Goal: Task Accomplishment & Management: Manage account settings

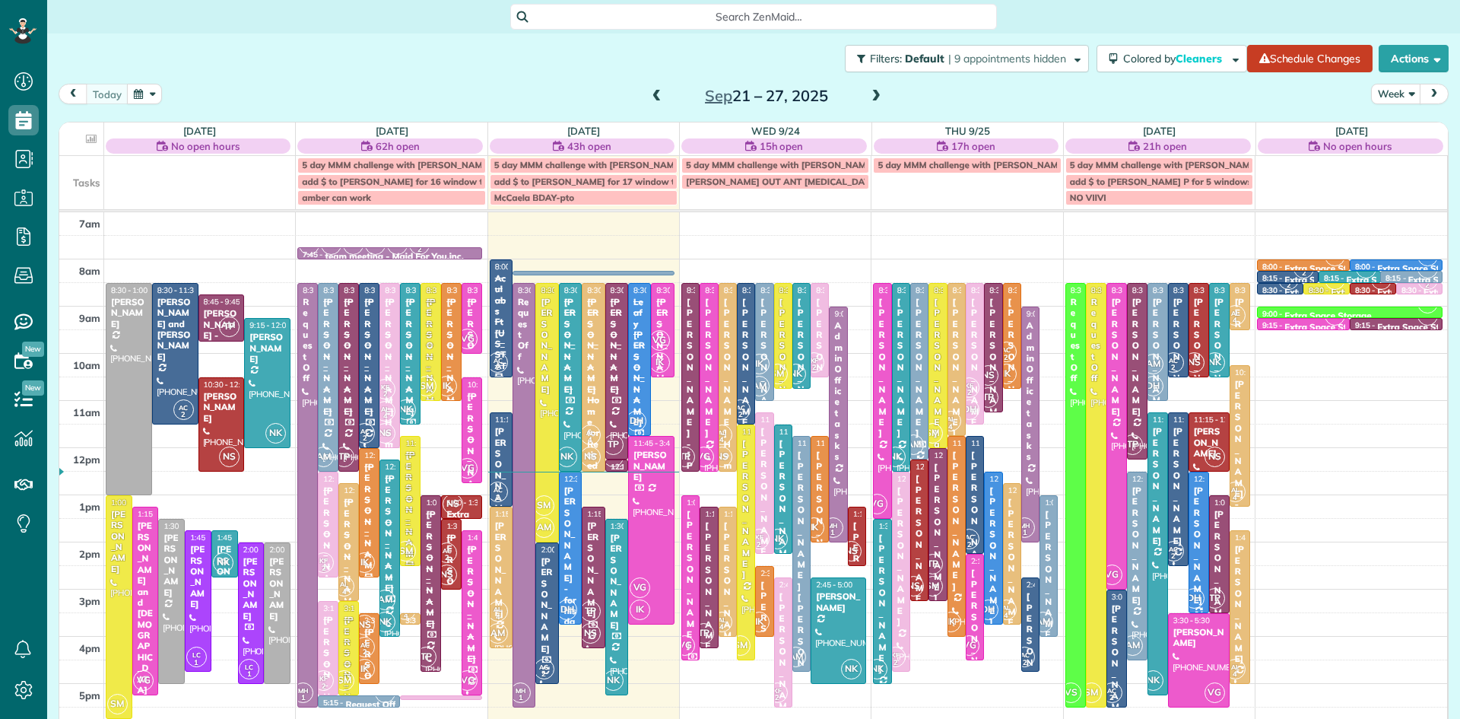
scroll to position [7, 7]
click at [657, 341] on span "VG" at bounding box center [660, 340] width 21 height 21
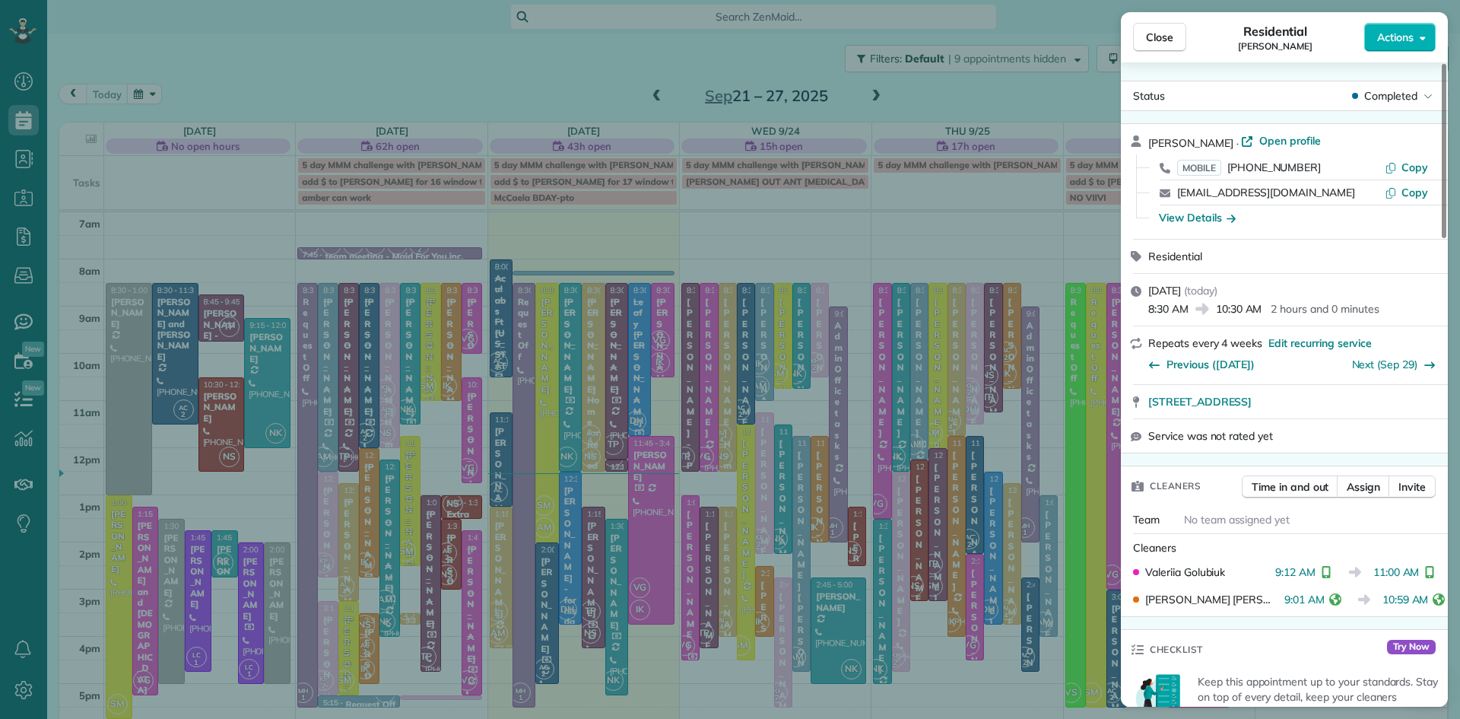
drag, startPoint x: 1159, startPoint y: 37, endPoint x: 664, endPoint y: 510, distance: 685.3
click at [1159, 37] on span "Close" at bounding box center [1159, 37] width 27 height 15
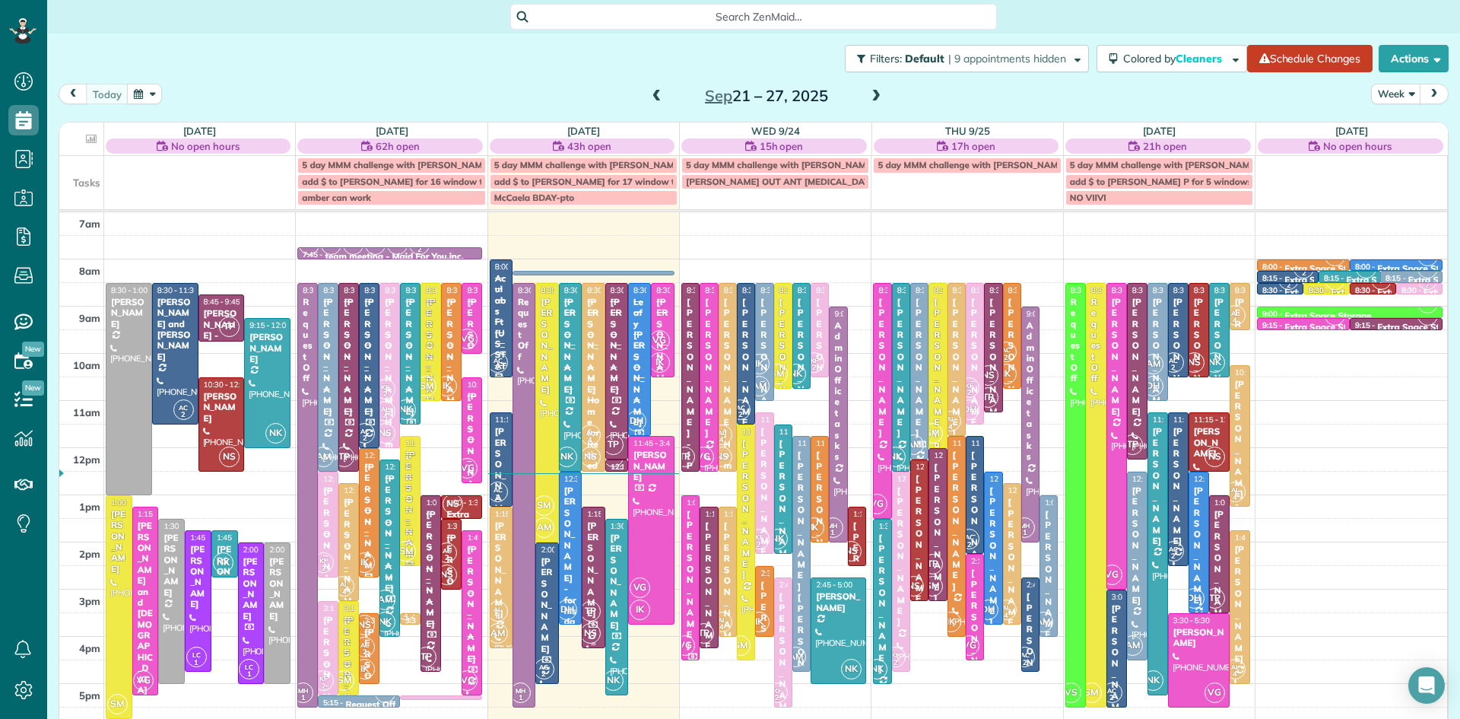
click at [594, 596] on div at bounding box center [593, 577] width 21 height 140
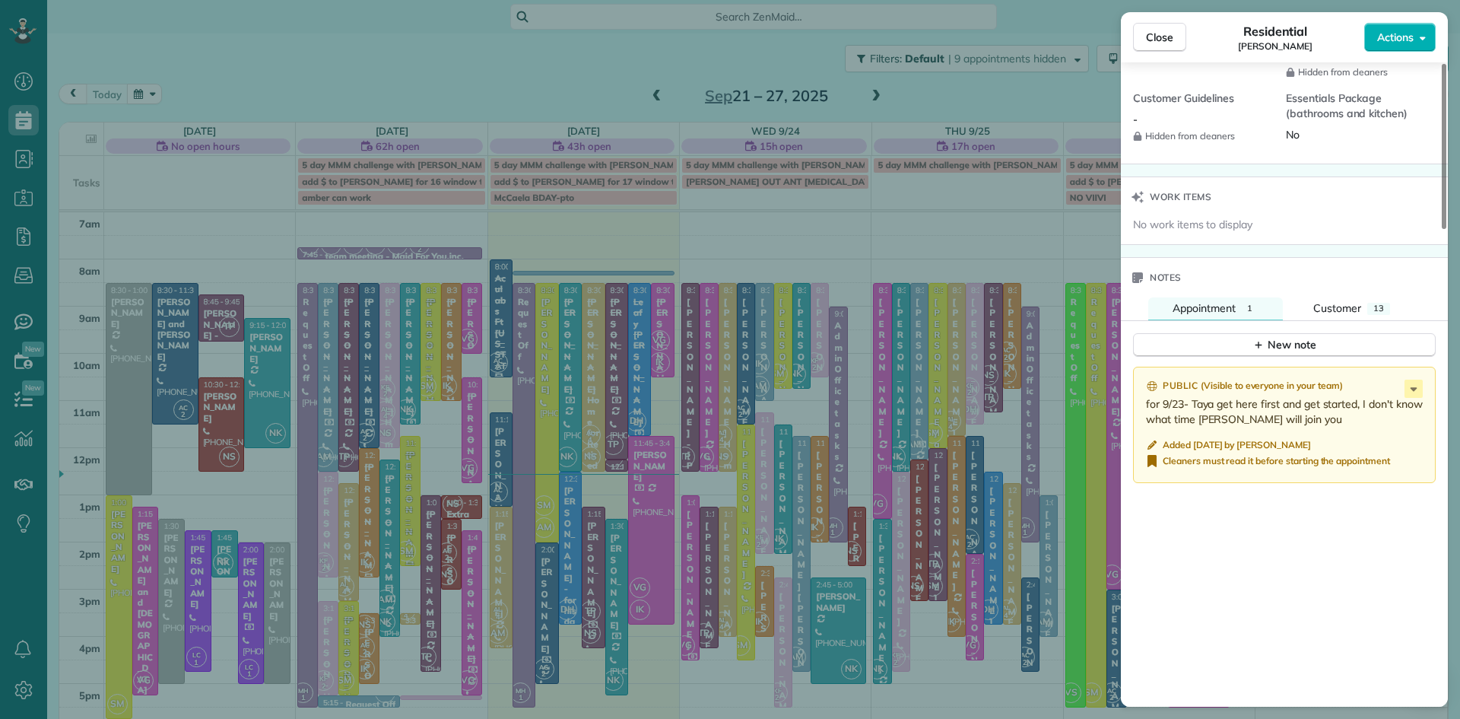
scroll to position [1437, 0]
click at [1358, 314] on span "Customer" at bounding box center [1338, 307] width 48 height 14
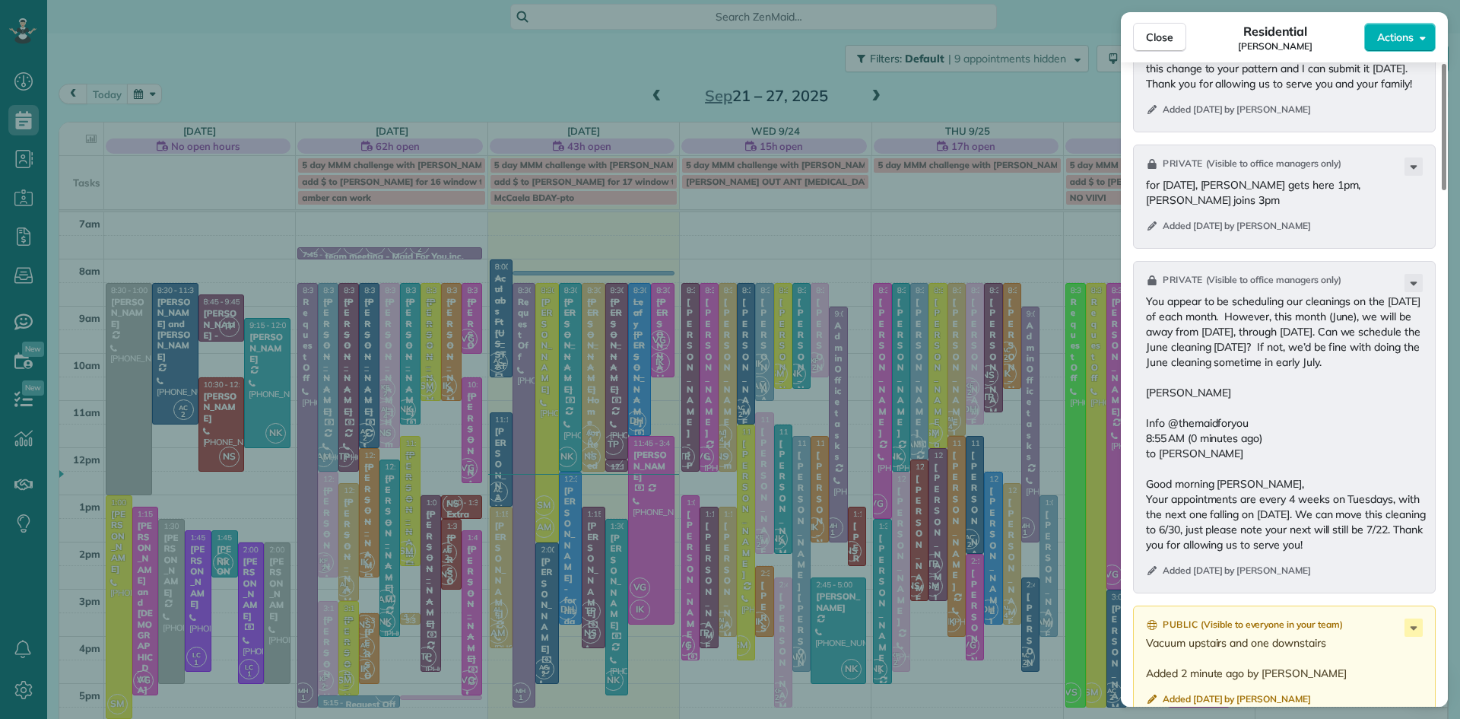
scroll to position [2172, 0]
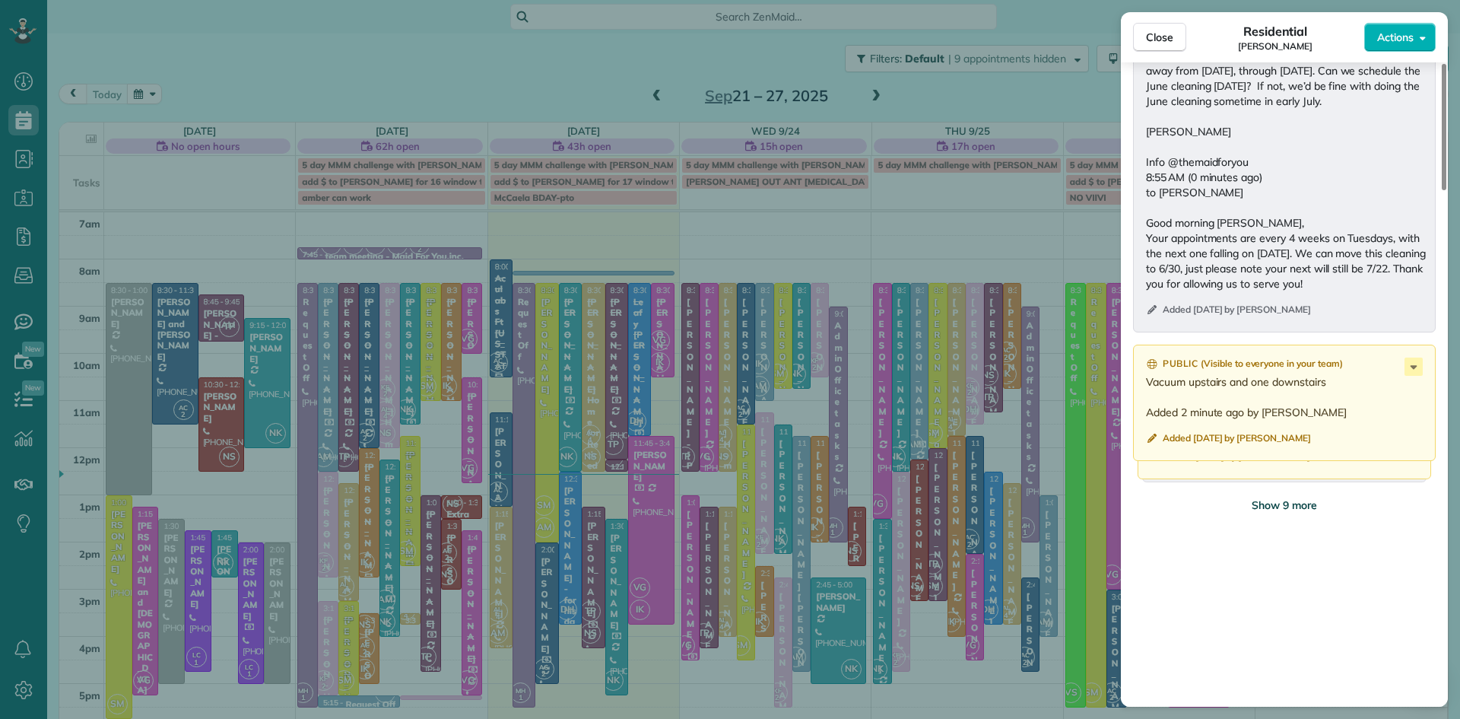
click at [1299, 513] on span "Show 9 more" at bounding box center [1284, 504] width 65 height 15
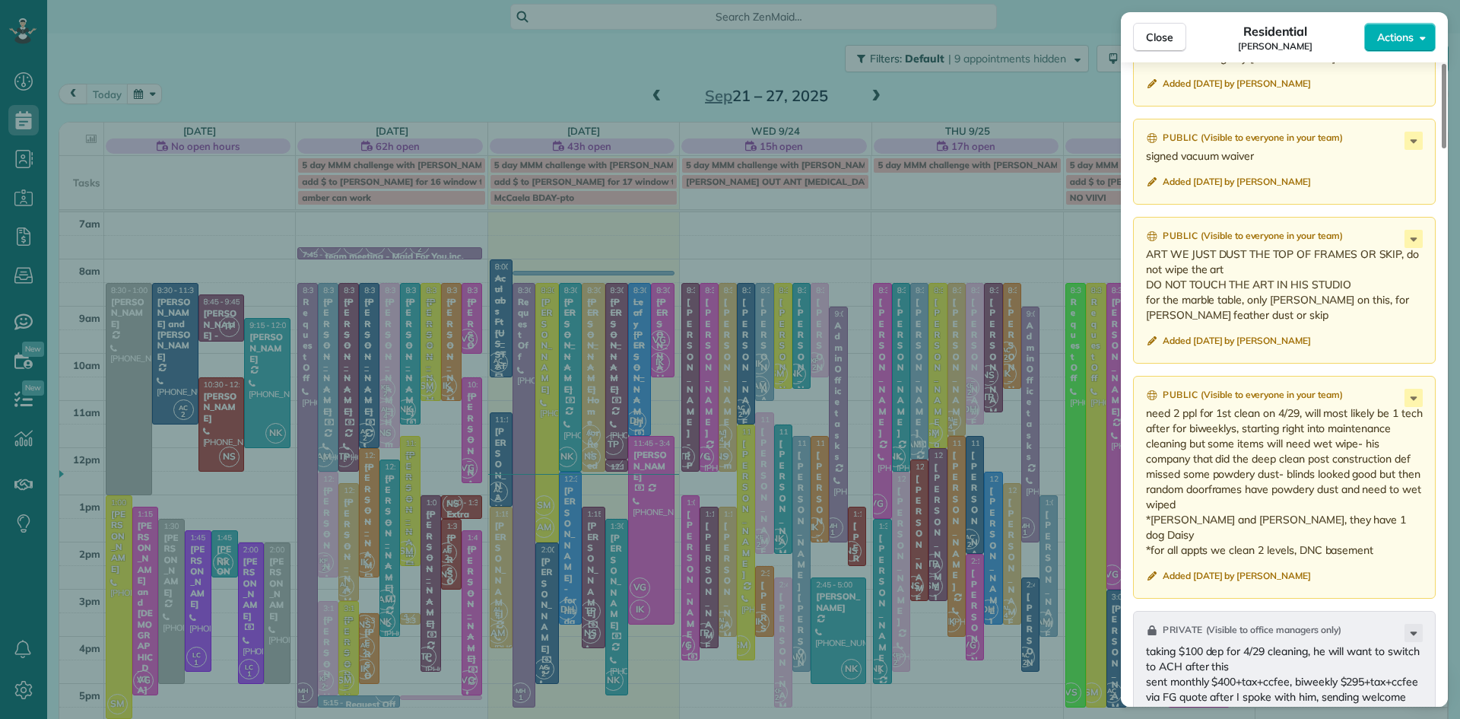
scroll to position [2848, 0]
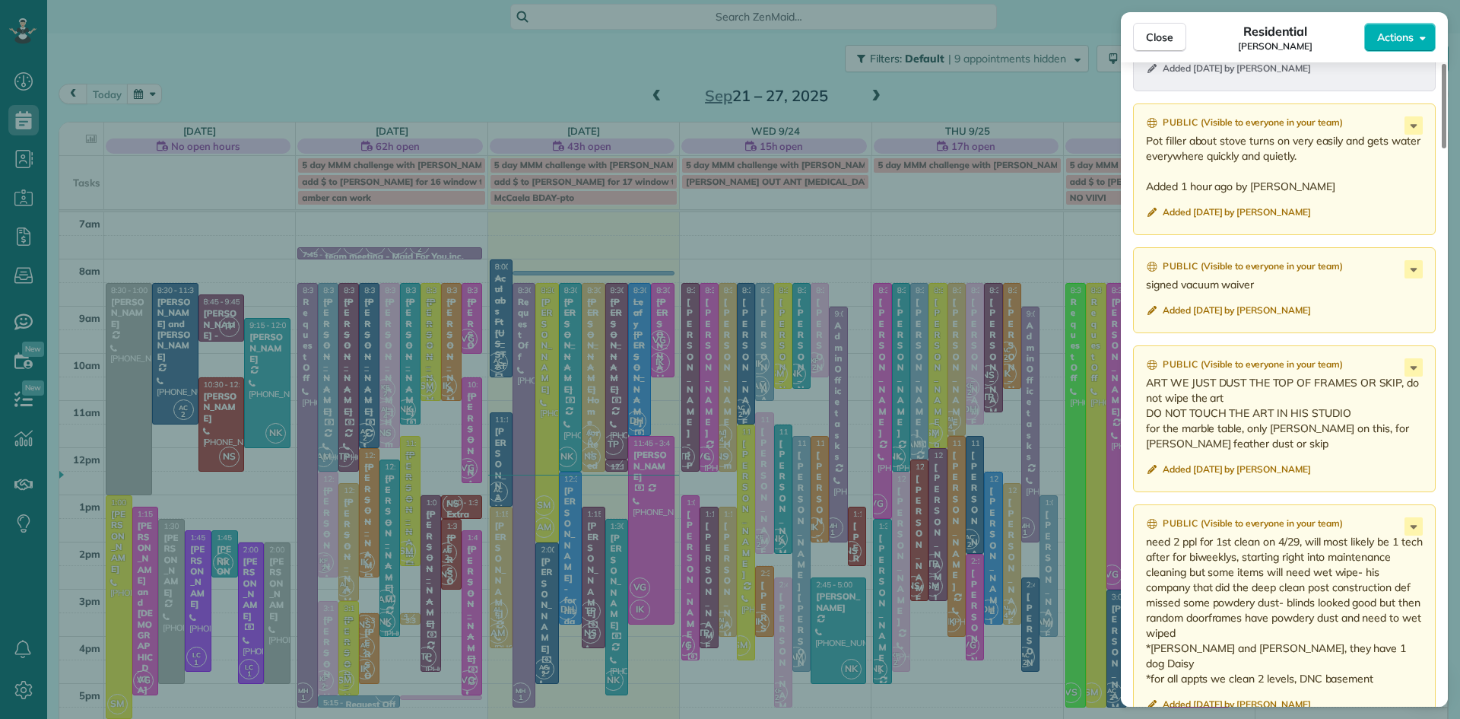
drag, startPoint x: 1301, startPoint y: 181, endPoint x: 1142, endPoint y: 161, distance: 160.9
click at [1142, 161] on div "Public ( Visible to everyone in your team ) Pot filler about stove turns on ver…" at bounding box center [1284, 169] width 303 height 132
click at [1416, 376] on icon at bounding box center [1414, 367] width 18 height 18
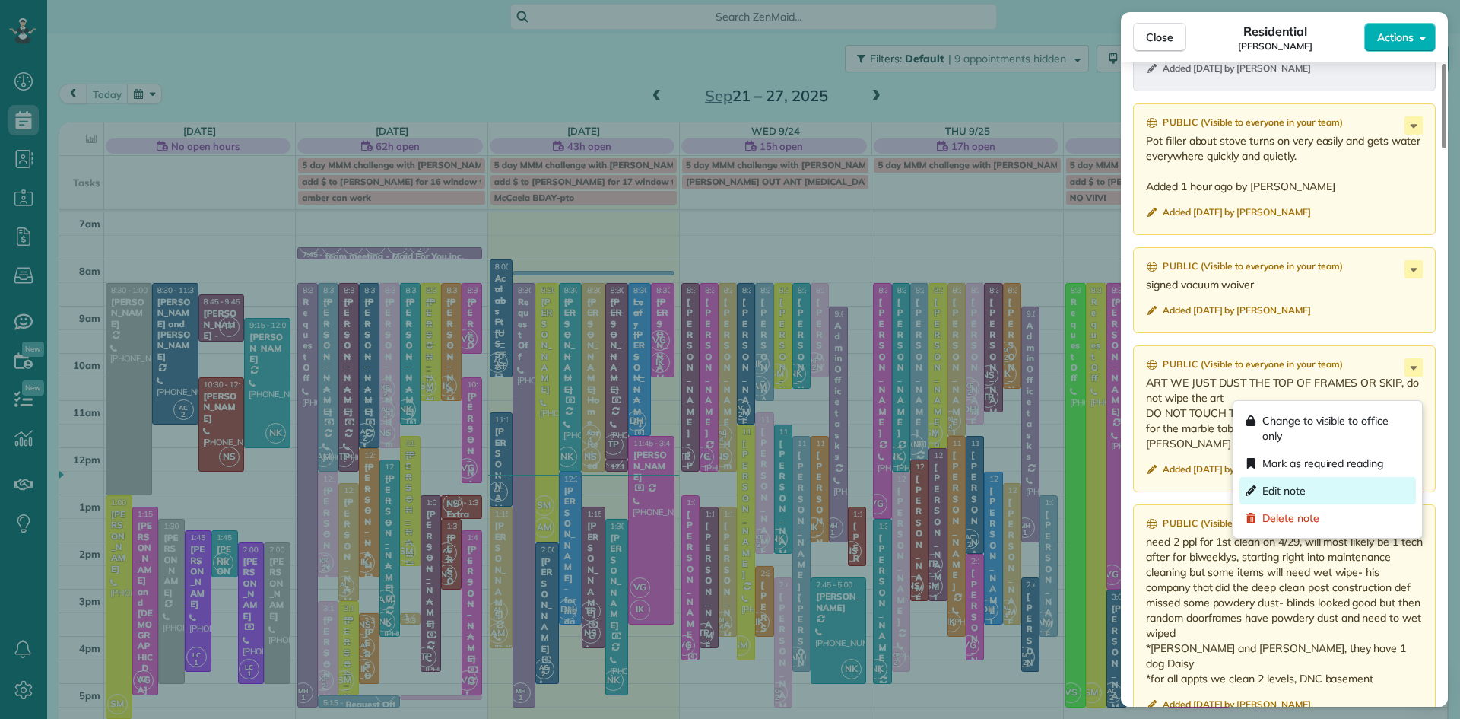
click at [1291, 492] on span "Edit note" at bounding box center [1284, 490] width 43 height 15
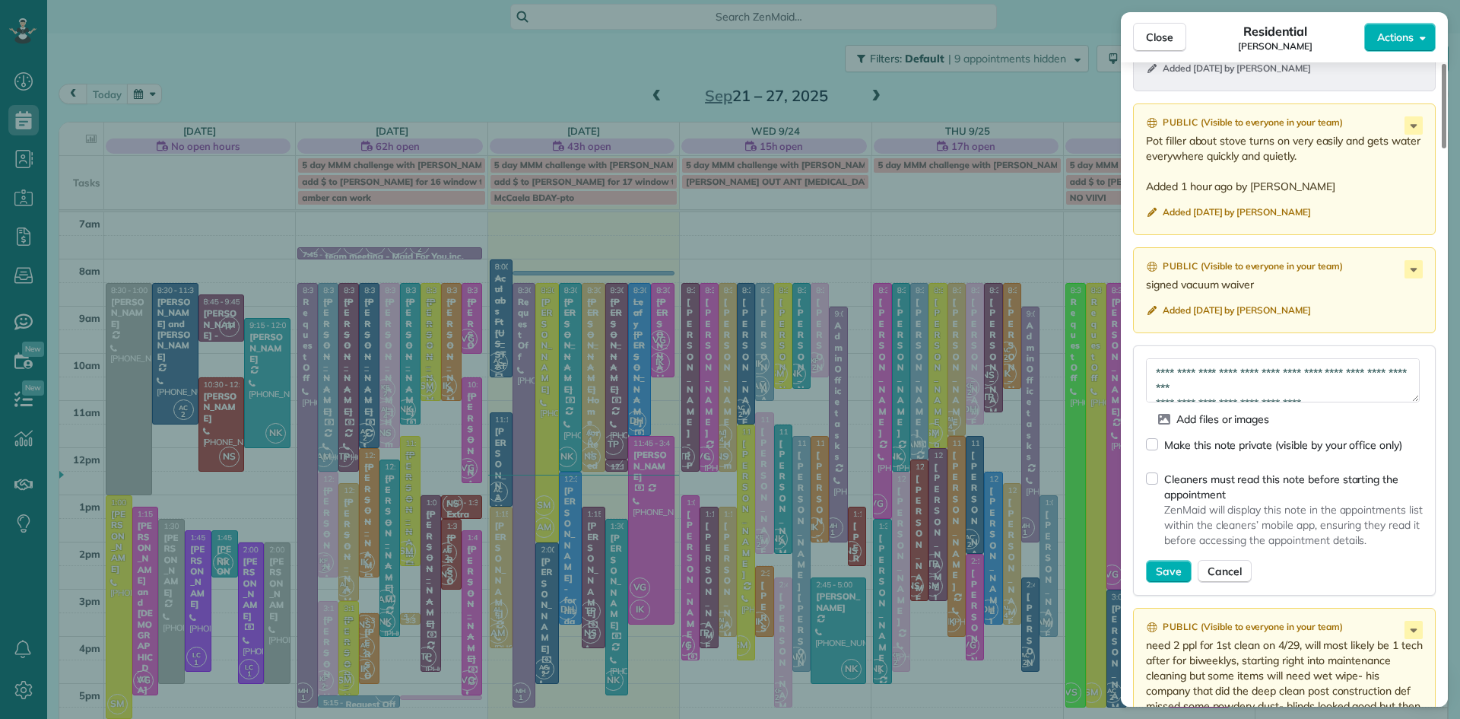
scroll to position [46, 0]
click at [1328, 402] on textarea "**********" at bounding box center [1283, 380] width 274 height 44
paste textarea "**********"
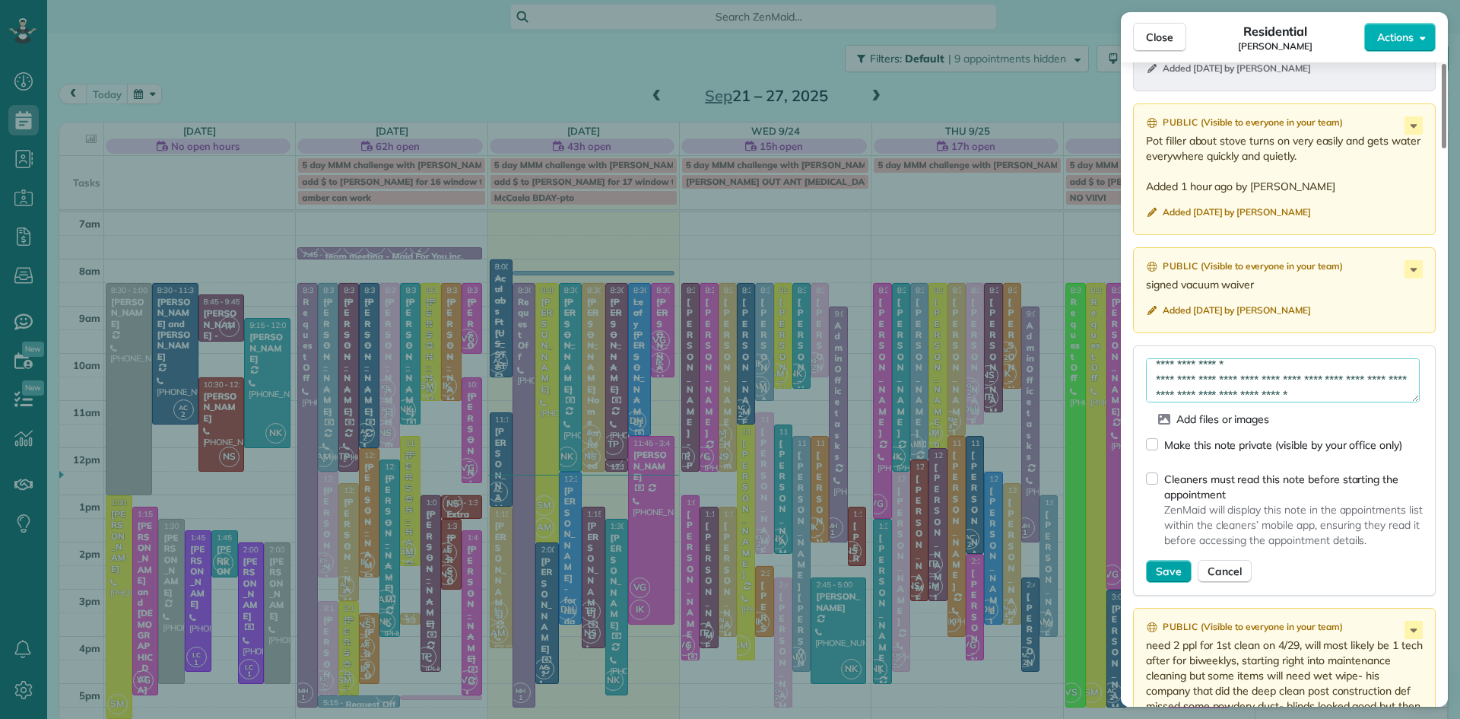
type textarea "**********"
click at [1168, 579] on span "Save" at bounding box center [1169, 571] width 26 height 15
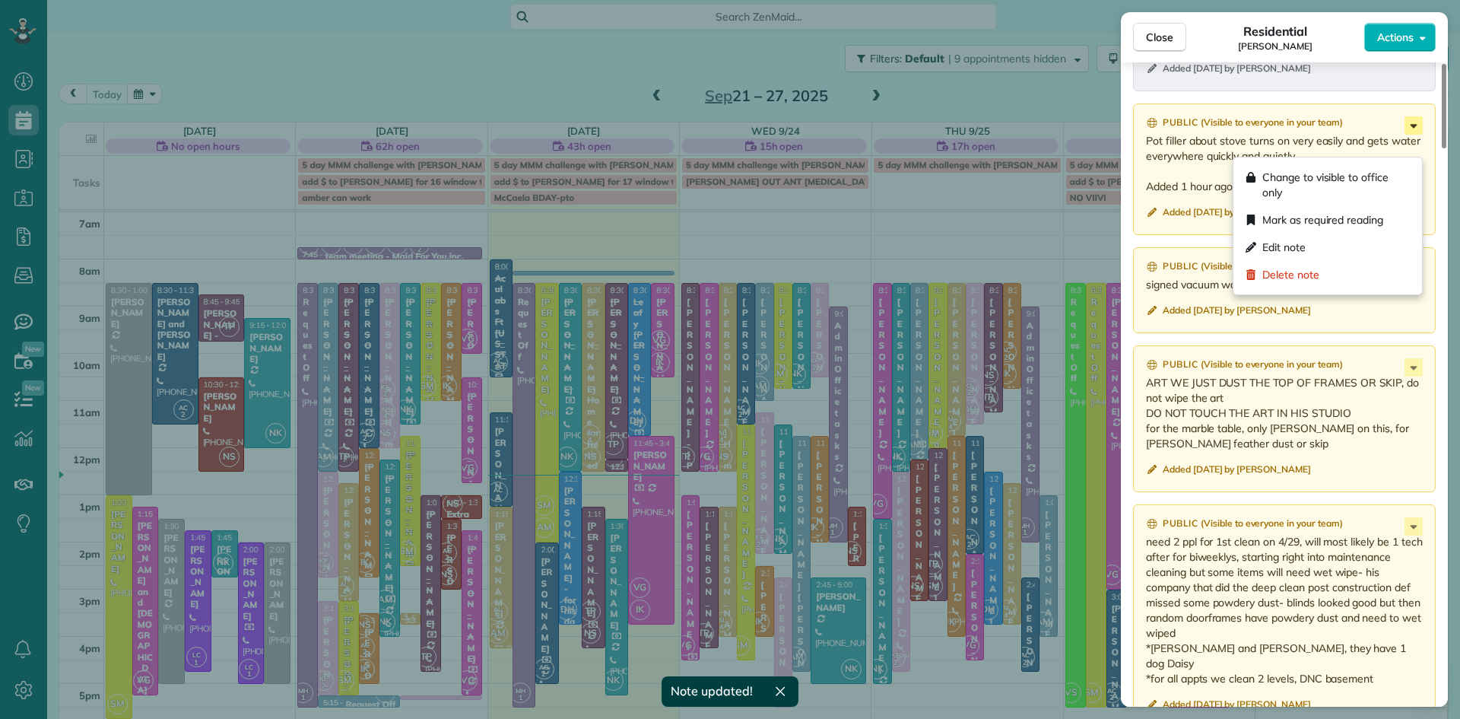
click at [1414, 135] on icon at bounding box center [1414, 125] width 18 height 18
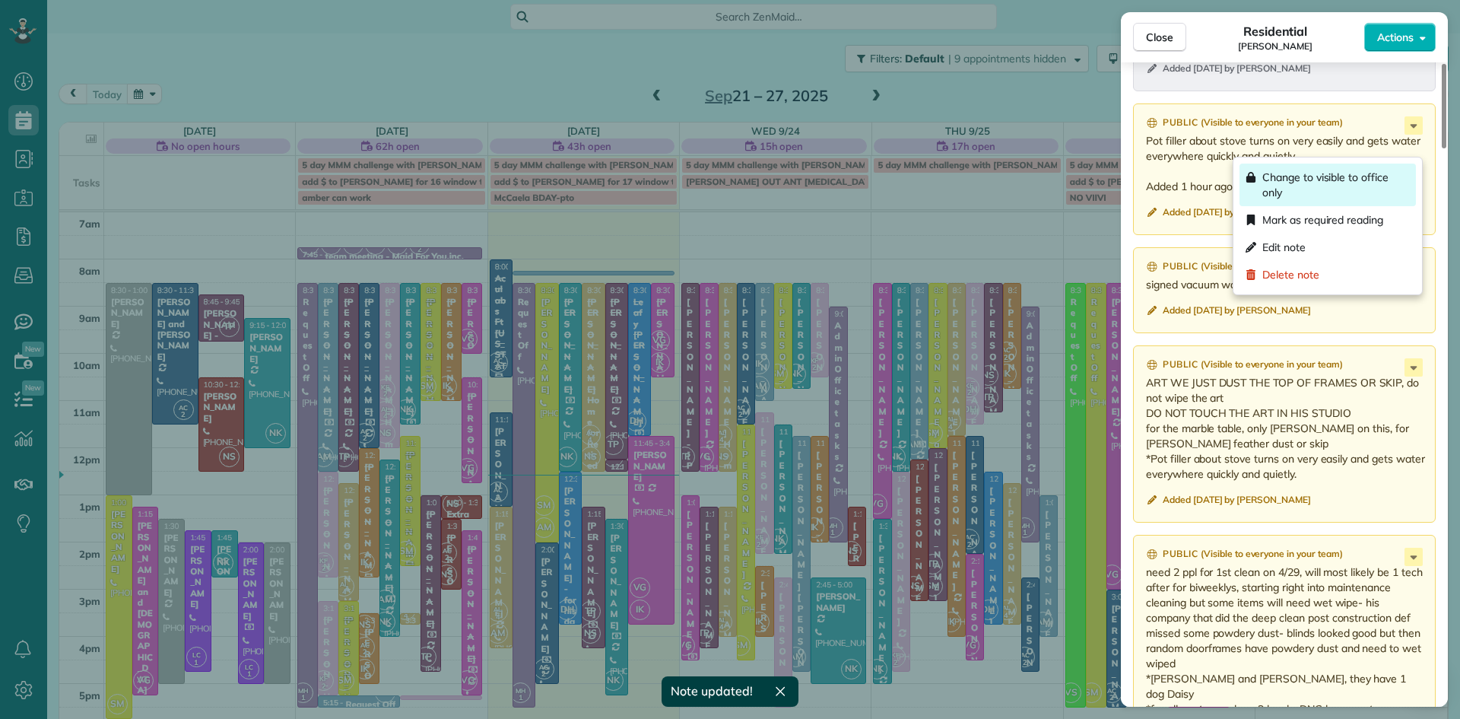
click at [1387, 180] on span "Change to visible to office only" at bounding box center [1337, 185] width 148 height 30
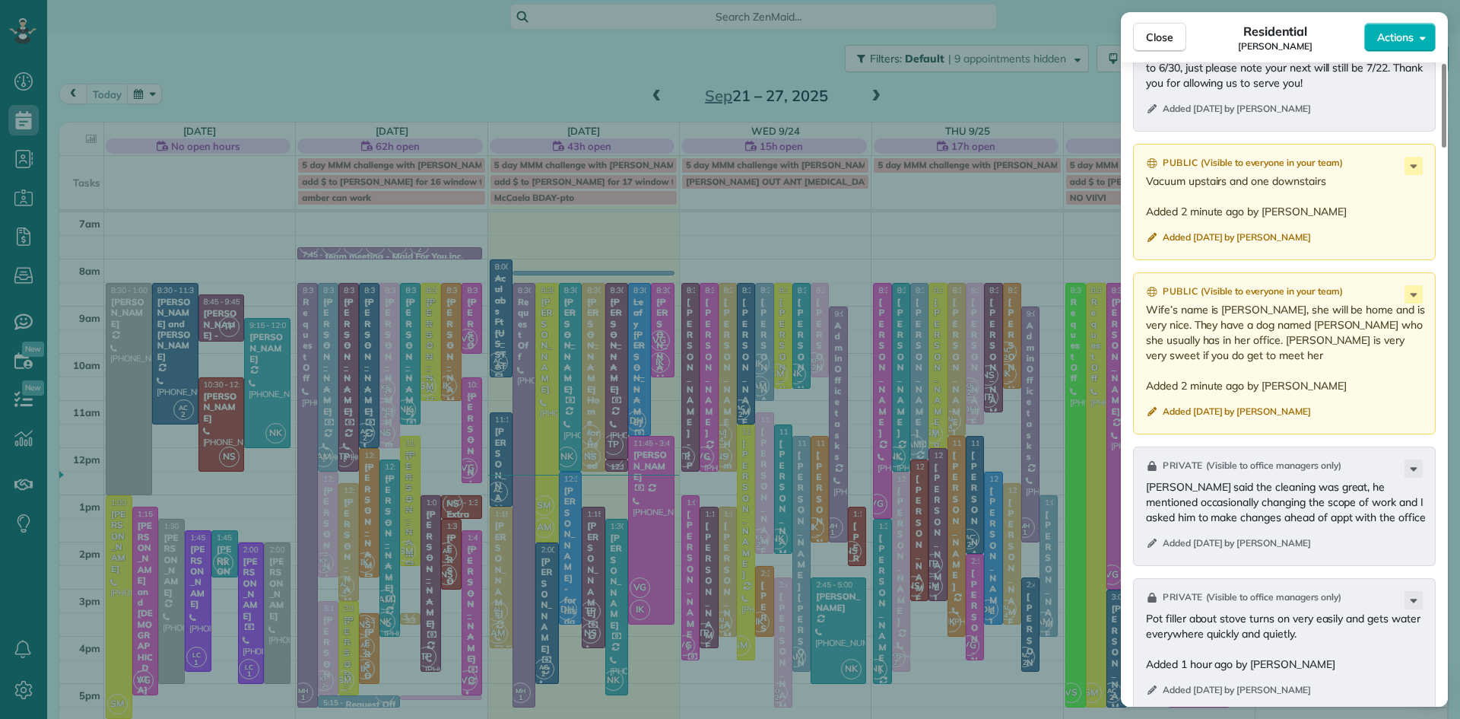
scroll to position [2322, 0]
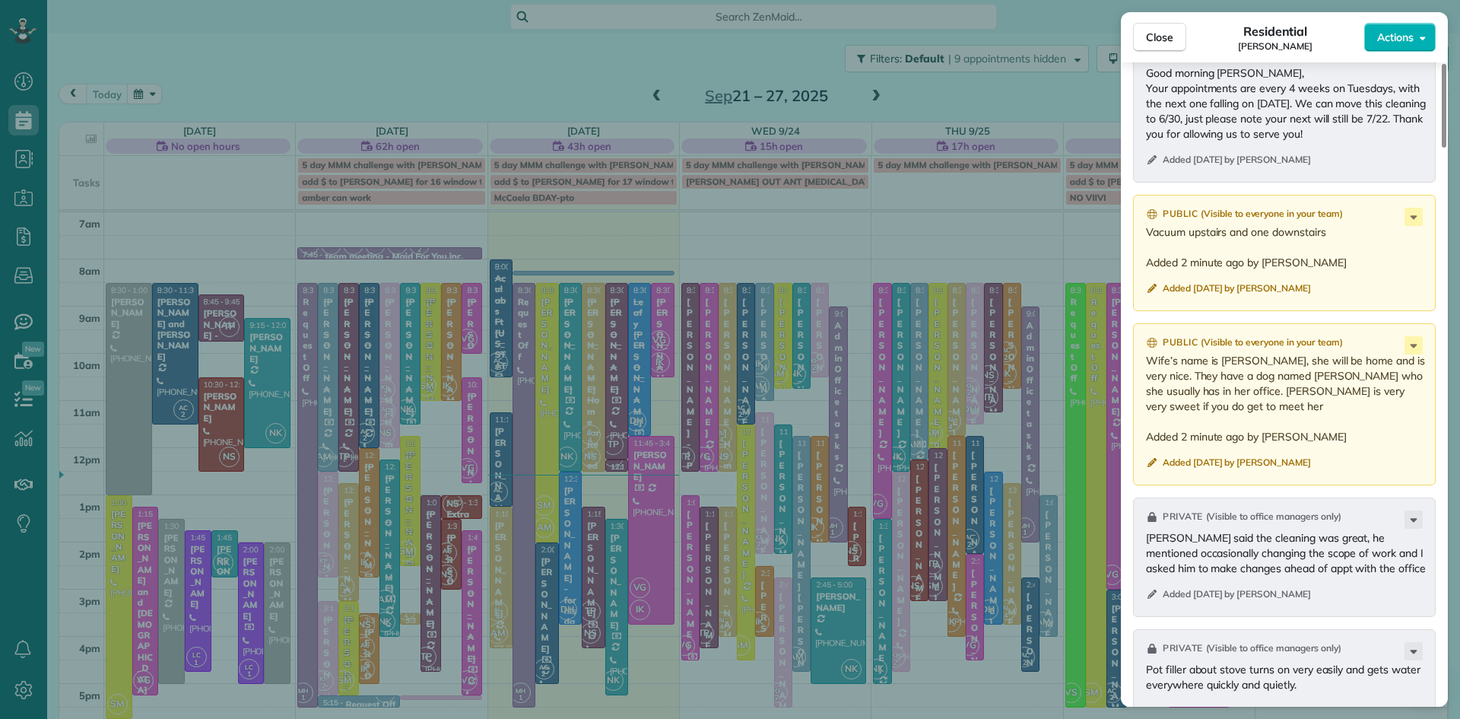
drag, startPoint x: 1339, startPoint y: 265, endPoint x: 1145, endPoint y: 272, distance: 194.0
click at [1145, 272] on div "Public ( Visible to everyone in your team ) Vacuum upstairs and one downstairs …" at bounding box center [1284, 253] width 303 height 116
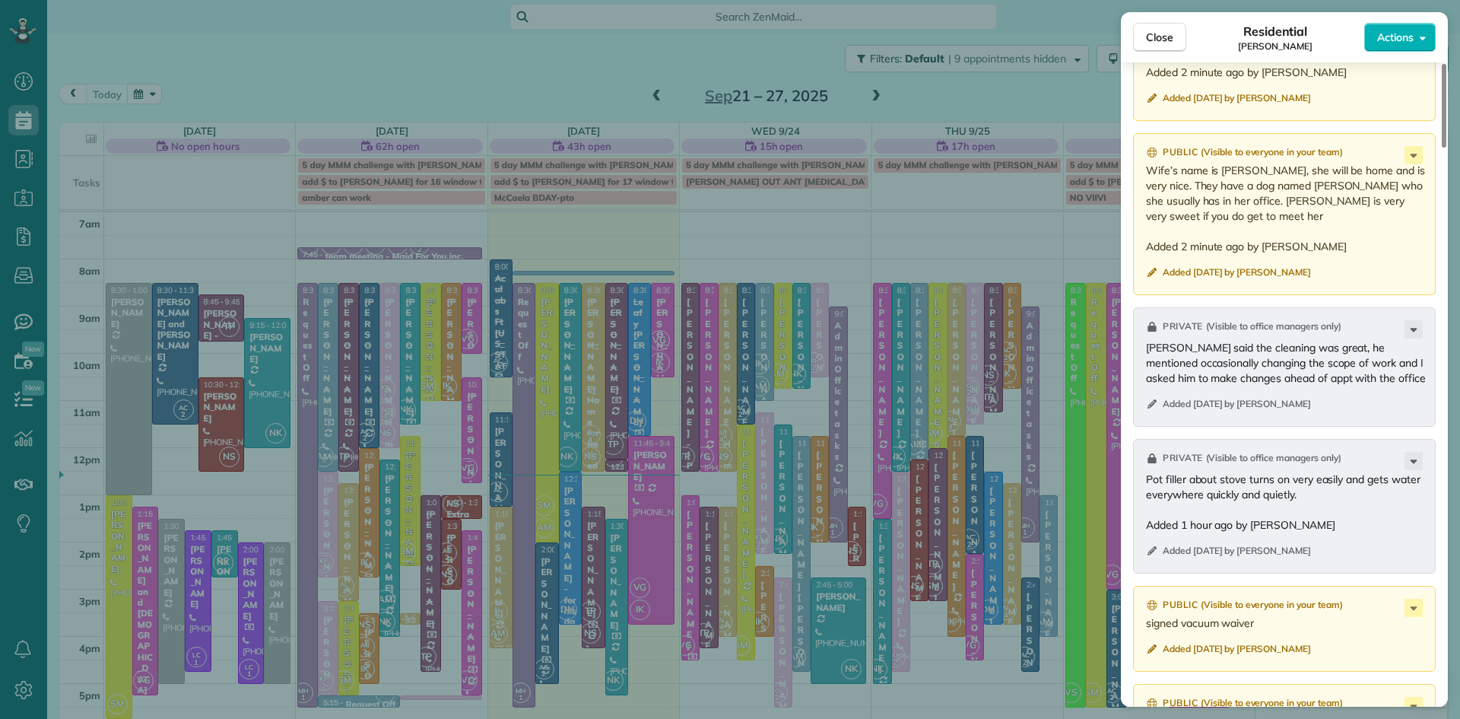
scroll to position [2732, 0]
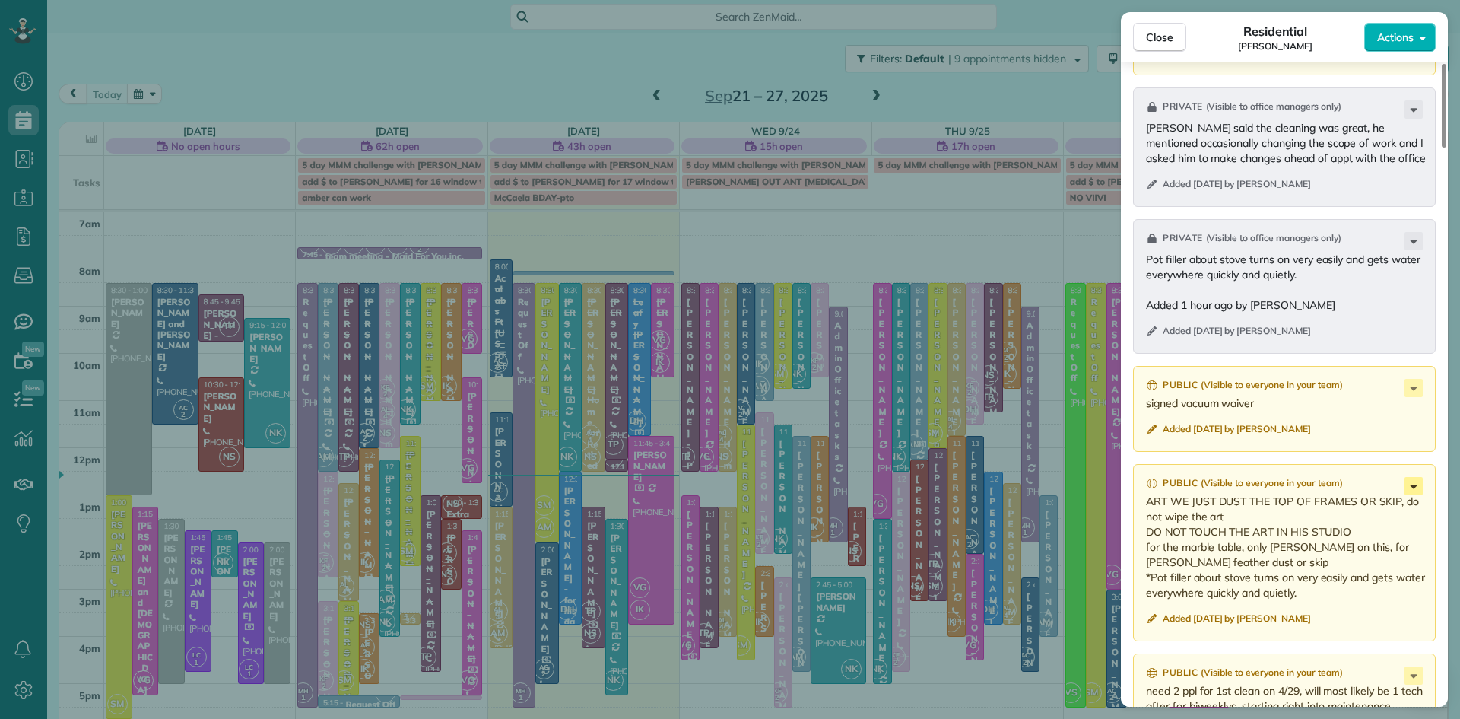
click at [1416, 495] on icon at bounding box center [1414, 486] width 18 height 18
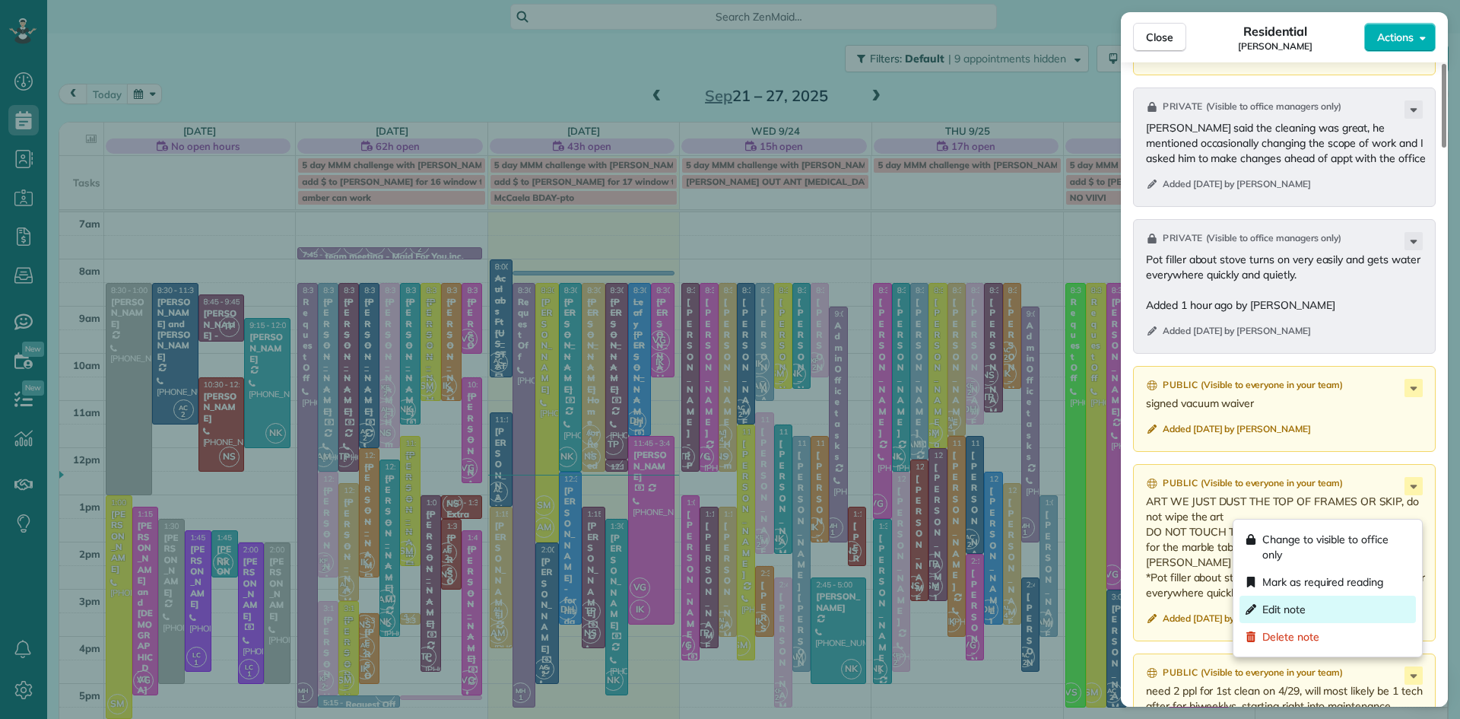
click at [1316, 608] on div "Edit note" at bounding box center [1328, 609] width 176 height 27
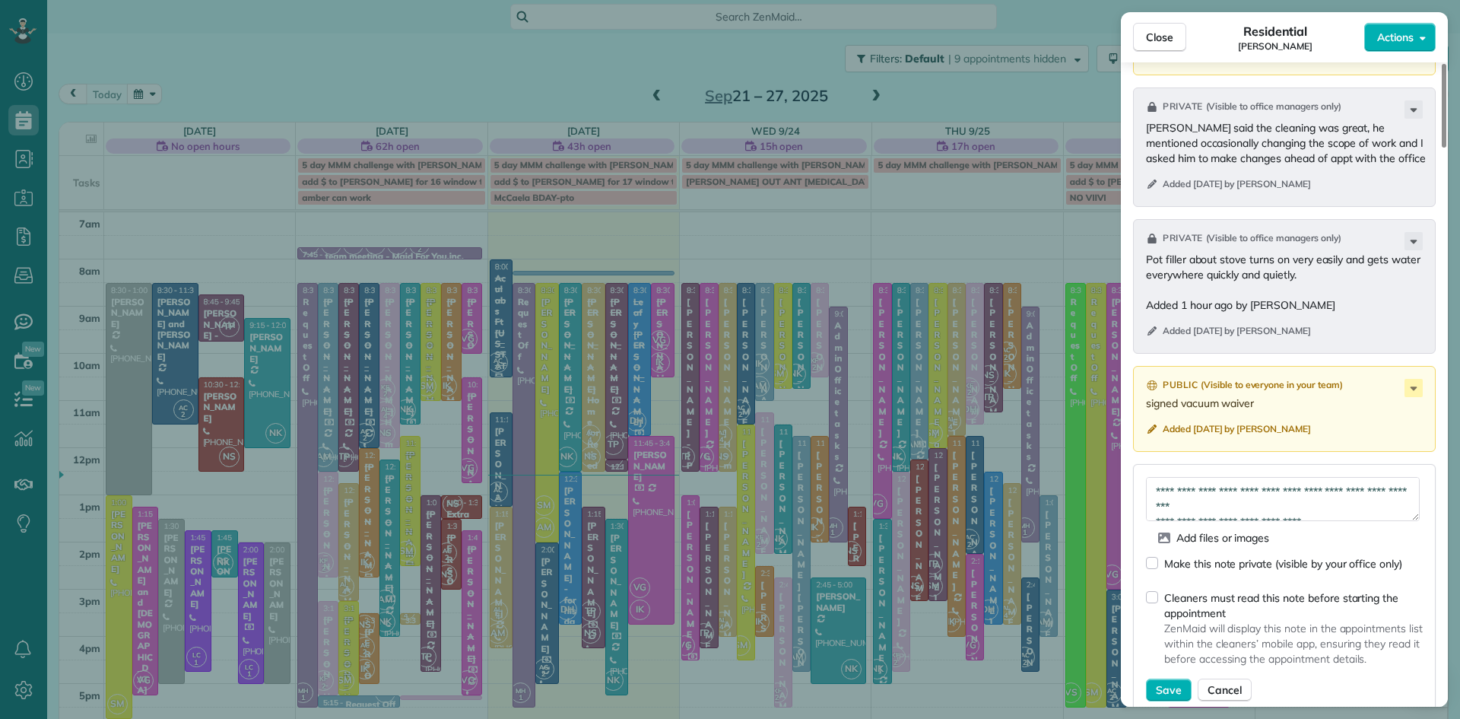
scroll to position [76, 0]
click at [1364, 521] on textarea "**********" at bounding box center [1283, 499] width 274 height 44
paste textarea "**********"
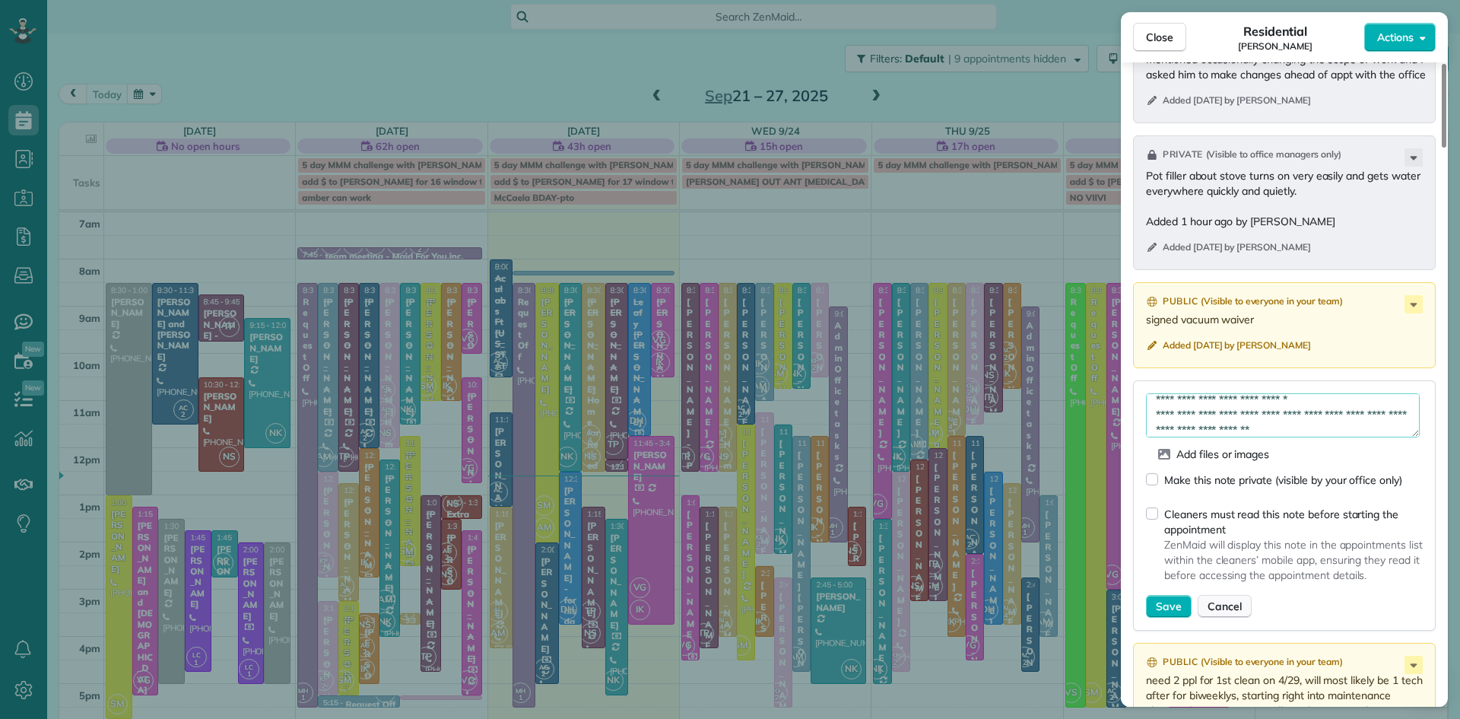
scroll to position [2818, 0]
type textarea "**********"
click at [1158, 612] on span "Save" at bounding box center [1169, 603] width 26 height 15
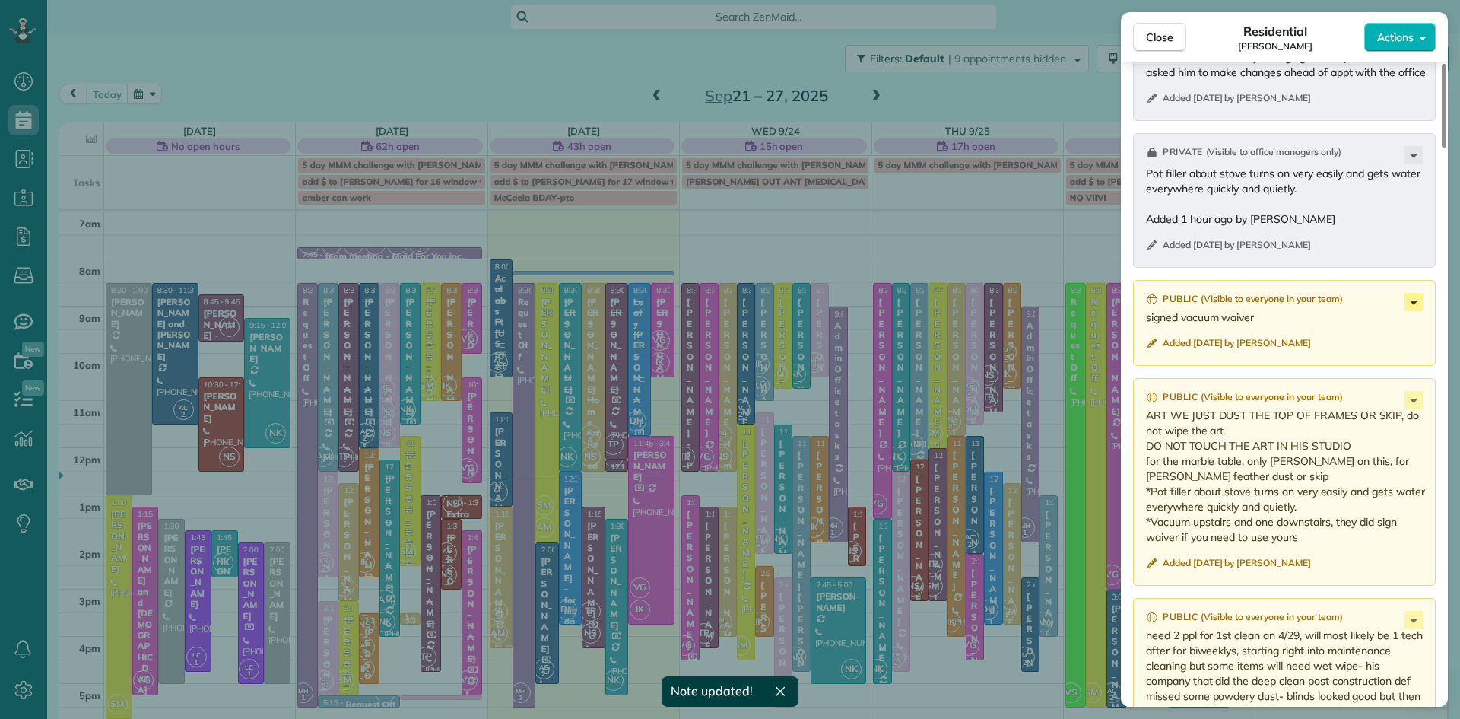
click at [1419, 311] on icon at bounding box center [1414, 302] width 18 height 18
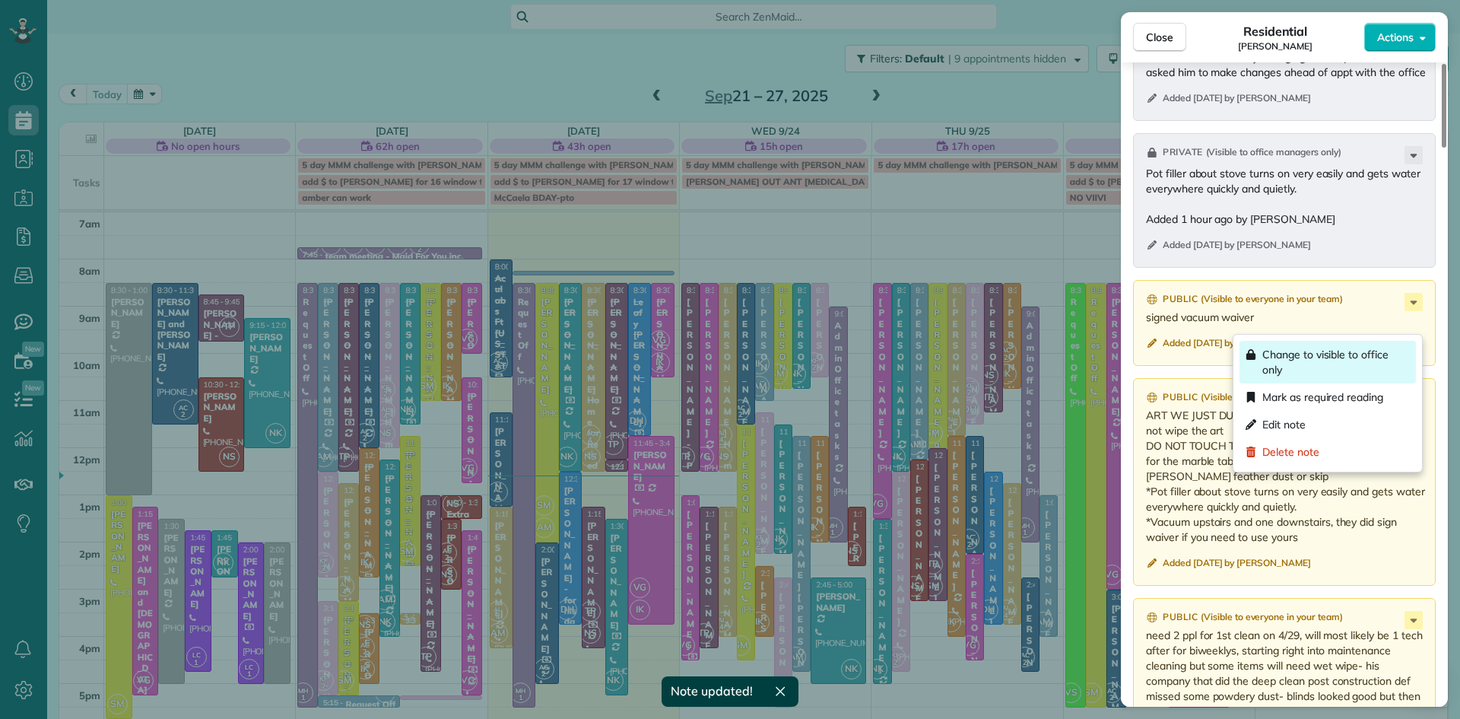
click at [1366, 357] on span "Change to visible to office only" at bounding box center [1337, 362] width 148 height 30
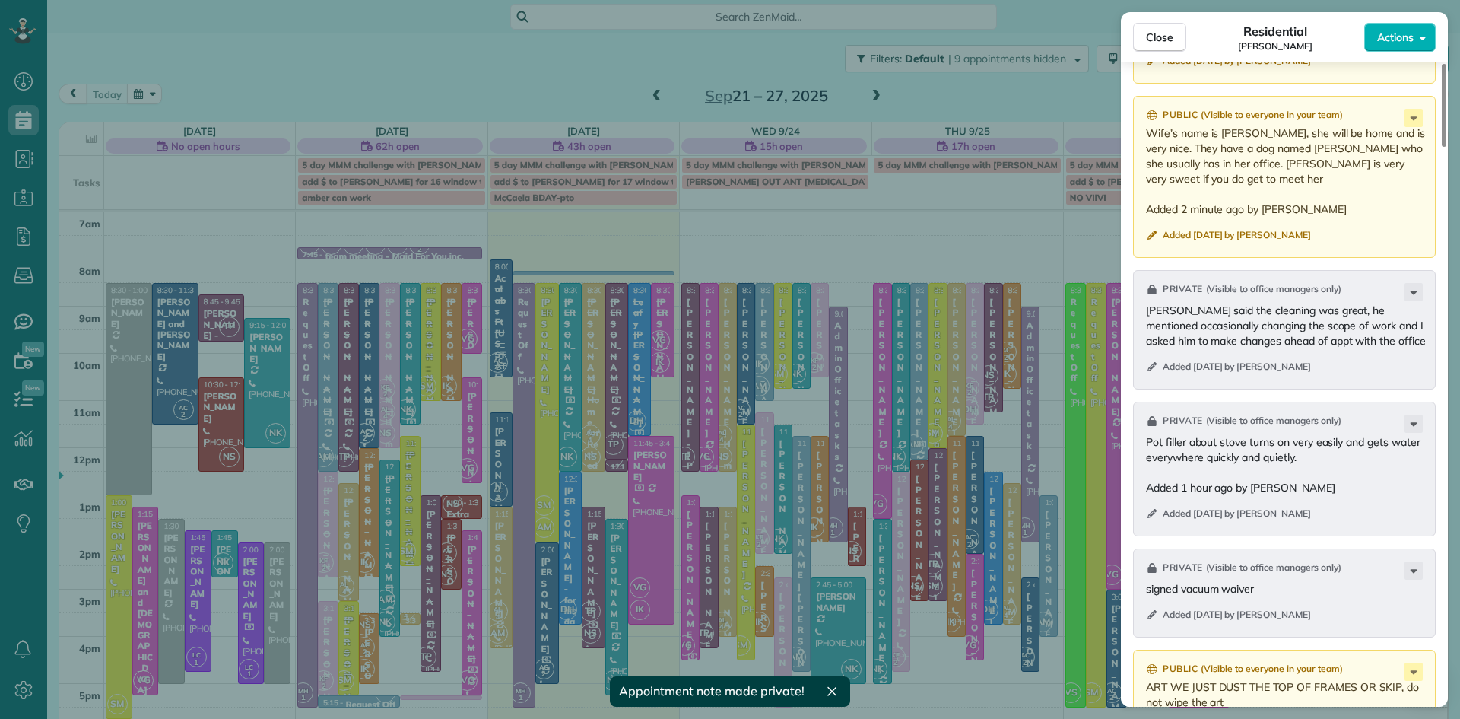
scroll to position [2540, 0]
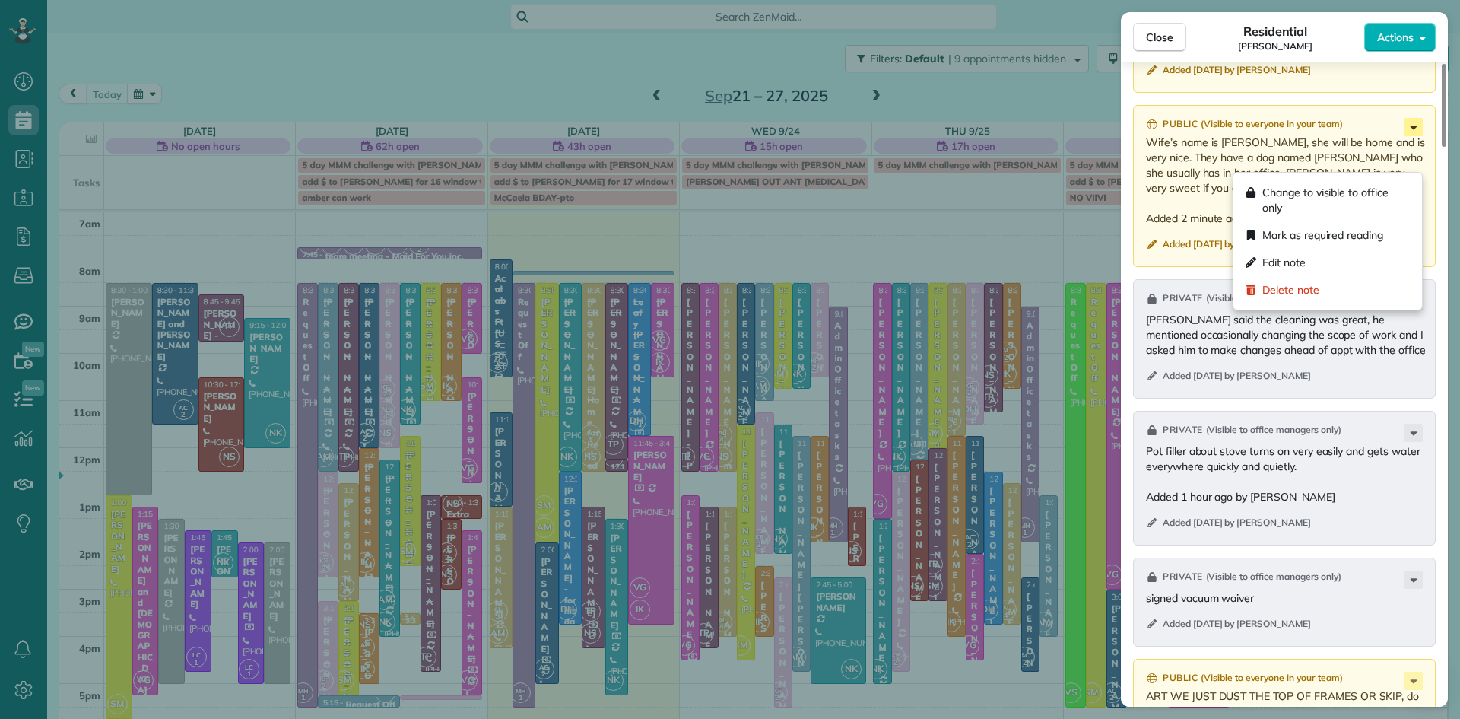
click at [1409, 136] on icon at bounding box center [1414, 127] width 18 height 18
click at [1369, 195] on span "Change to visible to office only" at bounding box center [1337, 200] width 148 height 30
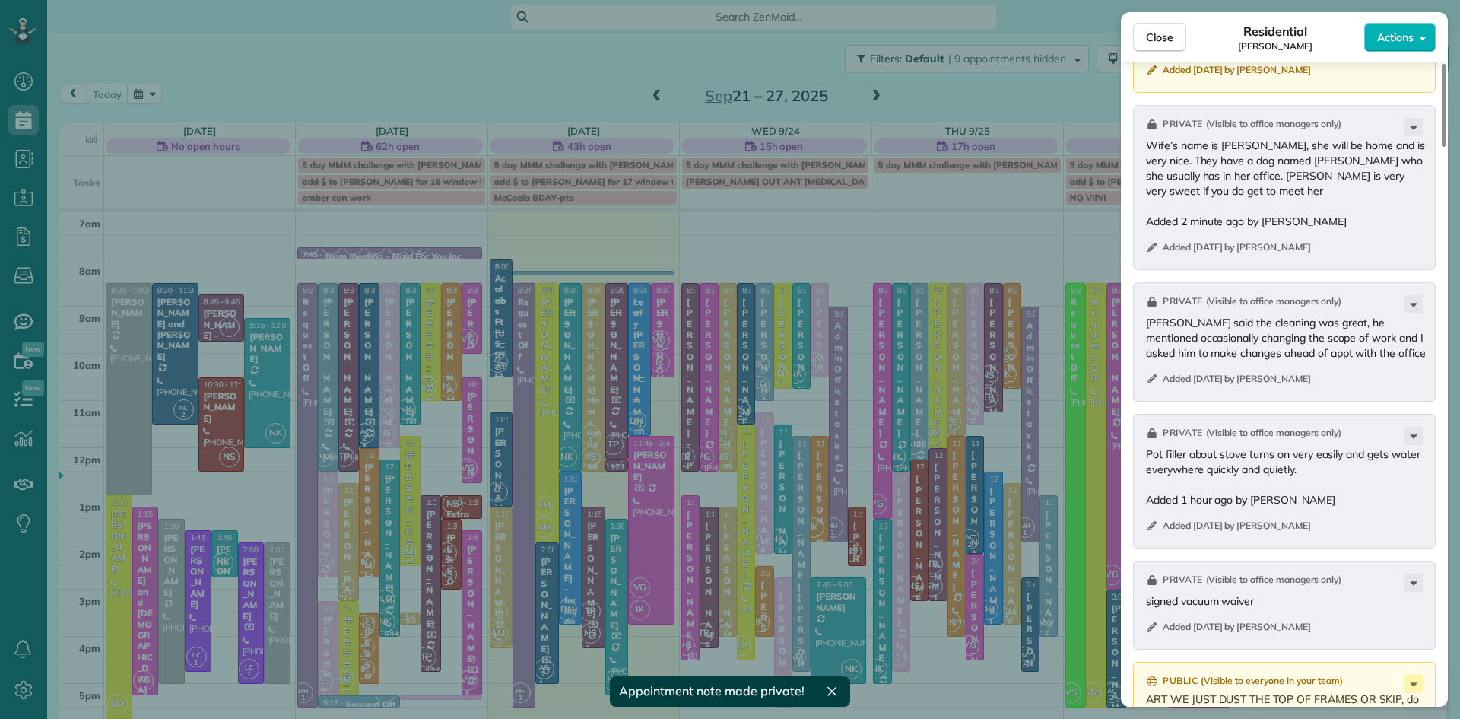
scroll to position [2456, 0]
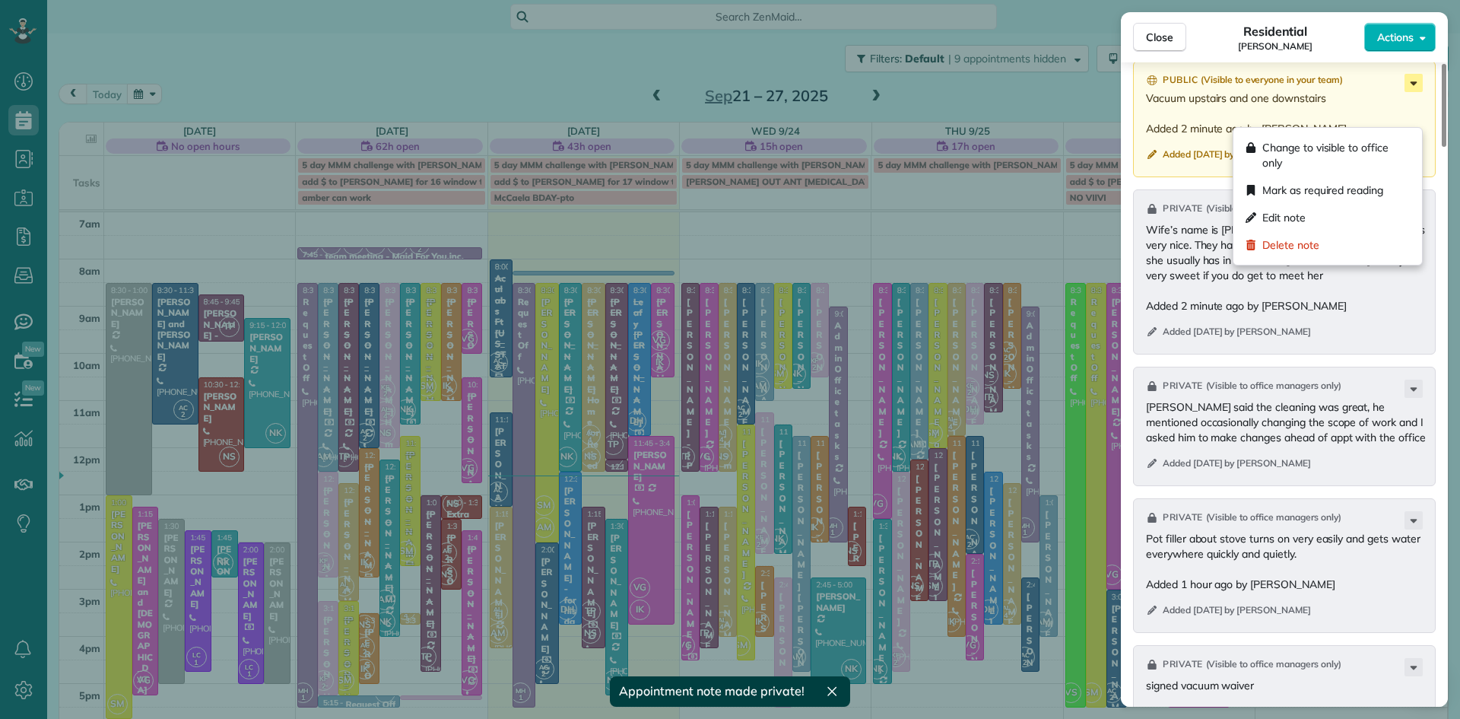
click at [1409, 92] on icon at bounding box center [1414, 83] width 18 height 18
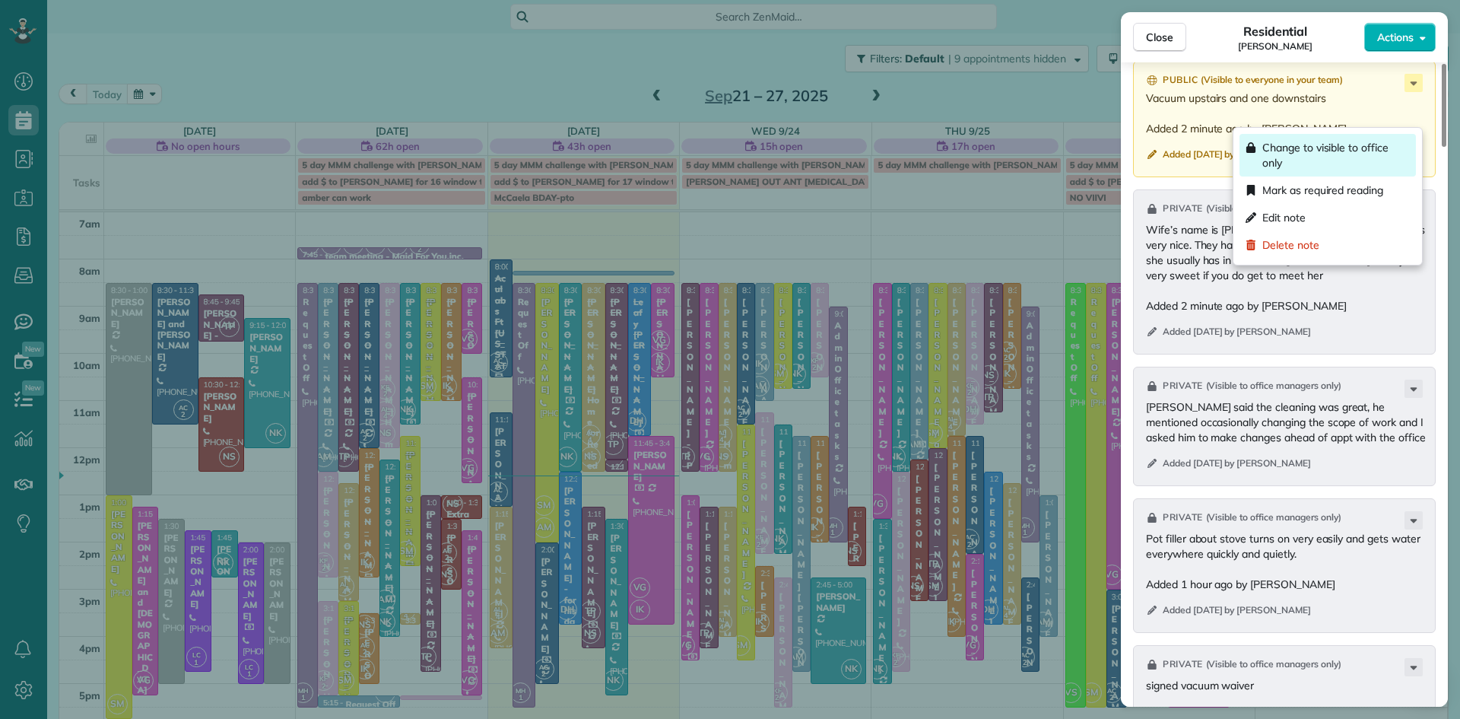
click at [1344, 157] on span "Change to visible to office only" at bounding box center [1337, 155] width 148 height 30
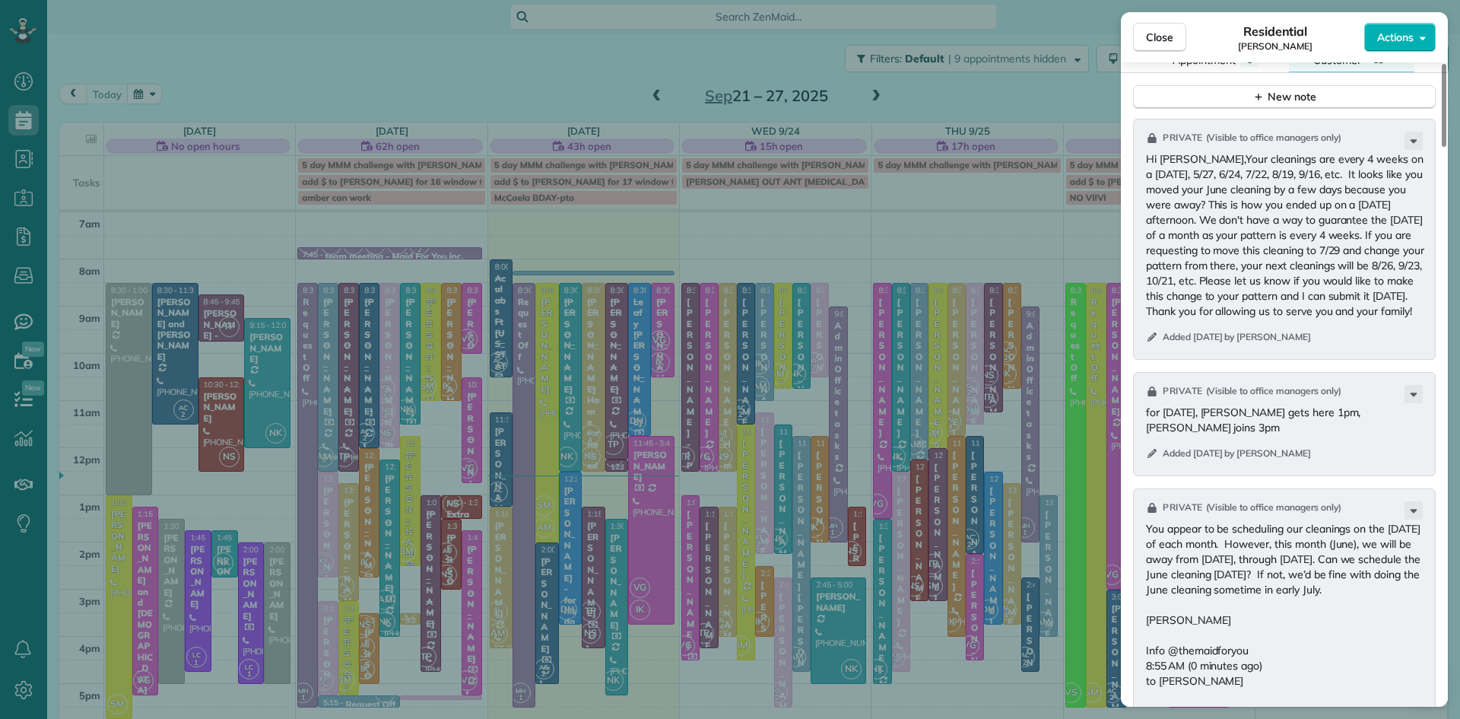
scroll to position [1646, 0]
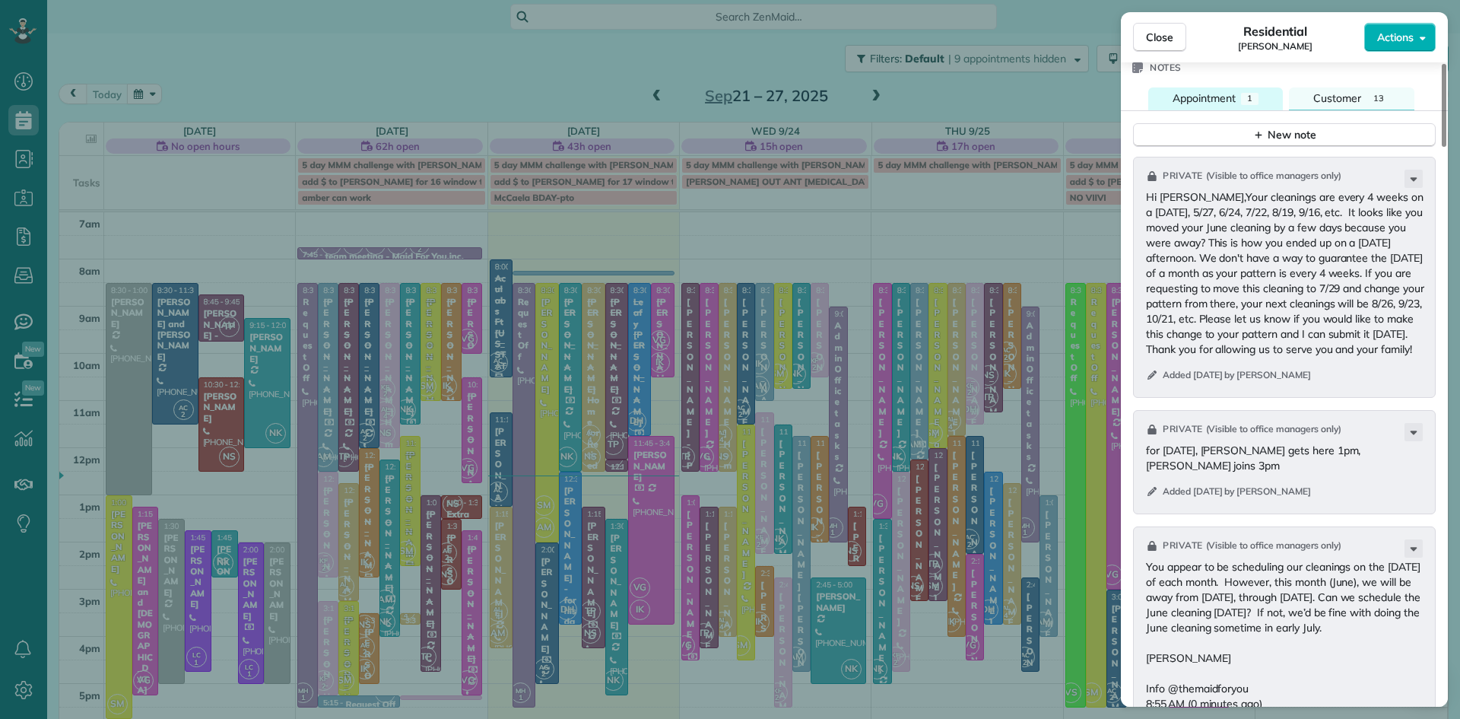
click at [1204, 105] on span "Appointment" at bounding box center [1204, 98] width 63 height 14
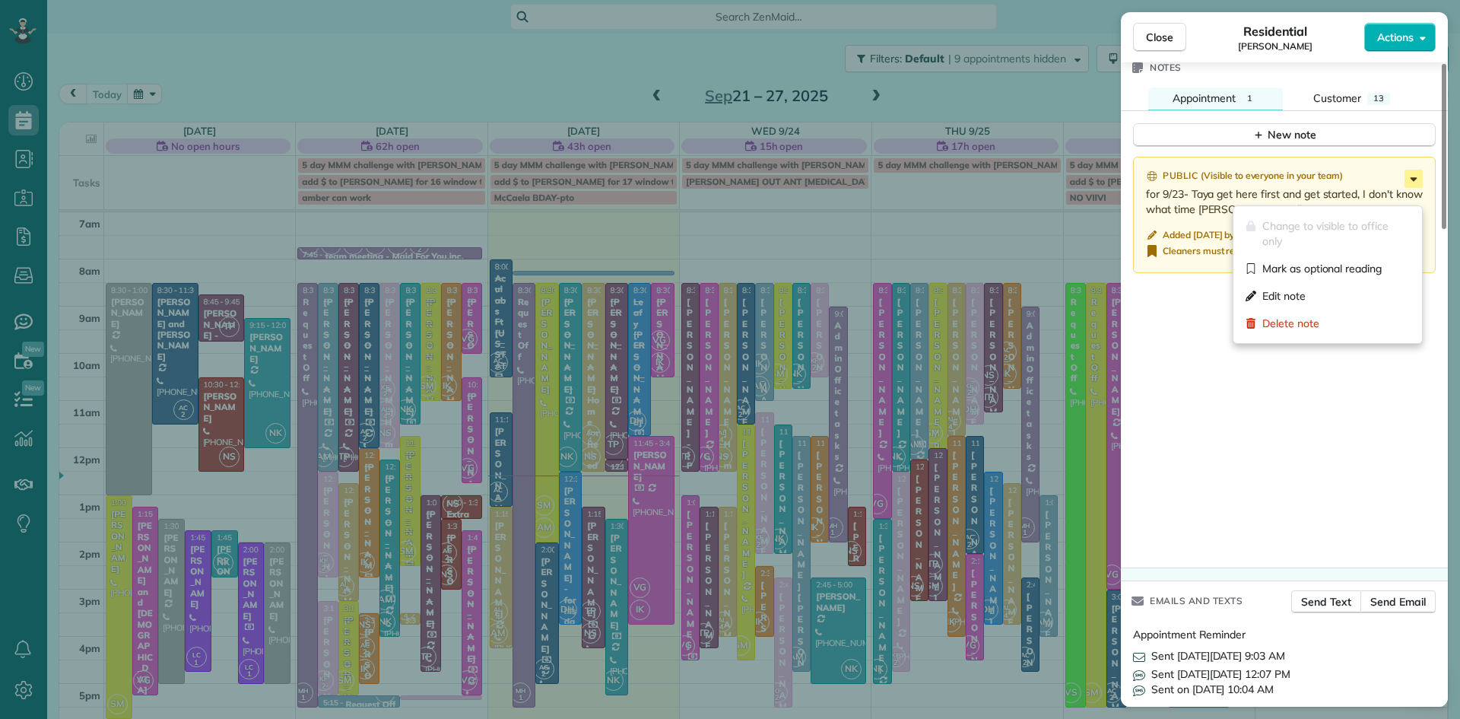
click at [1412, 188] on icon at bounding box center [1414, 179] width 18 height 18
click at [1305, 297] on span "Edit note" at bounding box center [1284, 295] width 43 height 15
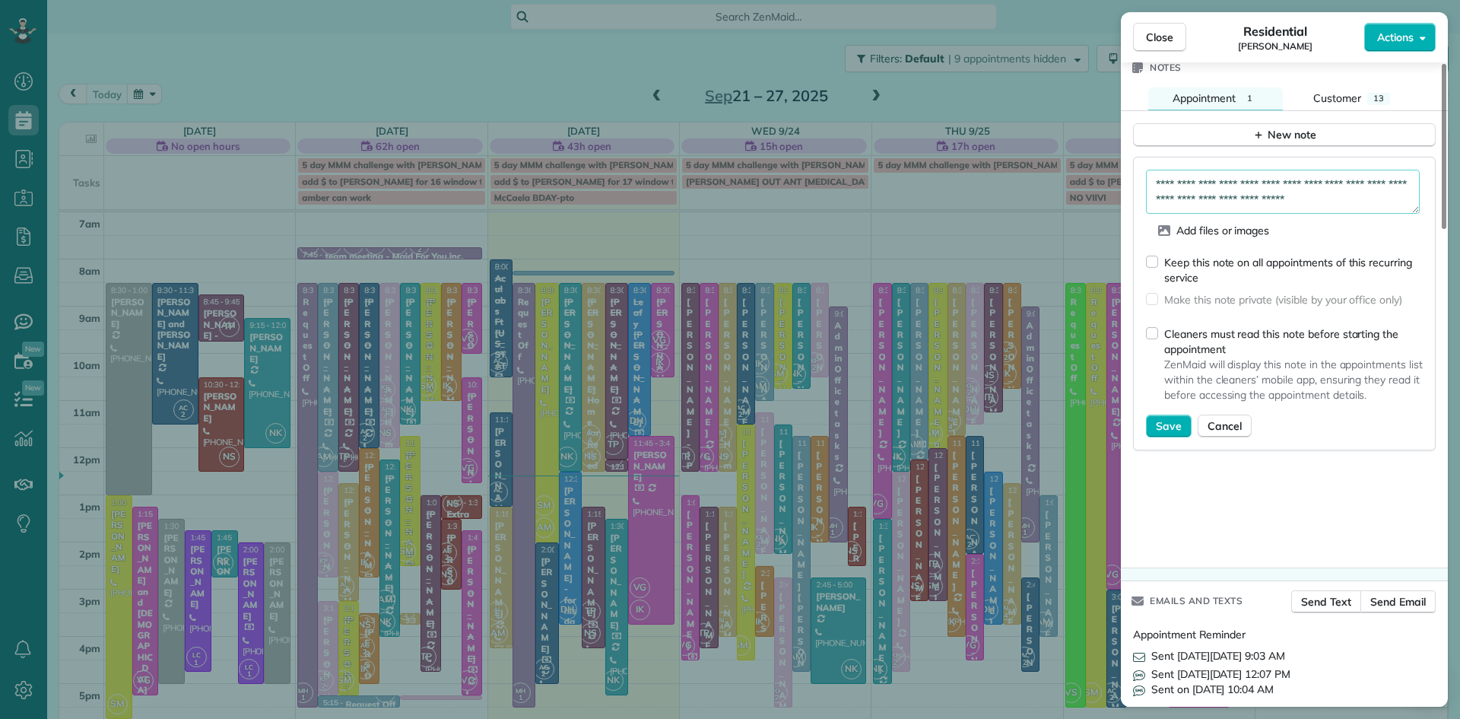
drag, startPoint x: 1266, startPoint y: 218, endPoint x: 1149, endPoint y: 215, distance: 117.2
click at [1149, 214] on textarea "**********" at bounding box center [1283, 192] width 274 height 44
type textarea "**********"
click at [1167, 434] on span "Save" at bounding box center [1169, 425] width 26 height 15
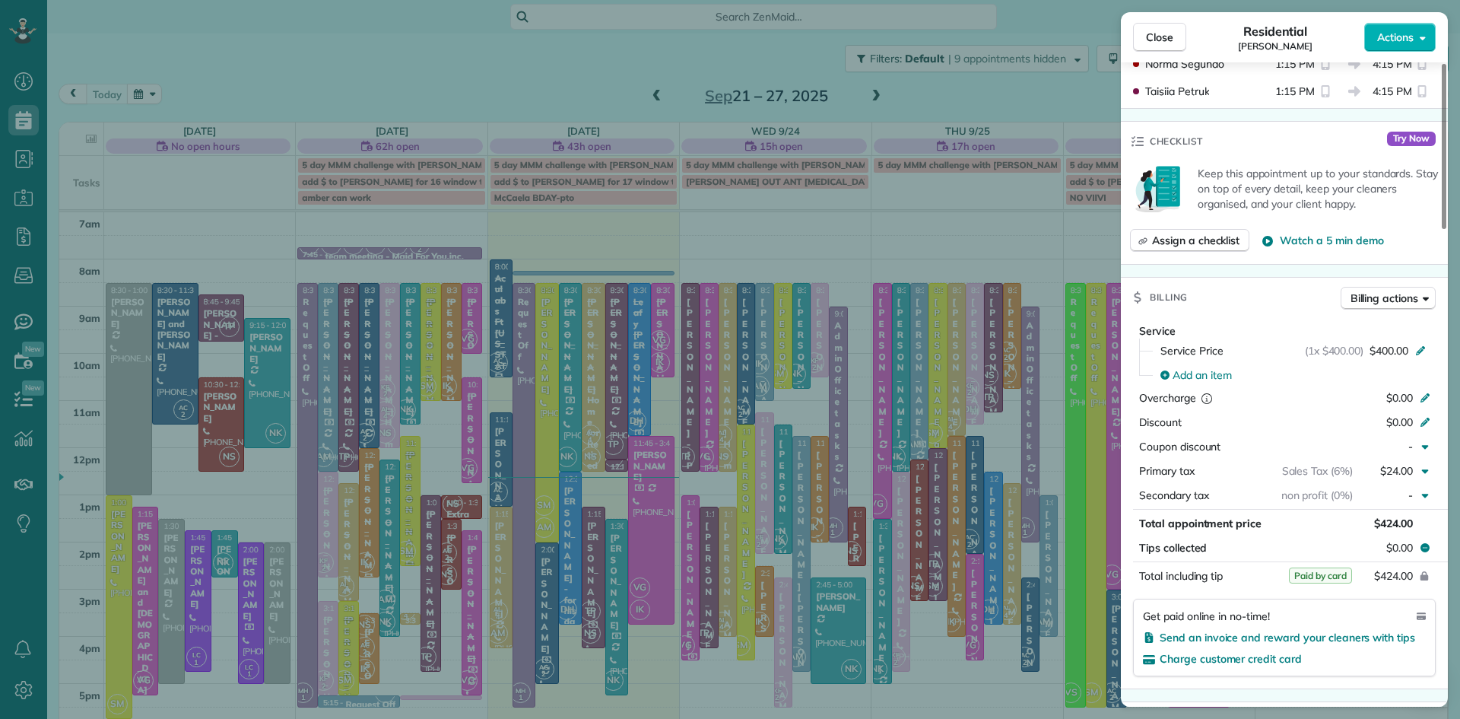
scroll to position [1465, 0]
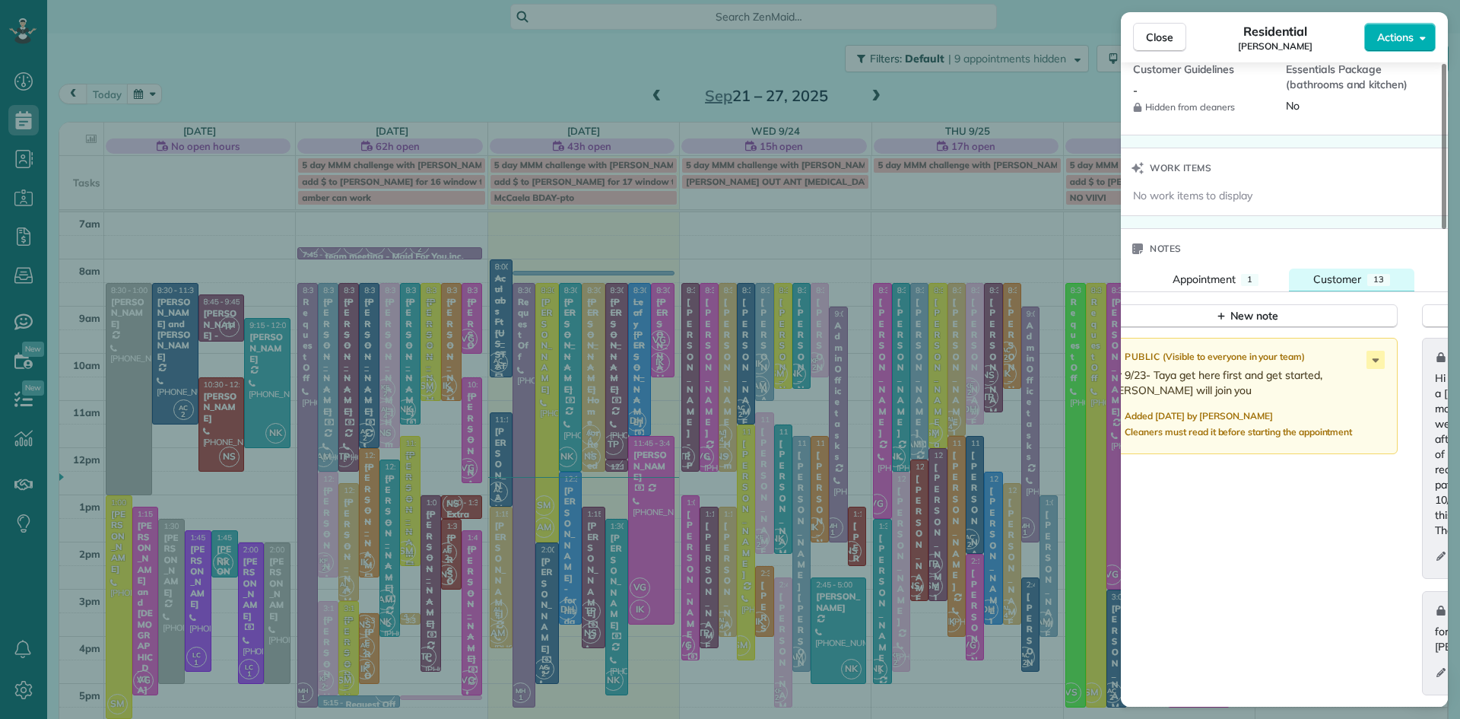
click at [1360, 286] on span "Customer" at bounding box center [1338, 279] width 48 height 14
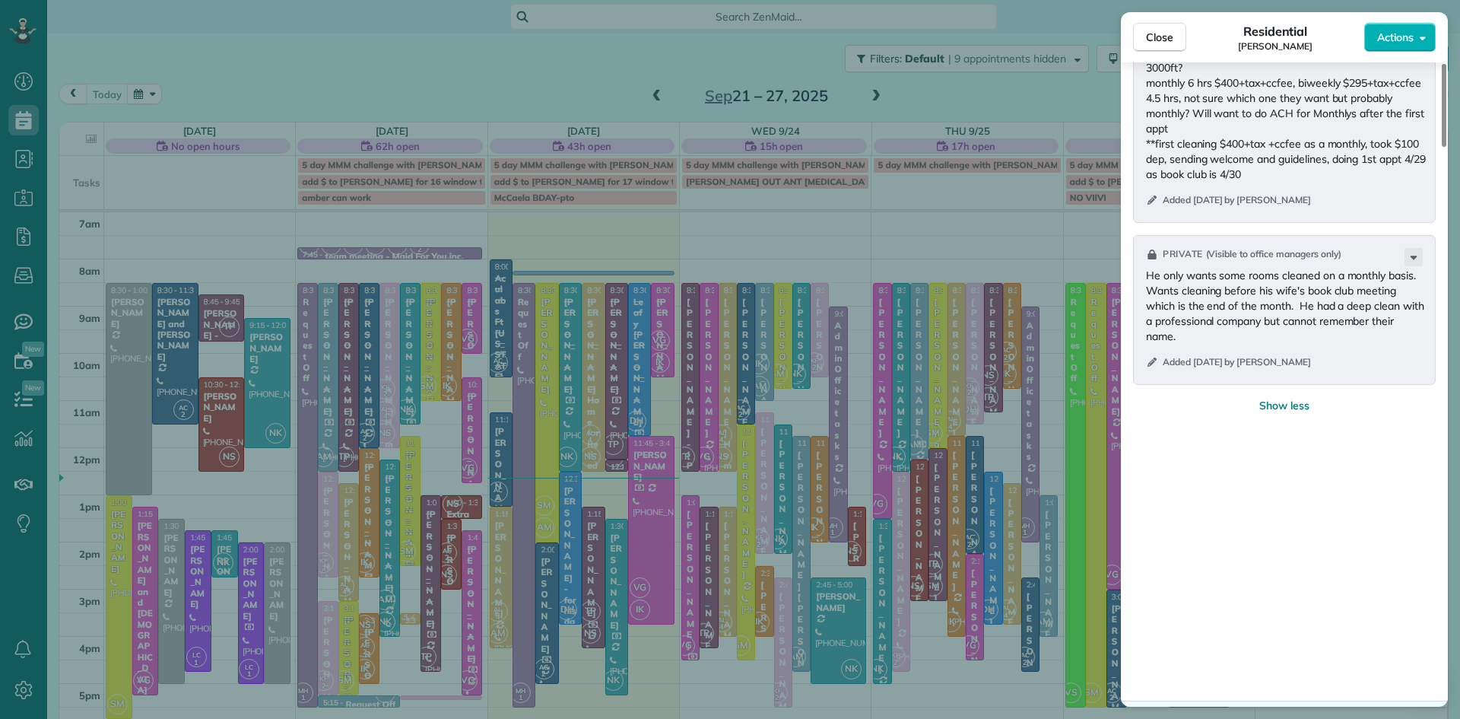
scroll to position [4009, 0]
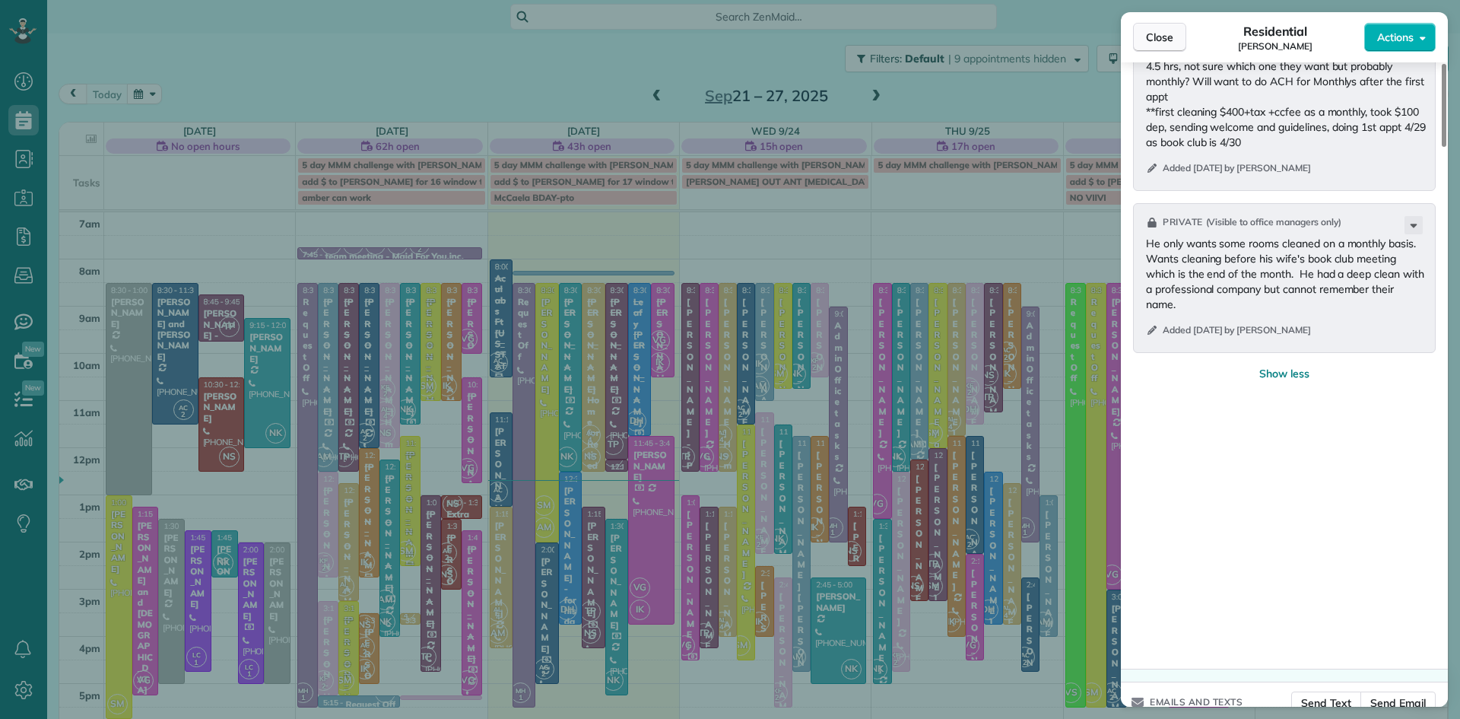
click at [1159, 36] on span "Close" at bounding box center [1159, 37] width 27 height 15
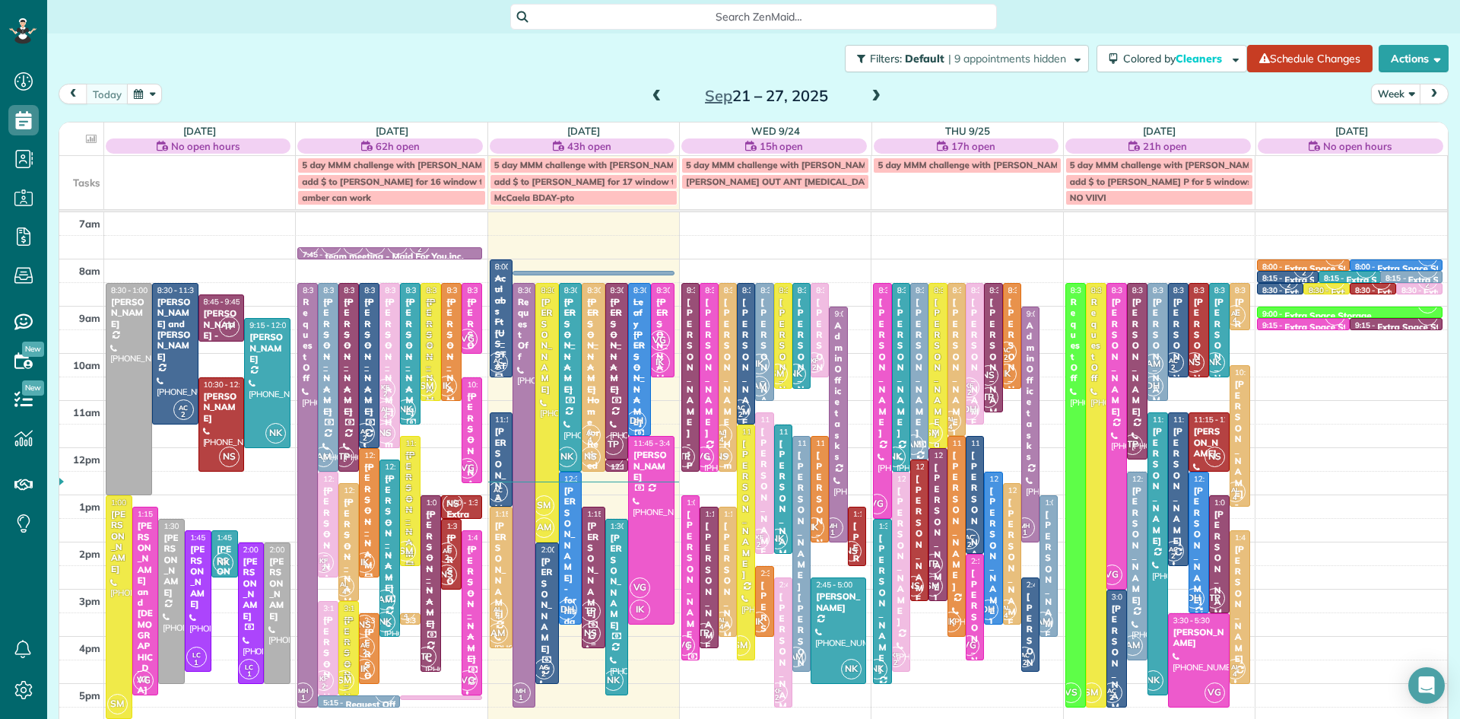
click at [590, 564] on div "Andrew Faust" at bounding box center [593, 569] width 14 height 98
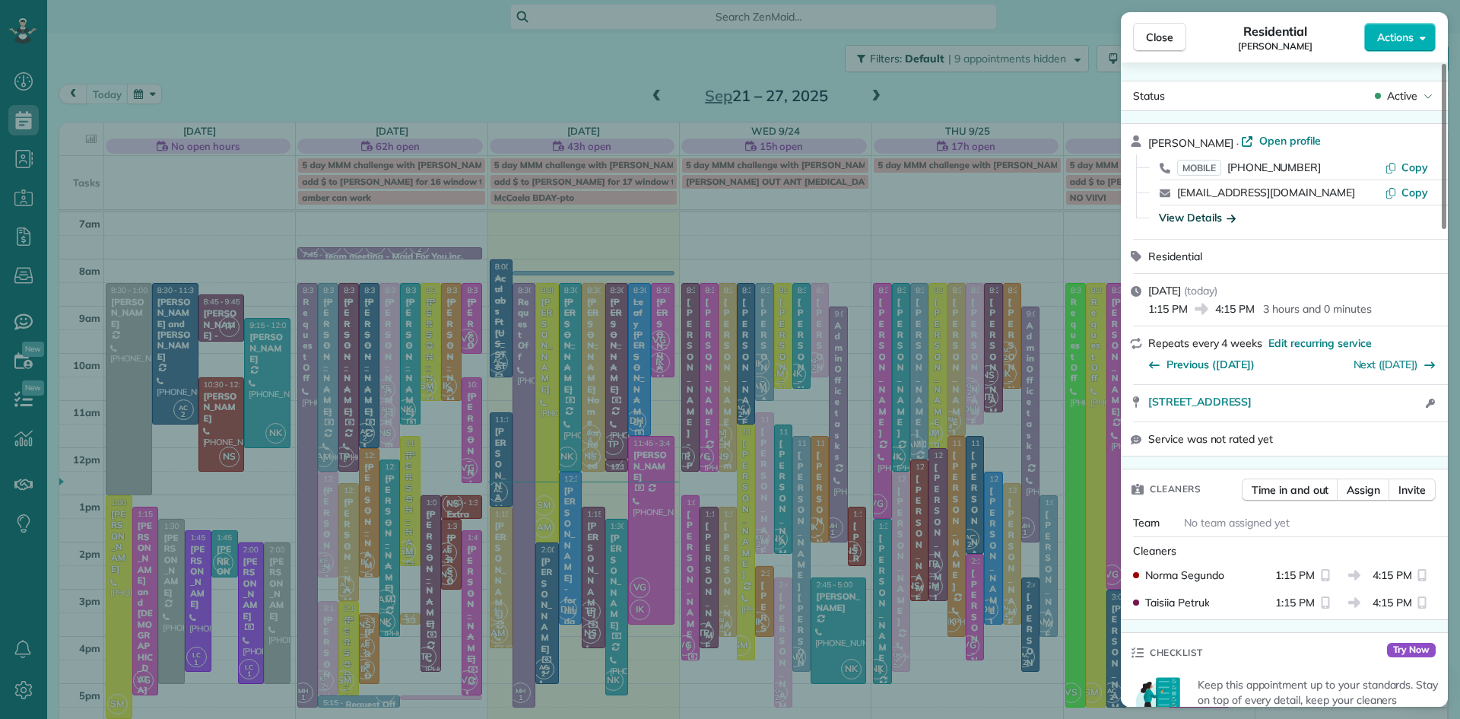
click at [1210, 220] on div "View Details" at bounding box center [1197, 217] width 77 height 15
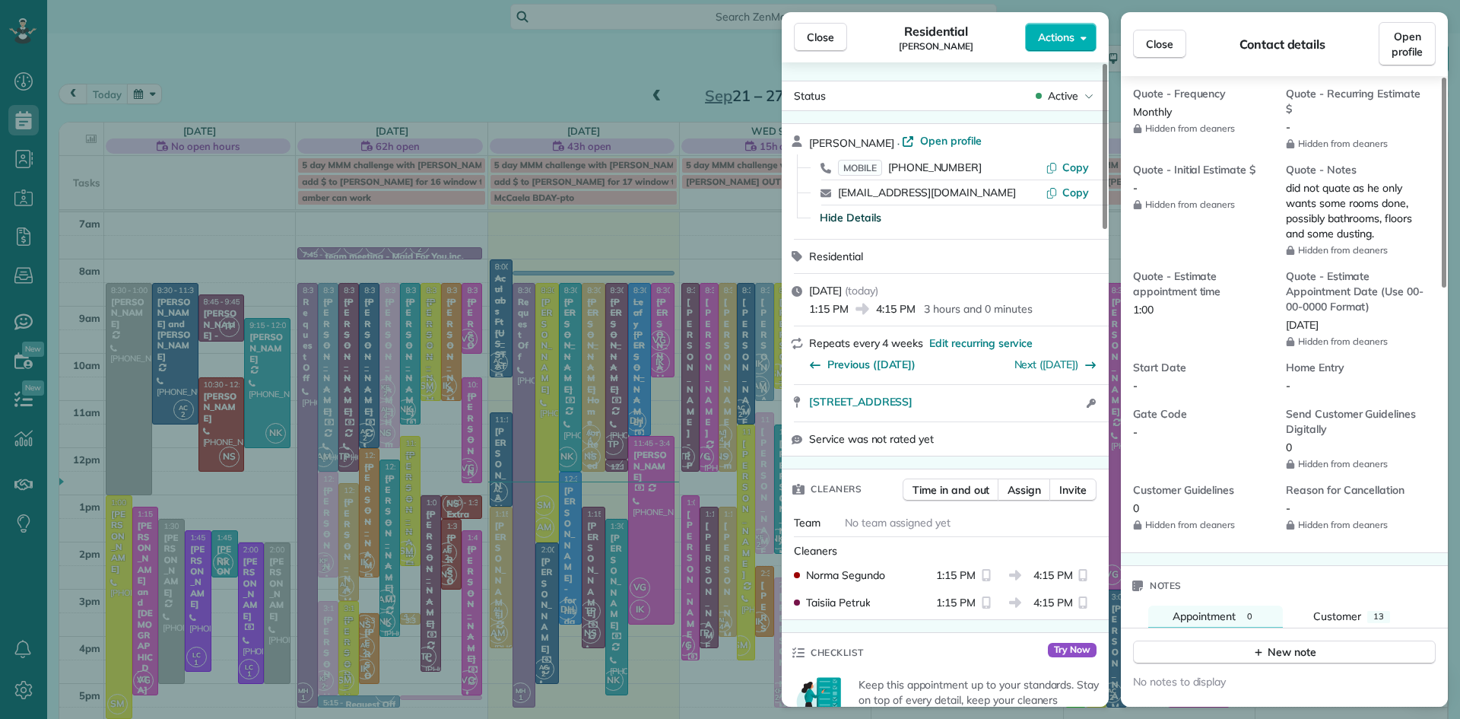
scroll to position [1252, 0]
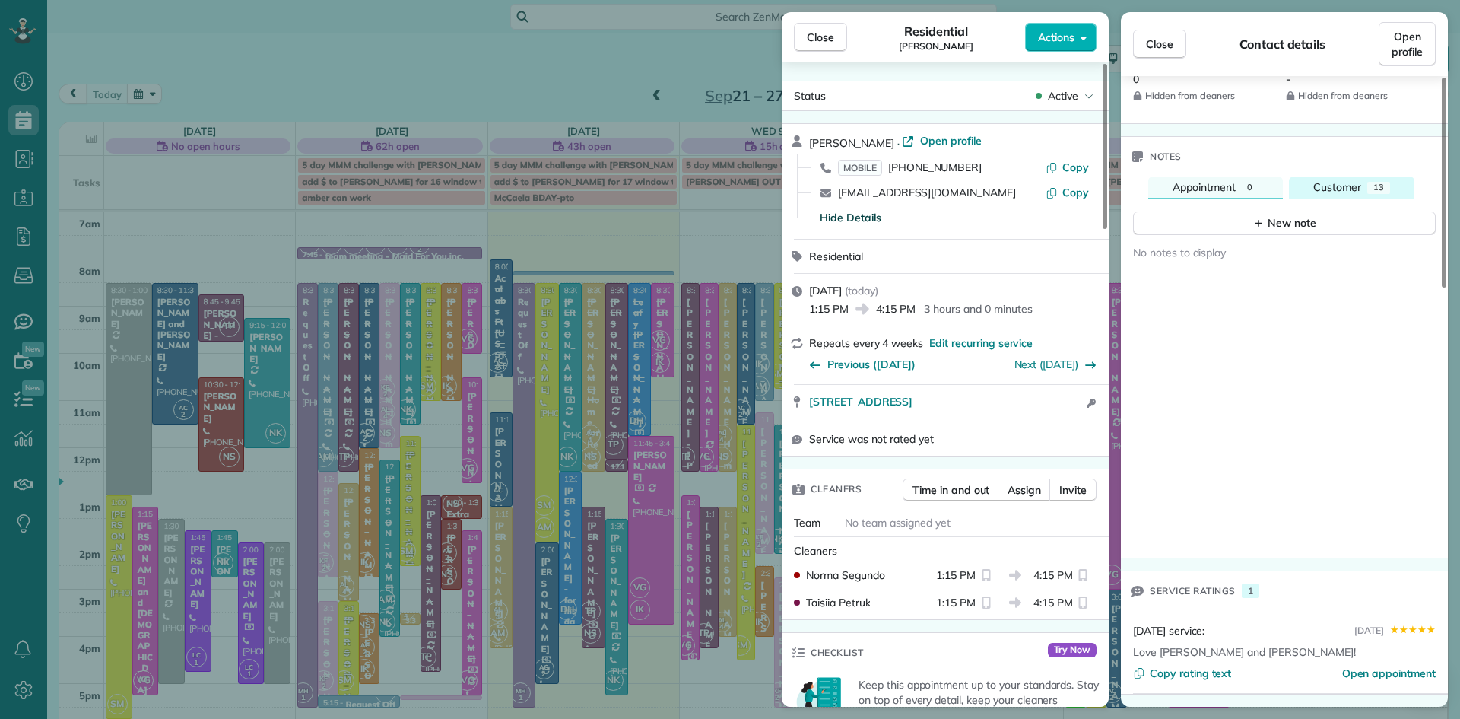
click at [1354, 183] on span "Customer" at bounding box center [1338, 187] width 48 height 14
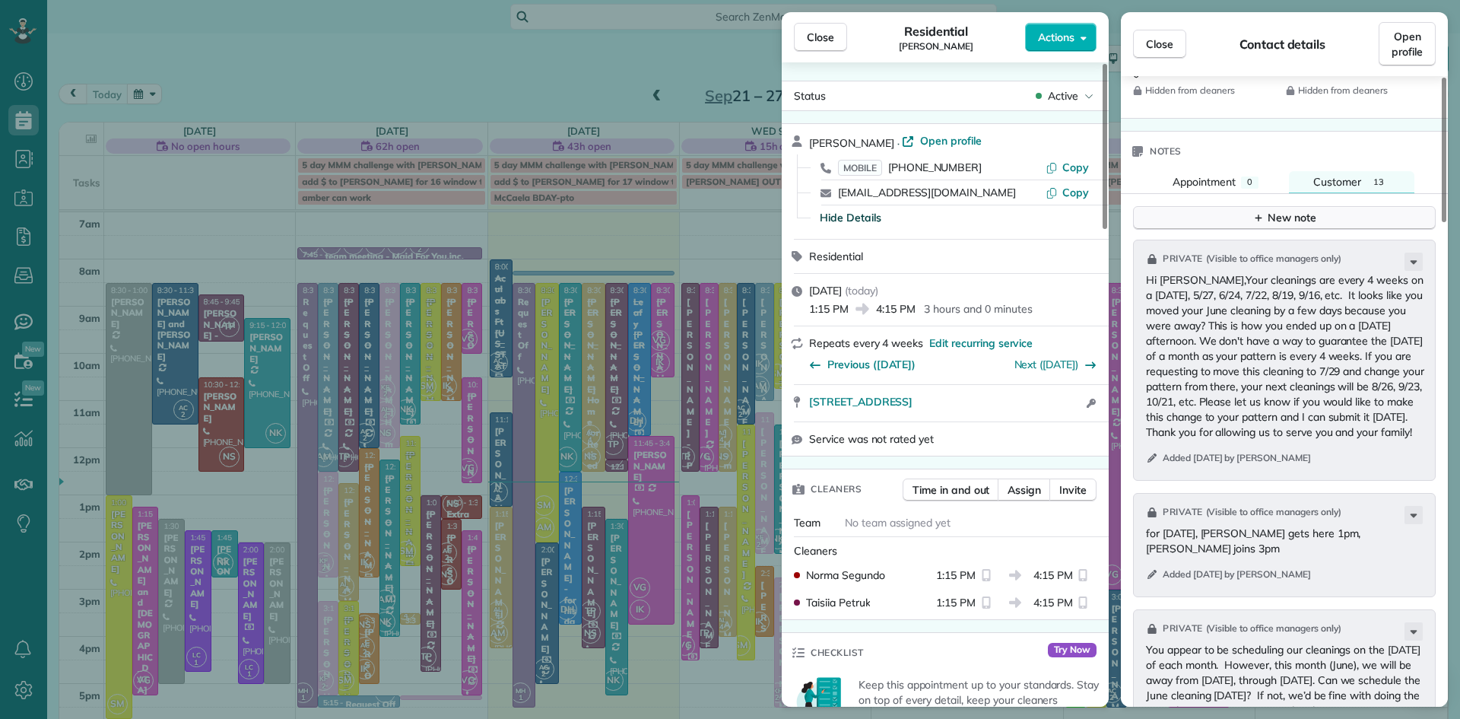
click at [1320, 214] on button "New note" at bounding box center [1284, 218] width 303 height 24
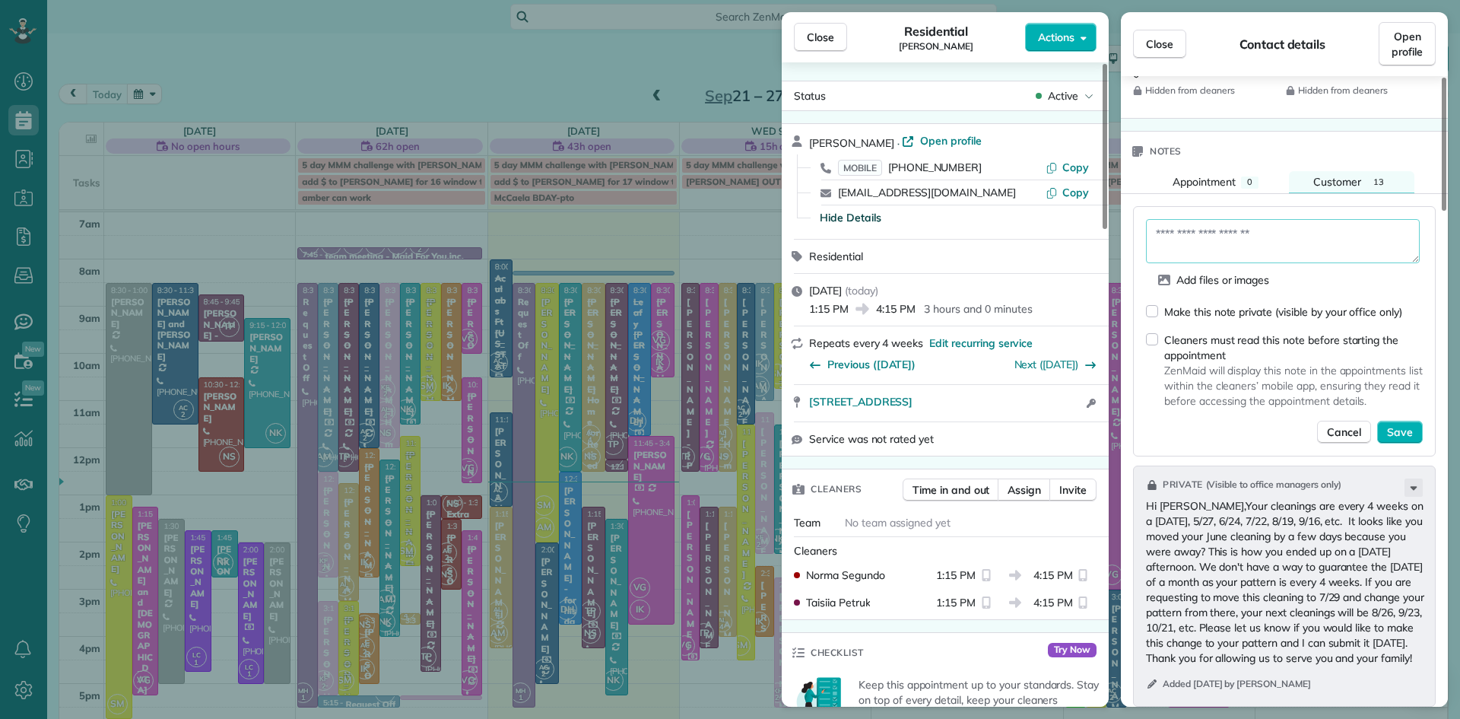
click at [1221, 236] on textarea at bounding box center [1283, 241] width 274 height 44
click at [1207, 261] on textarea "**********" at bounding box center [1283, 241] width 274 height 44
click at [1295, 259] on textarea "**********" at bounding box center [1283, 241] width 274 height 44
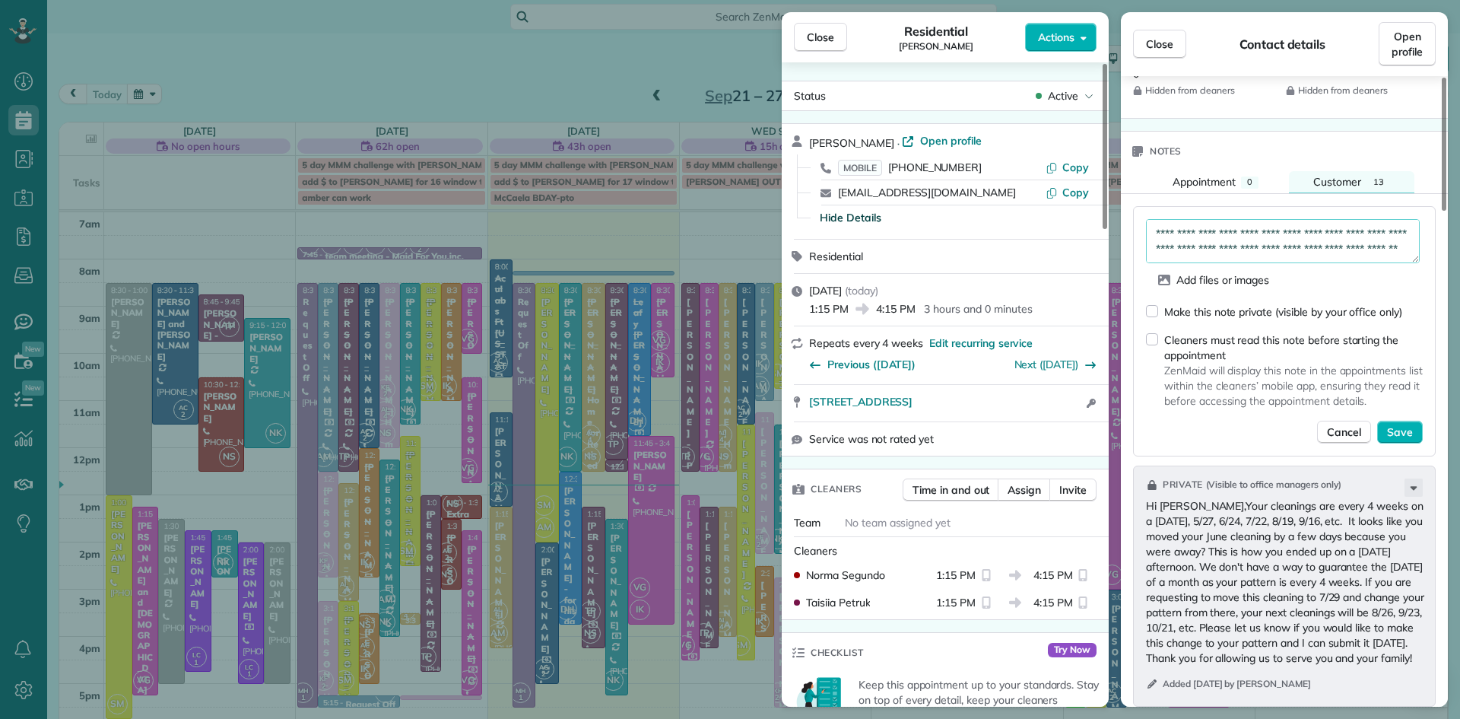
type textarea "**********"
click at [1403, 440] on span "Save" at bounding box center [1400, 431] width 26 height 15
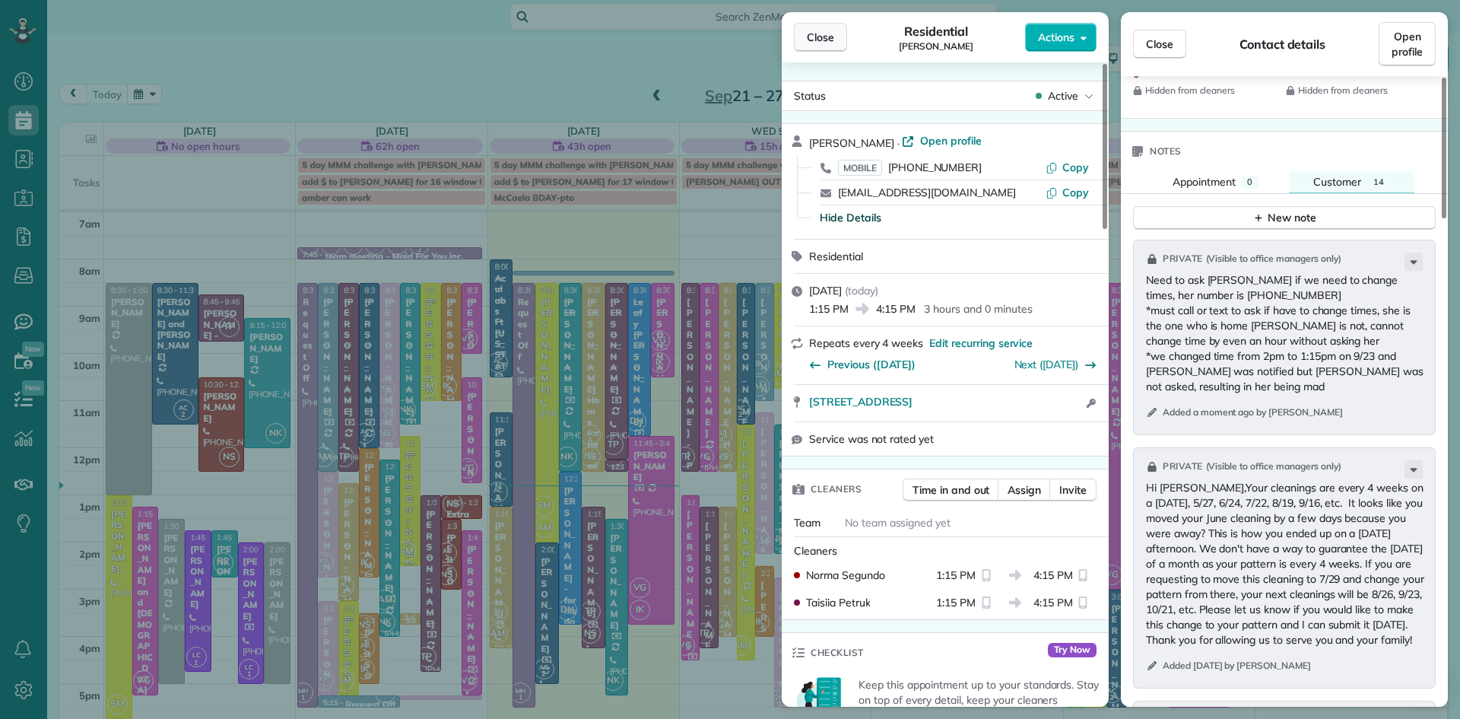
click at [818, 37] on span "Close" at bounding box center [820, 37] width 27 height 15
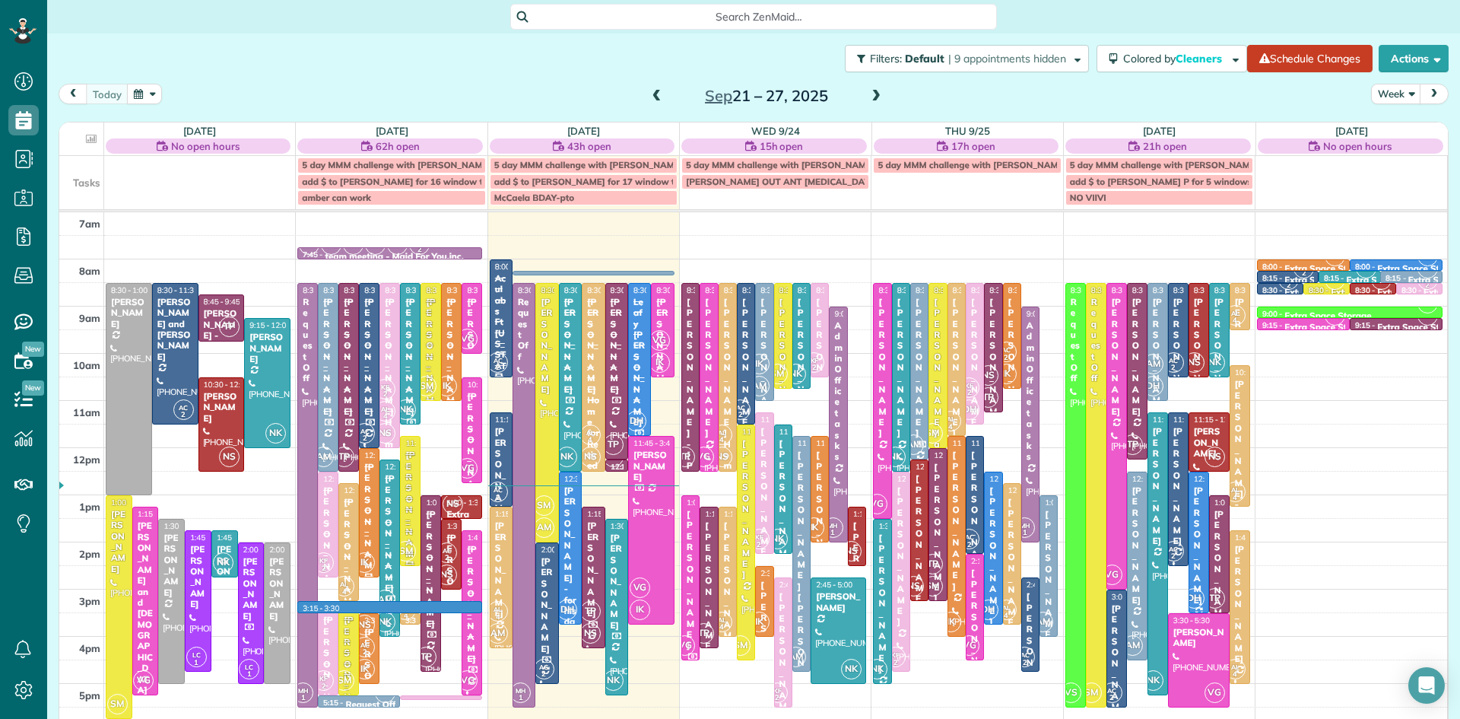
click at [497, 619] on div "7am 8am 9am 10am 11am 12pm 1pm 2pm 3pm 4pm 5pm 6pm 7pm 8pm 8:30 - 1:00 [PERSON_…" at bounding box center [753, 541] width 1388 height 659
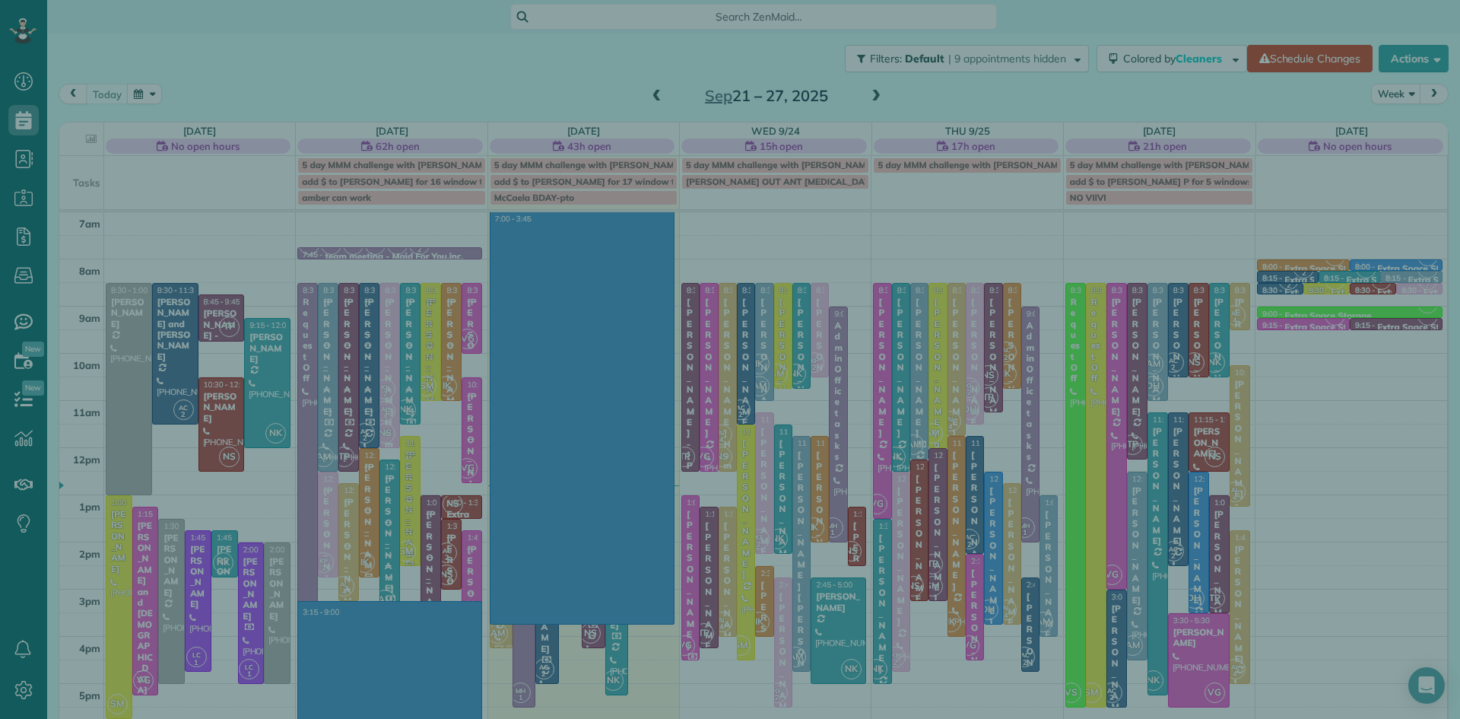
click at [501, 622] on div "Cancel New appointment Select a contact Add new" at bounding box center [730, 359] width 1460 height 719
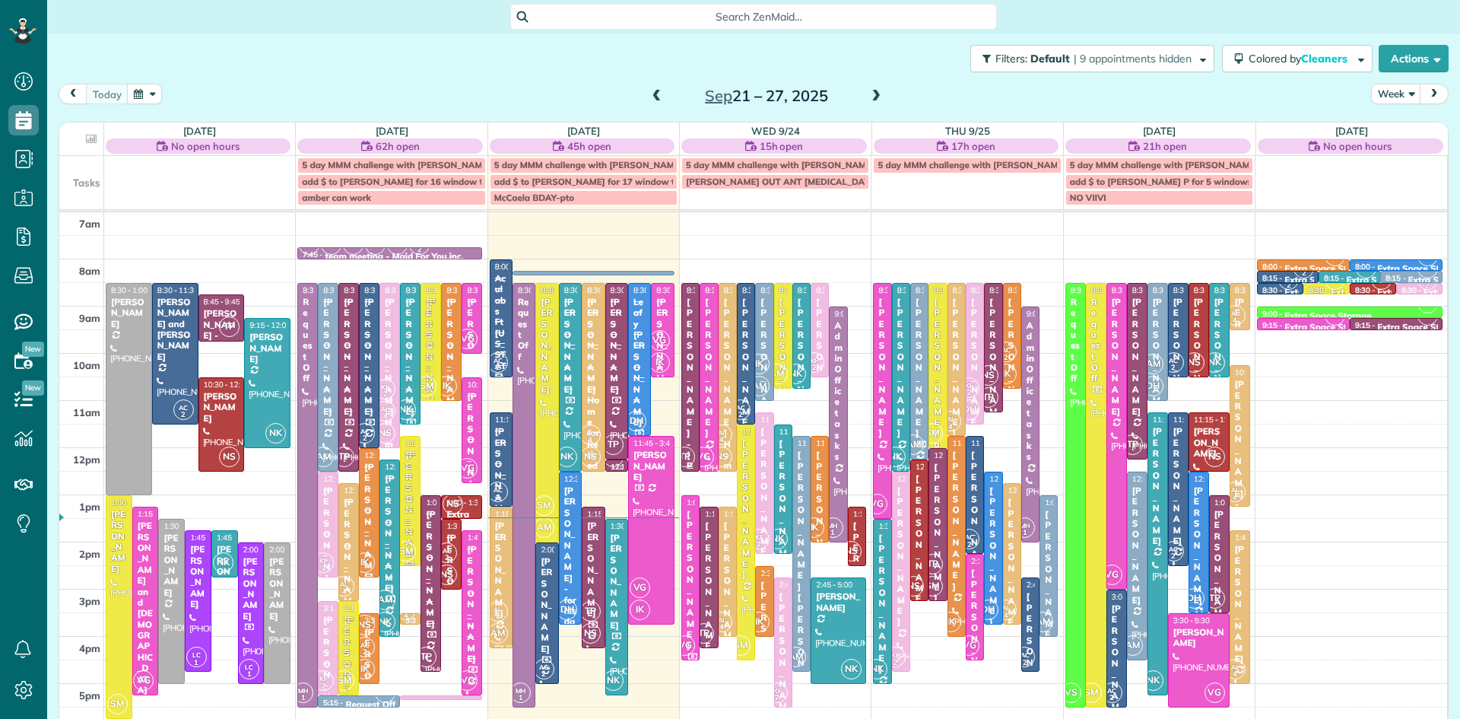
scroll to position [7, 7]
click at [503, 554] on div "Katie Jacoby" at bounding box center [501, 569] width 14 height 98
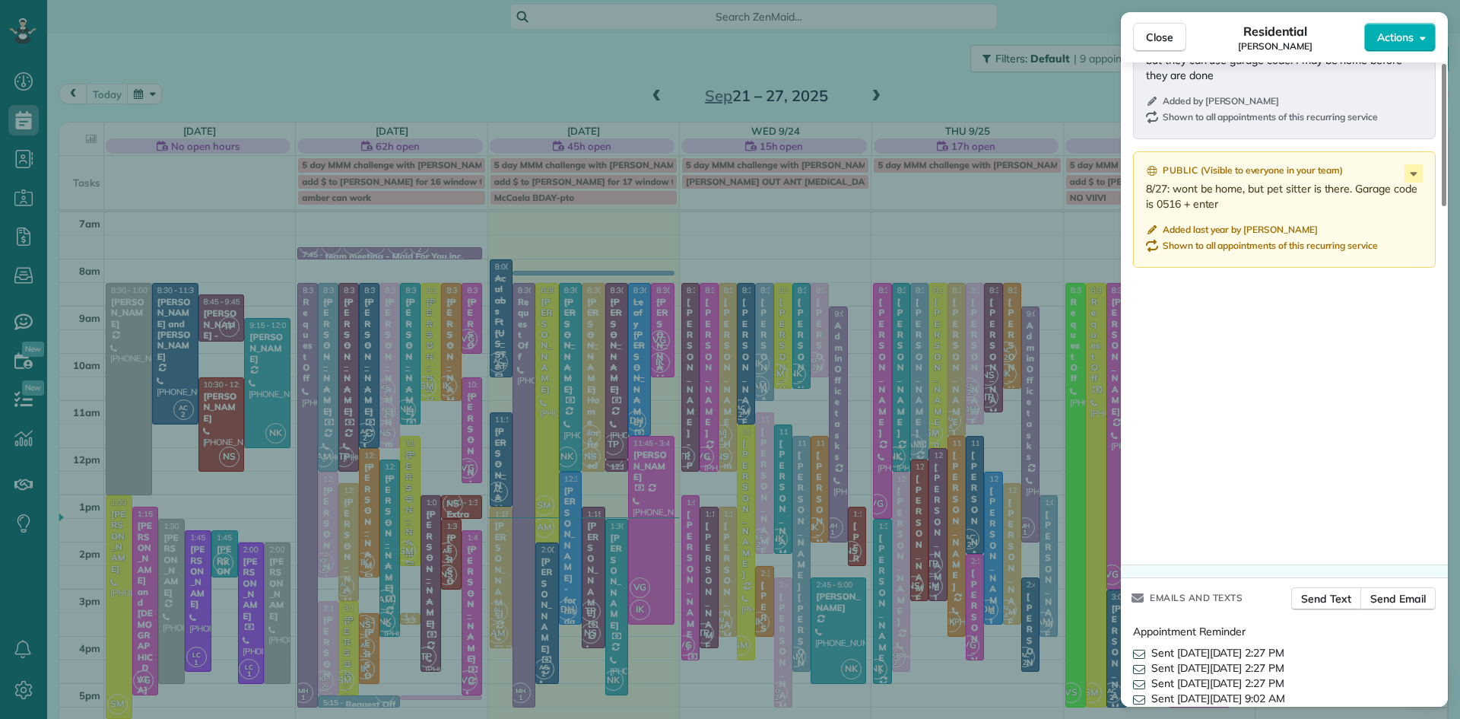
scroll to position [2254, 0]
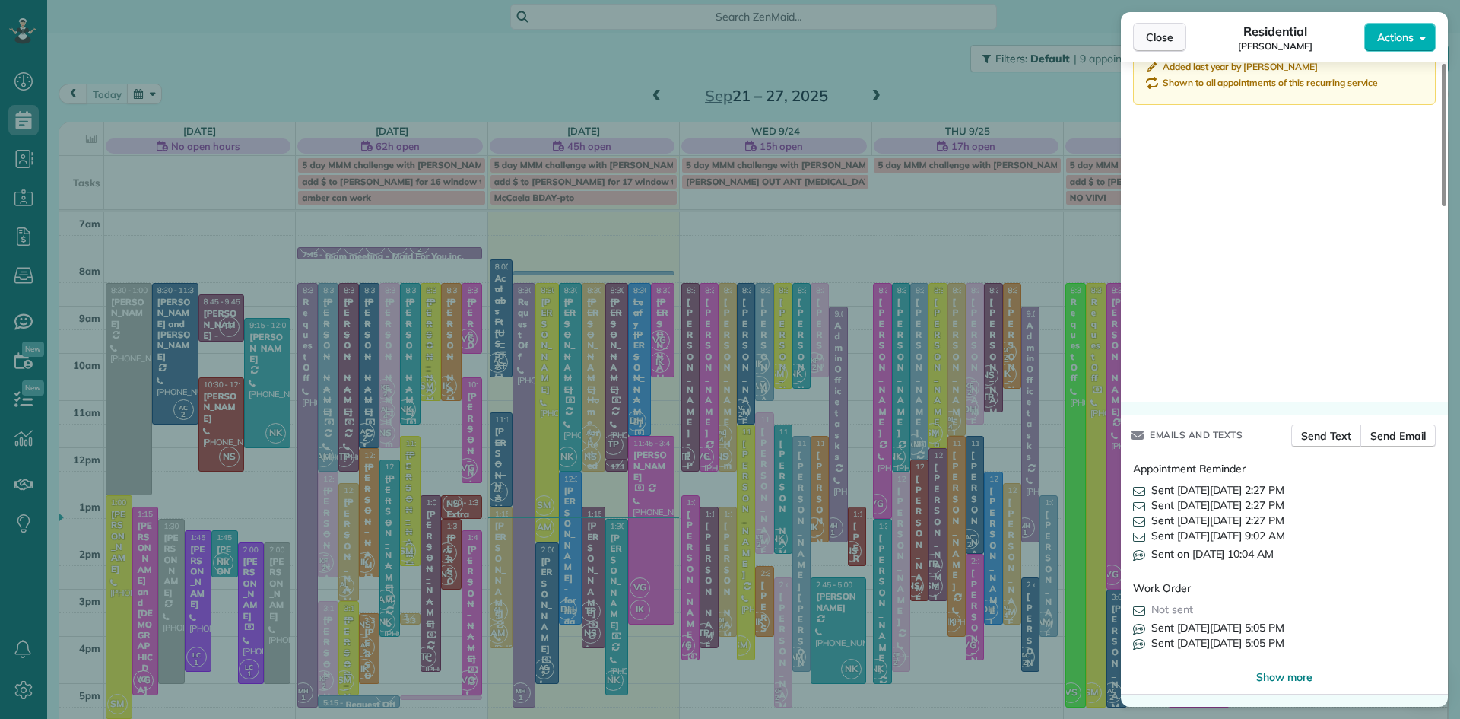
click at [1154, 33] on span "Close" at bounding box center [1159, 37] width 27 height 15
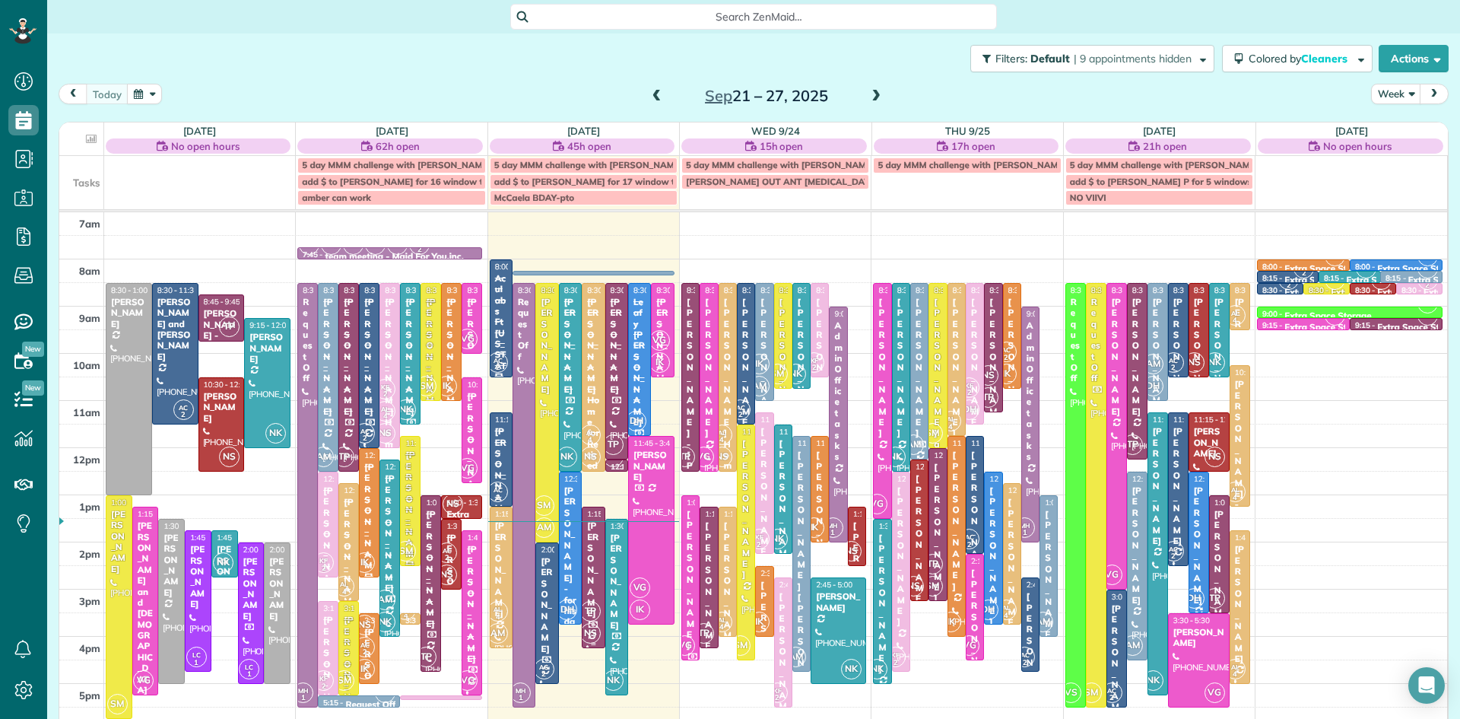
click at [597, 607] on span "TP" at bounding box center [590, 611] width 21 height 21
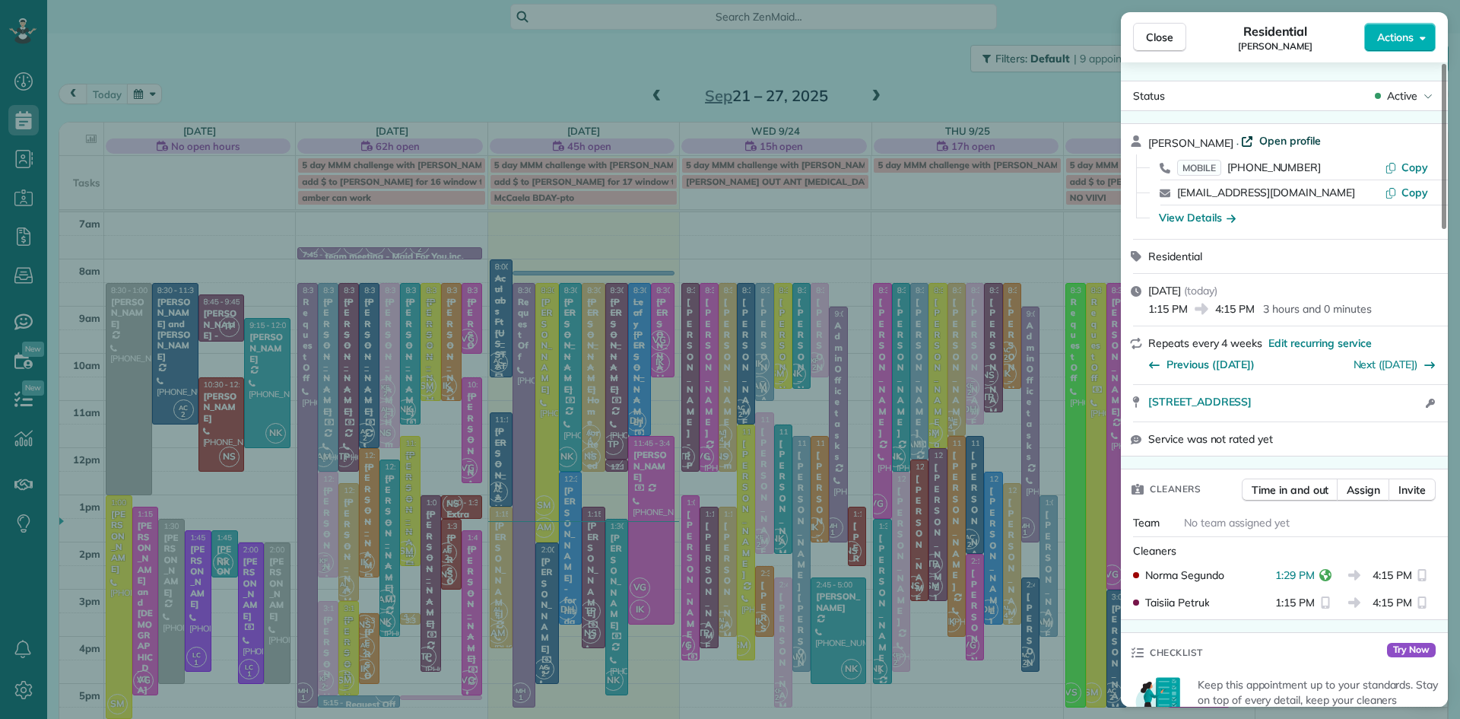
click at [1285, 139] on span "Open profile" at bounding box center [1291, 140] width 62 height 15
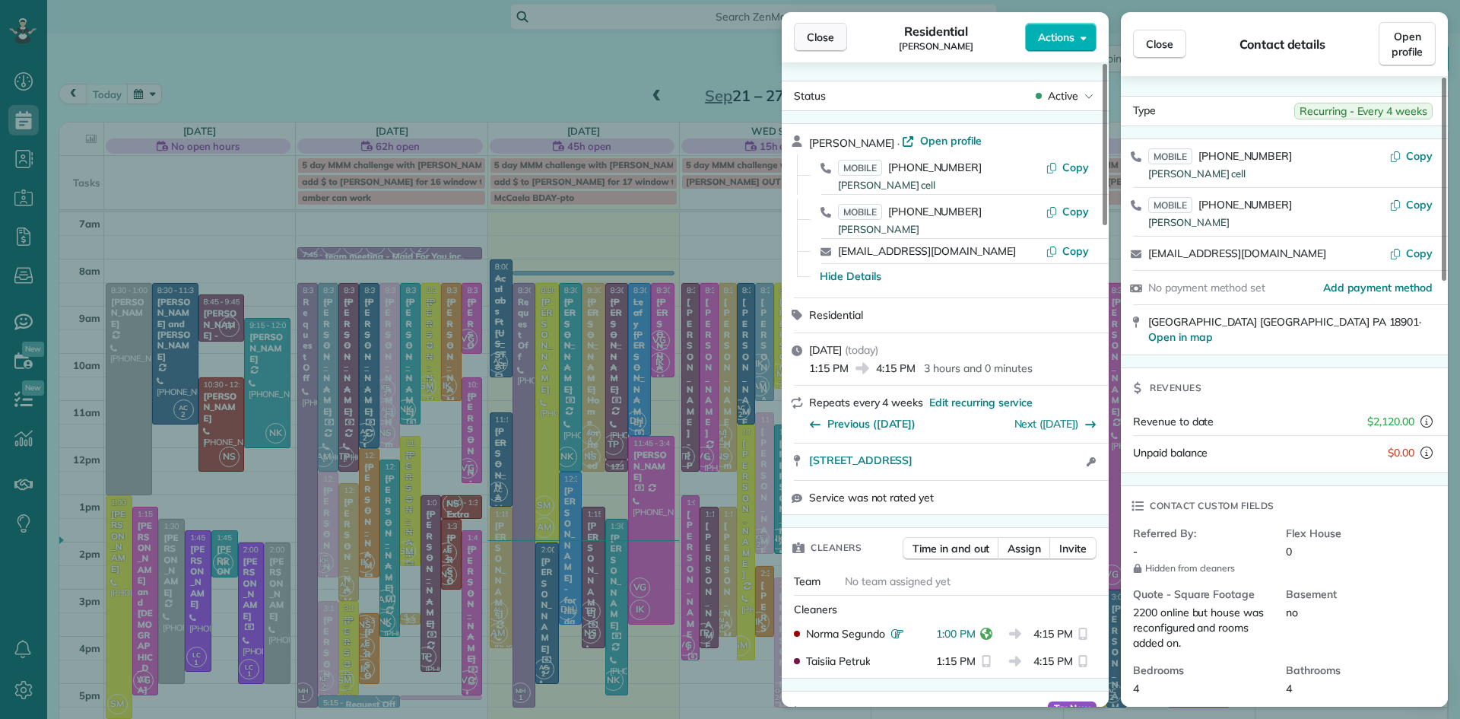
click at [834, 47] on button "Close" at bounding box center [820, 37] width 53 height 29
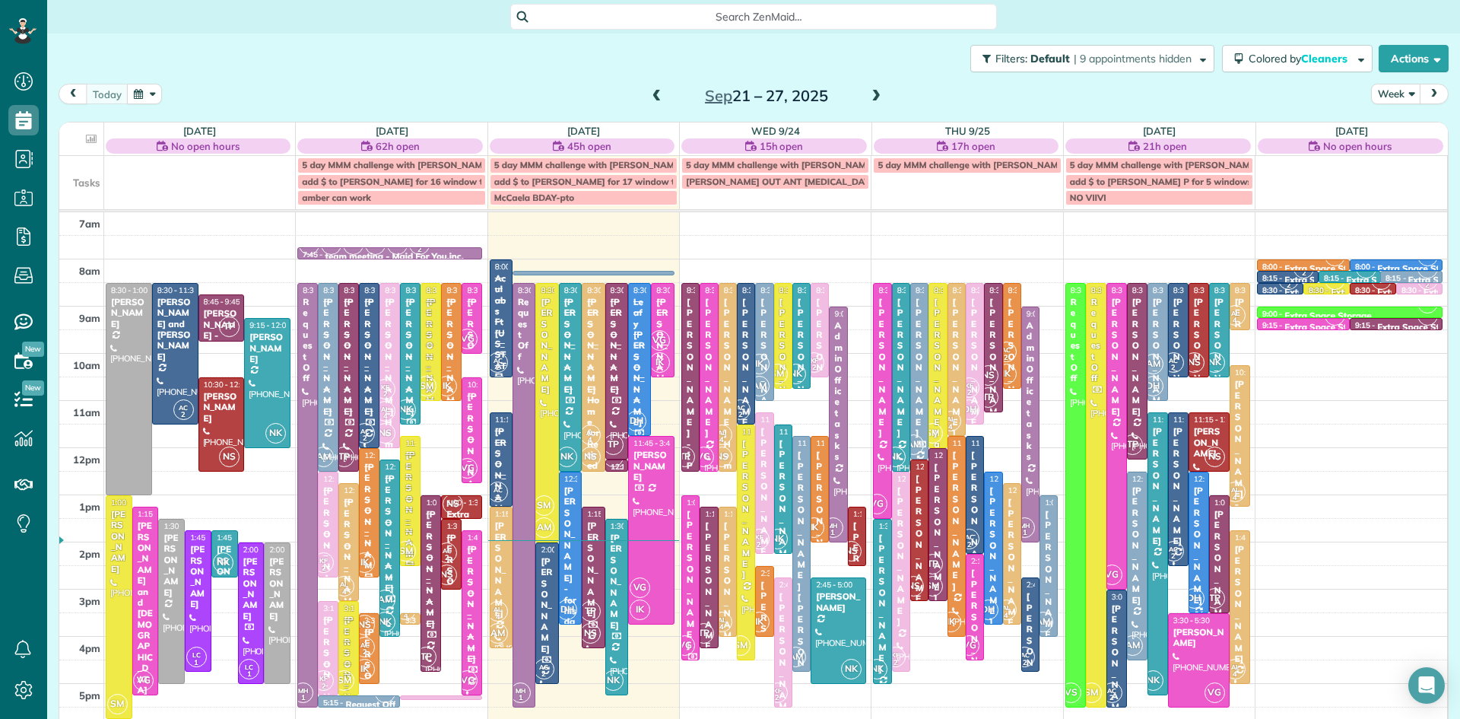
click at [496, 573] on div "[PERSON_NAME]" at bounding box center [501, 569] width 14 height 98
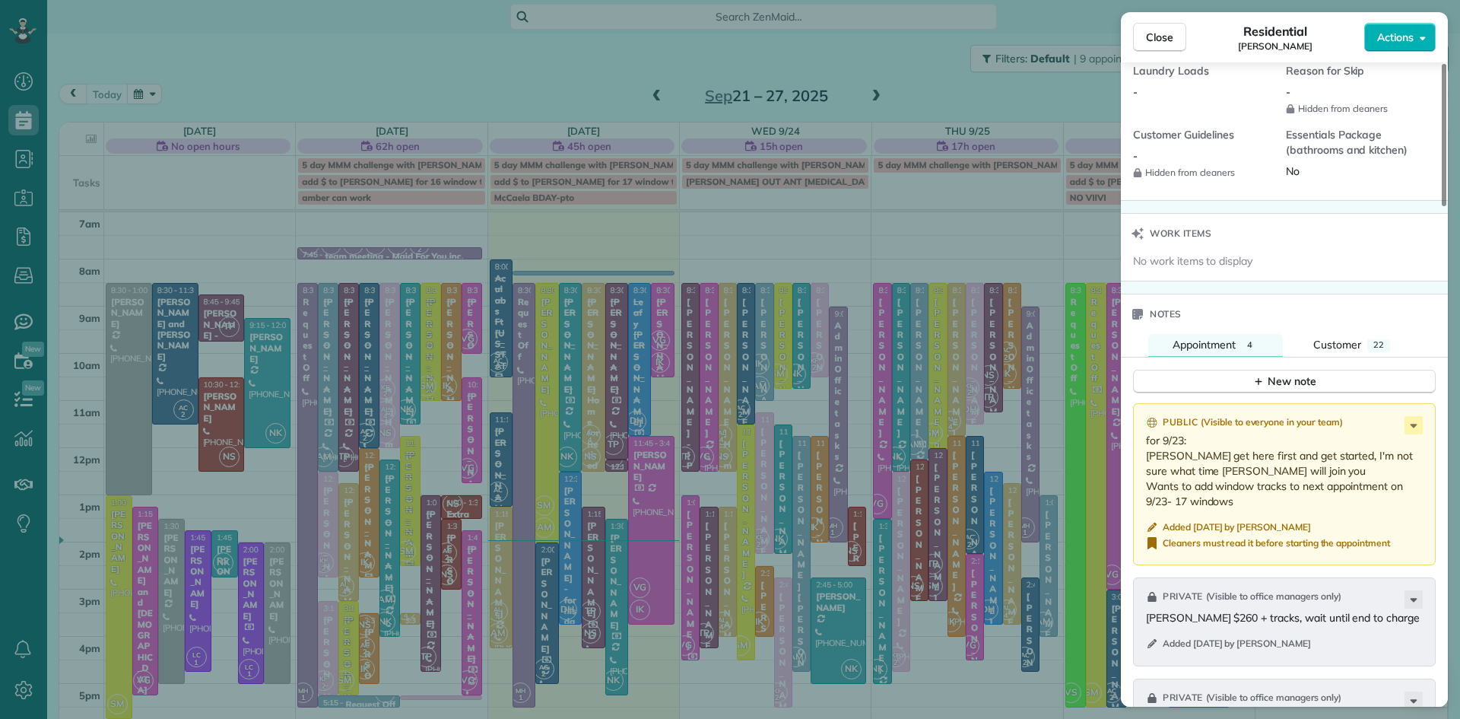
scroll to position [1405, 0]
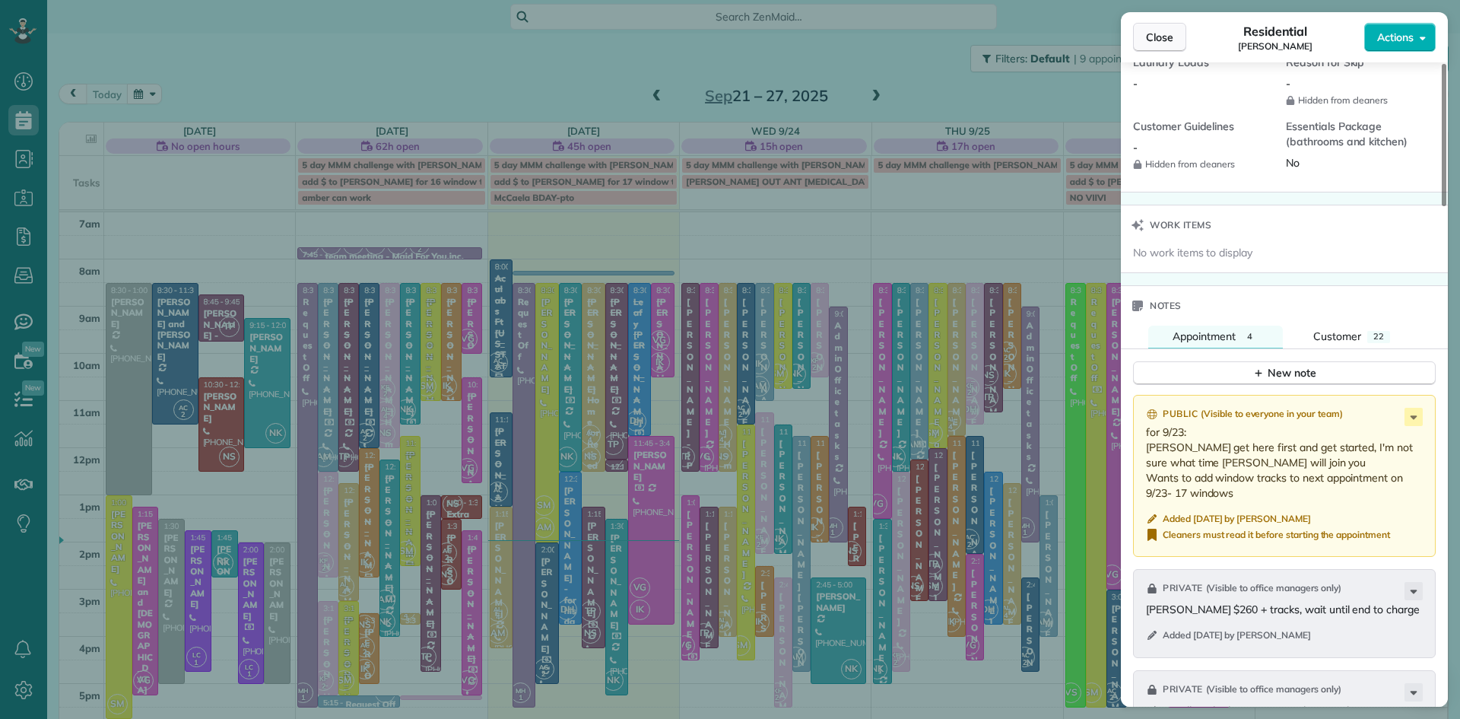
click at [1158, 38] on span "Close" at bounding box center [1159, 37] width 27 height 15
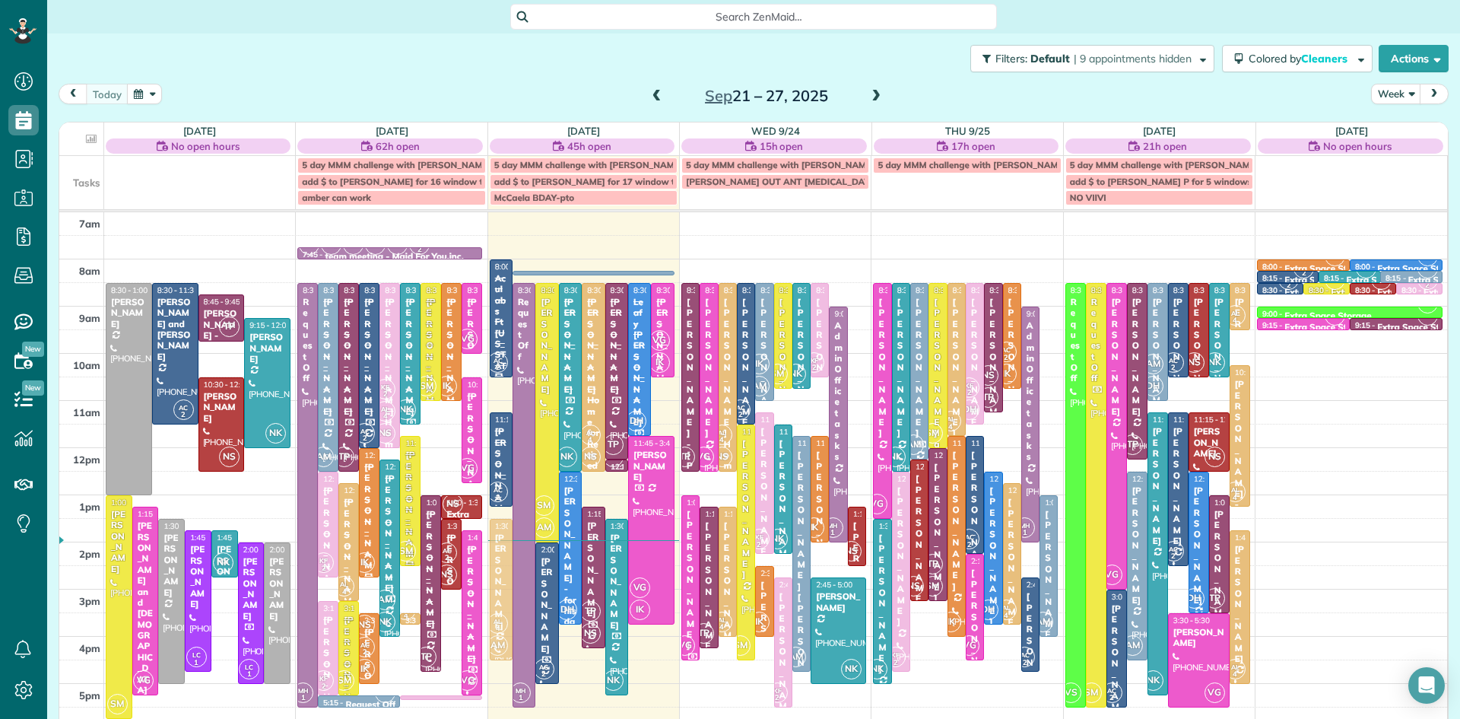
drag, startPoint x: 498, startPoint y: 577, endPoint x: 497, endPoint y: 591, distance: 14.5
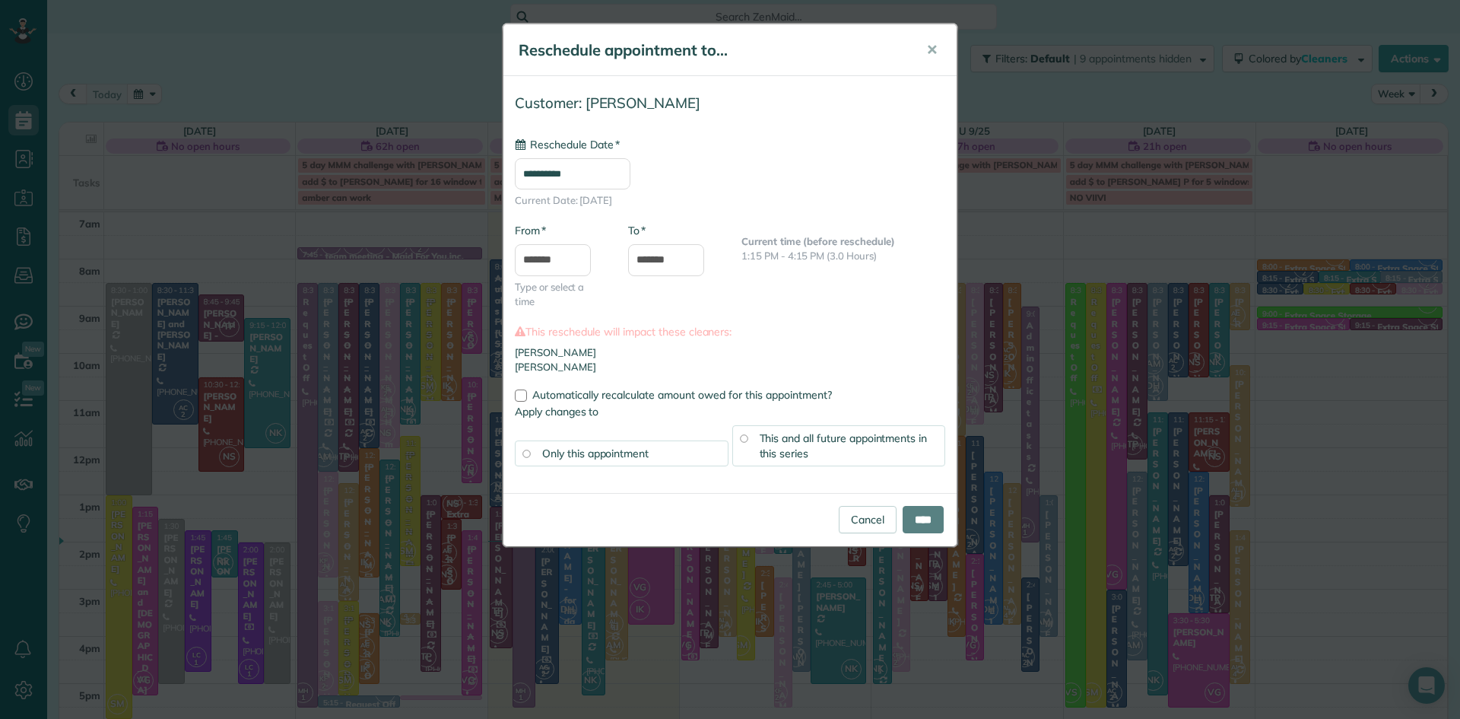
type input "**********"
click at [532, 265] on input "*******" at bounding box center [553, 260] width 76 height 32
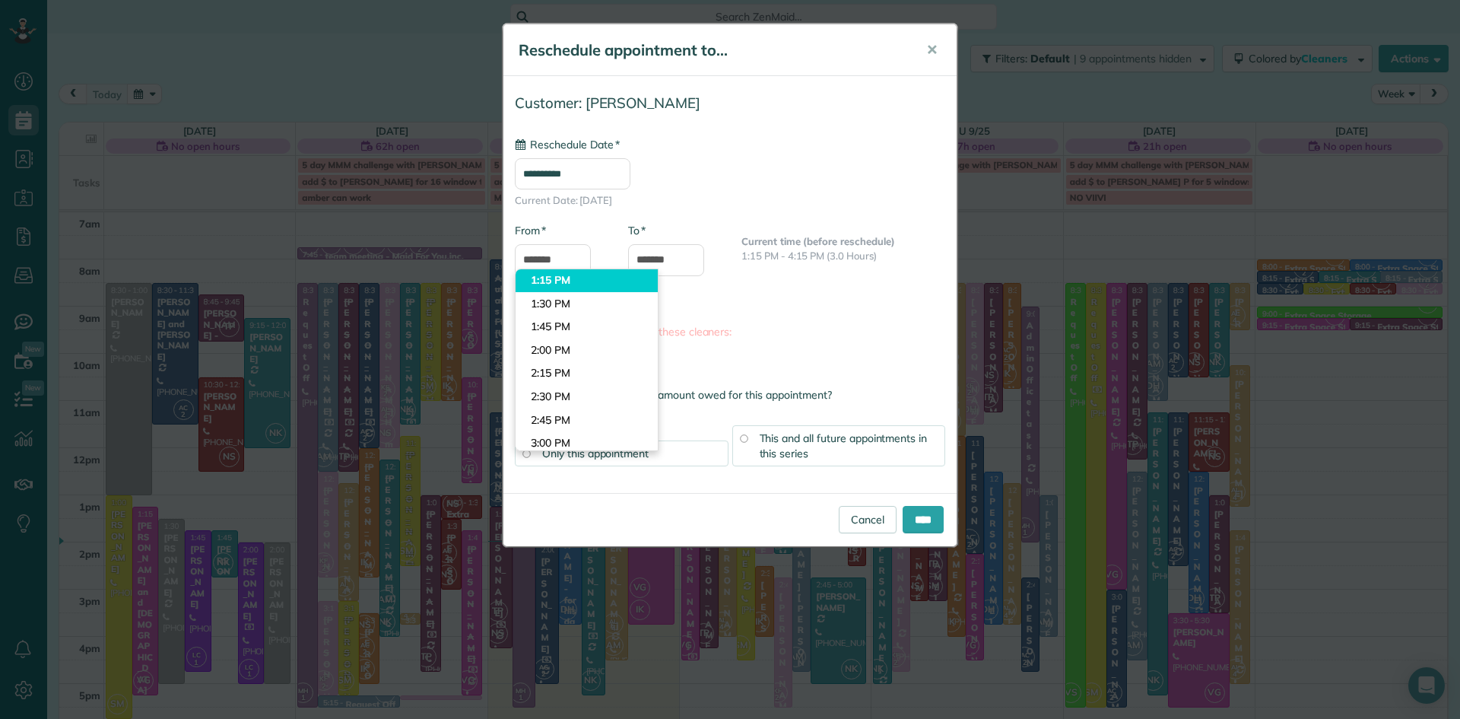
type input "*******"
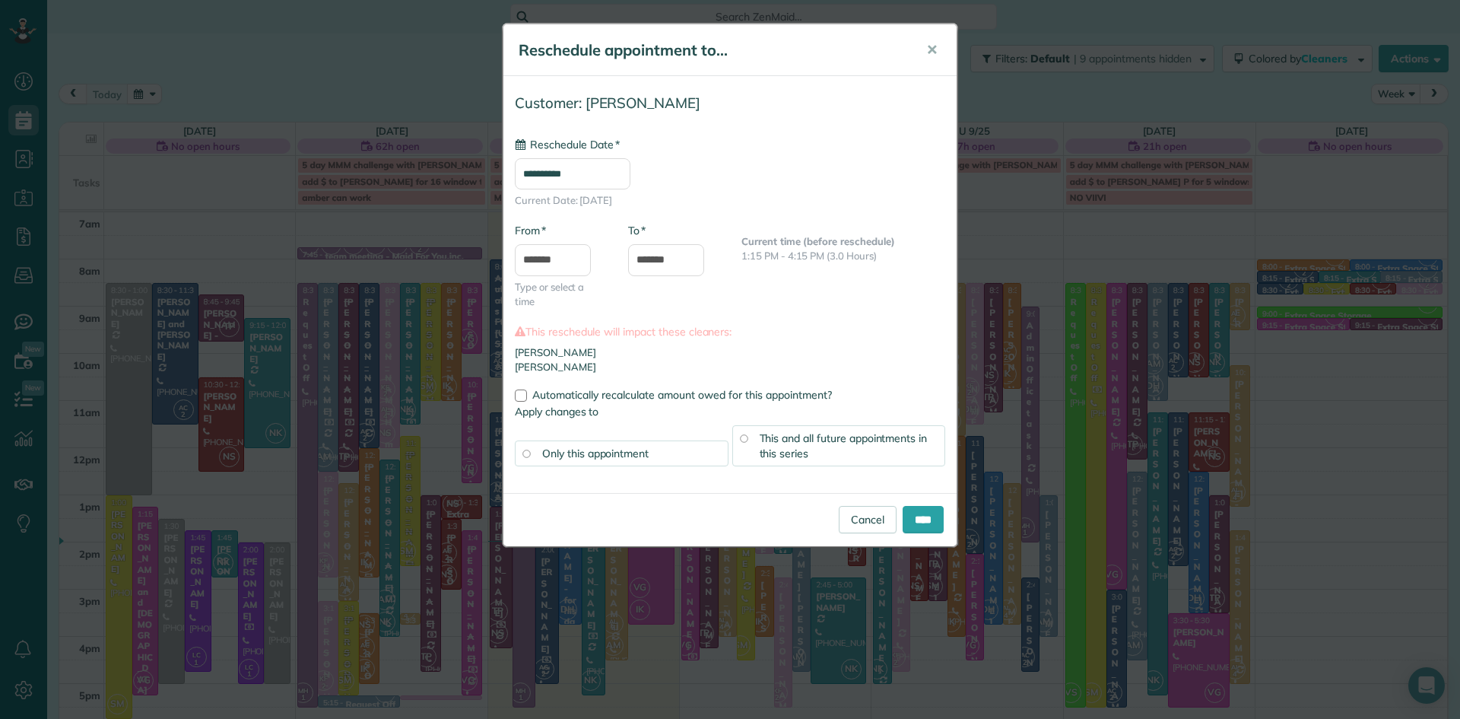
click at [534, 286] on body "Dashboard Scheduling Calendar View List View Dispatch View - Weekly scheduling …" at bounding box center [730, 359] width 1460 height 719
click at [673, 262] on input "*******" at bounding box center [666, 260] width 76 height 32
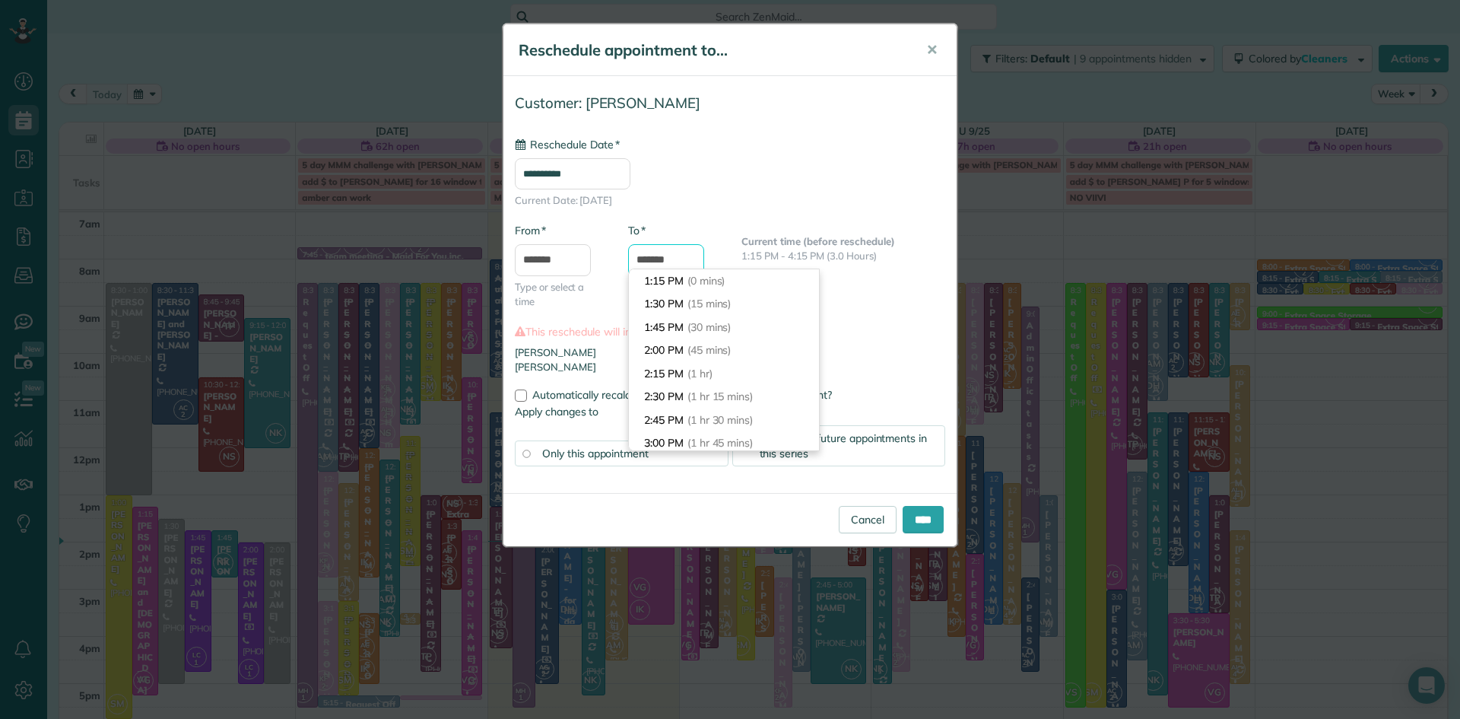
scroll to position [278, 0]
type input "*******"
click at [657, 375] on li "5:15 PM (4 hrs)" at bounding box center [724, 374] width 190 height 24
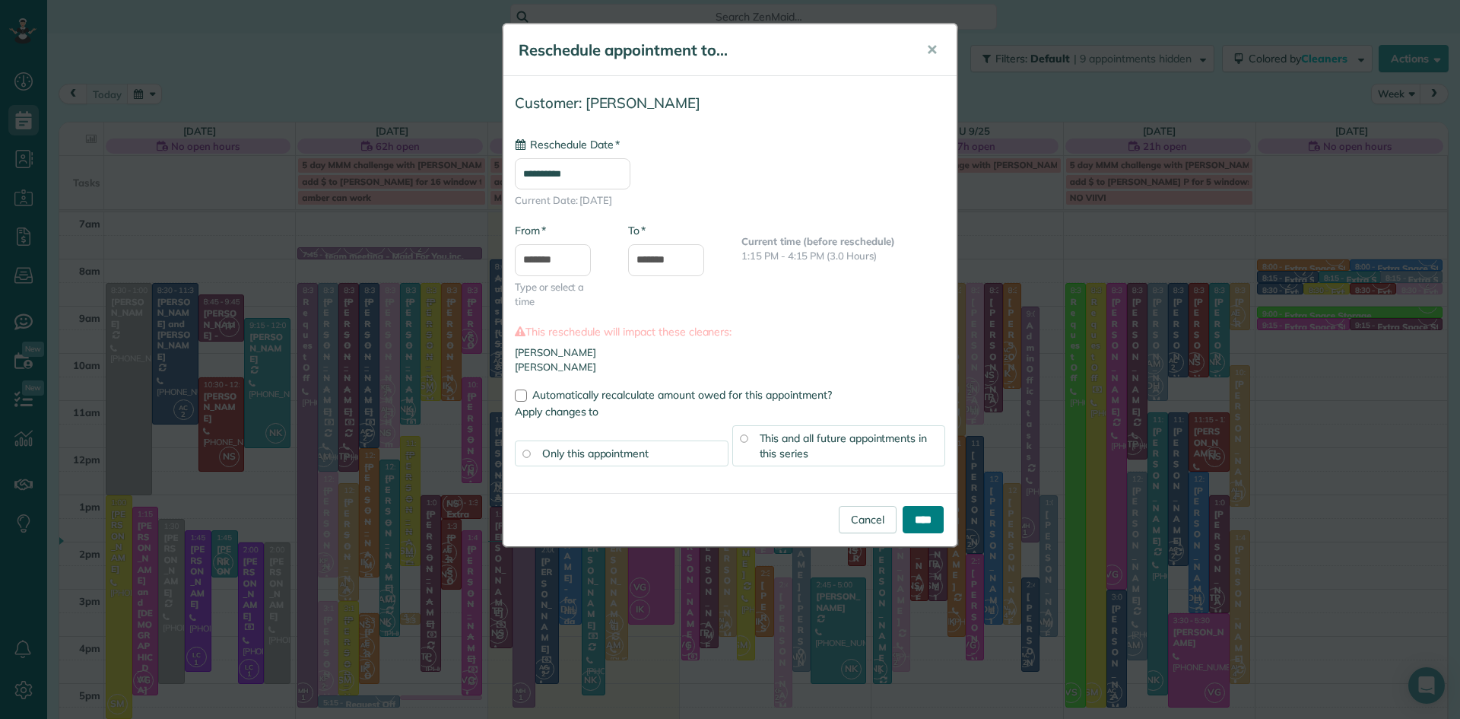
click at [920, 512] on input "****" at bounding box center [923, 519] width 41 height 27
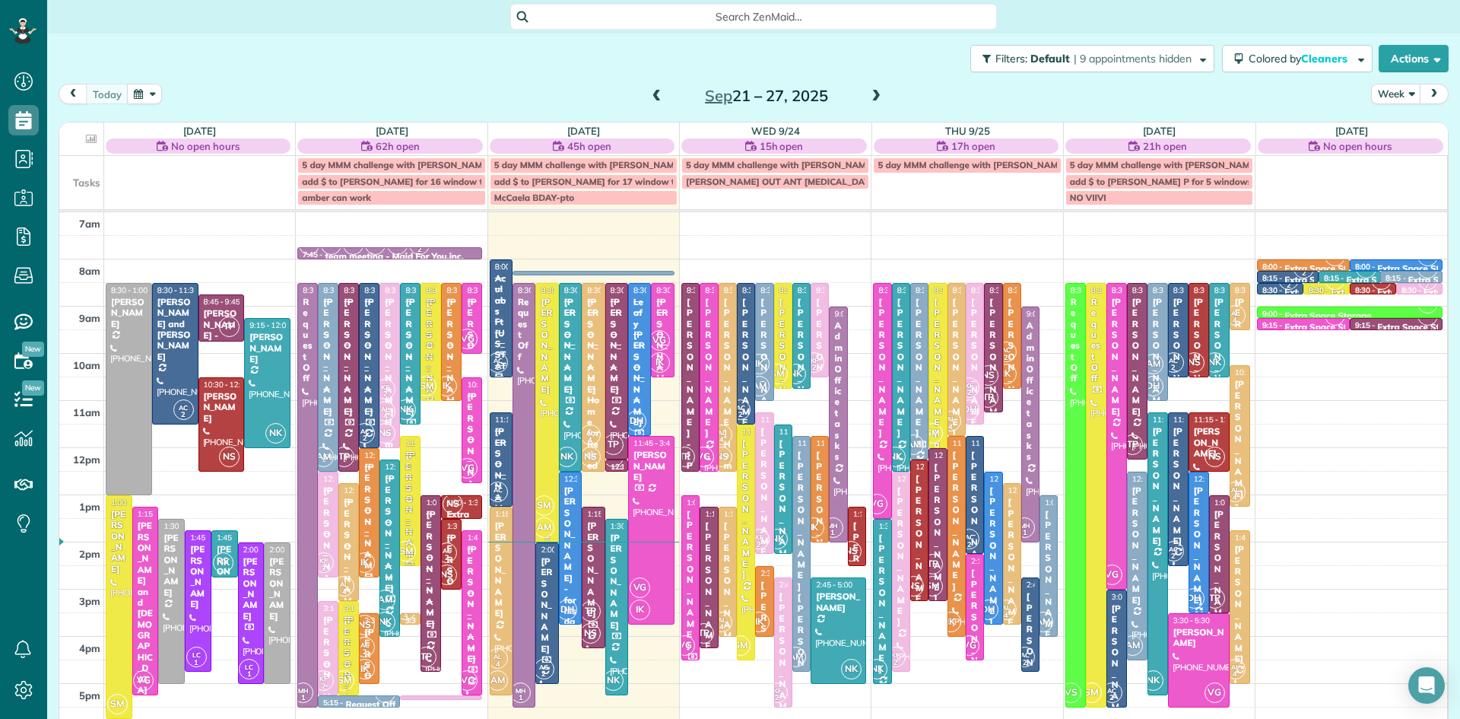
click at [548, 427] on div at bounding box center [546, 413] width 21 height 258
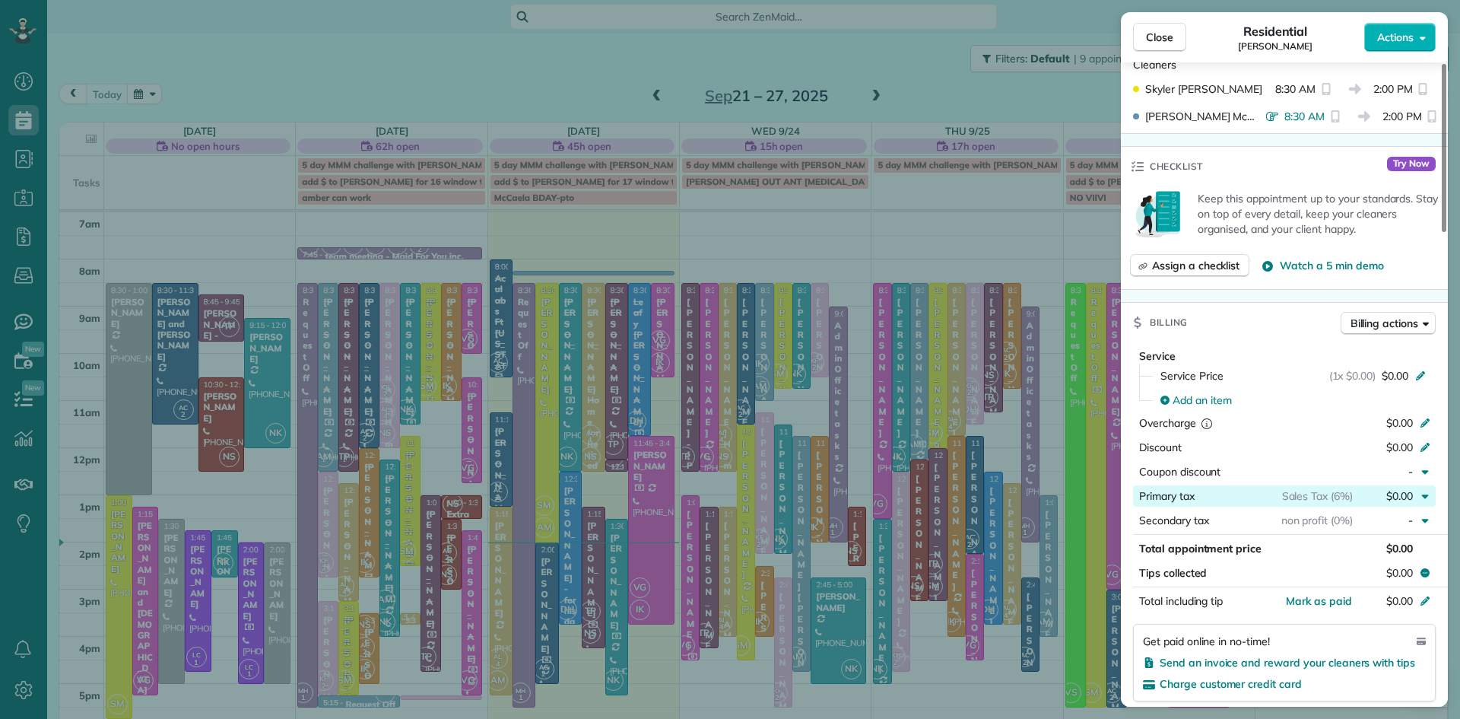
scroll to position [478, 0]
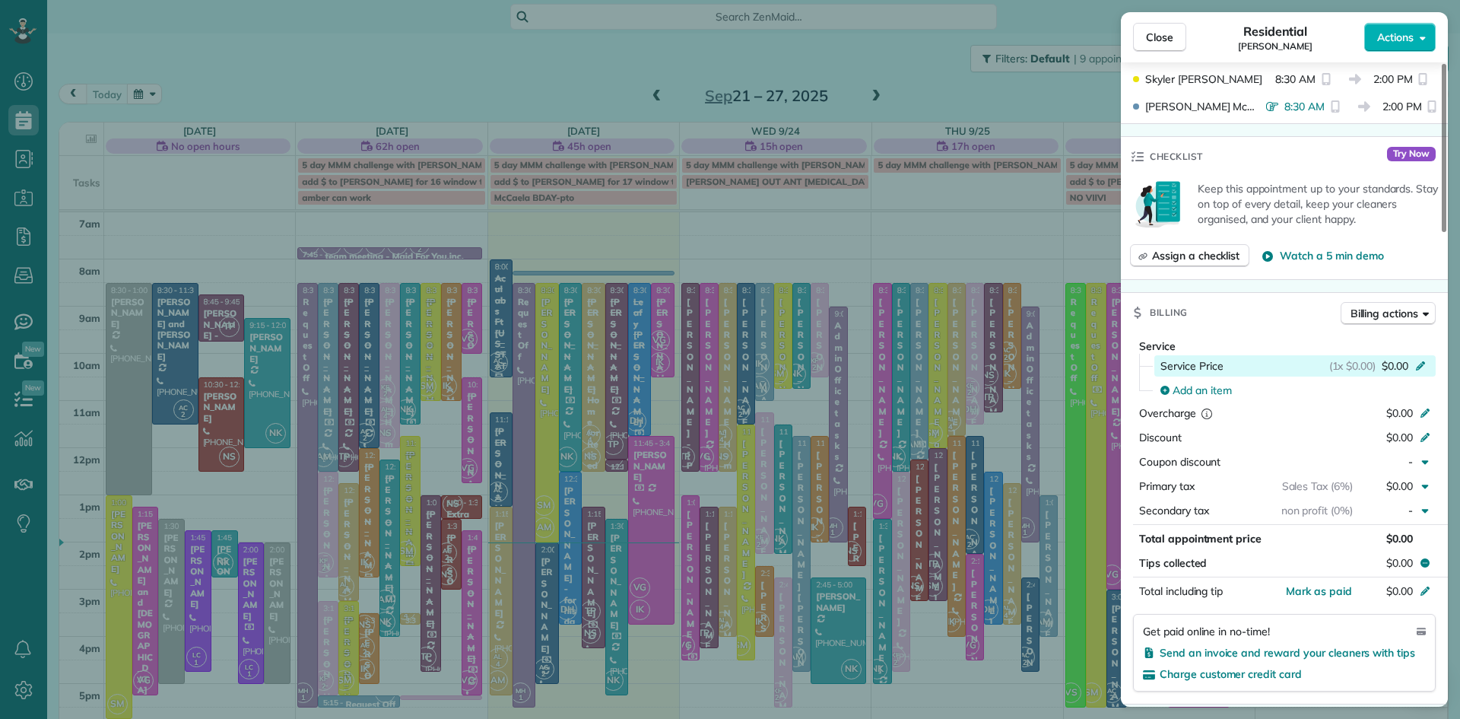
click at [1396, 373] on span "$0.00" at bounding box center [1395, 365] width 27 height 15
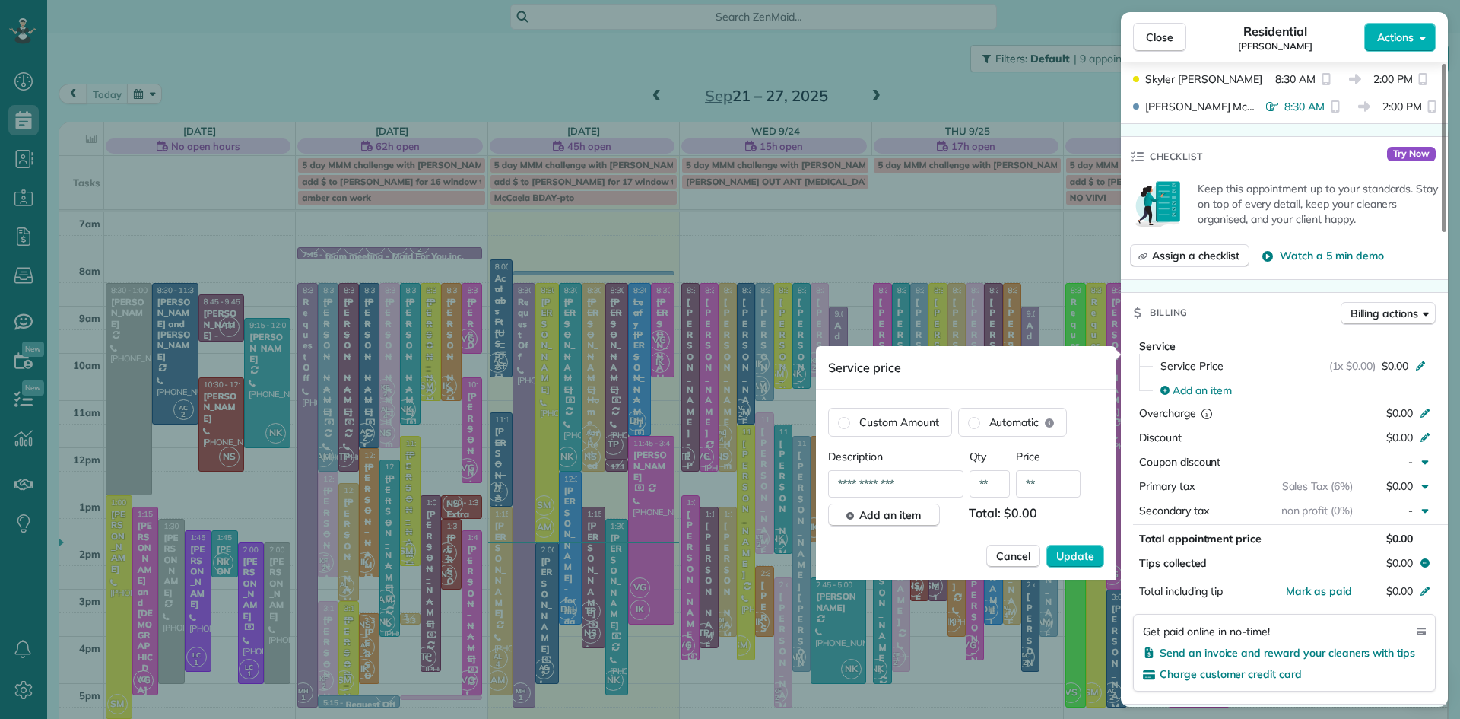
click at [1066, 487] on input "**" at bounding box center [1048, 483] width 65 height 27
type input "*******"
click at [1077, 561] on span "Update" at bounding box center [1075, 555] width 38 height 15
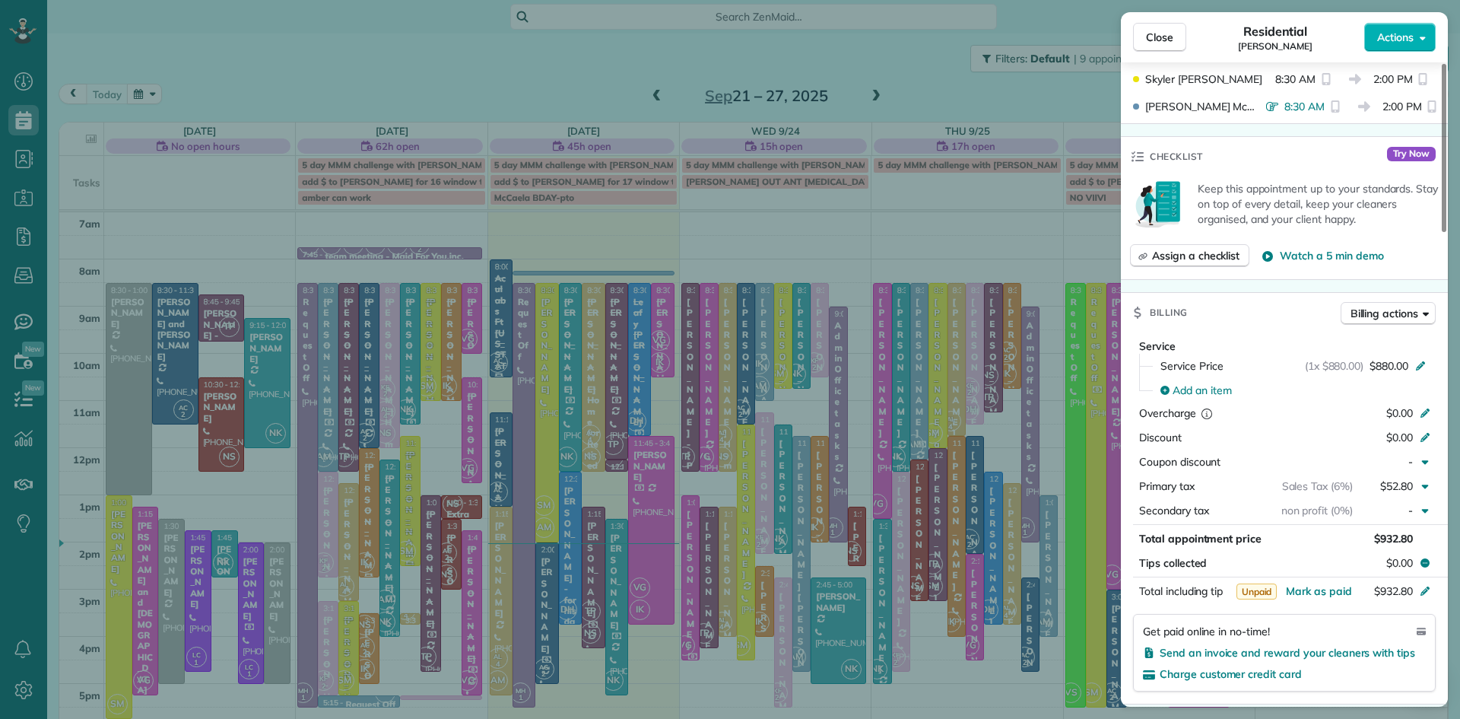
scroll to position [0, 0]
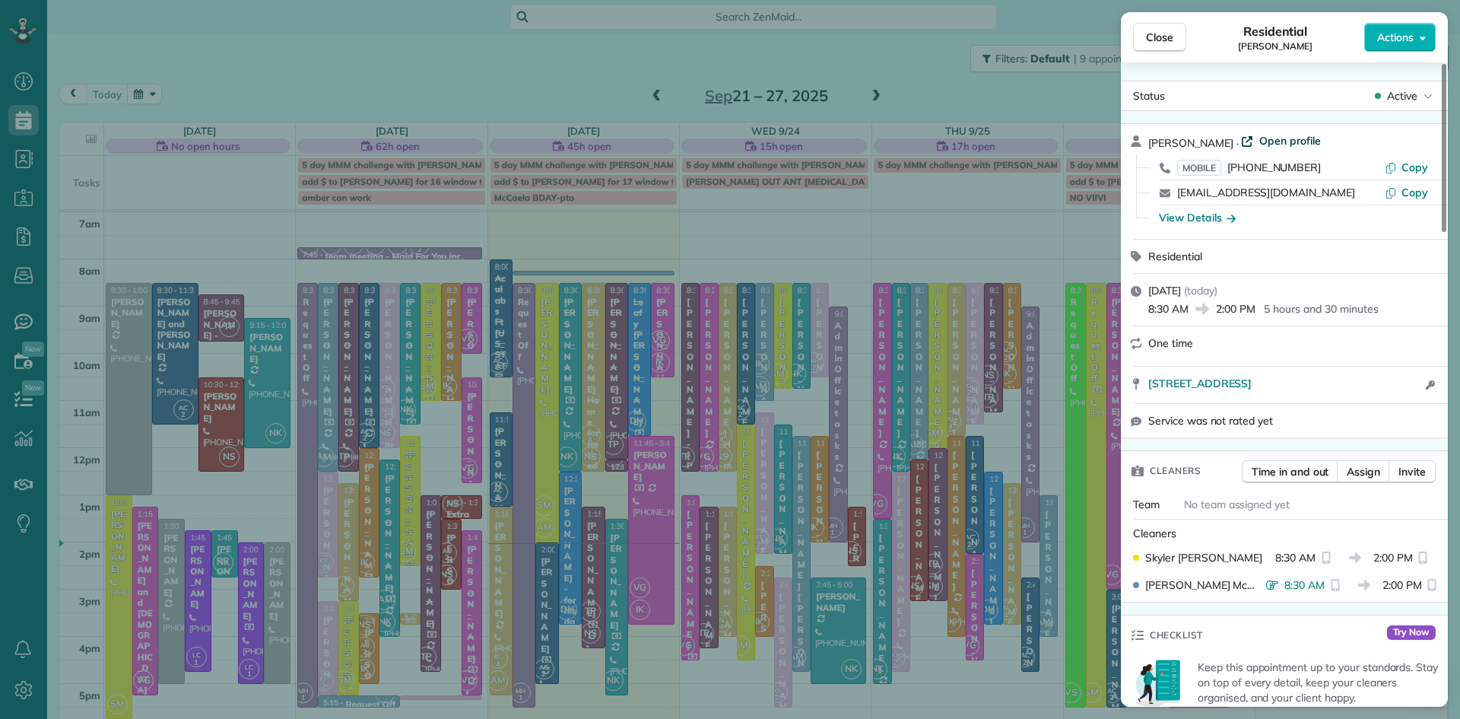
click at [1288, 140] on span "Open profile" at bounding box center [1291, 140] width 62 height 15
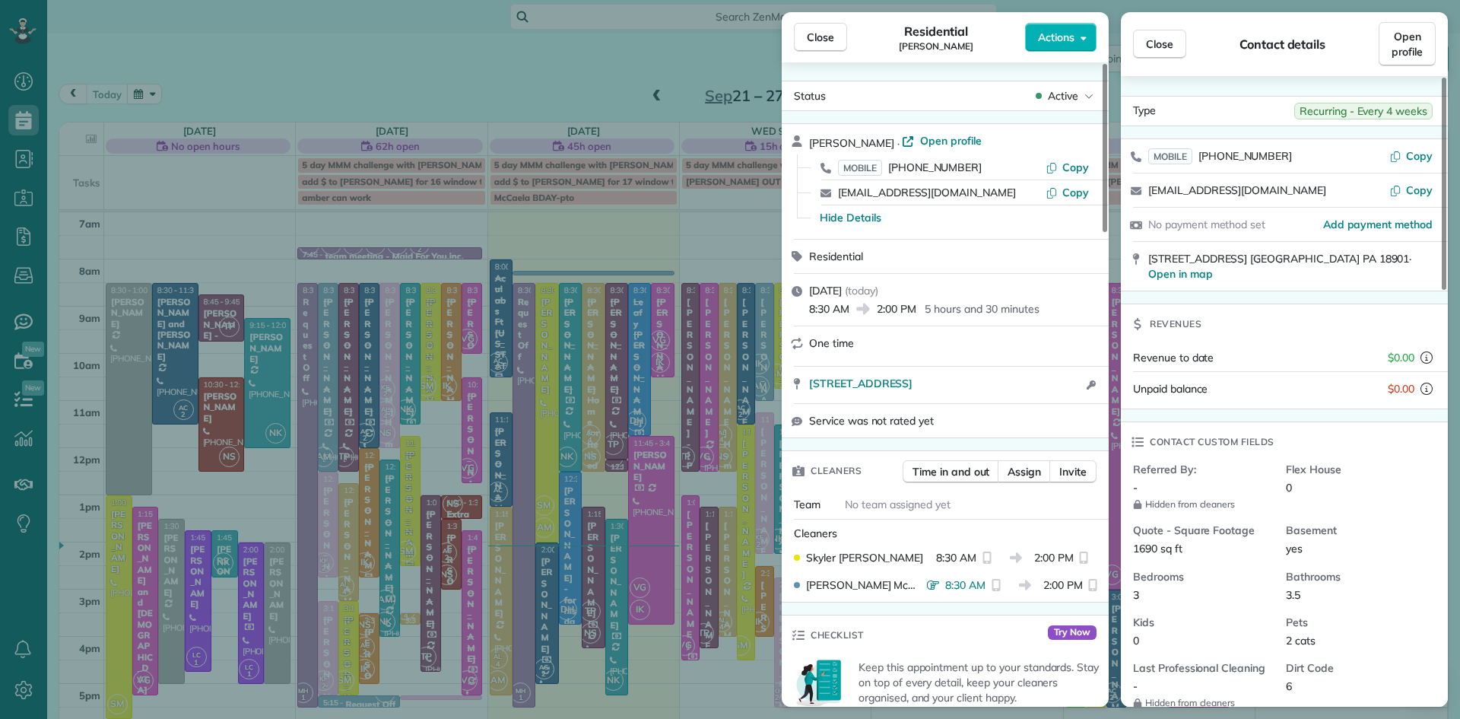
click at [539, 70] on div "Close Residential Madeline O’Neil Actions Status Active Madeline O’Neil · Open …" at bounding box center [730, 359] width 1460 height 719
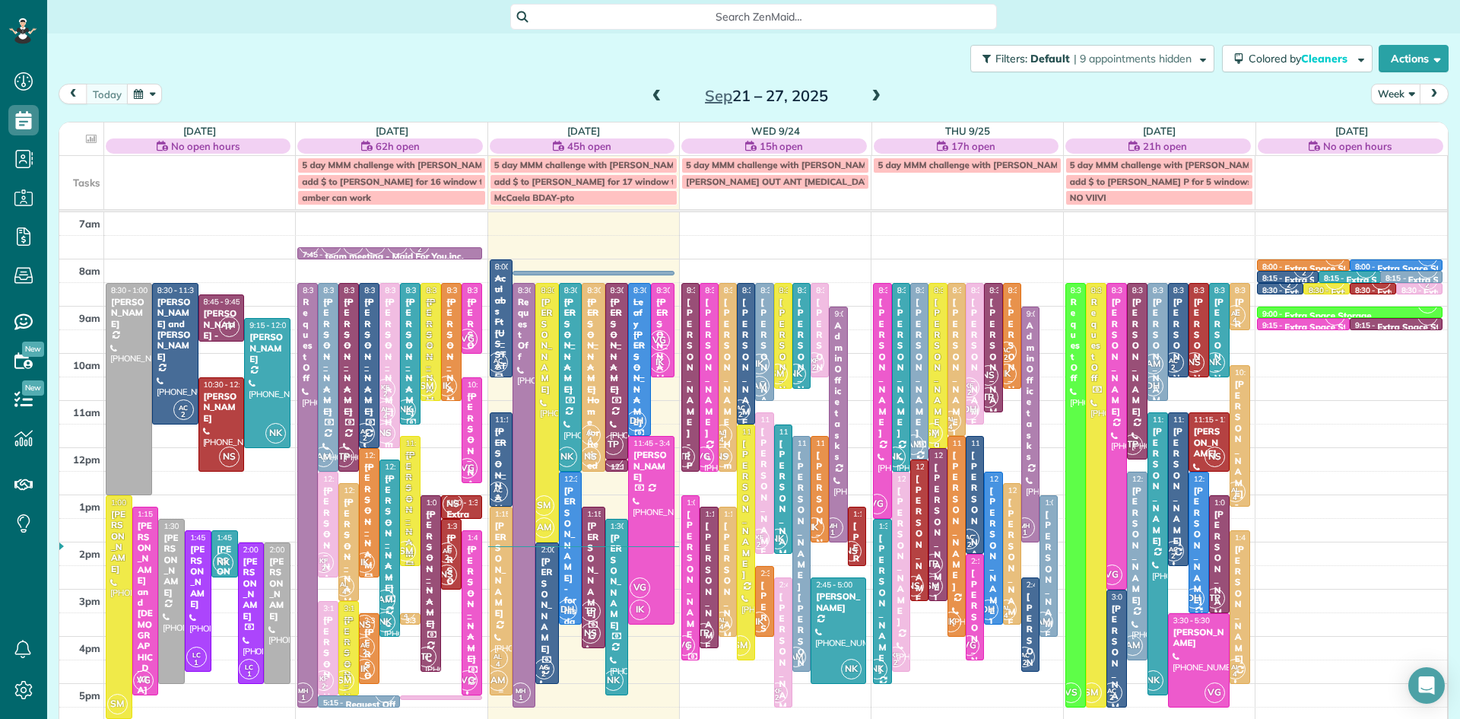
click at [499, 614] on div at bounding box center [501, 600] width 21 height 187
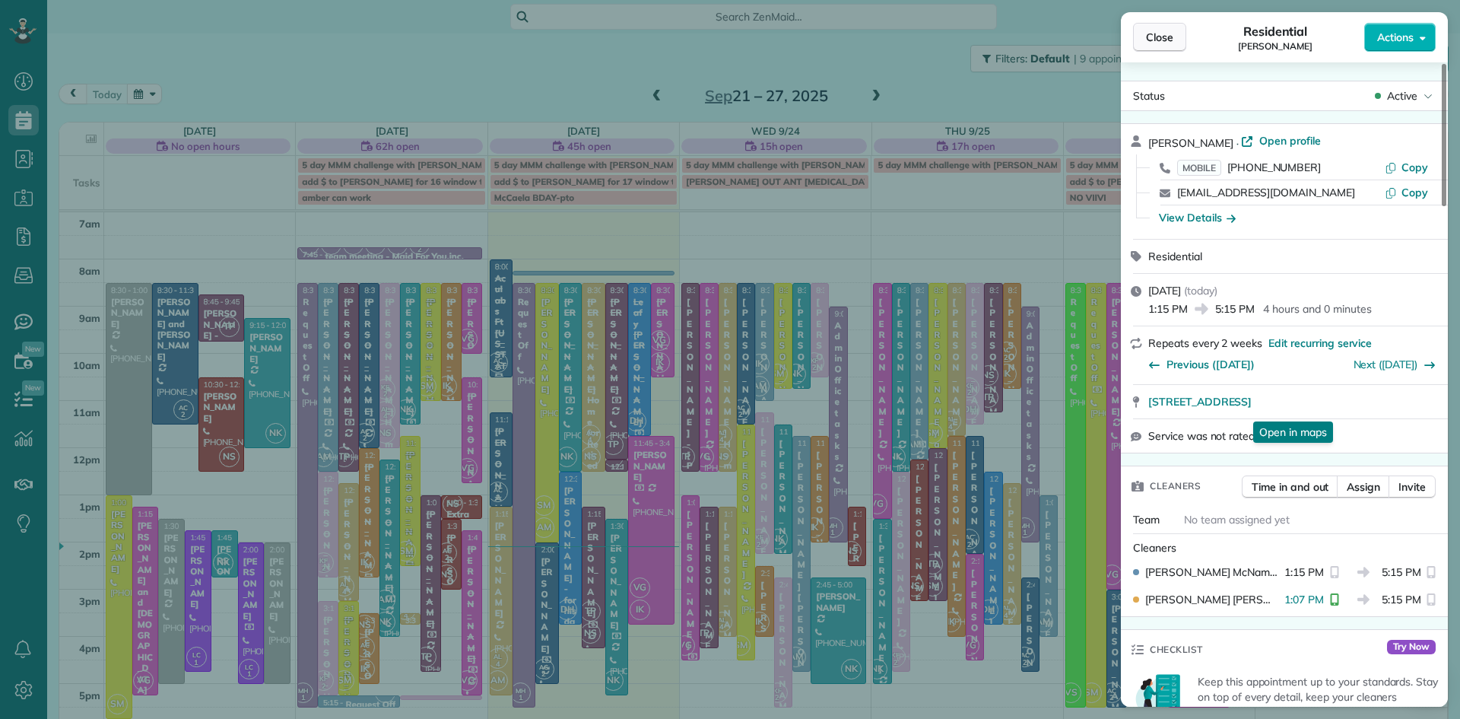
click at [1163, 35] on span "Close" at bounding box center [1159, 37] width 27 height 15
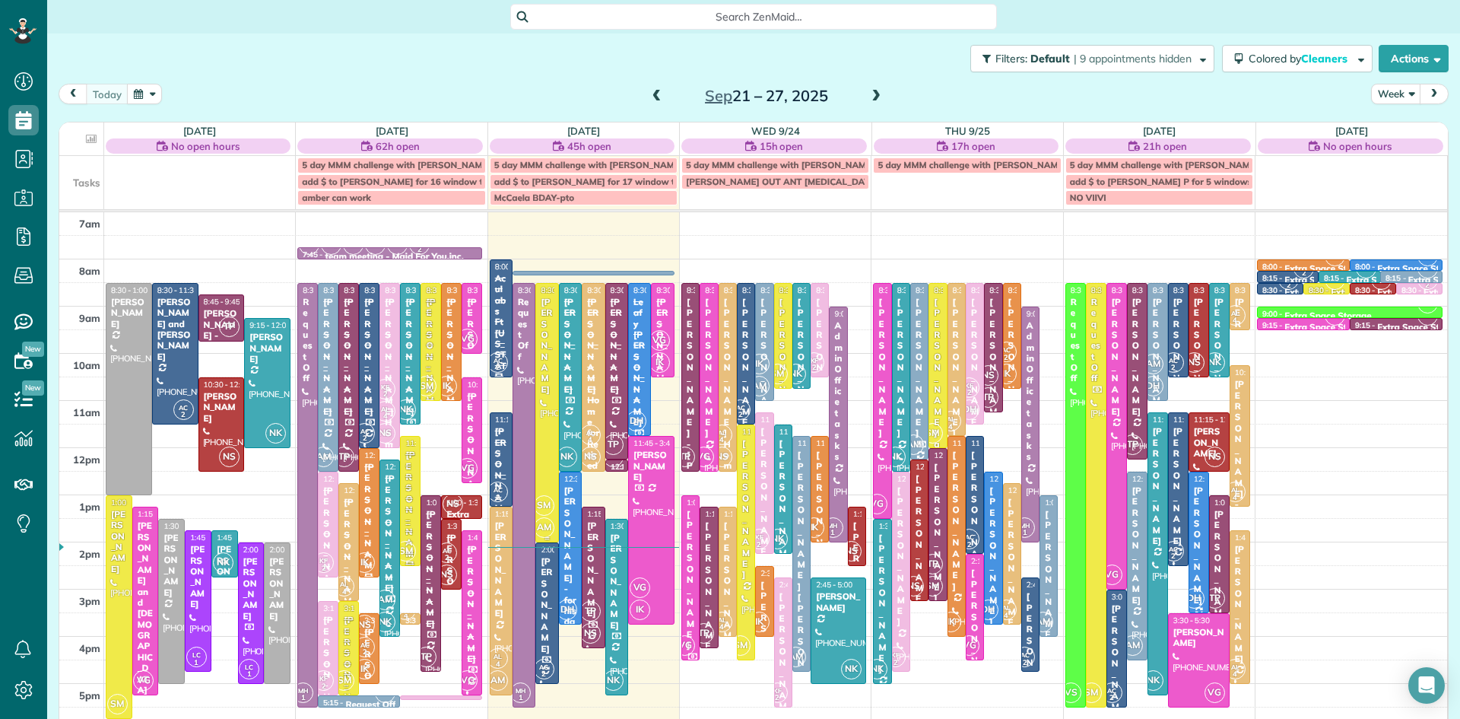
click at [547, 382] on div at bounding box center [546, 413] width 21 height 258
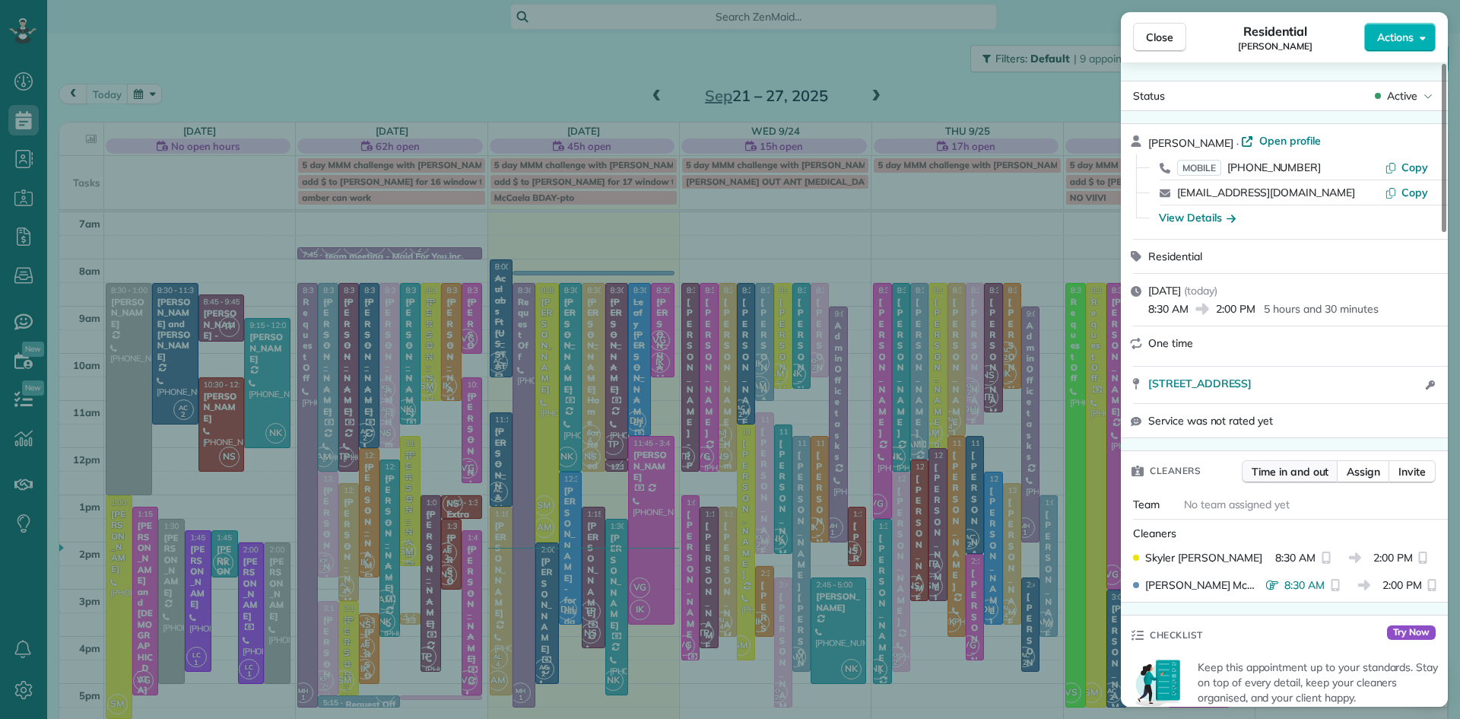
click at [1276, 476] on span "Time in and out" at bounding box center [1290, 471] width 77 height 15
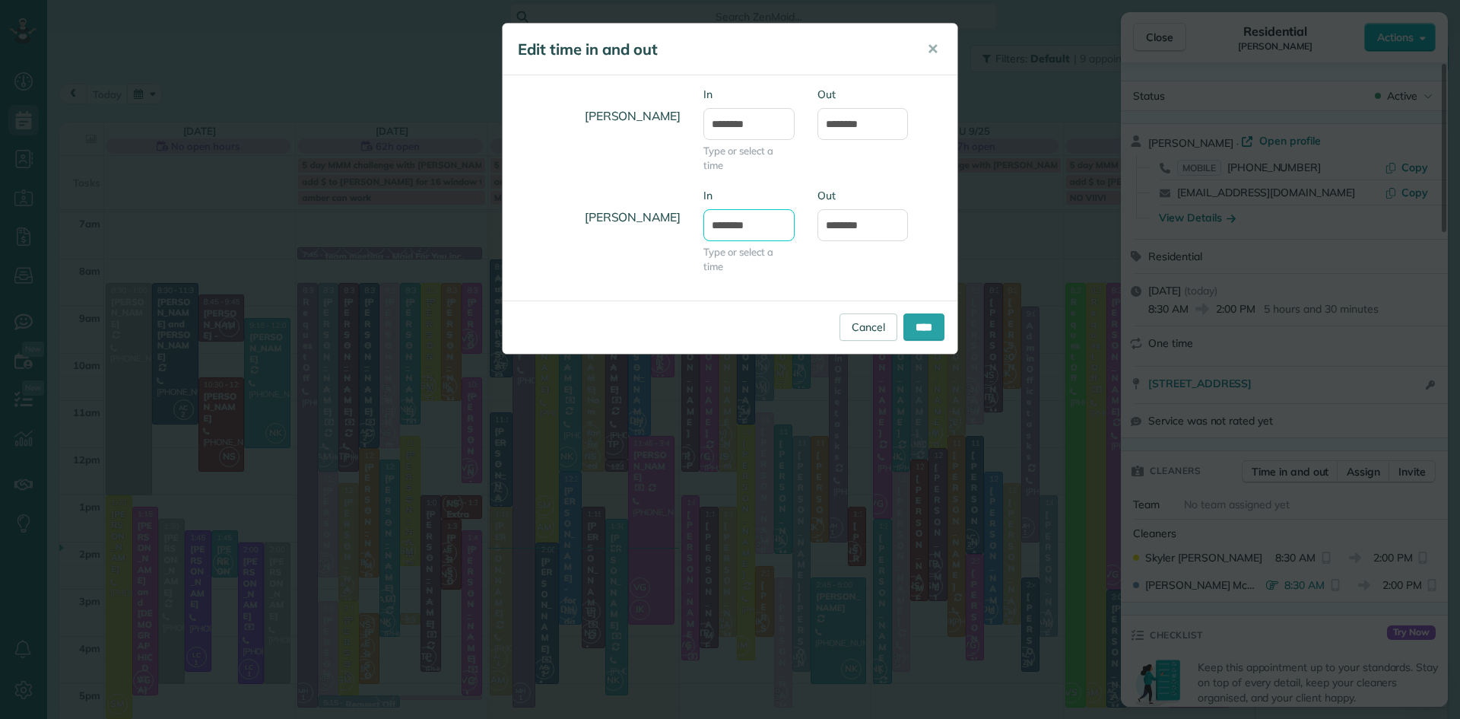
click at [727, 224] on input "*******" at bounding box center [749, 225] width 91 height 32
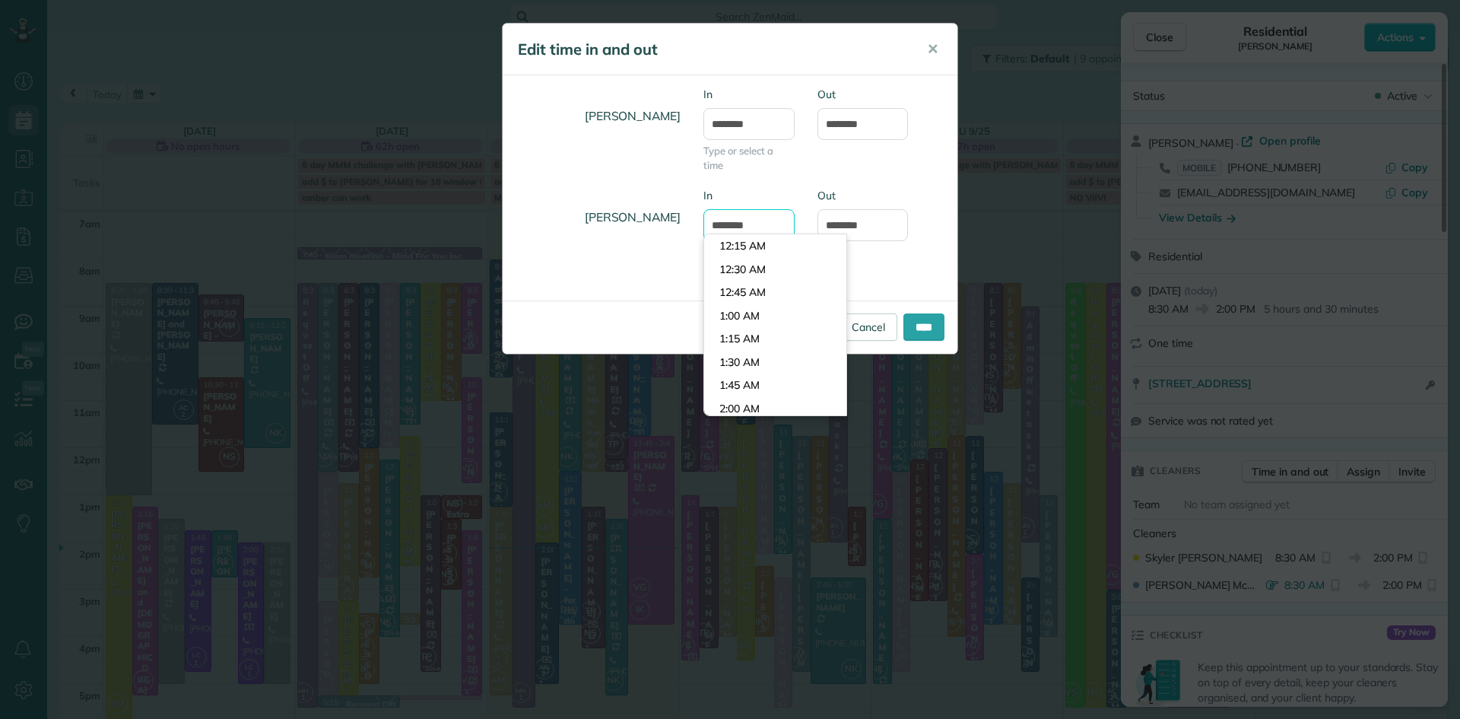
scroll to position [743, 0]
type input "*******"
click at [739, 288] on body "Dashboard Scheduling Calendar View List View Dispatch View - Weekly scheduling …" at bounding box center [730, 359] width 1460 height 719
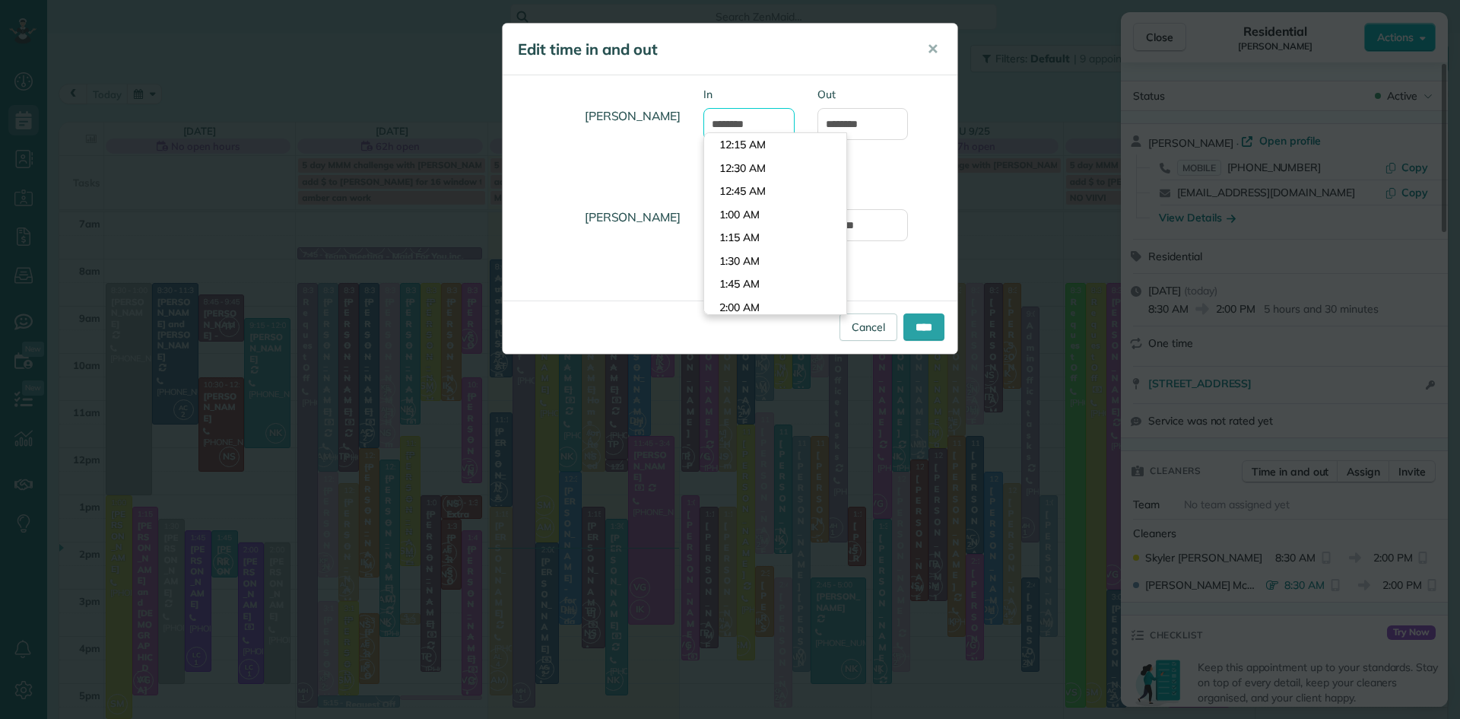
click at [727, 124] on input "*******" at bounding box center [749, 124] width 91 height 32
type input "*******"
click at [780, 58] on h5 "Edit time in and out" at bounding box center [712, 49] width 388 height 21
click at [914, 330] on input "****" at bounding box center [924, 326] width 41 height 27
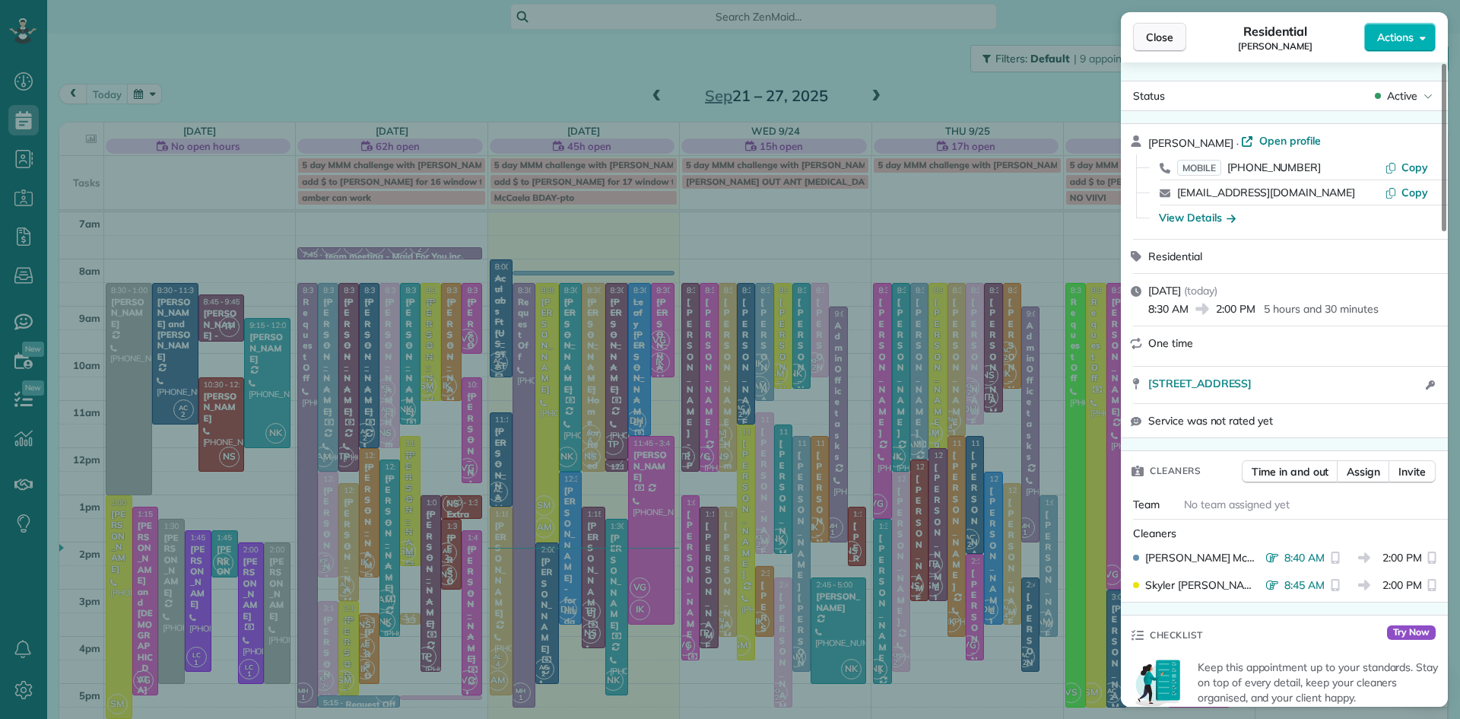
click at [1161, 42] on span "Close" at bounding box center [1159, 37] width 27 height 15
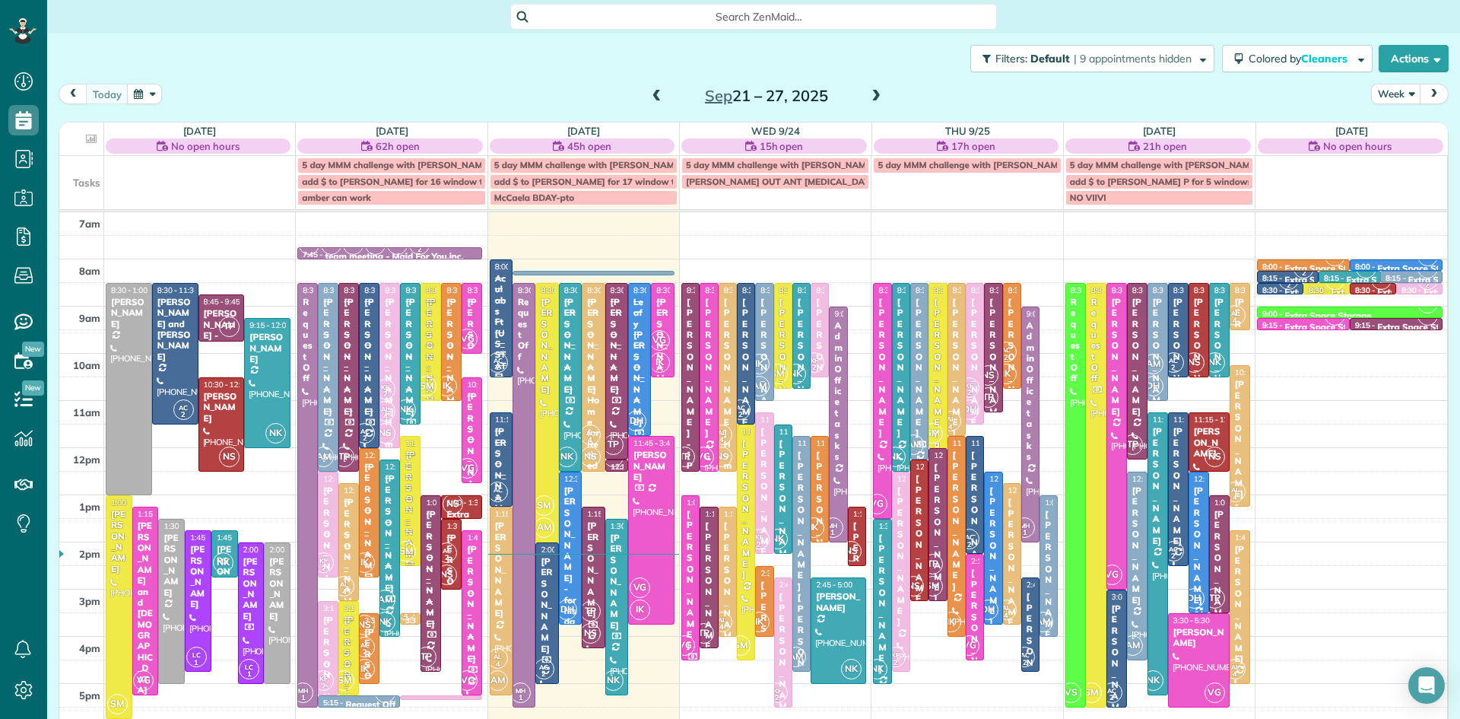
click at [876, 97] on span at bounding box center [876, 97] width 17 height 14
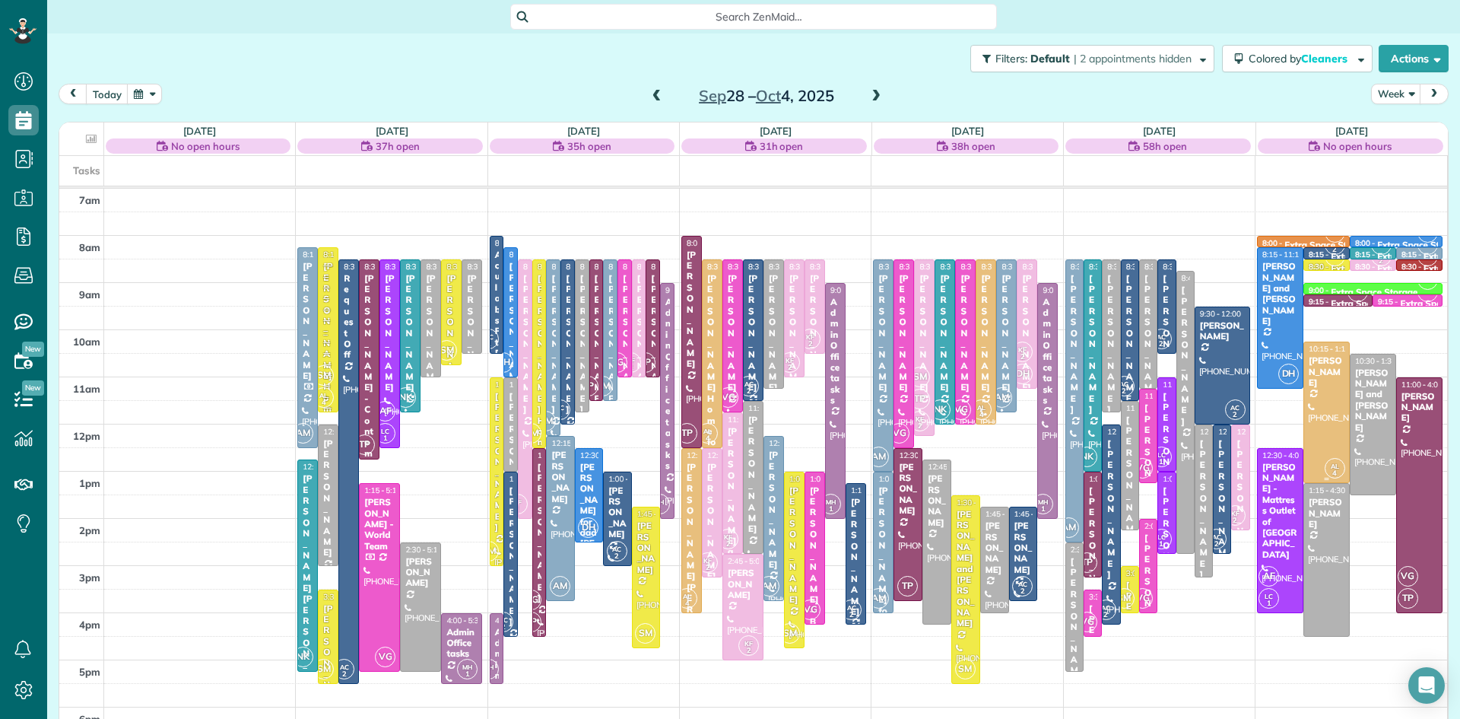
click at [1333, 422] on div at bounding box center [1326, 412] width 45 height 140
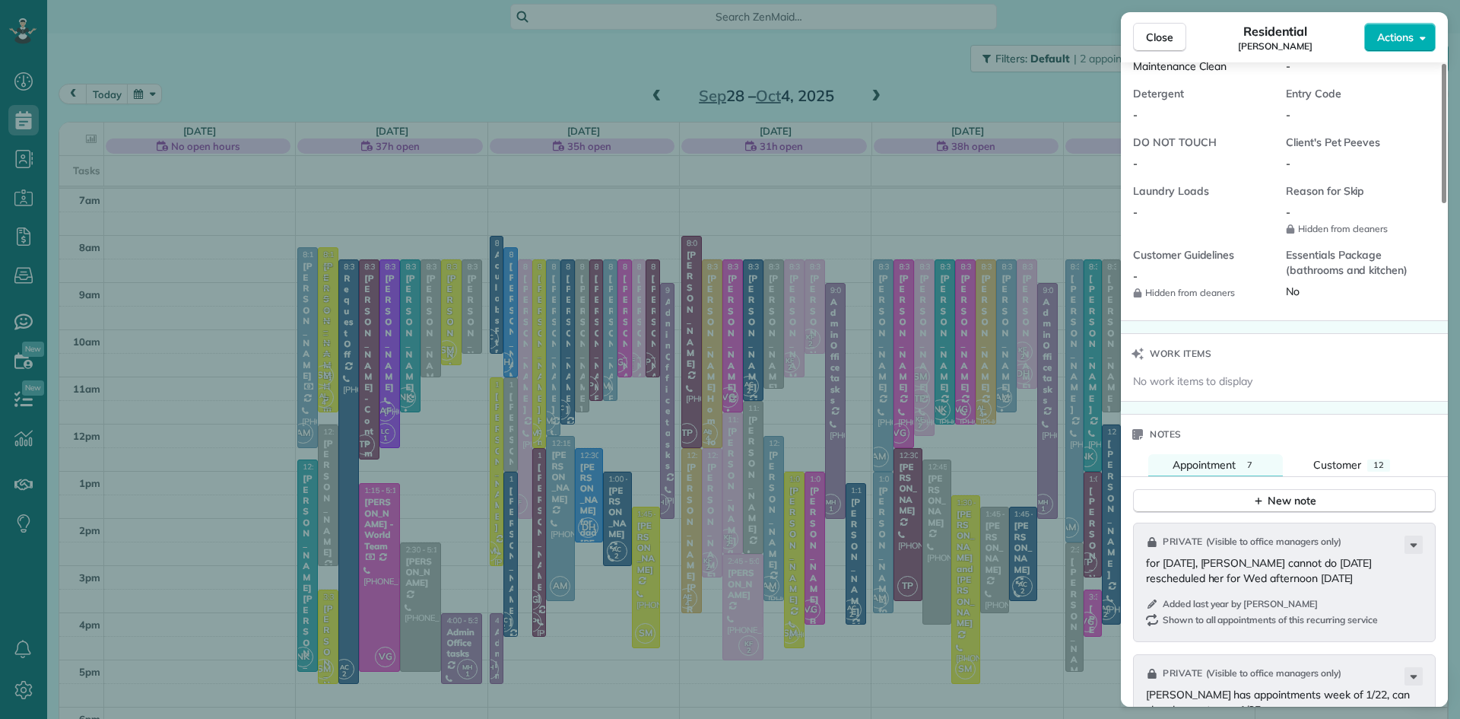
scroll to position [1471, 0]
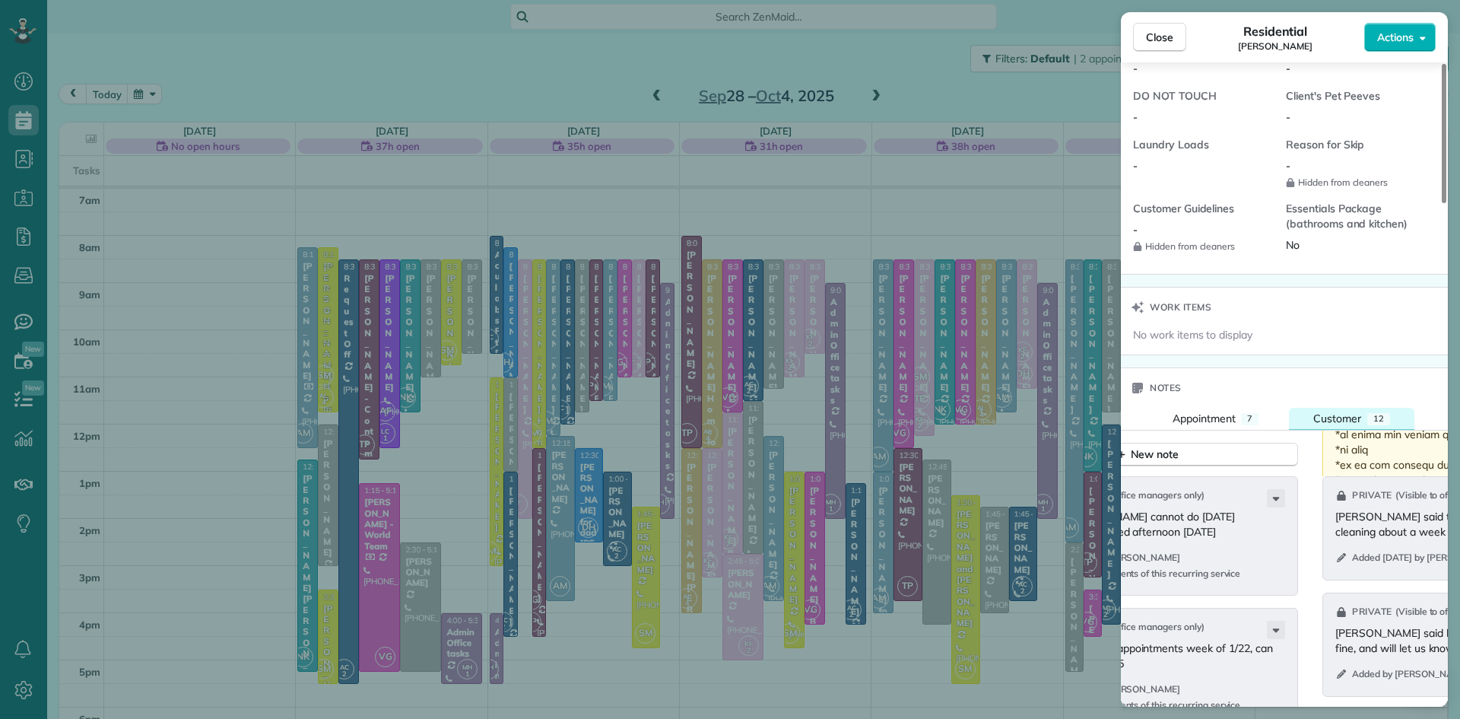
click at [1366, 430] on button "Customer 12" at bounding box center [1351, 419] width 125 height 22
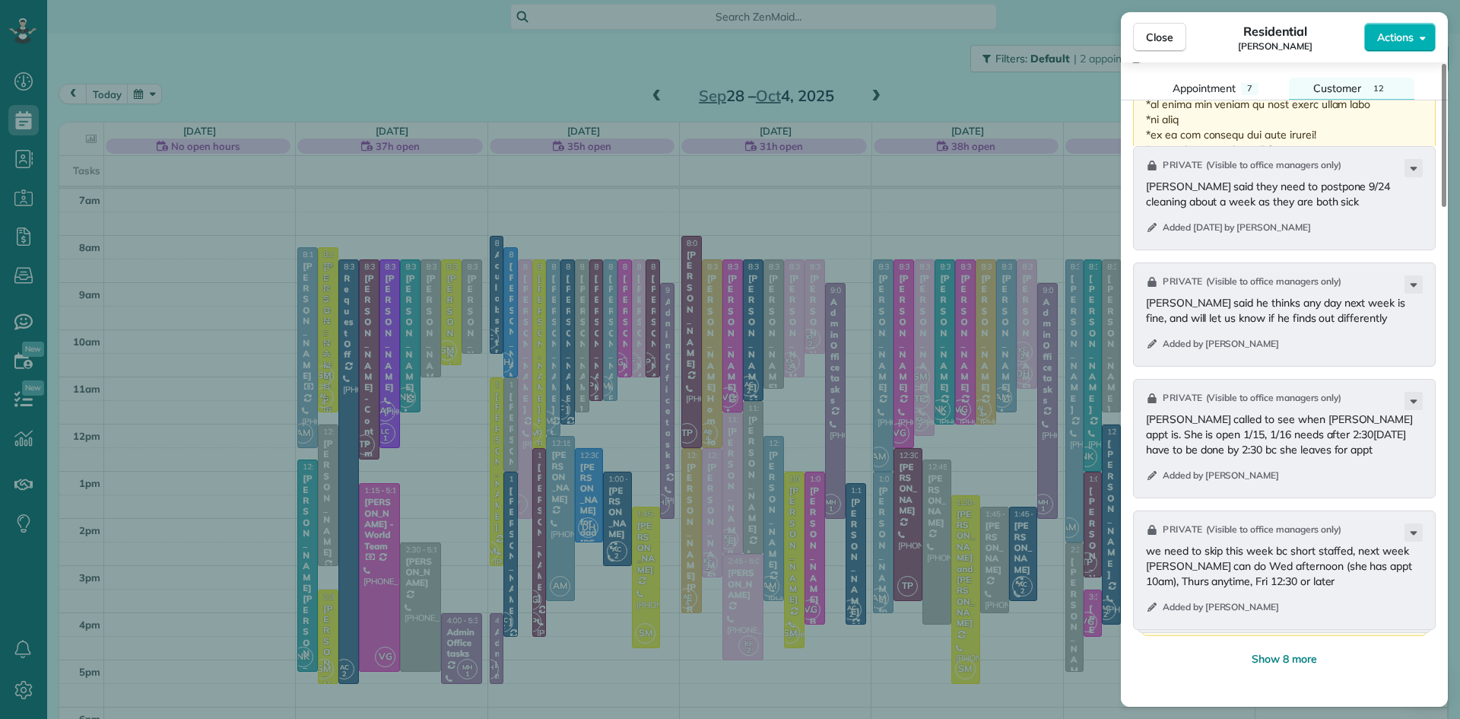
scroll to position [1824, 0]
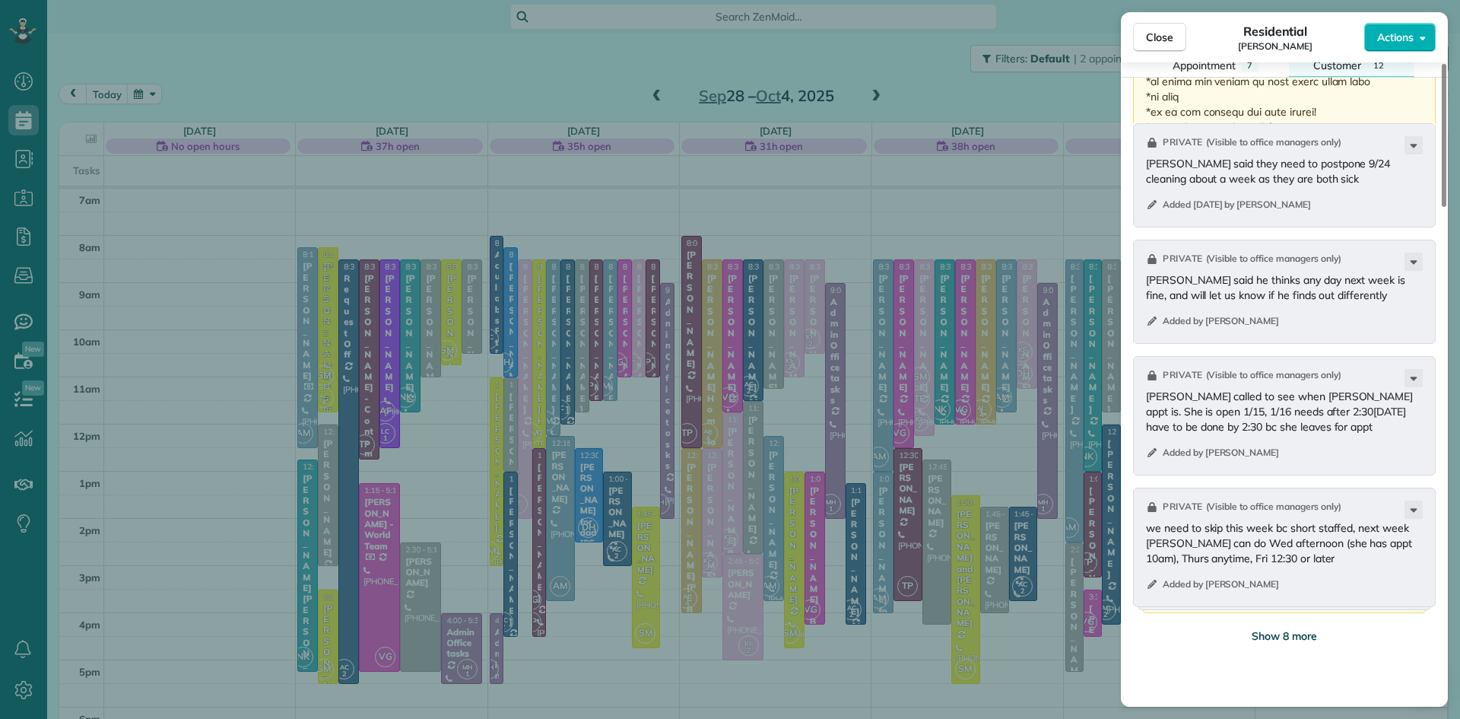
click at [1277, 643] on span "Show 8 more" at bounding box center [1284, 635] width 65 height 15
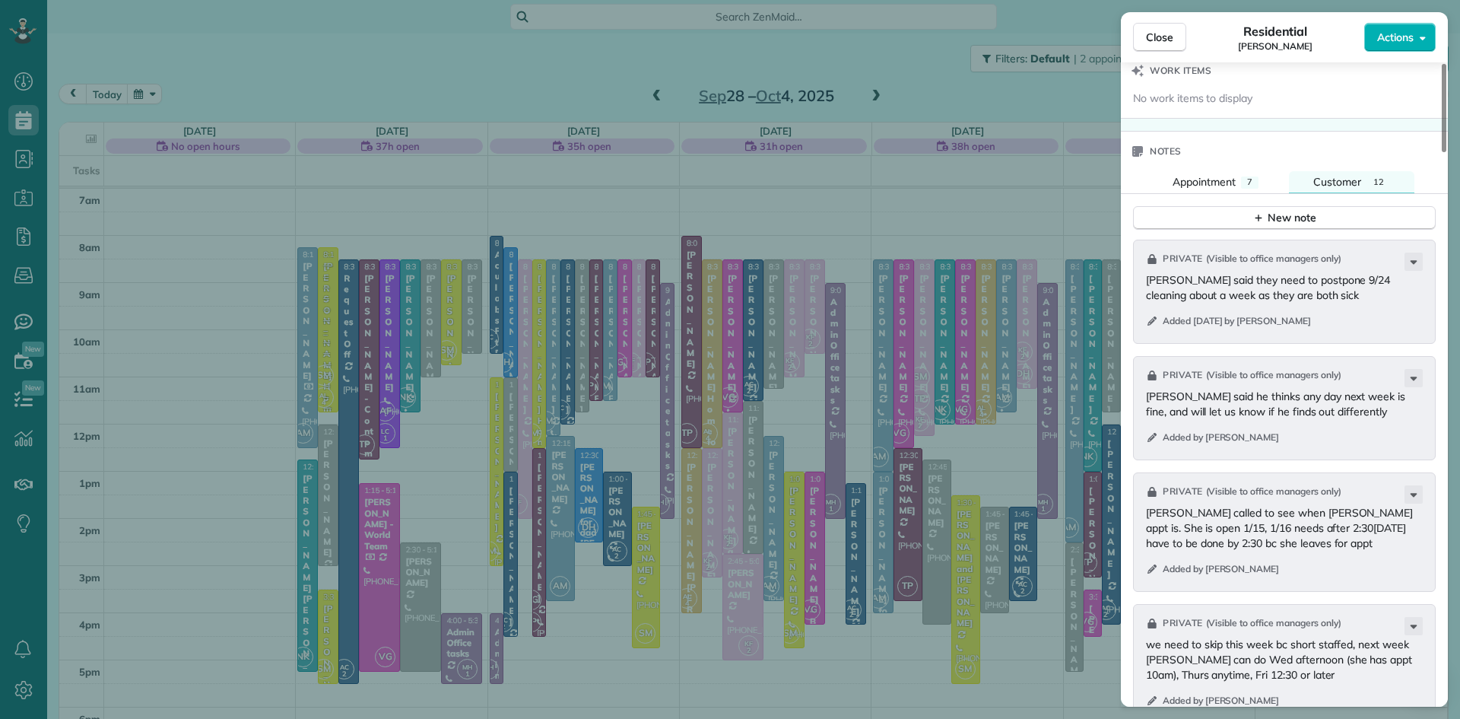
scroll to position [1652, 0]
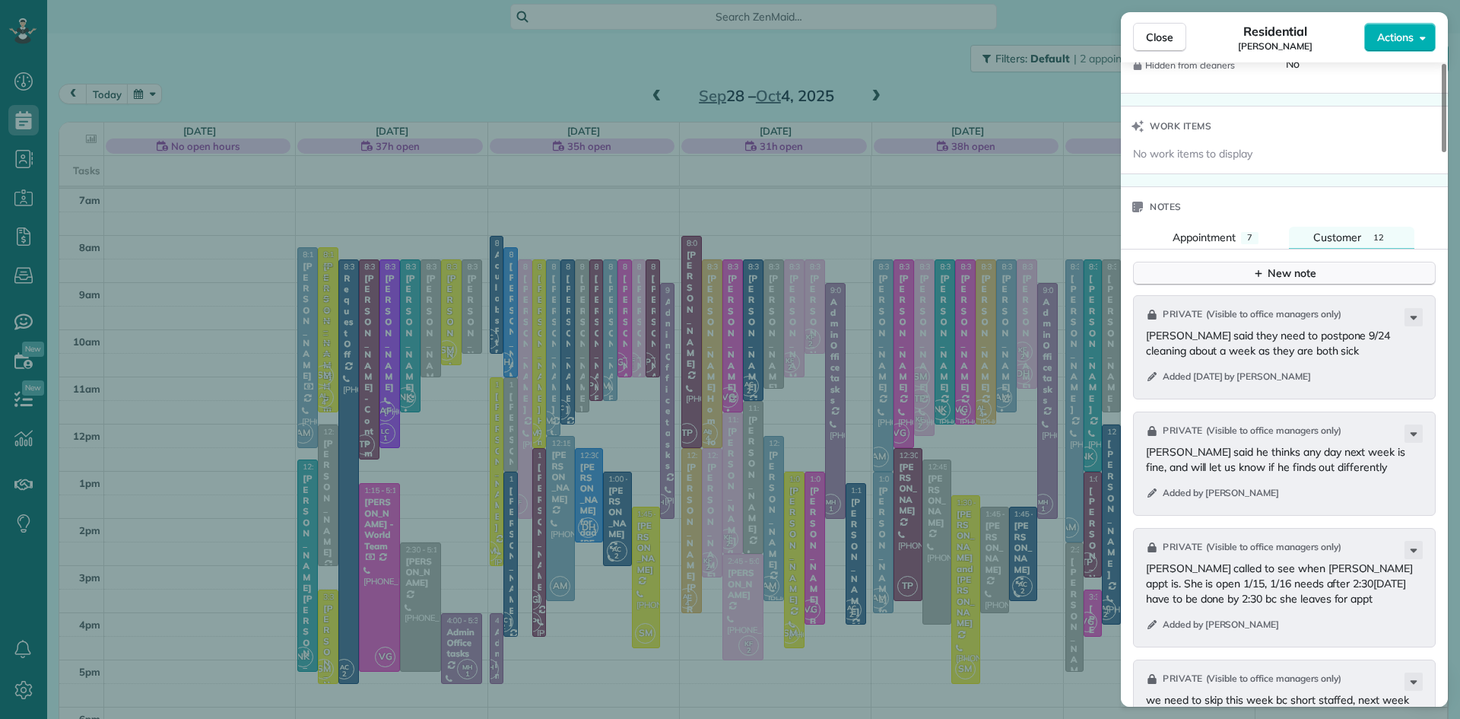
click at [1341, 285] on button "New note" at bounding box center [1284, 274] width 303 height 24
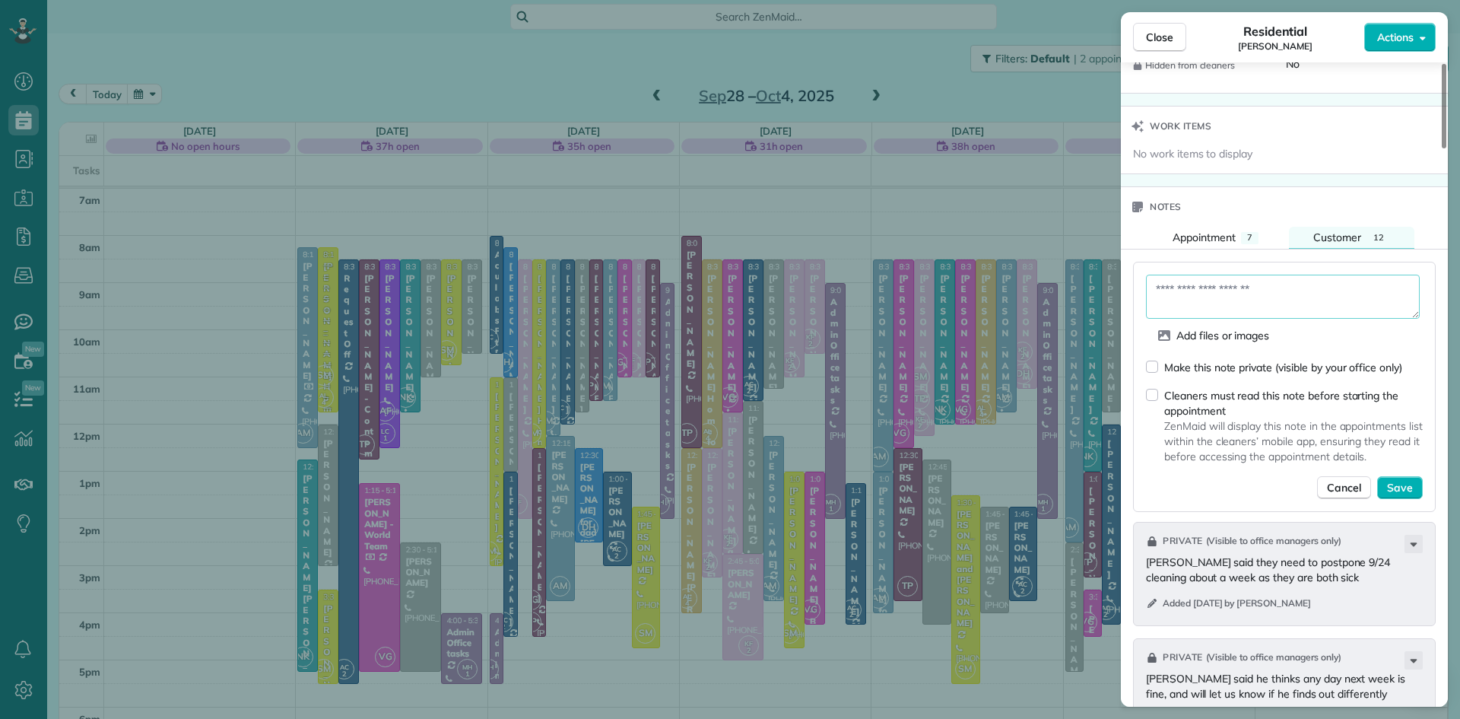
click at [1309, 319] on textarea at bounding box center [1283, 297] width 274 height 44
click at [1357, 319] on textarea "**********" at bounding box center [1283, 297] width 274 height 44
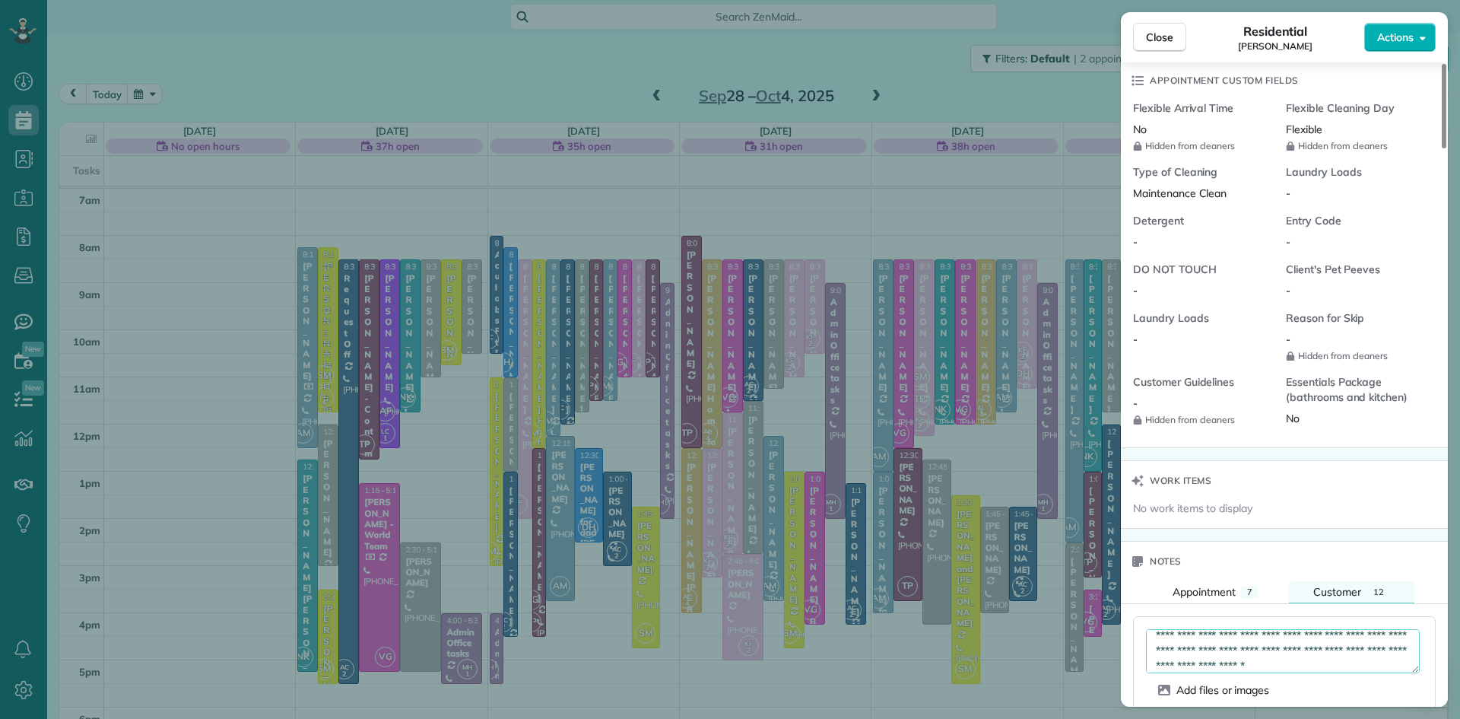
scroll to position [15, 0]
click at [1360, 673] on textarea "**********" at bounding box center [1283, 651] width 274 height 44
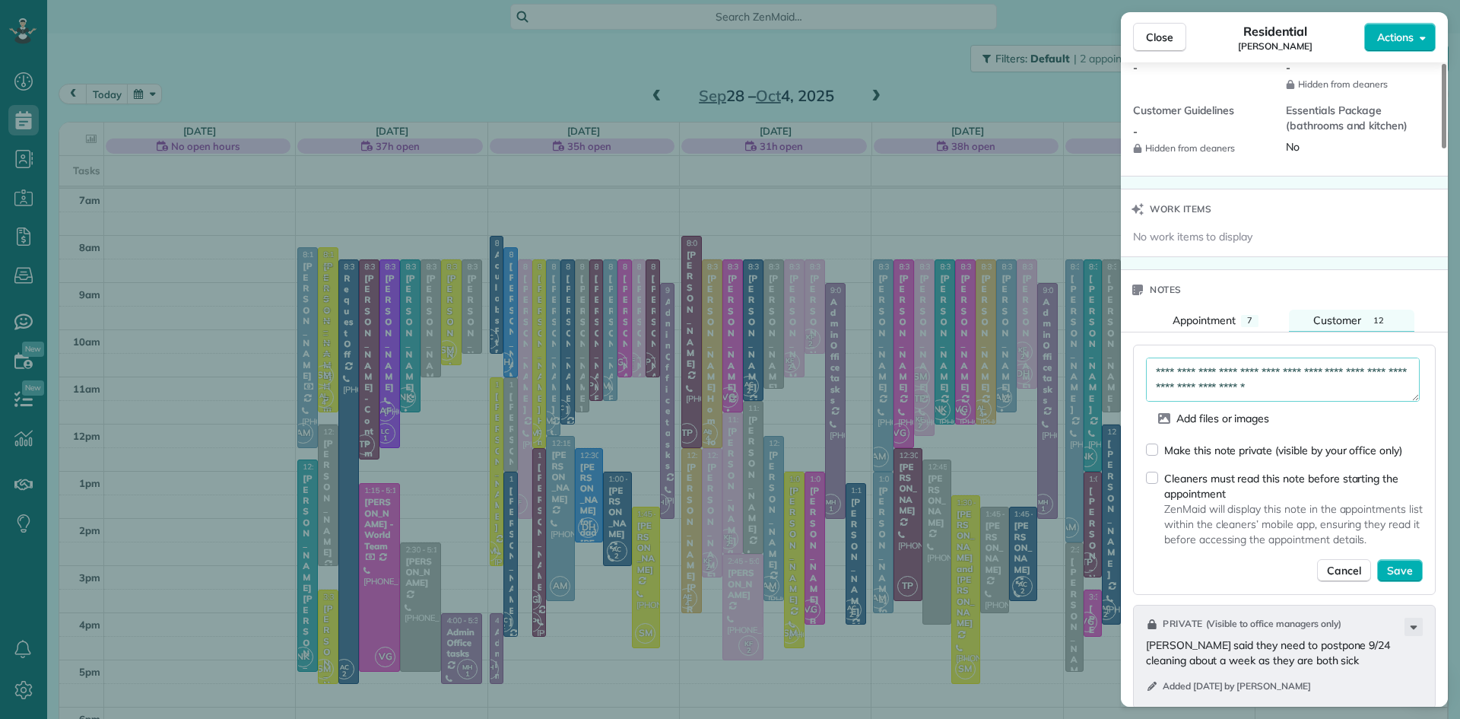
scroll to position [1625, 0]
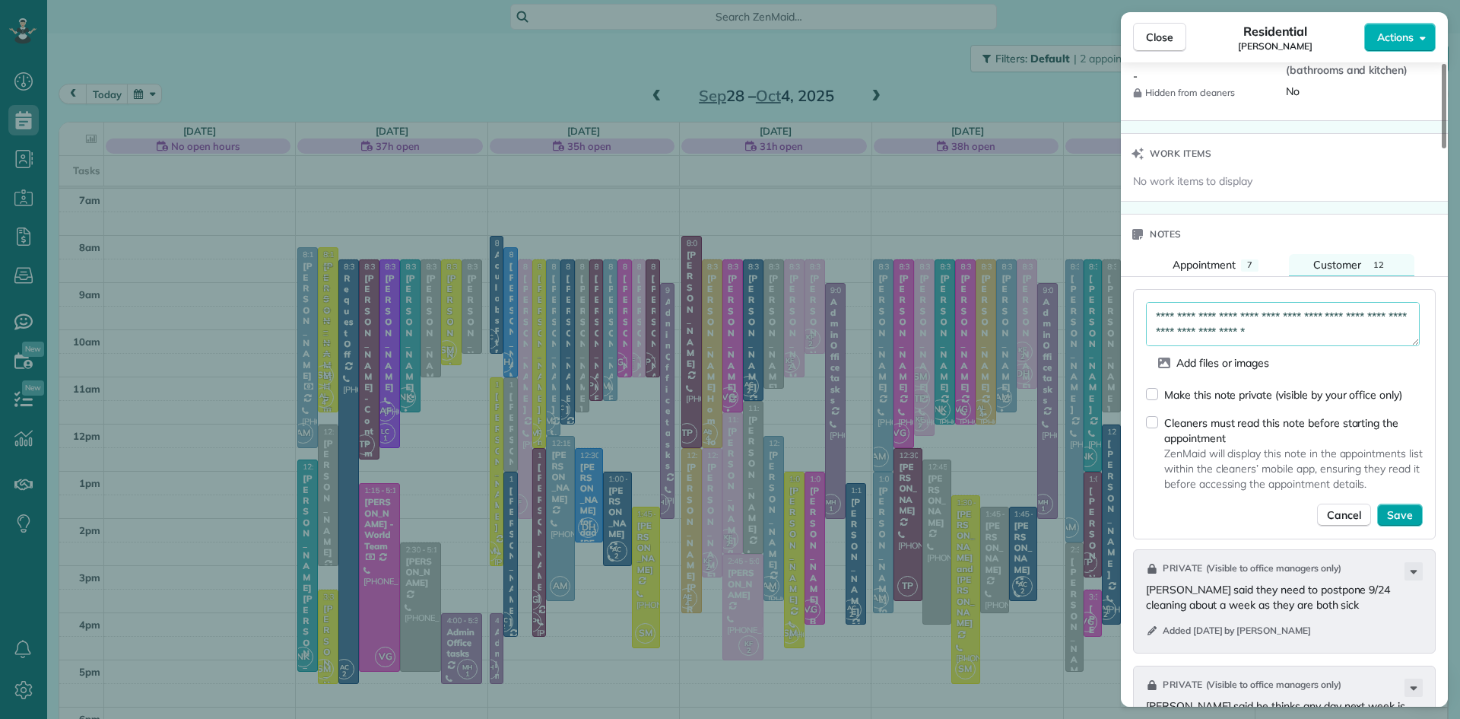
type textarea "**********"
click at [1406, 523] on span "Save" at bounding box center [1400, 514] width 26 height 15
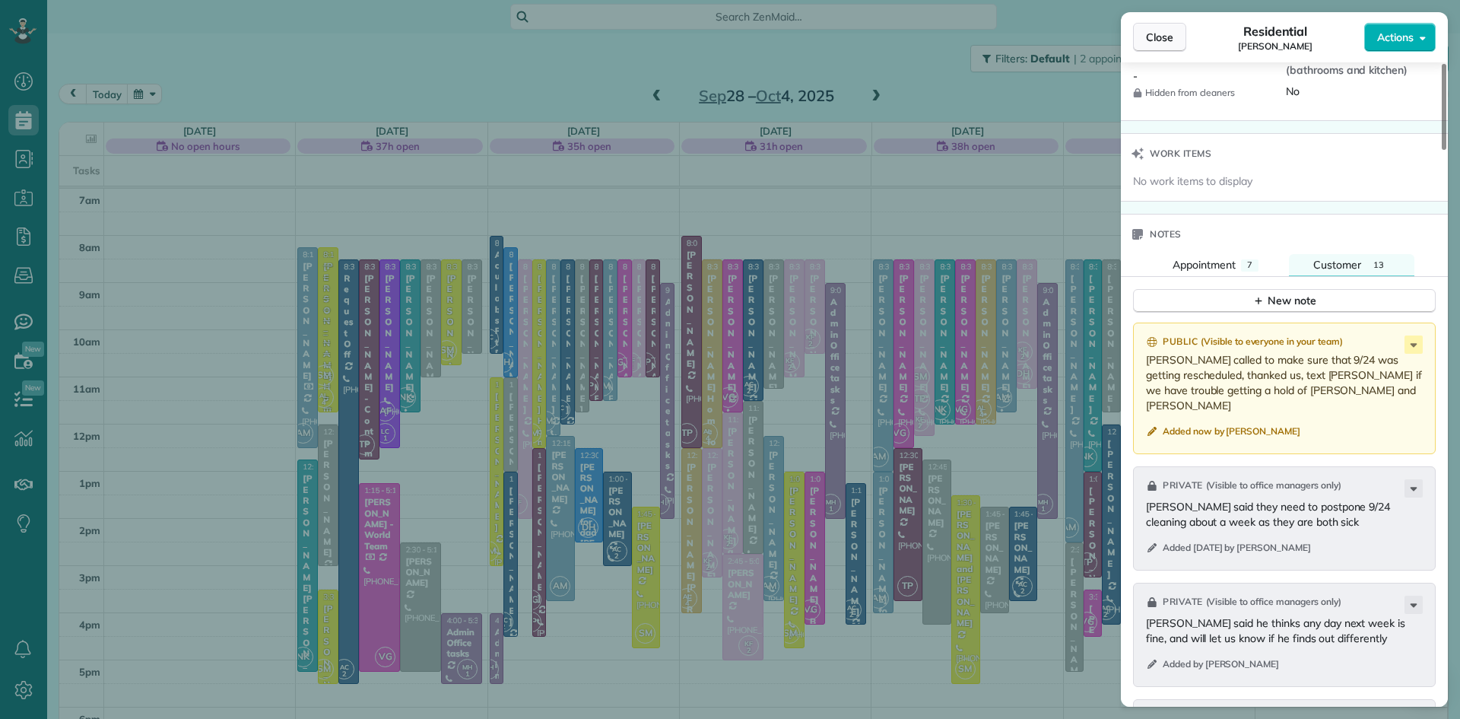
click at [1172, 39] on span "Close" at bounding box center [1159, 37] width 27 height 15
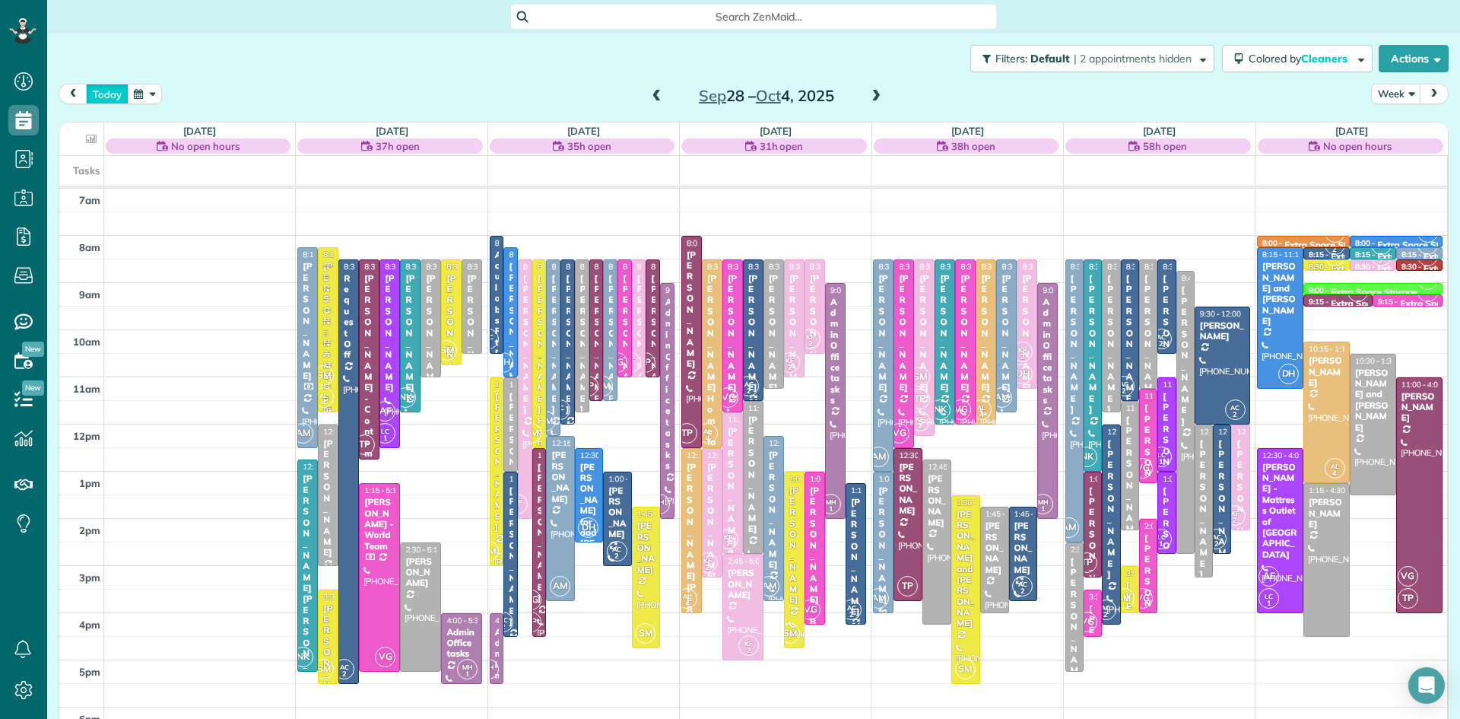
click at [114, 91] on button "today" at bounding box center [107, 94] width 43 height 21
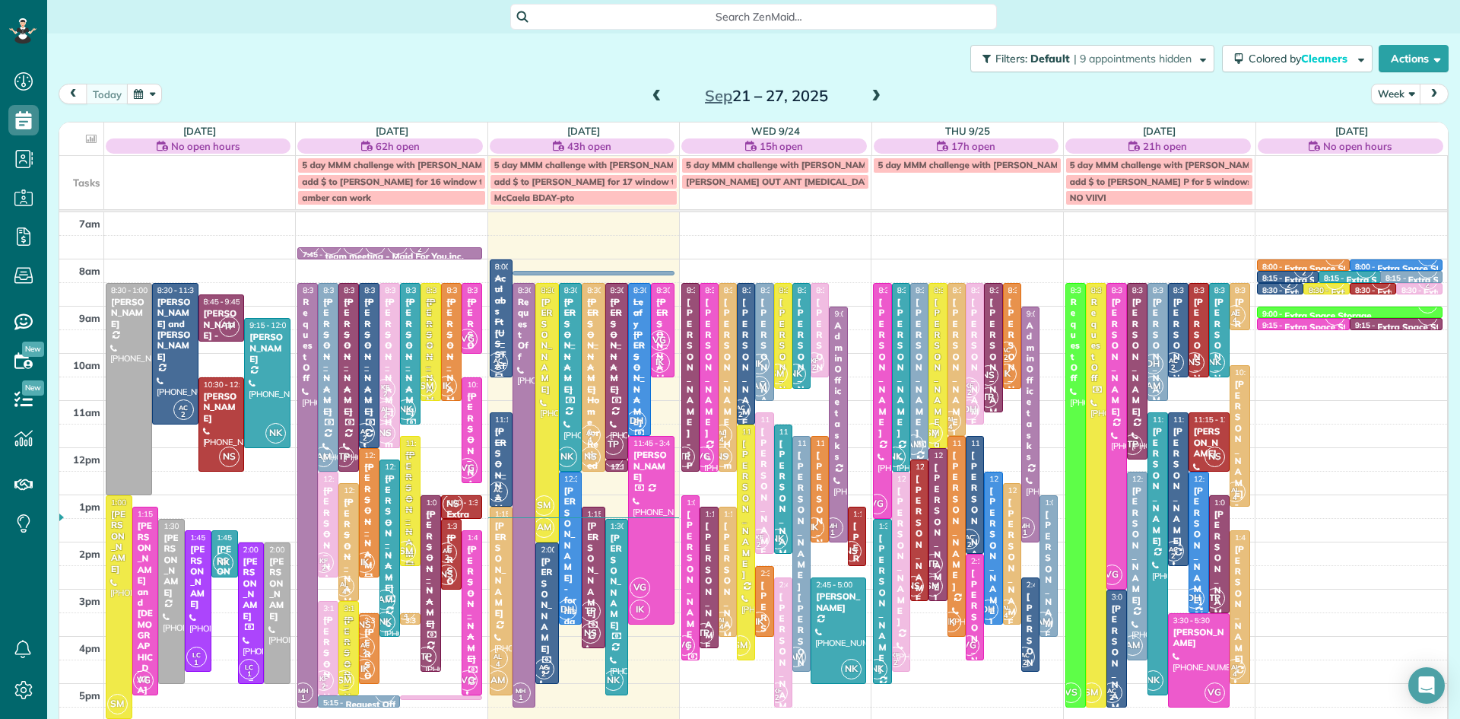
click at [257, 609] on div "[PERSON_NAME]" at bounding box center [251, 588] width 17 height 65
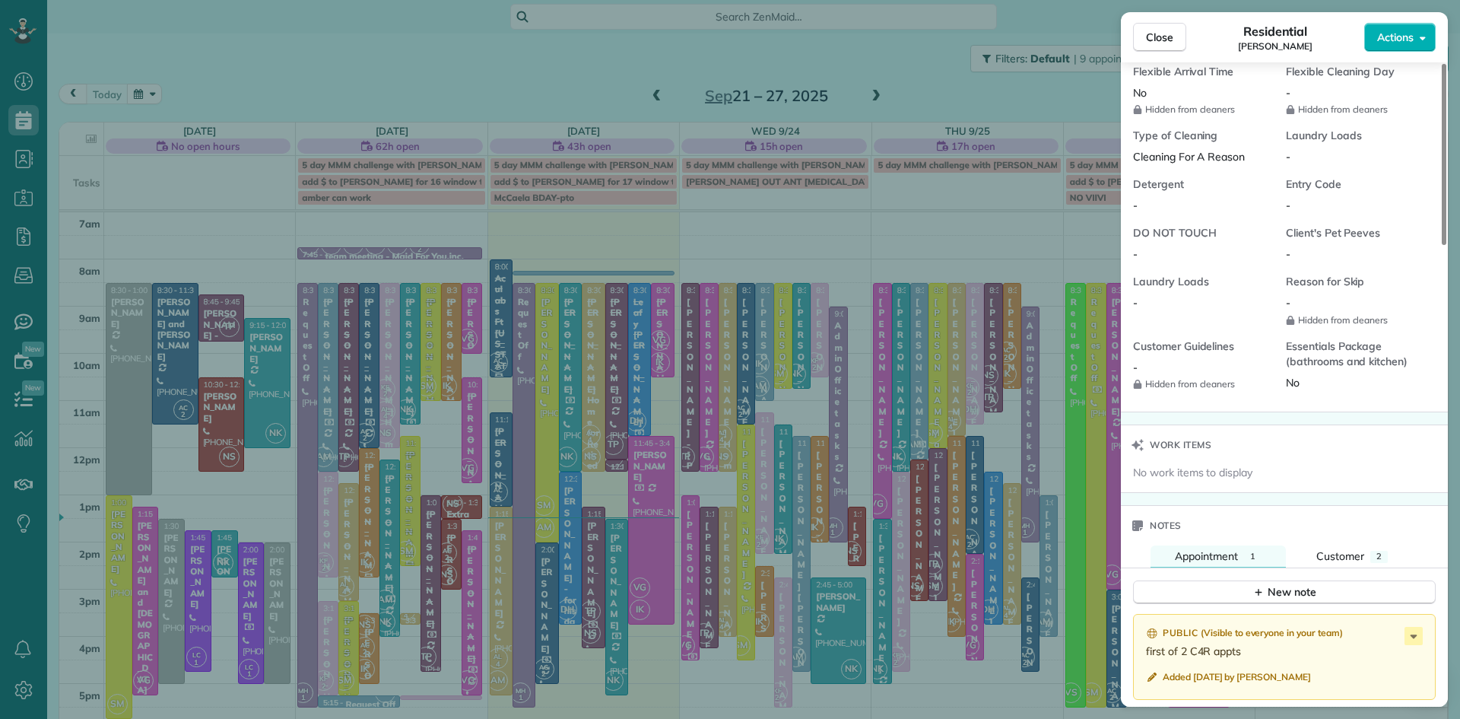
scroll to position [1635, 0]
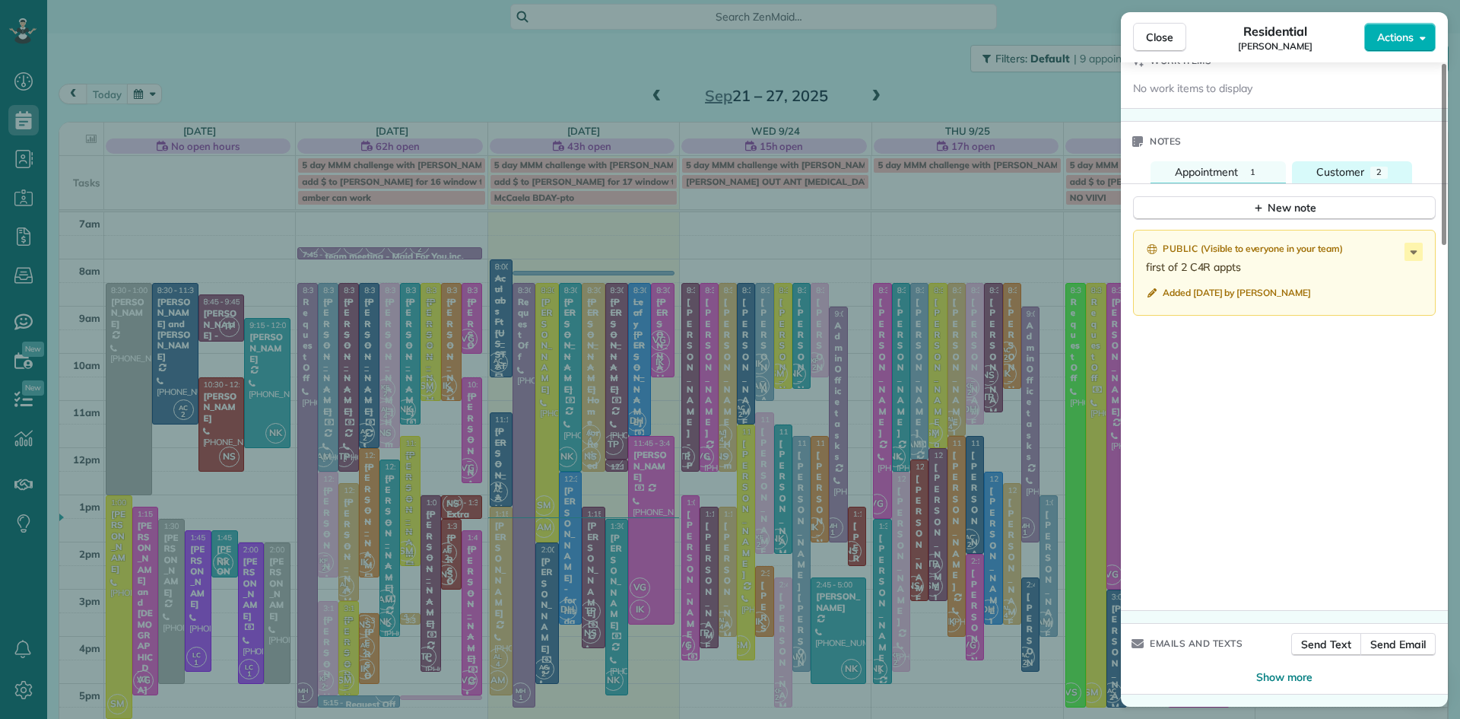
click at [1332, 172] on span "Customer" at bounding box center [1341, 172] width 48 height 14
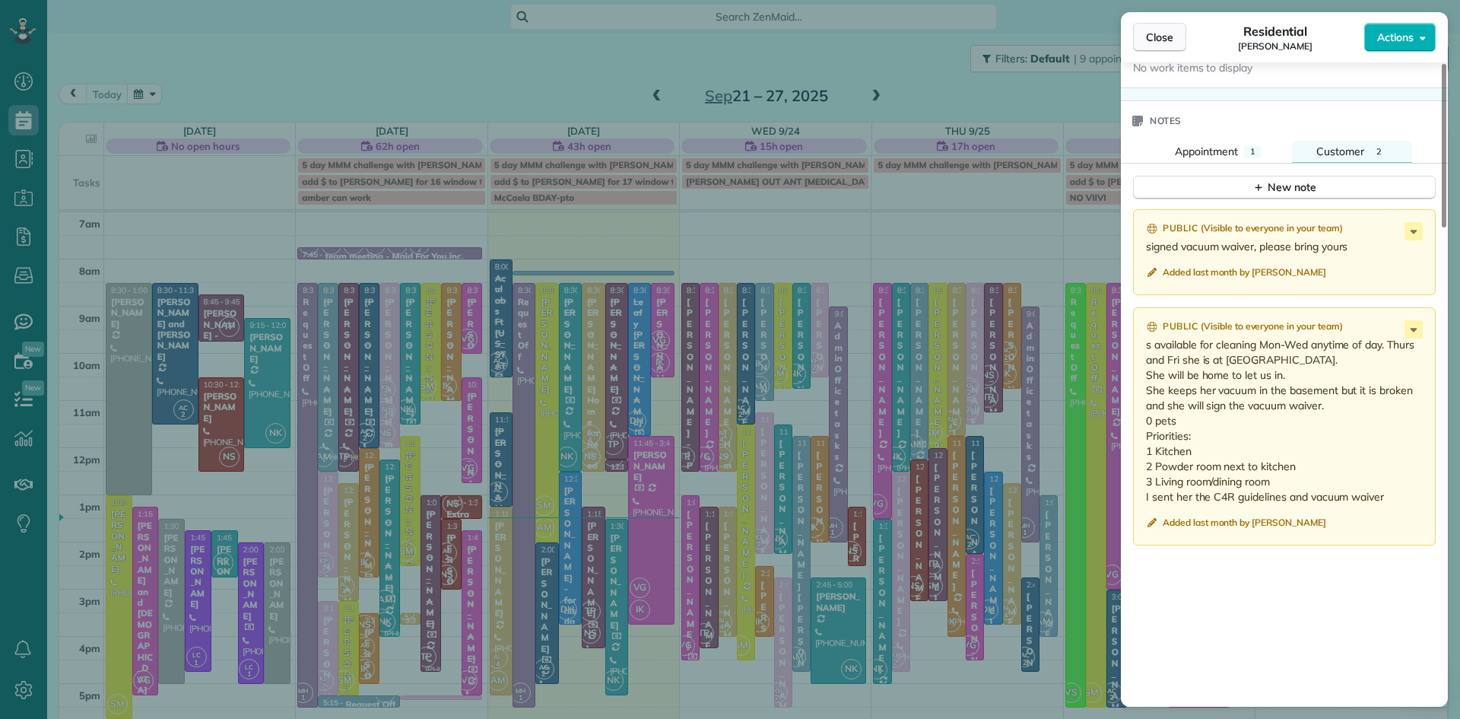
click at [1167, 36] on span "Close" at bounding box center [1159, 37] width 27 height 15
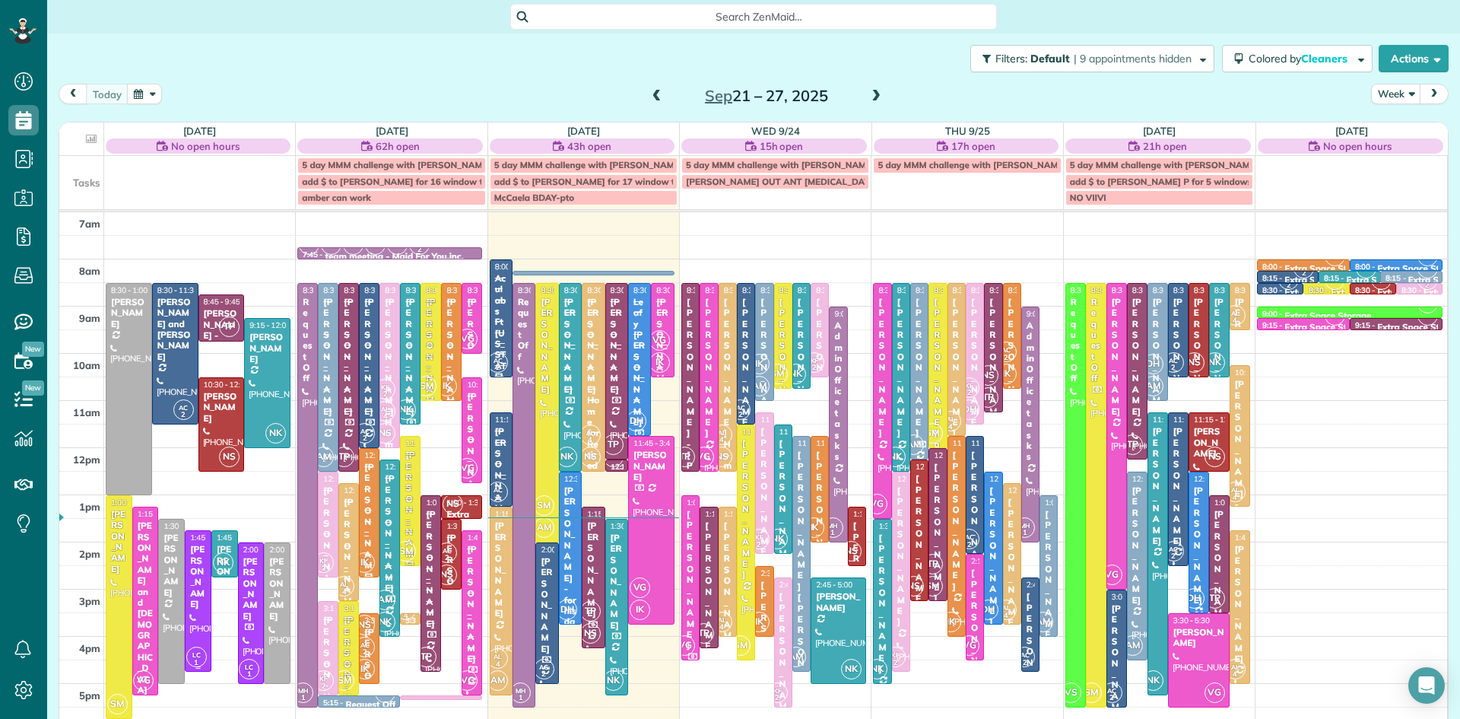
click at [199, 631] on div at bounding box center [198, 601] width 25 height 140
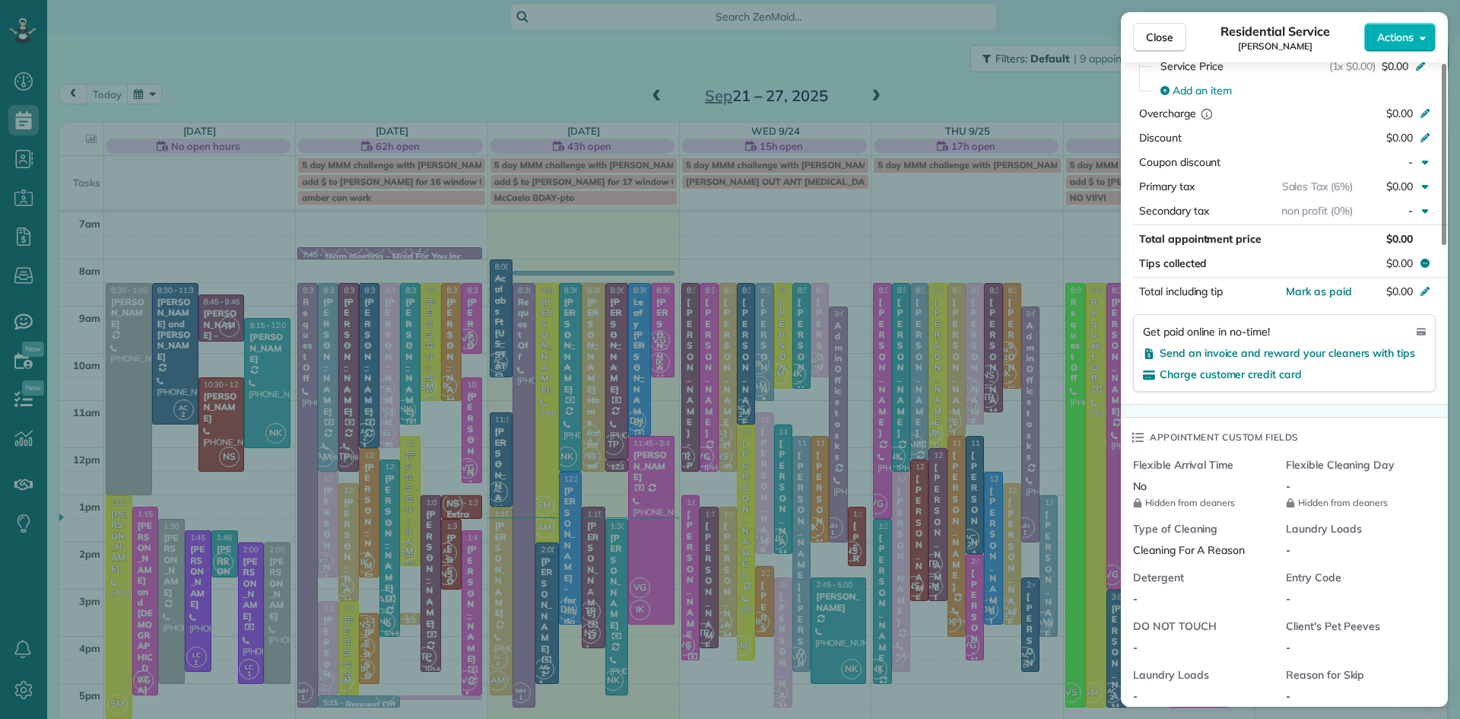
scroll to position [1635, 0]
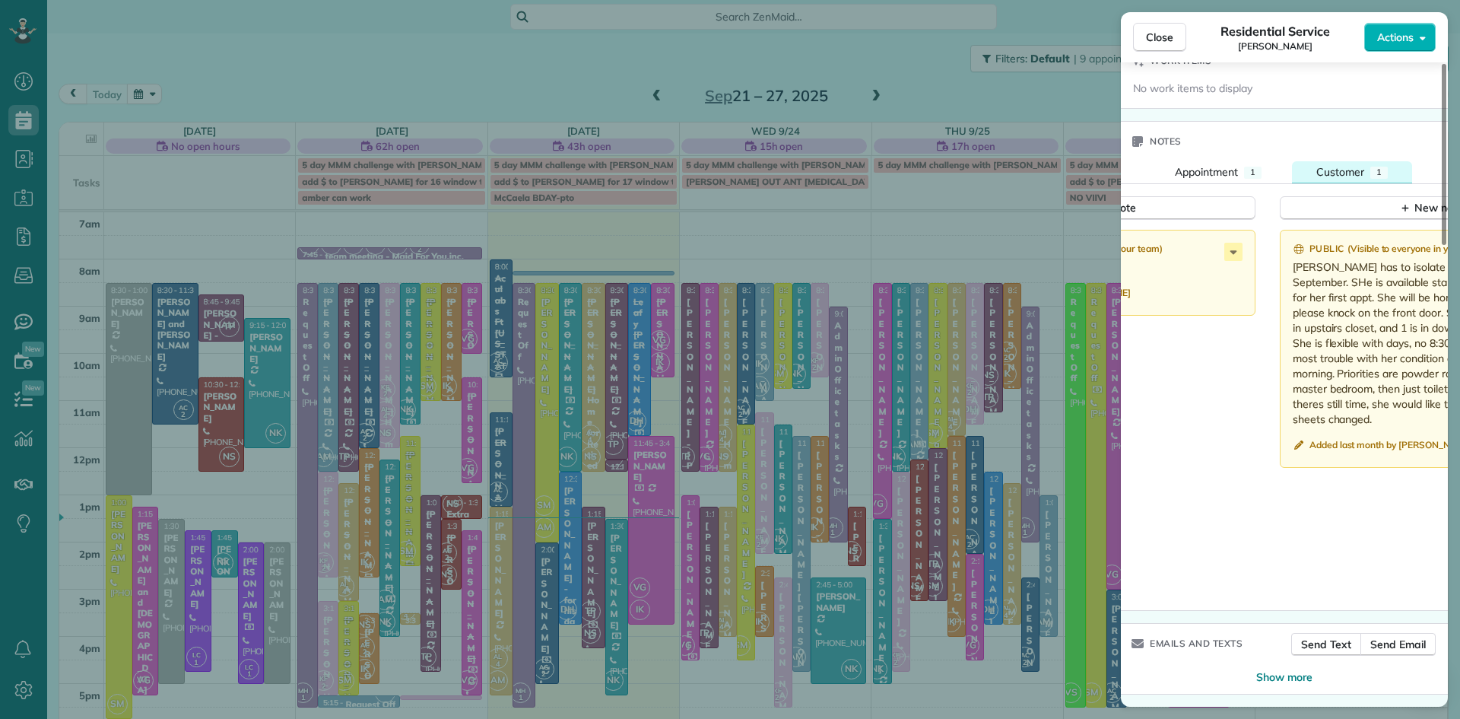
click at [1351, 165] on span "Customer" at bounding box center [1341, 172] width 48 height 14
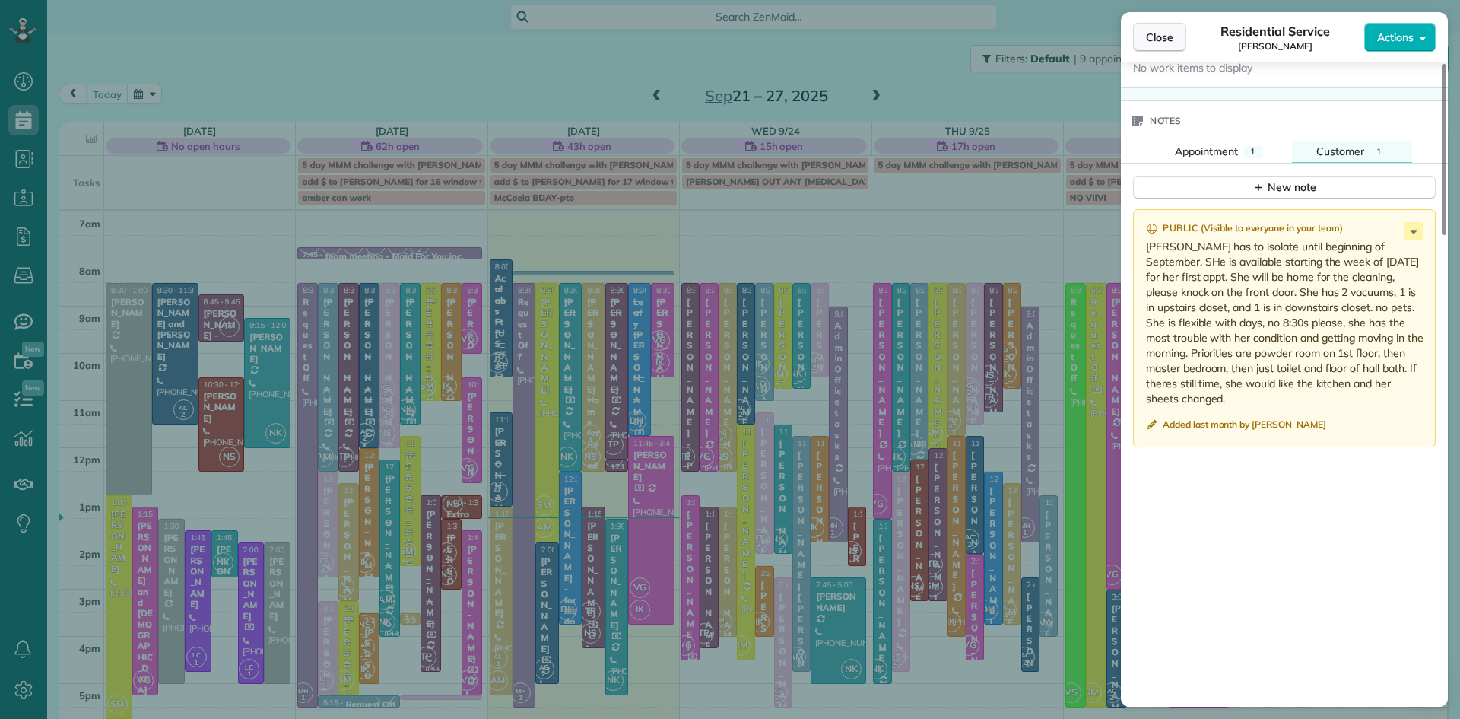
click at [1167, 33] on span "Close" at bounding box center [1159, 37] width 27 height 15
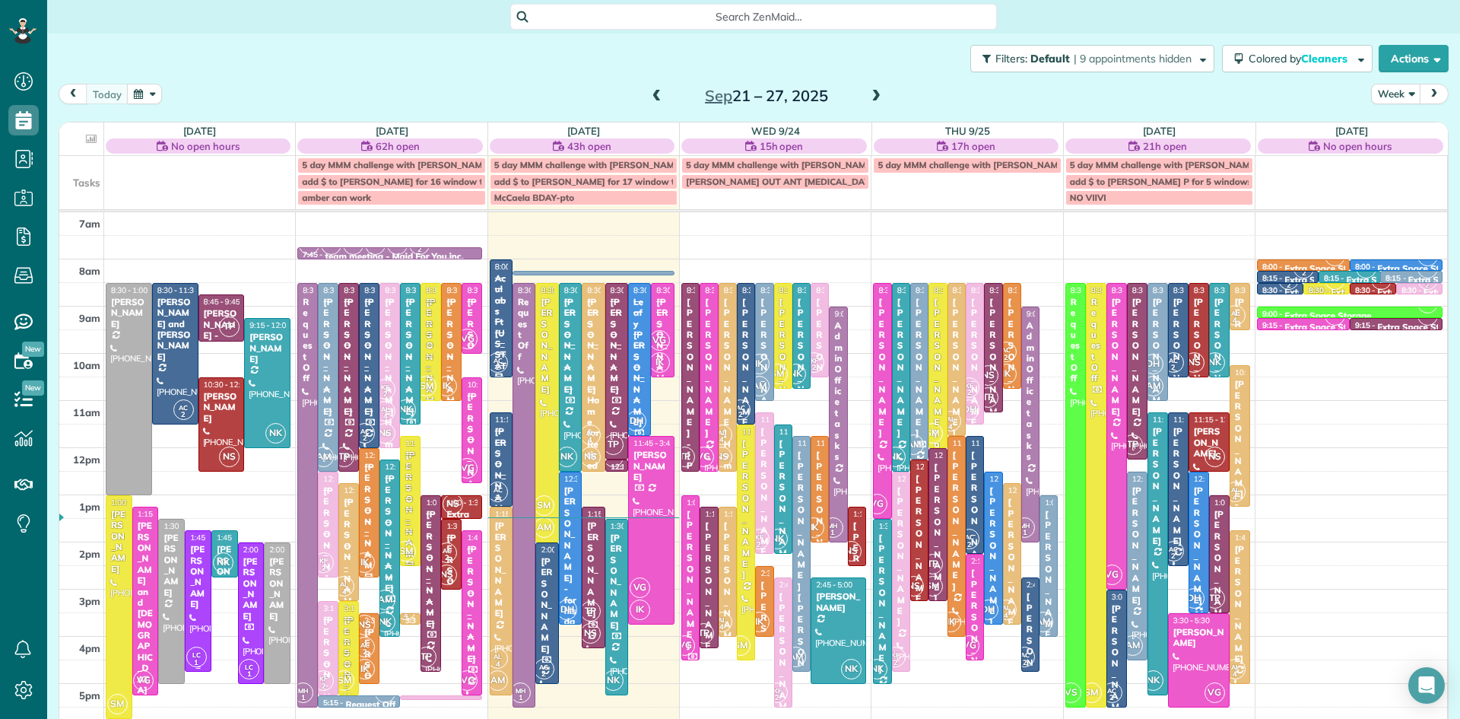
click at [191, 642] on div at bounding box center [198, 601] width 25 height 140
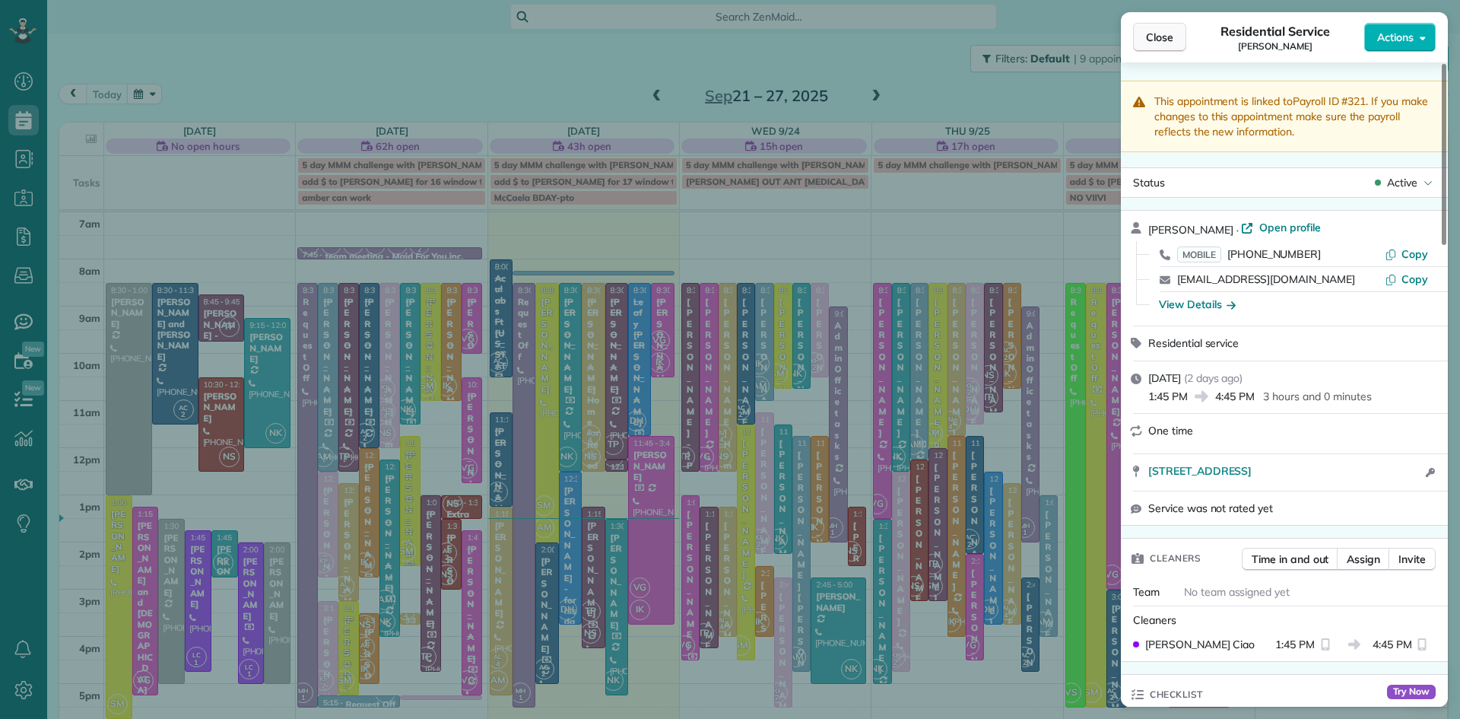
click at [1167, 35] on span "Close" at bounding box center [1159, 37] width 27 height 15
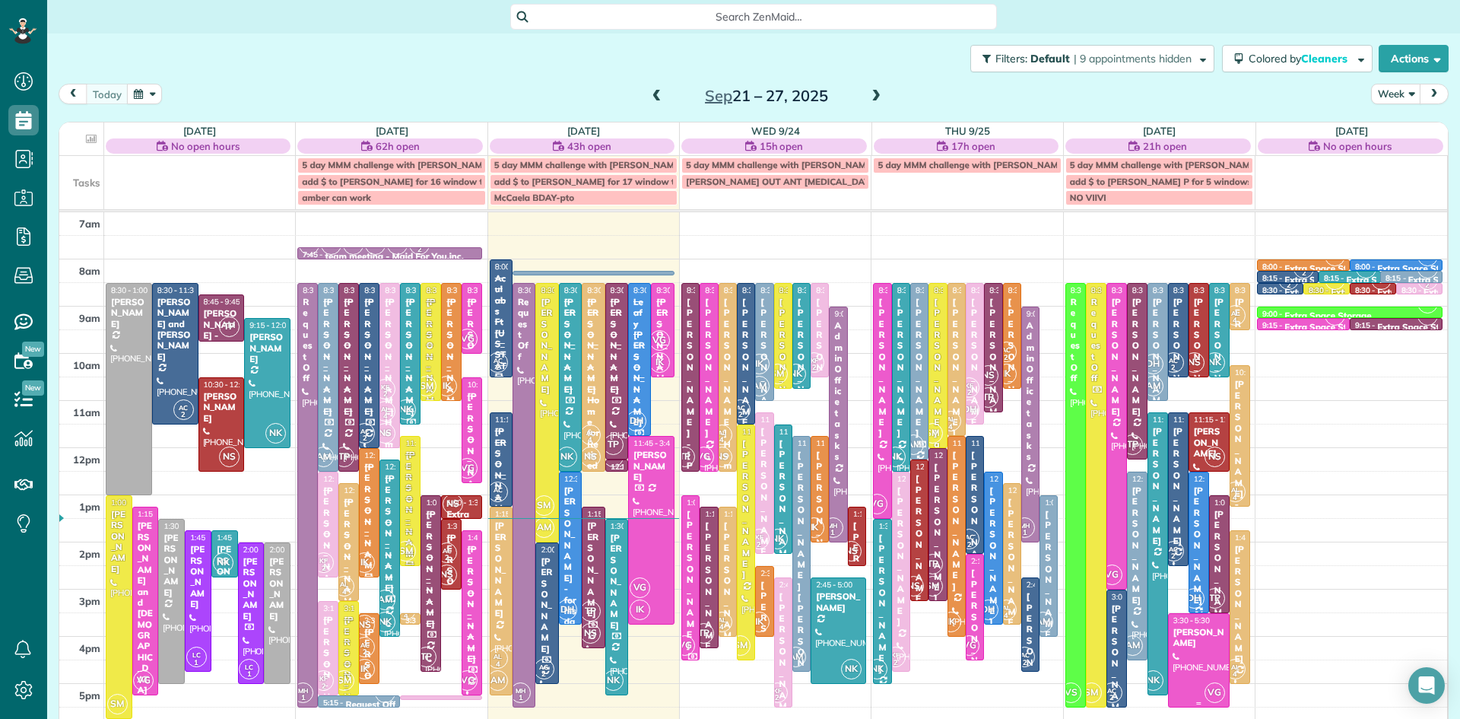
click at [1203, 659] on div at bounding box center [1199, 660] width 60 height 93
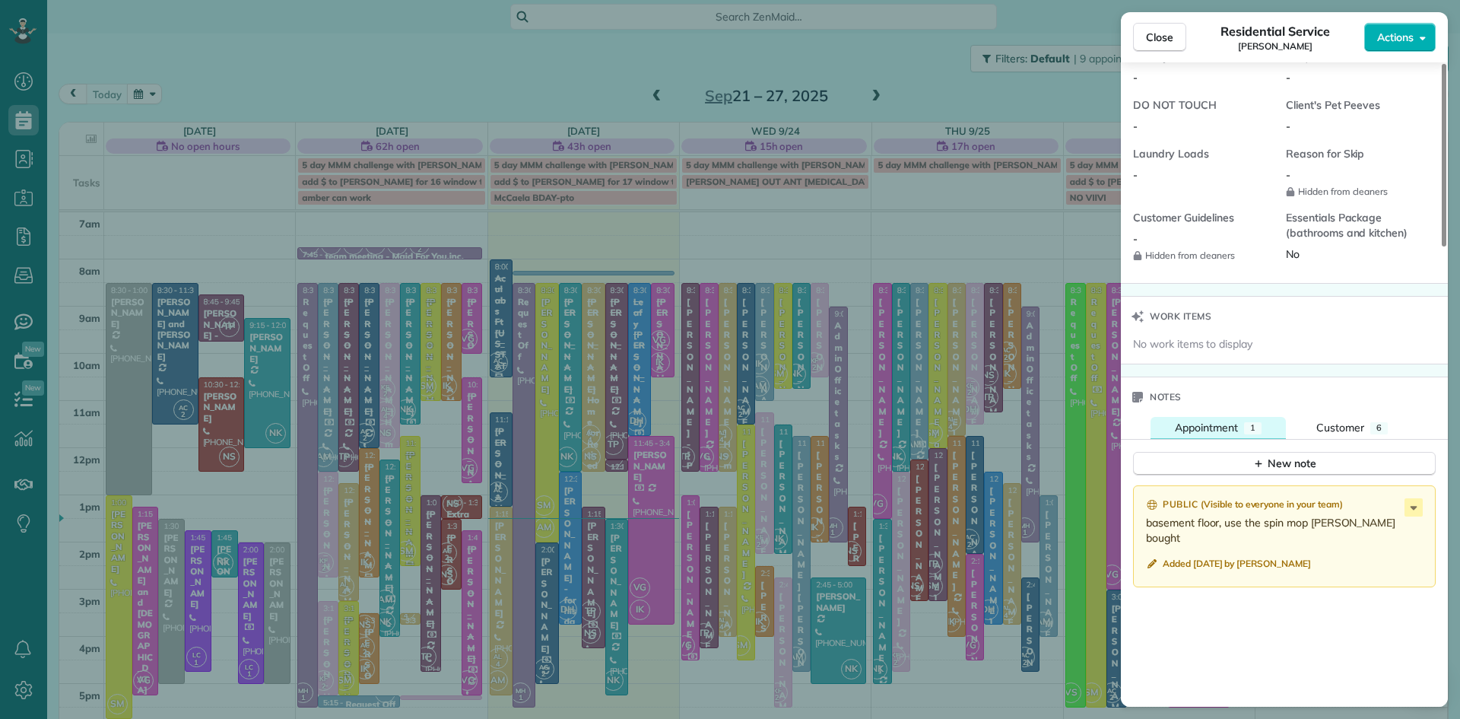
scroll to position [1621, 0]
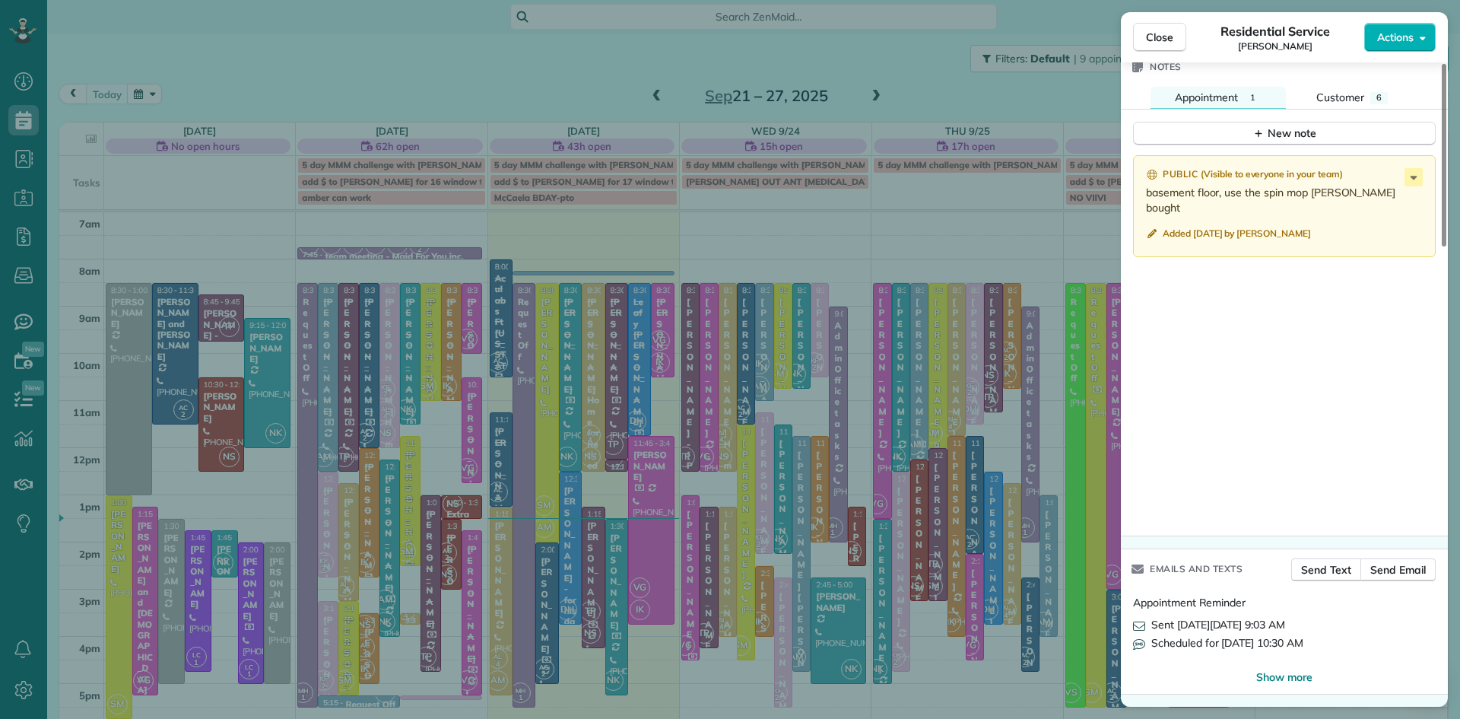
drag, startPoint x: 1151, startPoint y: 32, endPoint x: 1223, endPoint y: 615, distance: 587.8
click at [1151, 31] on span "Close" at bounding box center [1159, 37] width 27 height 15
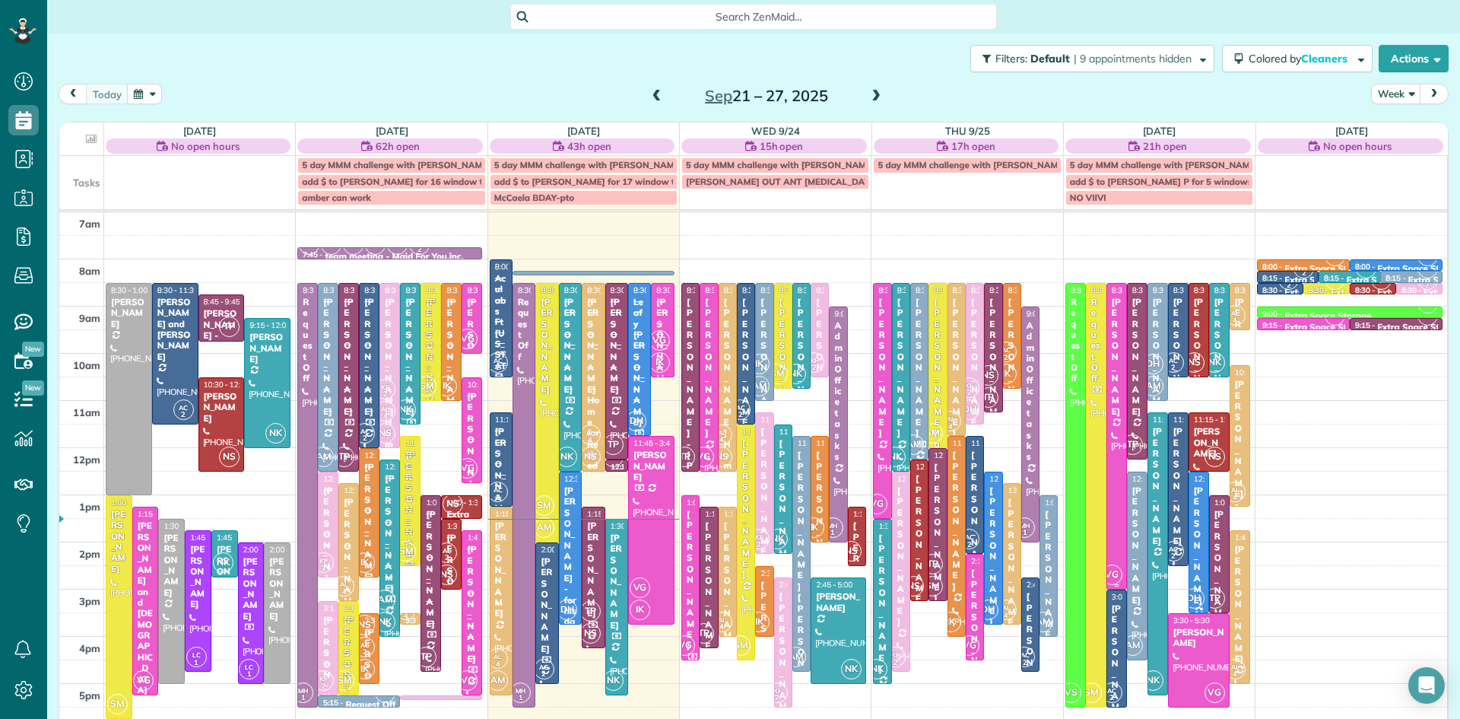
click at [1116, 430] on div at bounding box center [1116, 436] width 19 height 305
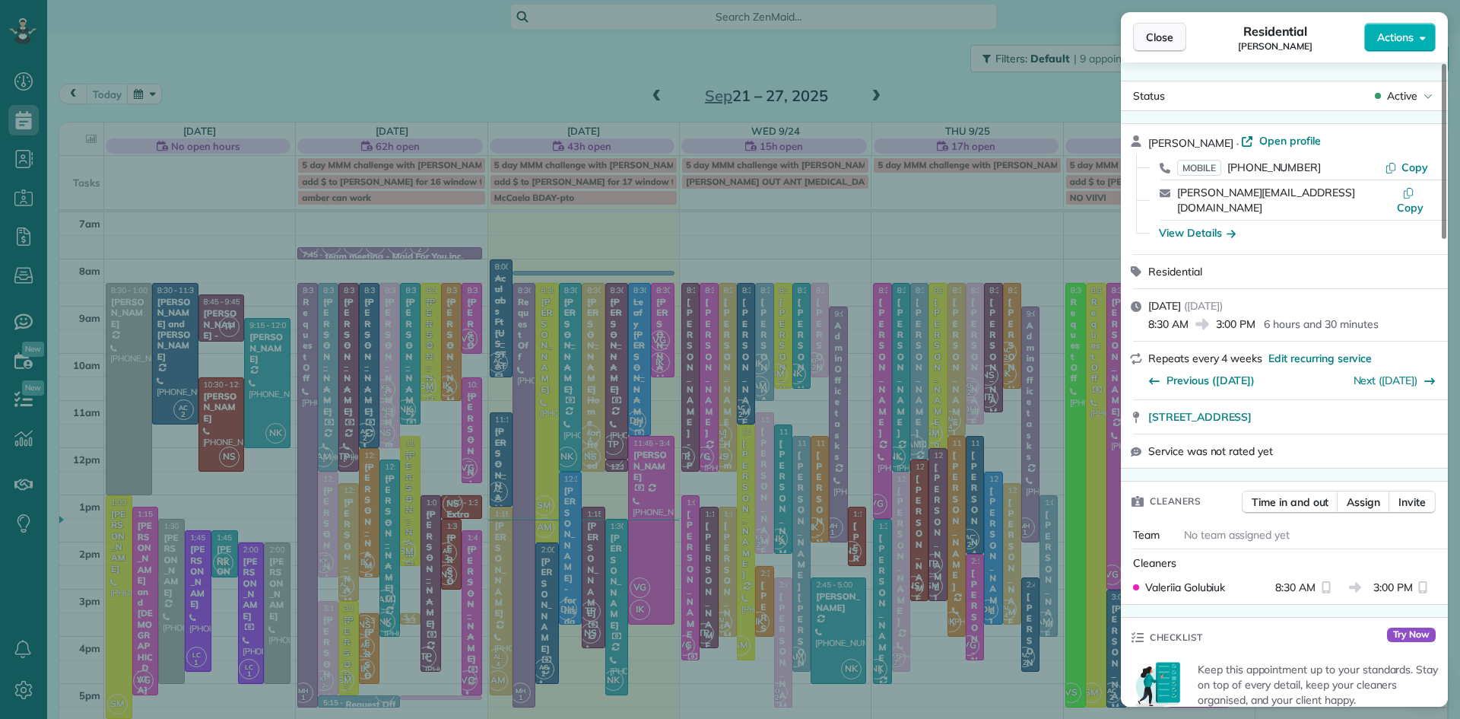
click at [1151, 46] on button "Close" at bounding box center [1159, 37] width 53 height 29
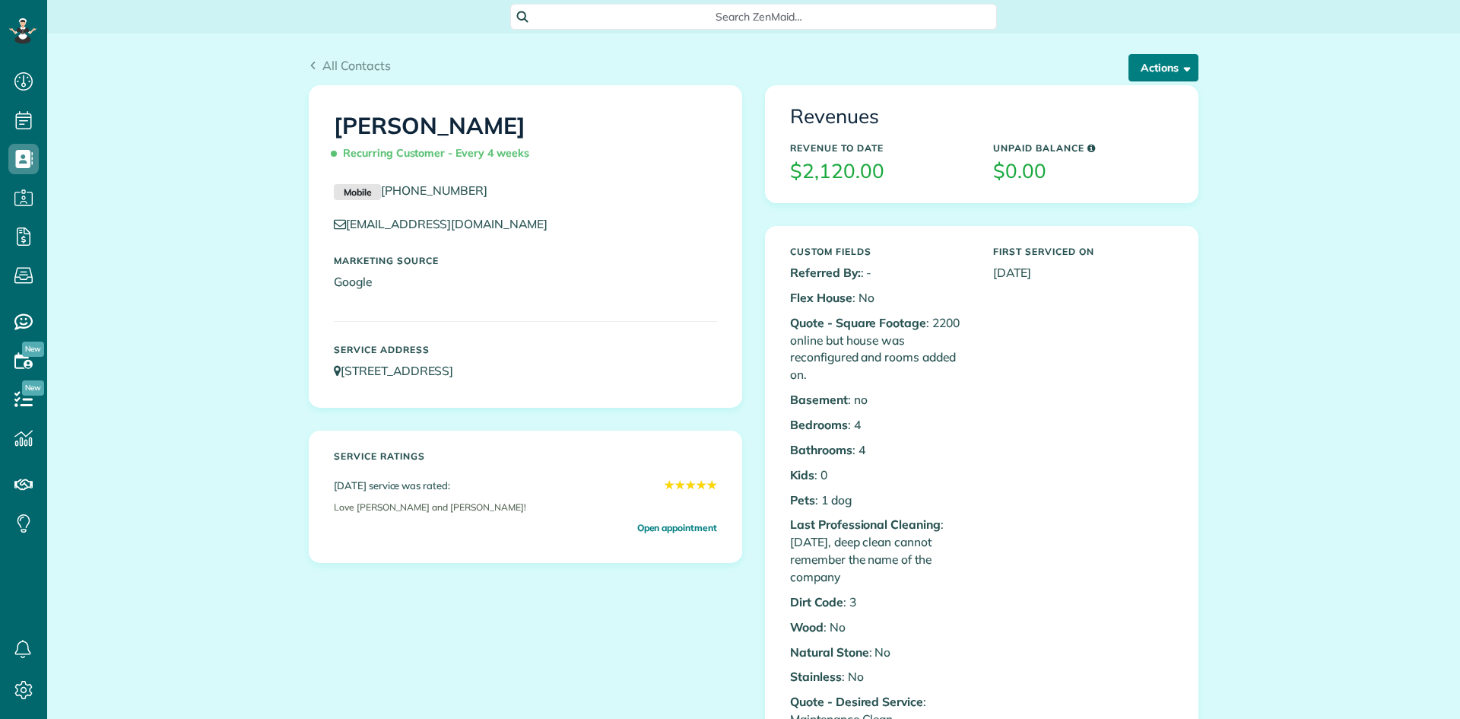
drag, startPoint x: 0, startPoint y: 0, endPoint x: 1142, endPoint y: 78, distance: 1145.0
click at [1142, 75] on button "Actions" at bounding box center [1164, 67] width 70 height 27
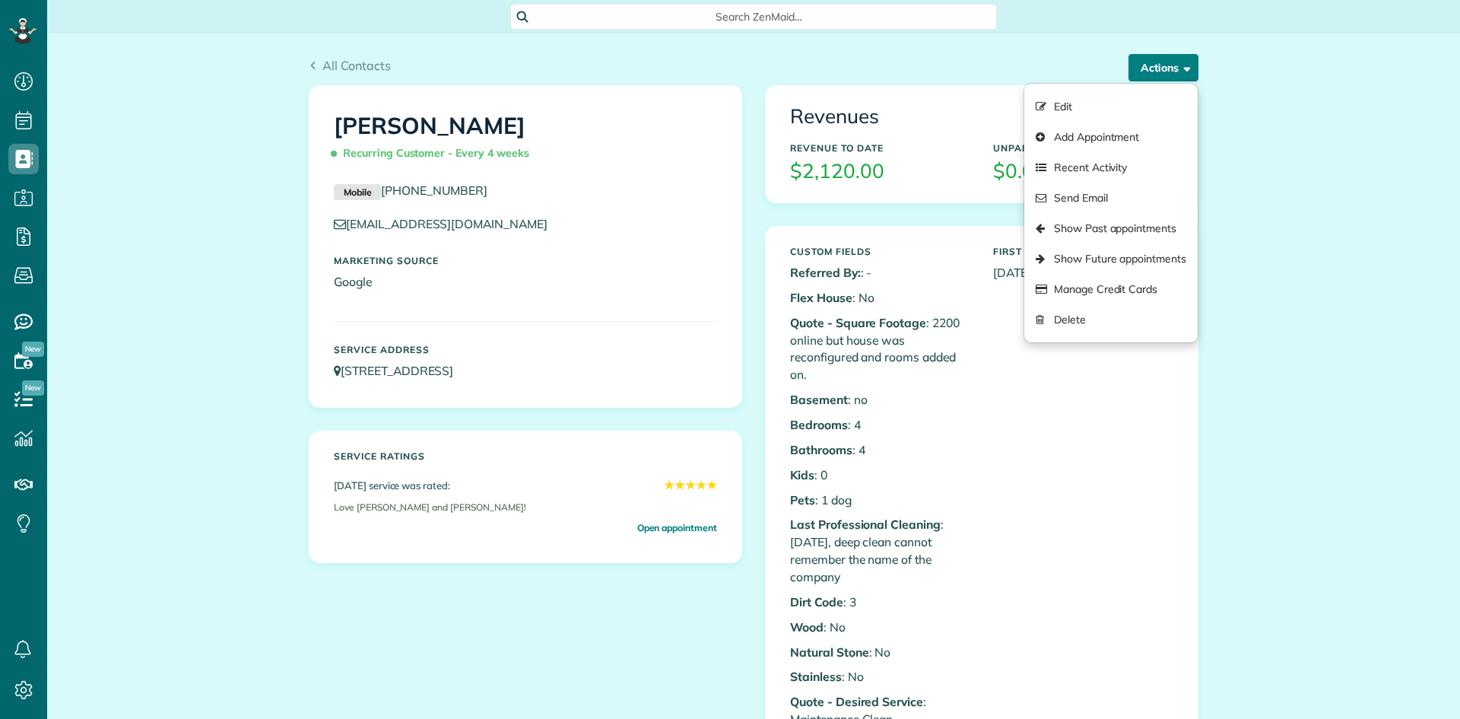
scroll to position [7, 7]
click at [1064, 100] on link "Edit" at bounding box center [1110, 106] width 173 height 30
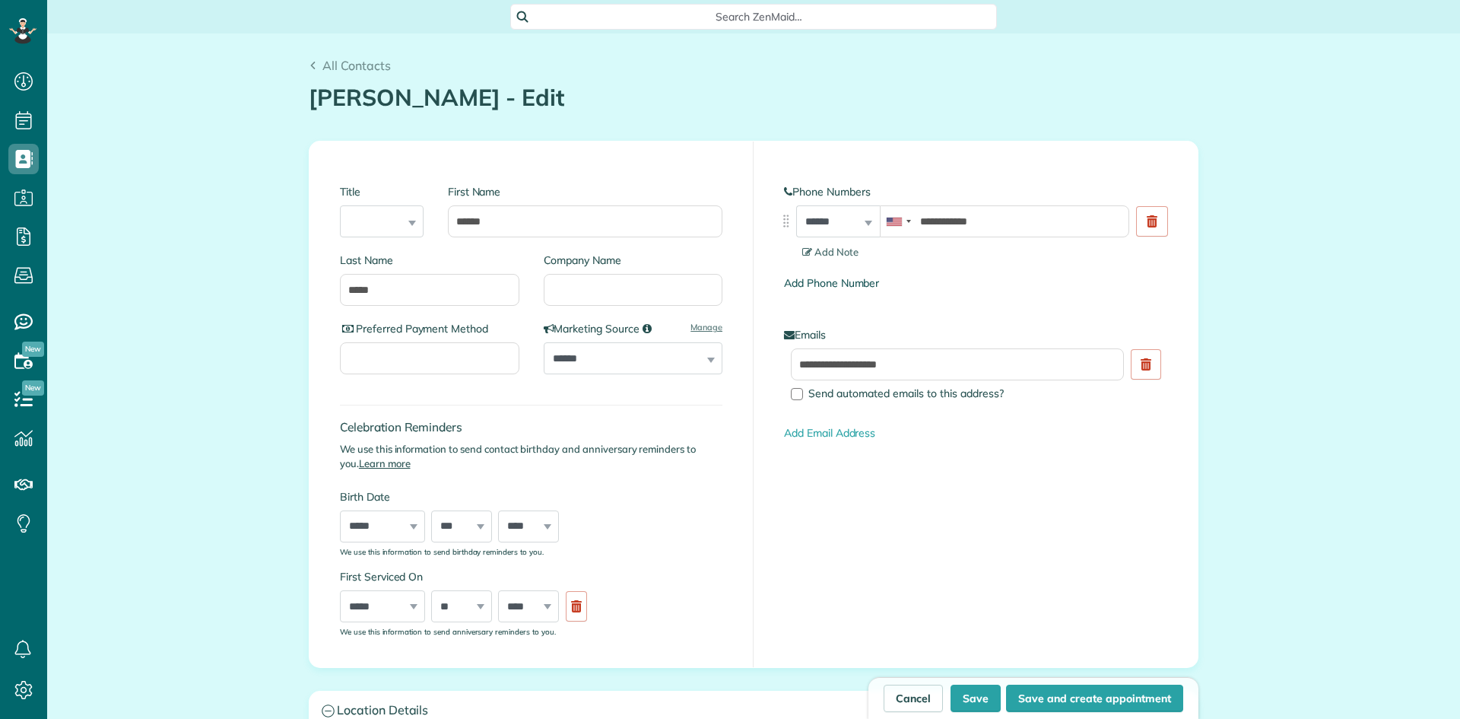
scroll to position [7, 7]
type input "**********"
click at [848, 248] on span "Add Note" at bounding box center [830, 252] width 56 height 12
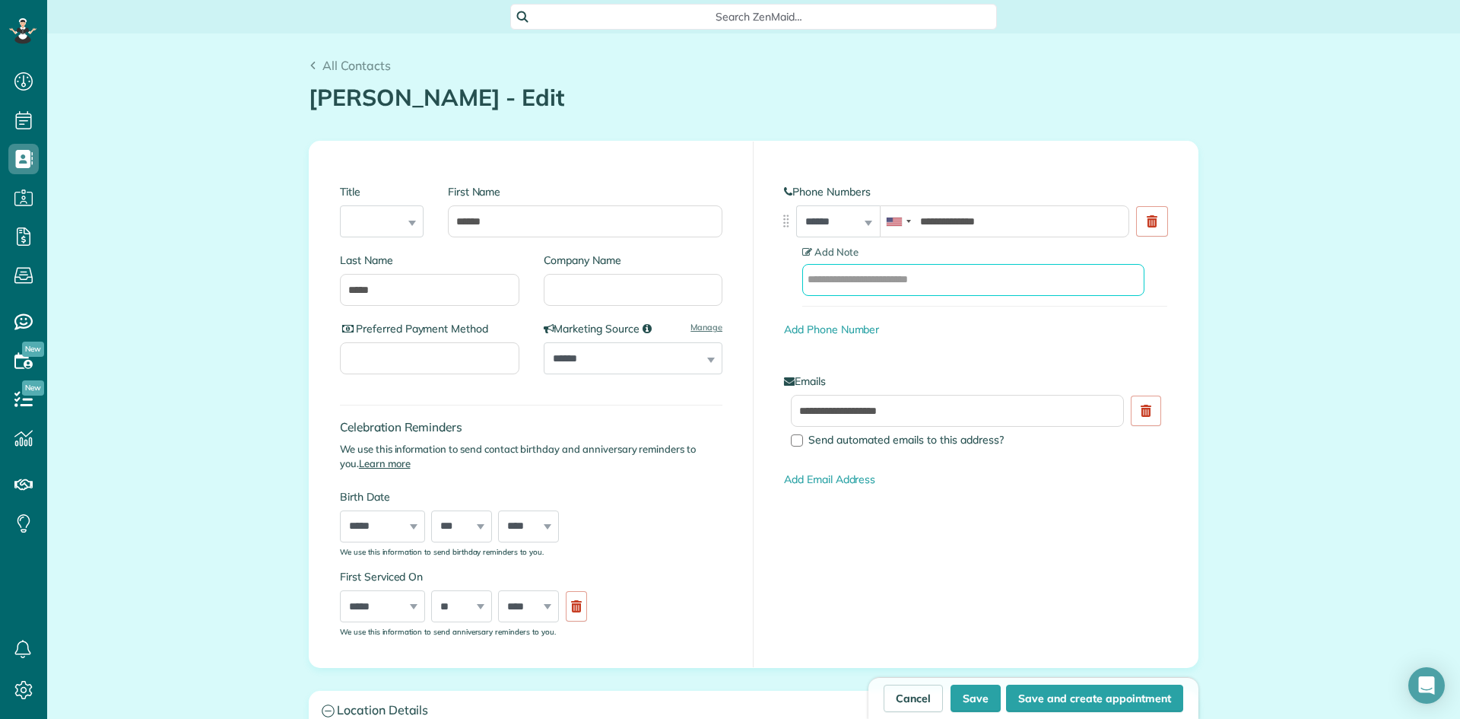
click at [943, 272] on input "text" at bounding box center [973, 280] width 342 height 32
type input "**********"
click at [839, 325] on link "Add Phone Number" at bounding box center [831, 329] width 95 height 14
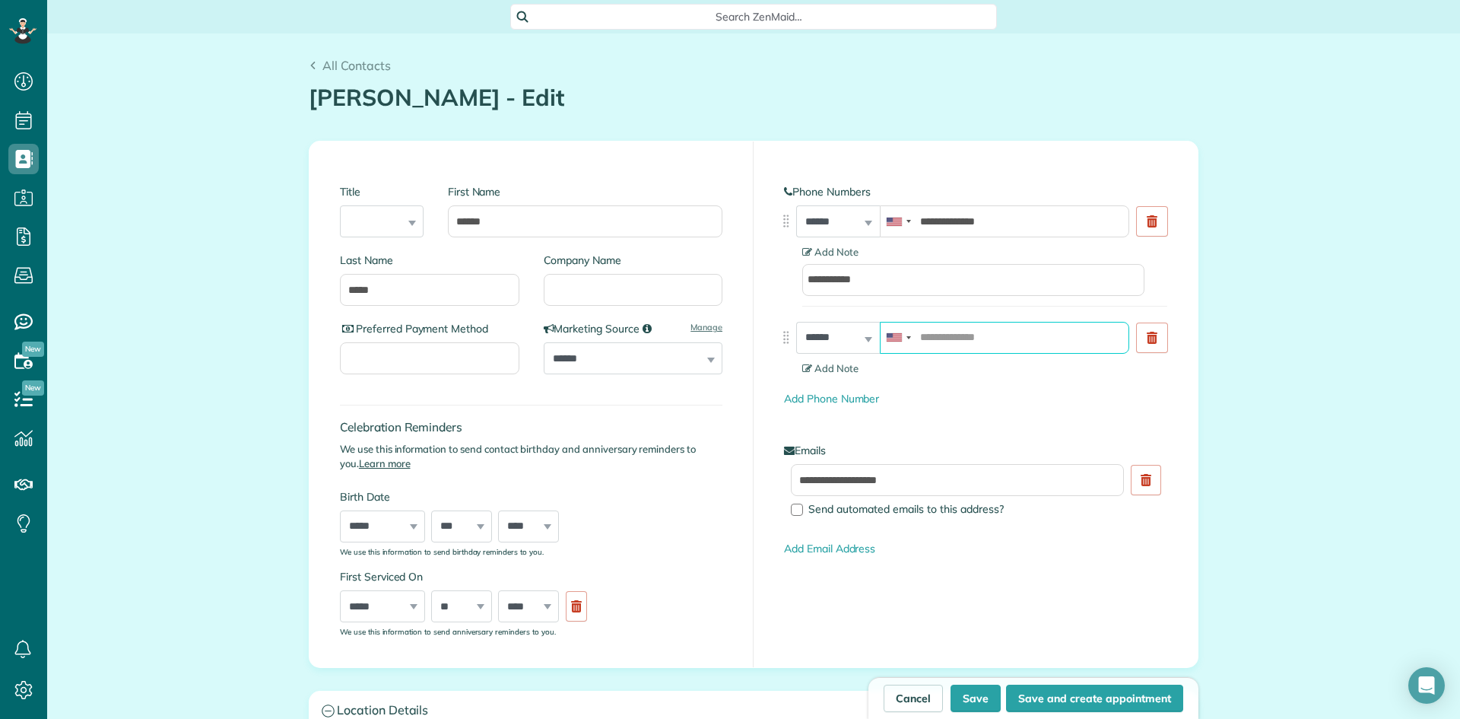
click at [947, 338] on input "tel" at bounding box center [1004, 338] width 249 height 32
type input "**********"
click at [840, 367] on span "Add Note" at bounding box center [830, 368] width 56 height 12
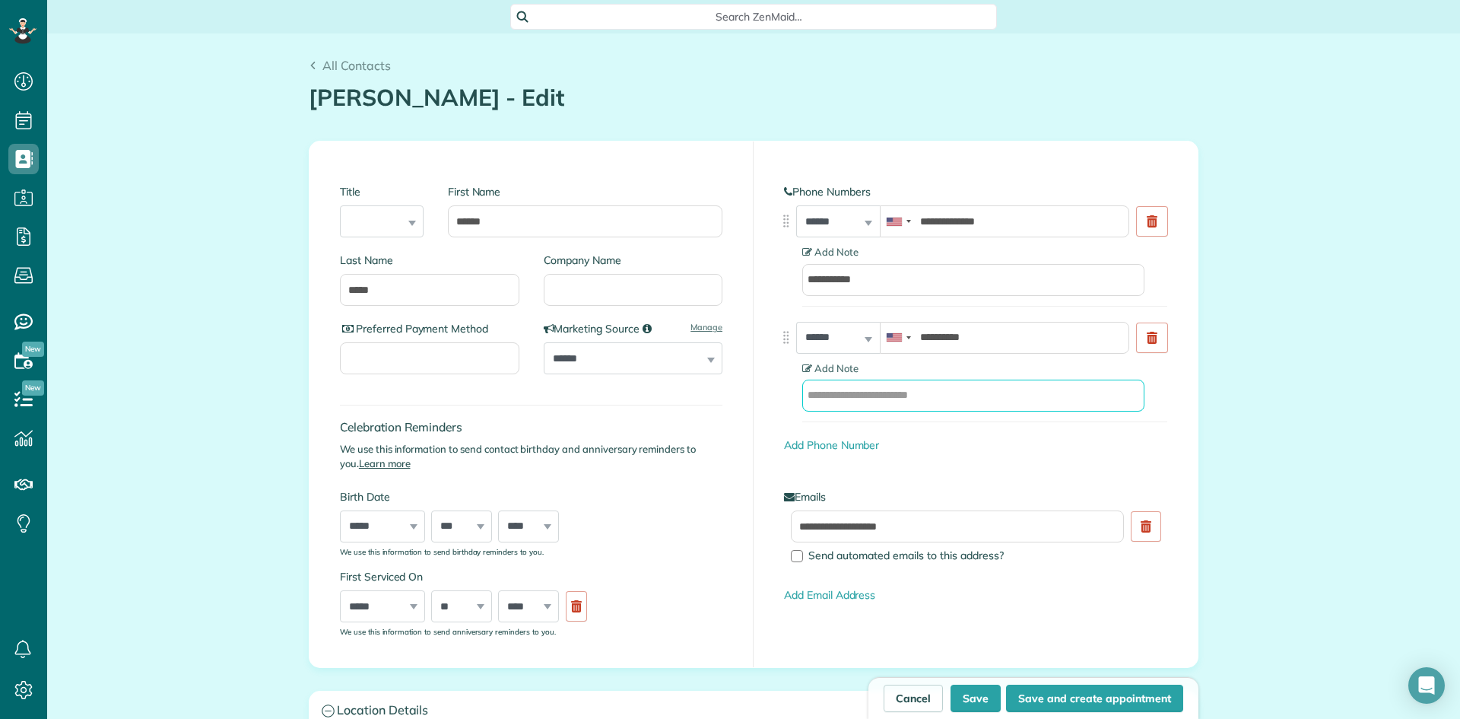
click at [867, 399] on input "text" at bounding box center [973, 396] width 342 height 32
type input "********"
click at [974, 696] on button "Save" at bounding box center [976, 698] width 50 height 27
type input "**********"
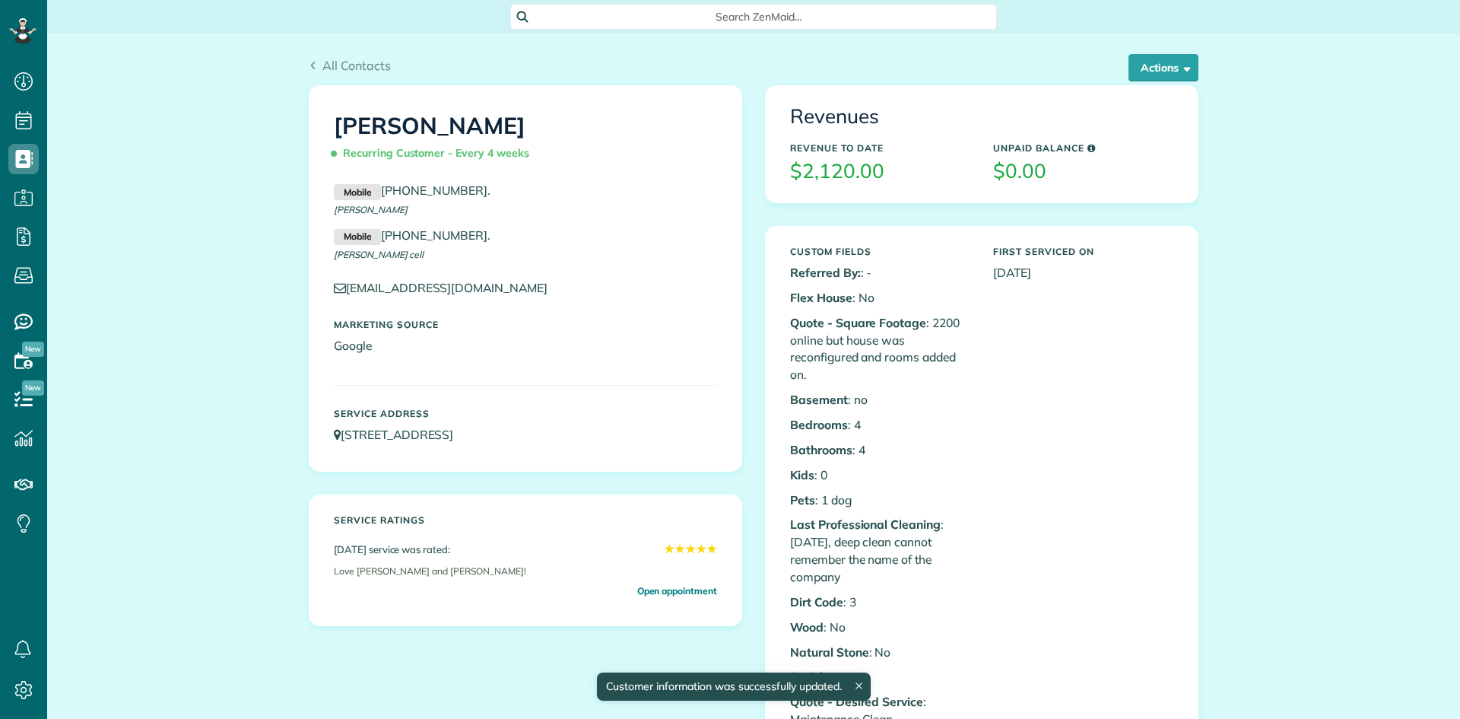
scroll to position [7, 7]
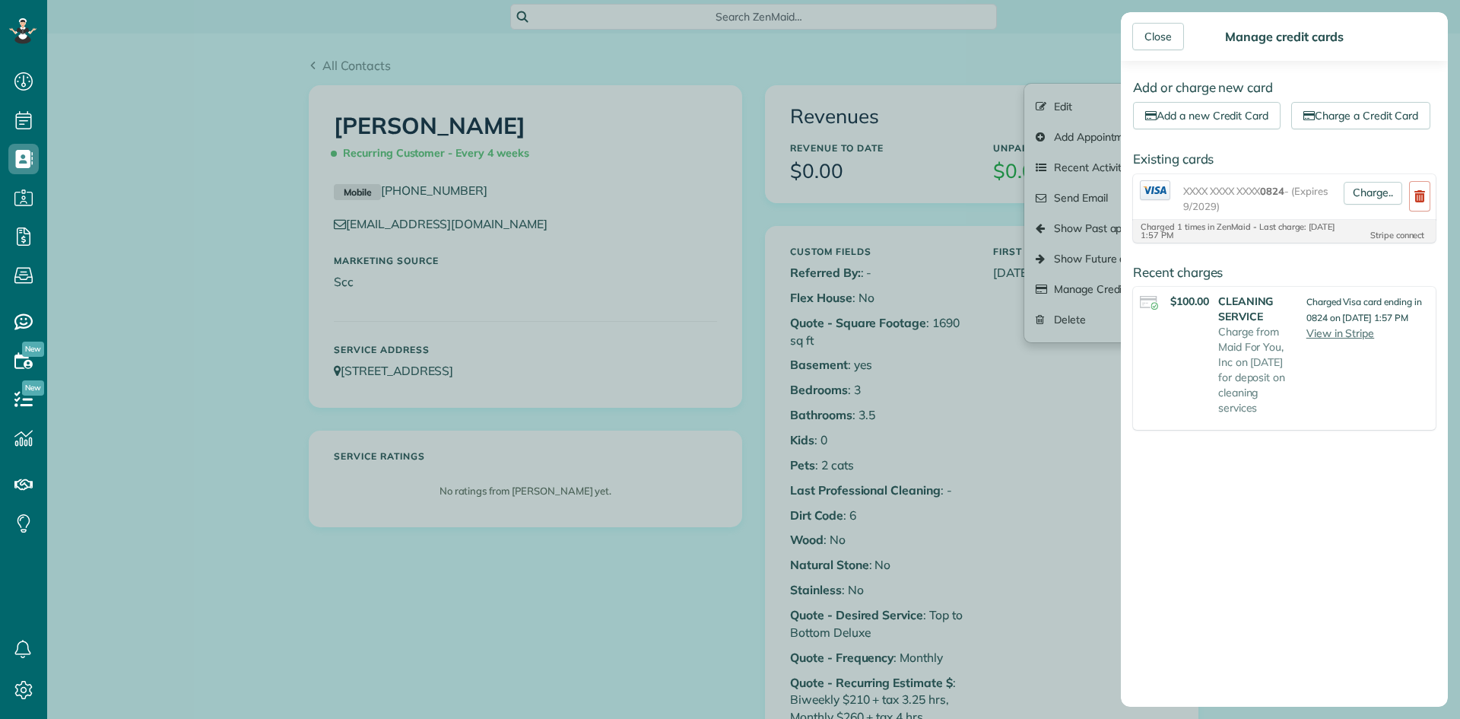
scroll to position [7, 7]
drag, startPoint x: 1142, startPoint y: 37, endPoint x: 1132, endPoint y: 3, distance: 35.6
click at [1142, 37] on div "Close" at bounding box center [1158, 36] width 52 height 27
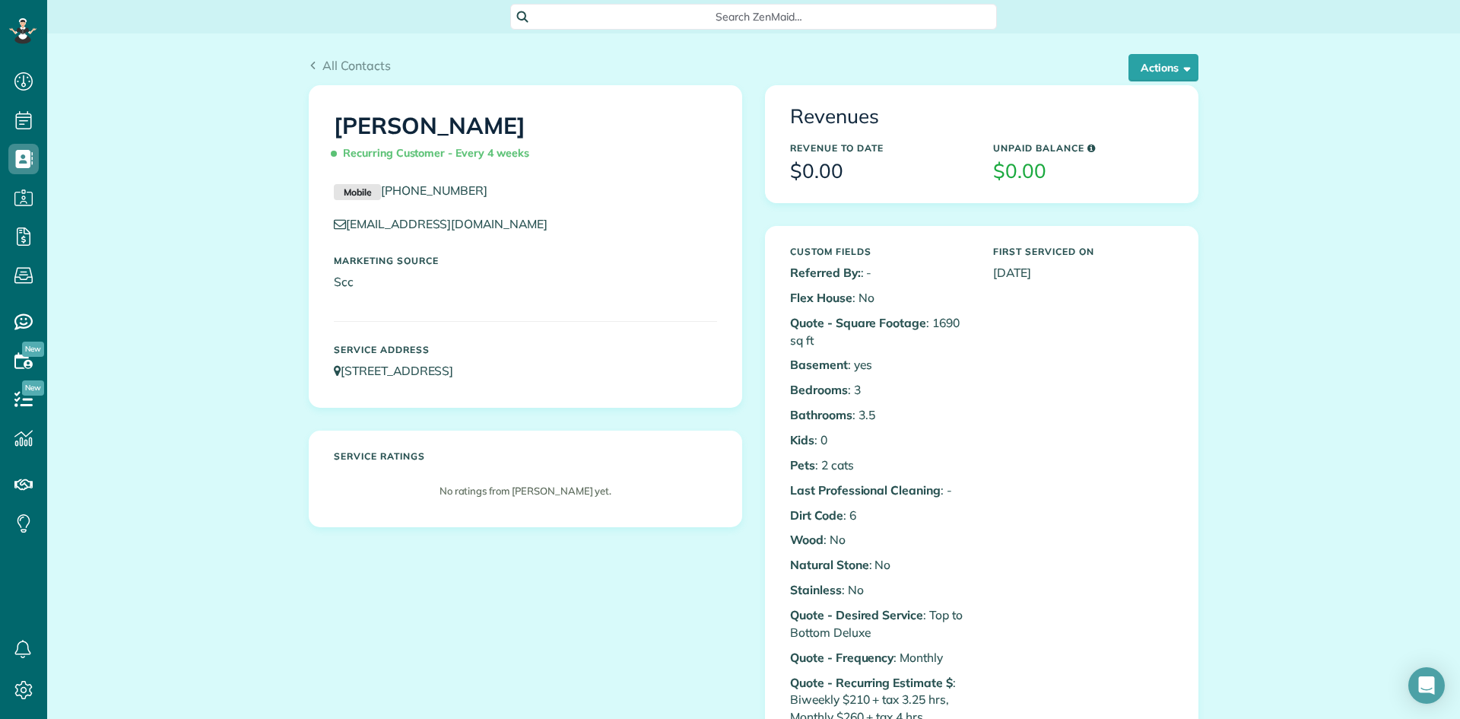
click at [1161, 31] on div "Search ZenMaid…" at bounding box center [753, 16] width 1413 height 33
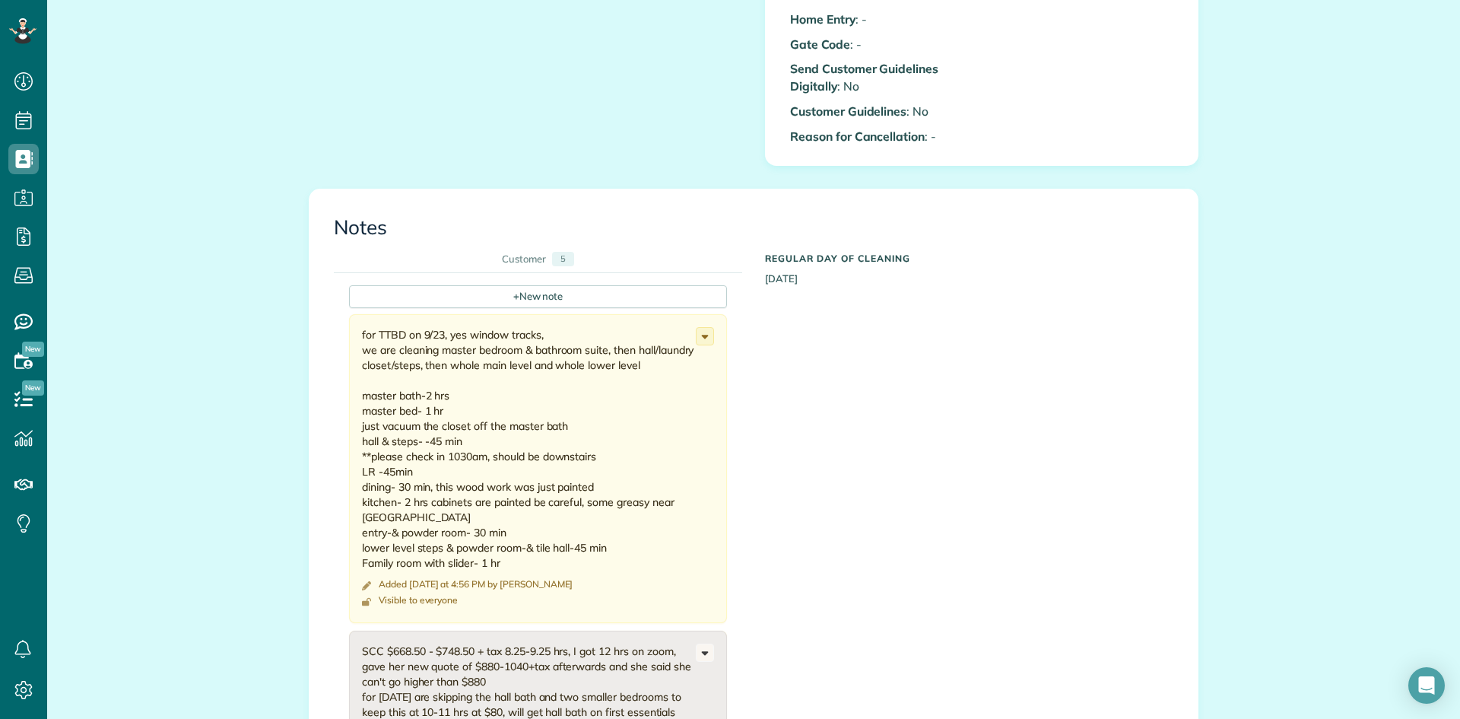
scroll to position [821, 0]
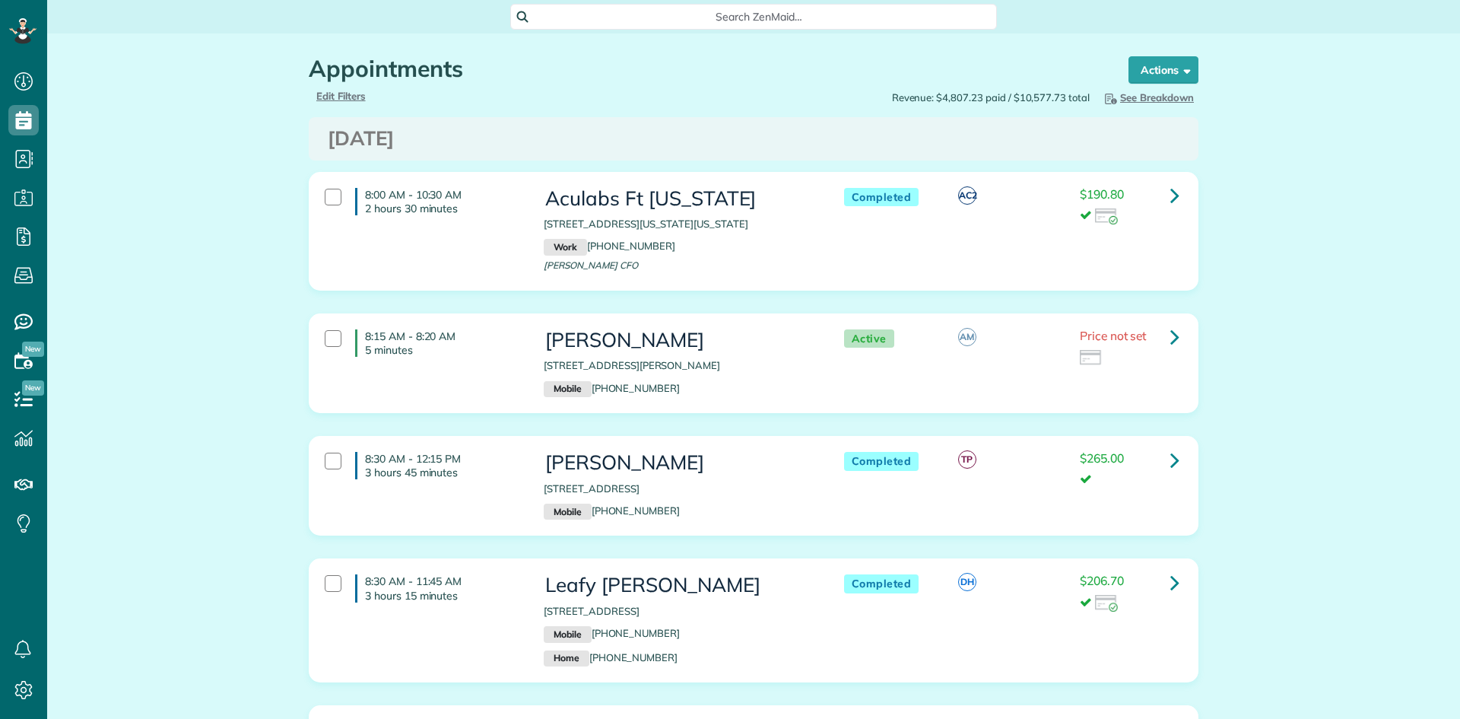
scroll to position [7, 7]
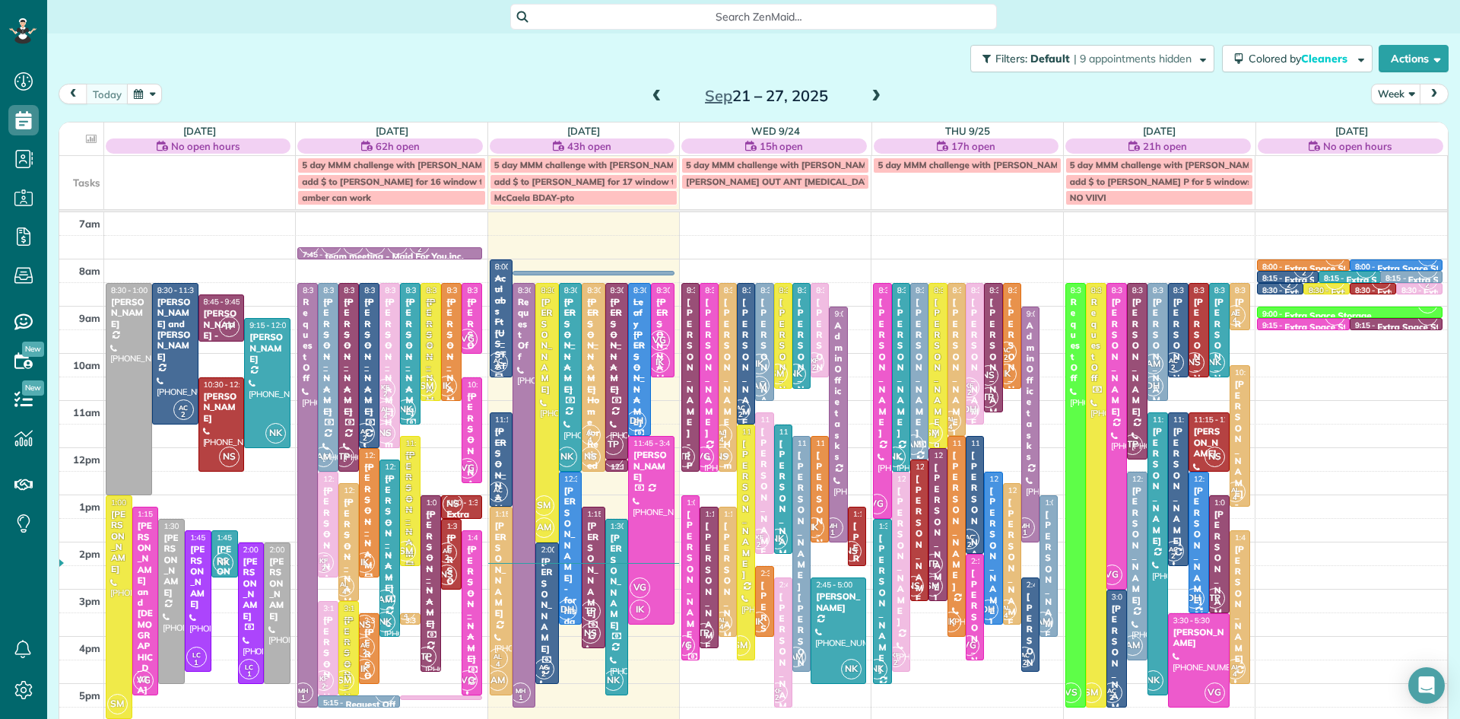
scroll to position [7, 7]
click at [879, 86] on span at bounding box center [876, 96] width 17 height 23
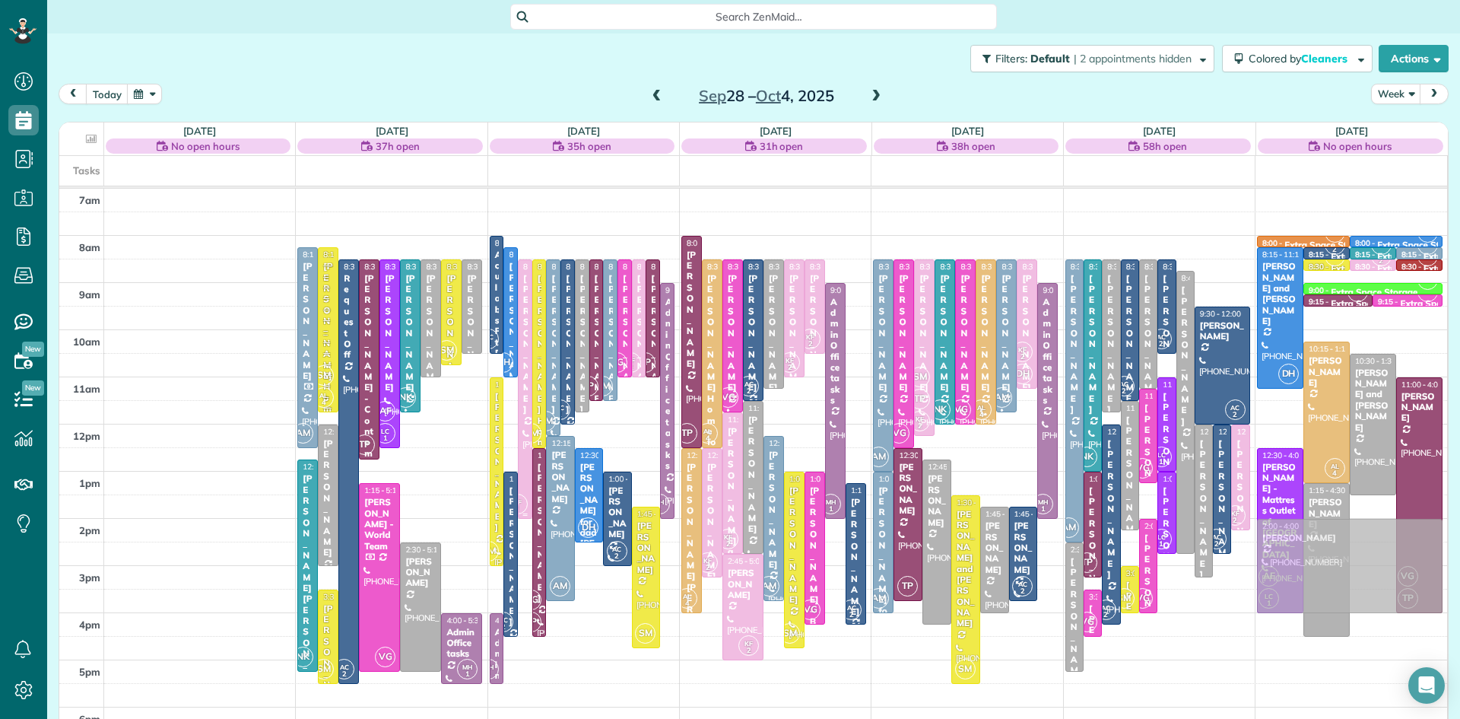
drag, startPoint x: 511, startPoint y: 448, endPoint x: 1329, endPoint y: 594, distance: 831.3
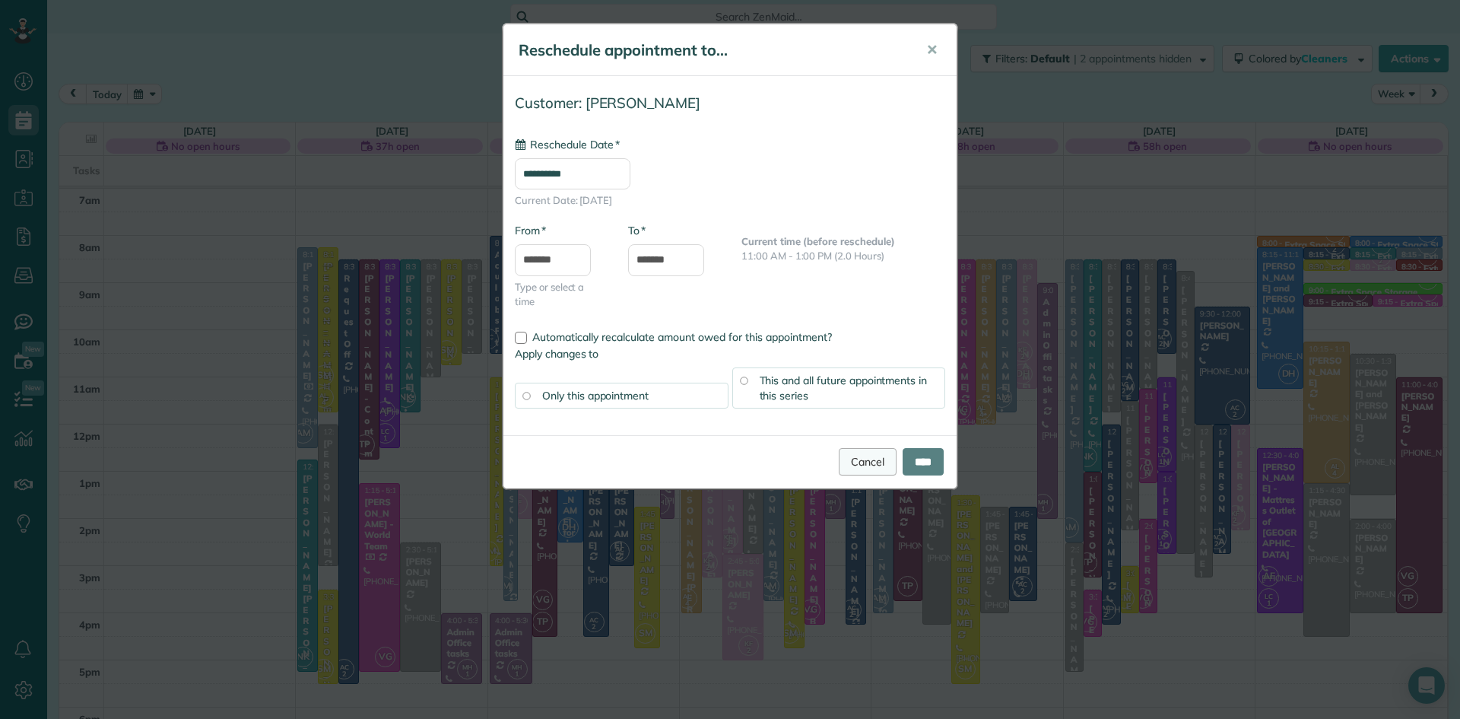
type input "**********"
click at [914, 463] on input "****" at bounding box center [923, 461] width 41 height 27
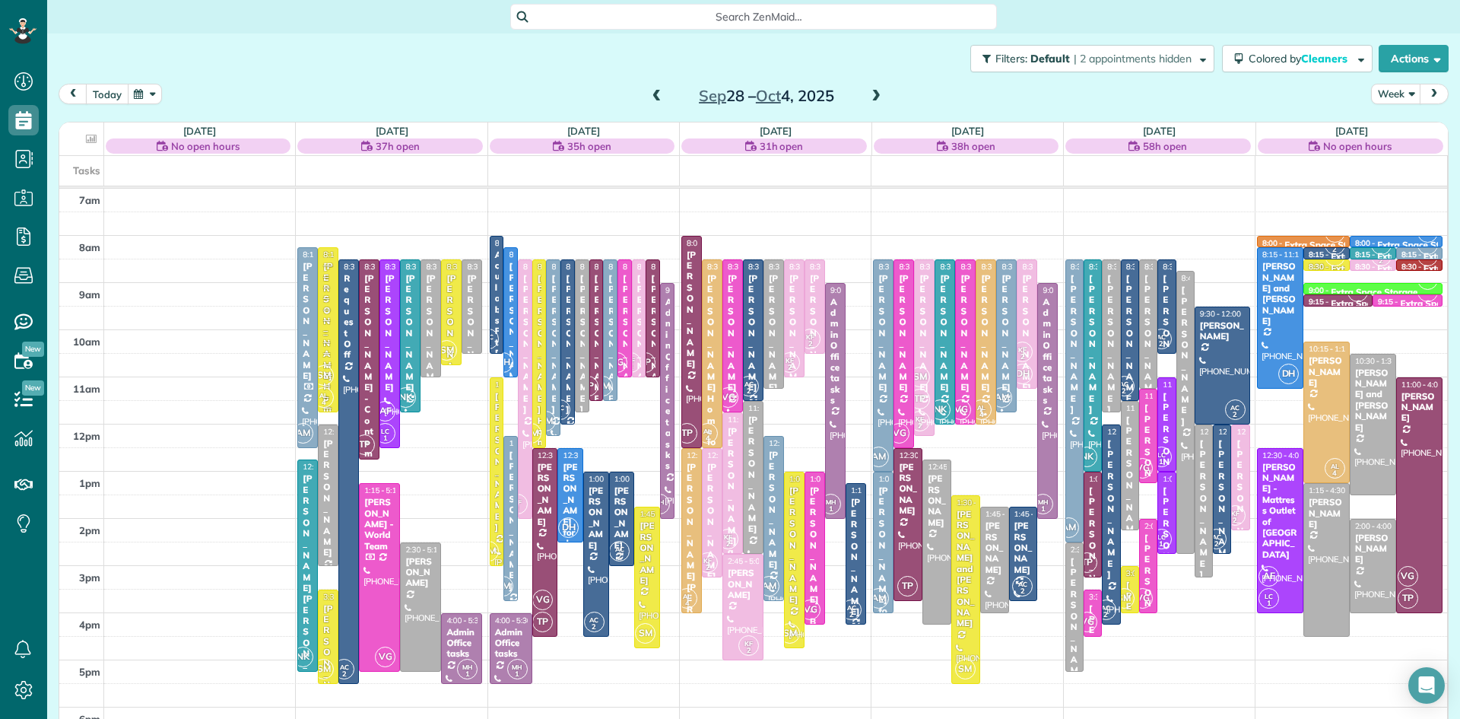
click at [113, 94] on button "today" at bounding box center [107, 94] width 43 height 21
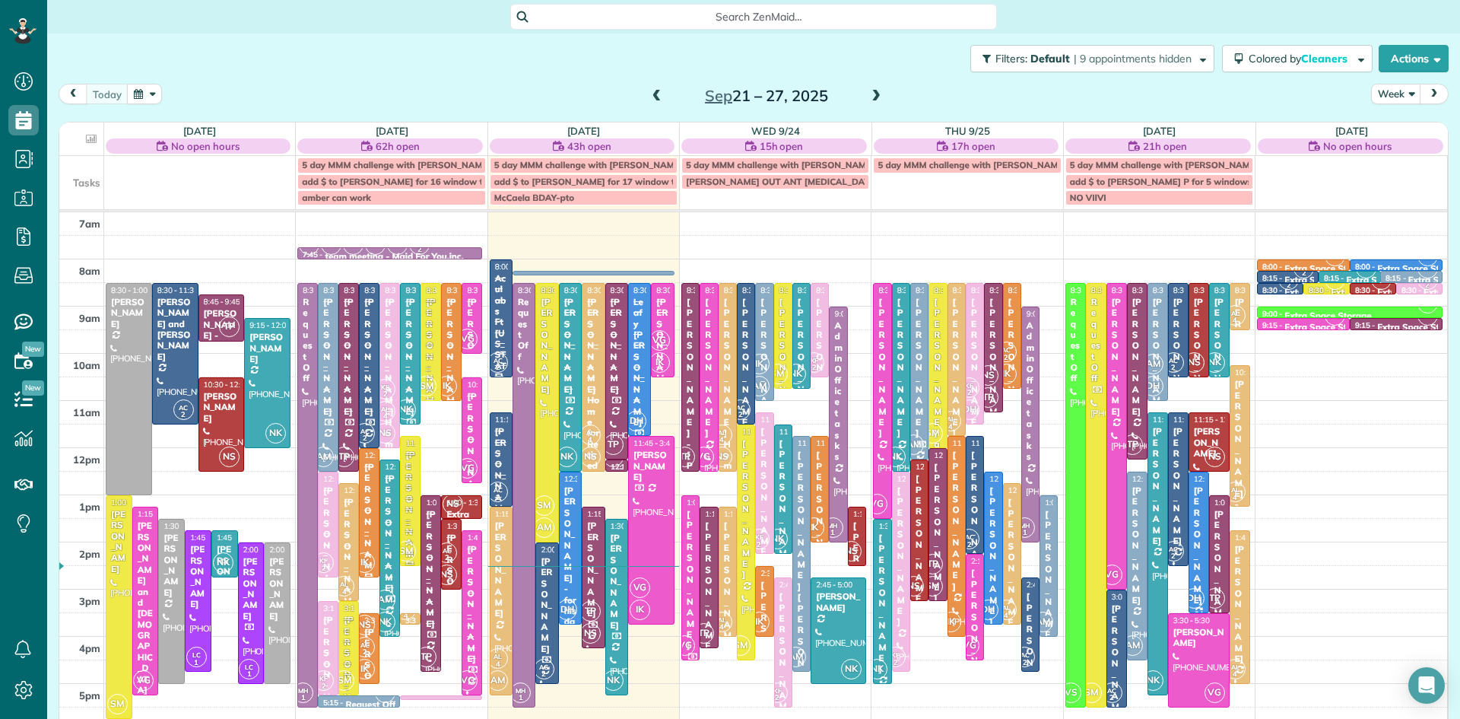
click at [870, 97] on span at bounding box center [876, 97] width 17 height 14
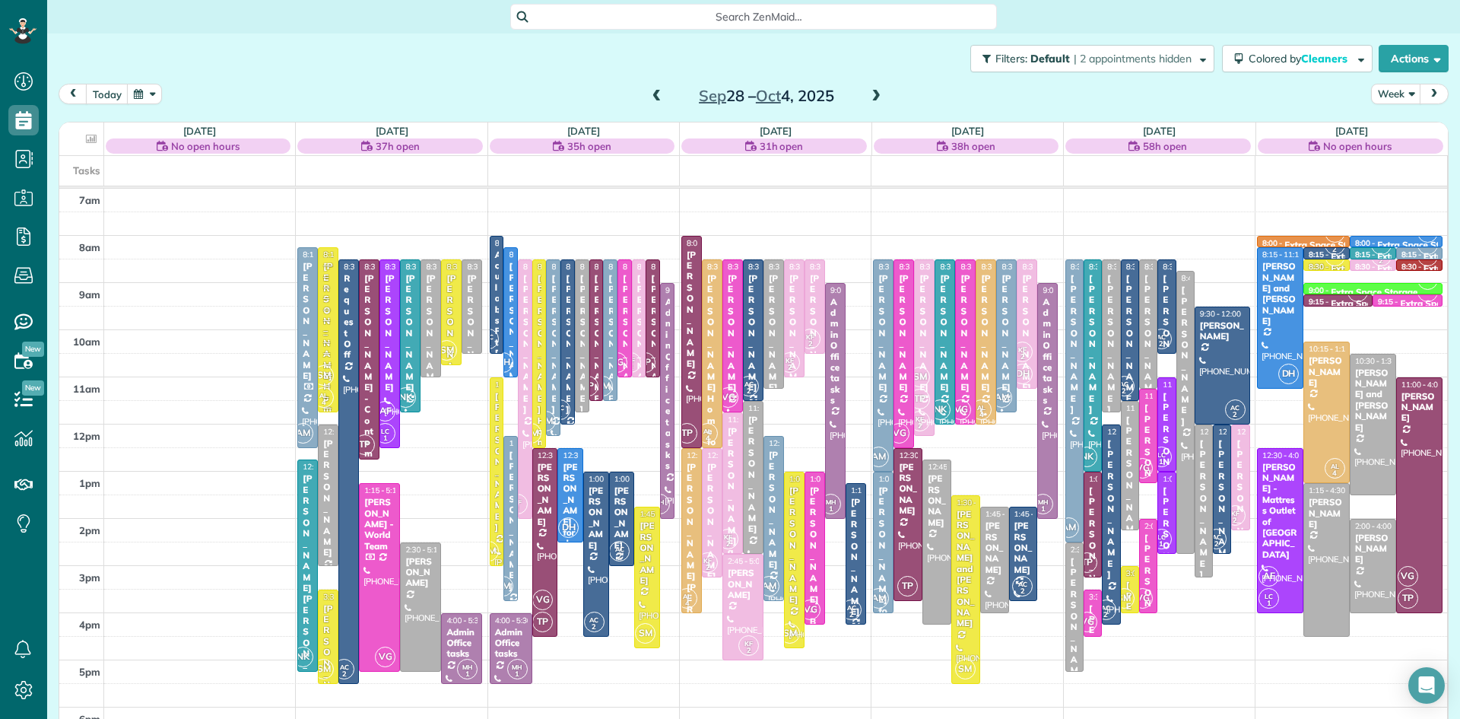
click at [840, 266] on div "7am 8am 9am 10am 11am 12pm 1pm 2pm 3pm 4pm 5pm 6pm 7pm 8pm AM 8:15 - 12:30 Mich…" at bounding box center [753, 518] width 1388 height 659
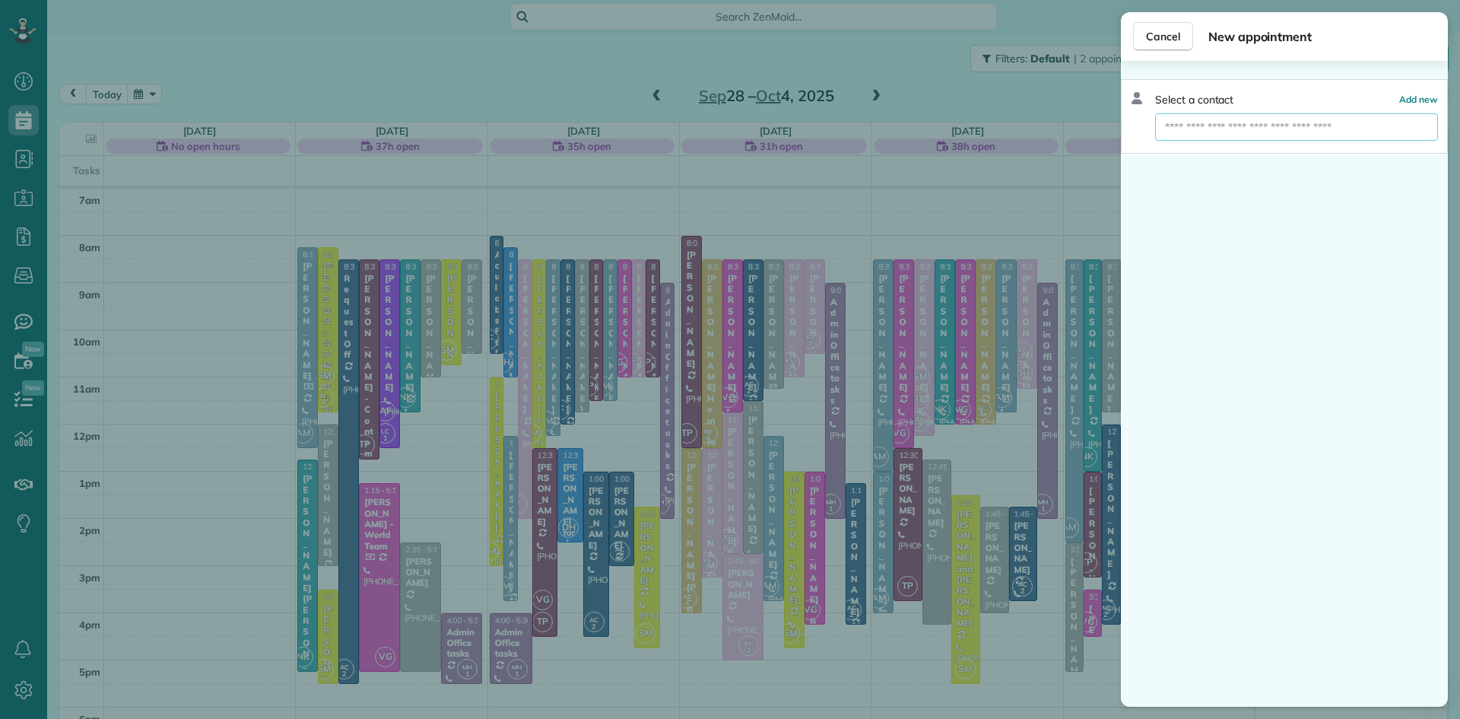
click at [1180, 136] on input "text" at bounding box center [1296, 126] width 283 height 27
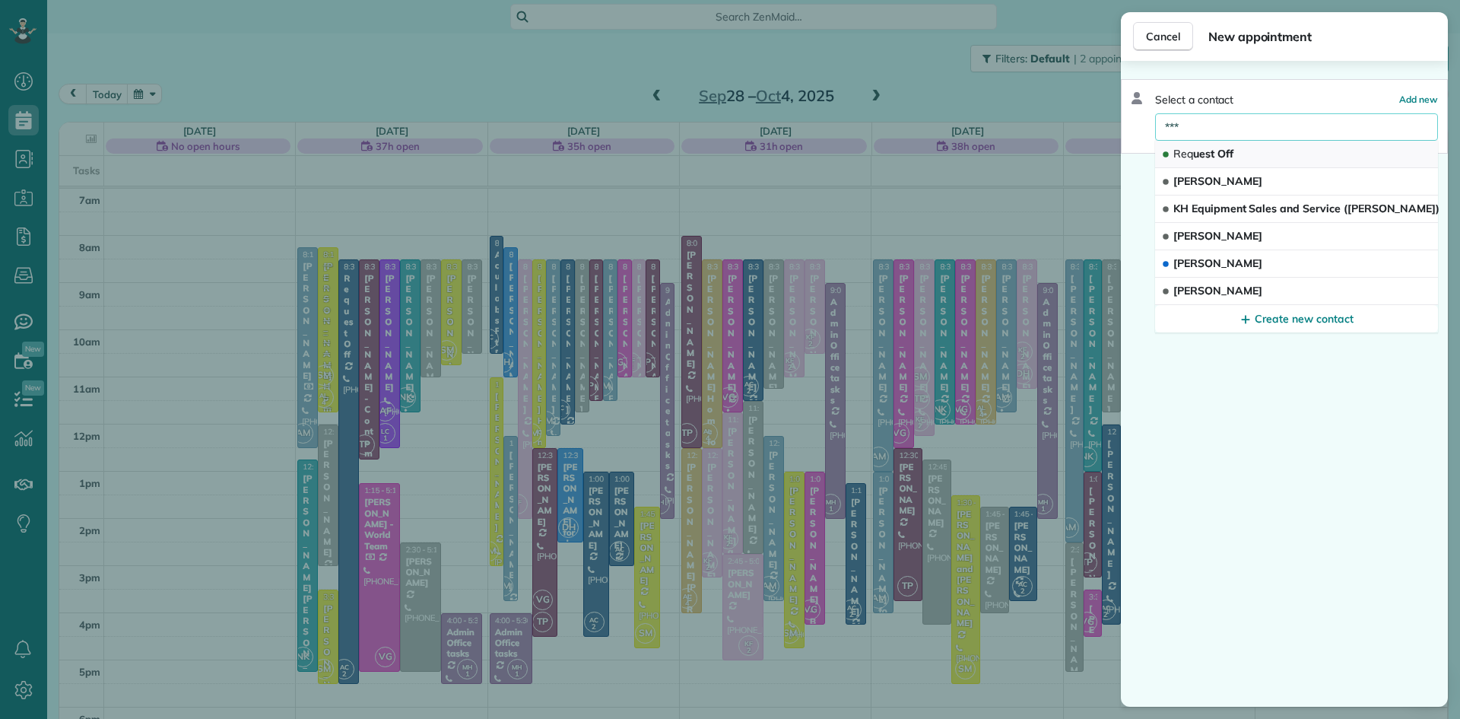
type input "***"
click at [1216, 157] on span "Req uest Off" at bounding box center [1204, 154] width 60 height 14
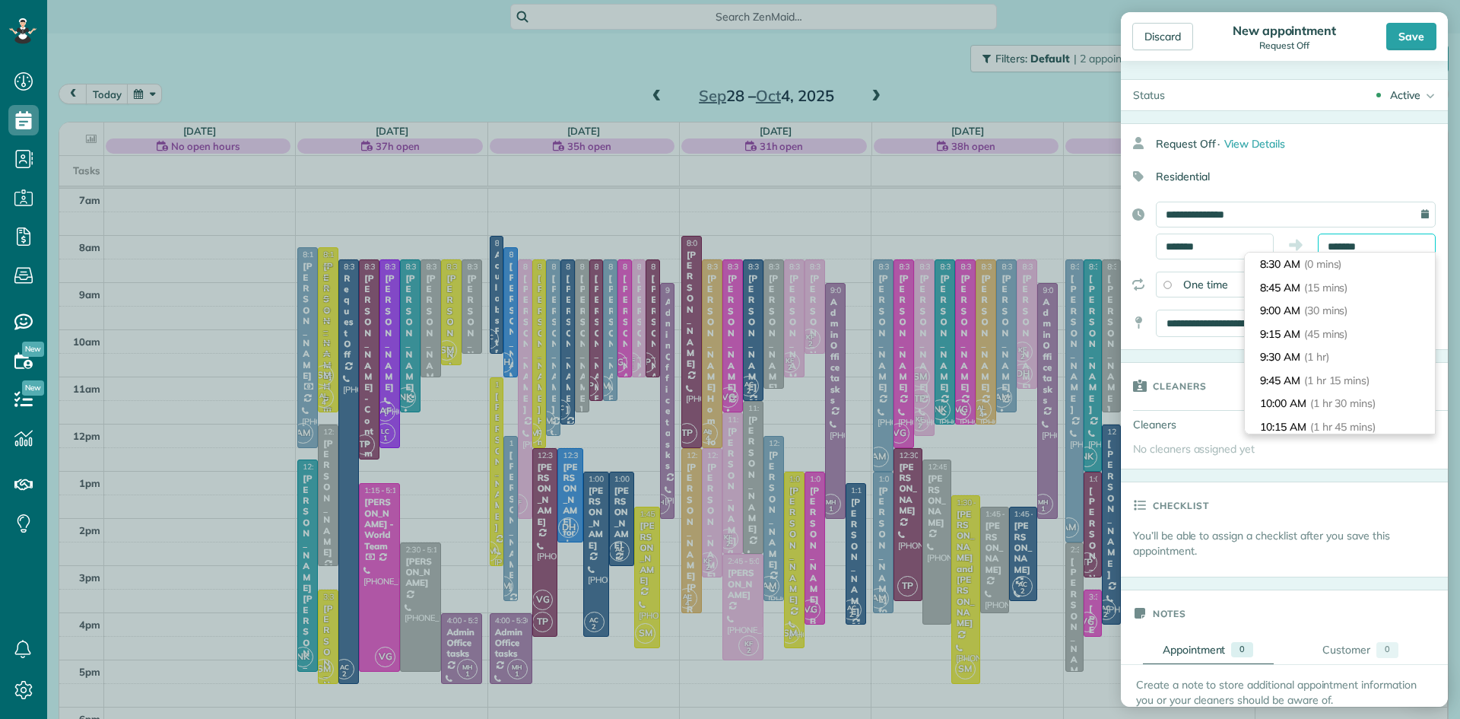
click at [1387, 247] on input "*******" at bounding box center [1377, 246] width 118 height 26
type input "*******"
click at [1310, 426] on span "(9 hrs)" at bounding box center [1320, 430] width 33 height 14
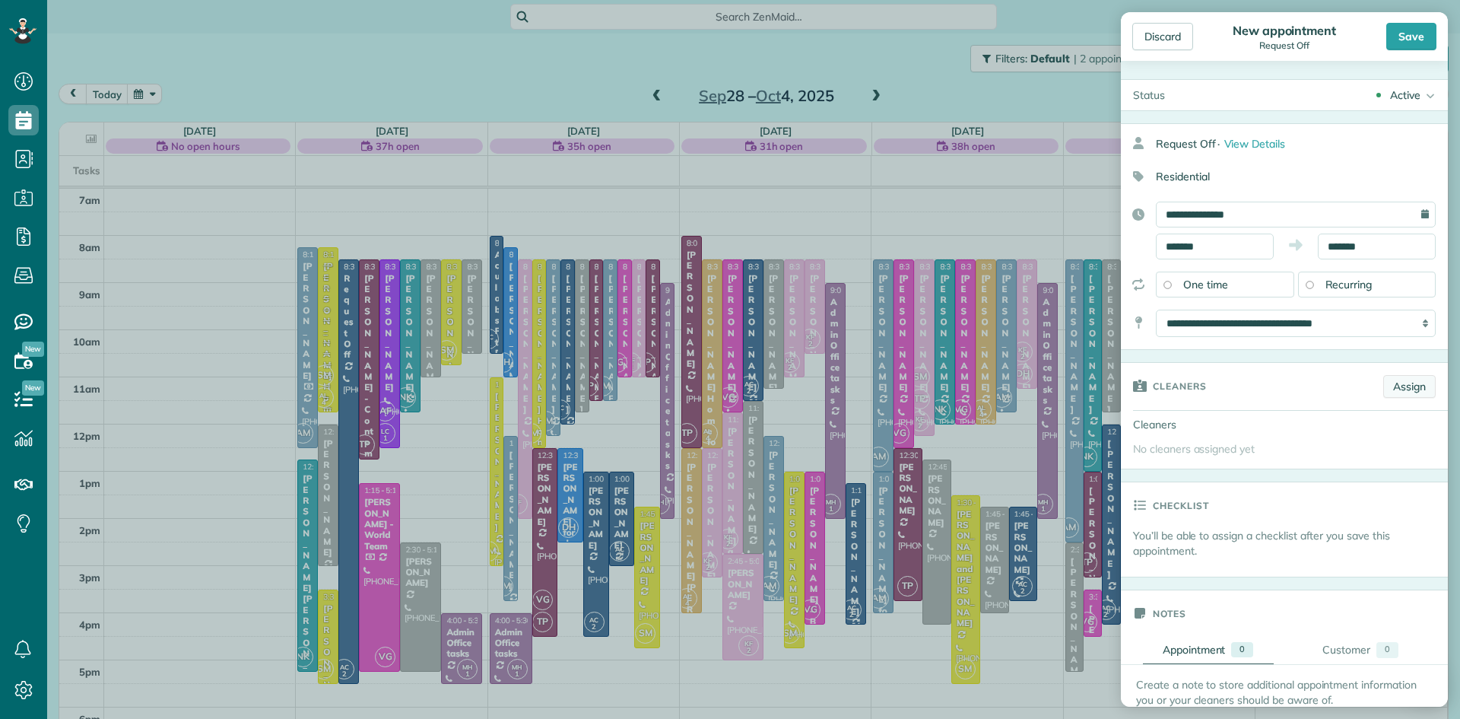
click at [1409, 384] on link "Assign" at bounding box center [1409, 386] width 52 height 23
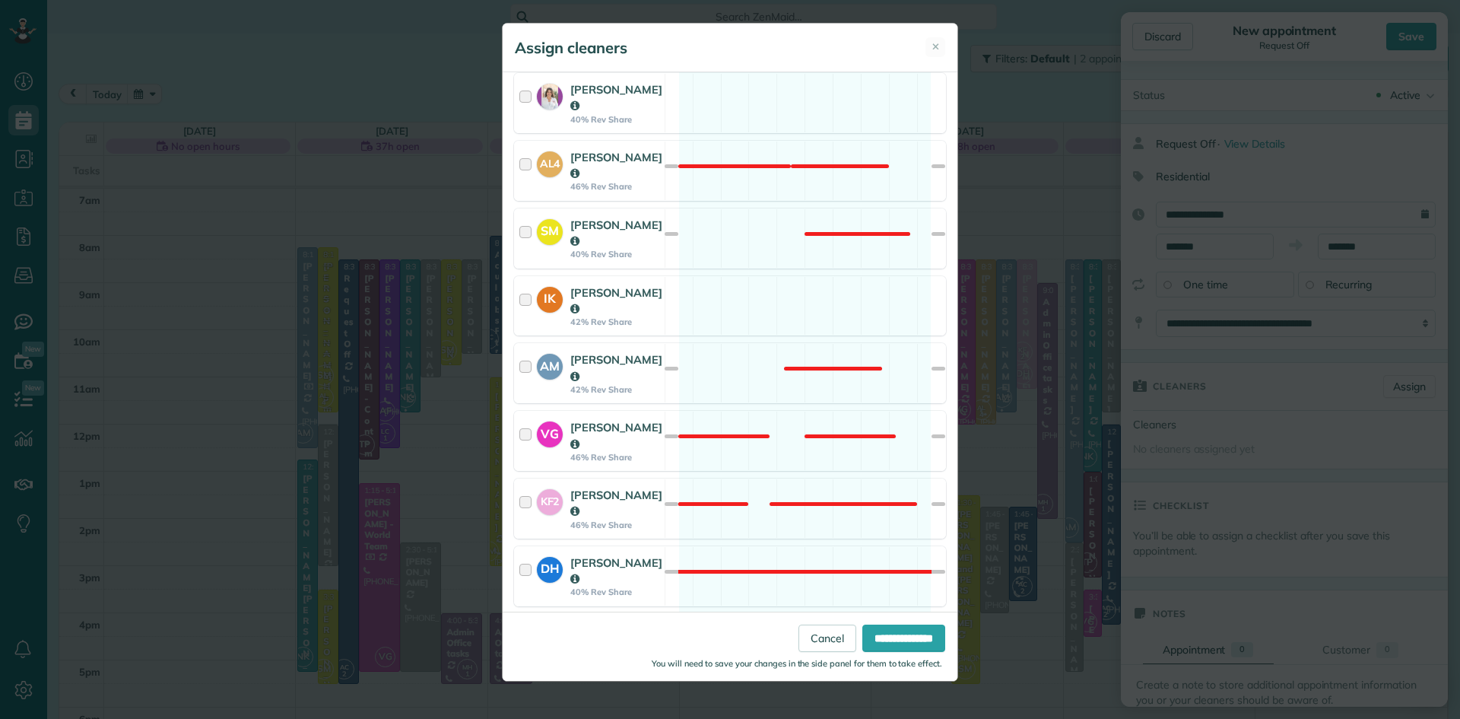
scroll to position [751, 0]
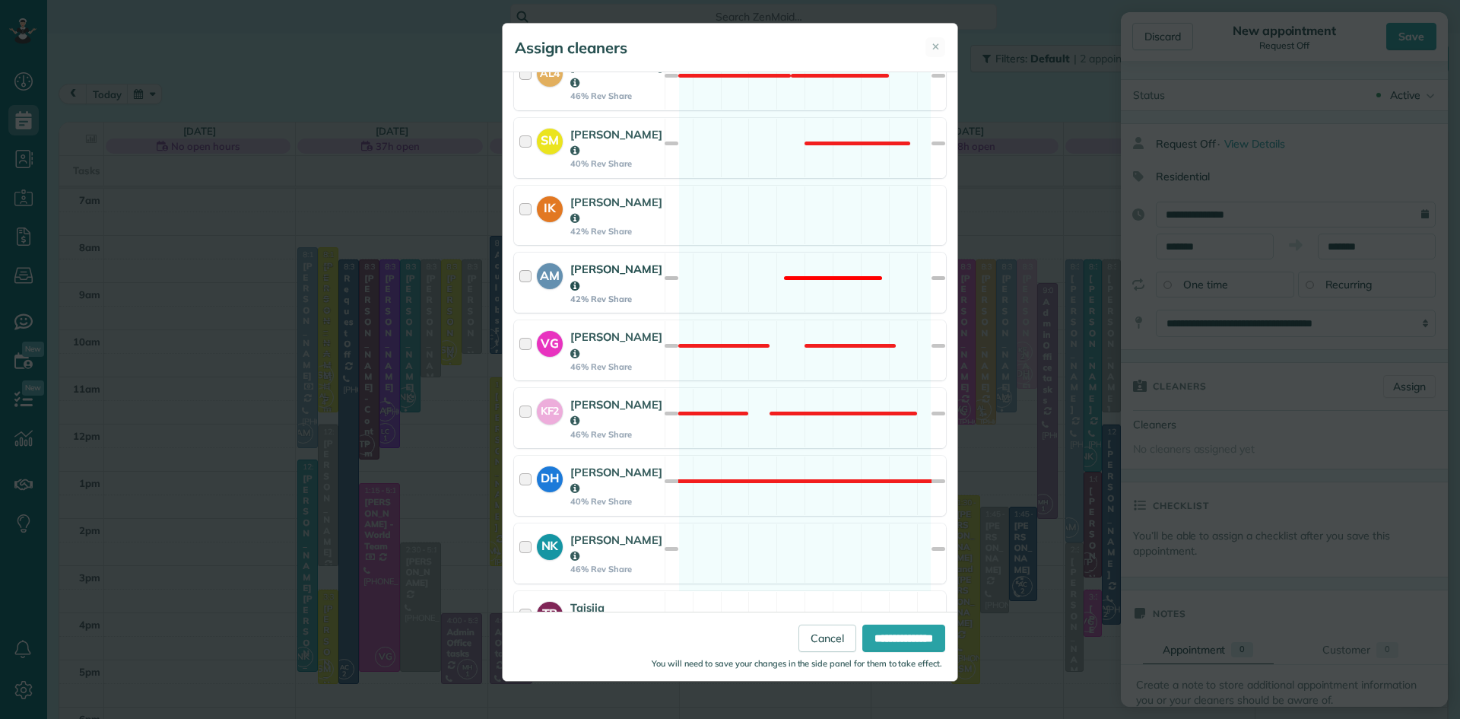
click at [584, 261] on div "[PERSON_NAME]" at bounding box center [616, 277] width 92 height 33
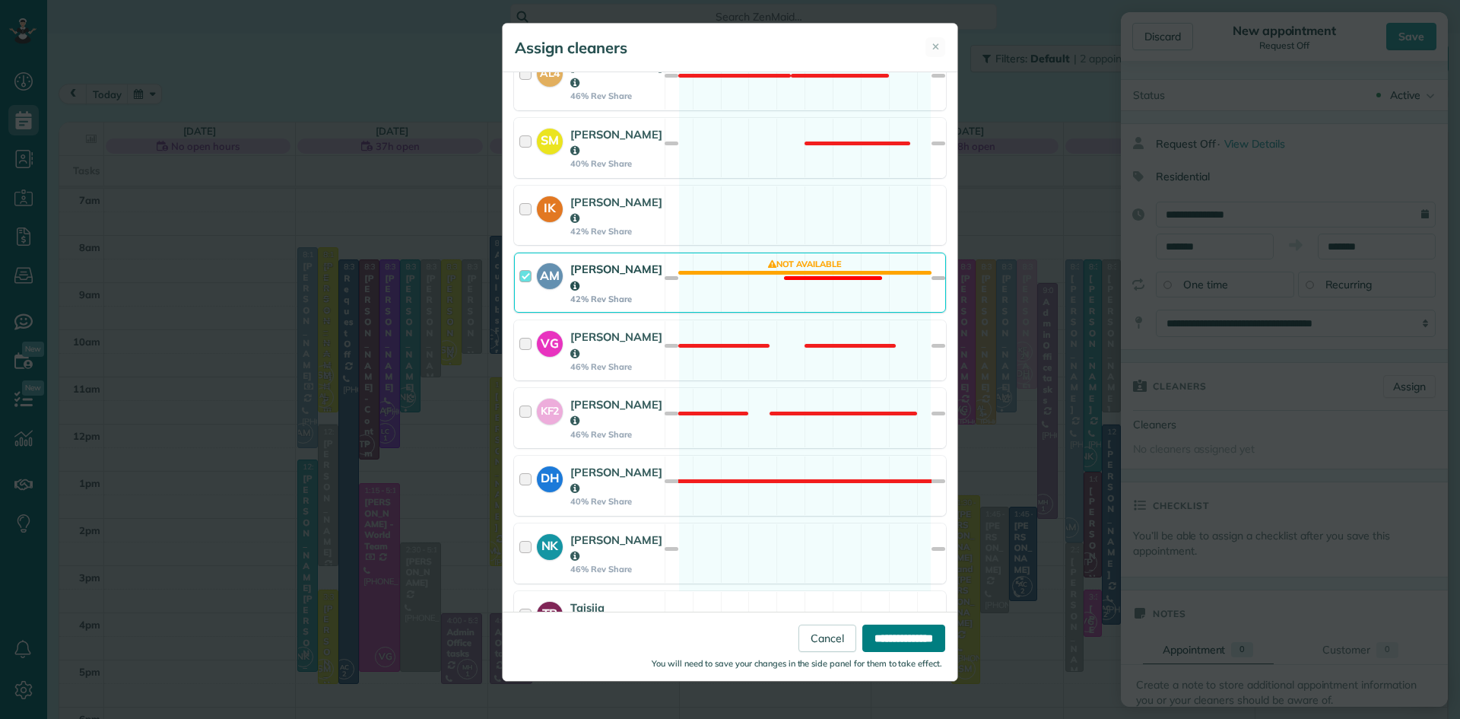
click at [908, 642] on input "**********" at bounding box center [903, 637] width 83 height 27
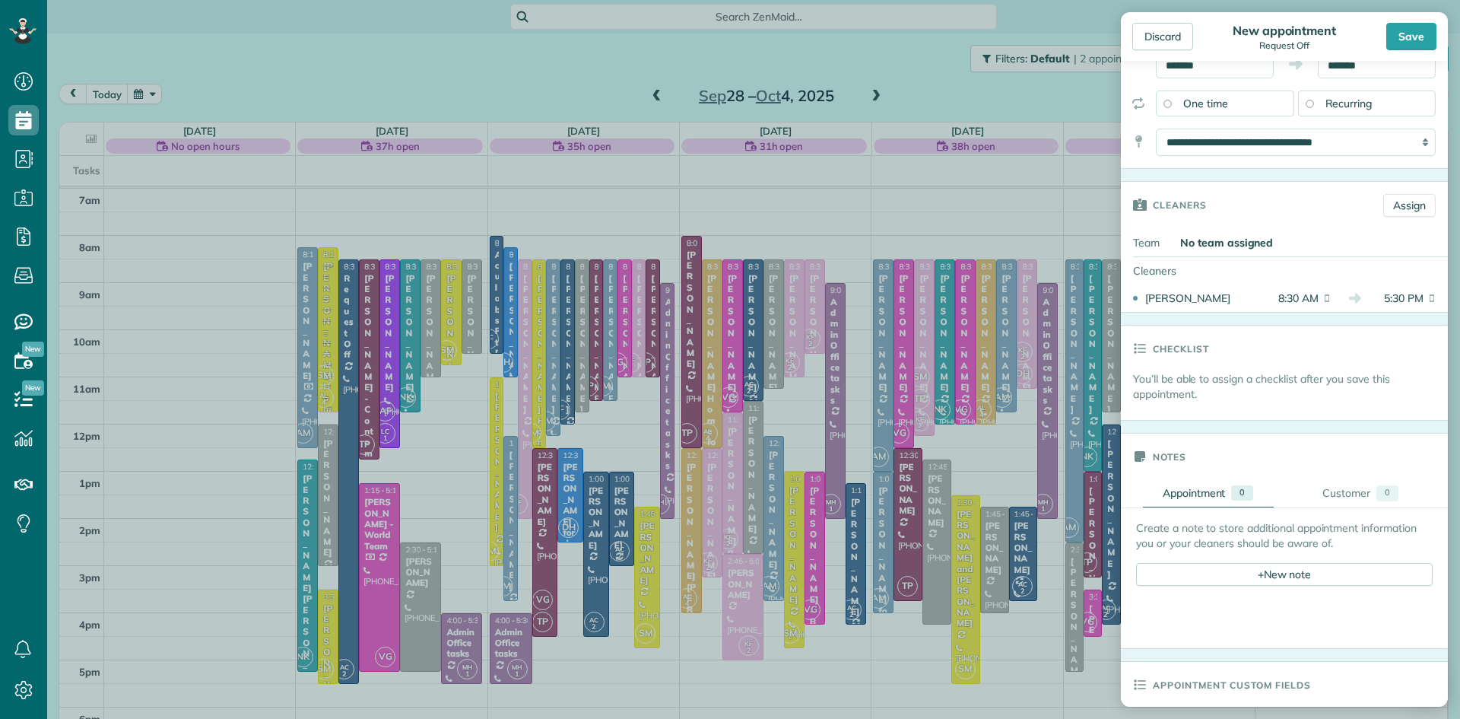
scroll to position [182, 0]
click at [1272, 568] on div "+ New note" at bounding box center [1284, 573] width 297 height 23
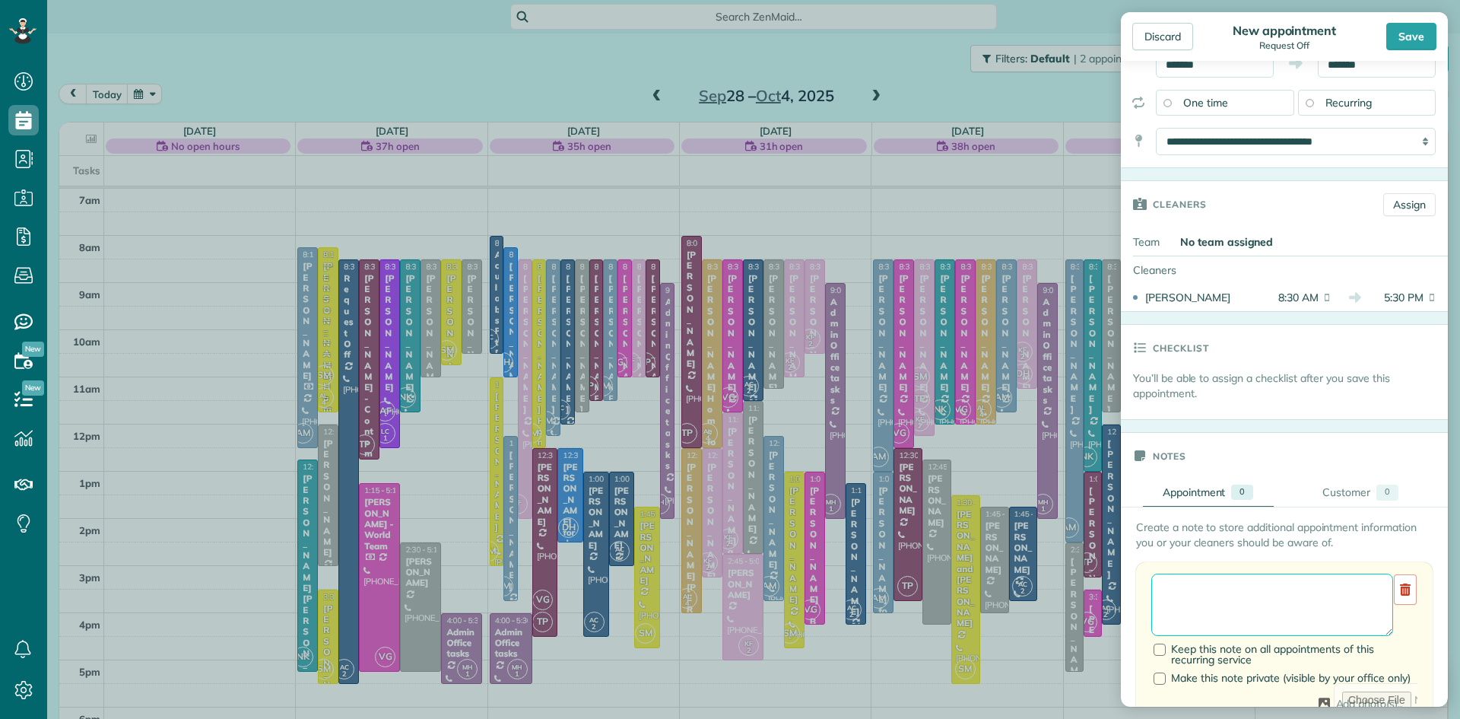
click at [1240, 602] on textarea at bounding box center [1273, 604] width 242 height 62
type textarea "**********"
click at [1422, 40] on div "Save" at bounding box center [1412, 36] width 50 height 27
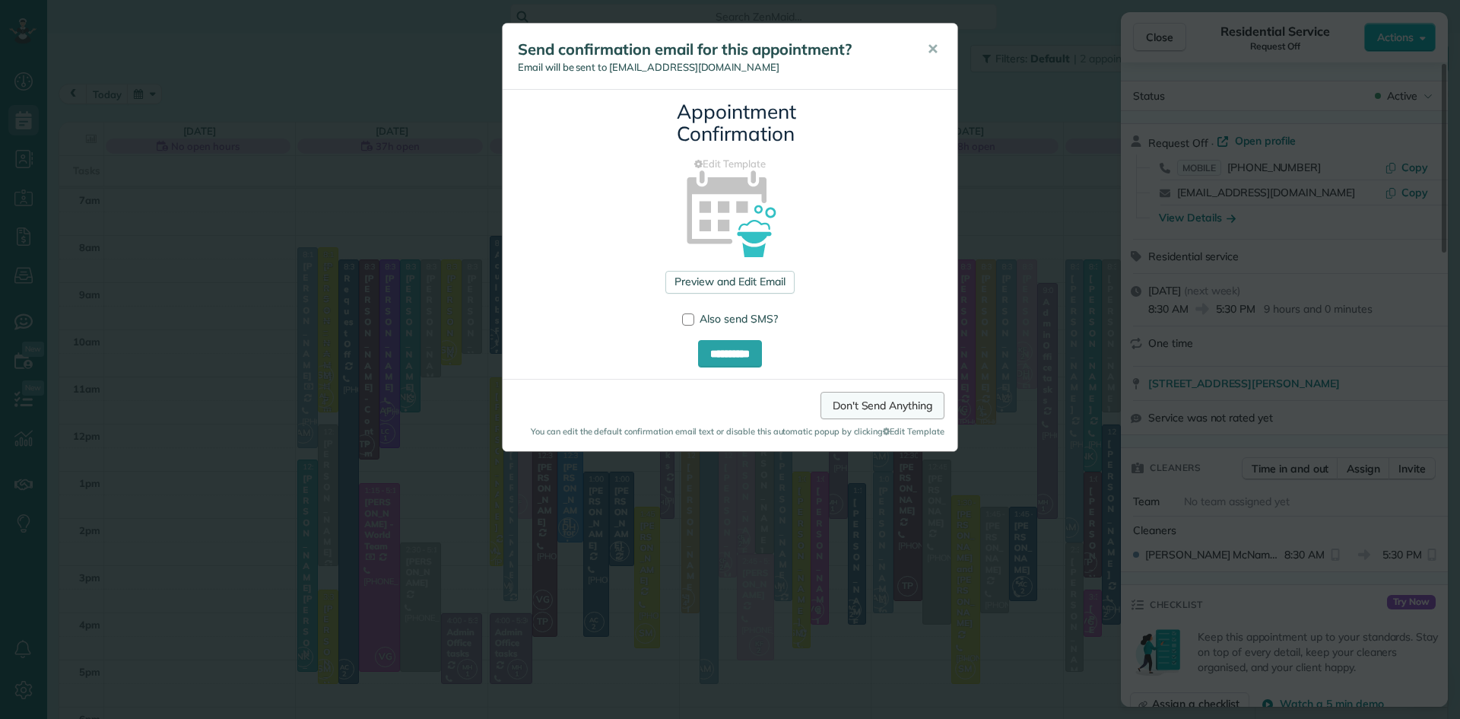
click at [844, 396] on link "Don't Send Anything" at bounding box center [883, 405] width 124 height 27
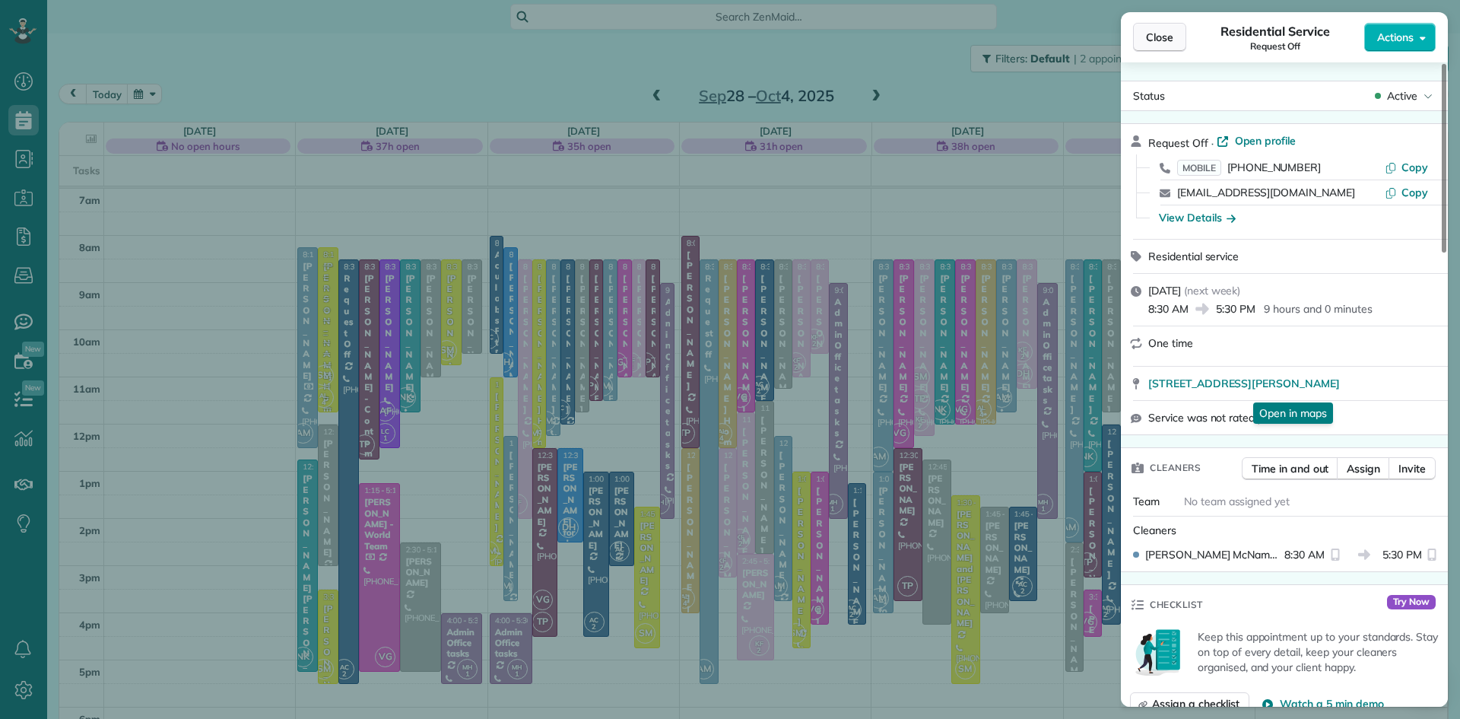
click at [1157, 30] on span "Close" at bounding box center [1159, 37] width 27 height 15
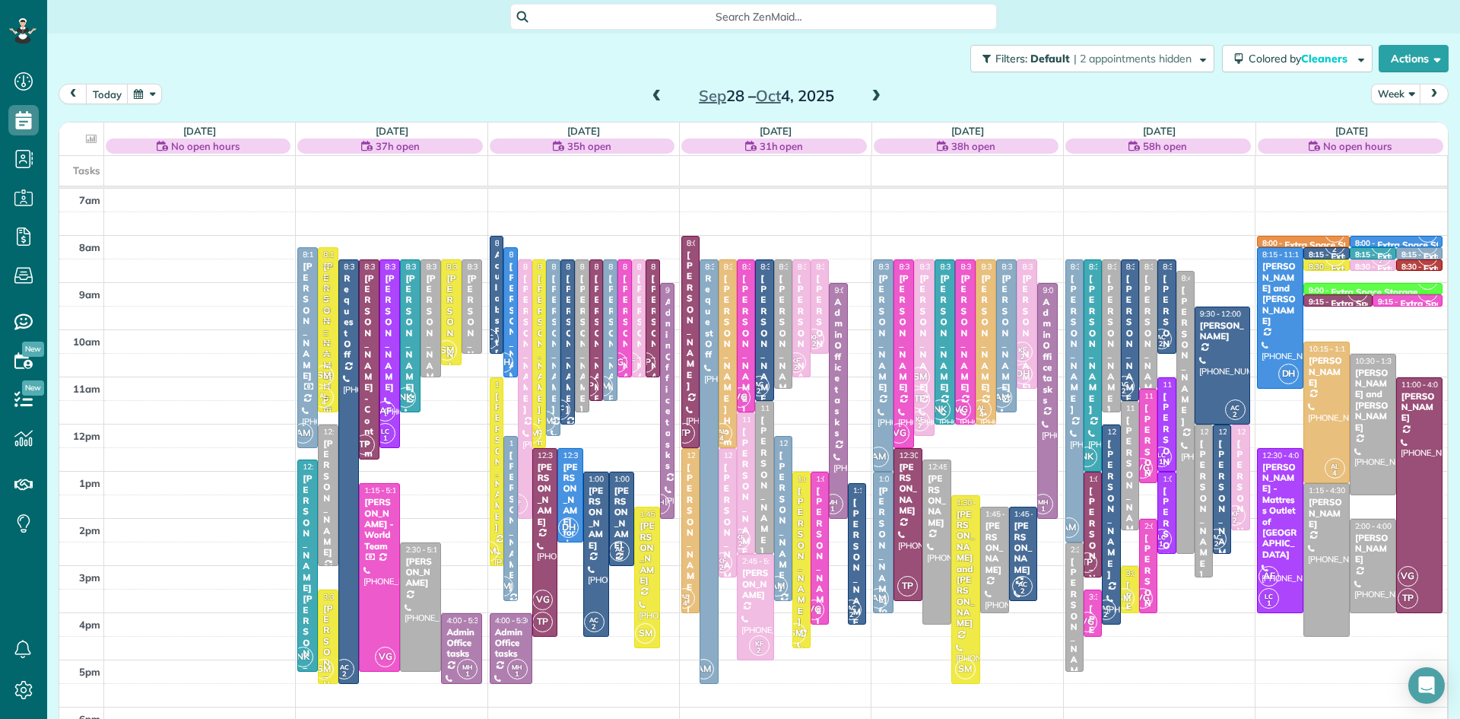
click at [878, 93] on span at bounding box center [876, 97] width 17 height 14
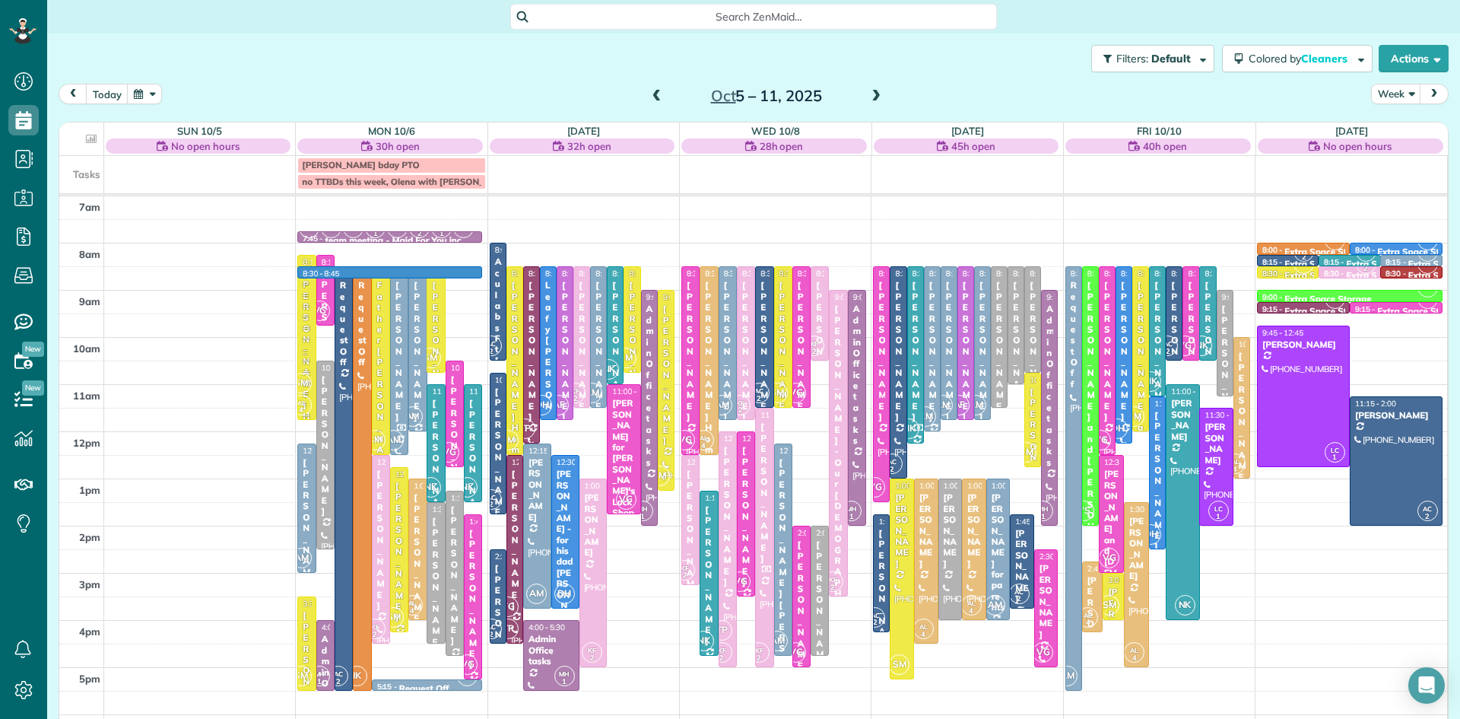
click at [461, 275] on div "7am 8am 9am 10am 11am 12pm 1pm 2pm 3pm 4pm 5pm 6pm 7pm 8pm 8:30 - 8:45 KF 2 NS …" at bounding box center [753, 525] width 1388 height 659
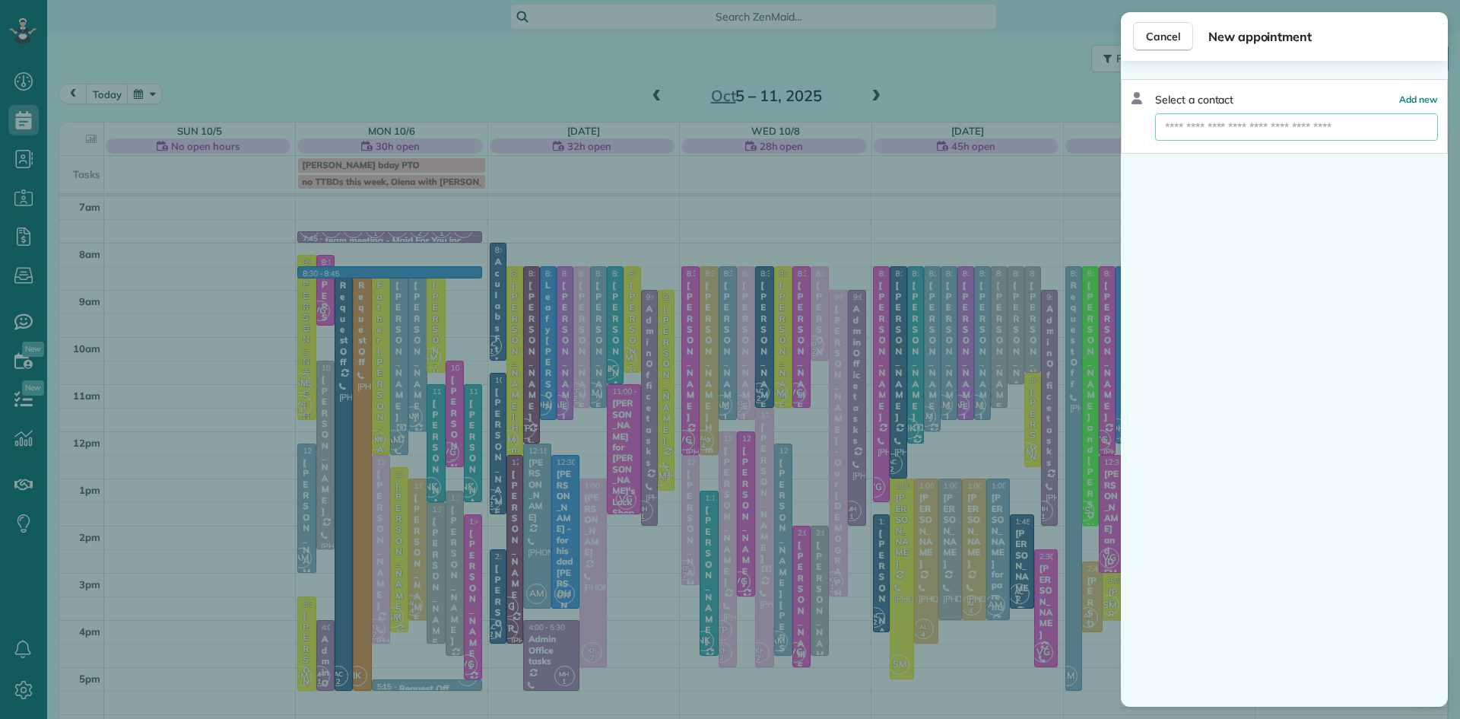
click at [1204, 132] on input "text" at bounding box center [1296, 126] width 283 height 27
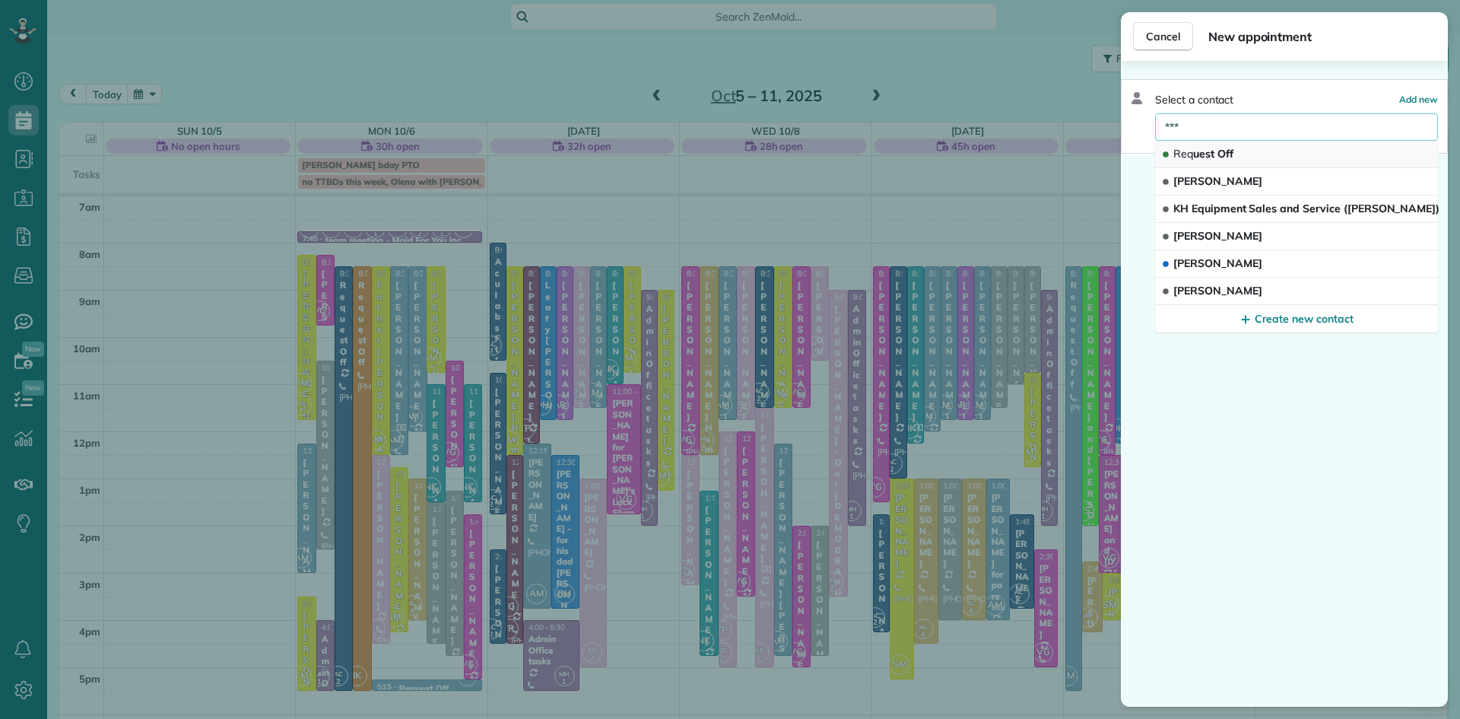
type input "***"
click at [1225, 153] on span "Req uest Off" at bounding box center [1204, 154] width 60 height 14
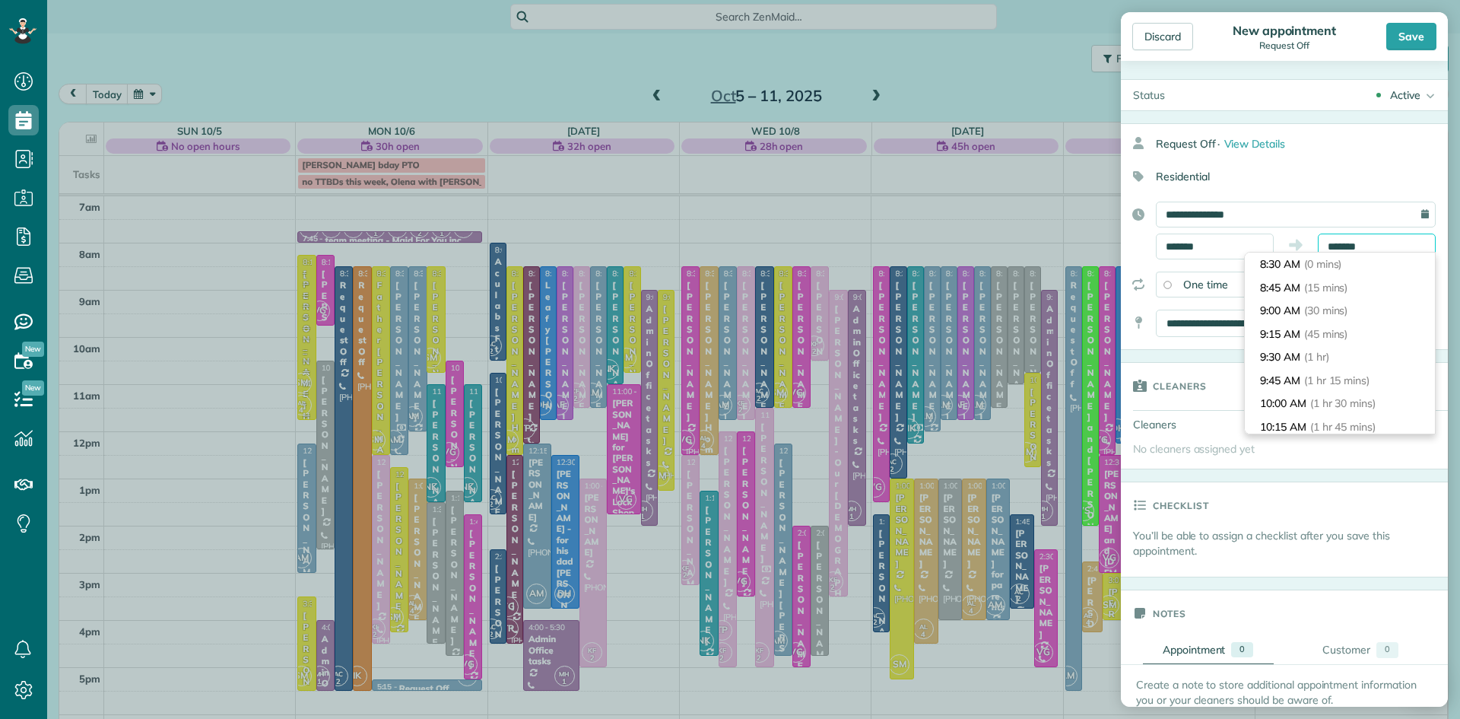
click at [1419, 247] on input "*******" at bounding box center [1377, 246] width 118 height 26
type input "*******"
click at [1286, 364] on li "5:30 PM (9 hrs)" at bounding box center [1340, 362] width 190 height 24
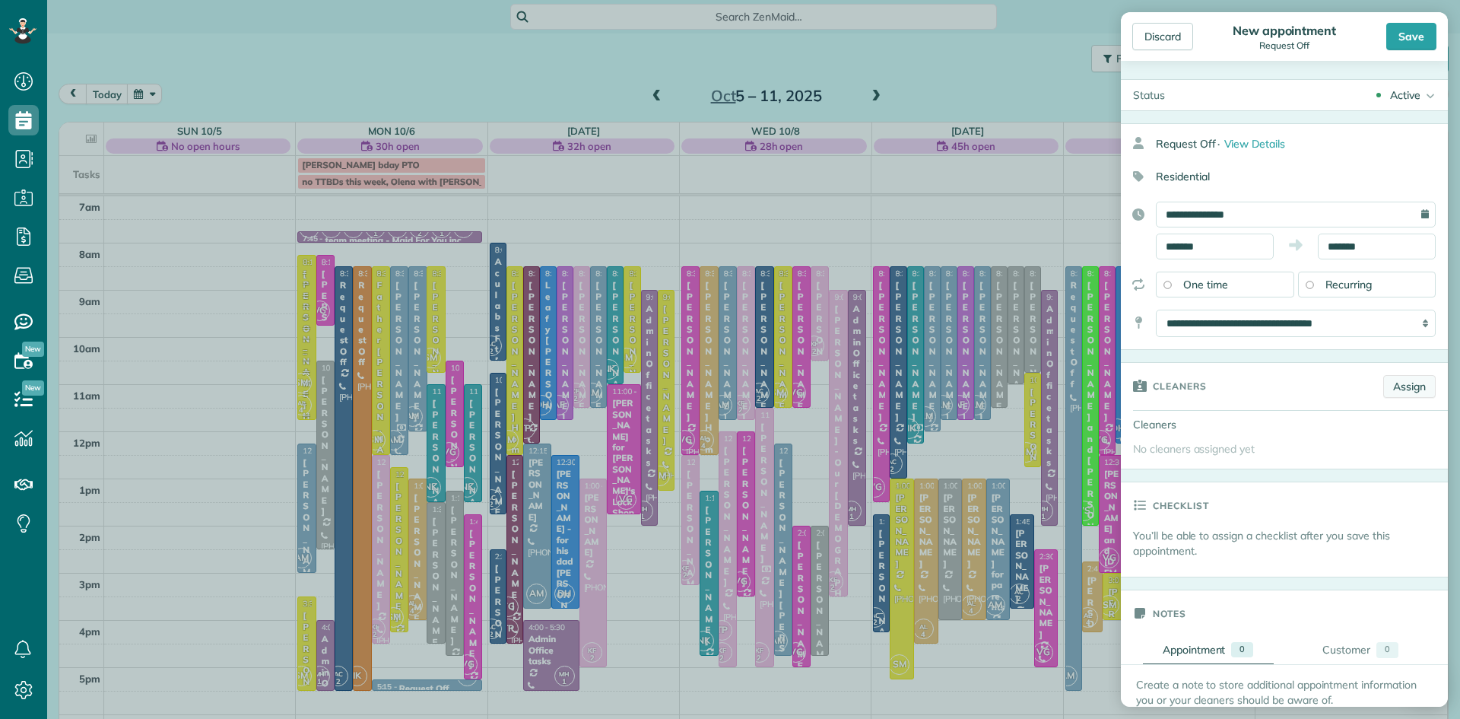
click at [1390, 382] on link "Assign" at bounding box center [1409, 386] width 52 height 23
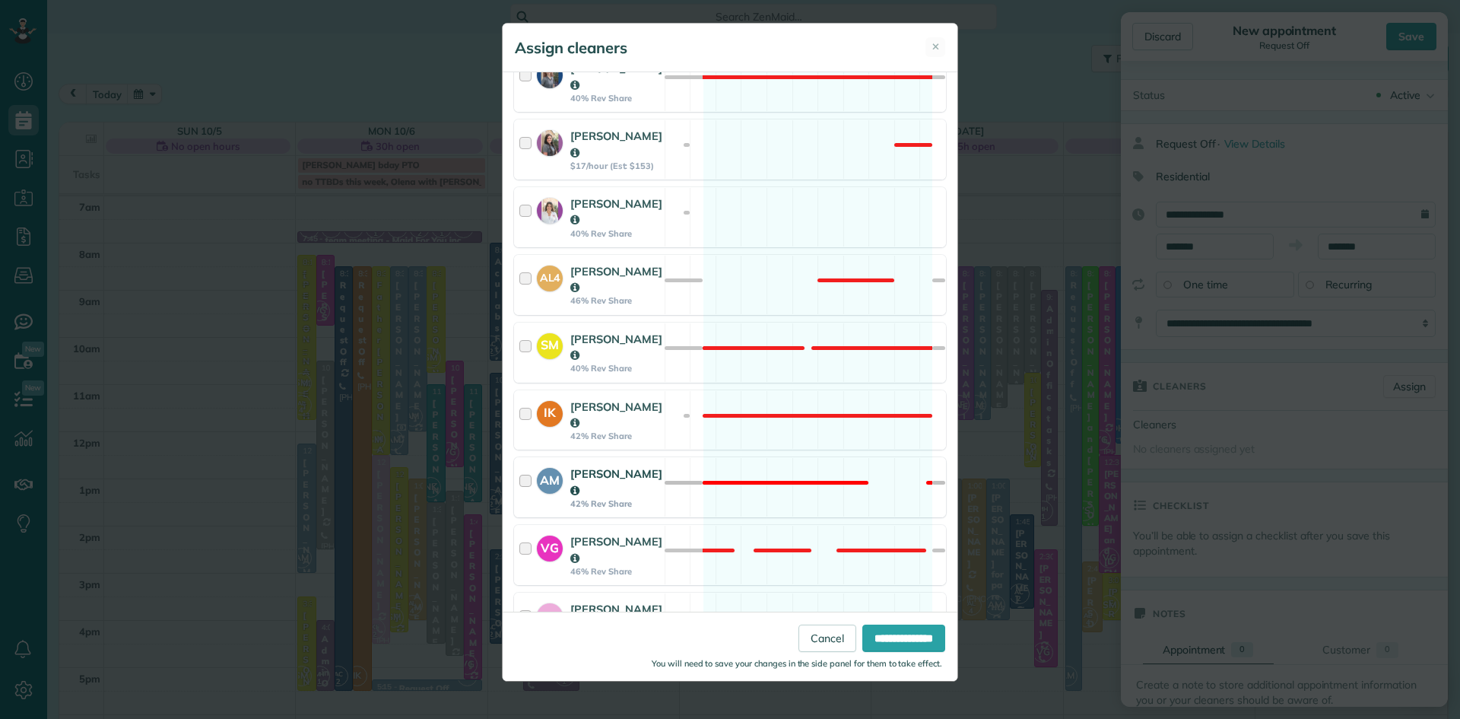
scroll to position [519, 0]
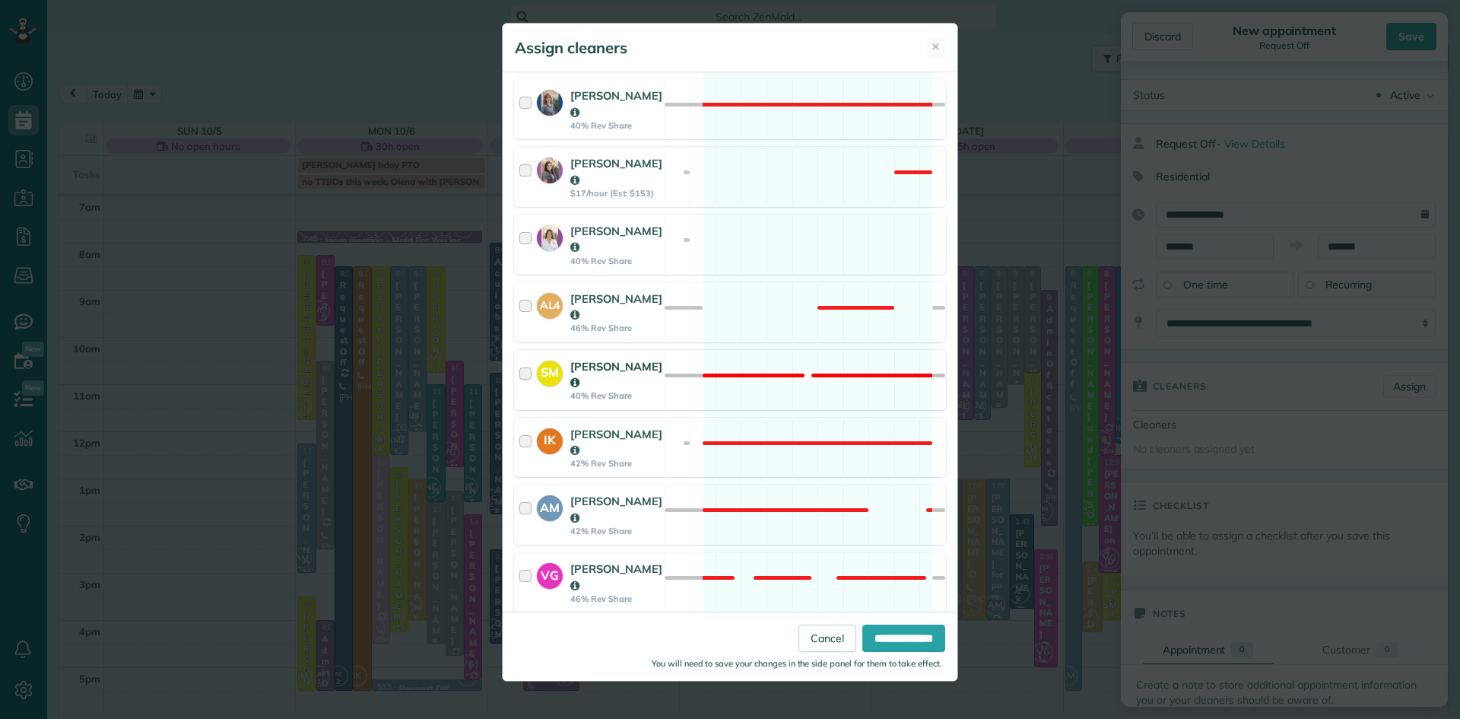
click at [609, 359] on strong "[PERSON_NAME]" at bounding box center [616, 374] width 92 height 30
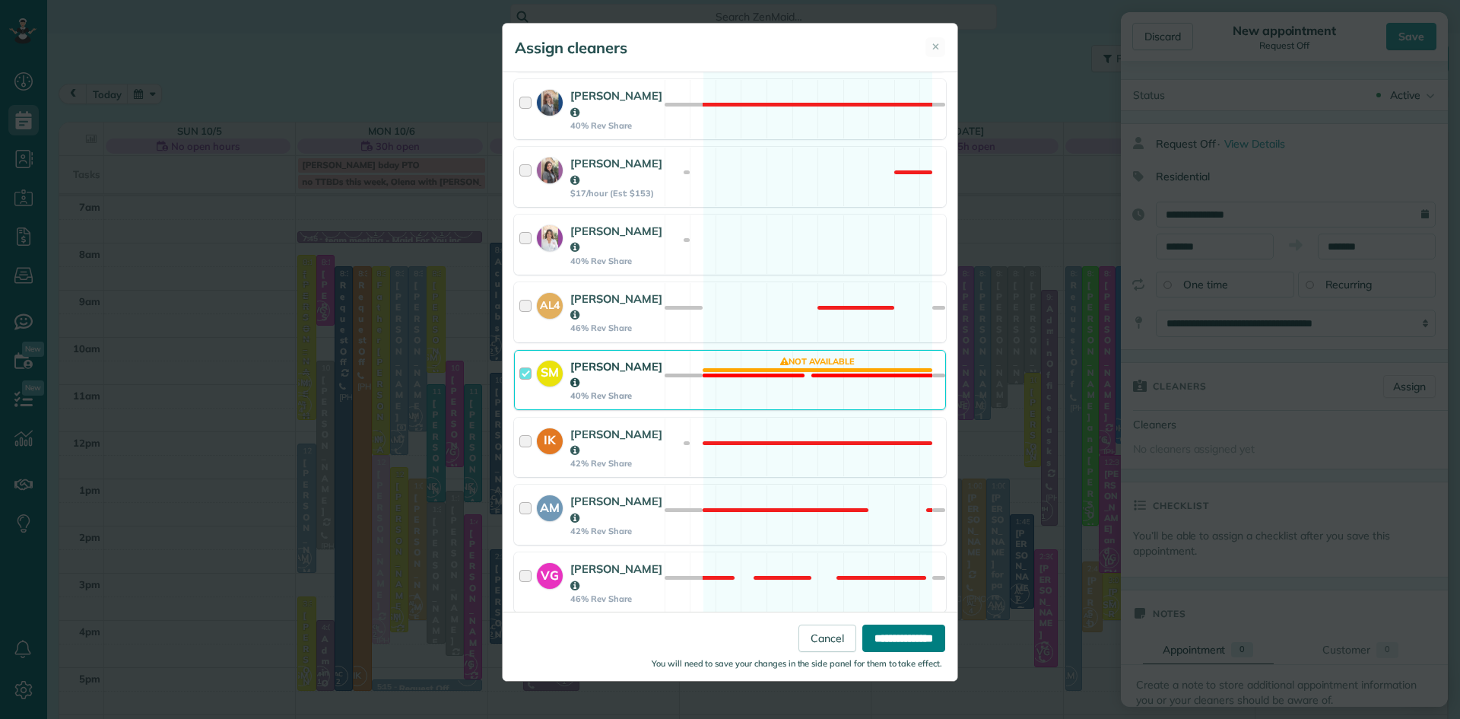
click at [889, 639] on input "**********" at bounding box center [903, 637] width 83 height 27
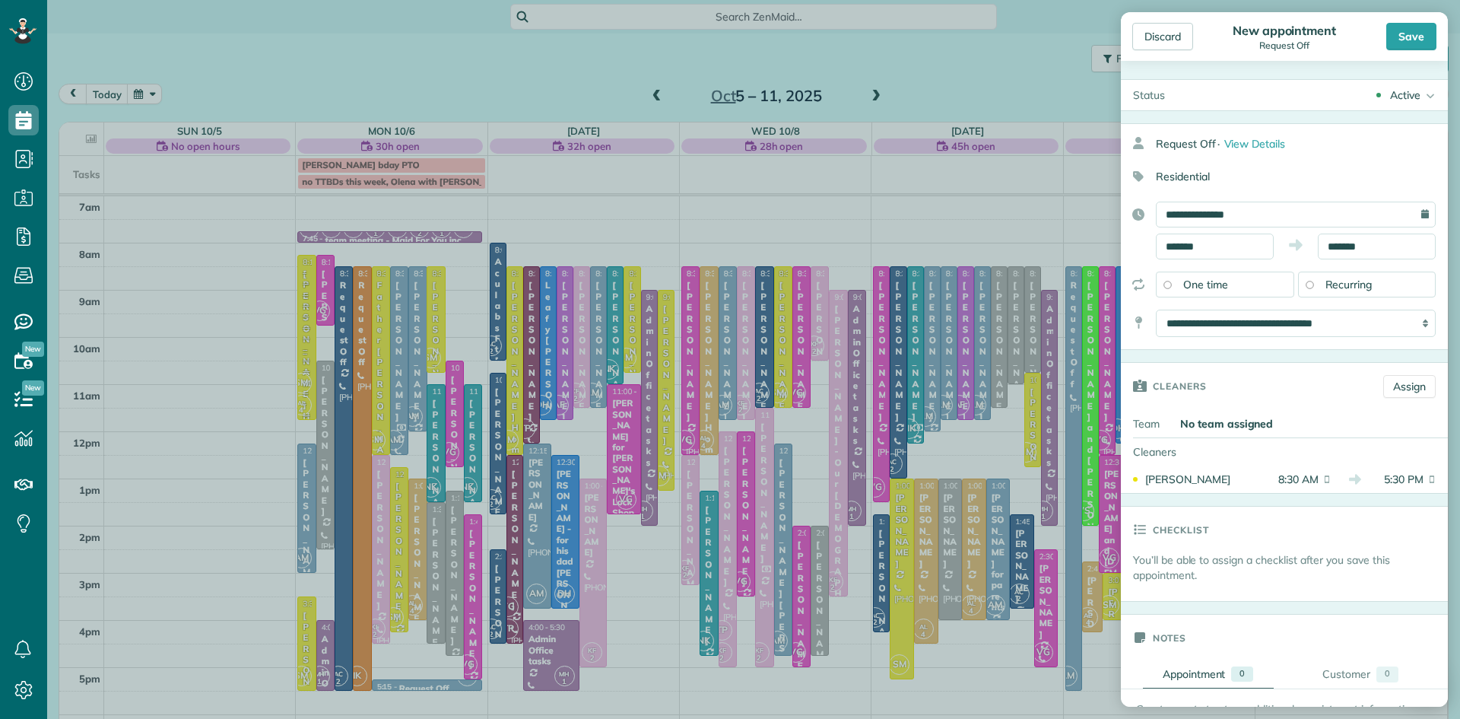
scroll to position [278, 0]
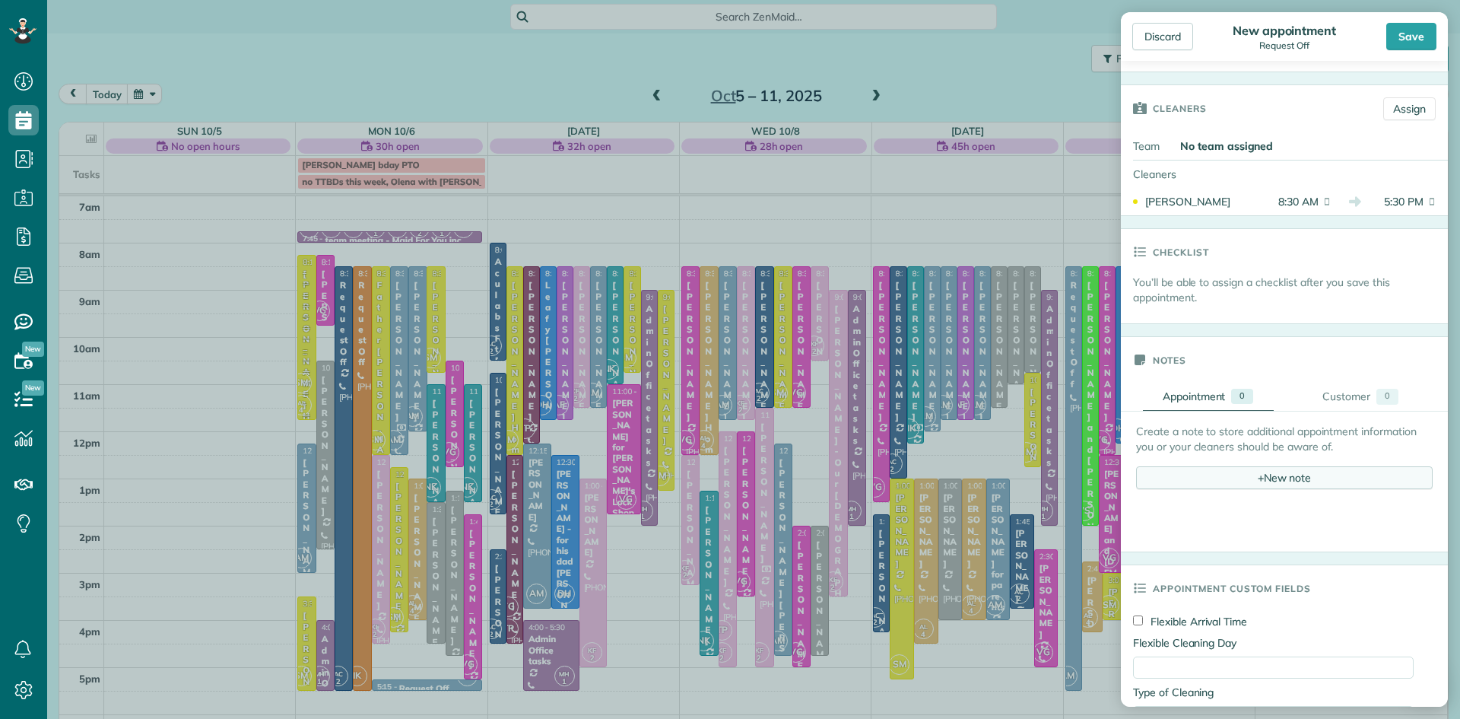
click at [1278, 475] on div "+ New note" at bounding box center [1284, 477] width 297 height 23
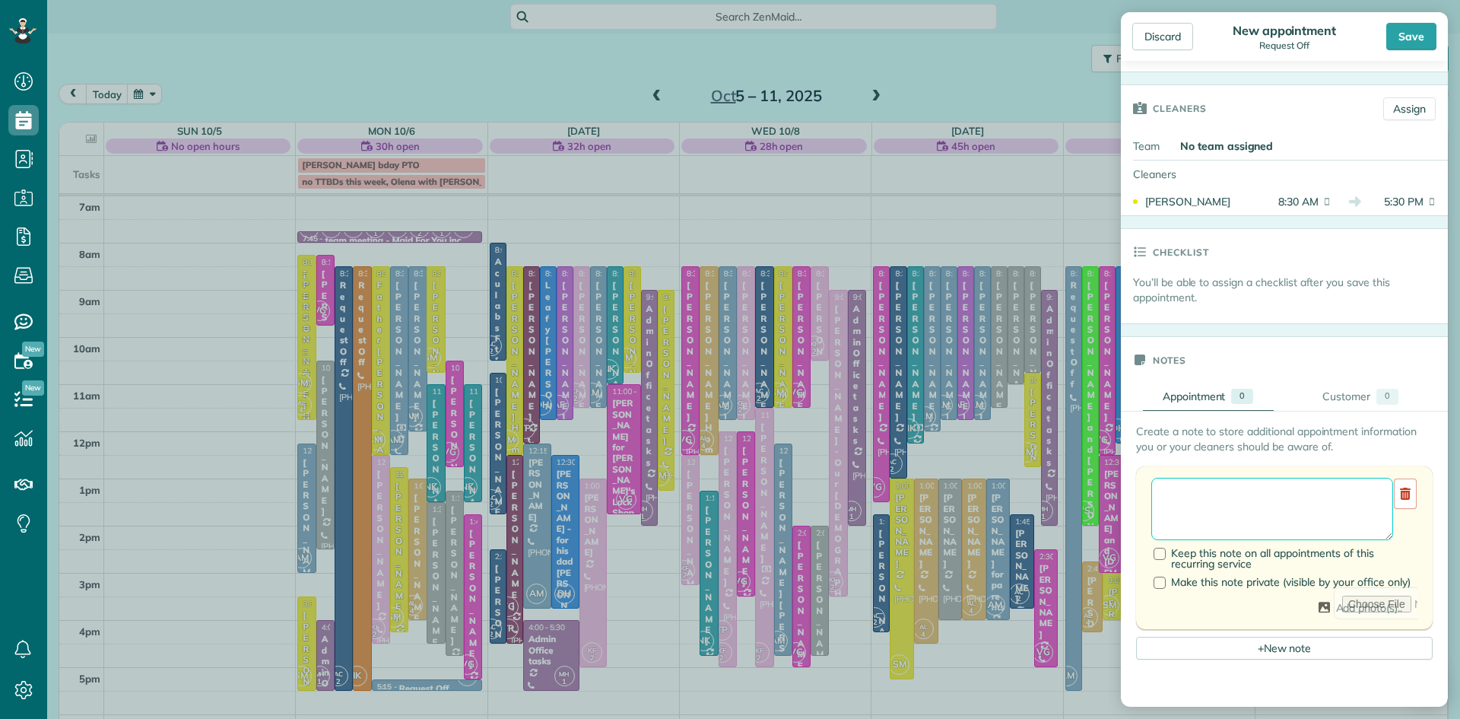
click at [1213, 515] on textarea at bounding box center [1273, 509] width 242 height 62
drag, startPoint x: 1269, startPoint y: 493, endPoint x: 1159, endPoint y: 494, distance: 109.5
click at [1159, 494] on textarea "**********" at bounding box center [1273, 509] width 242 height 62
type textarea "**********"
click at [1413, 34] on div "Save" at bounding box center [1412, 36] width 50 height 27
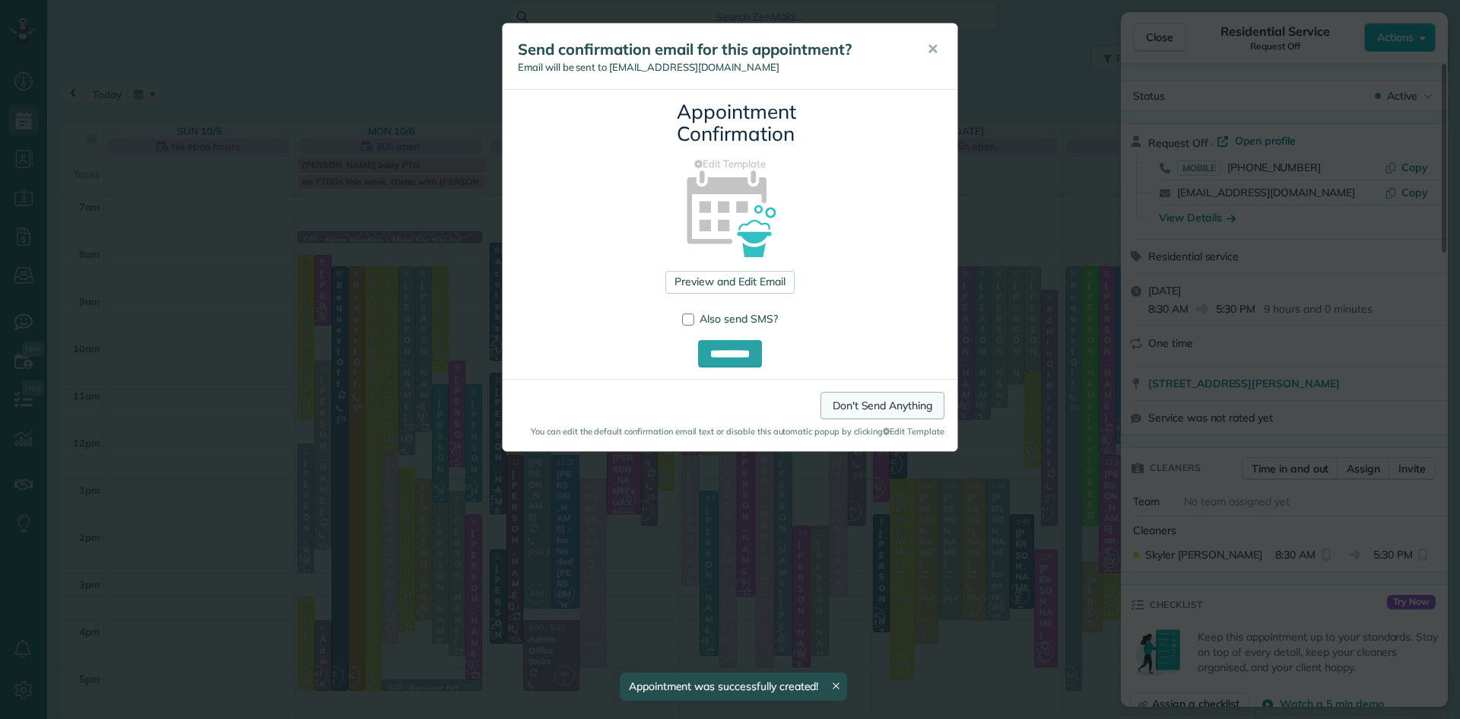
click at [869, 392] on link "Don't Send Anything" at bounding box center [883, 405] width 124 height 27
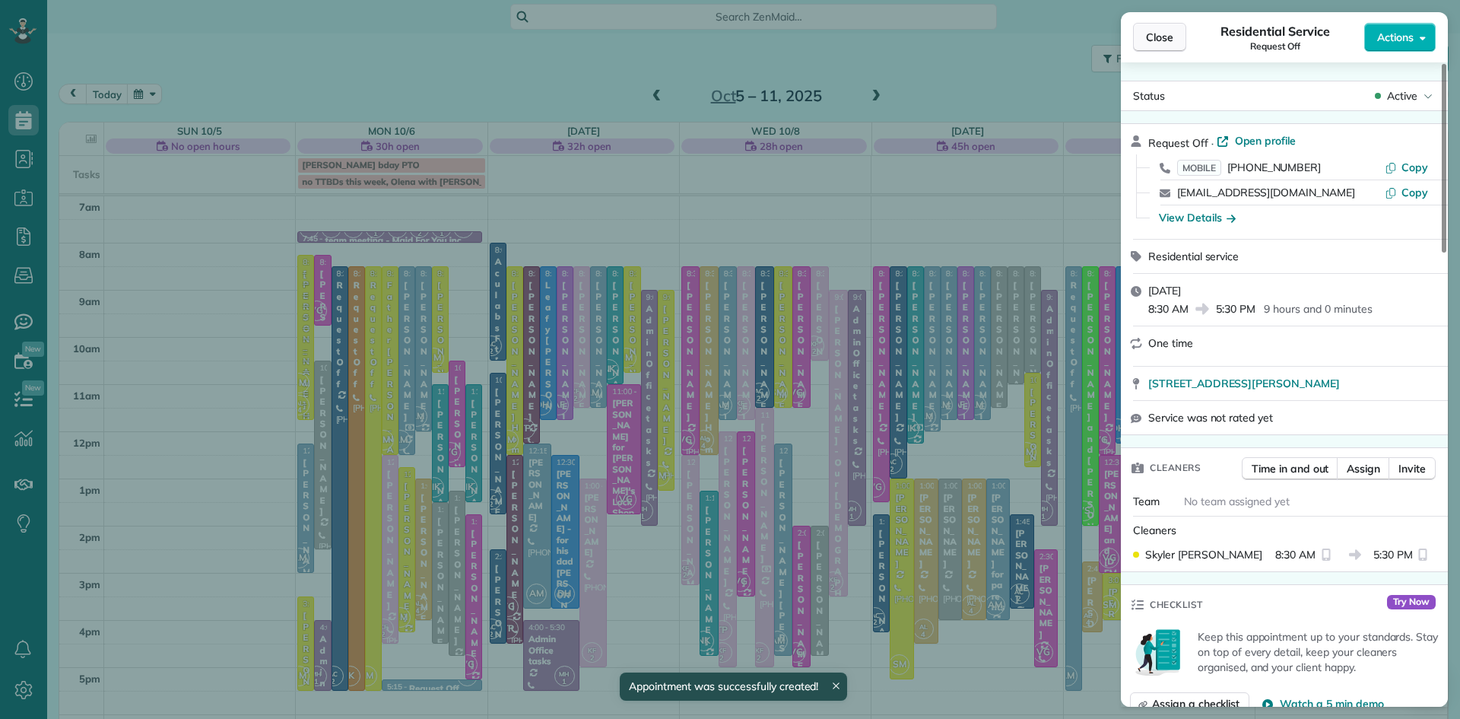
click at [1161, 37] on span "Close" at bounding box center [1159, 37] width 27 height 15
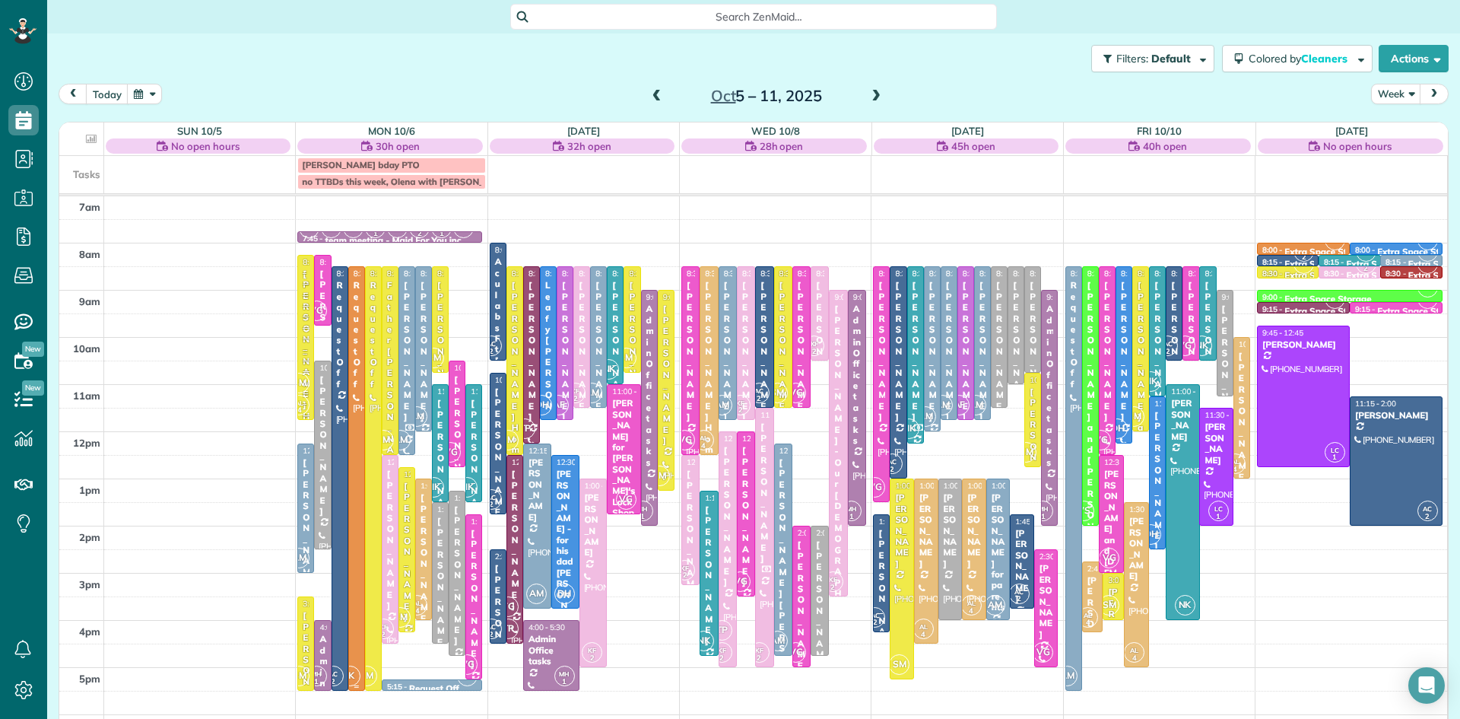
click at [354, 648] on div at bounding box center [356, 478] width 15 height 423
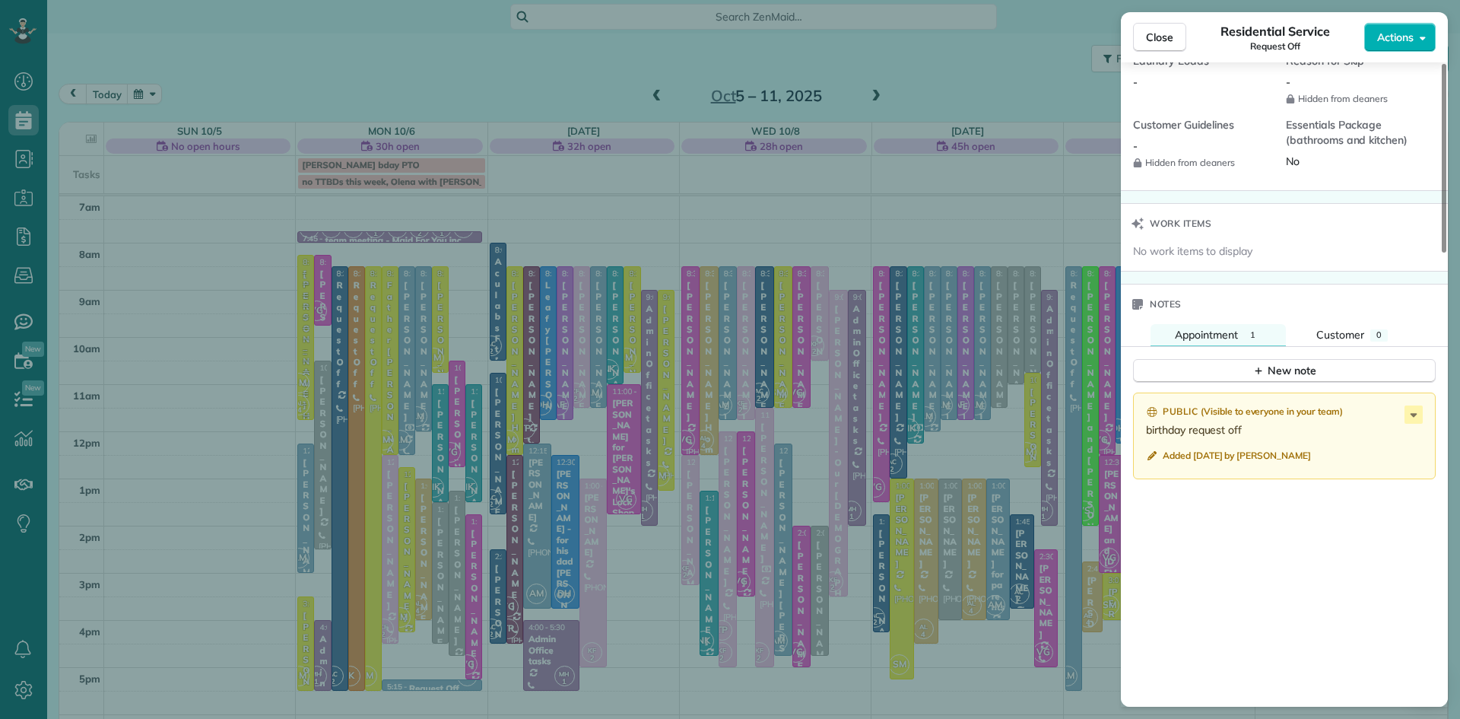
scroll to position [1365, 0]
click at [1414, 420] on icon at bounding box center [1414, 411] width 18 height 18
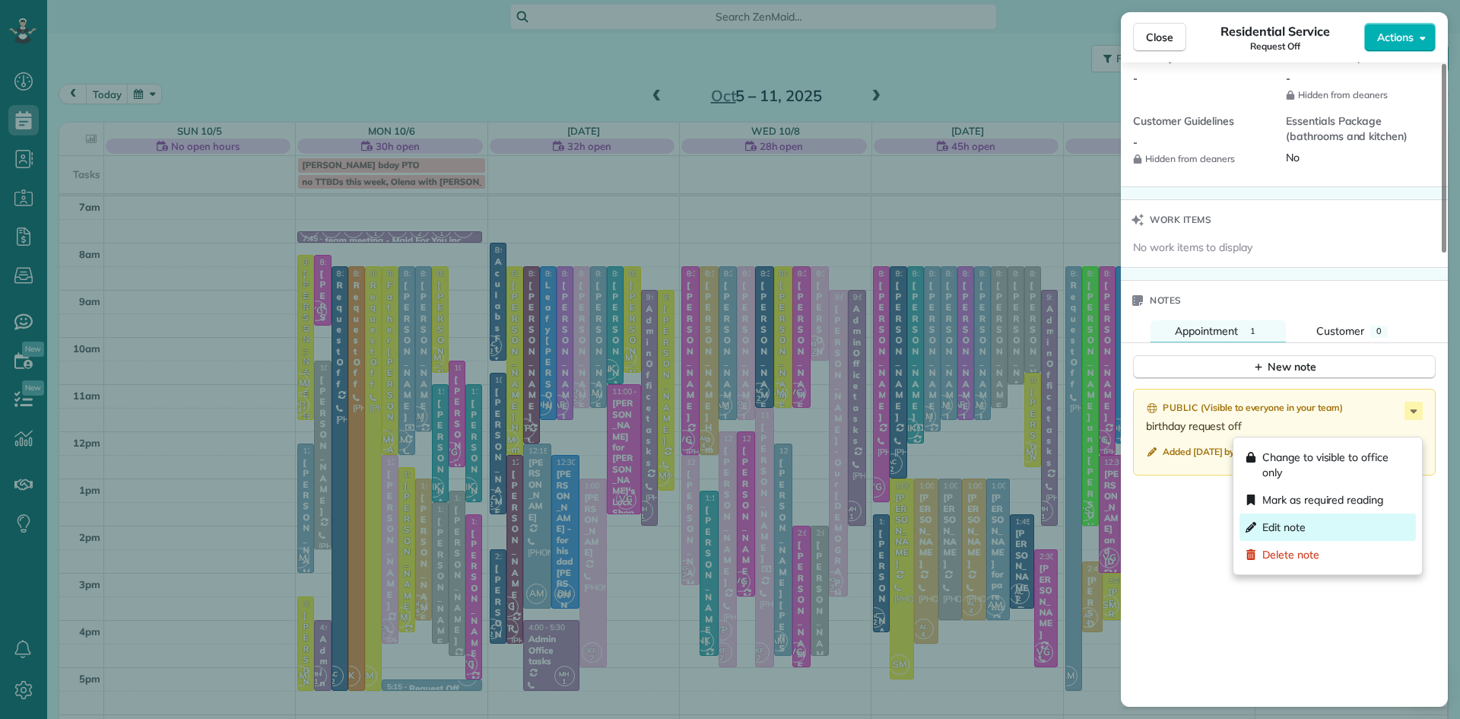
click at [1295, 532] on span "Edit note" at bounding box center [1284, 526] width 43 height 15
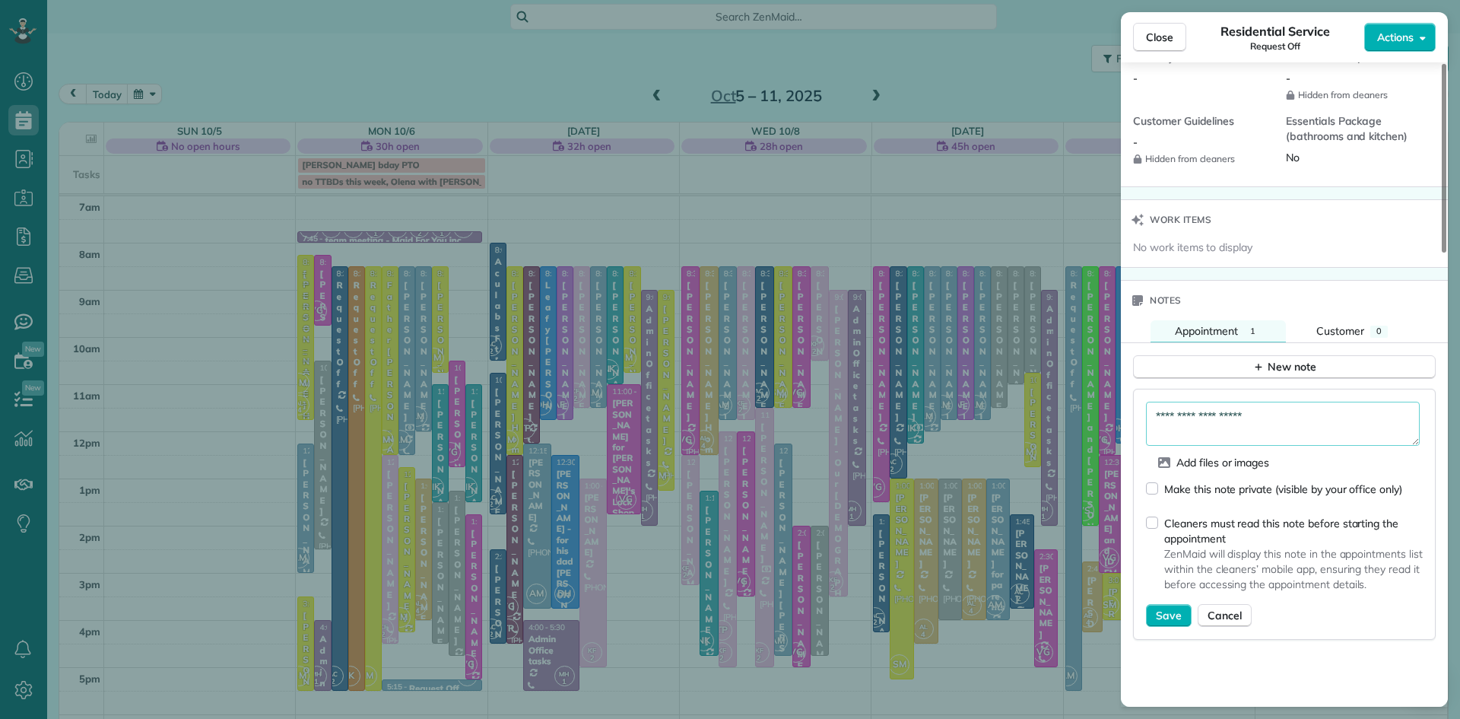
click at [1279, 437] on textarea "**********" at bounding box center [1283, 424] width 274 height 44
type textarea "**********"
click at [1158, 623] on span "Save" at bounding box center [1169, 615] width 26 height 15
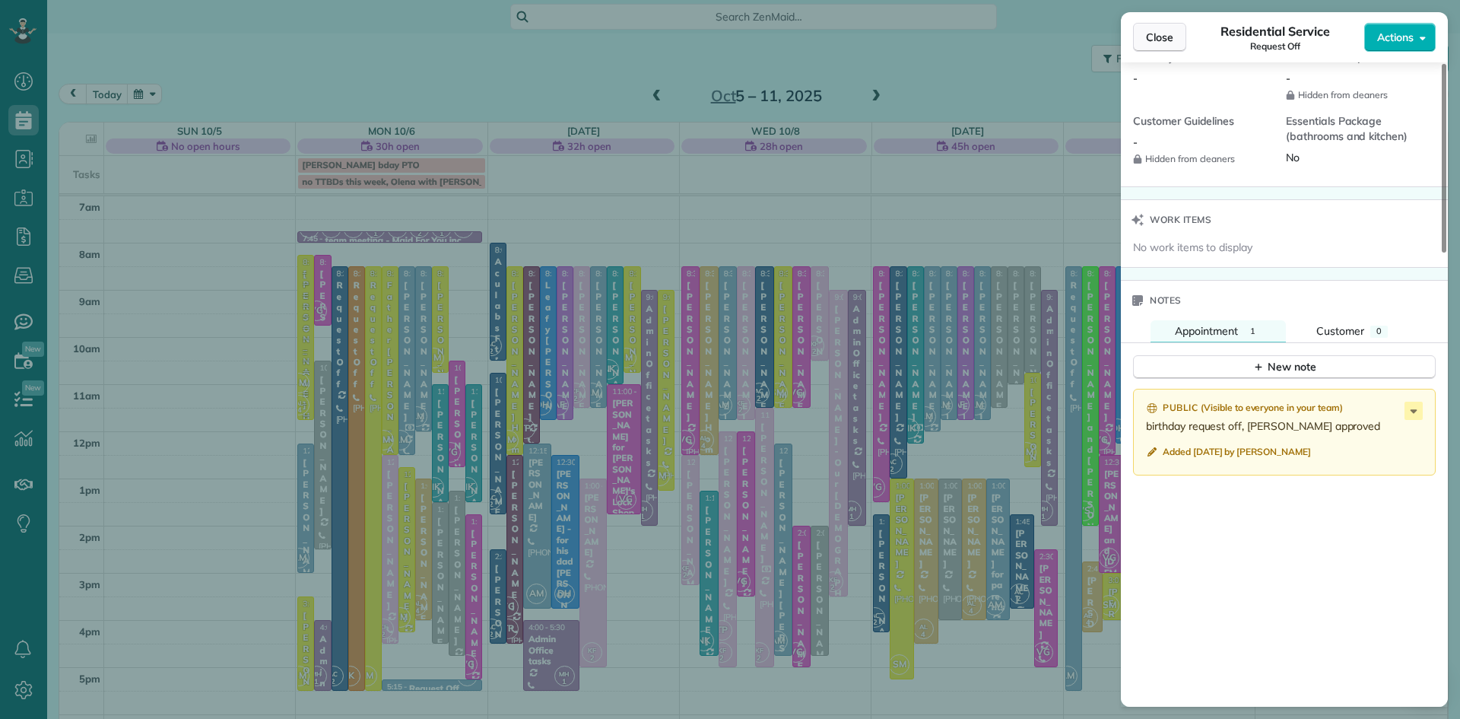
click at [1155, 44] on span "Close" at bounding box center [1159, 37] width 27 height 15
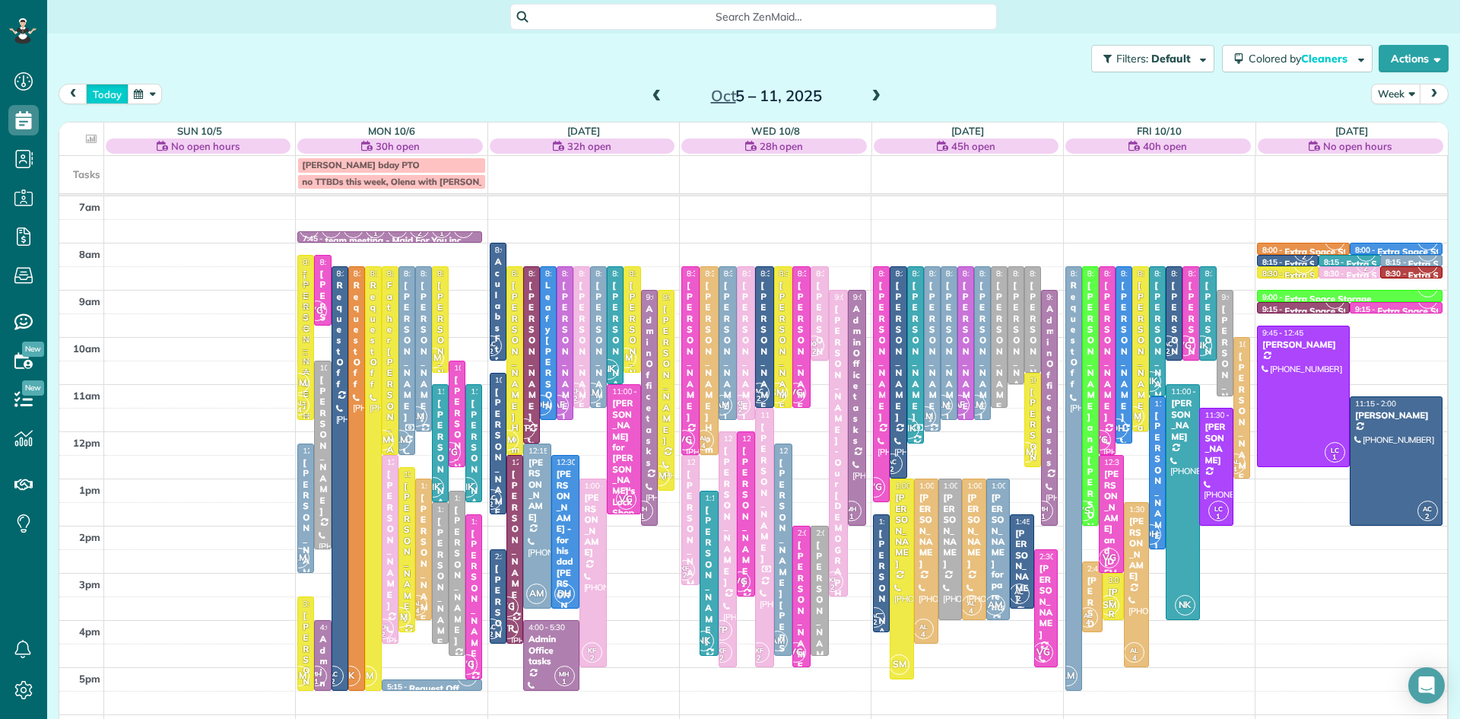
click at [104, 94] on button "today" at bounding box center [107, 94] width 43 height 21
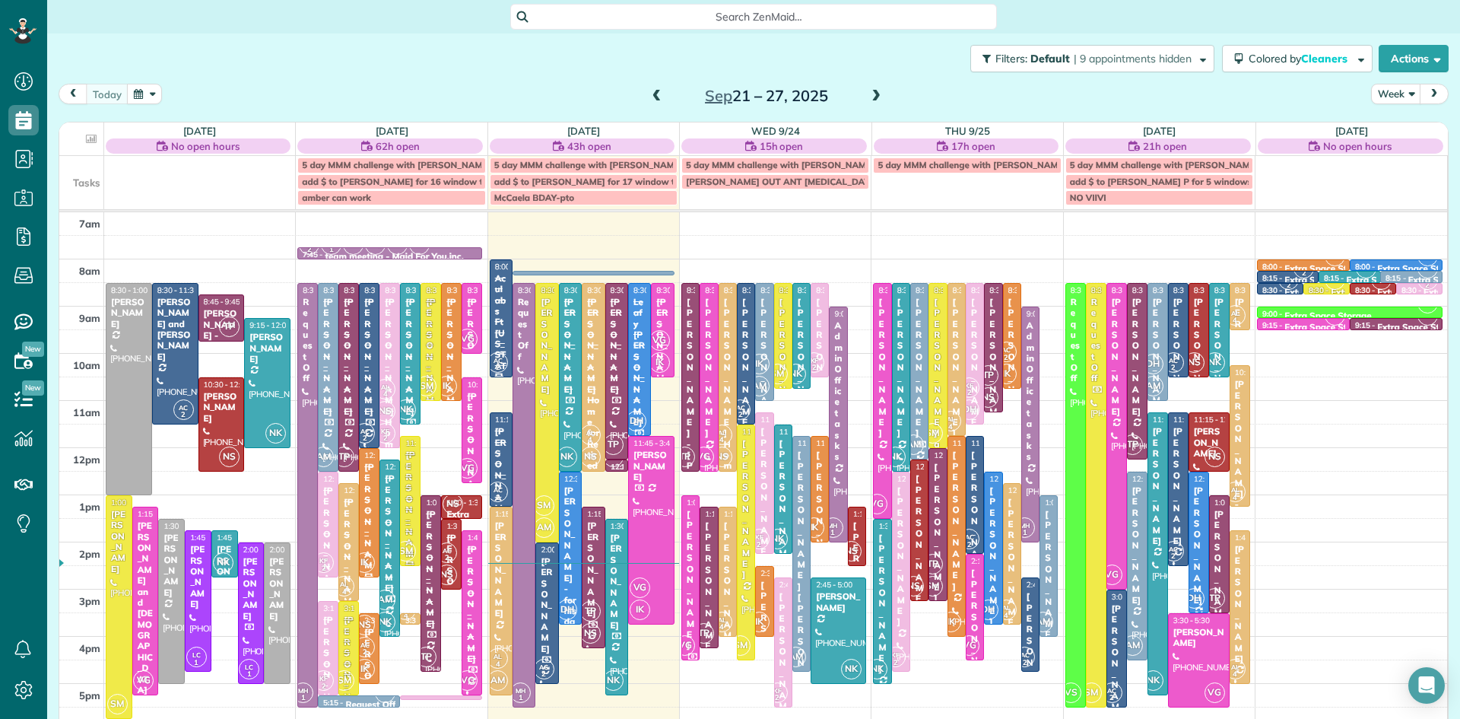
click at [875, 90] on span at bounding box center [876, 97] width 17 height 14
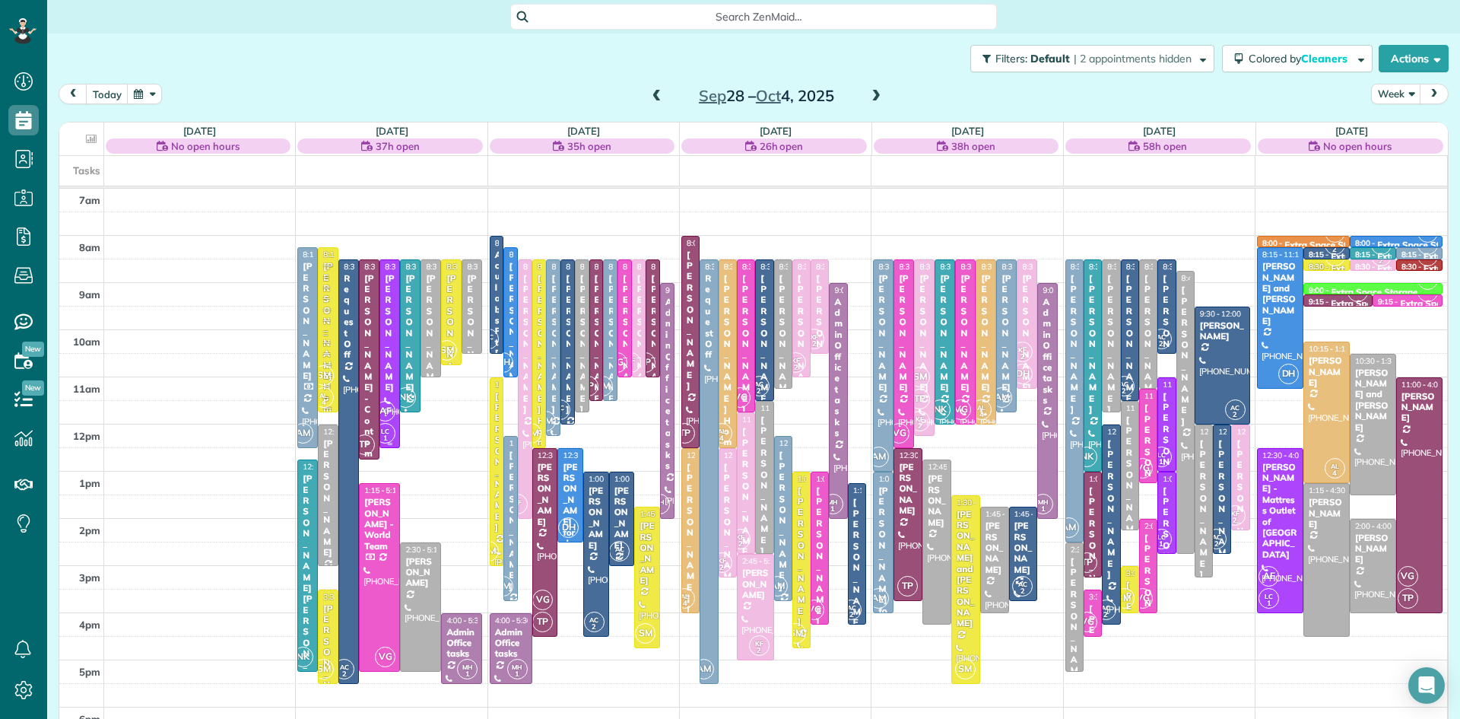
click at [389, 433] on small "1" at bounding box center [385, 438] width 19 height 14
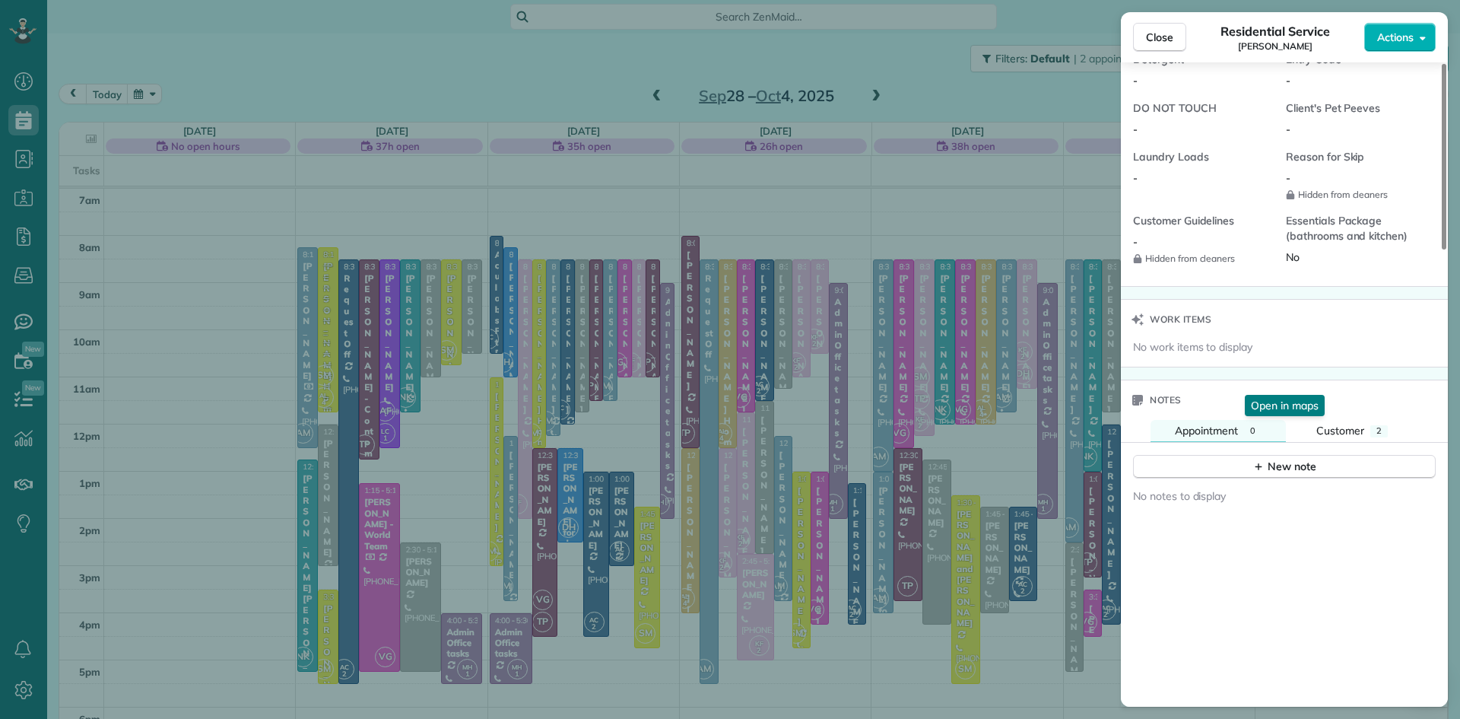
scroll to position [1580, 0]
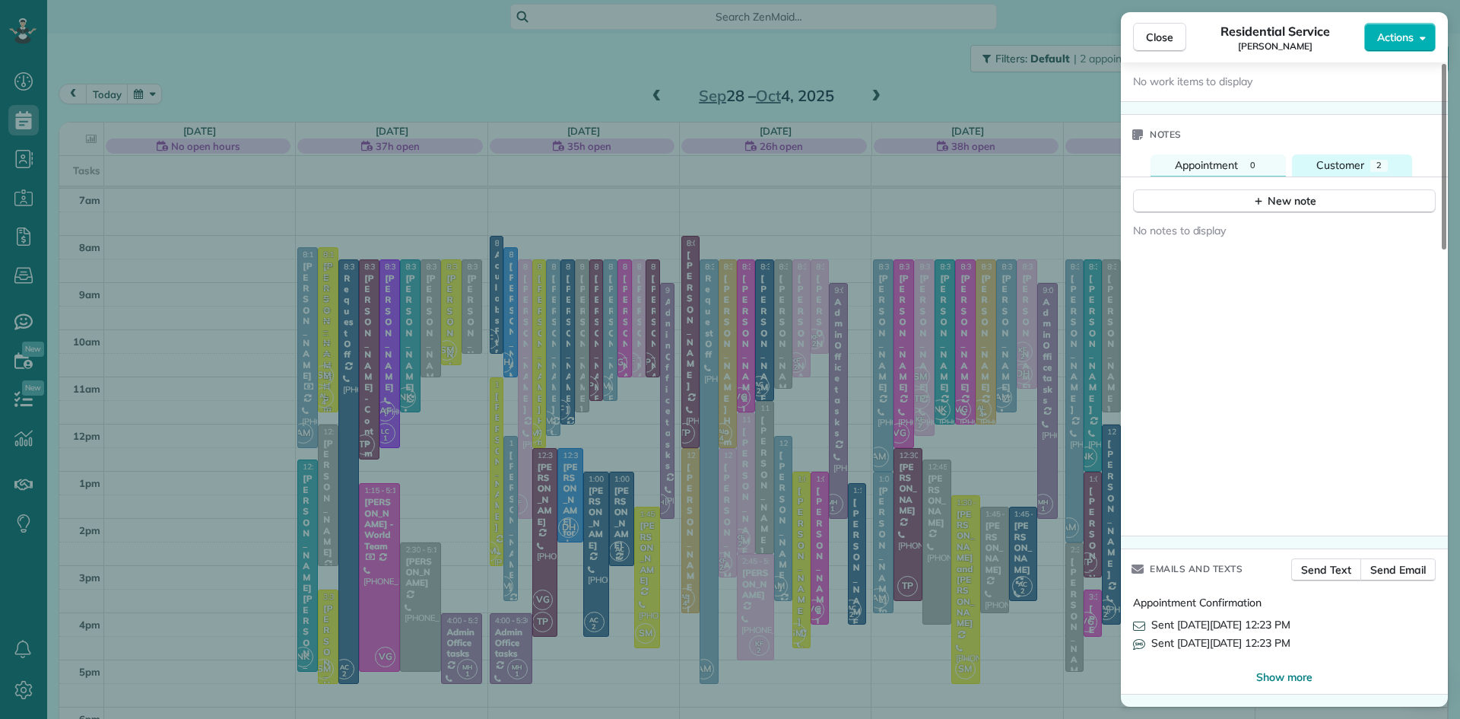
click at [1352, 160] on span "Customer" at bounding box center [1341, 165] width 48 height 14
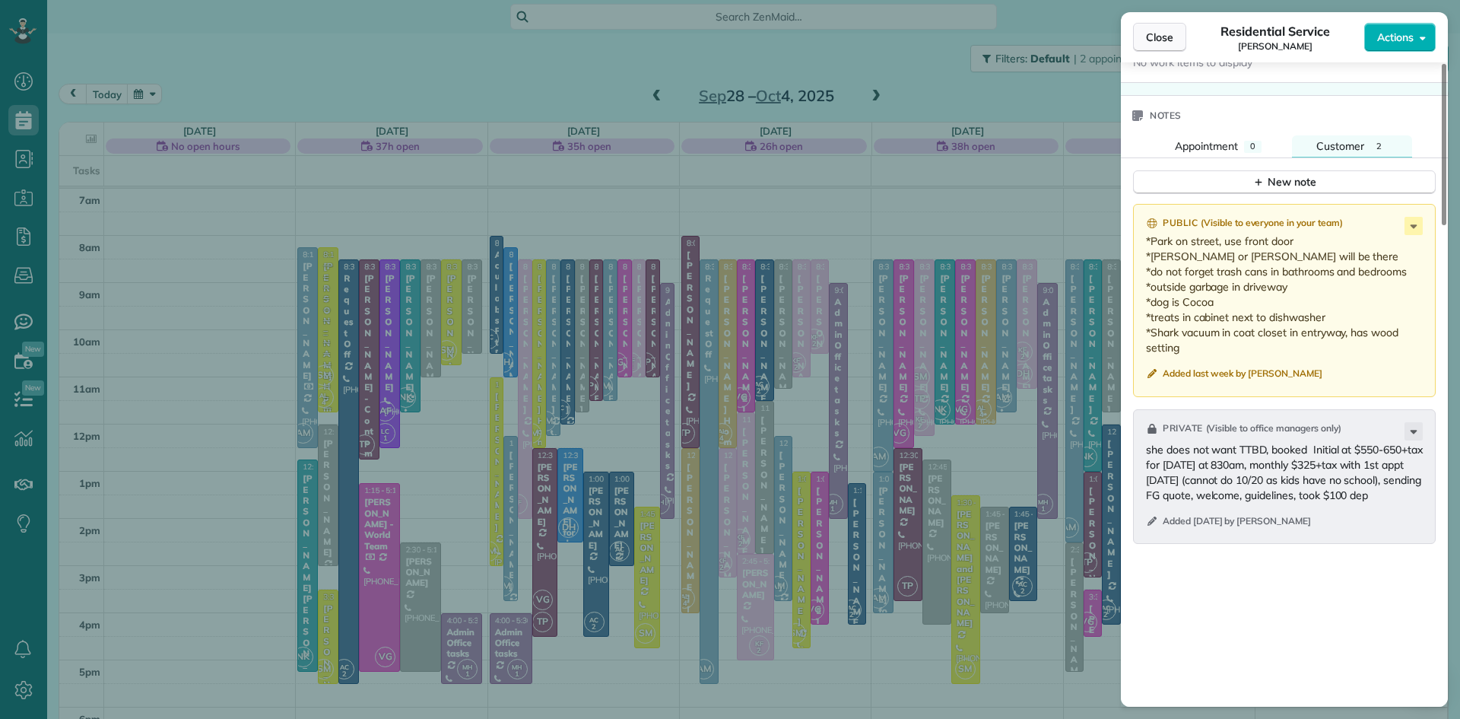
click at [1171, 30] on span "Close" at bounding box center [1159, 37] width 27 height 15
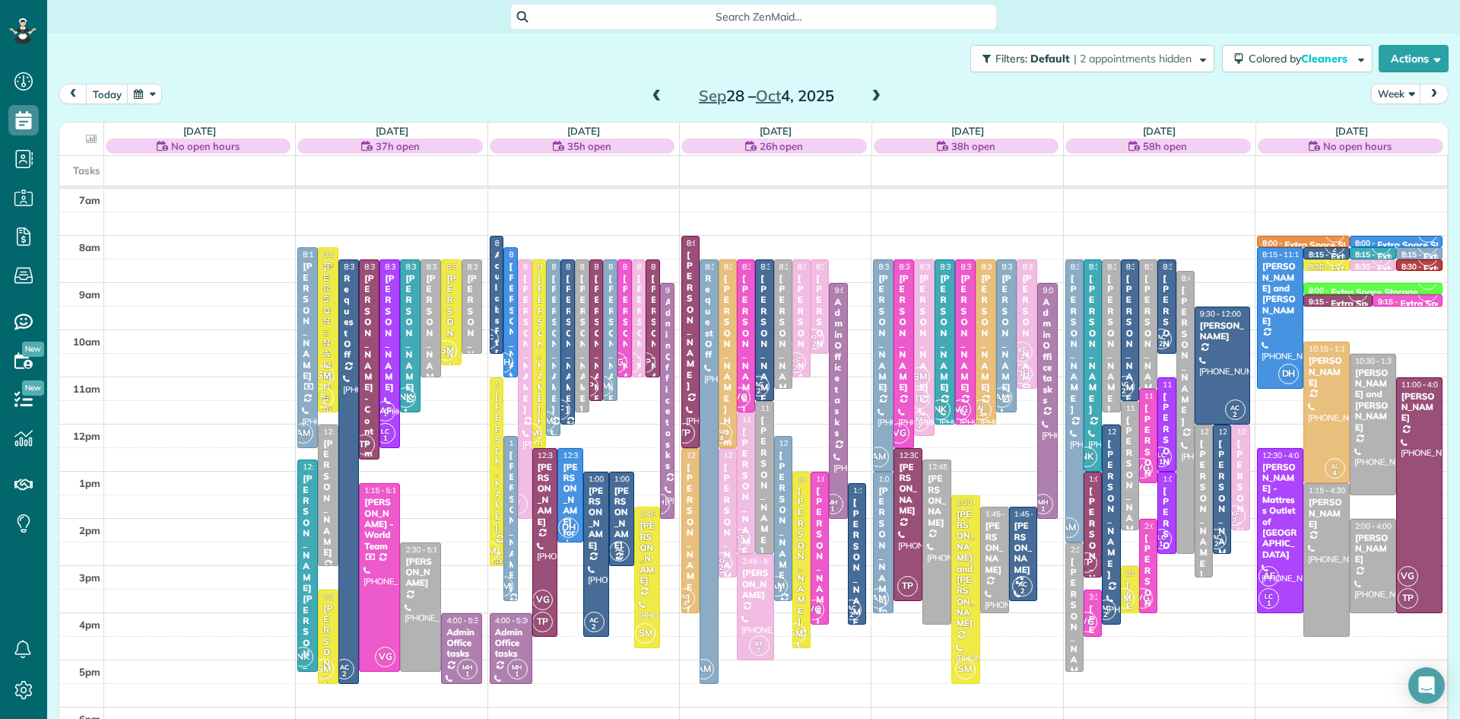
click at [497, 525] on div at bounding box center [497, 471] width 13 height 187
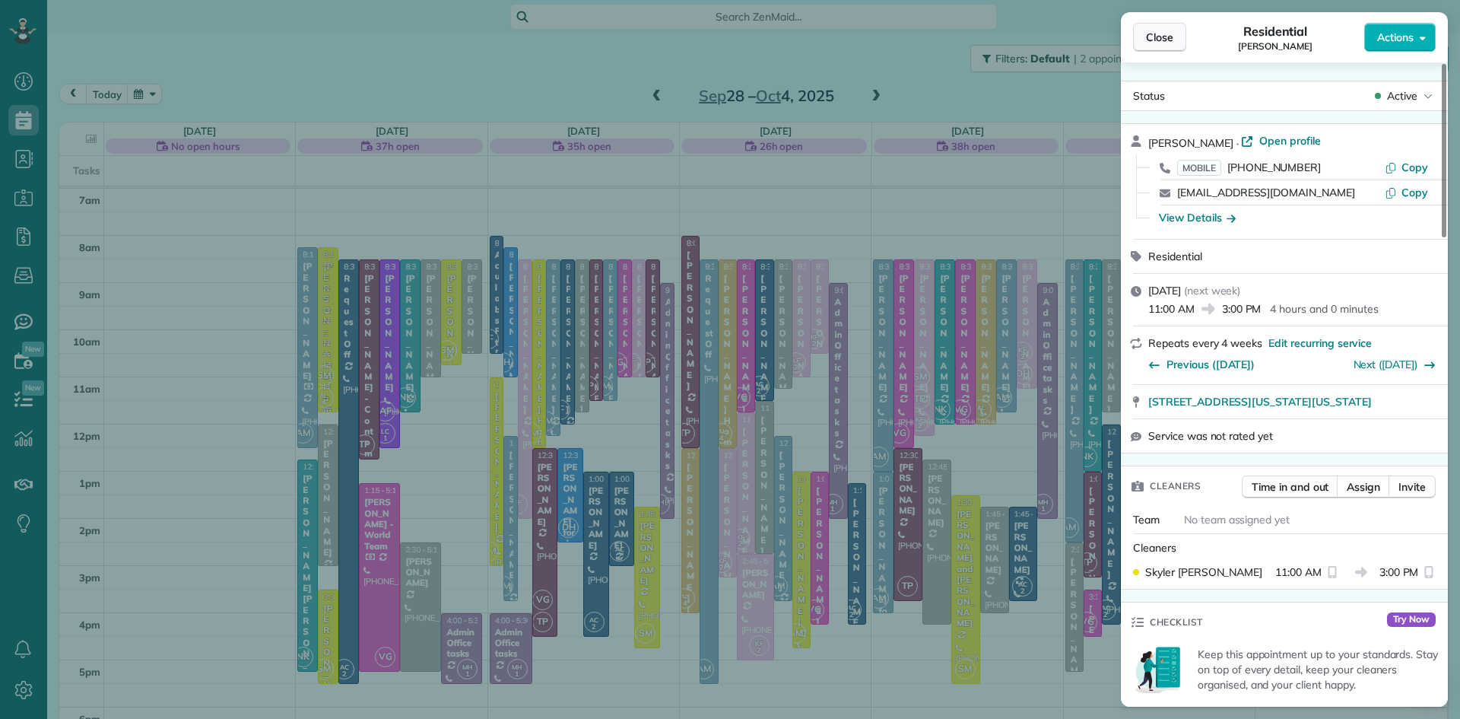
click at [1166, 32] on span "Close" at bounding box center [1159, 37] width 27 height 15
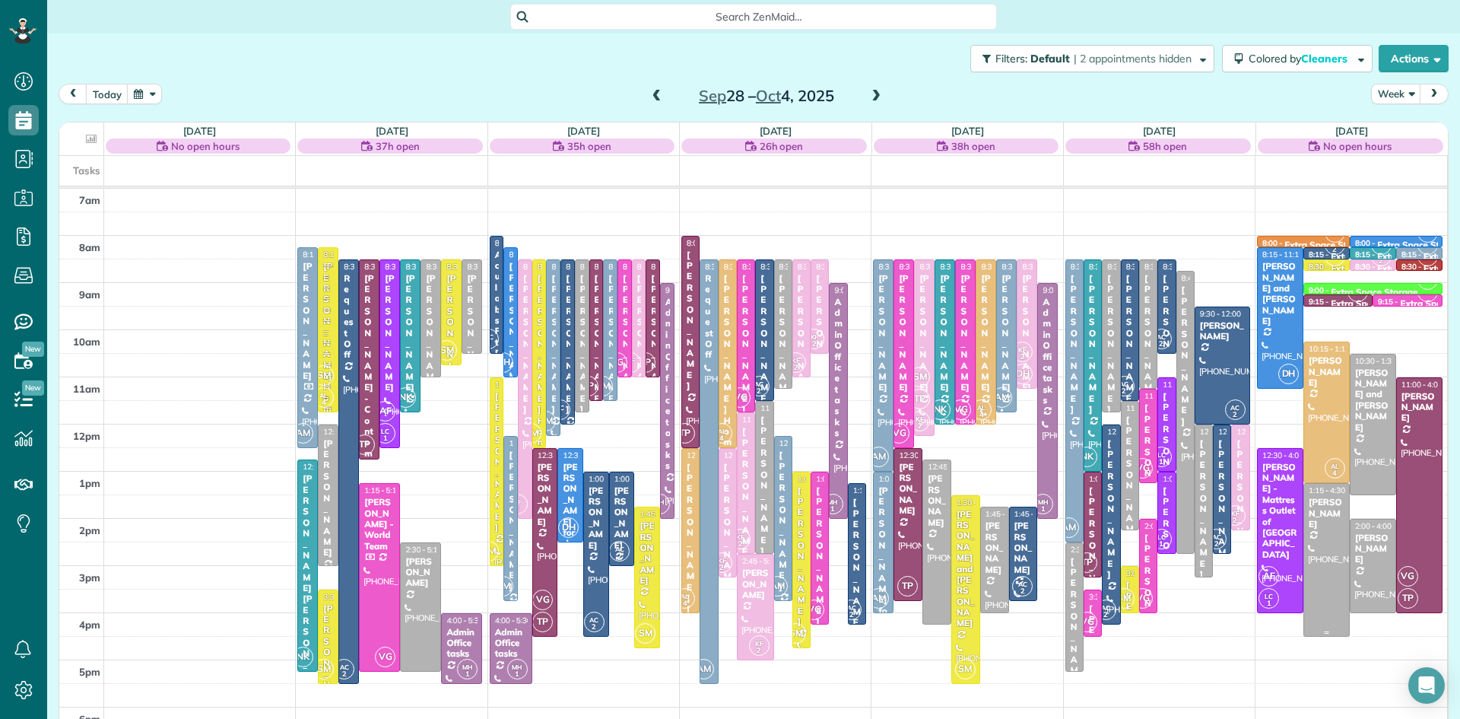
click at [1329, 576] on div at bounding box center [1326, 560] width 45 height 152
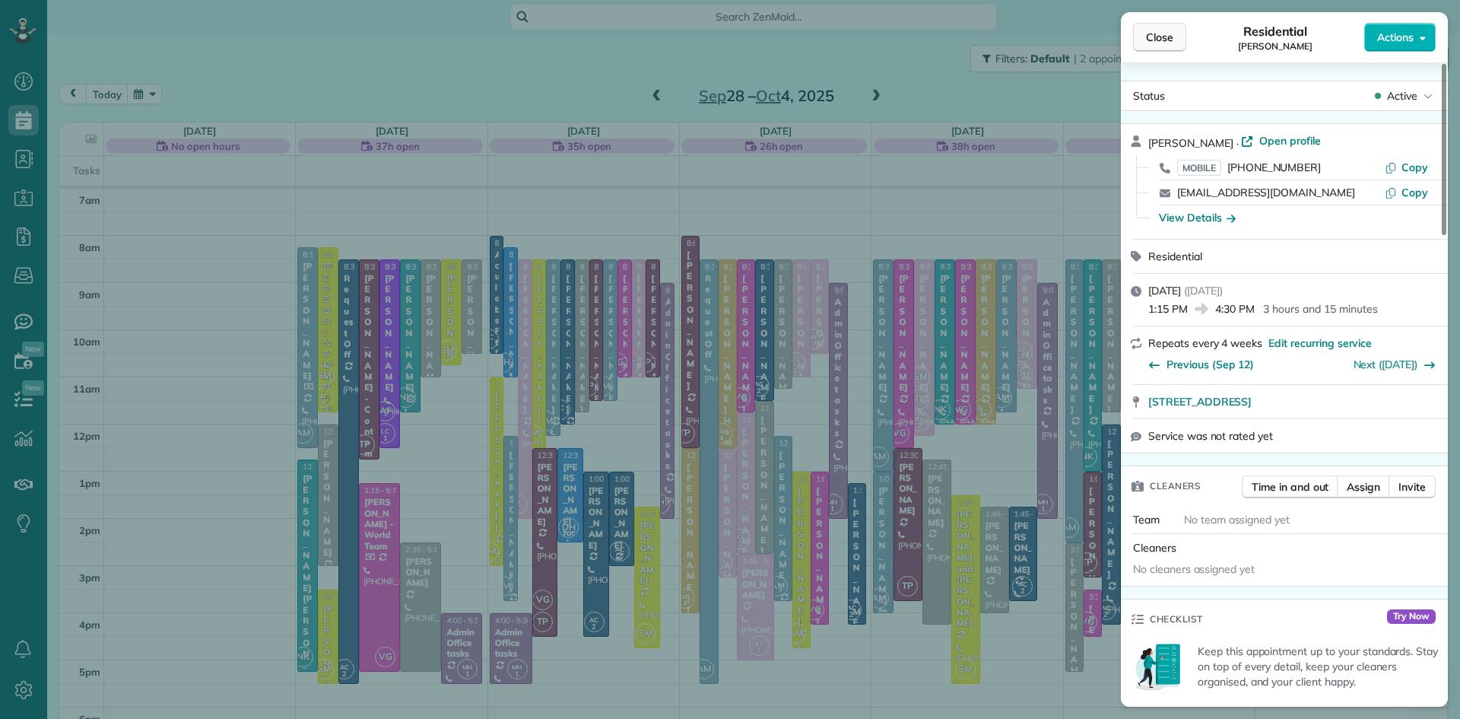
click at [1156, 37] on span "Close" at bounding box center [1159, 37] width 27 height 15
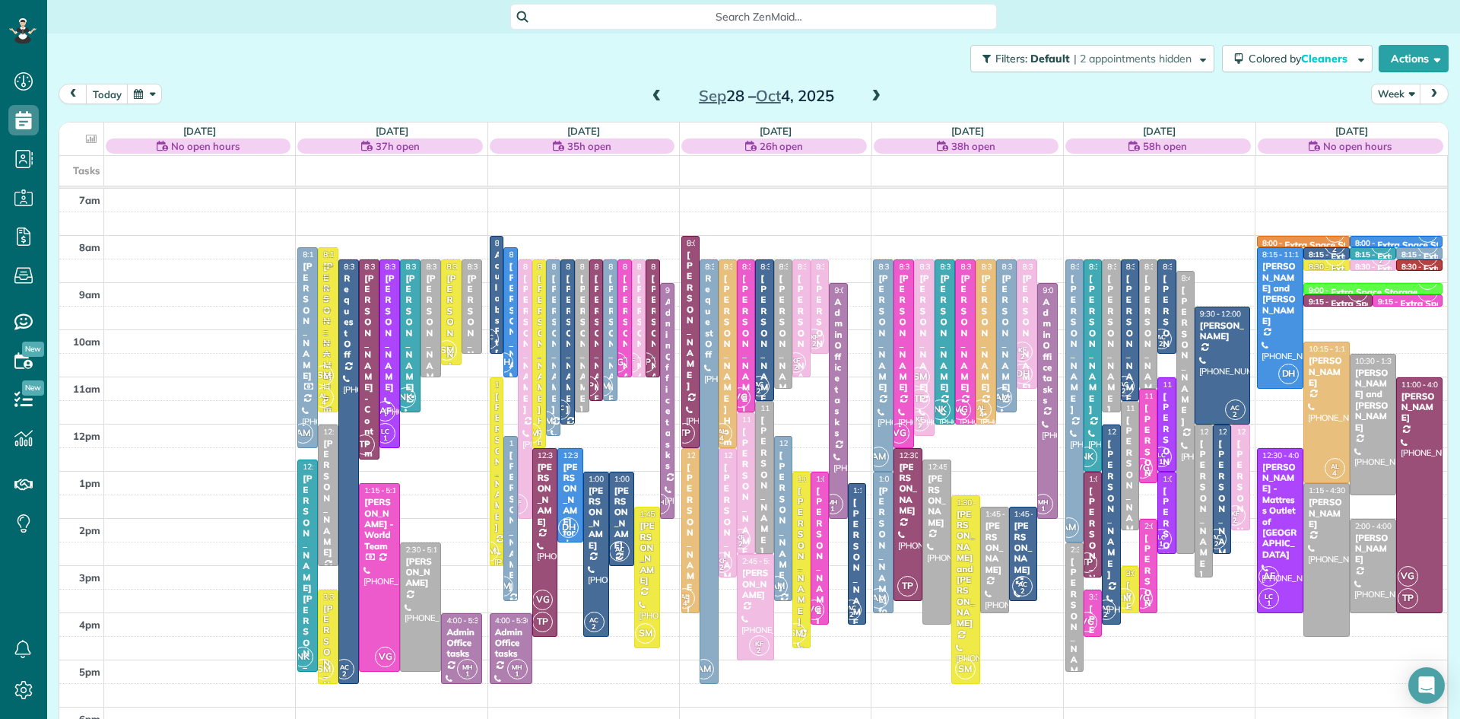
click at [989, 411] on small "4" at bounding box center [981, 415] width 19 height 14
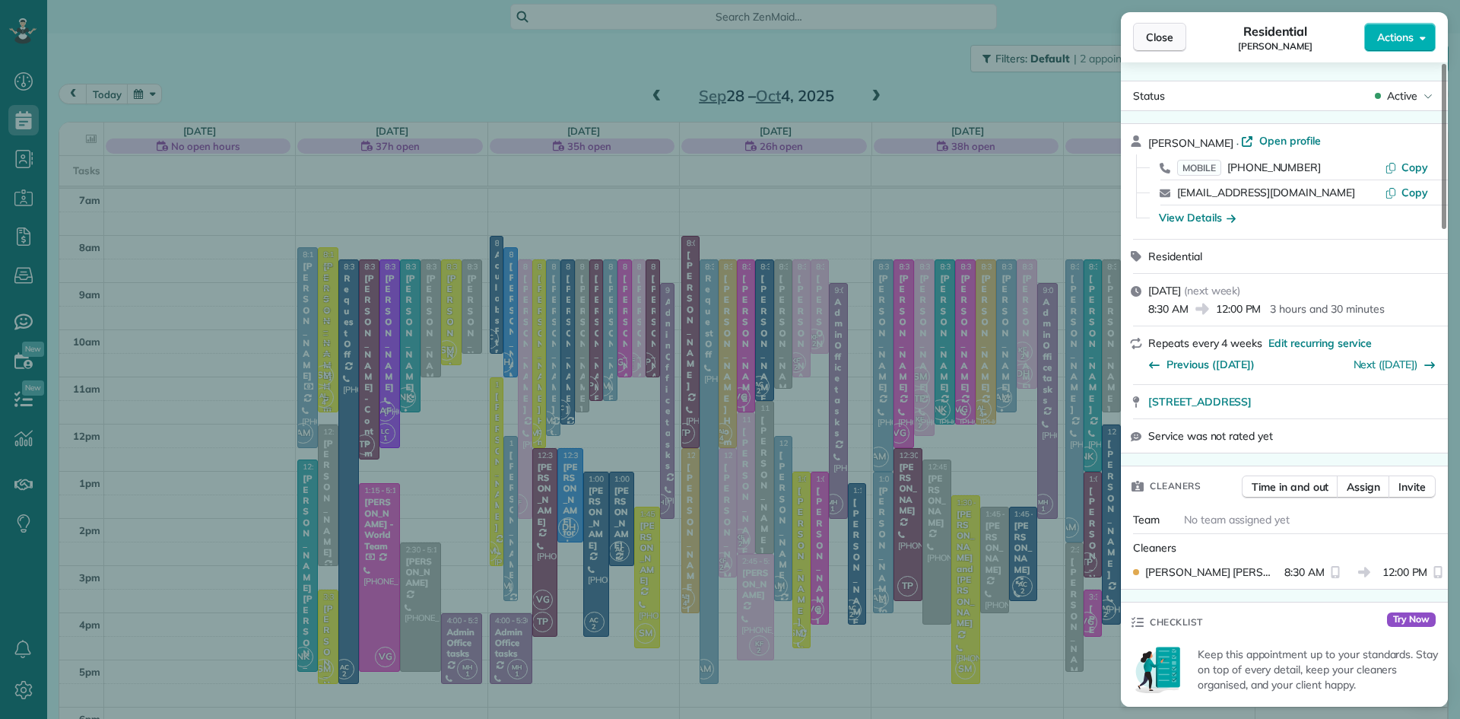
click at [1160, 27] on button "Close" at bounding box center [1159, 37] width 53 height 29
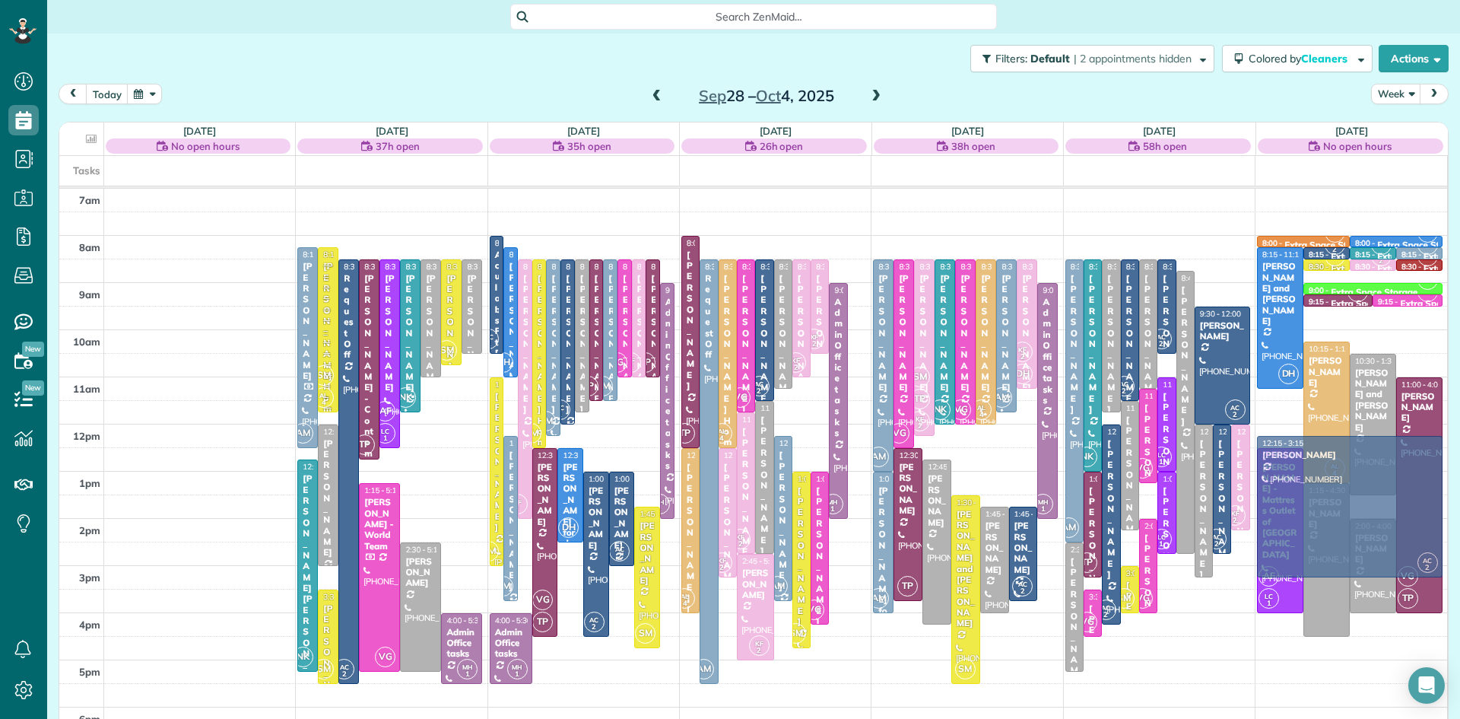
drag, startPoint x: 859, startPoint y: 566, endPoint x: 1278, endPoint y: 520, distance: 421.6
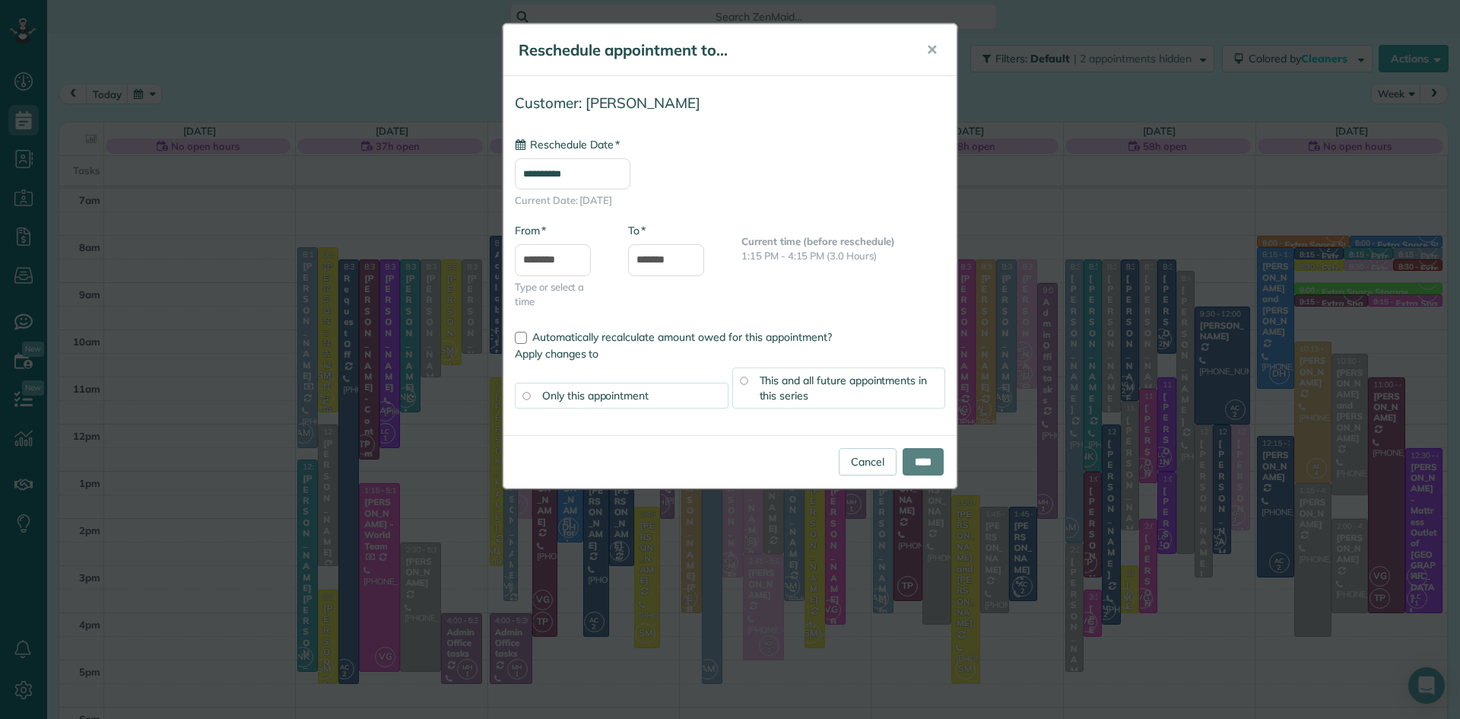
type input "**********"
click at [925, 457] on input "****" at bounding box center [923, 461] width 41 height 27
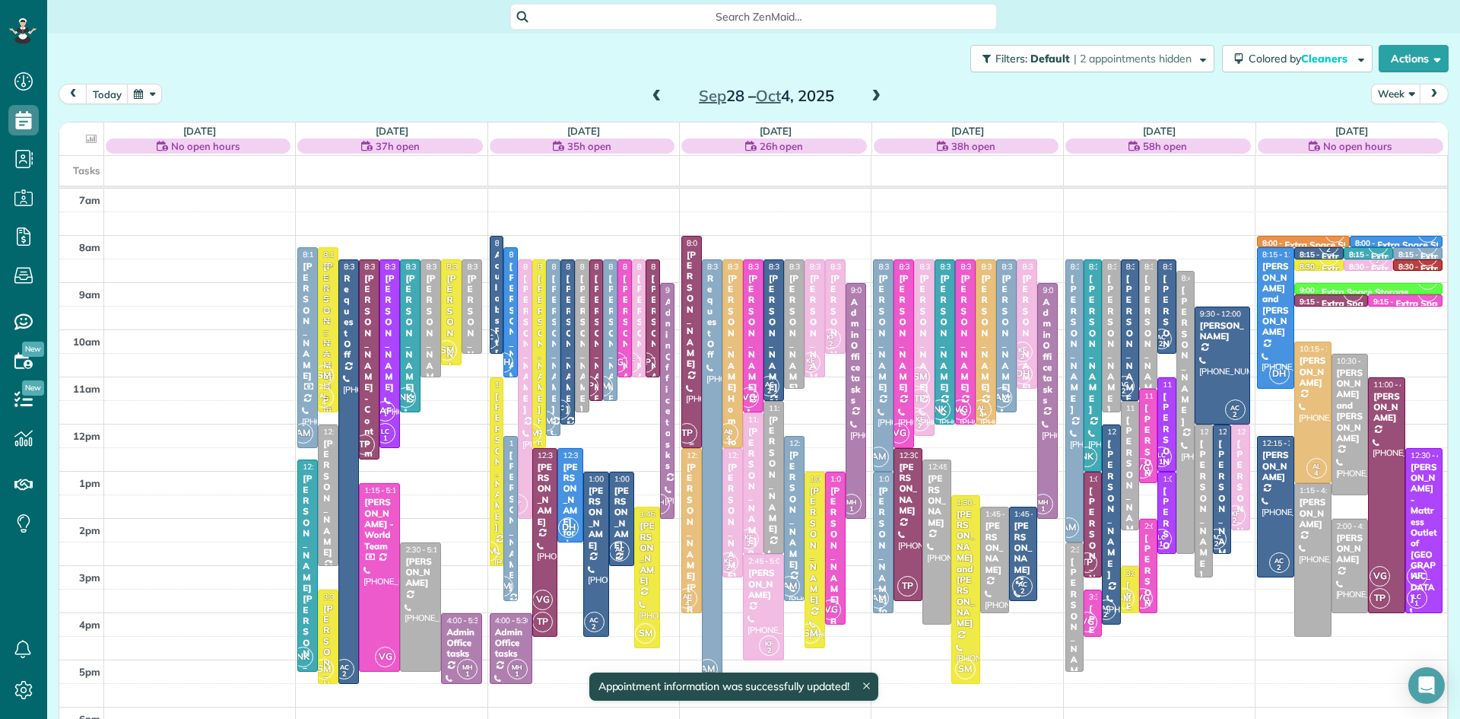
click at [690, 408] on div at bounding box center [691, 342] width 19 height 211
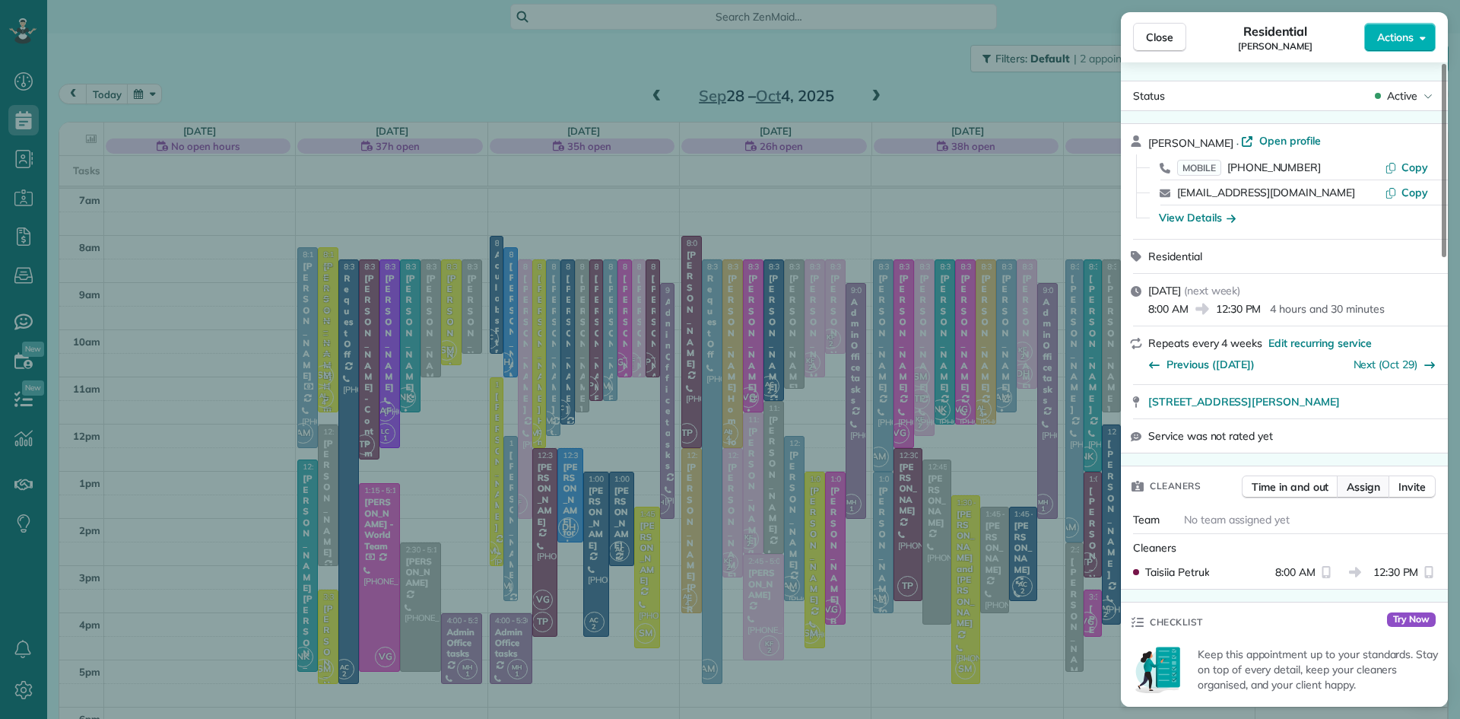
click at [1373, 494] on span "Assign" at bounding box center [1363, 486] width 33 height 15
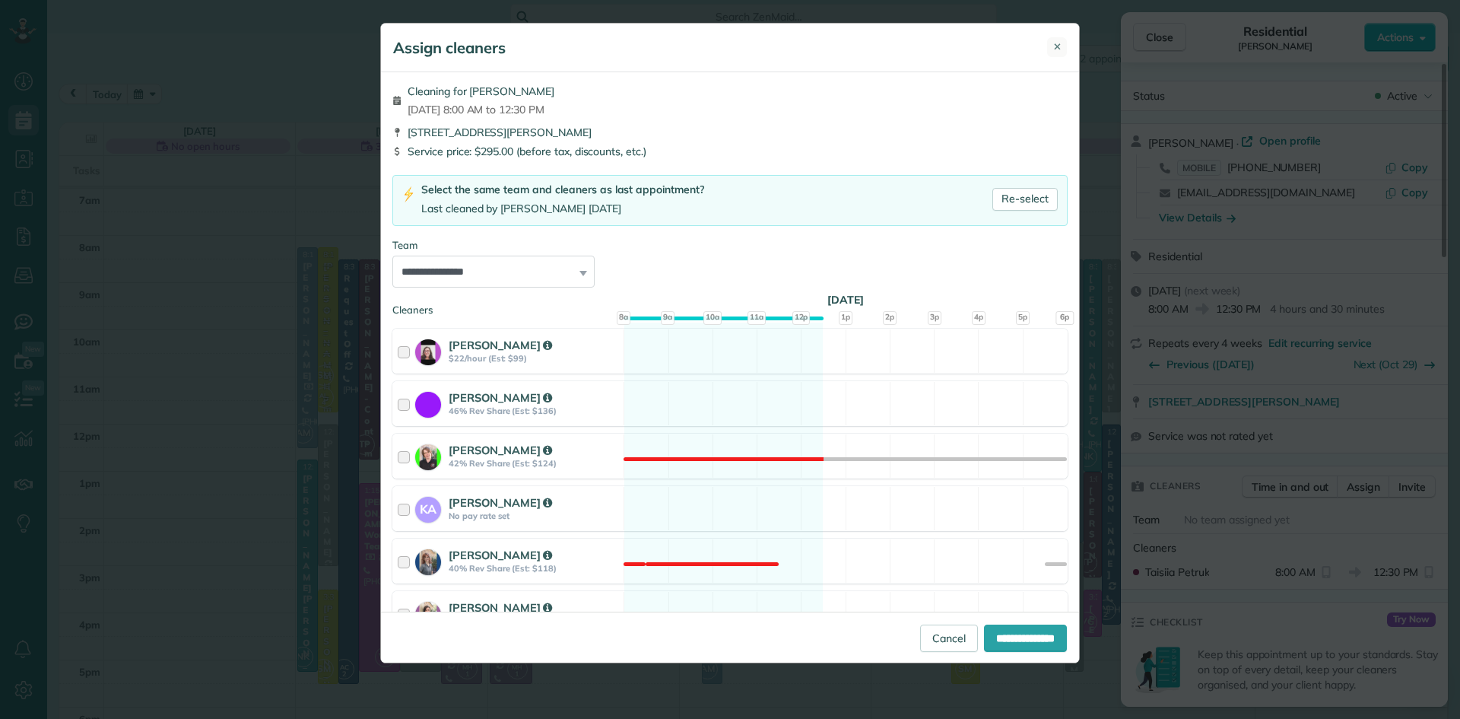
click at [1059, 42] on span "✕" at bounding box center [1057, 47] width 8 height 14
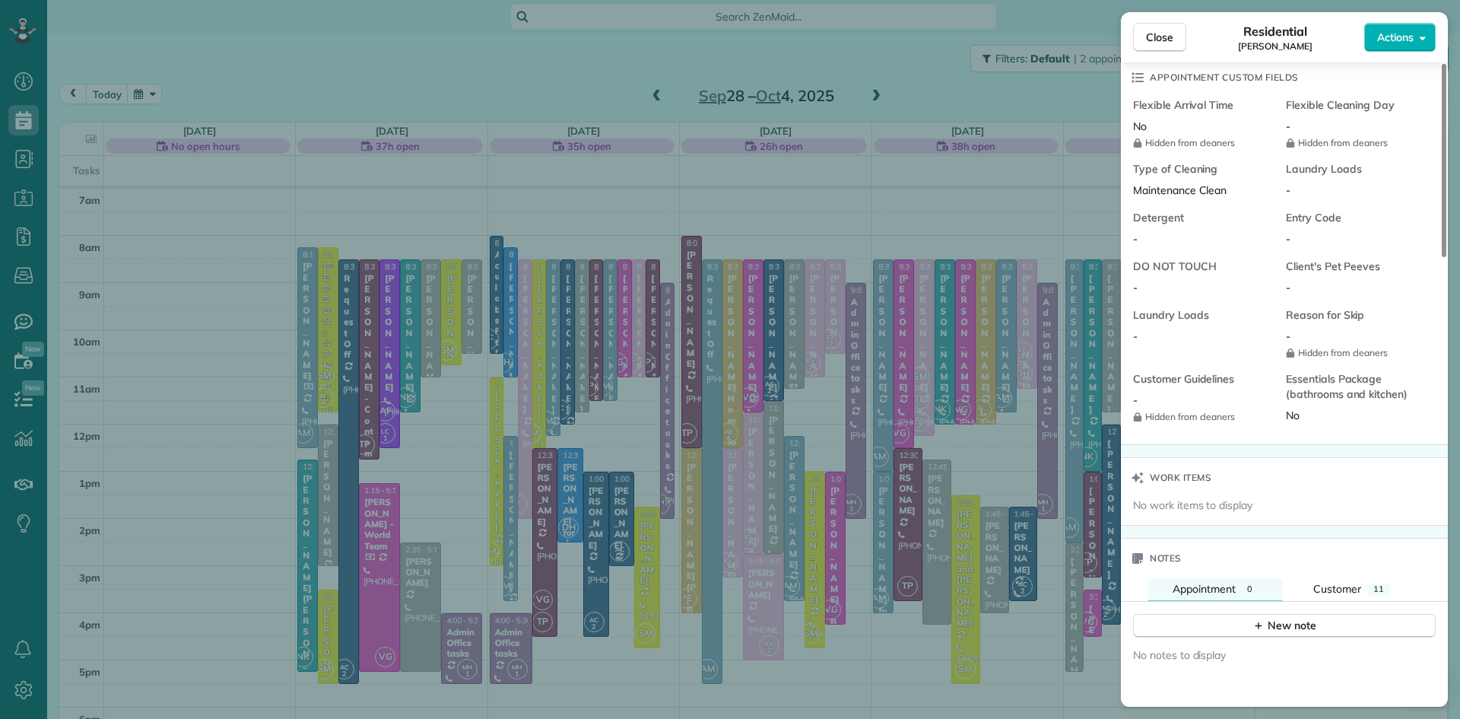
scroll to position [1360, 0]
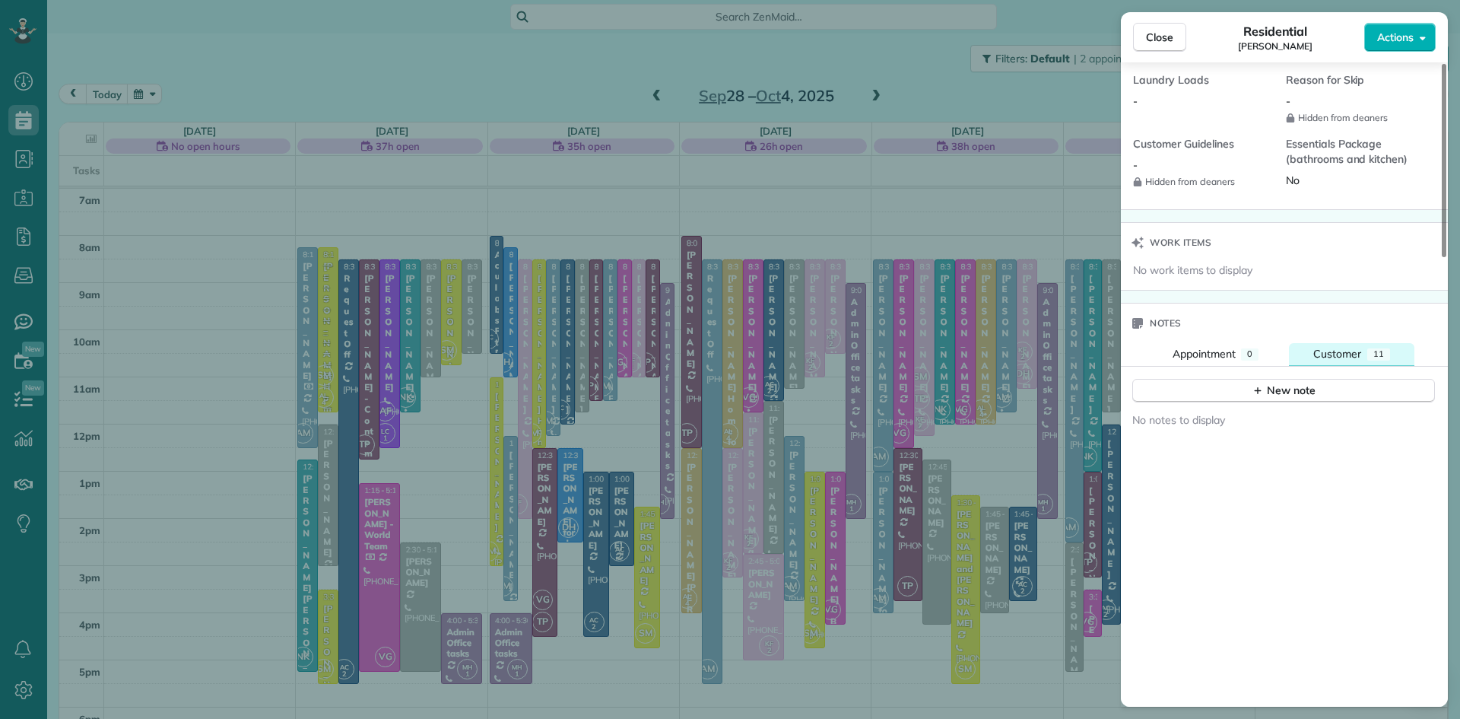
click at [1349, 361] on span "Customer" at bounding box center [1338, 354] width 48 height 14
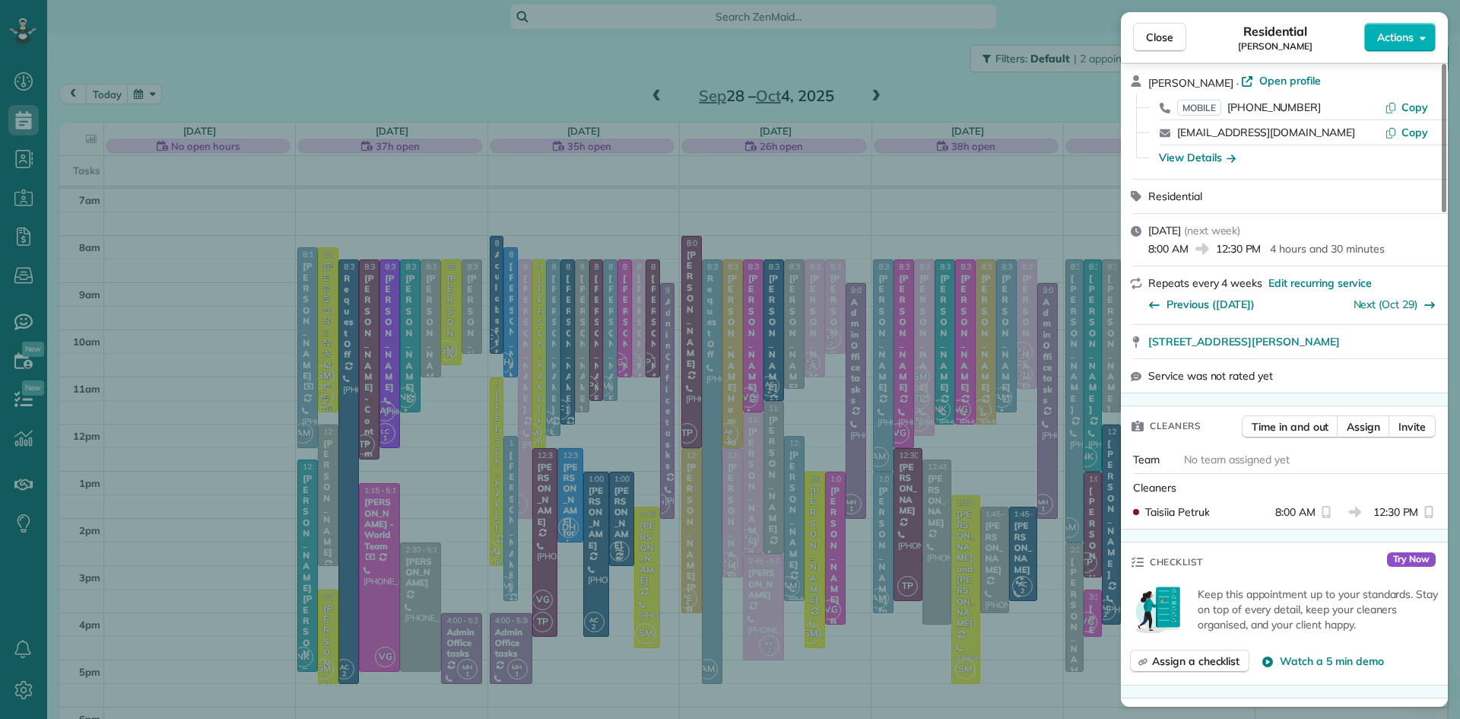
scroll to position [0, 0]
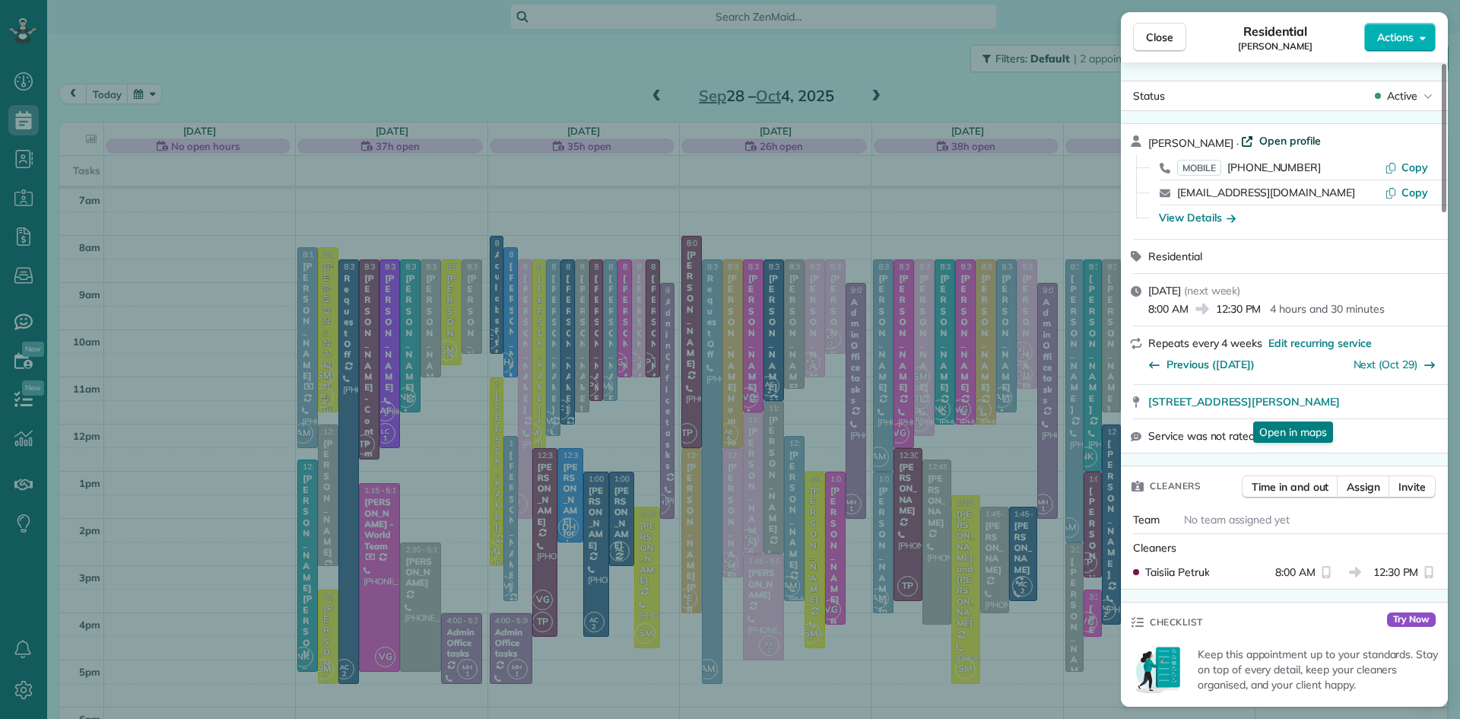
click at [1321, 138] on span "Open profile" at bounding box center [1291, 140] width 62 height 15
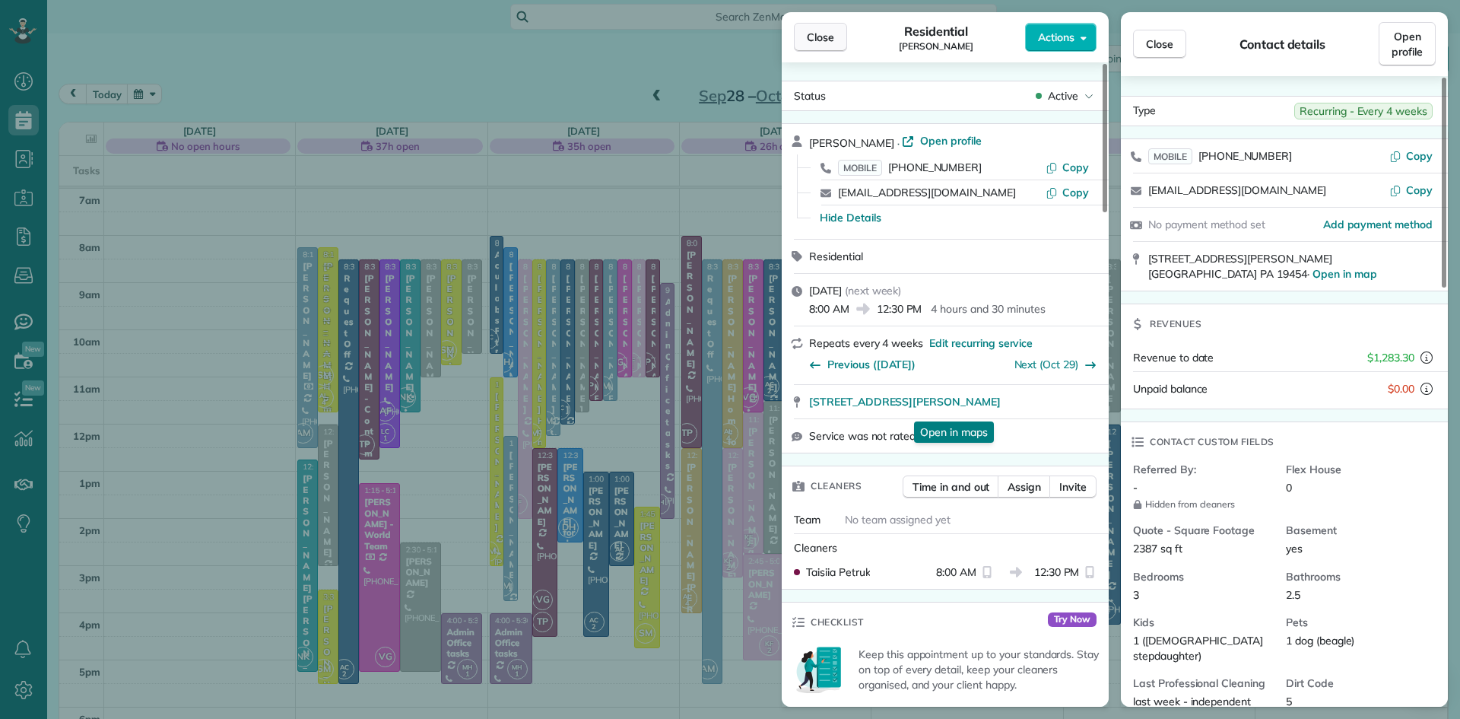
click at [827, 27] on button "Close" at bounding box center [820, 37] width 53 height 29
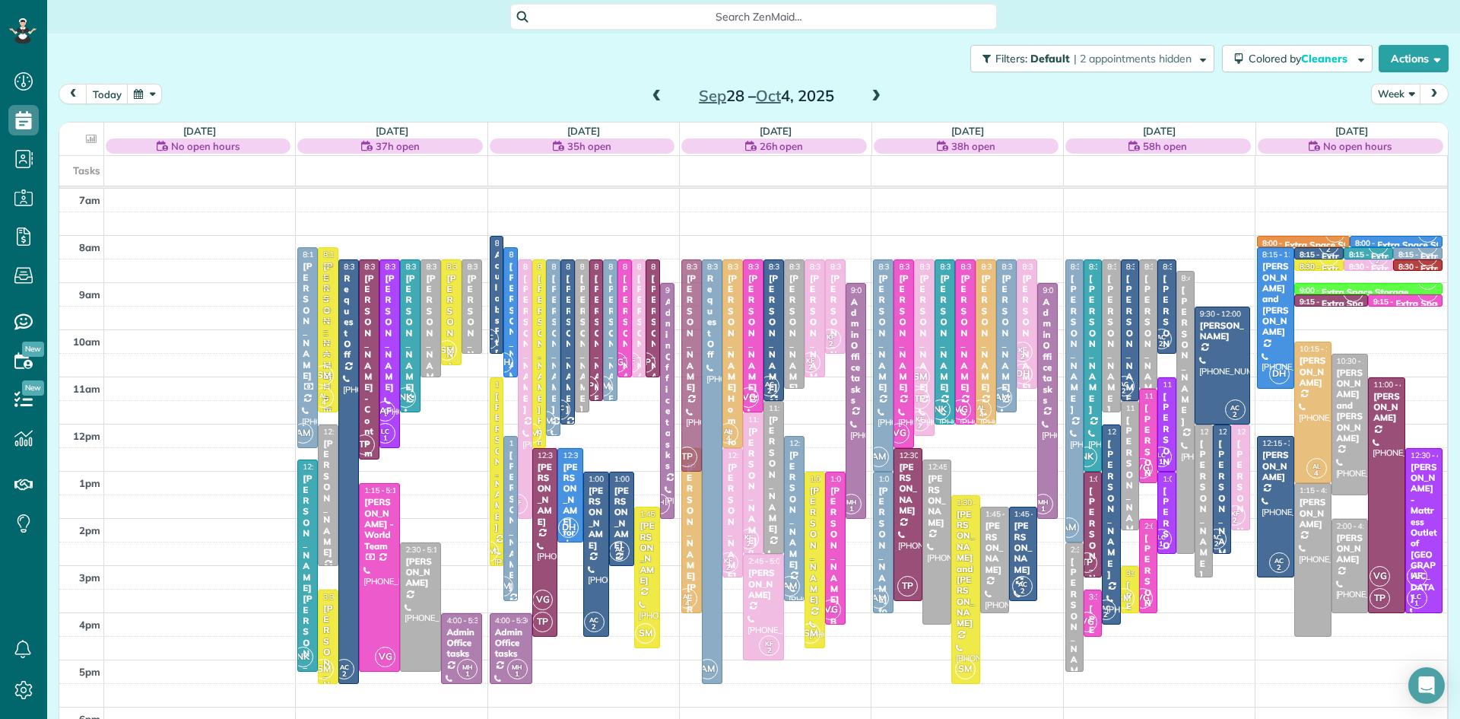
drag, startPoint x: 692, startPoint y: 320, endPoint x: 688, endPoint y: 345, distance: 24.6
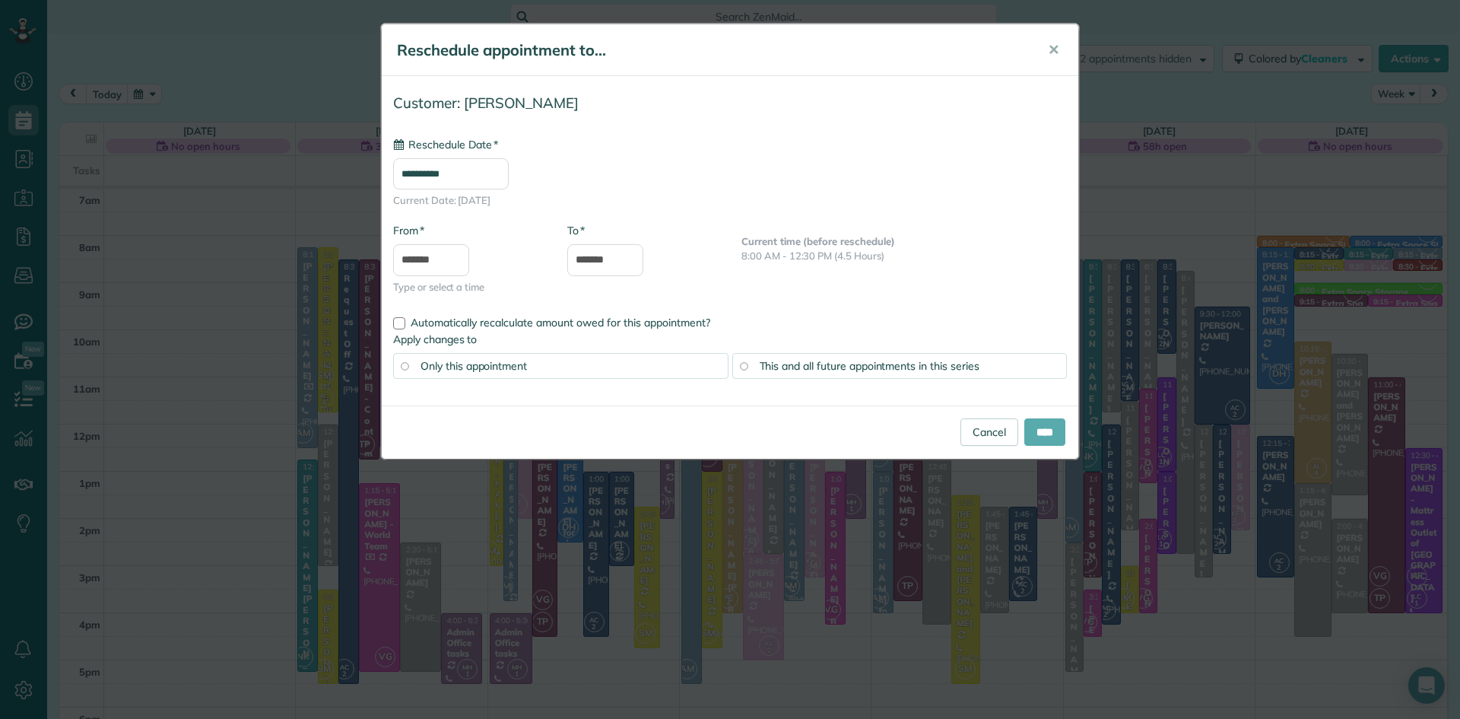
type input "**********"
click at [1042, 431] on input "****" at bounding box center [1044, 431] width 41 height 27
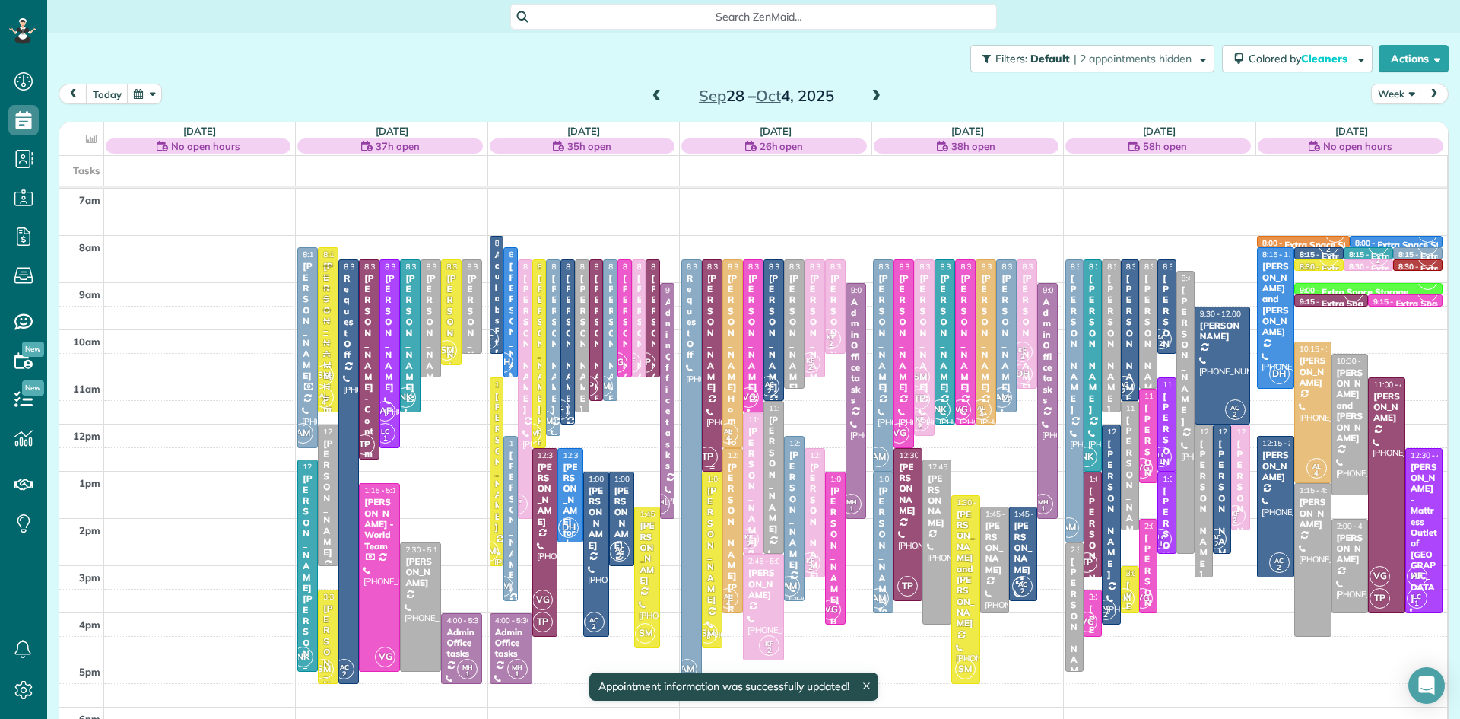
click at [713, 432] on div at bounding box center [712, 365] width 19 height 211
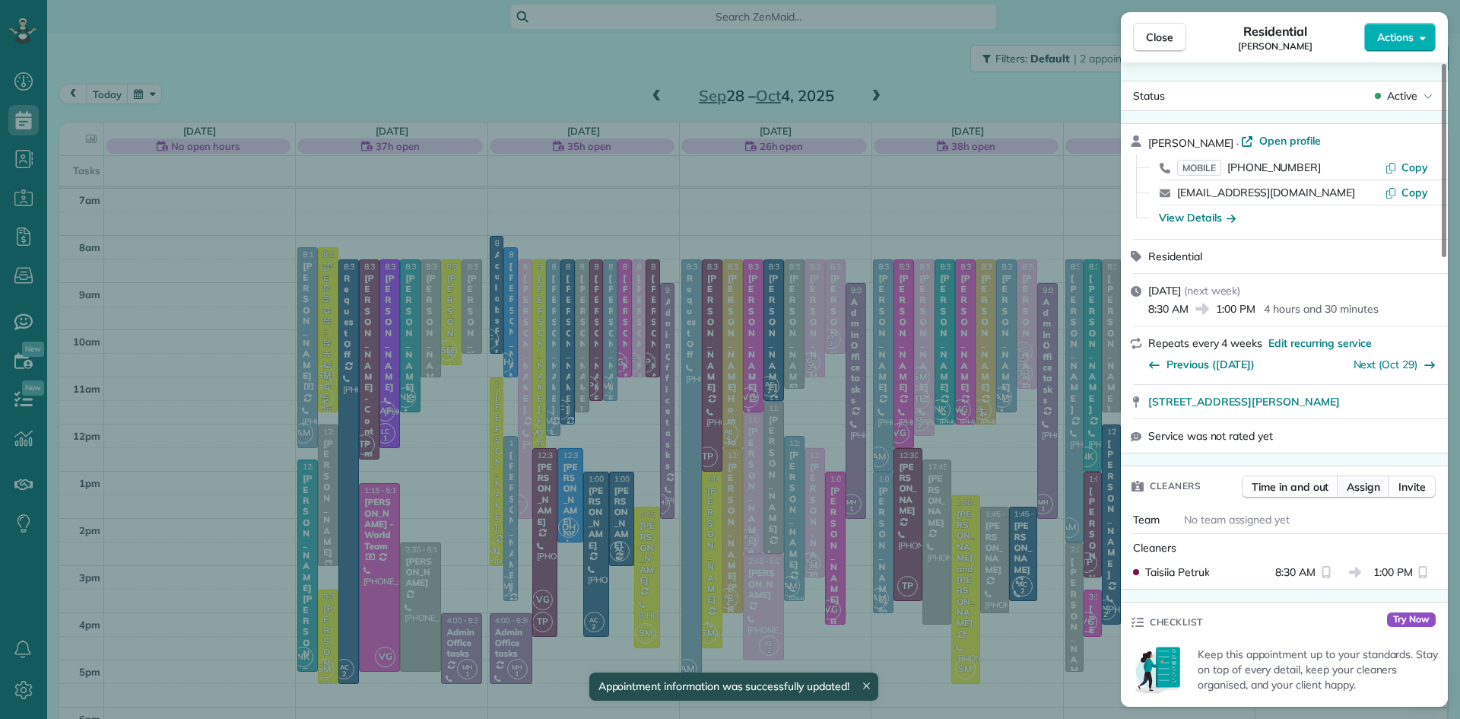
click at [1355, 493] on span "Assign" at bounding box center [1363, 486] width 33 height 15
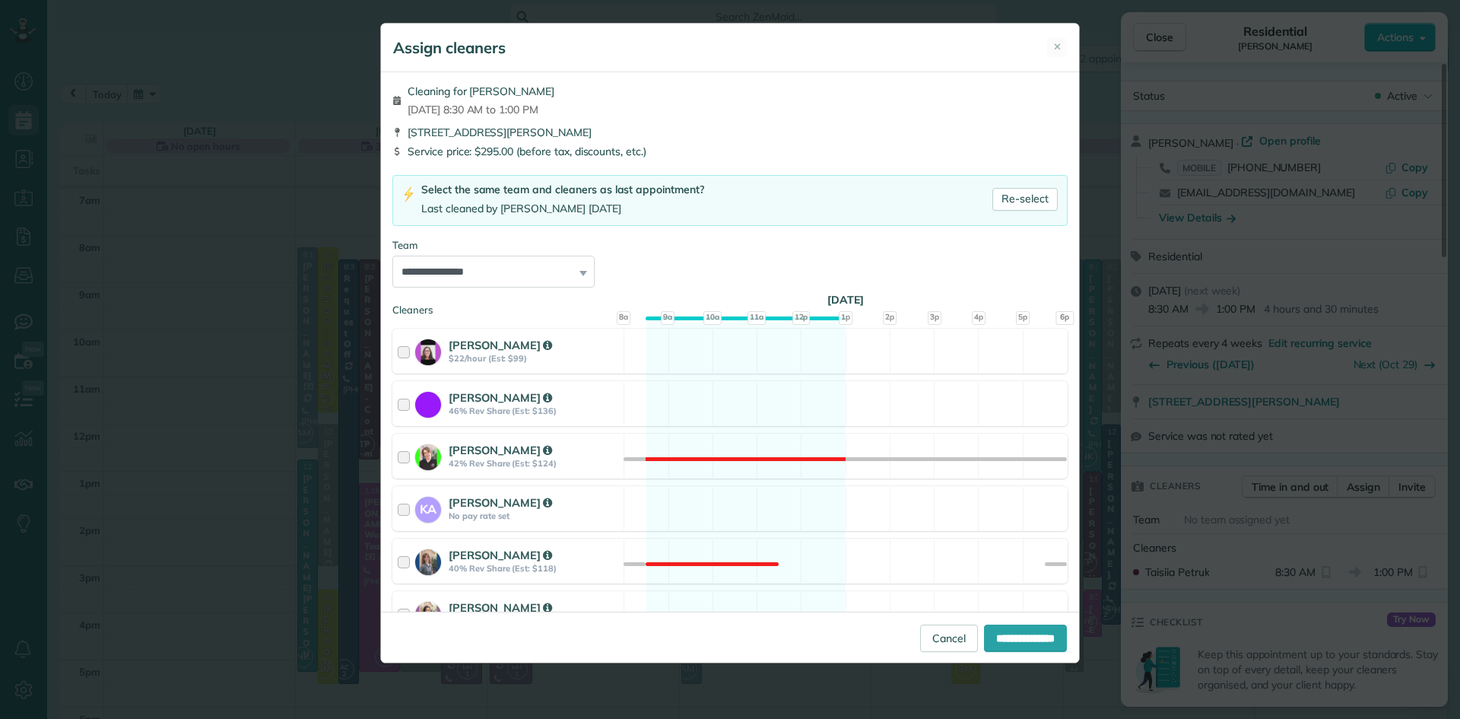
scroll to position [657, 0]
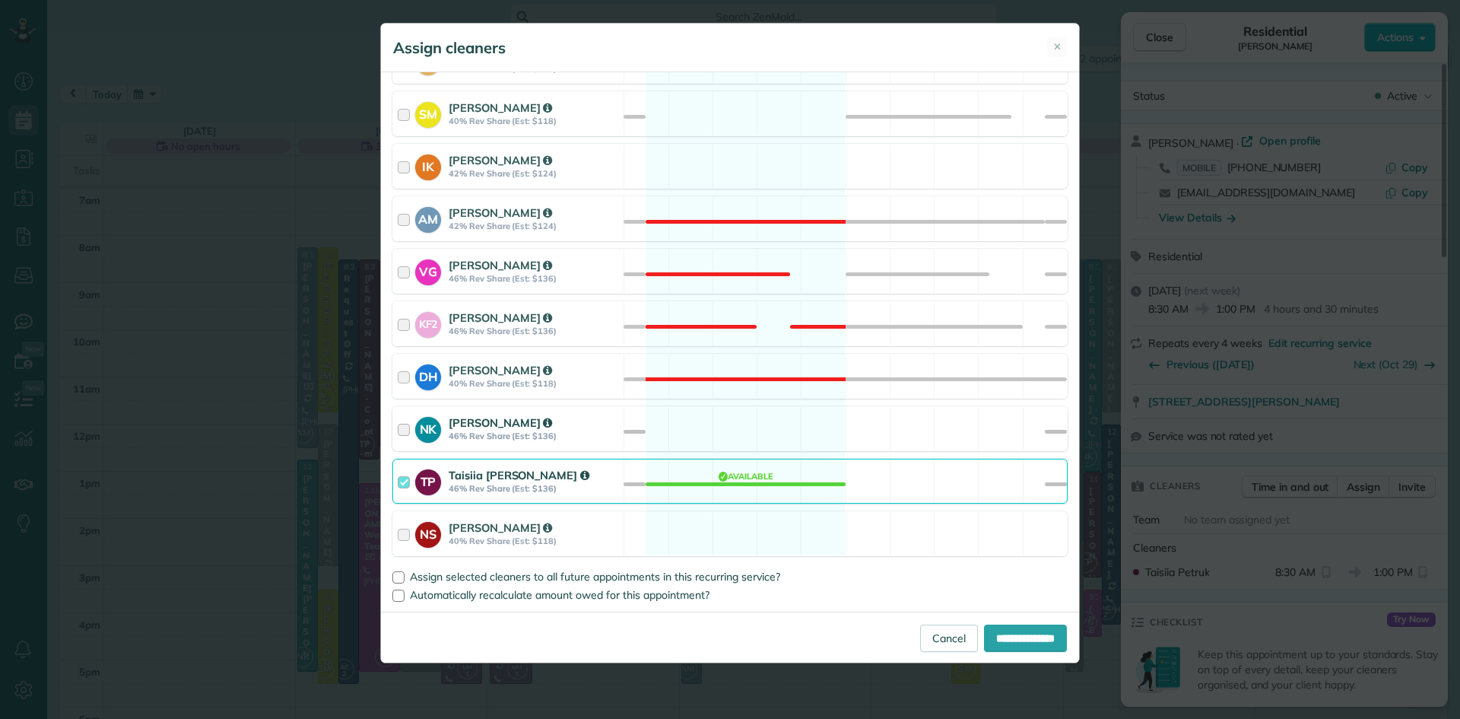
click at [480, 411] on div "NK Natalia Kononenko 46% Rev Share (Est: $136)" at bounding box center [508, 428] width 230 height 43
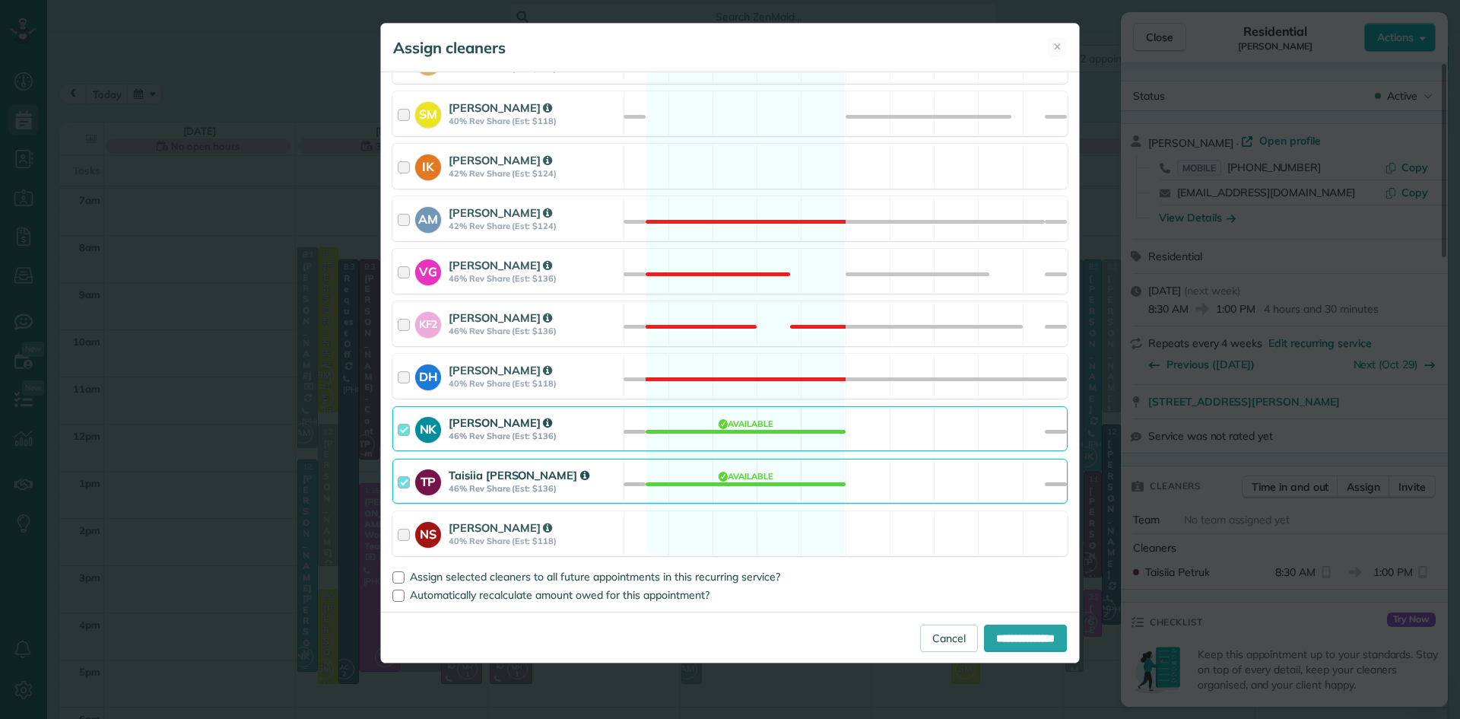
click at [480, 459] on div "TP Taisiia Petruk 46% Rev Share (Est: $136) Available" at bounding box center [729, 481] width 675 height 45
click at [472, 575] on span "Assign selected cleaners to all future appointments in this recurring service?" at bounding box center [595, 577] width 370 height 14
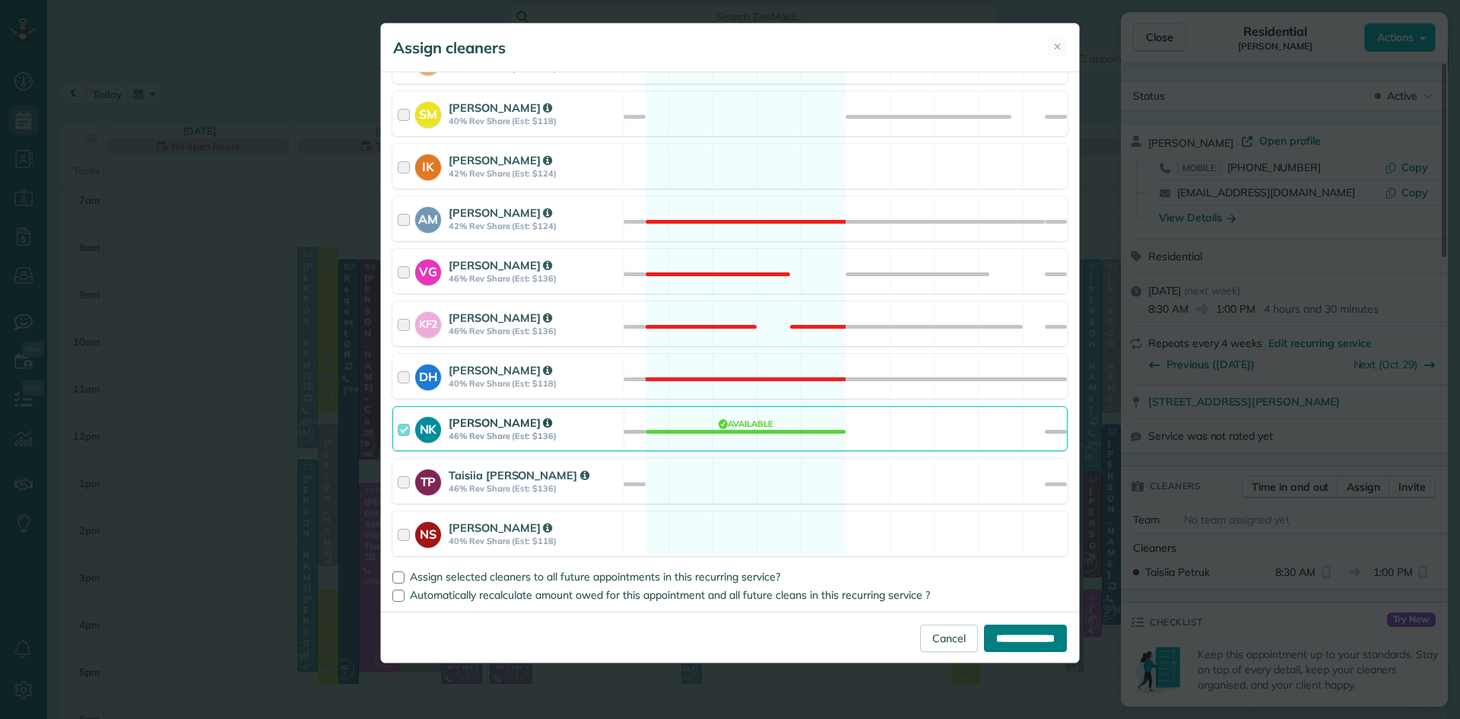
click at [1006, 640] on input "**********" at bounding box center [1025, 637] width 83 height 27
type input "**********"
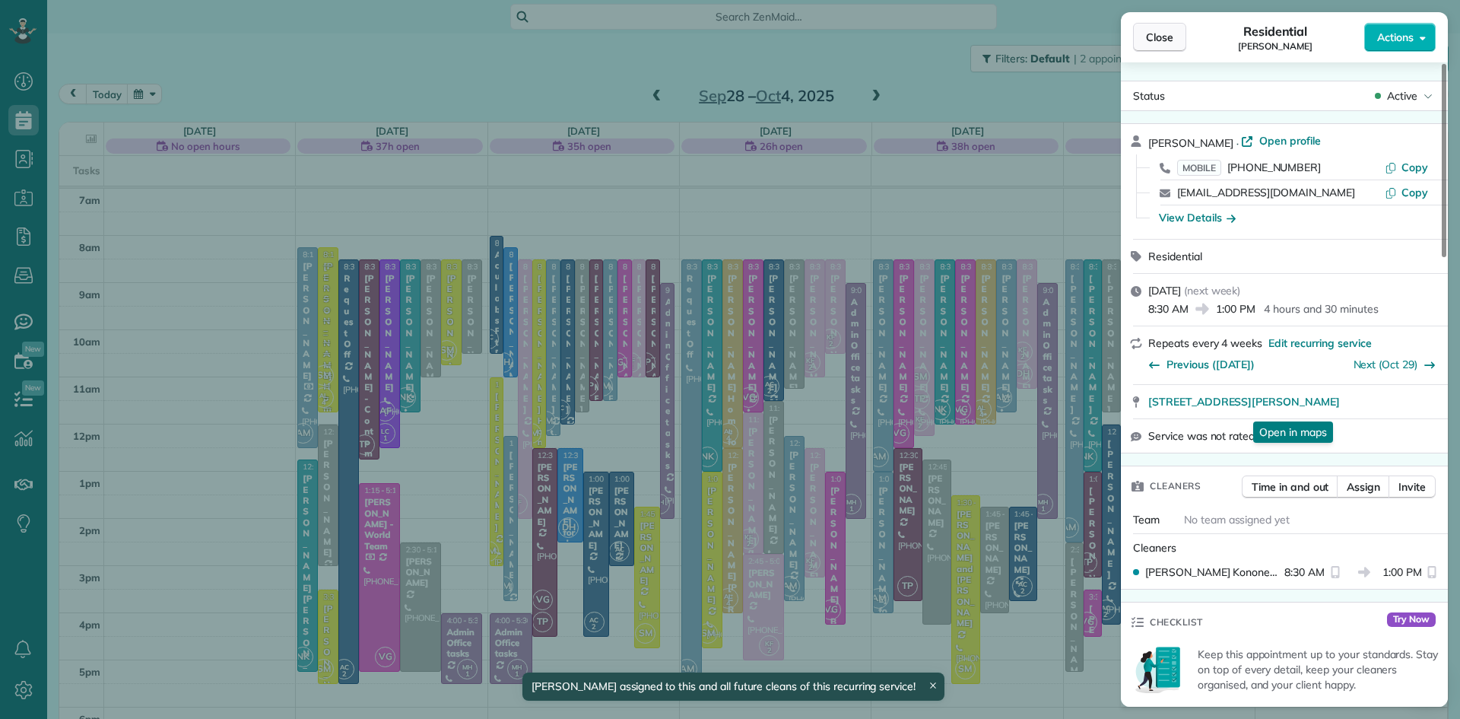
click at [1172, 34] on span "Close" at bounding box center [1159, 37] width 27 height 15
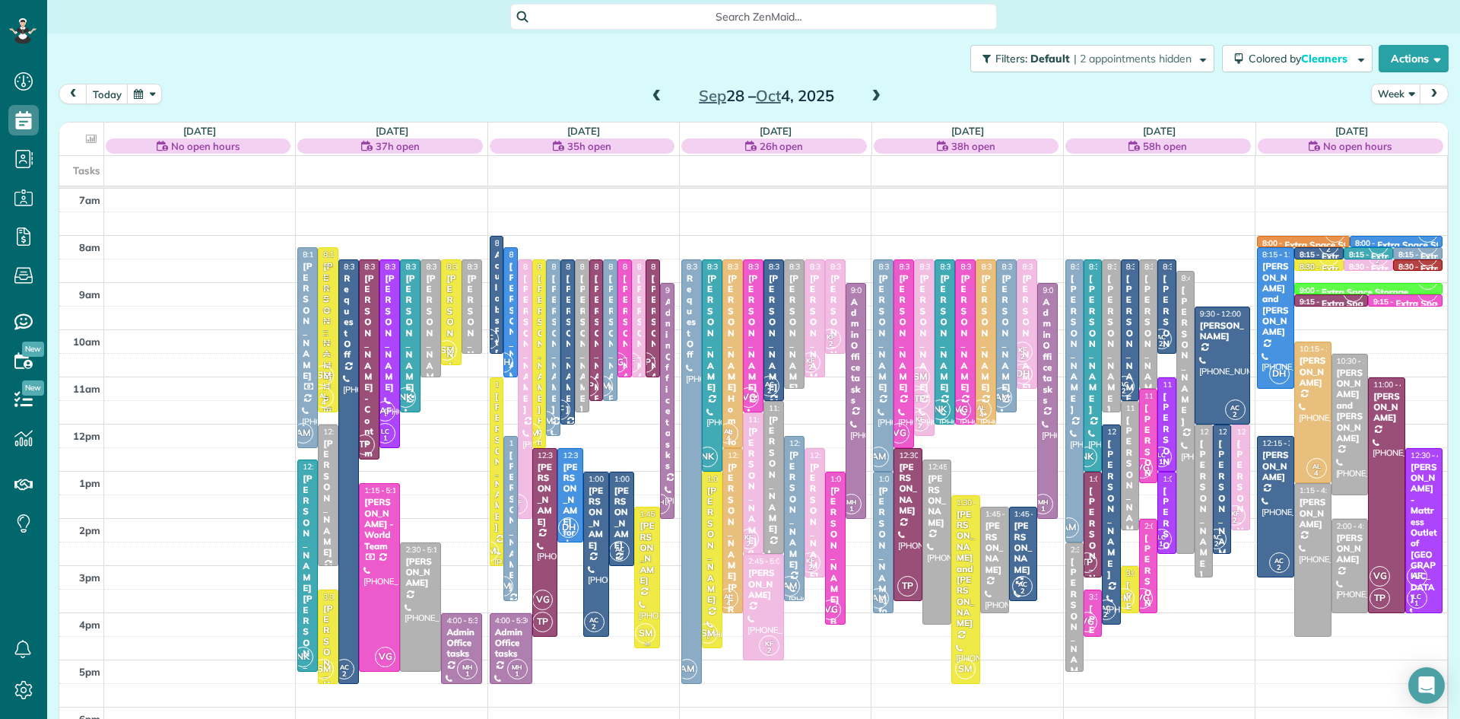
click at [646, 616] on div at bounding box center [647, 577] width 24 height 140
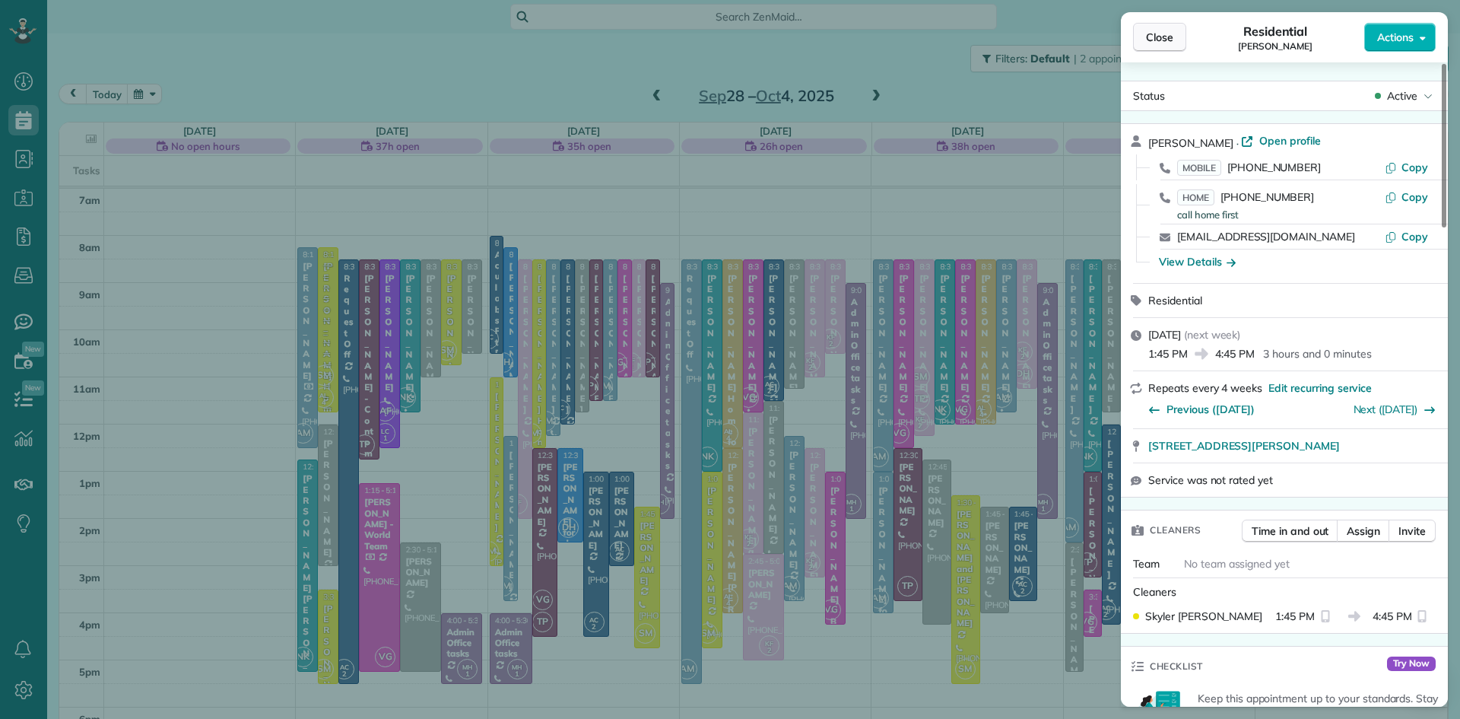
click at [1155, 24] on button "Close" at bounding box center [1159, 37] width 53 height 29
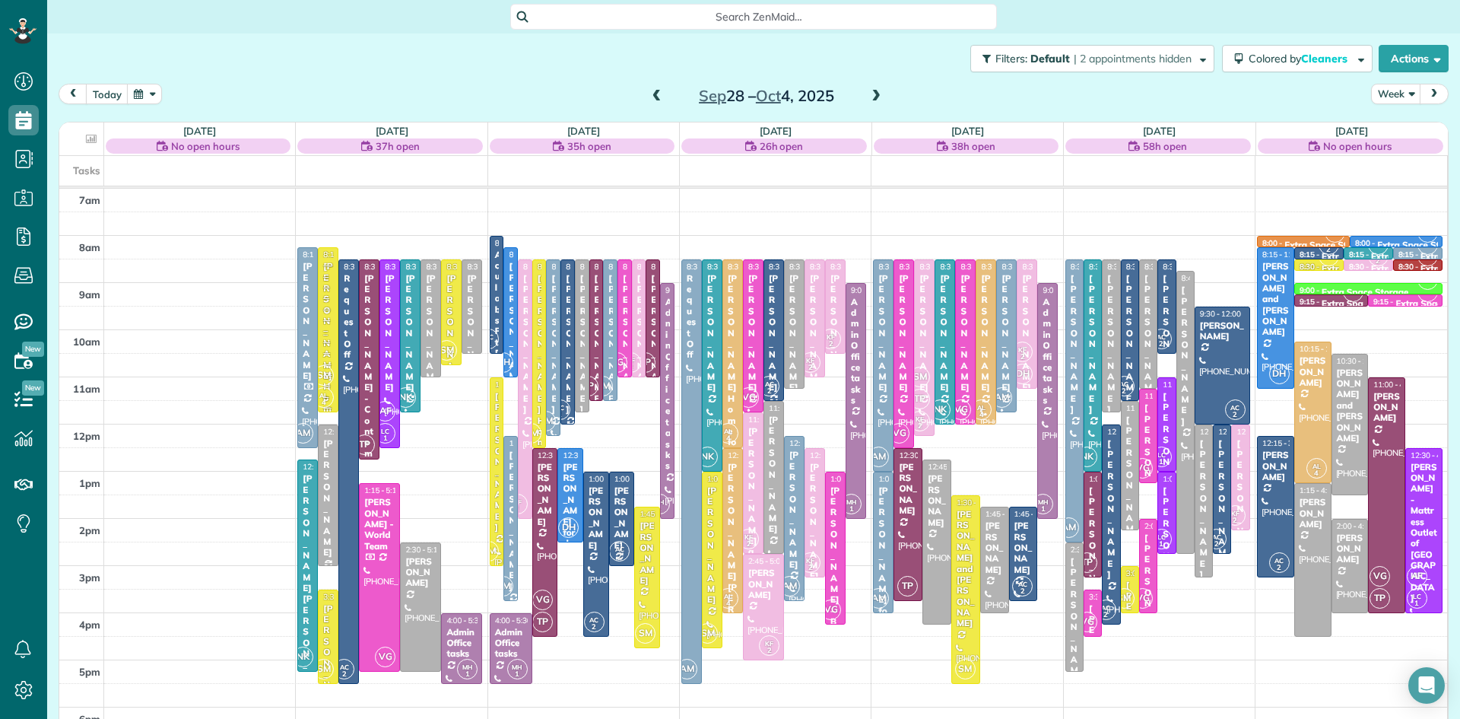
click at [326, 528] on div "[PERSON_NAME]" at bounding box center [327, 498] width 11 height 120
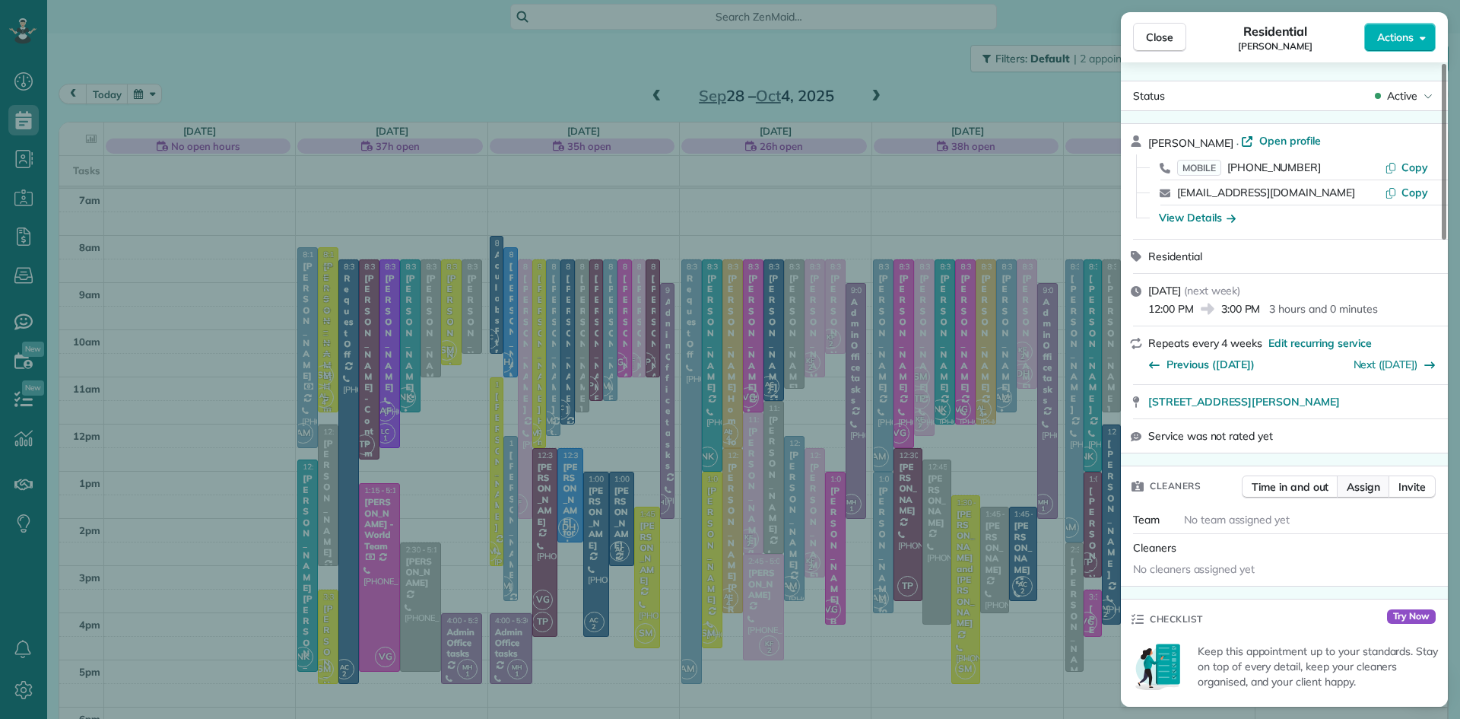
click at [1374, 494] on span "Assign" at bounding box center [1363, 486] width 33 height 15
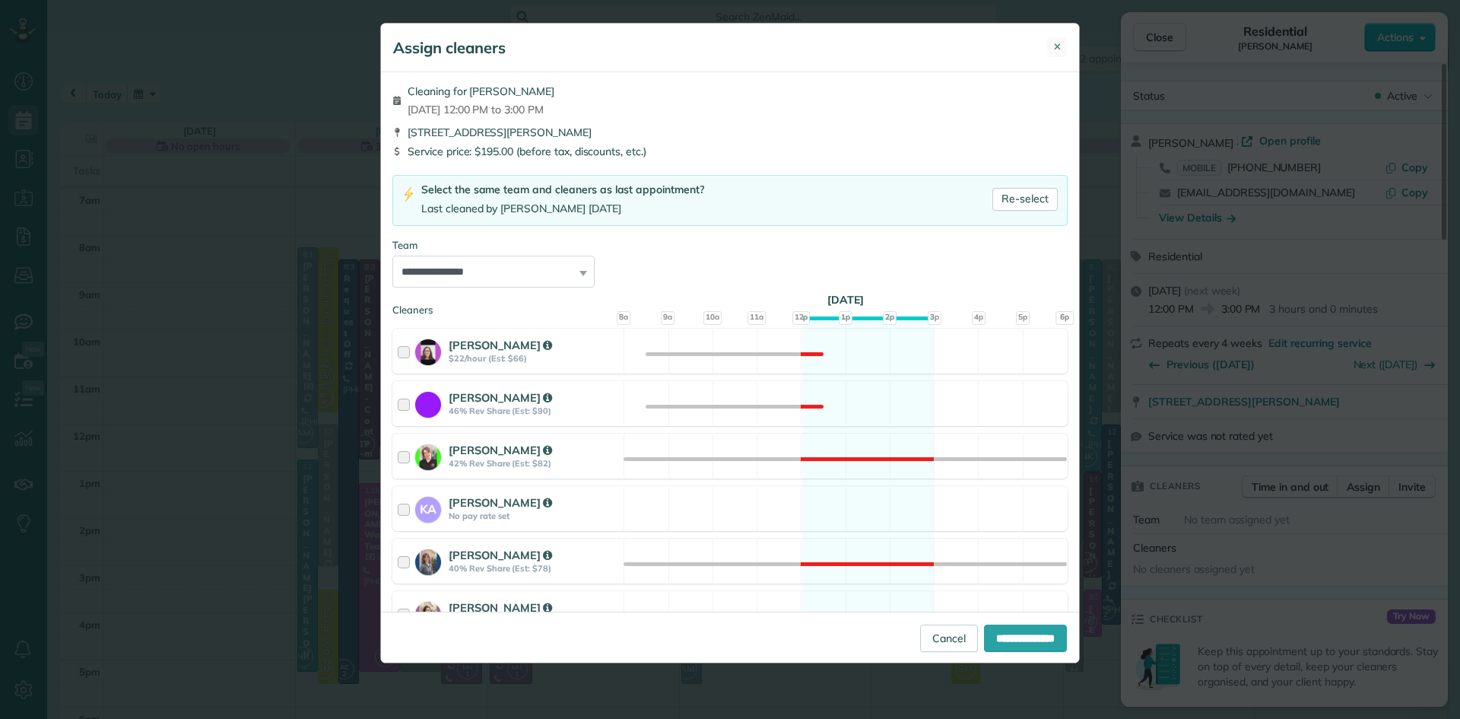
click at [1063, 47] on button "✕" at bounding box center [1057, 47] width 20 height 20
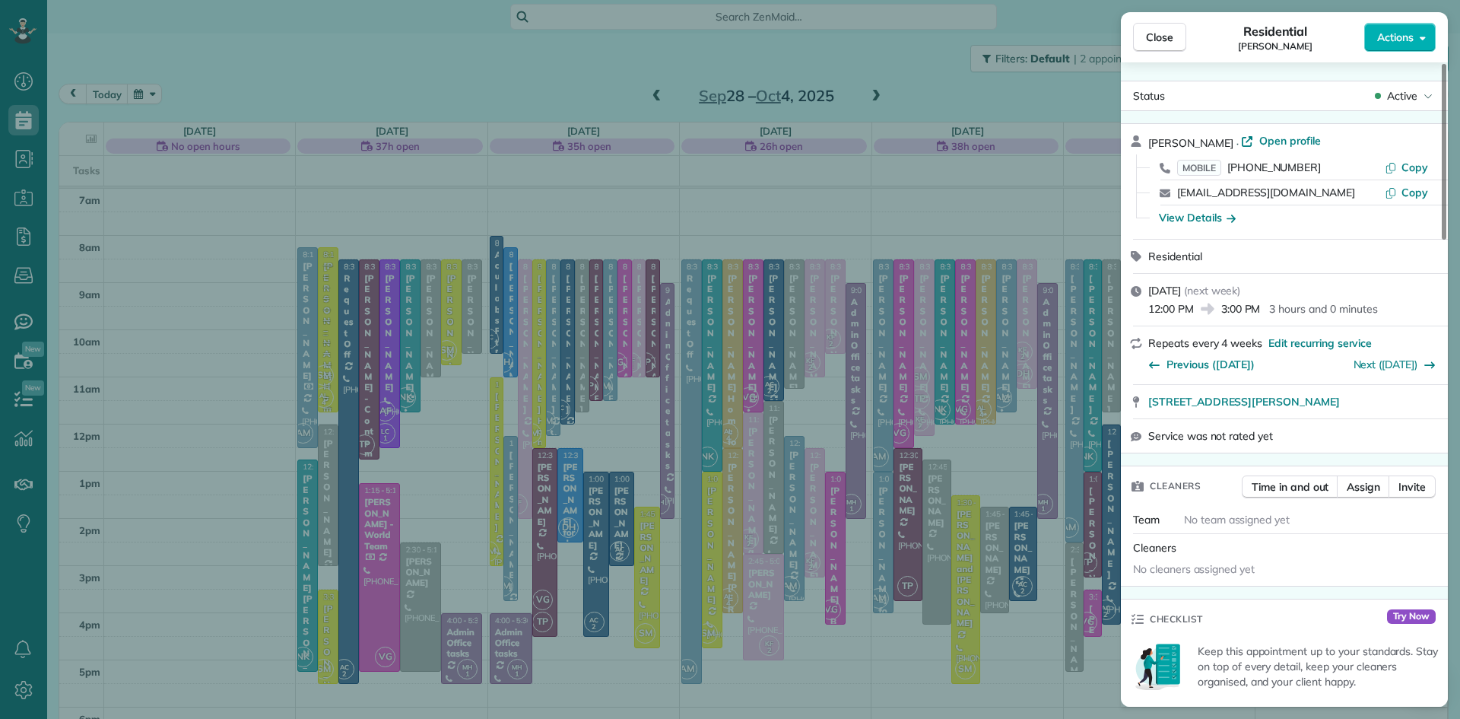
scroll to position [1164, 0]
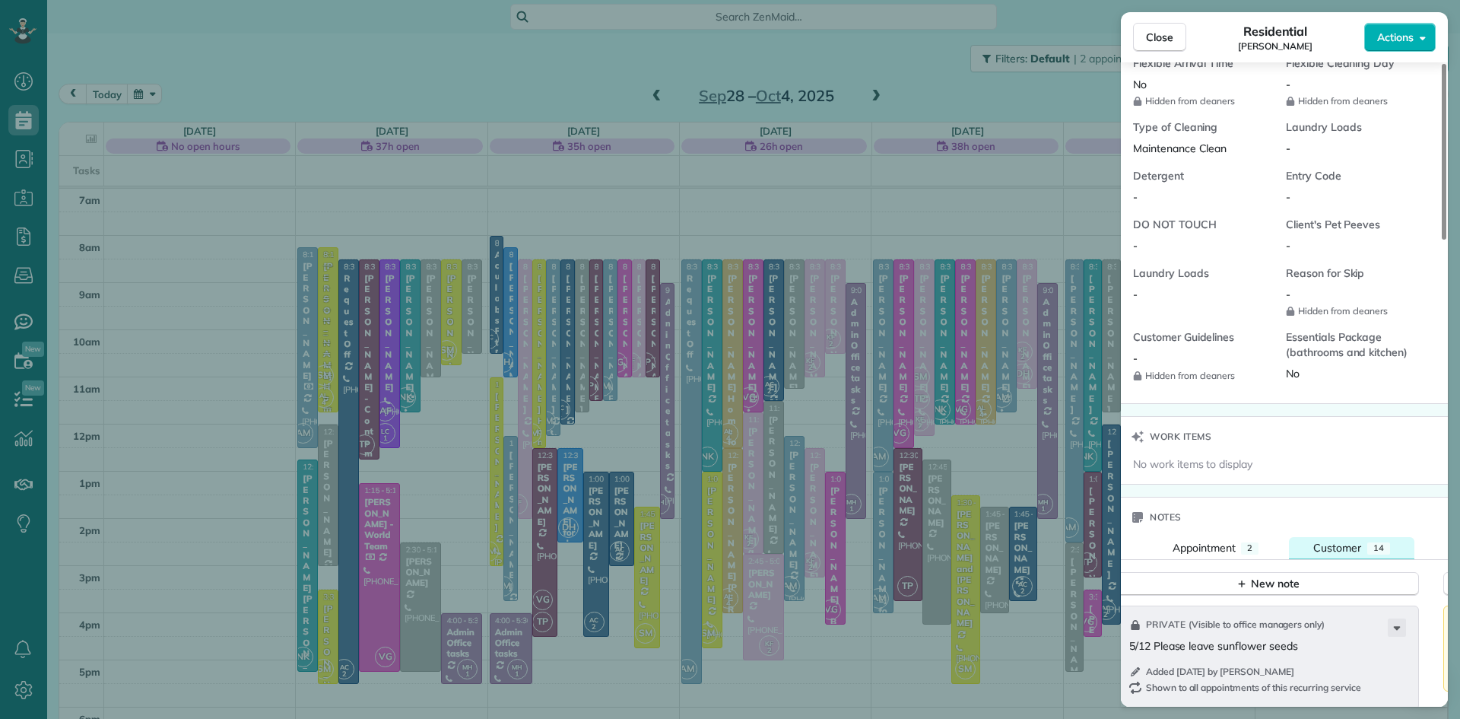
click at [1337, 554] on span "Customer" at bounding box center [1338, 548] width 48 height 14
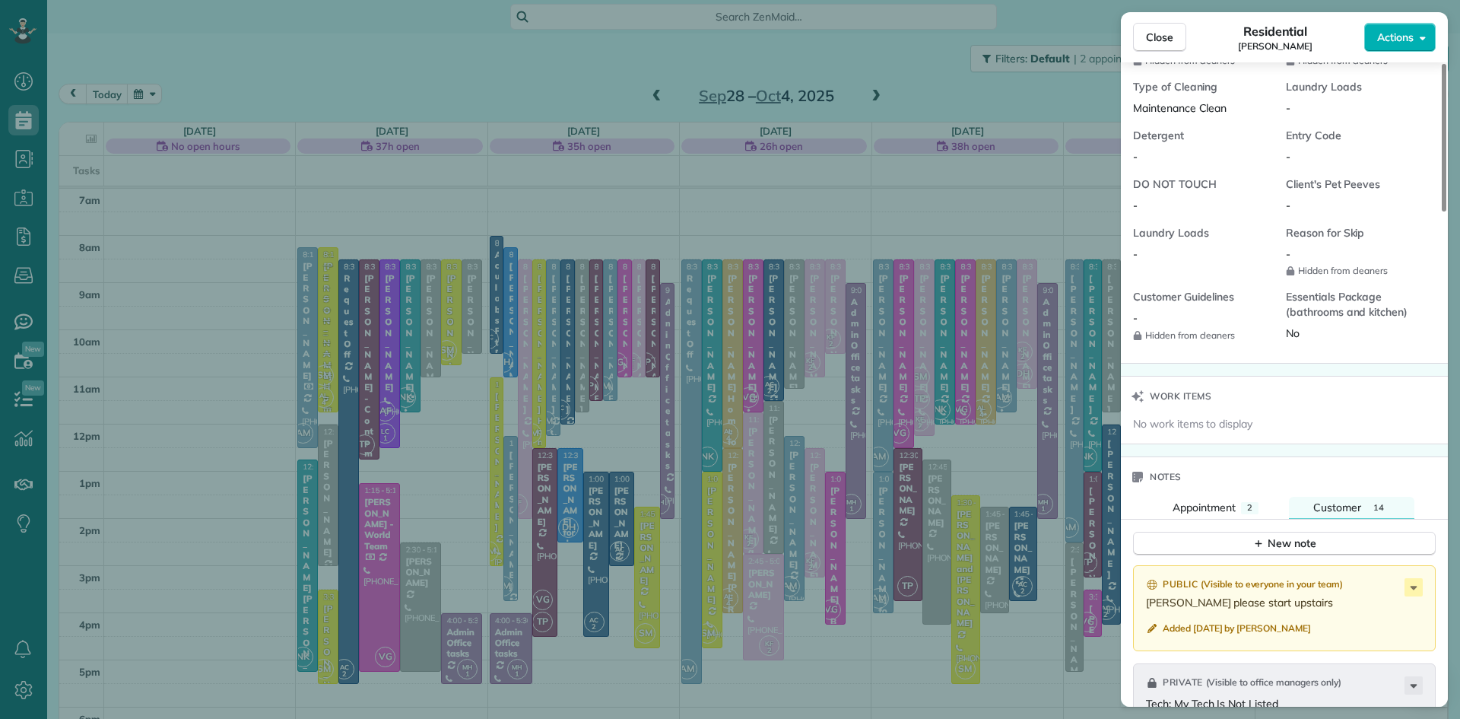
scroll to position [1220, 0]
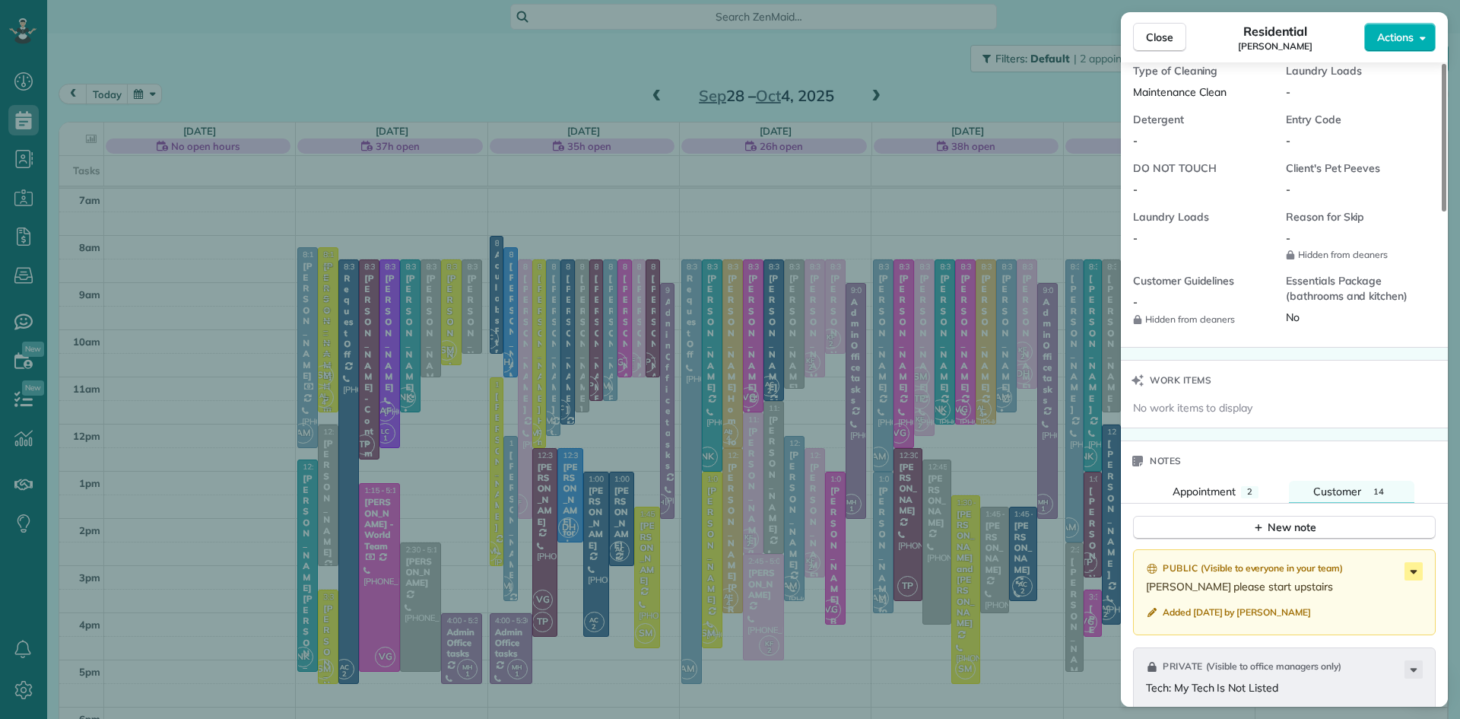
click at [1418, 580] on icon at bounding box center [1414, 571] width 18 height 18
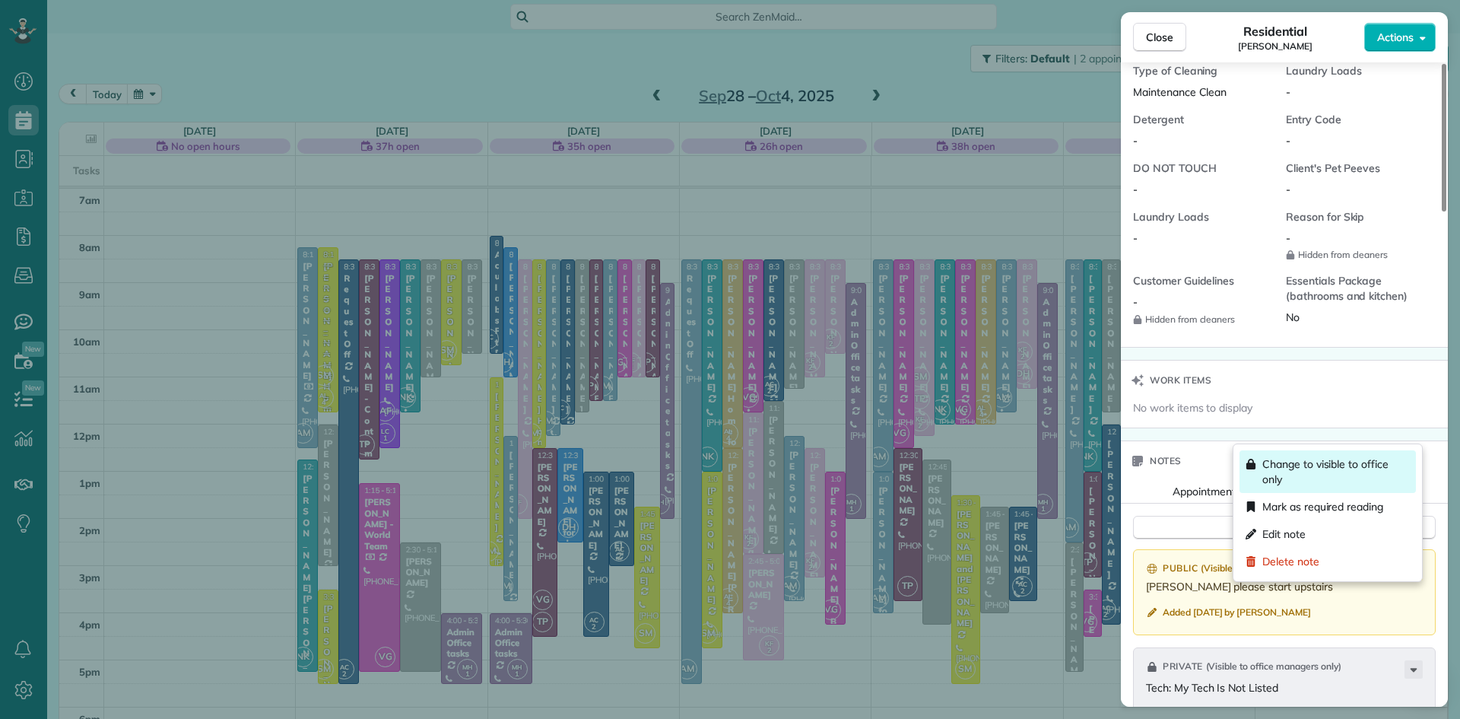
click at [1340, 464] on span "Change to visible to office only" at bounding box center [1337, 471] width 148 height 30
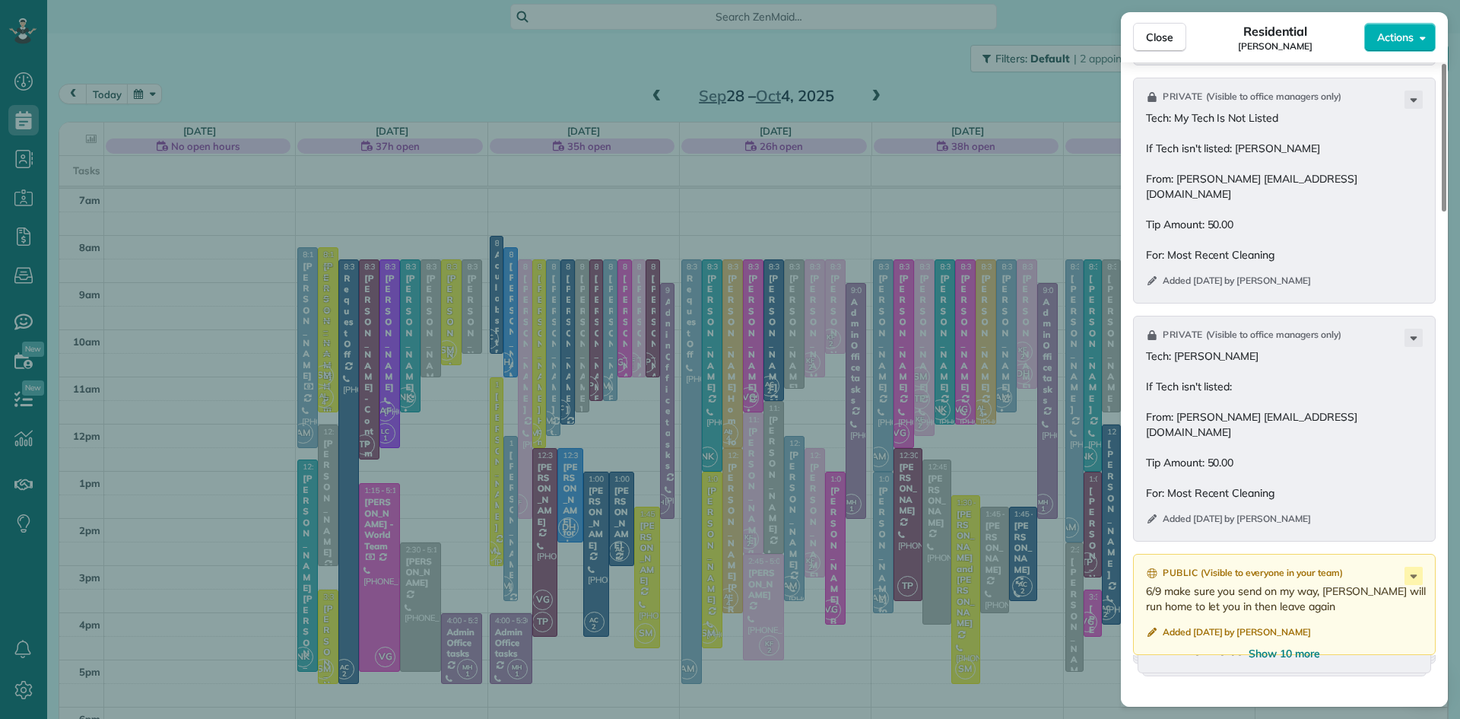
scroll to position [1949, 0]
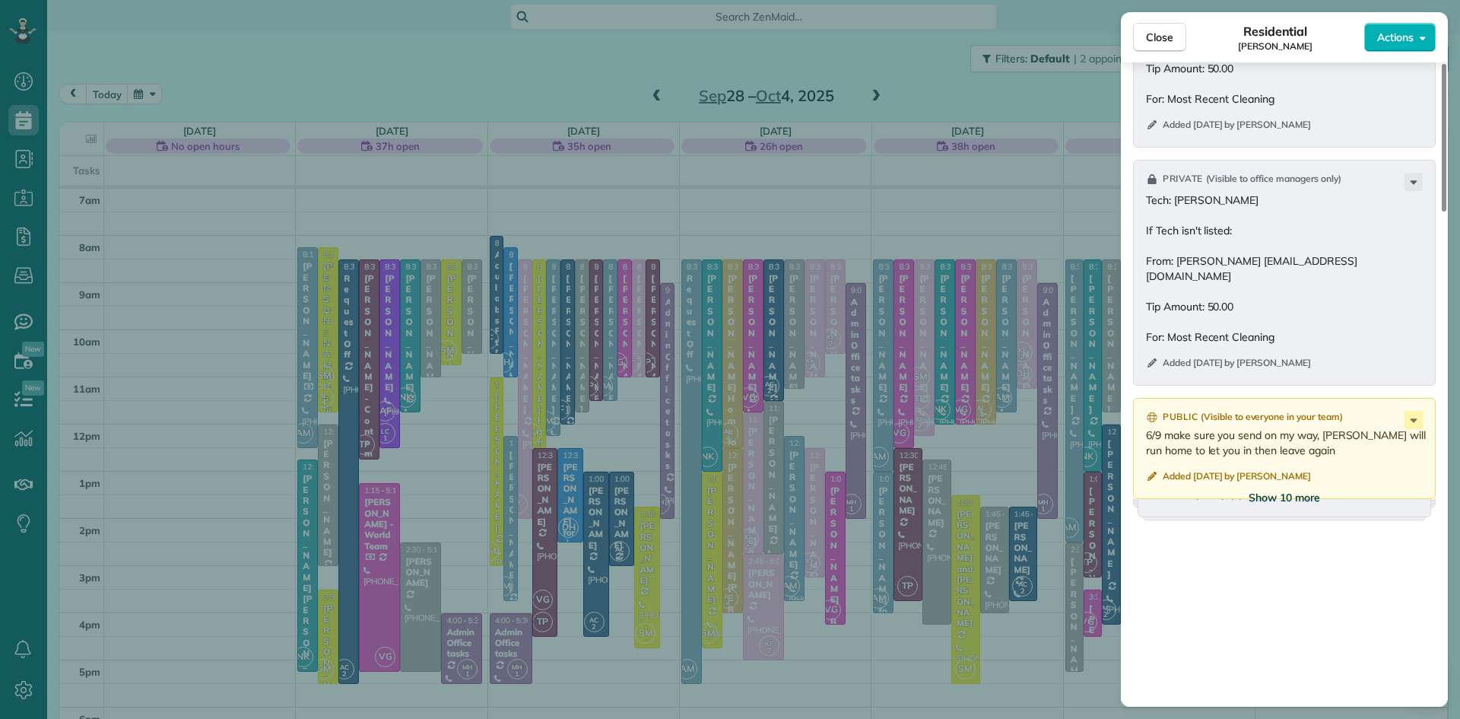
click at [1310, 505] on span "Show 10 more" at bounding box center [1284, 497] width 71 height 15
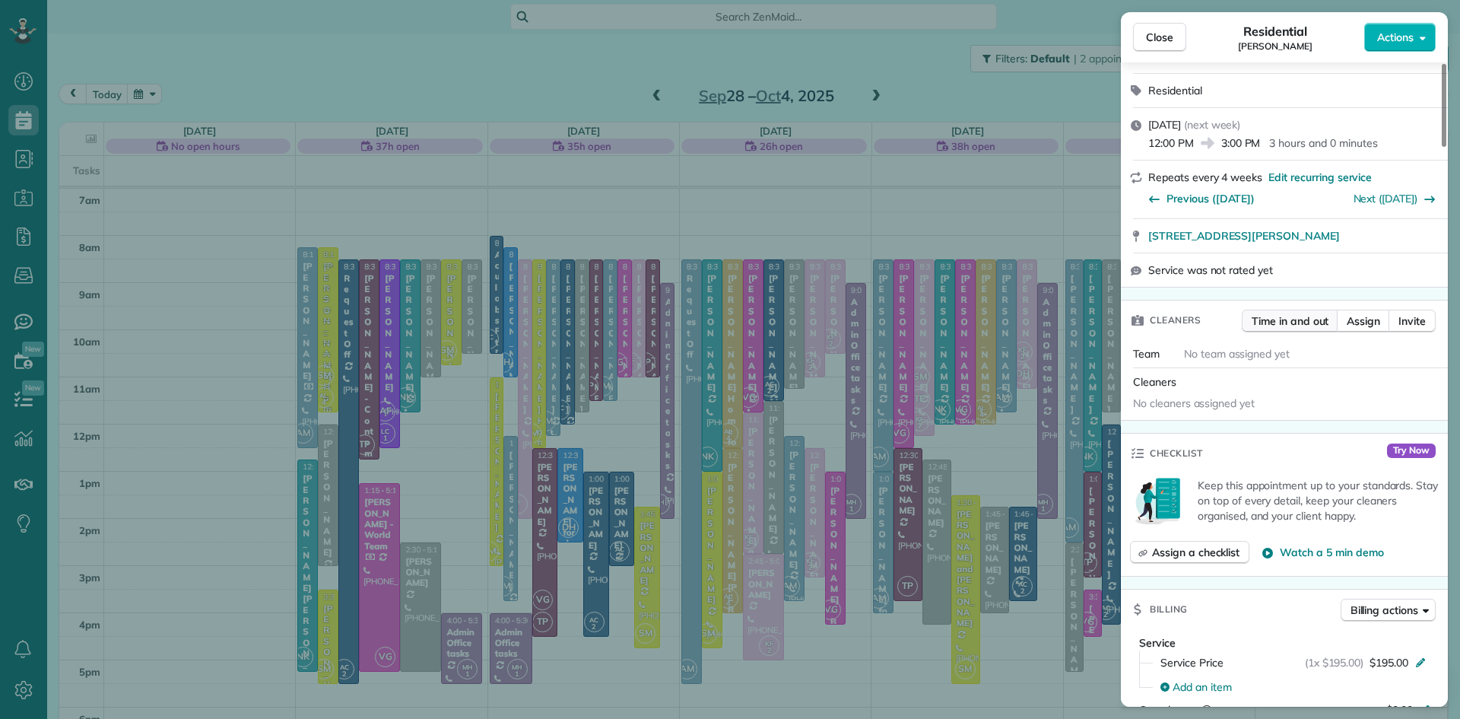
scroll to position [0, 0]
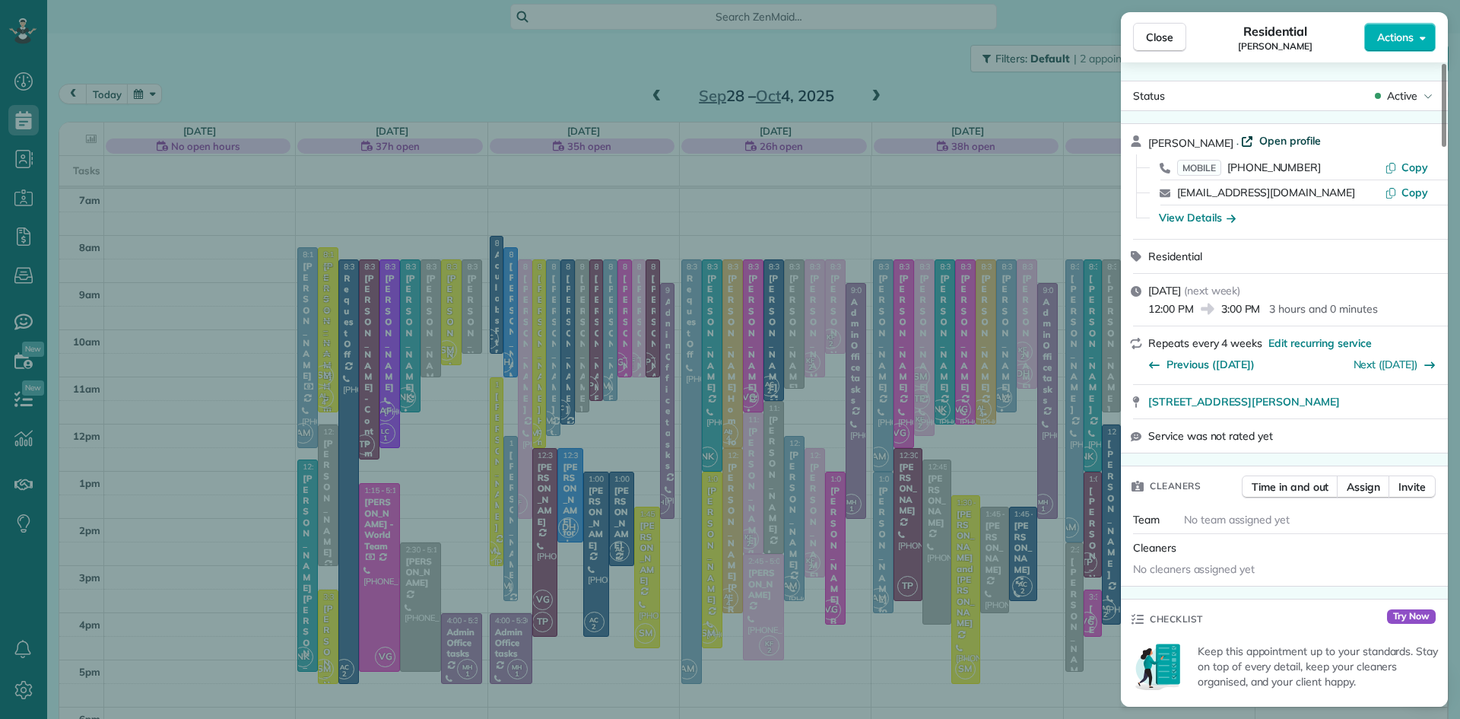
click at [1295, 138] on span "Open profile" at bounding box center [1291, 140] width 62 height 15
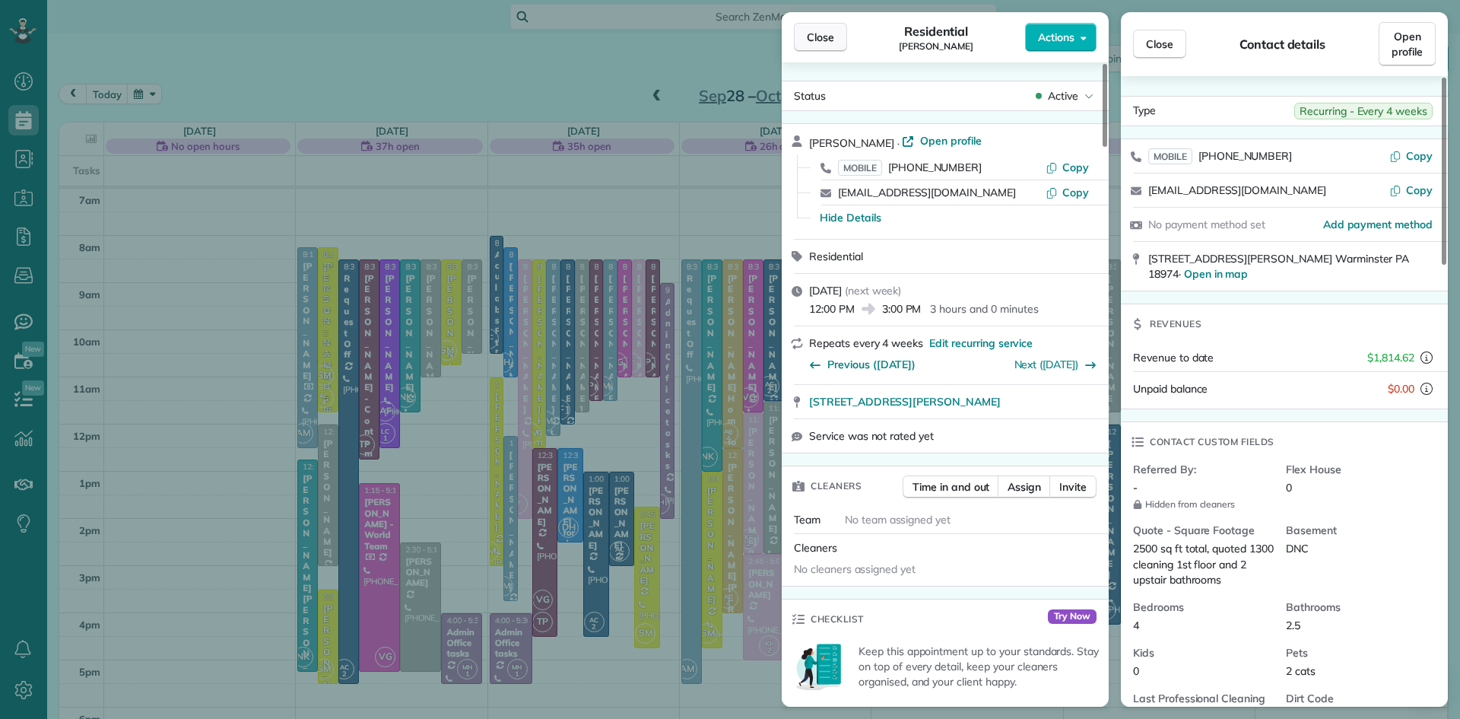
click at [827, 33] on span "Close" at bounding box center [820, 37] width 27 height 15
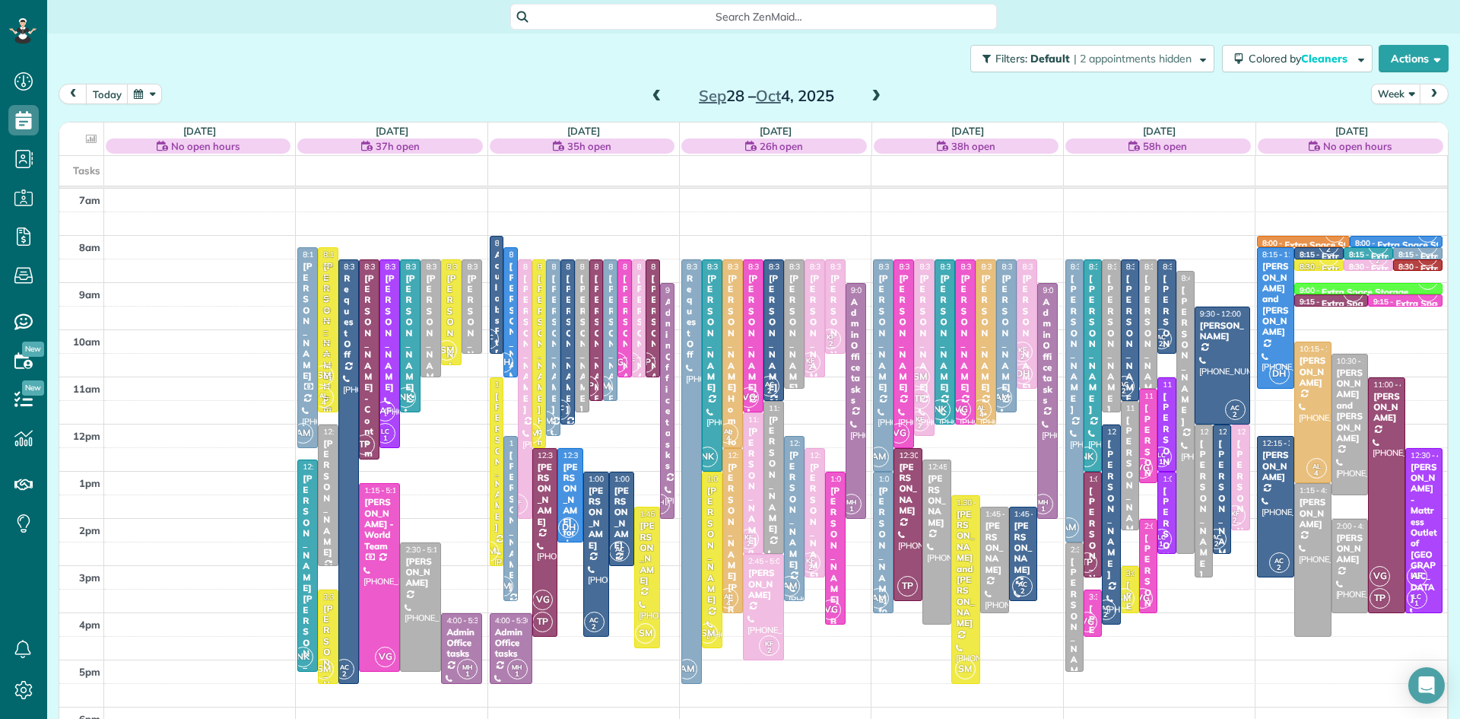
click at [653, 93] on span at bounding box center [657, 97] width 17 height 14
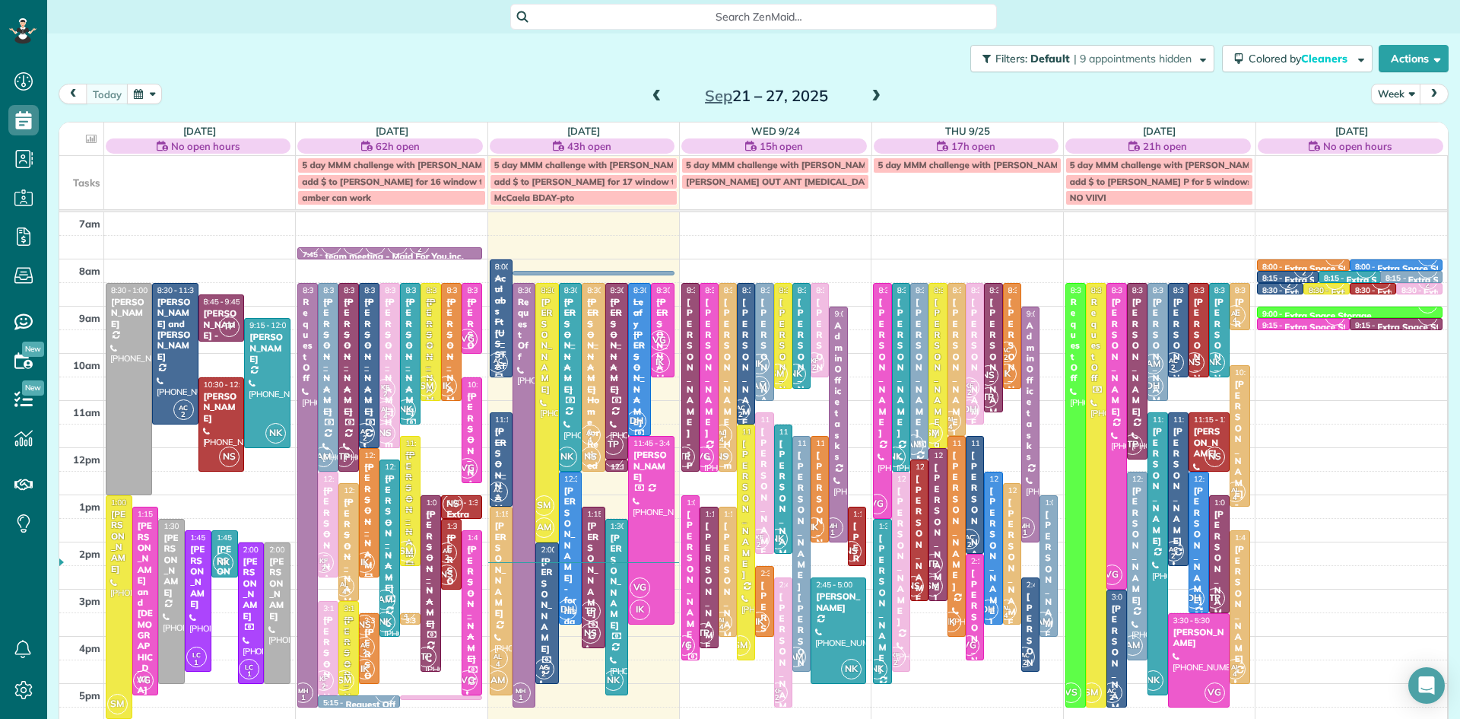
click at [853, 475] on div "7am 8am 9am 10am 11am 12pm 1pm 2pm 3pm 4pm 5pm 6pm 7pm 8pm 8:30 - 1:00 Joe Weid…" at bounding box center [753, 541] width 1388 height 659
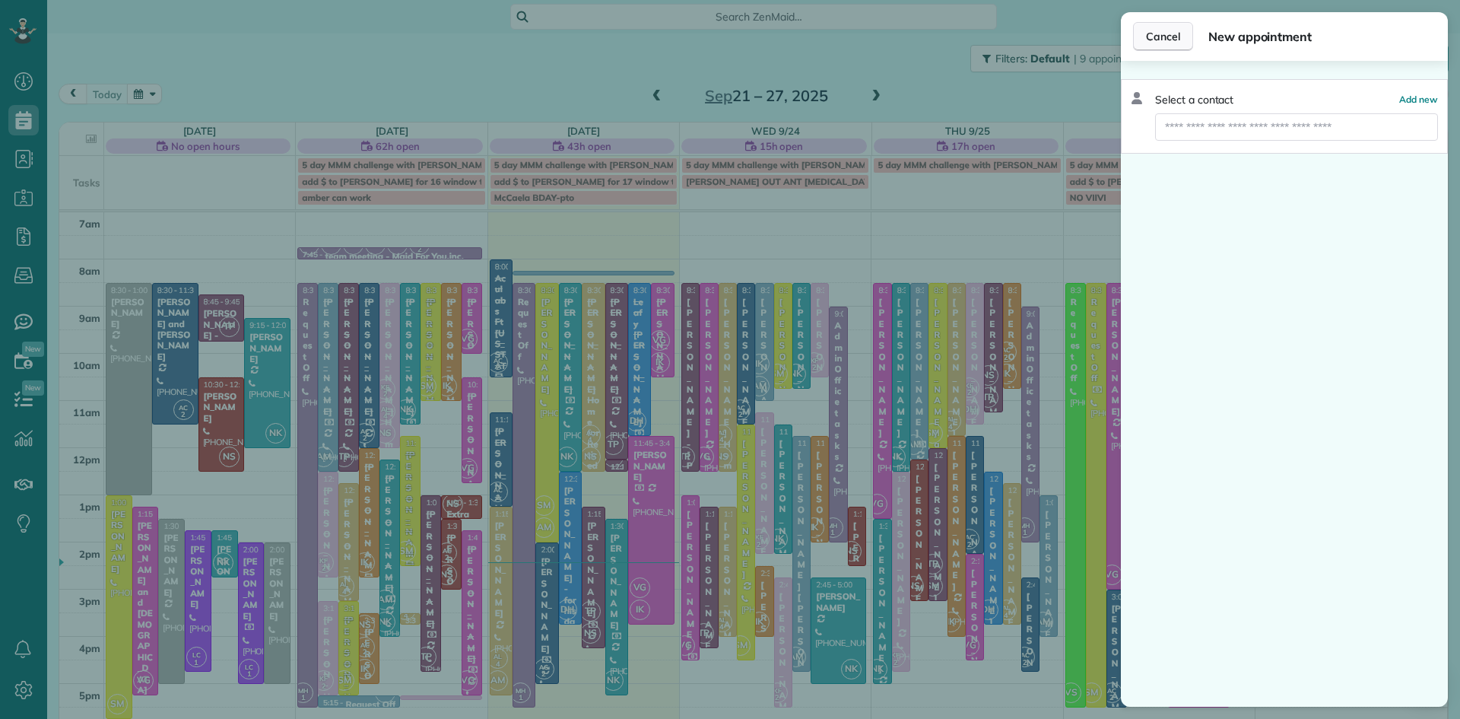
click at [1170, 26] on button "Cancel" at bounding box center [1163, 36] width 60 height 29
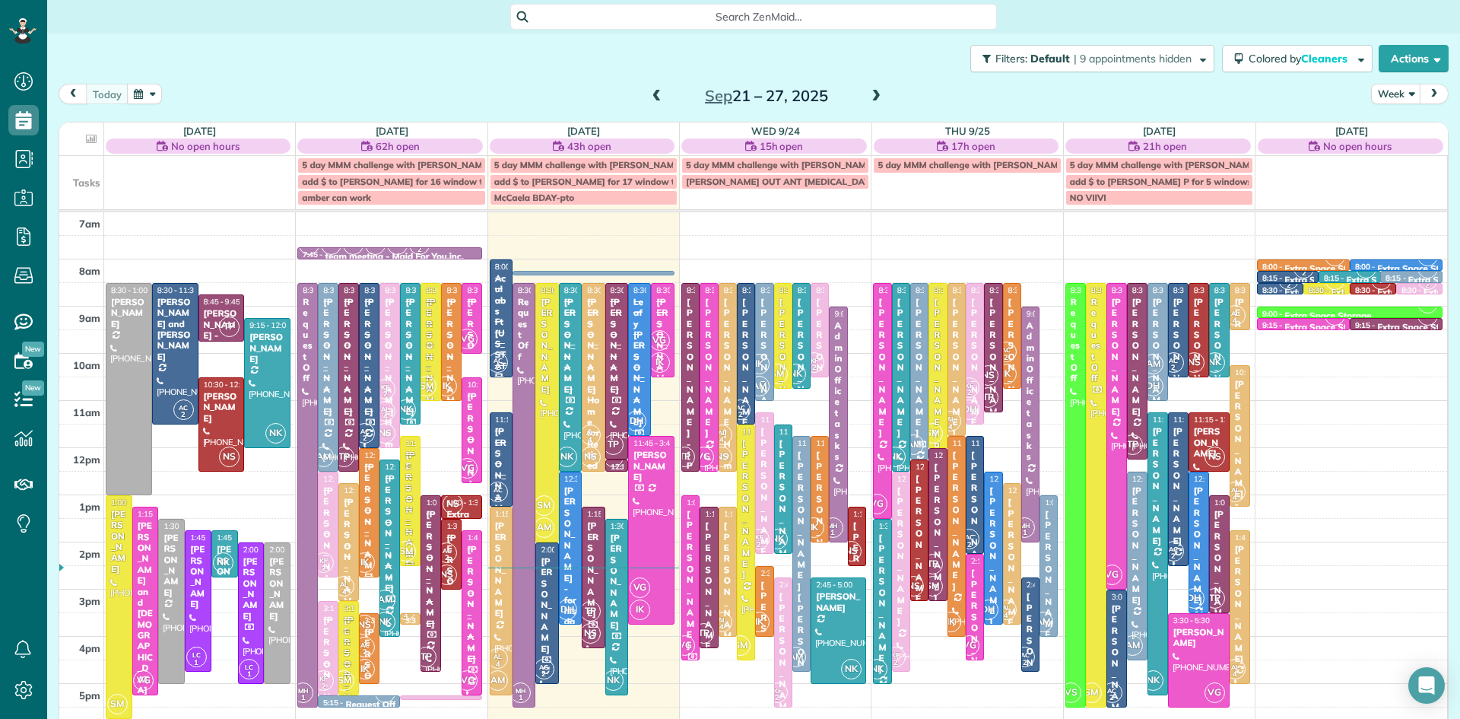
click at [571, 589] on div "[PERSON_NAME] - for his dad [PERSON_NAME]" at bounding box center [571, 611] width 14 height 252
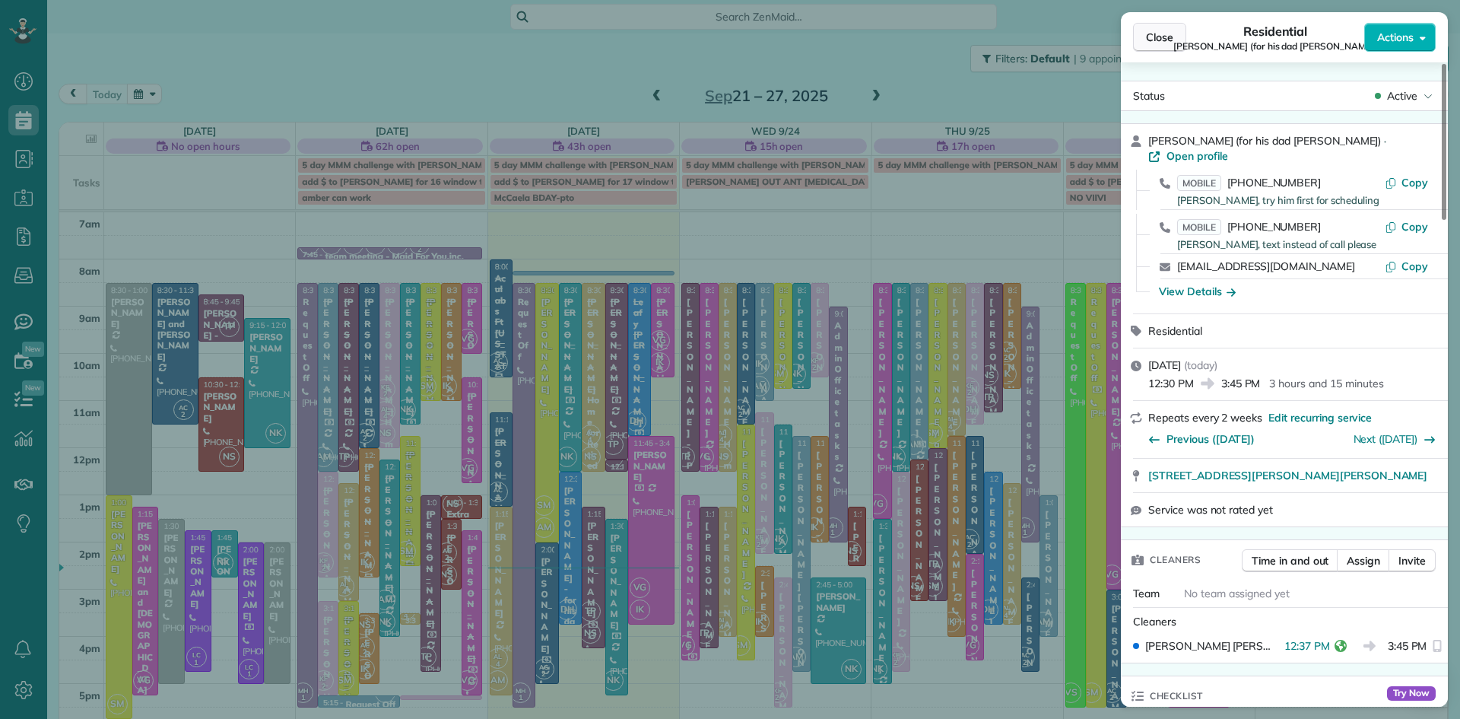
click at [1179, 45] on button "Close" at bounding box center [1159, 37] width 53 height 29
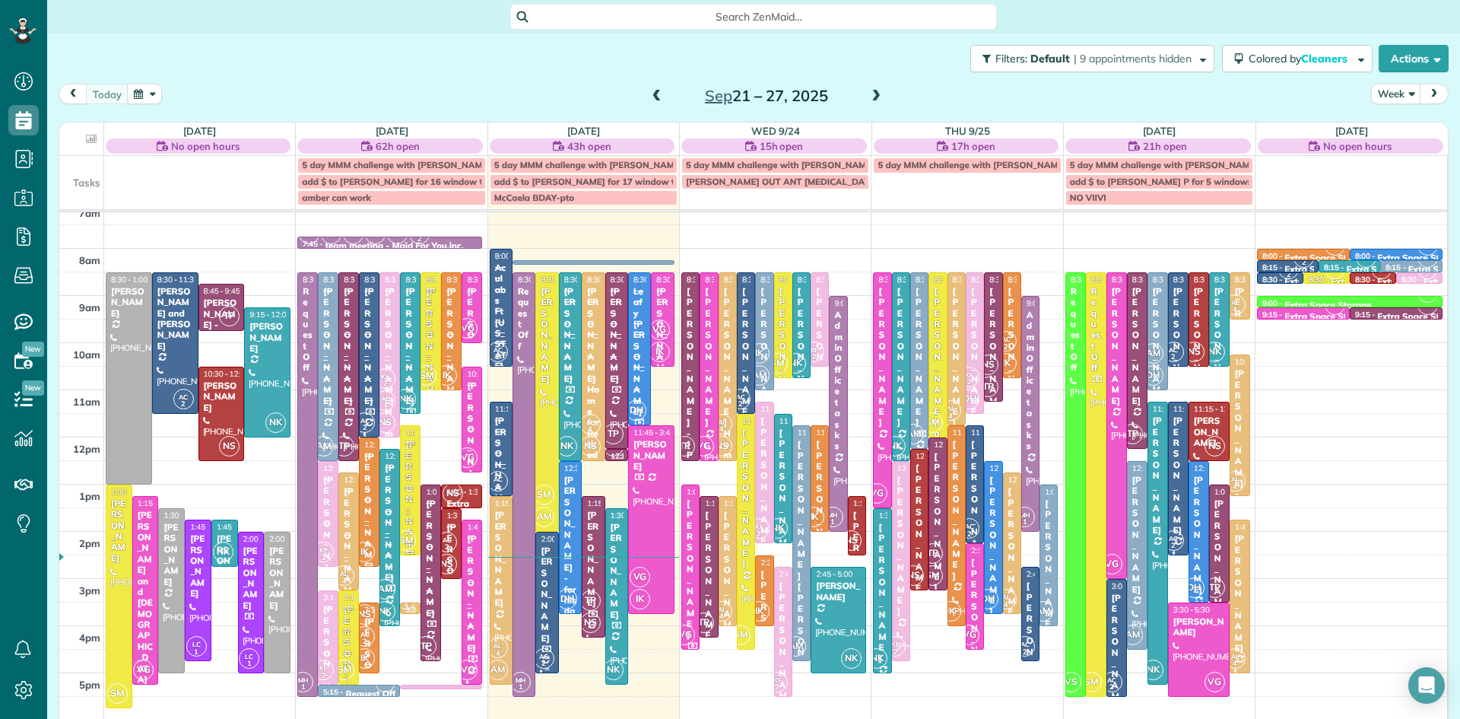
scroll to position [23, 0]
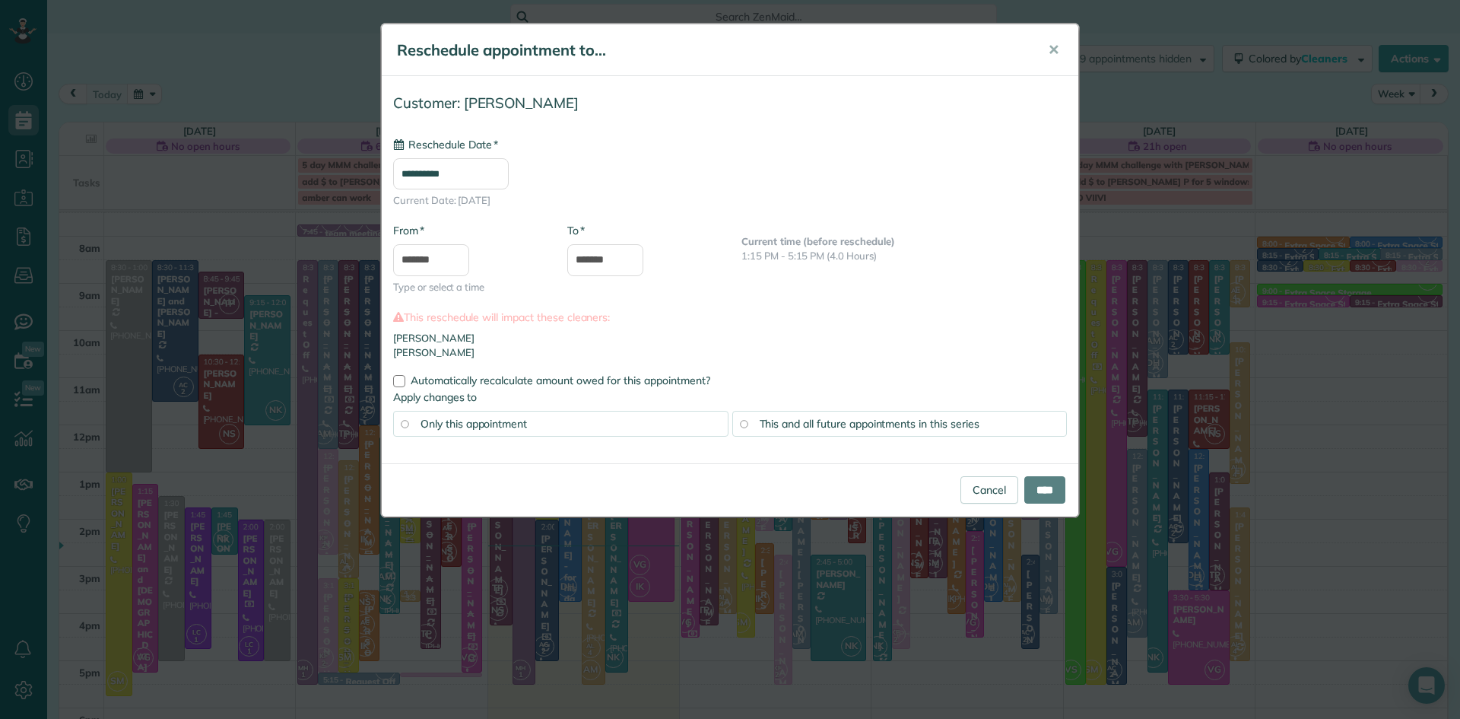
type input "**********"
click at [442, 259] on input "*******" at bounding box center [431, 260] width 76 height 32
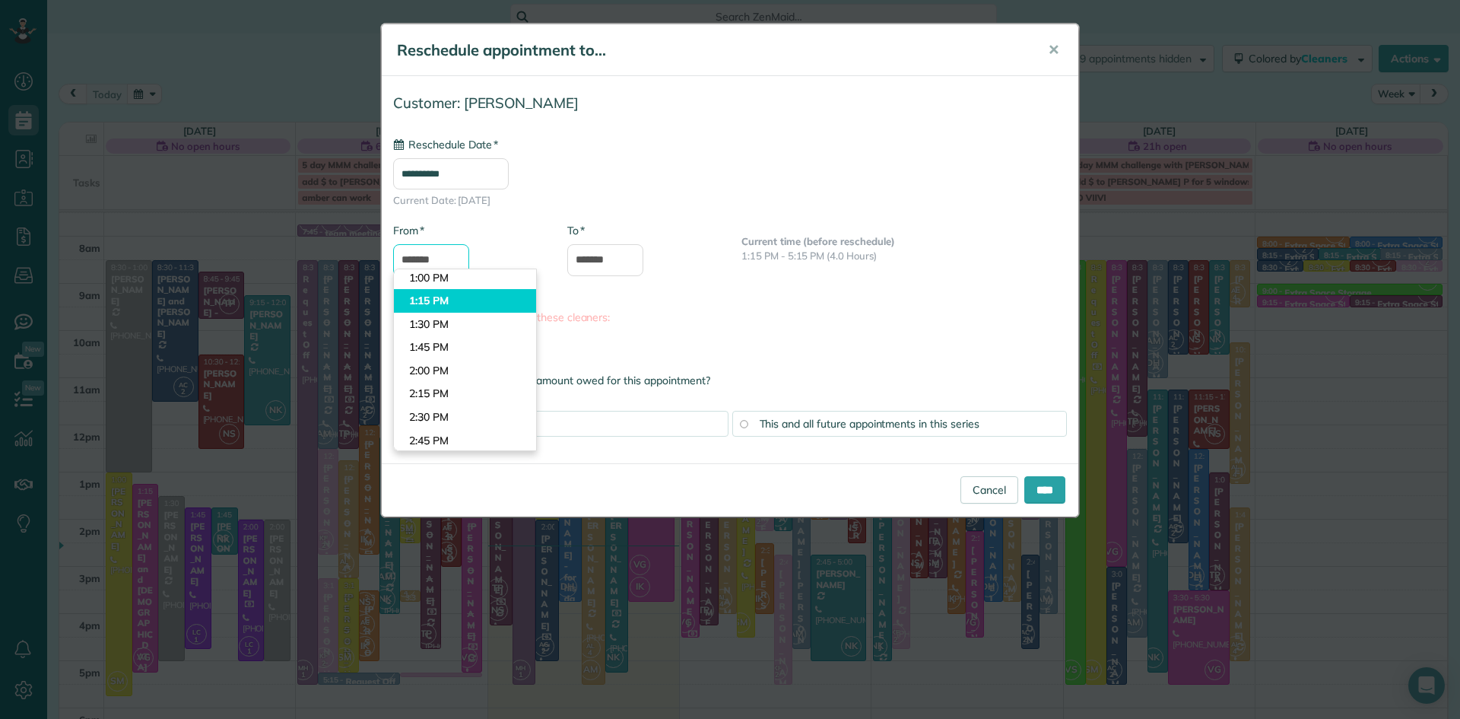
scroll to position [1184, 0]
type input "*******"
click at [442, 282] on body "Dashboard Scheduling Calendar View List View Dispatch View - Weekly scheduling …" at bounding box center [730, 359] width 1460 height 719
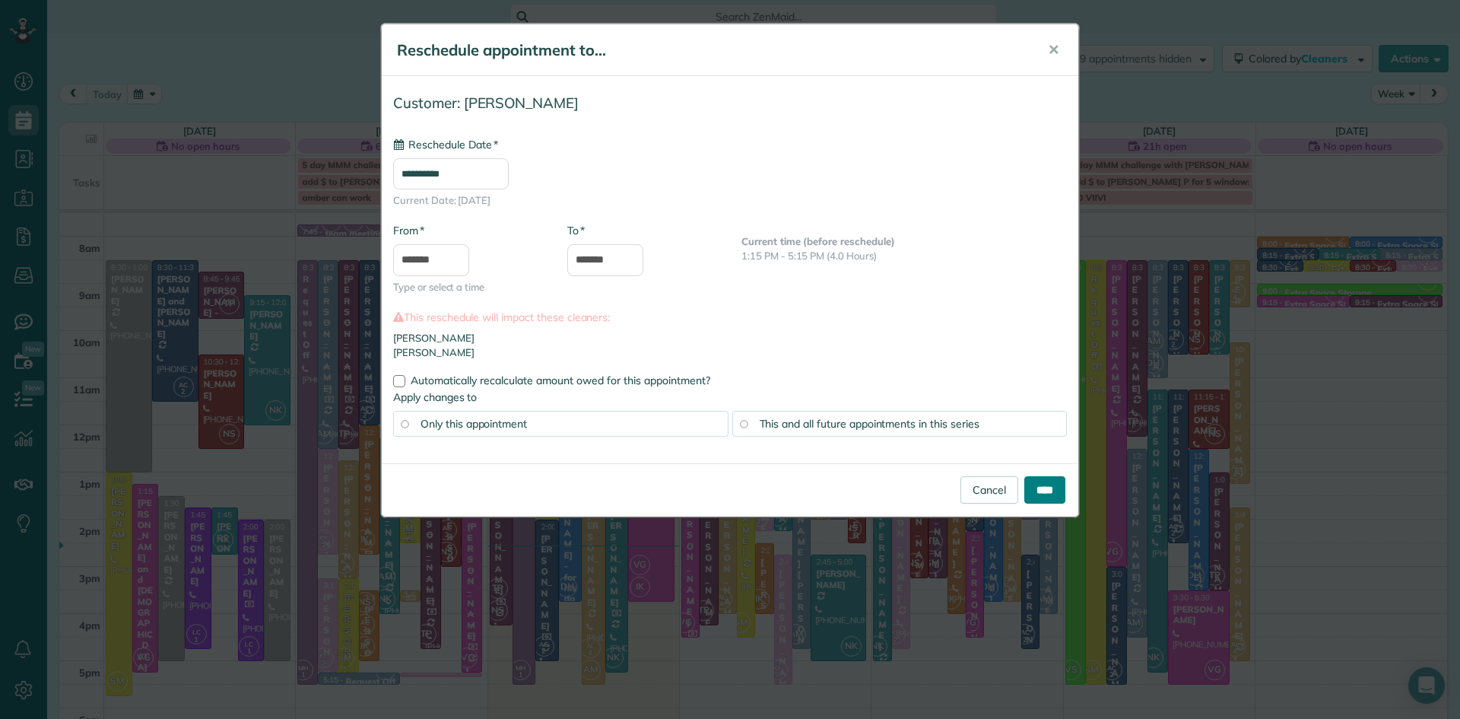
click at [1045, 484] on input "****" at bounding box center [1044, 489] width 41 height 27
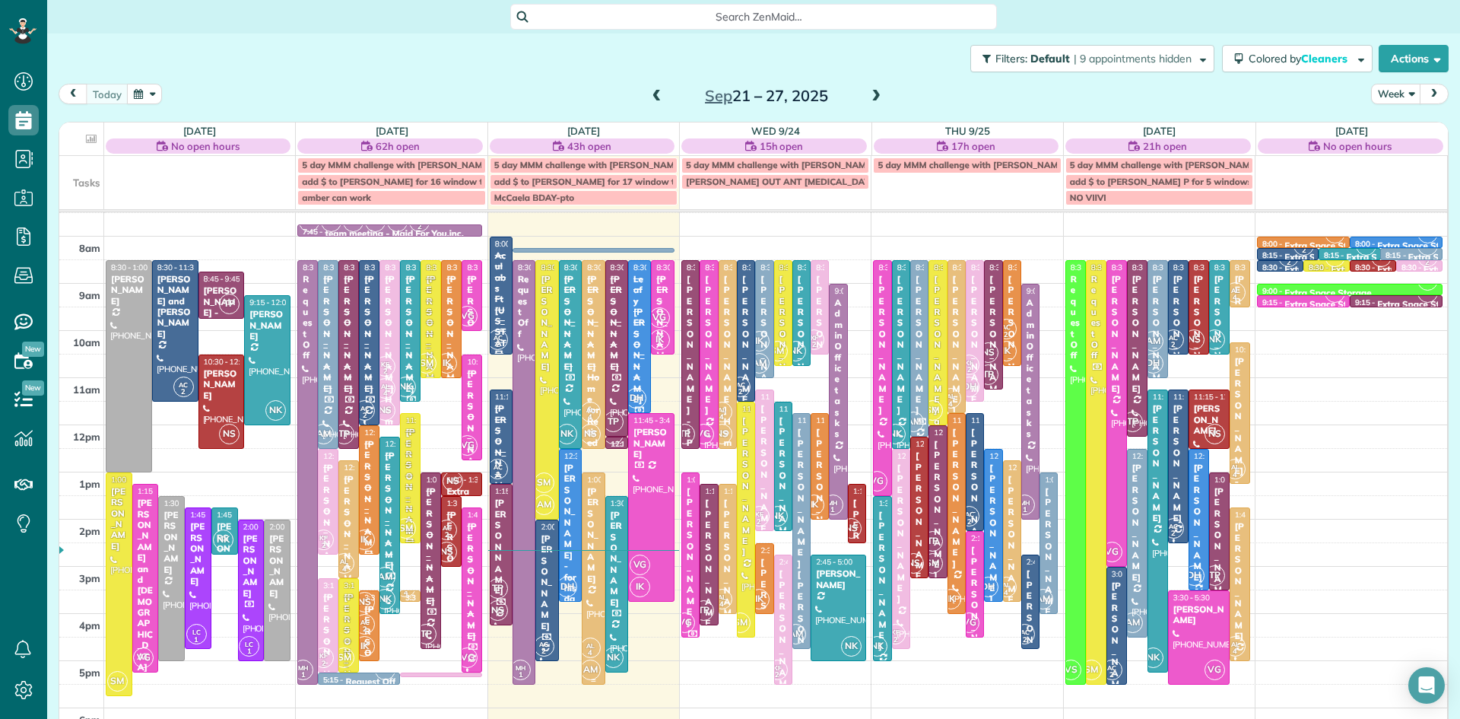
click at [598, 527] on div "[PERSON_NAME]" at bounding box center [593, 535] width 14 height 98
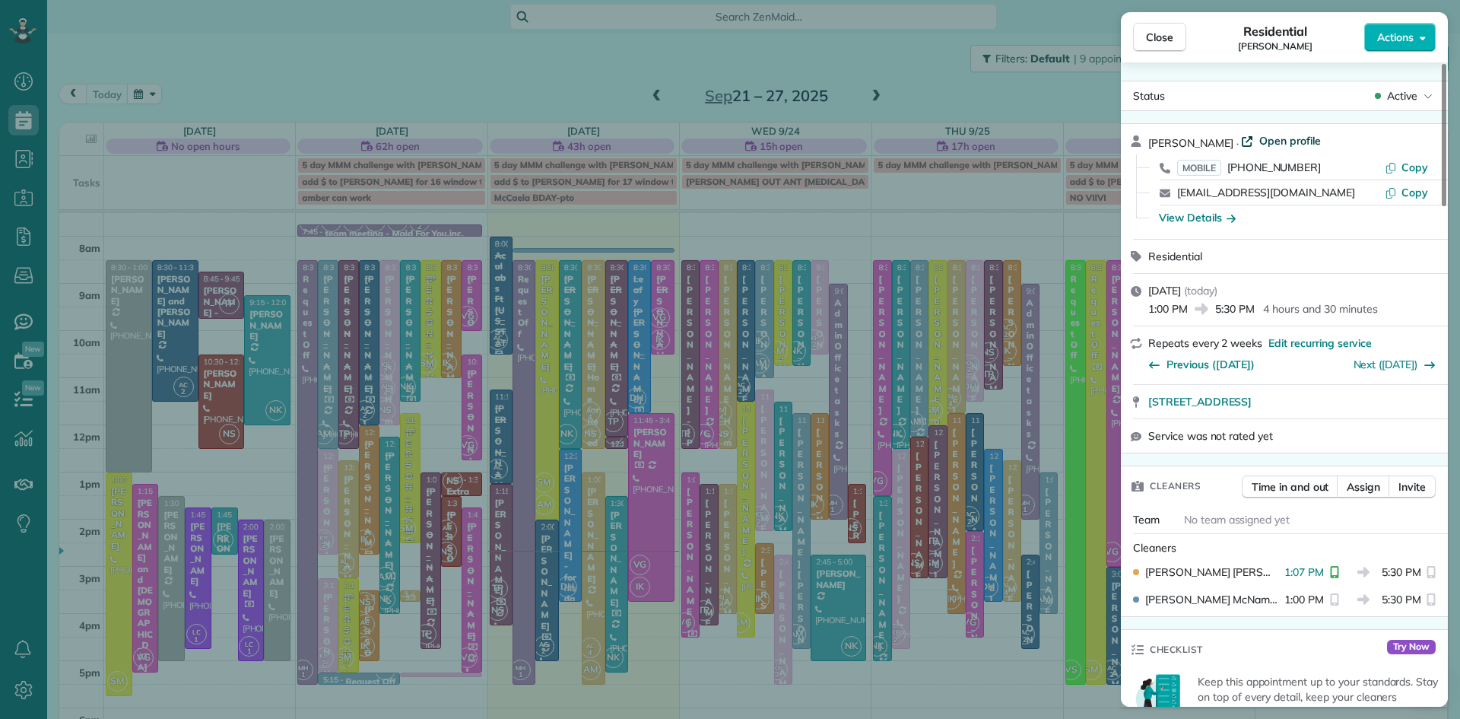
click at [1270, 141] on span "Open profile" at bounding box center [1291, 140] width 62 height 15
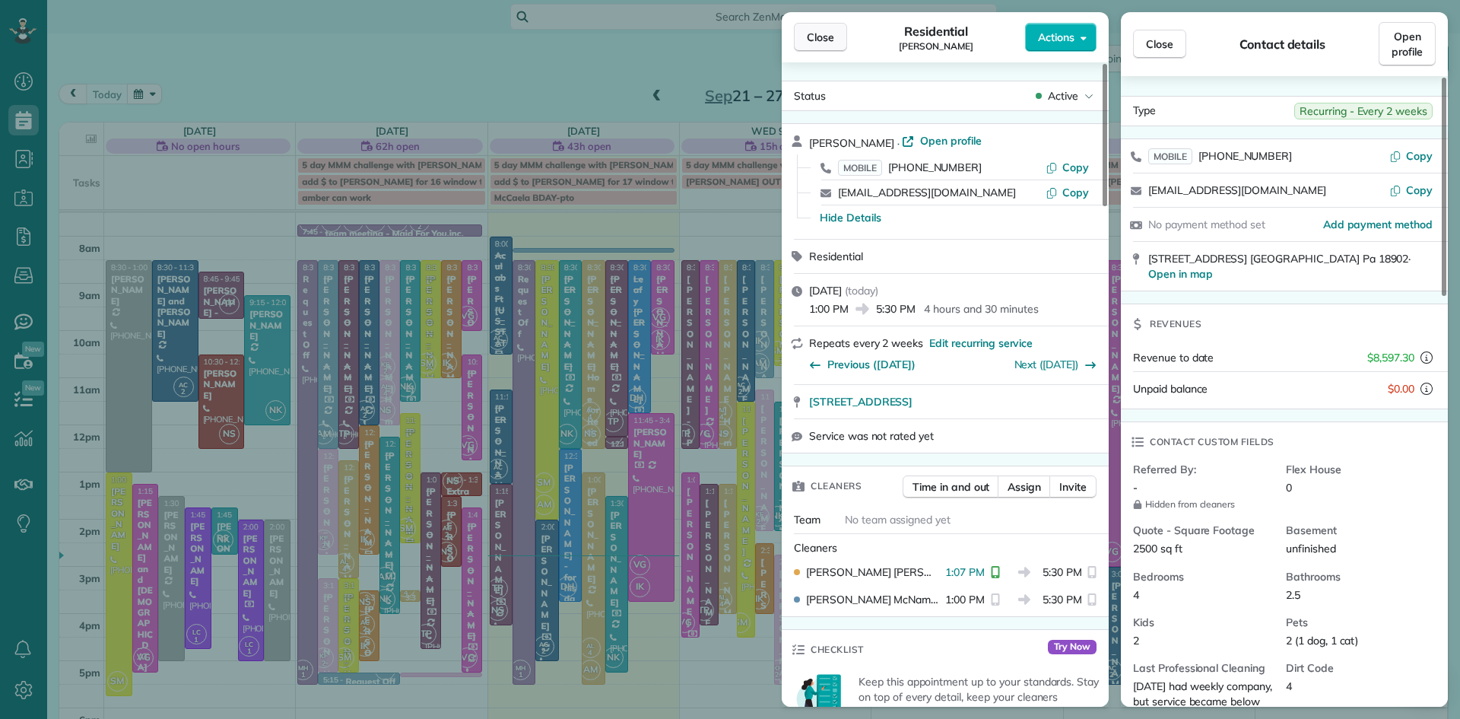
click at [829, 35] on span "Close" at bounding box center [820, 37] width 27 height 15
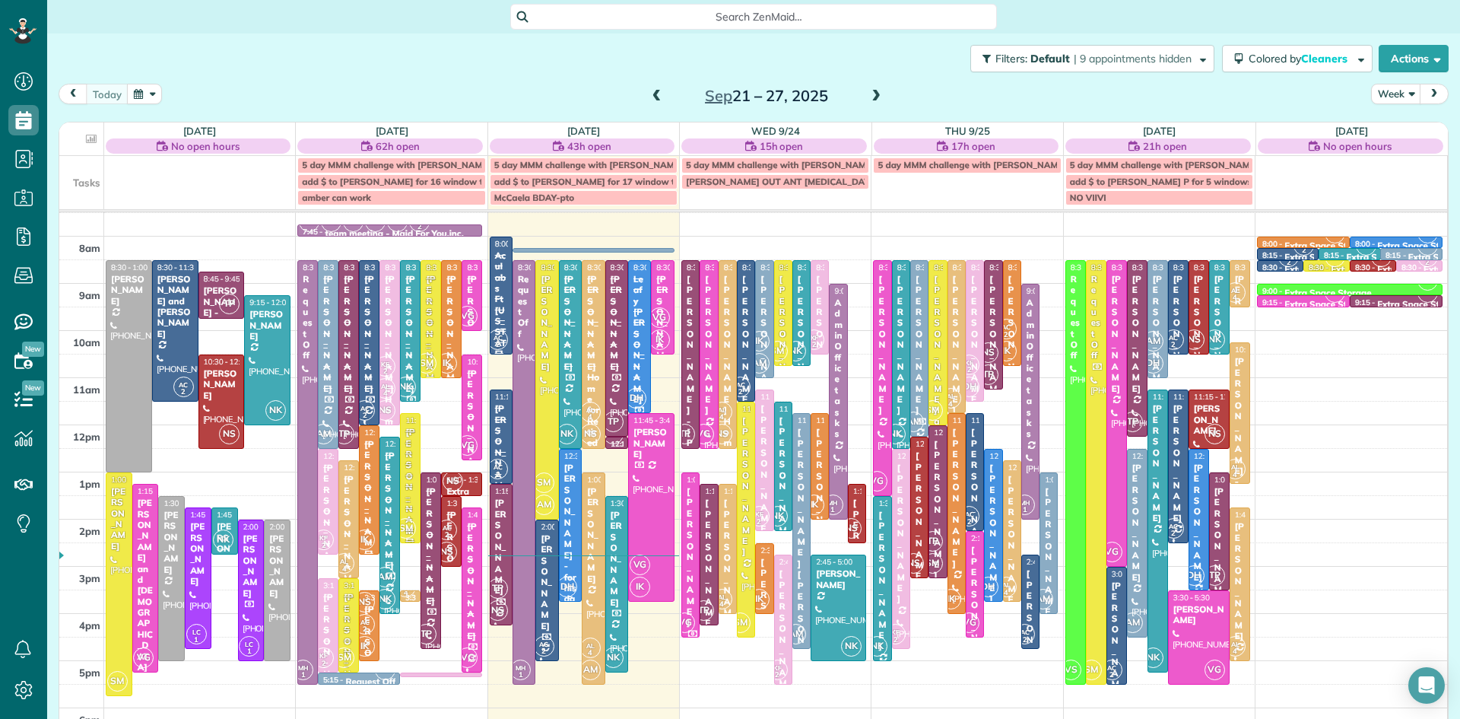
click at [570, 506] on div "[PERSON_NAME] - for his dad [PERSON_NAME]" at bounding box center [571, 588] width 14 height 252
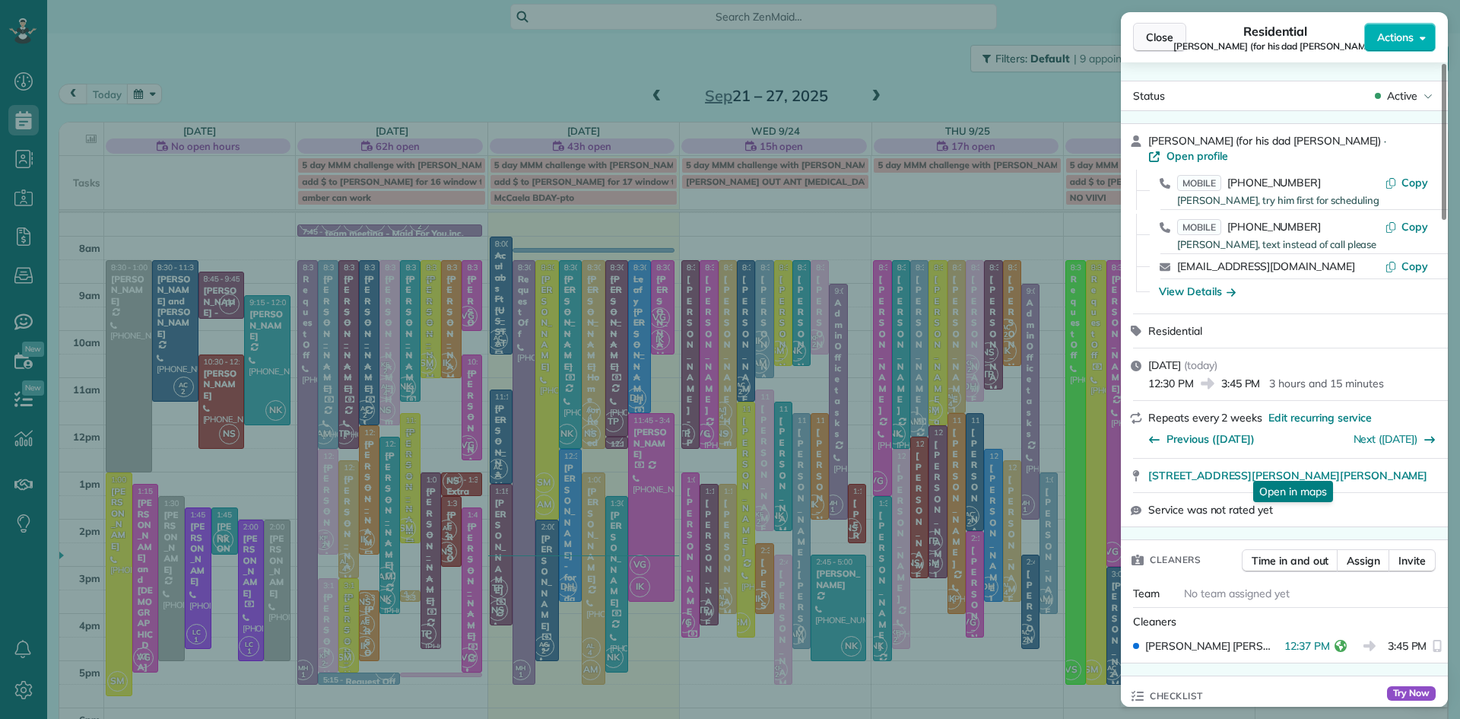
click at [1167, 35] on span "Close" at bounding box center [1159, 37] width 27 height 15
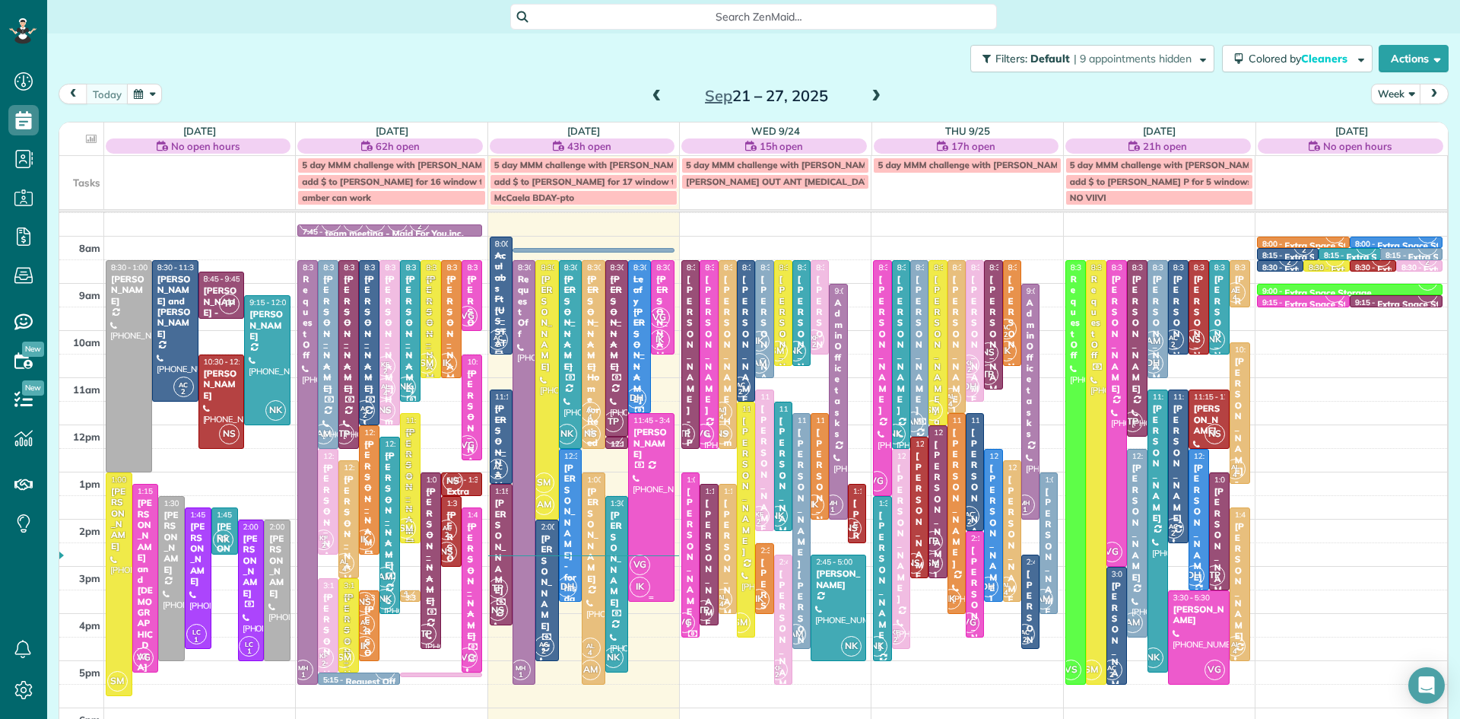
click at [656, 501] on div at bounding box center [651, 507] width 45 height 187
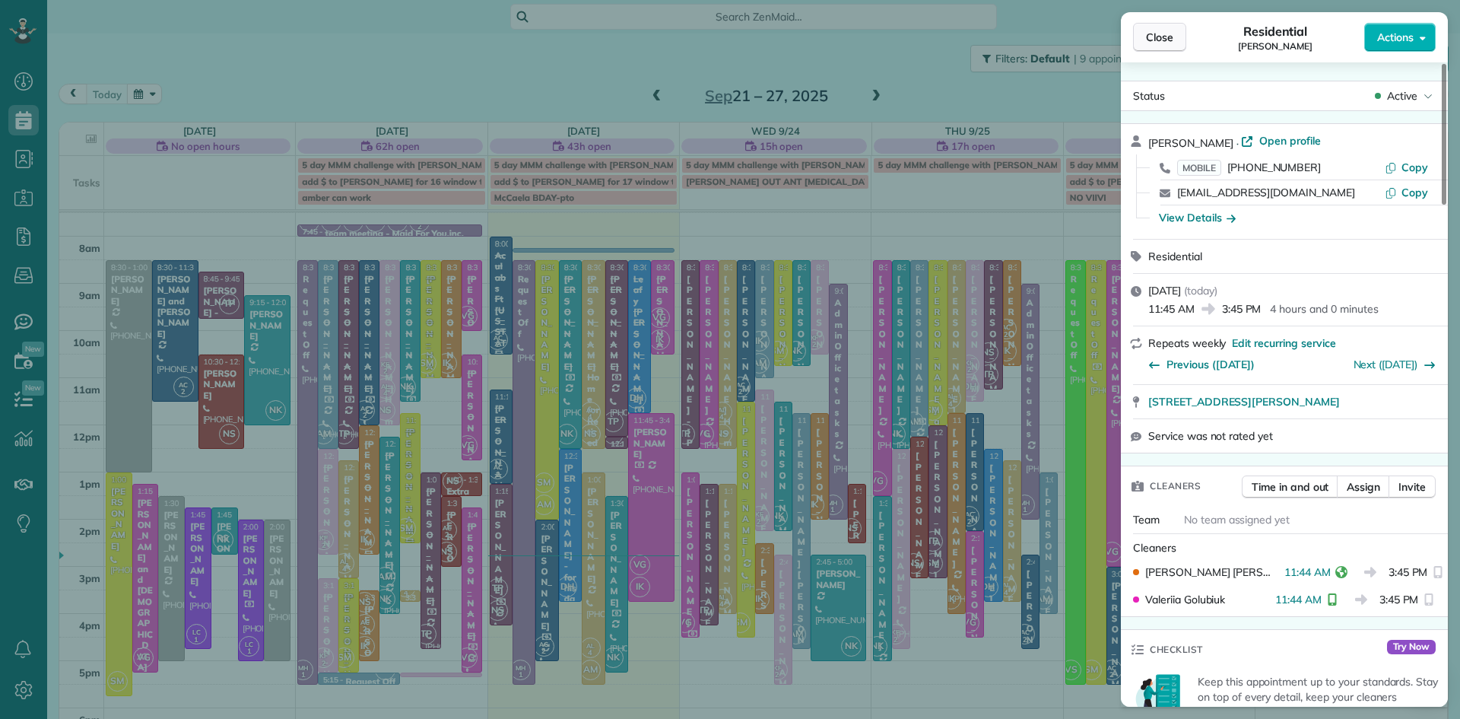
click at [1160, 42] on span "Close" at bounding box center [1159, 37] width 27 height 15
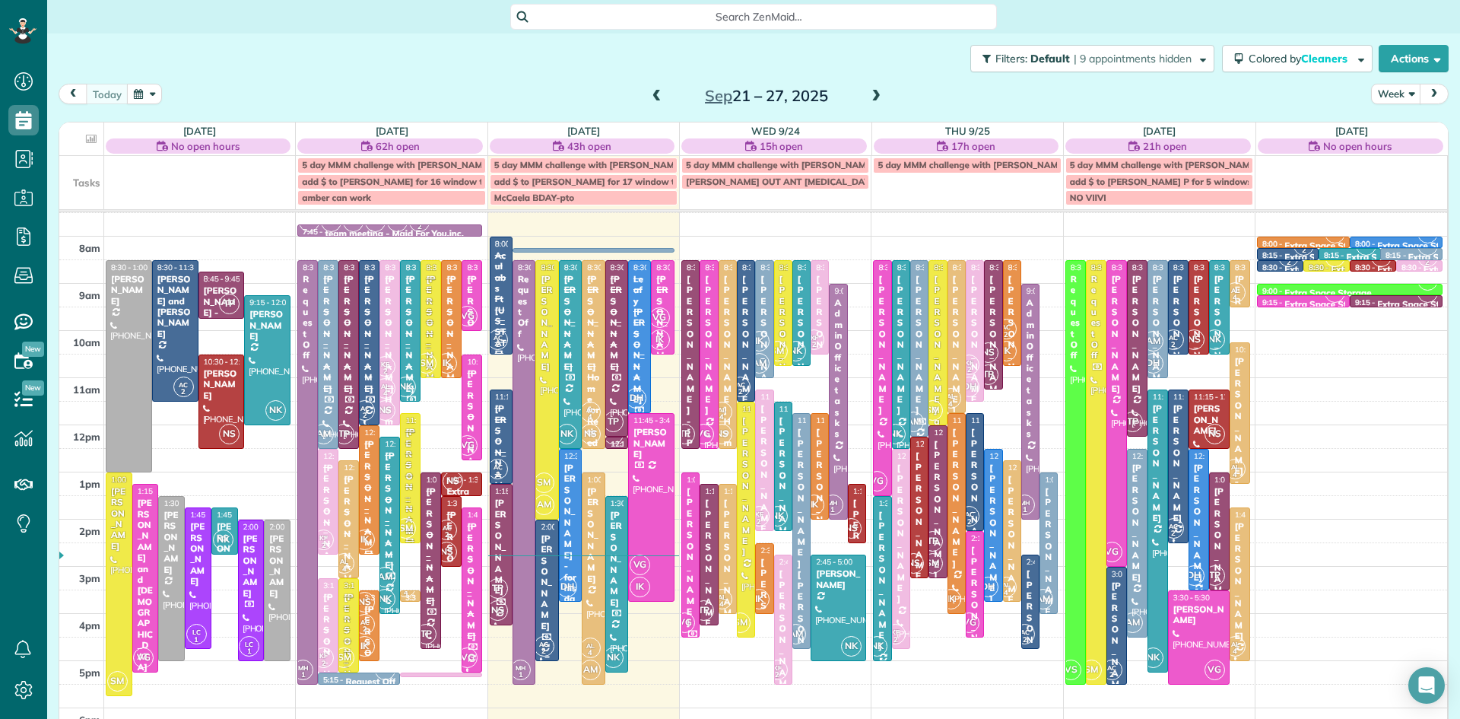
click at [551, 606] on div at bounding box center [546, 590] width 21 height 140
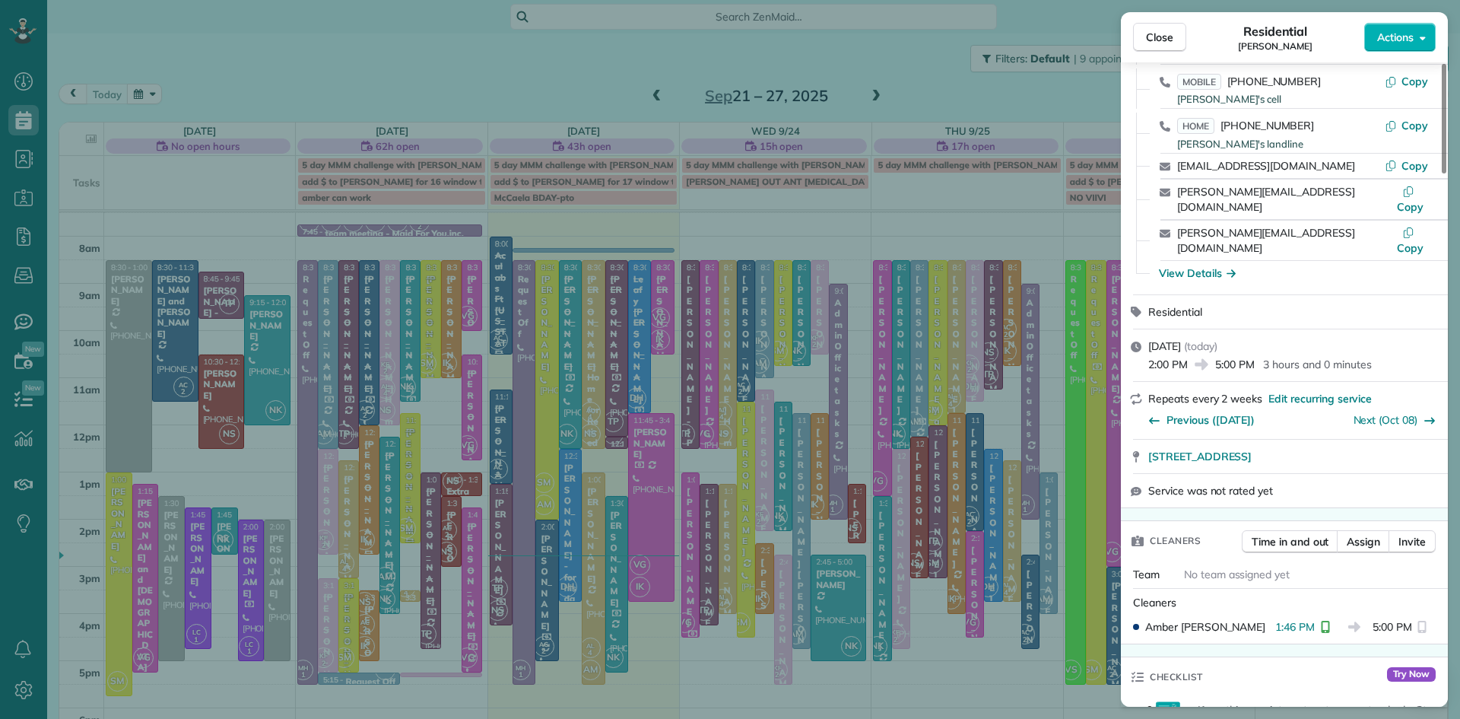
scroll to position [198, 0]
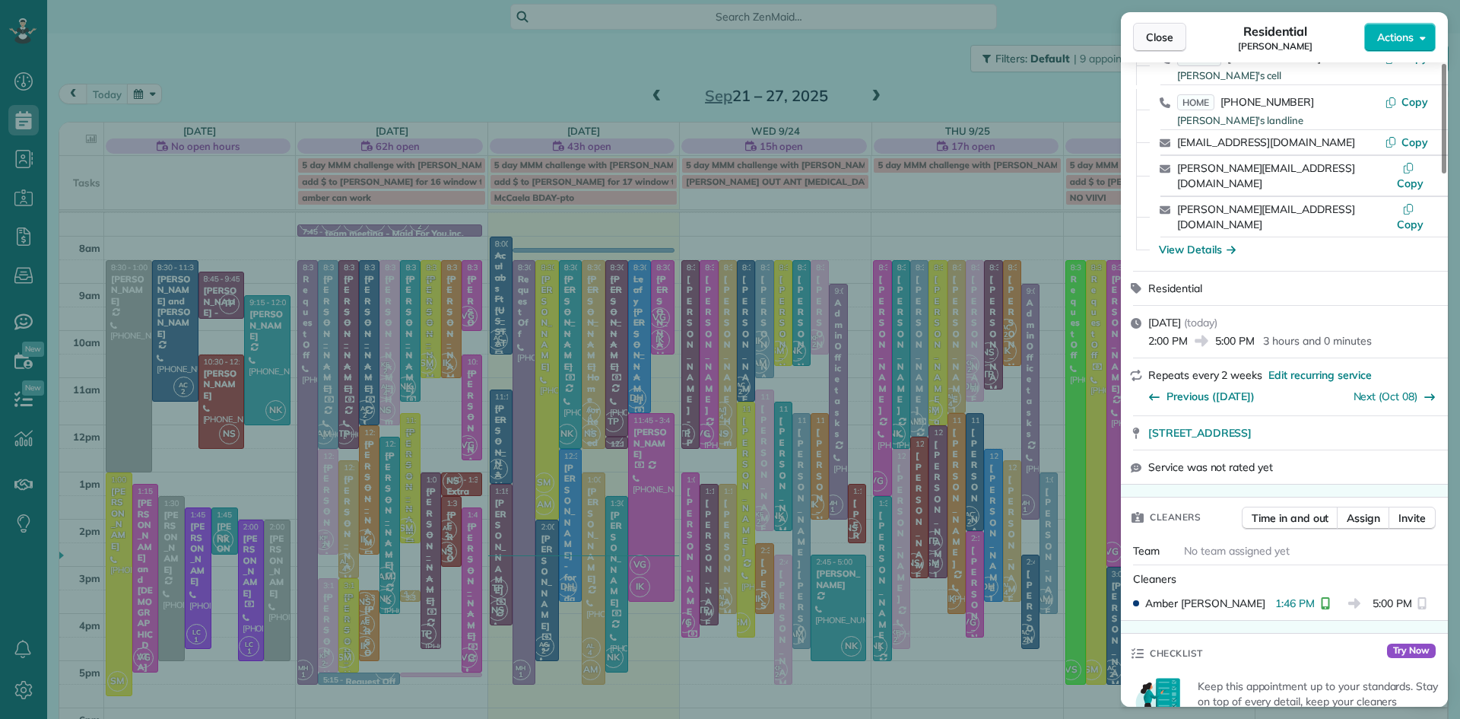
click at [1147, 37] on span "Close" at bounding box center [1159, 37] width 27 height 15
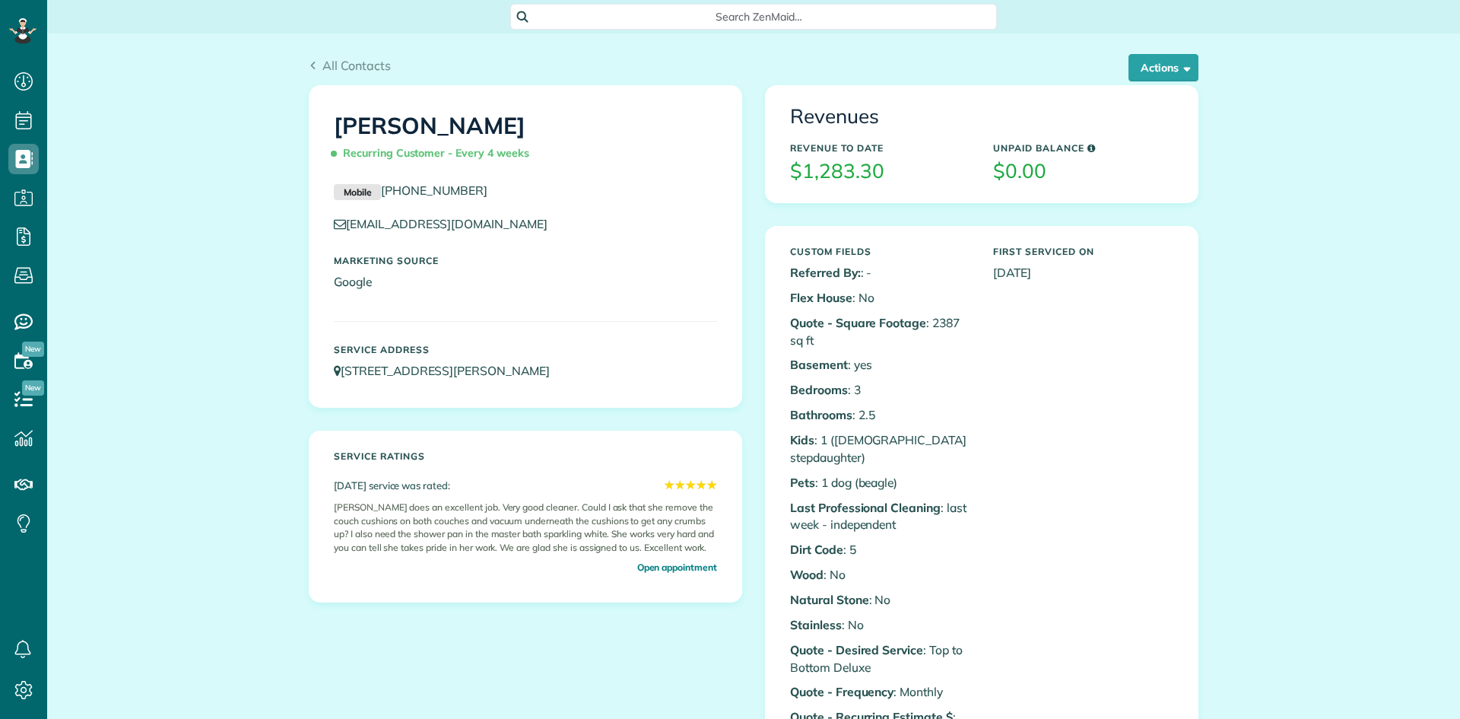
scroll to position [7, 7]
click at [1155, 64] on button "Actions" at bounding box center [1164, 67] width 70 height 27
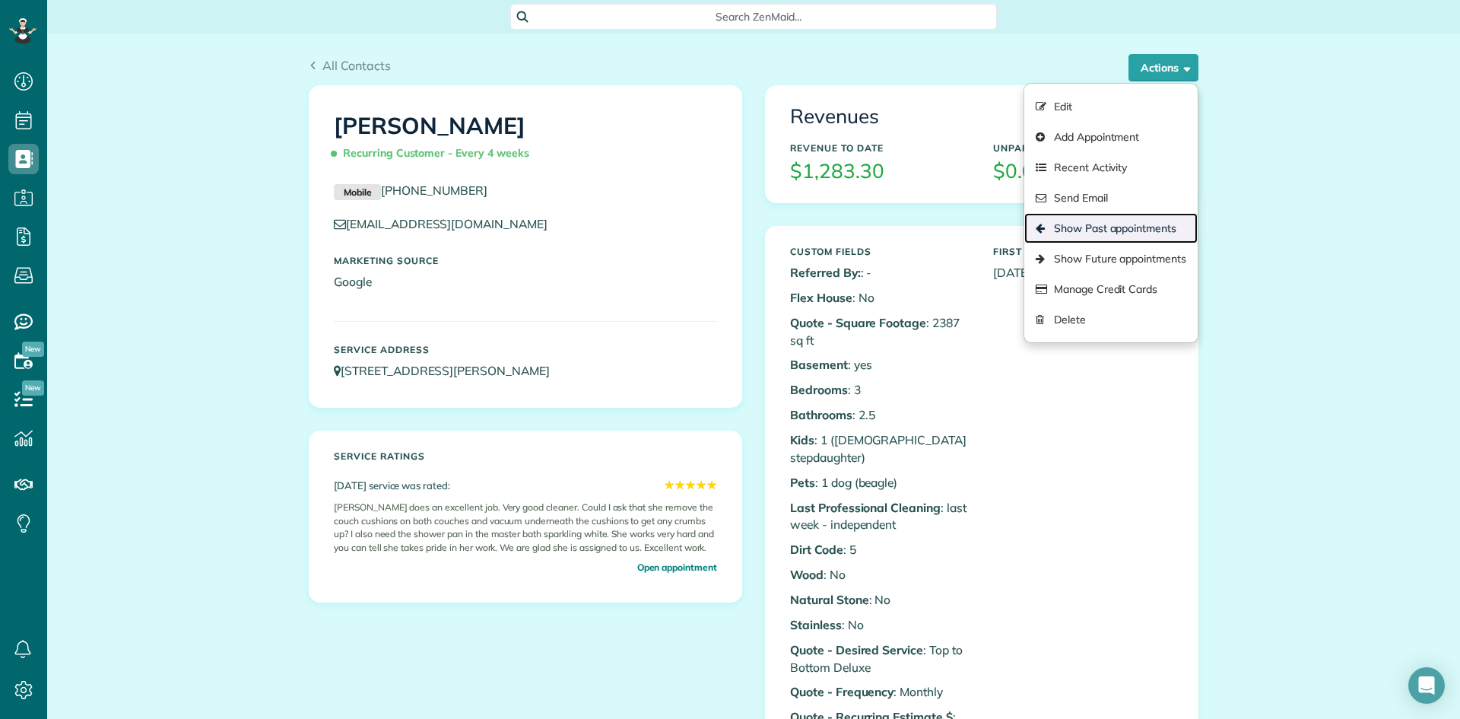
click at [1138, 229] on link "Show Past appointments" at bounding box center [1110, 228] width 173 height 30
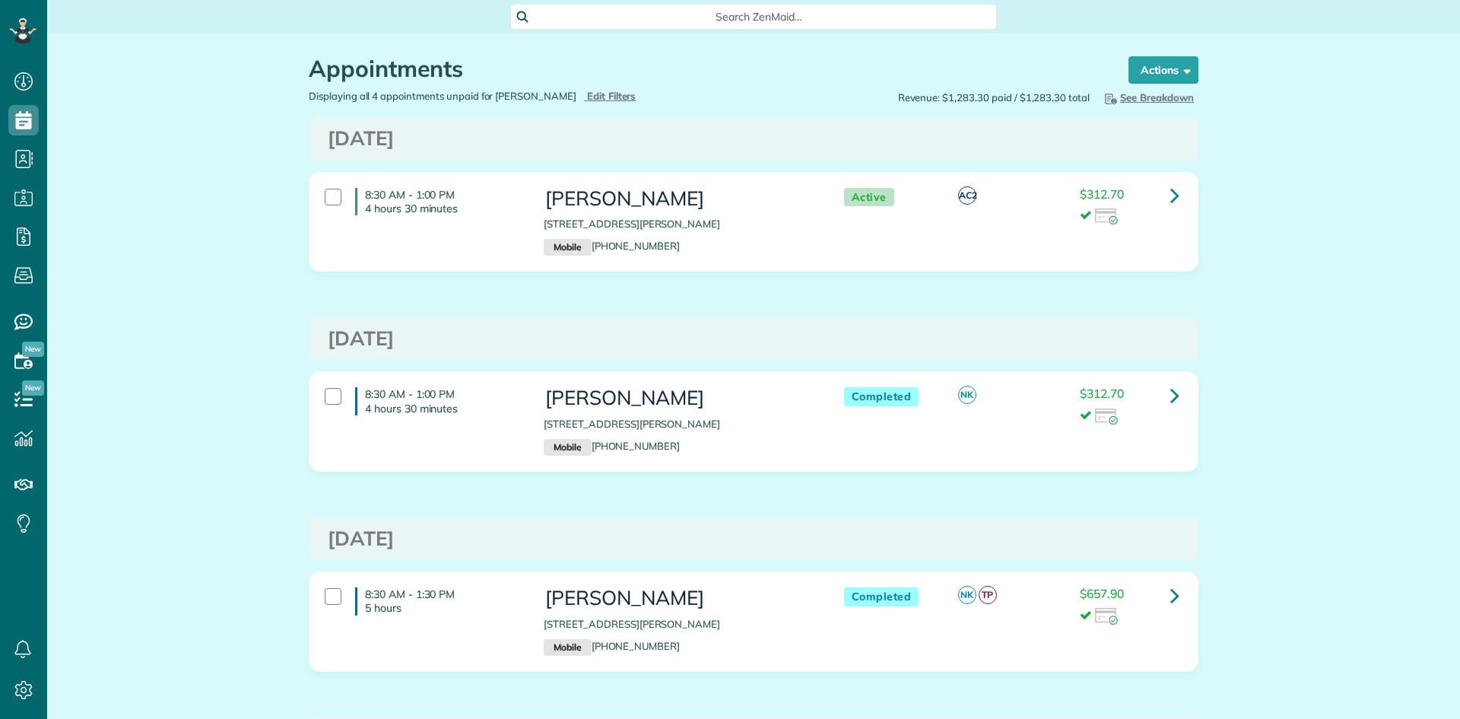
scroll to position [7, 7]
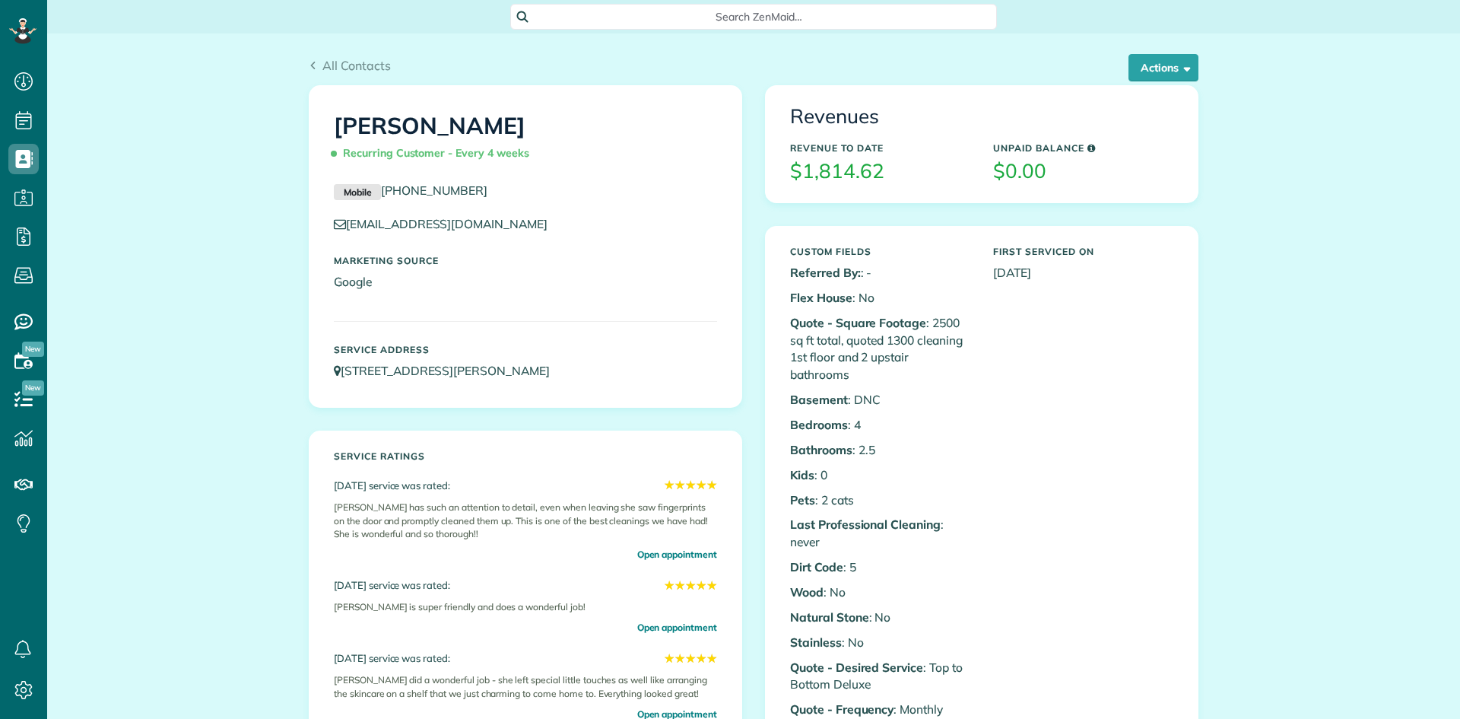
scroll to position [7, 7]
click at [1168, 59] on button "Actions" at bounding box center [1164, 67] width 70 height 27
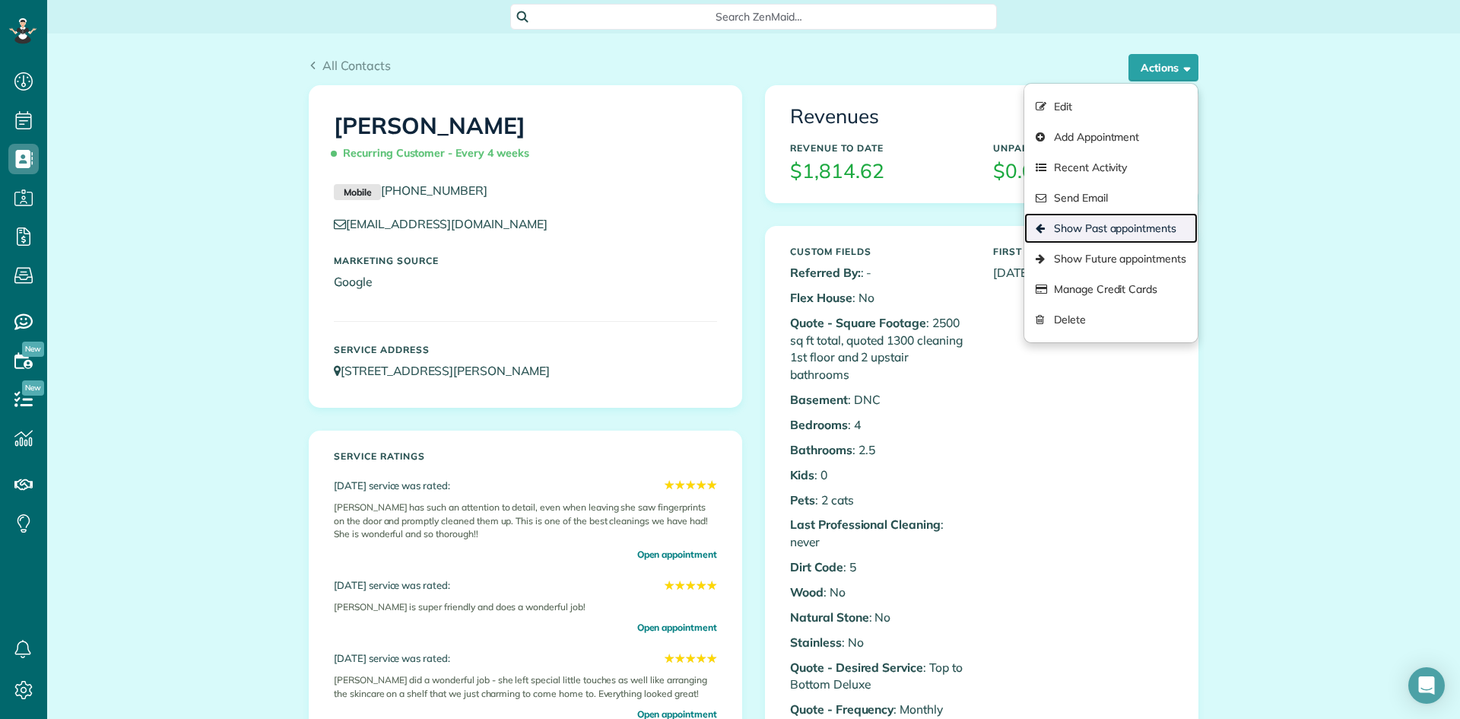
click at [1127, 224] on link "Show Past appointments" at bounding box center [1110, 228] width 173 height 30
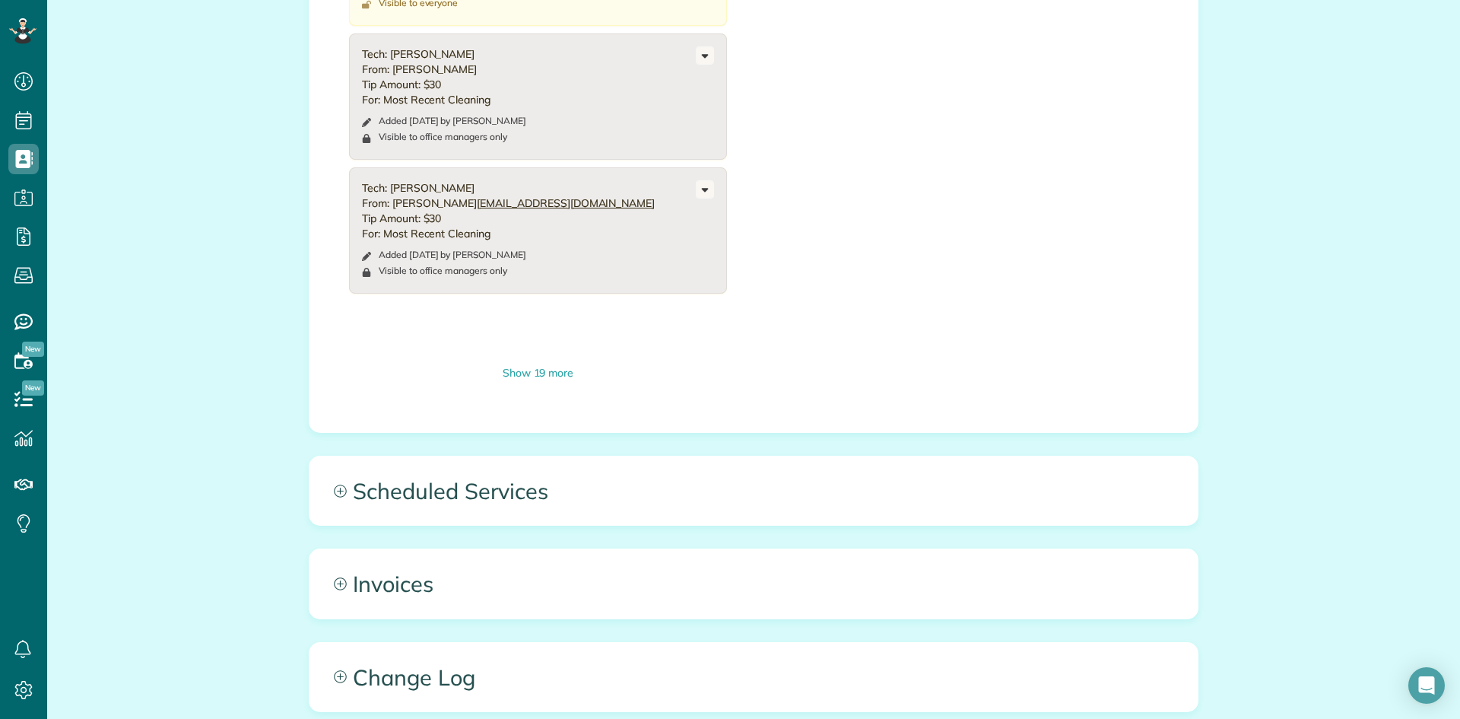
scroll to position [1768, 0]
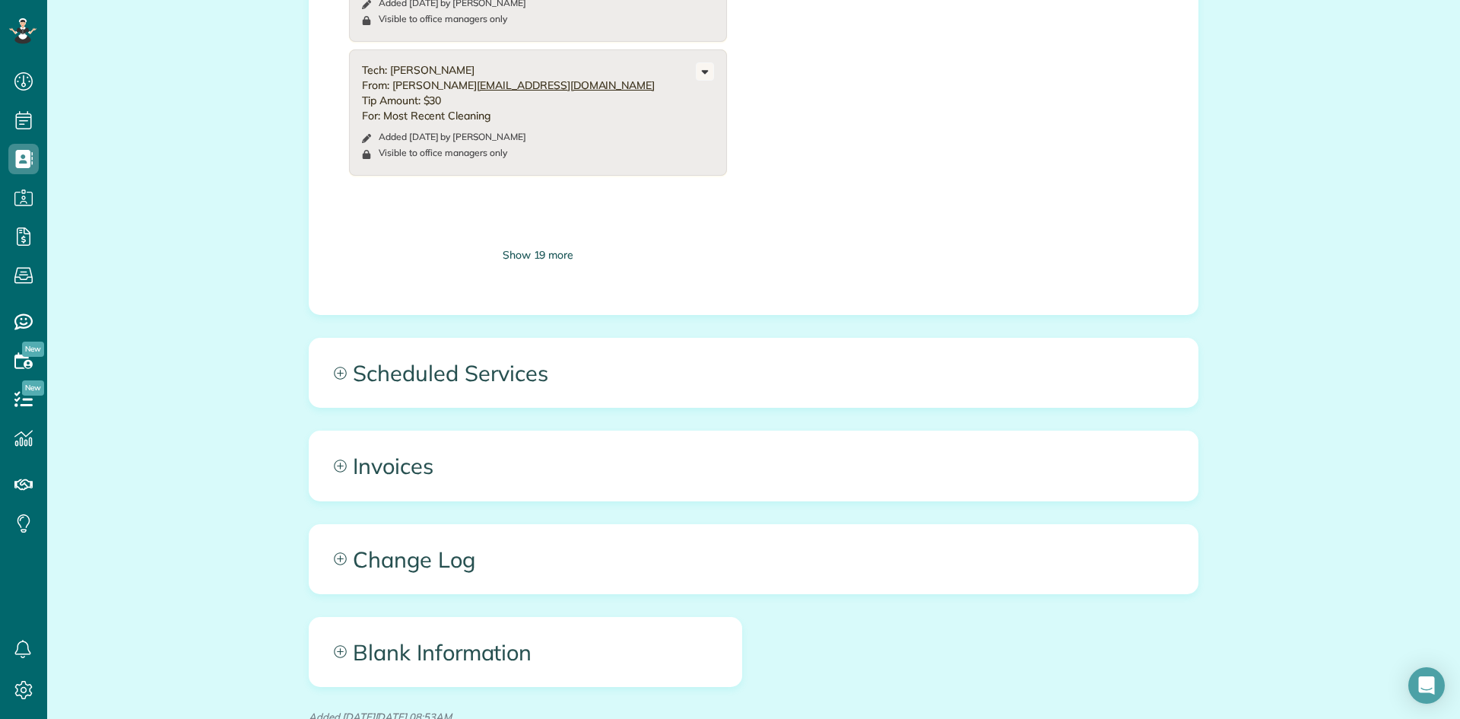
click at [554, 247] on div "Show 19 more" at bounding box center [538, 255] width 378 height 16
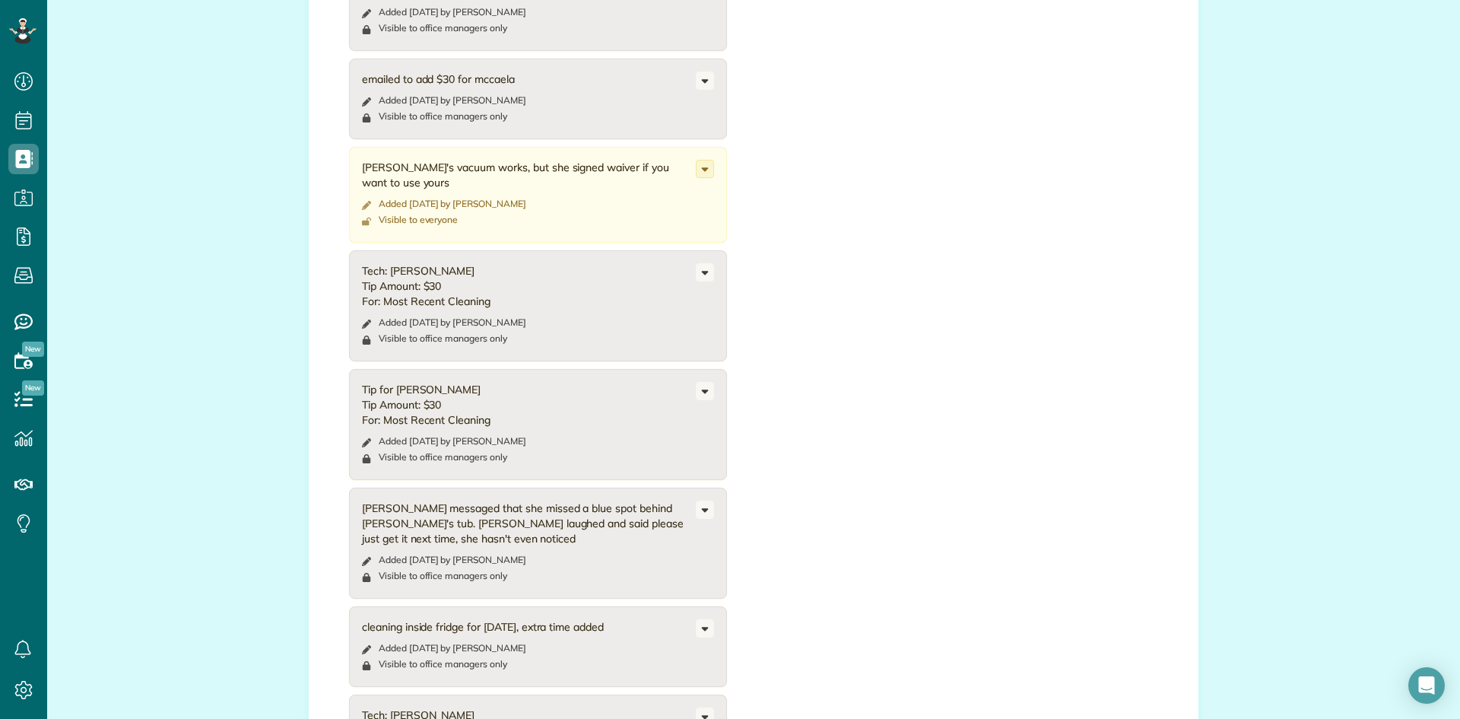
scroll to position [1477, 0]
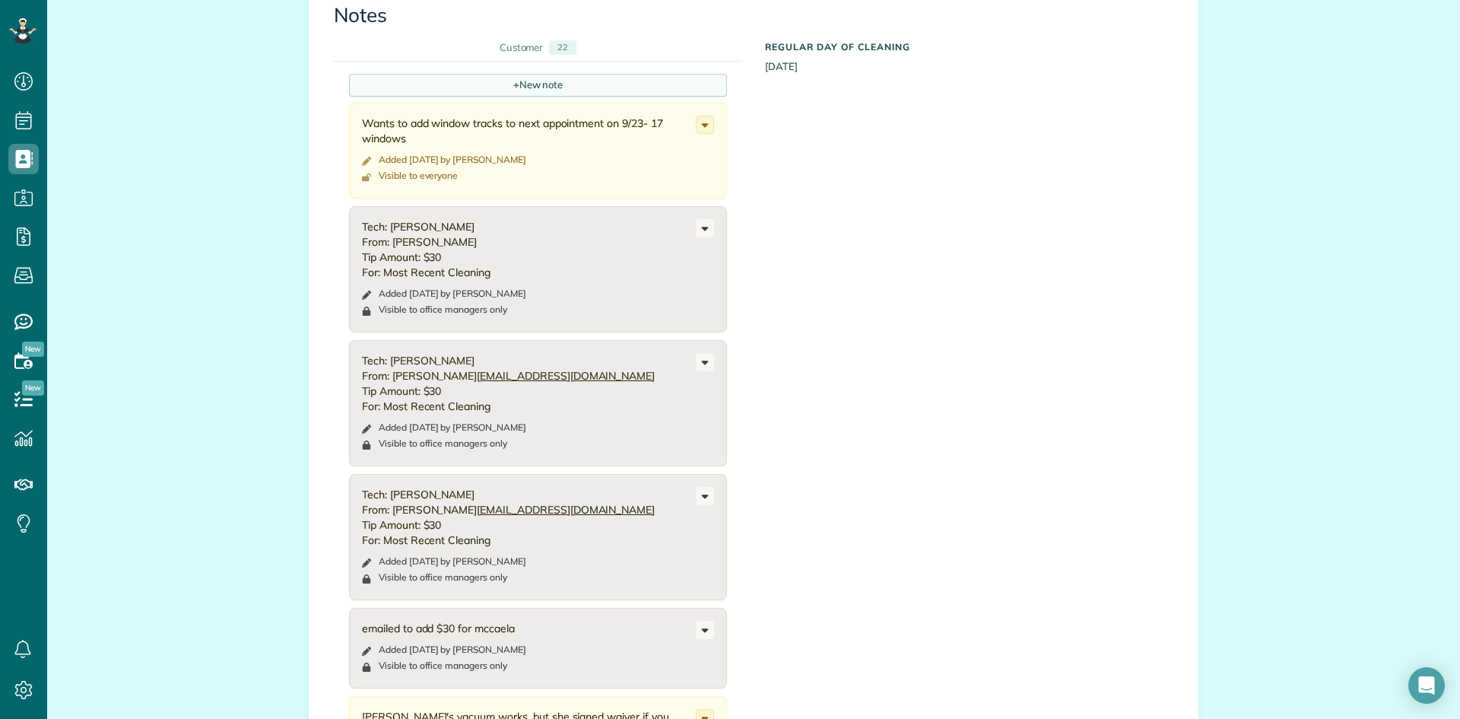
click at [599, 74] on div "+ New note" at bounding box center [538, 85] width 378 height 23
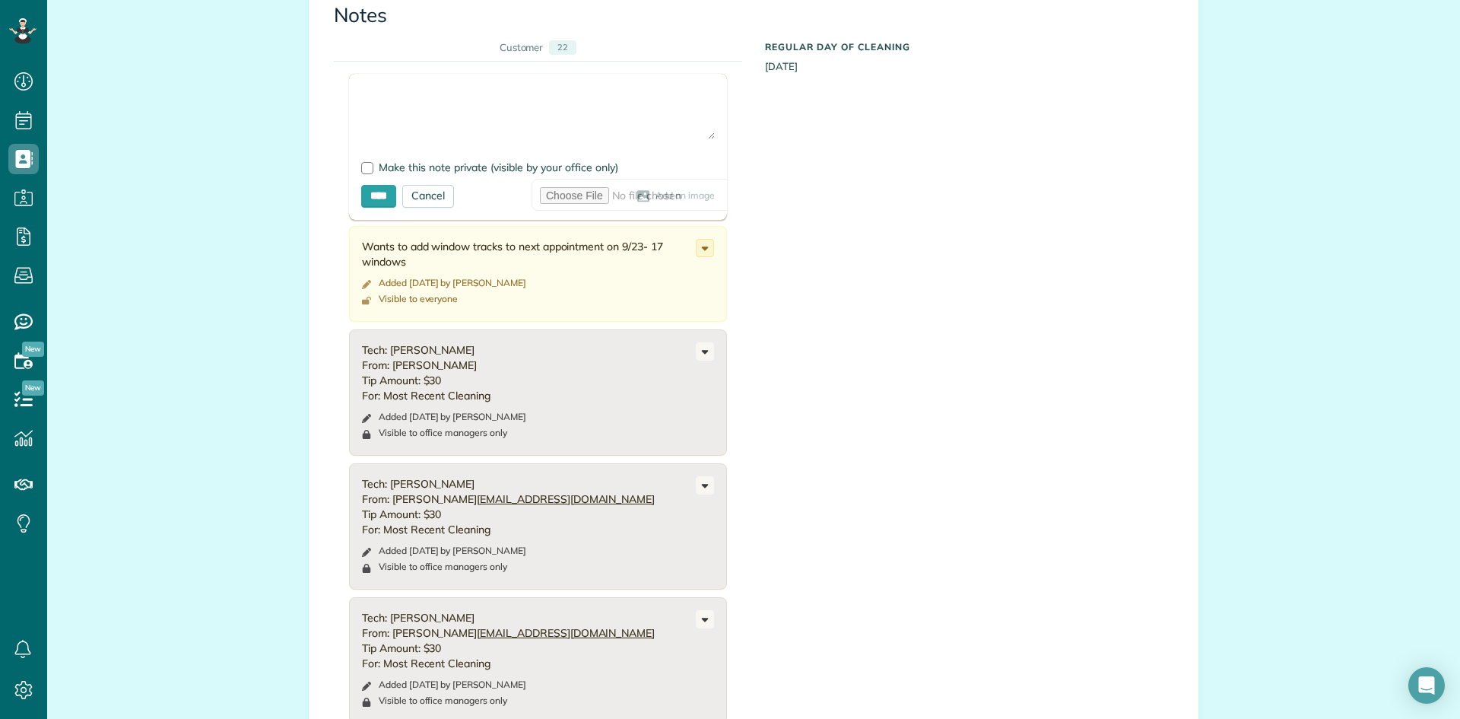
click at [471, 107] on textarea at bounding box center [538, 112] width 354 height 53
type textarea "**********"
click at [367, 162] on div at bounding box center [367, 168] width 12 height 12
click at [376, 185] on input "****" at bounding box center [378, 196] width 35 height 23
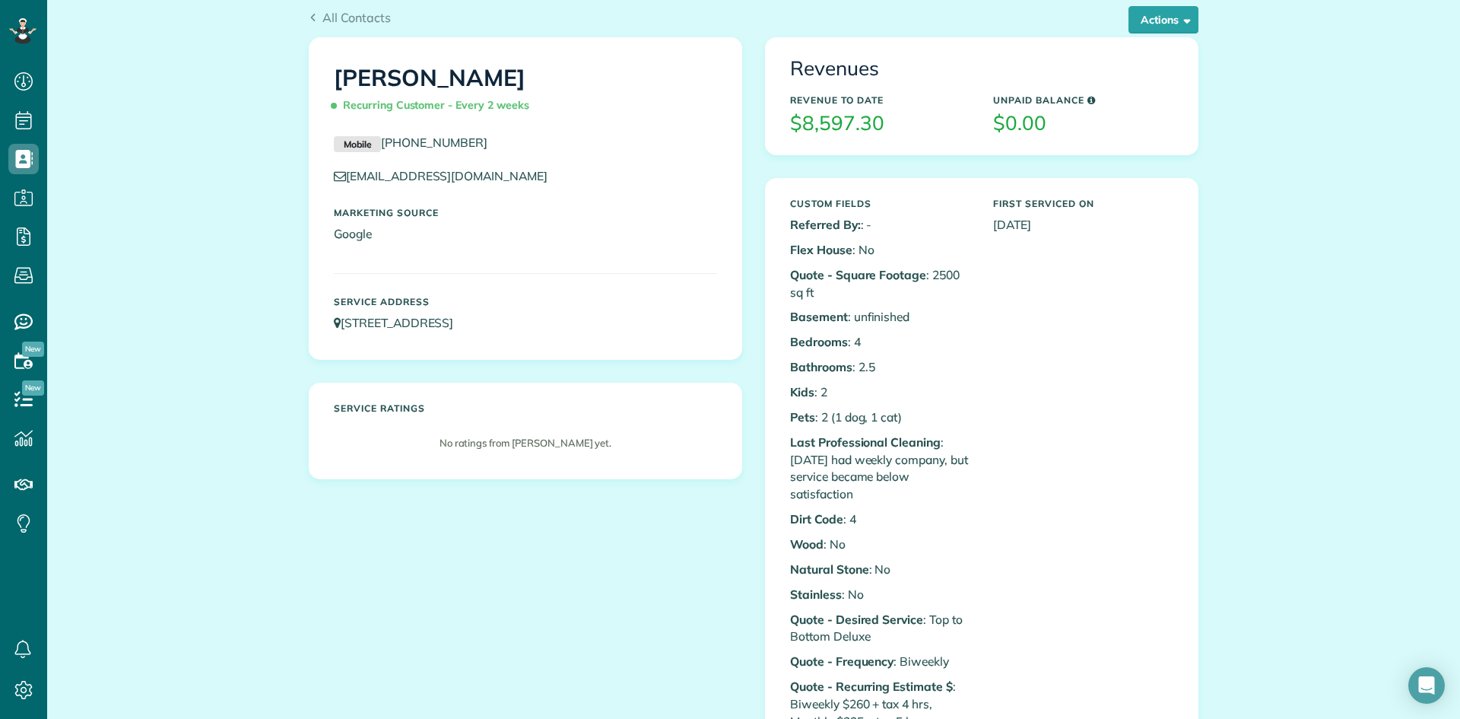
scroll to position [0, 0]
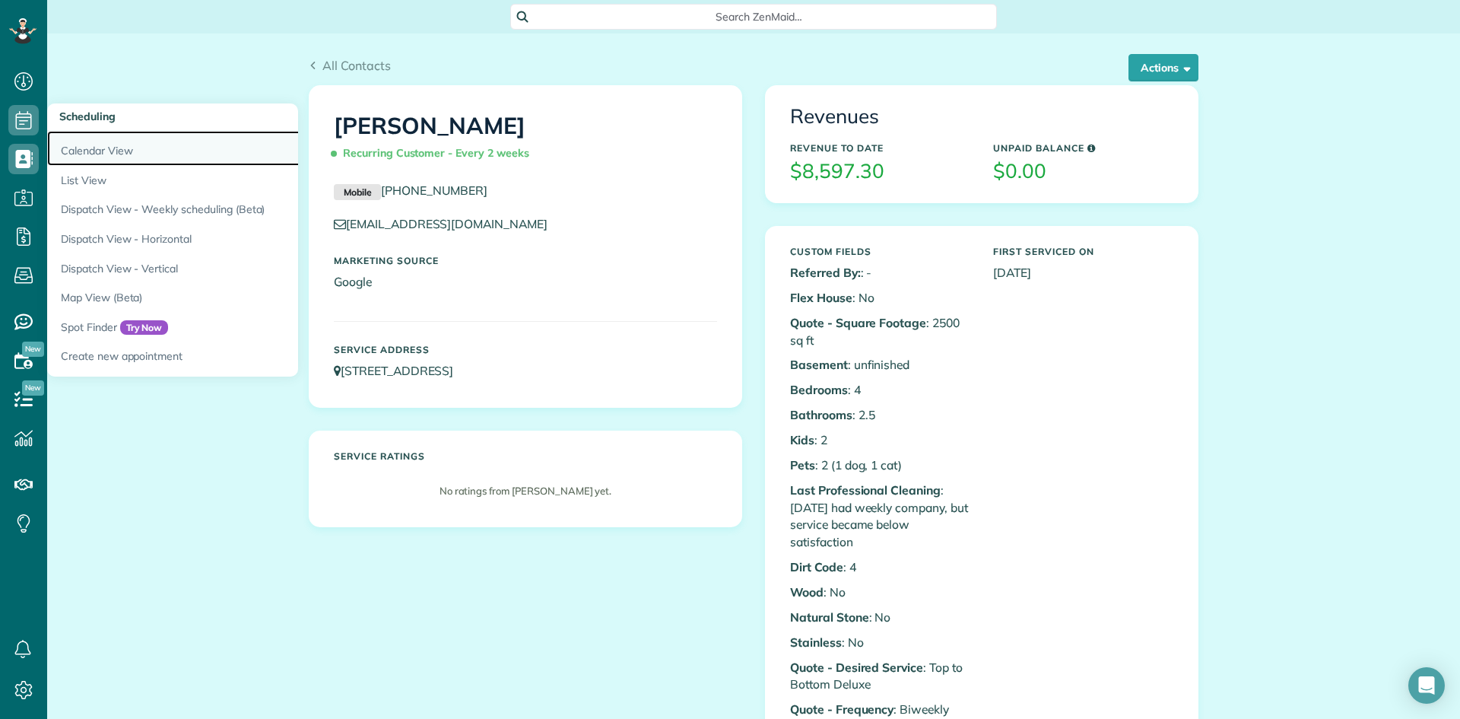
click at [93, 147] on link "Calendar View" at bounding box center [237, 148] width 380 height 35
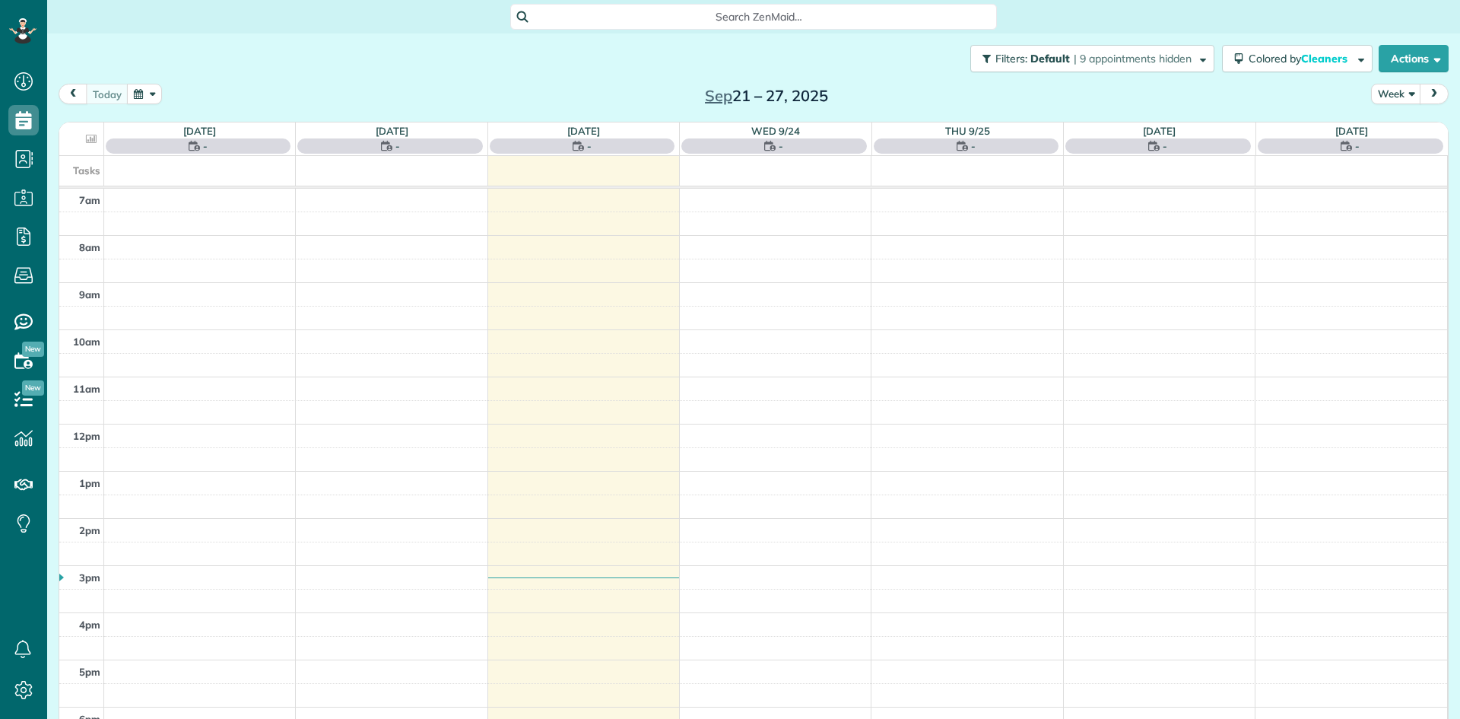
scroll to position [7, 7]
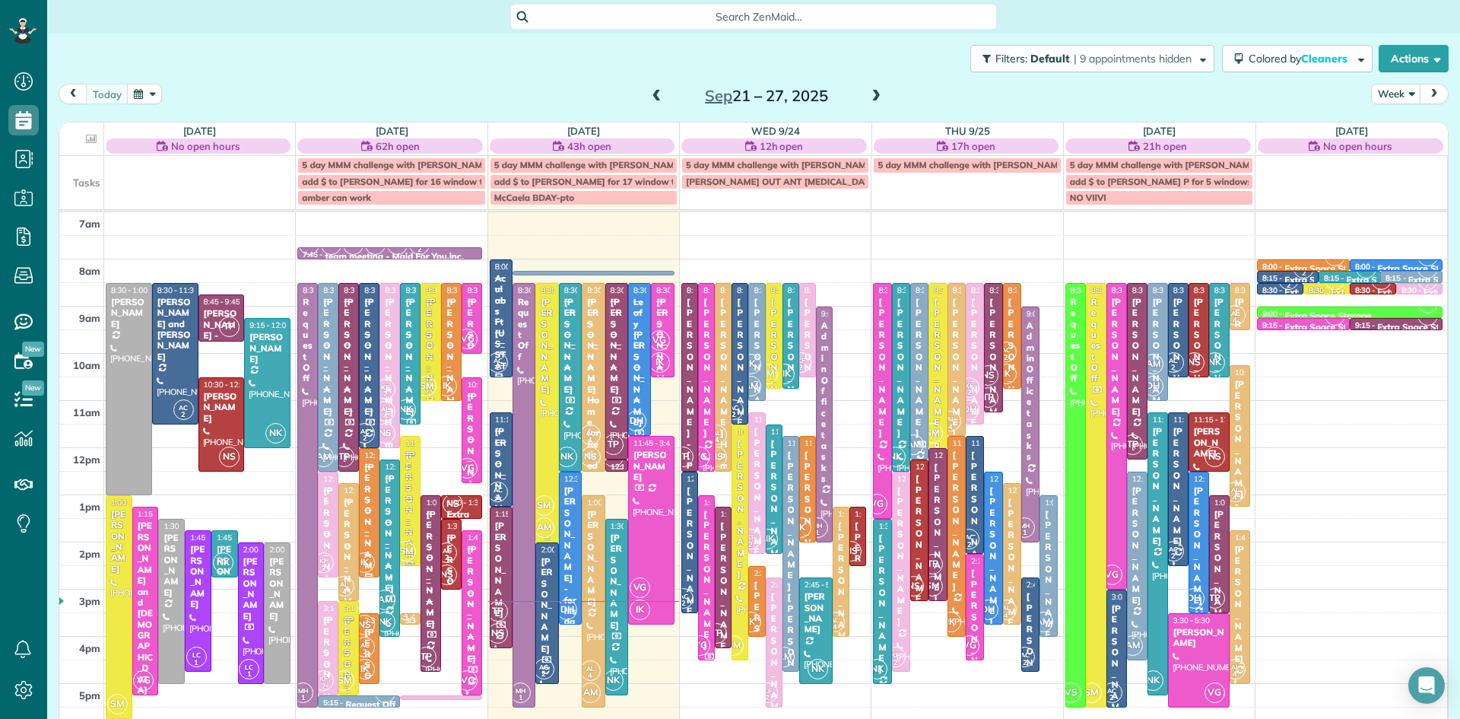
click at [553, 386] on div at bounding box center [546, 413] width 21 height 258
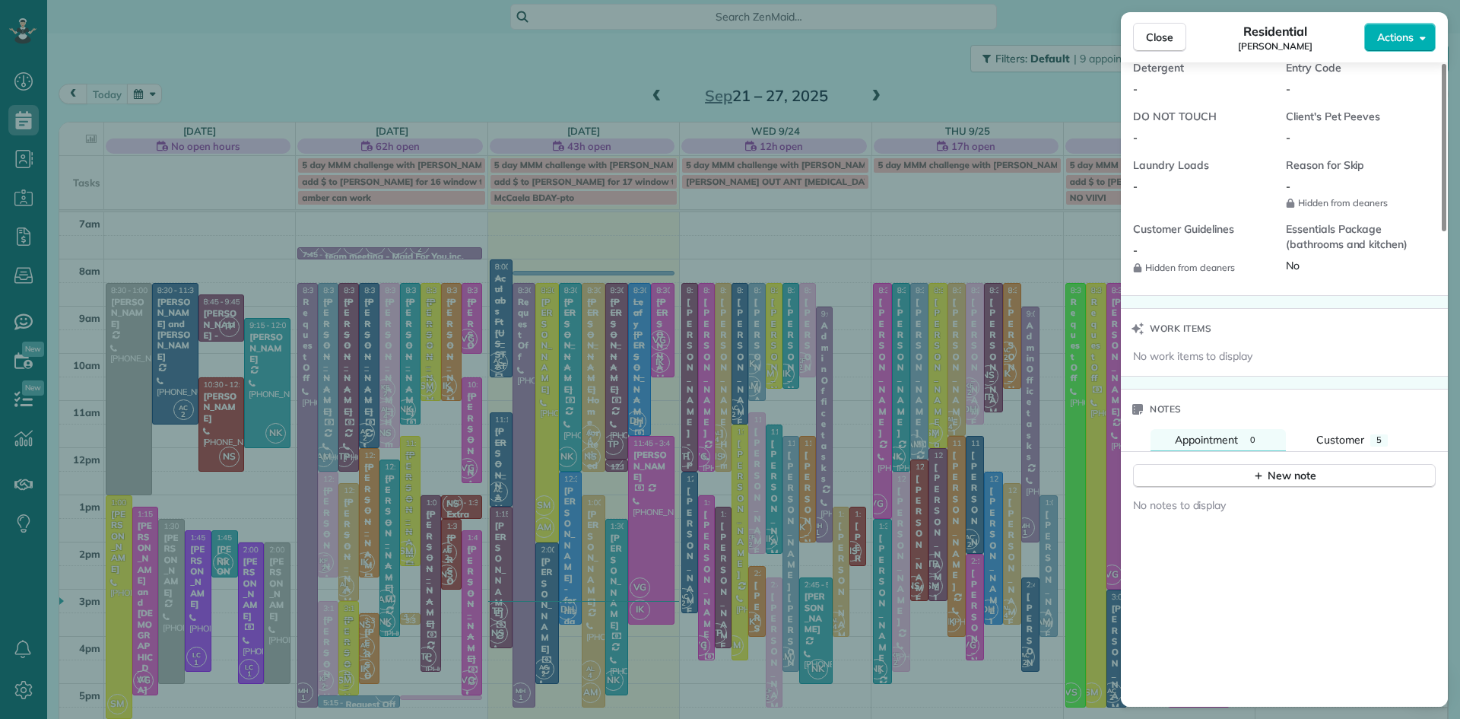
scroll to position [713, 0]
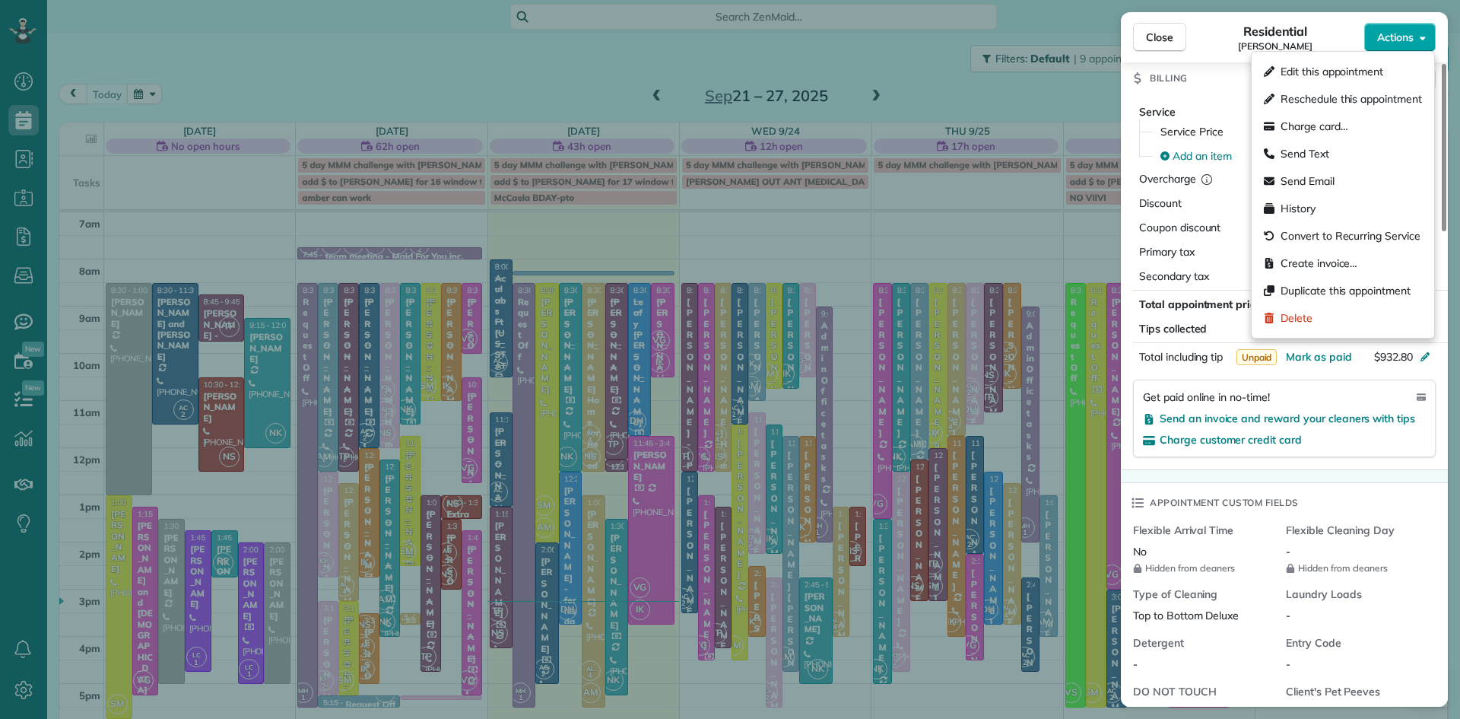
click at [1403, 37] on span "Actions" at bounding box center [1395, 37] width 37 height 15
click at [1329, 122] on span "Charge card…" at bounding box center [1315, 126] width 68 height 15
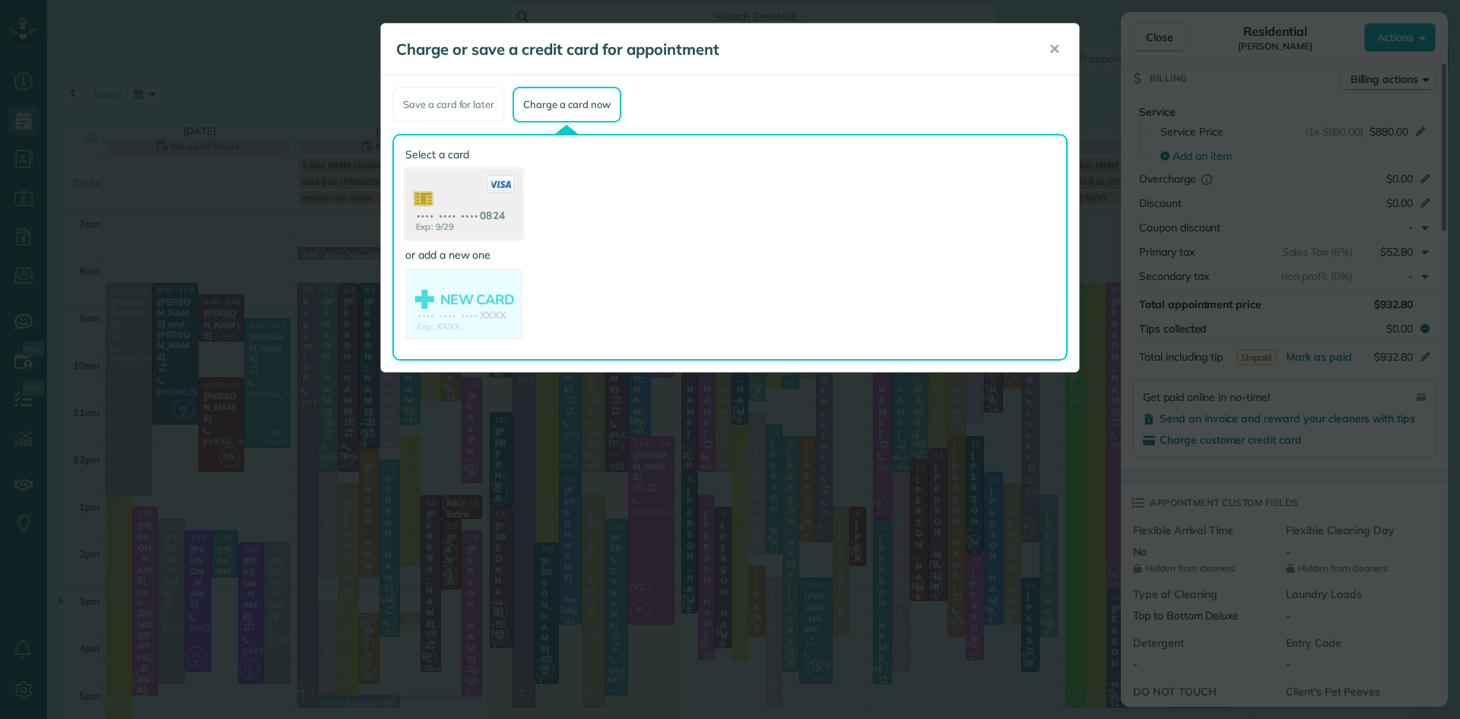
click at [511, 199] on use at bounding box center [463, 206] width 117 height 74
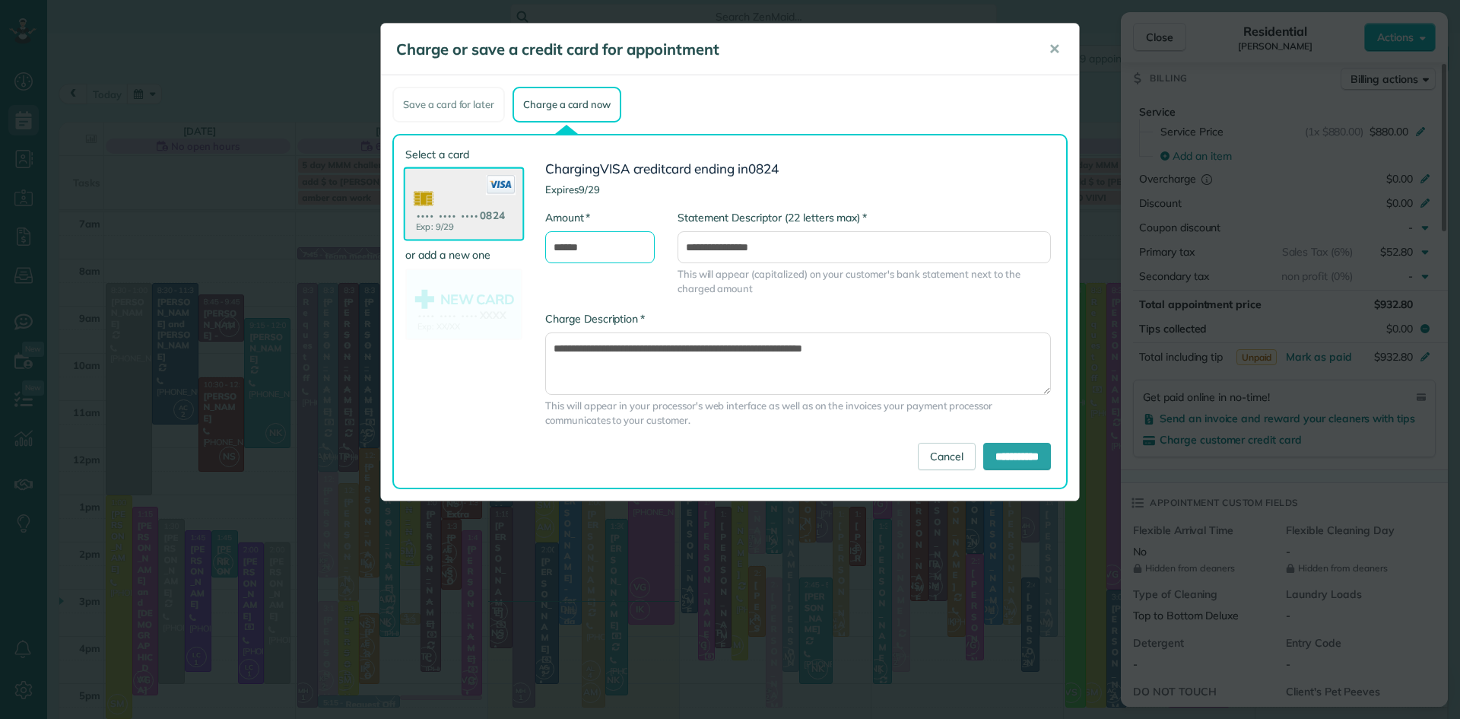
click at [559, 249] on input "******" at bounding box center [600, 247] width 110 height 32
type input "******"
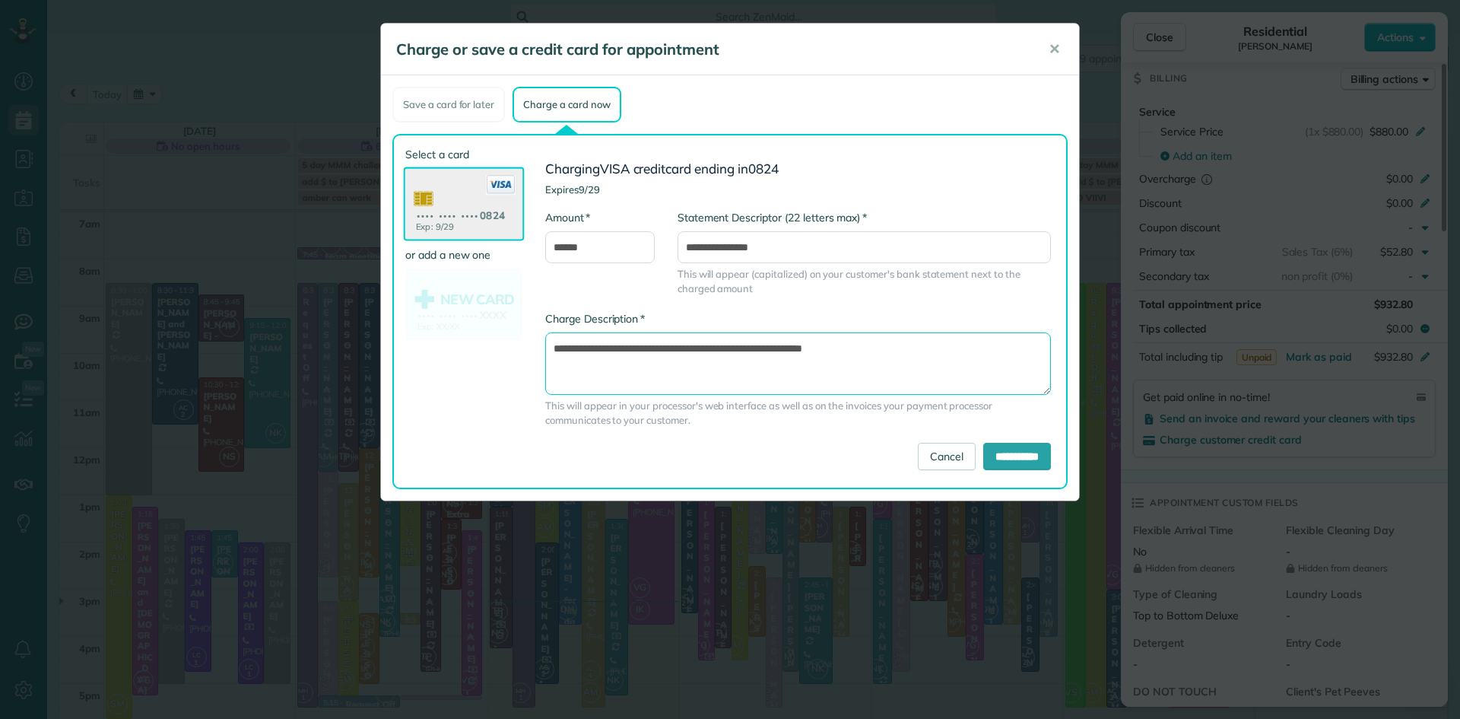
click at [895, 354] on textarea "**********" at bounding box center [798, 363] width 506 height 62
type textarea "**********"
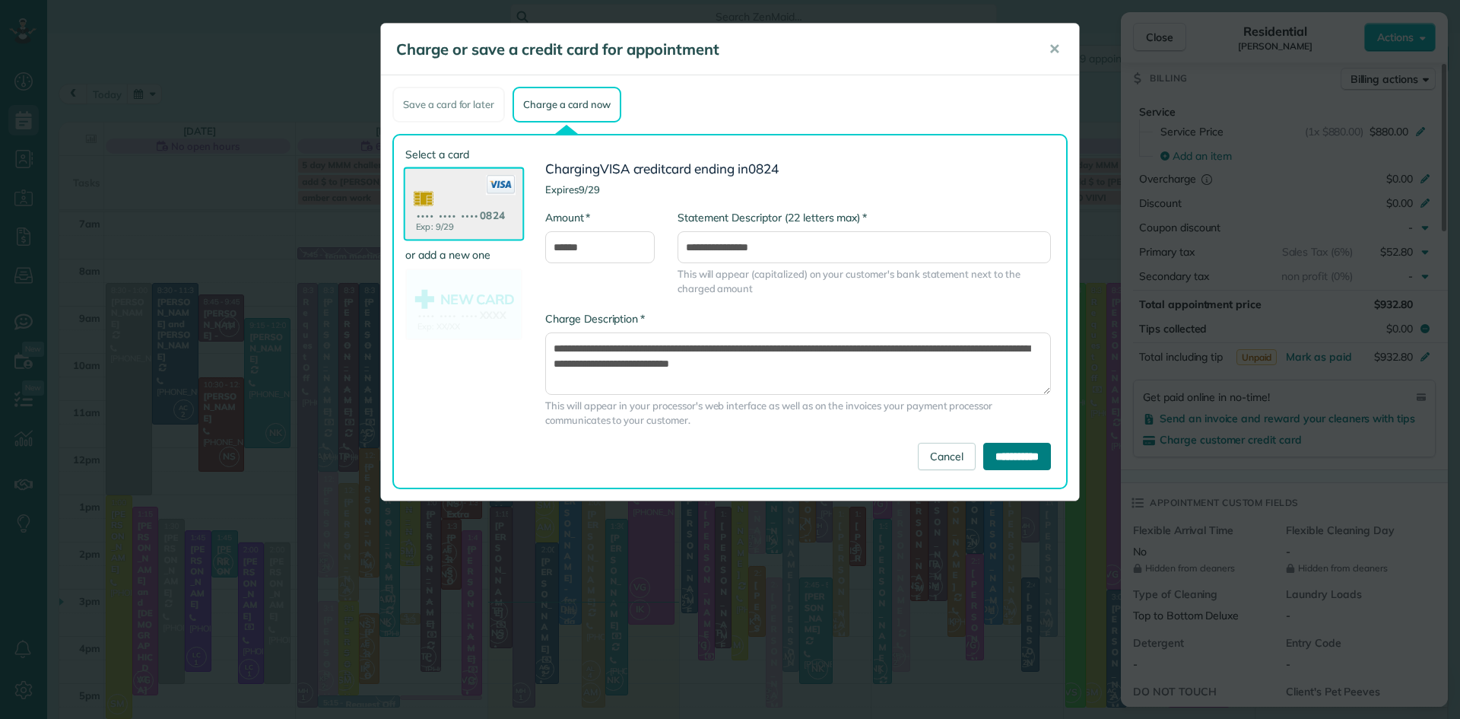
click at [1009, 456] on input "**********" at bounding box center [1017, 456] width 68 height 27
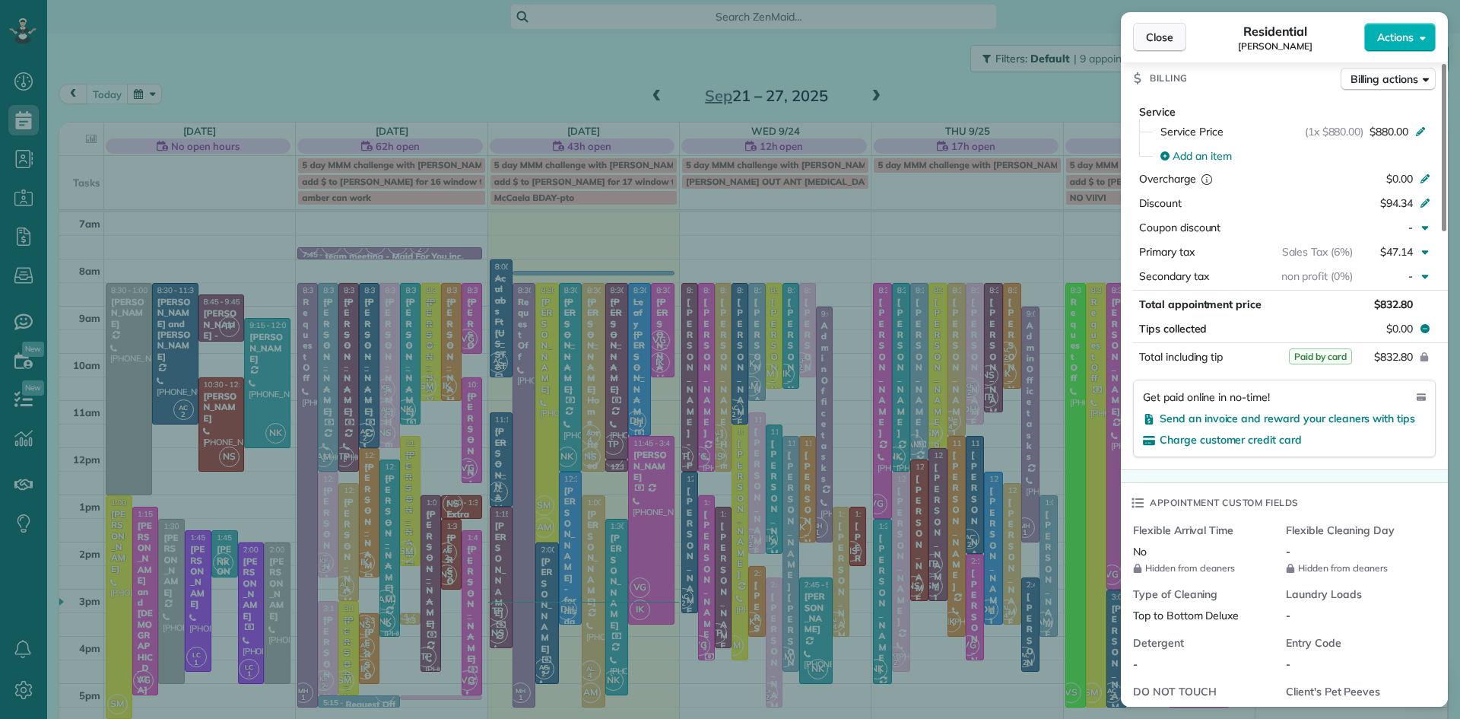
click at [1164, 36] on span "Close" at bounding box center [1159, 37] width 27 height 15
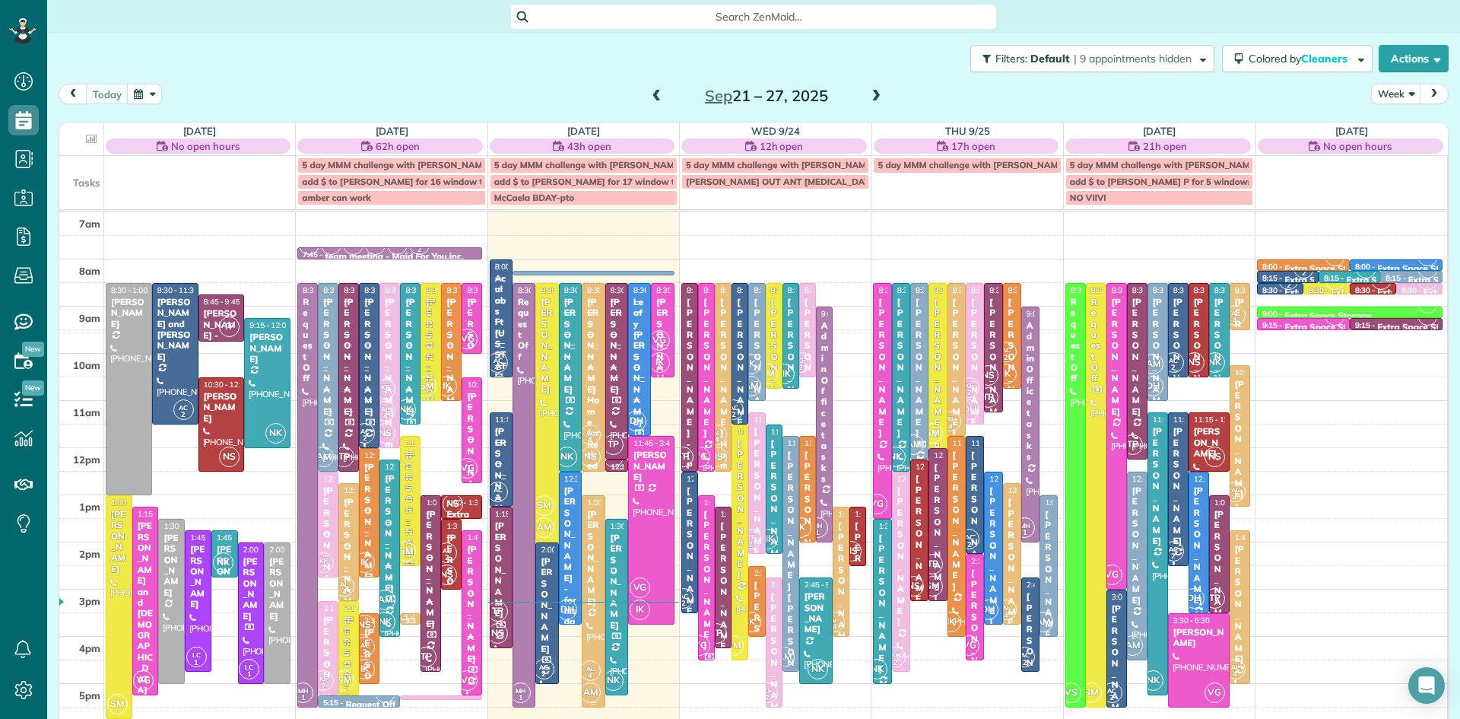
click at [589, 542] on div "[PERSON_NAME]" at bounding box center [593, 558] width 14 height 98
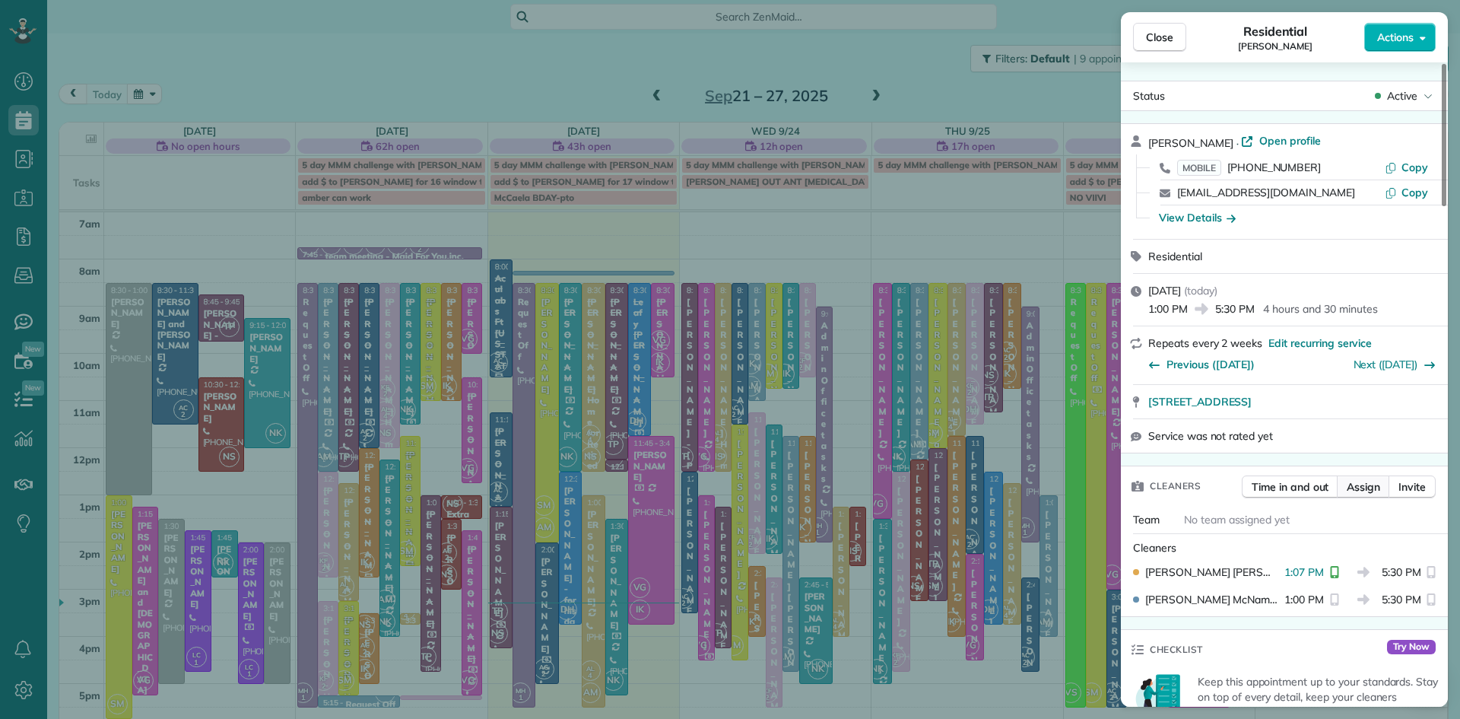
click at [1360, 490] on span "Assign" at bounding box center [1363, 486] width 33 height 15
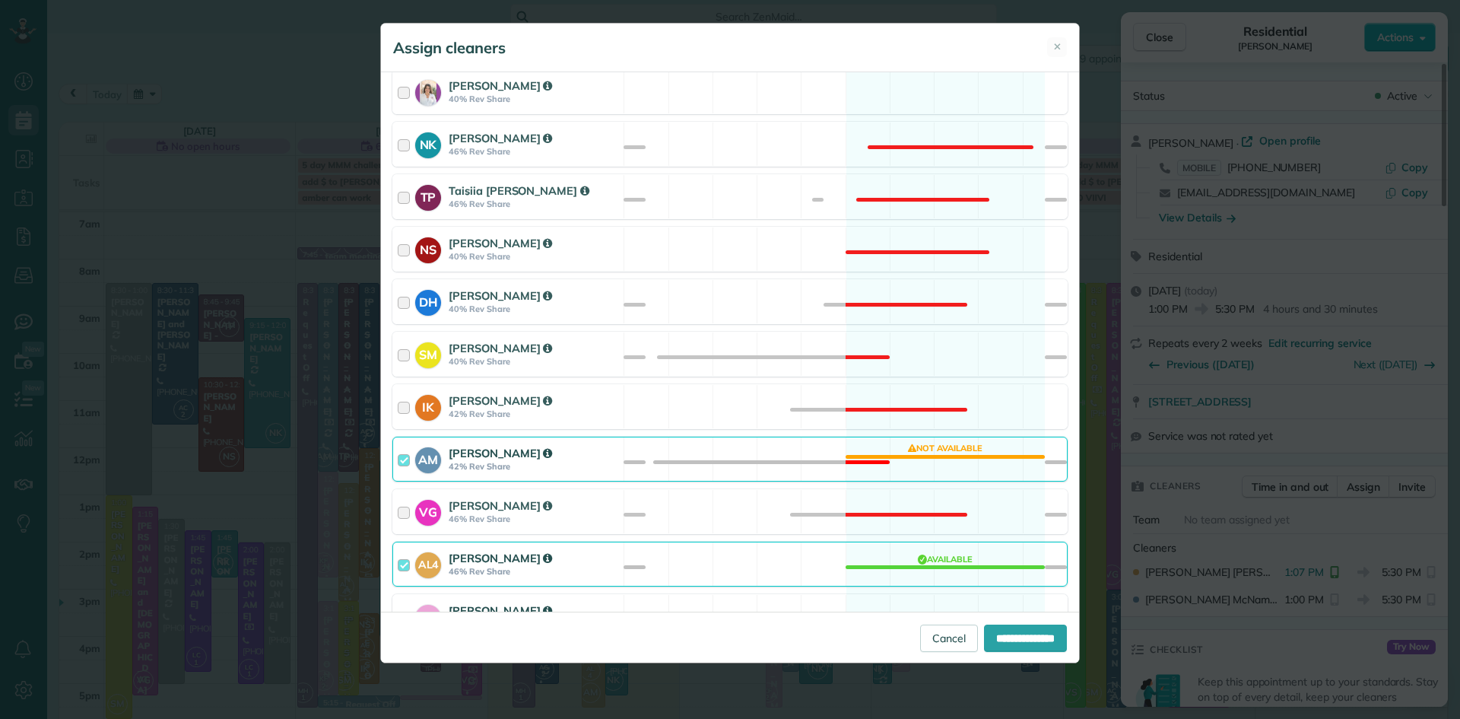
scroll to position [657, 0]
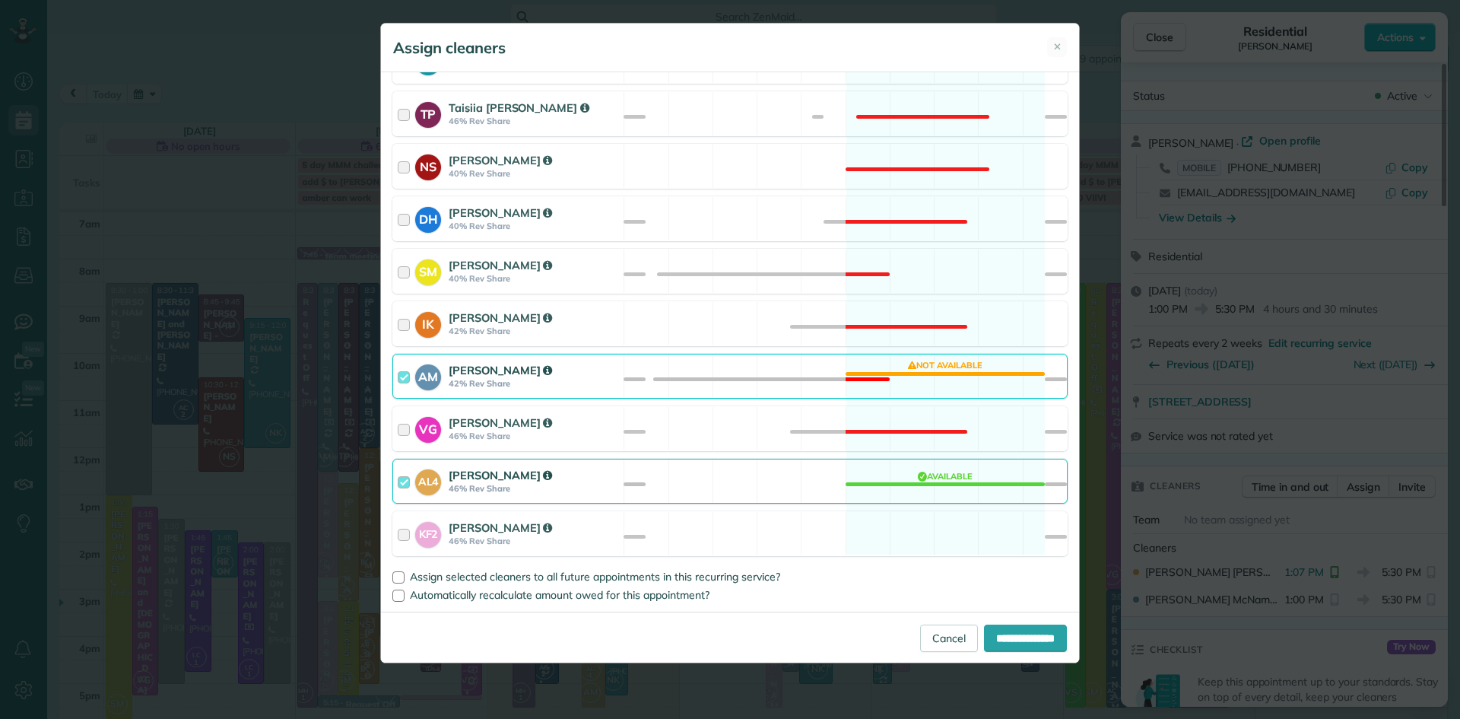
click at [478, 375] on strong "[PERSON_NAME]" at bounding box center [500, 370] width 103 height 14
click at [991, 645] on input "**********" at bounding box center [1025, 637] width 83 height 27
type input "**********"
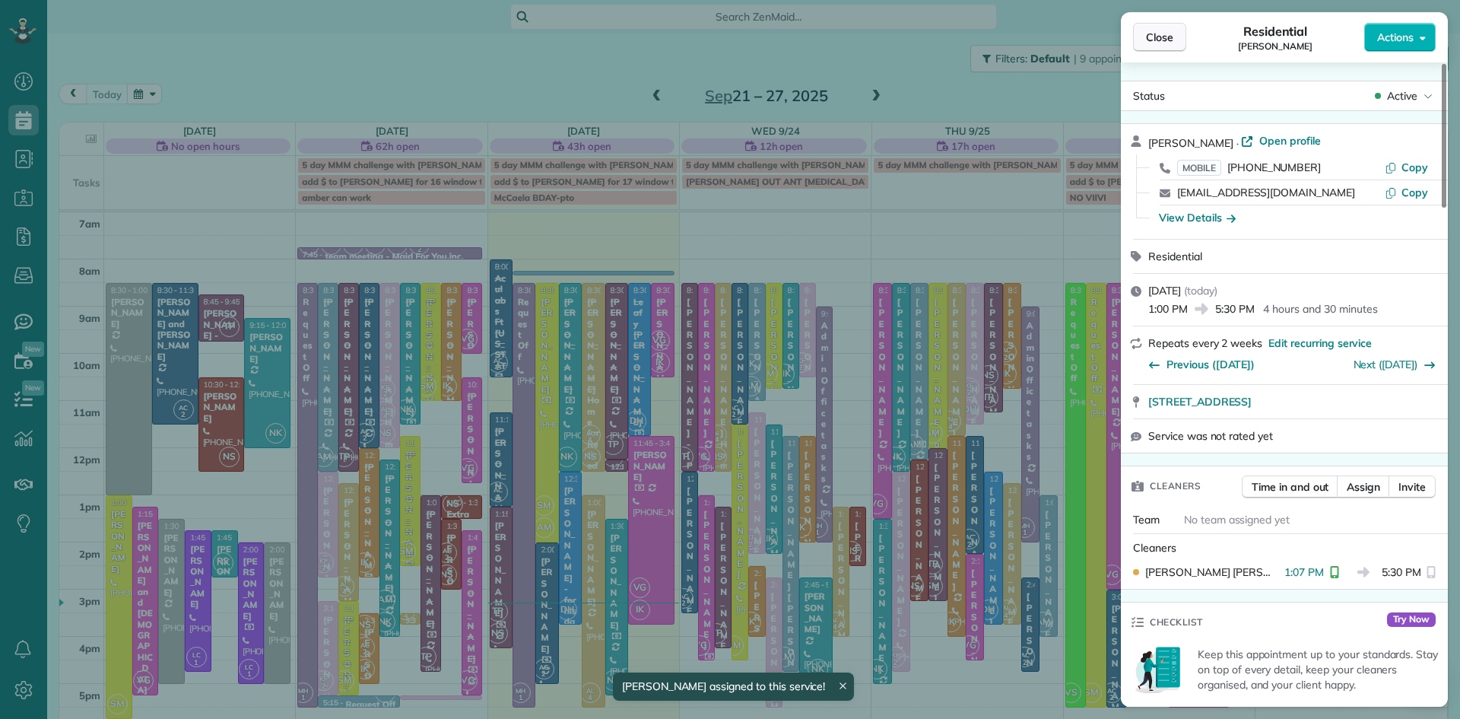
click at [1167, 40] on span "Close" at bounding box center [1159, 37] width 27 height 15
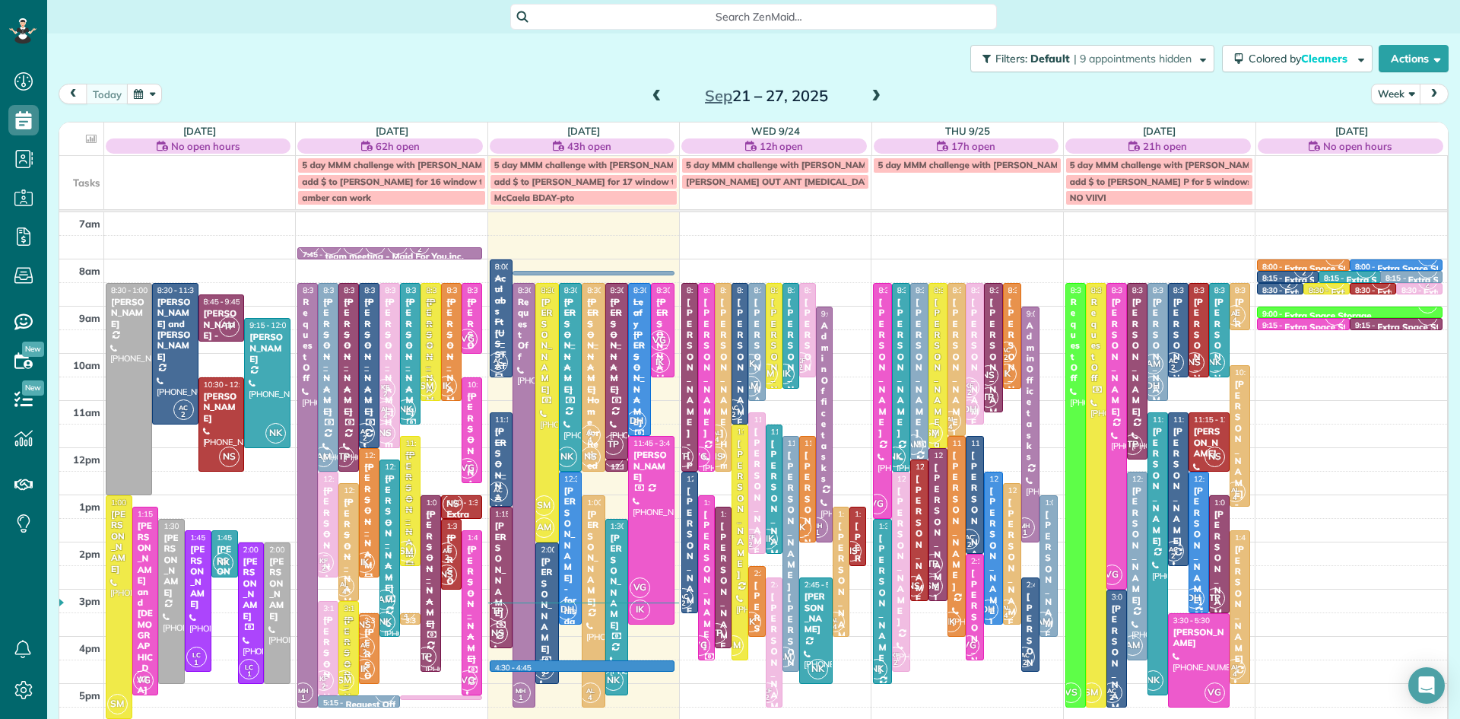
click at [573, 666] on div "7am 8am 9am 10am 11am 12pm 1pm 2pm 3pm 4pm 5pm 6pm 7pm 8pm 8:30 - 1:00 [PERSON_…" at bounding box center [753, 541] width 1388 height 659
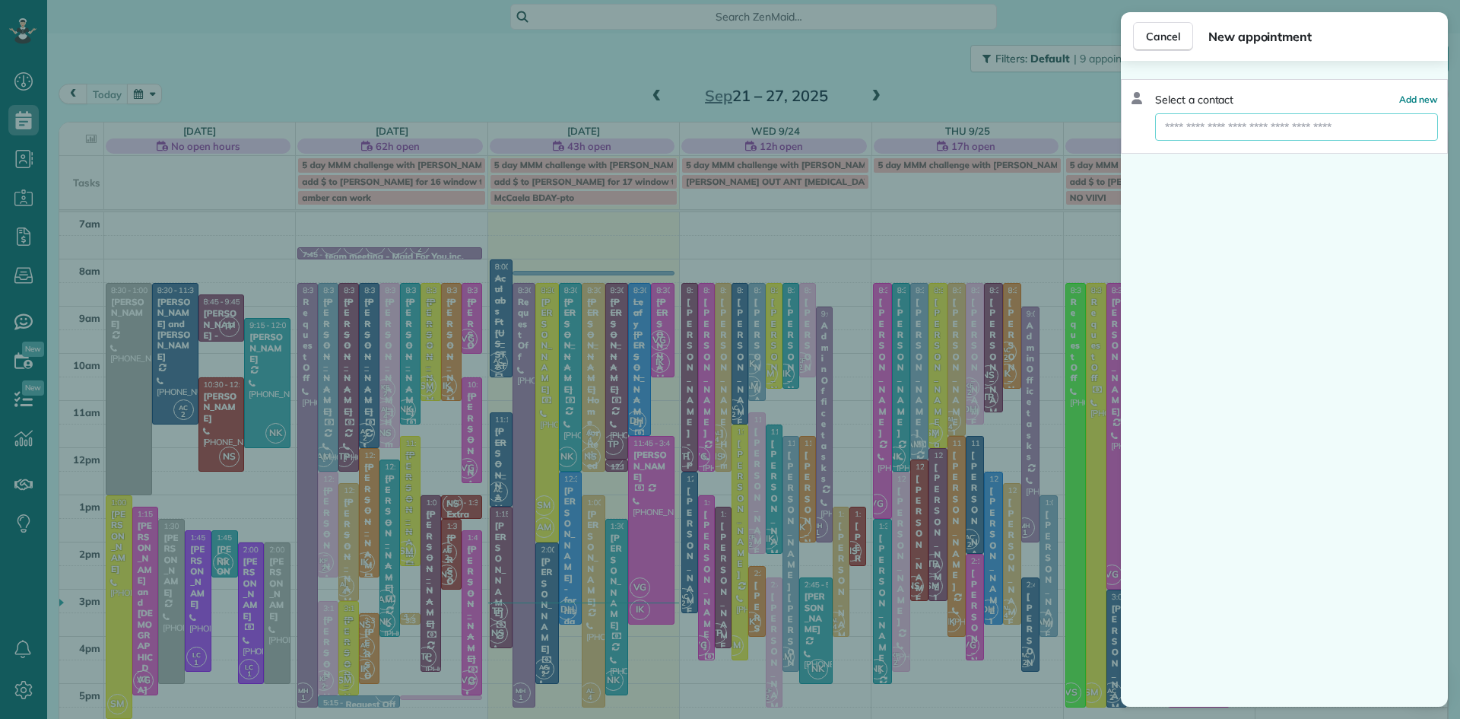
click at [1231, 132] on input "text" at bounding box center [1296, 126] width 283 height 27
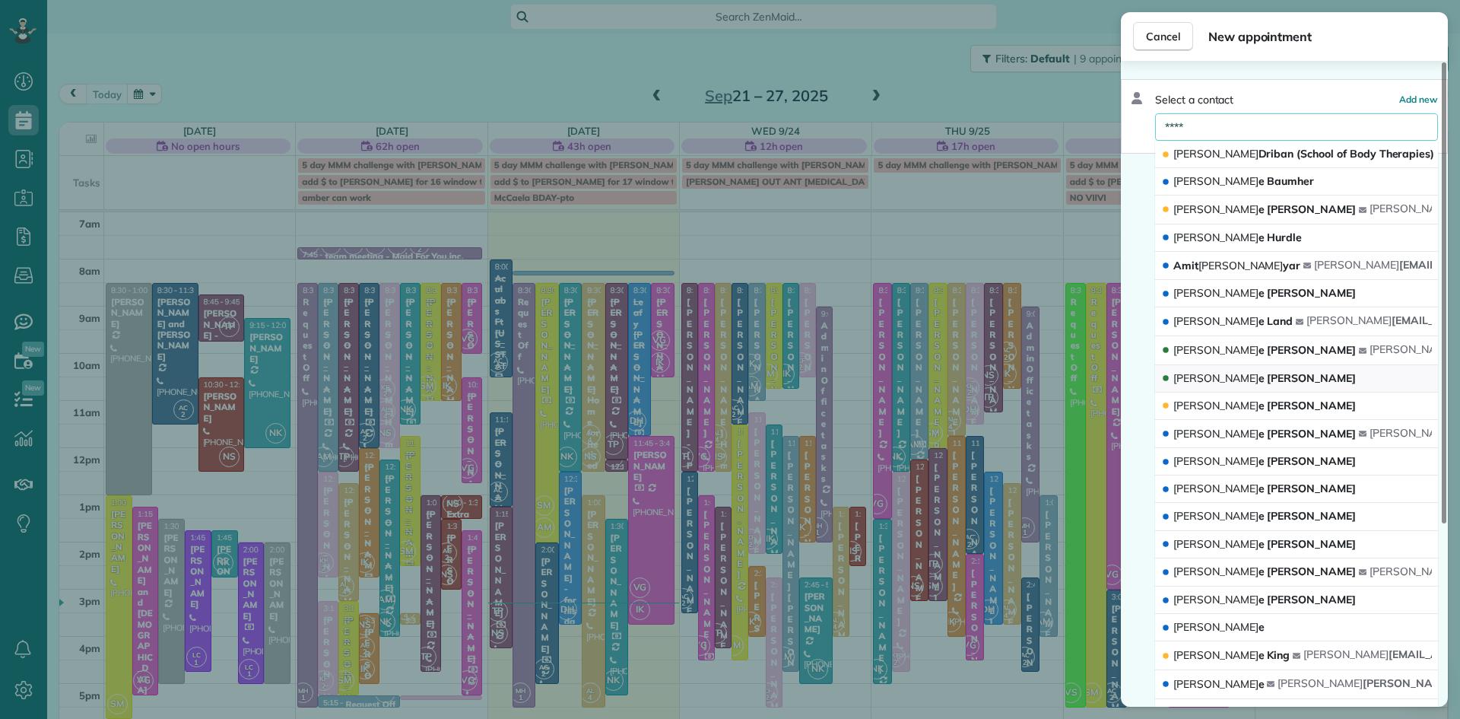
type input "****"
click at [1239, 382] on button "Kati e Jacoby" at bounding box center [1296, 378] width 283 height 27
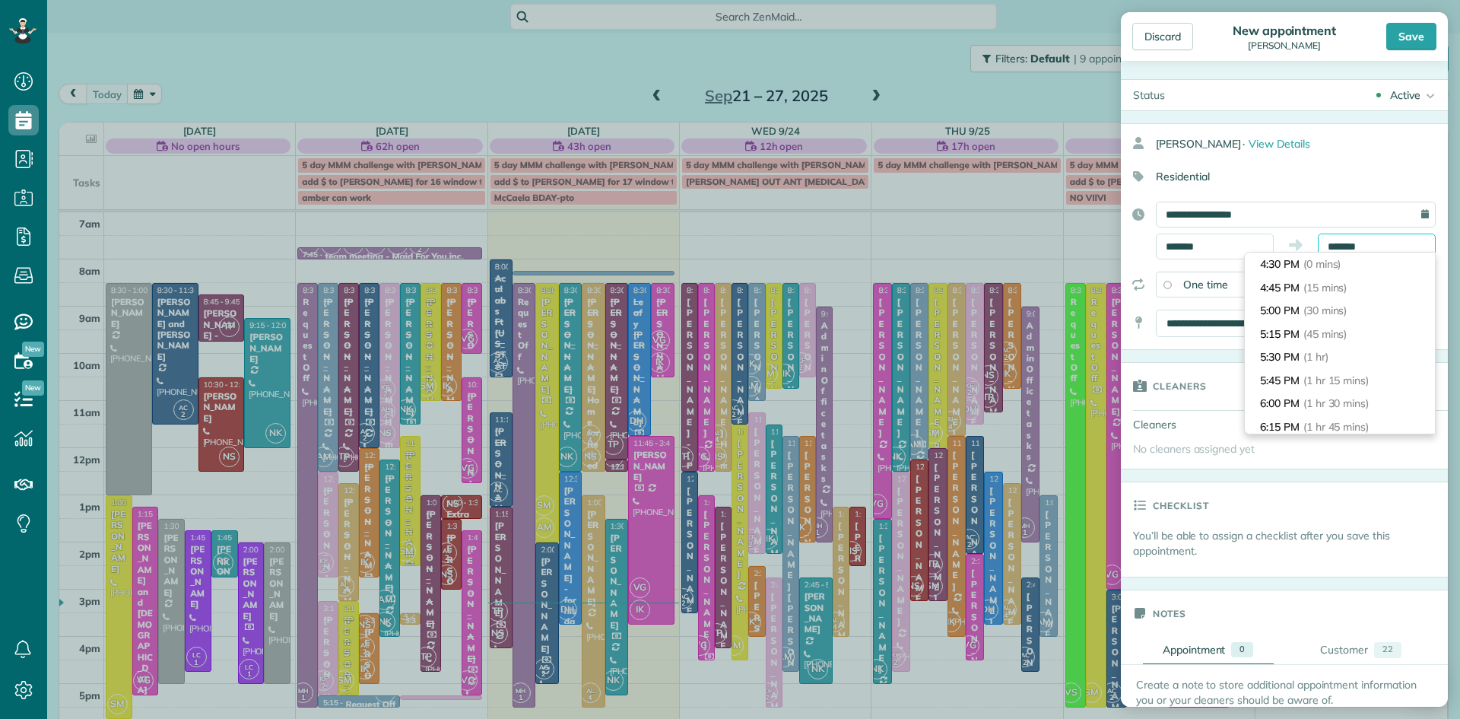
click at [1393, 251] on body "Dashboard Scheduling Calendar View List View Dispatch View - Weekly scheduling …" at bounding box center [730, 359] width 1460 height 719
type input "*******"
click at [1317, 358] on span "(1 hr)" at bounding box center [1317, 357] width 27 height 14
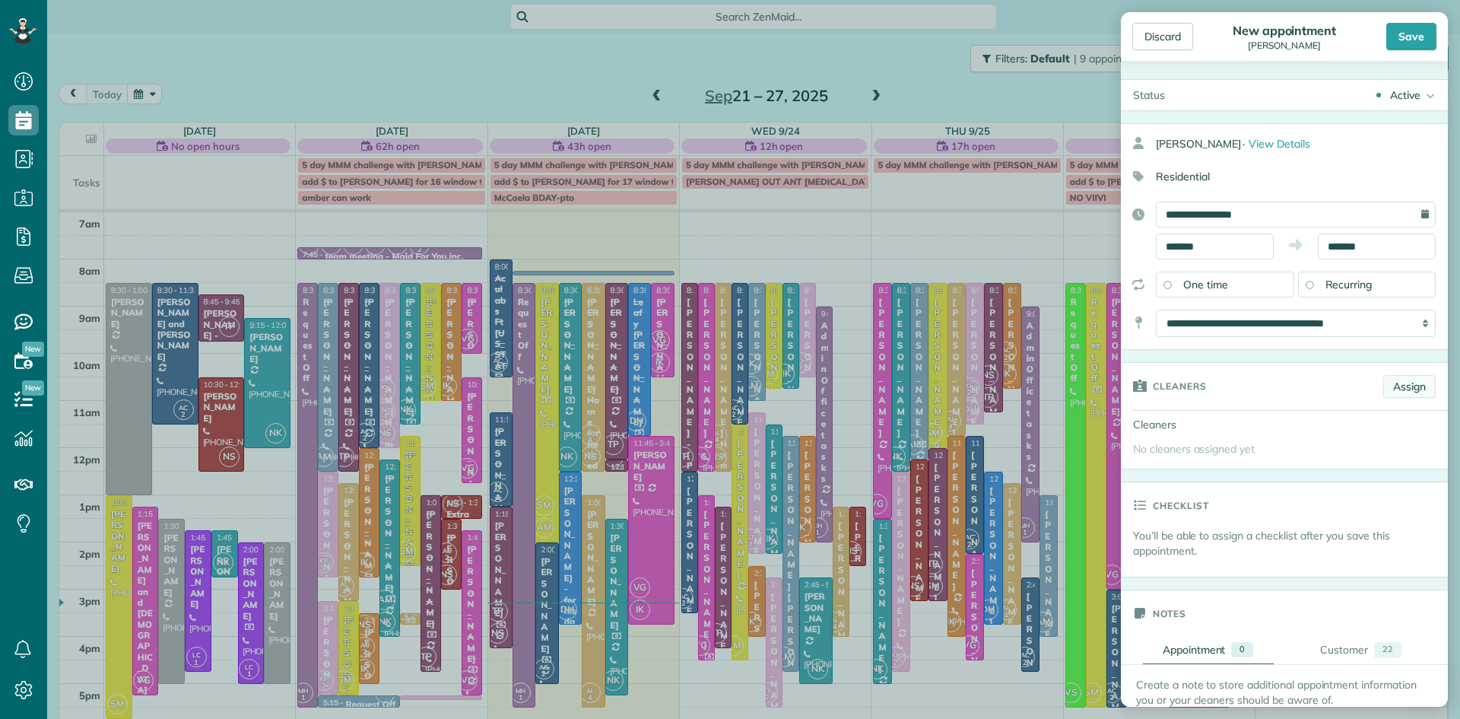
click at [1407, 386] on link "Assign" at bounding box center [1409, 386] width 52 height 23
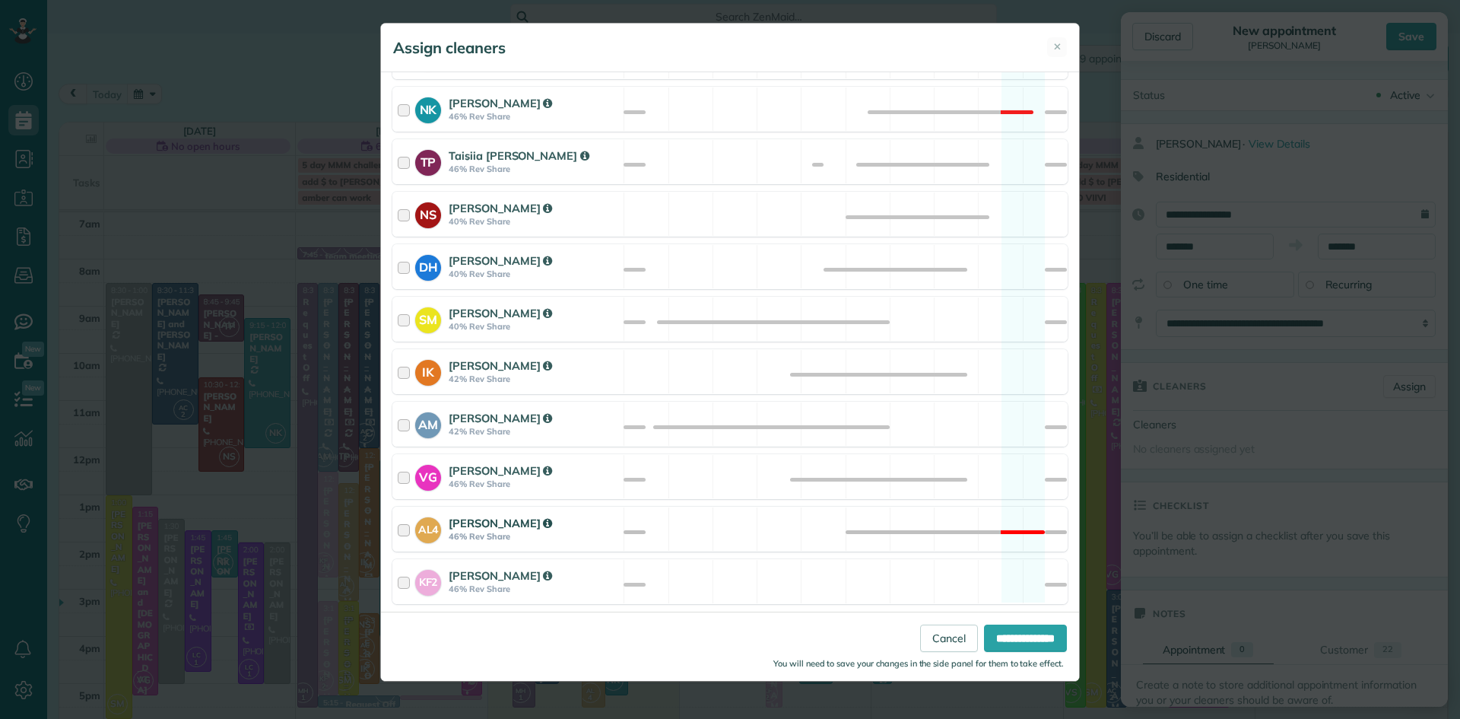
scroll to position [621, 0]
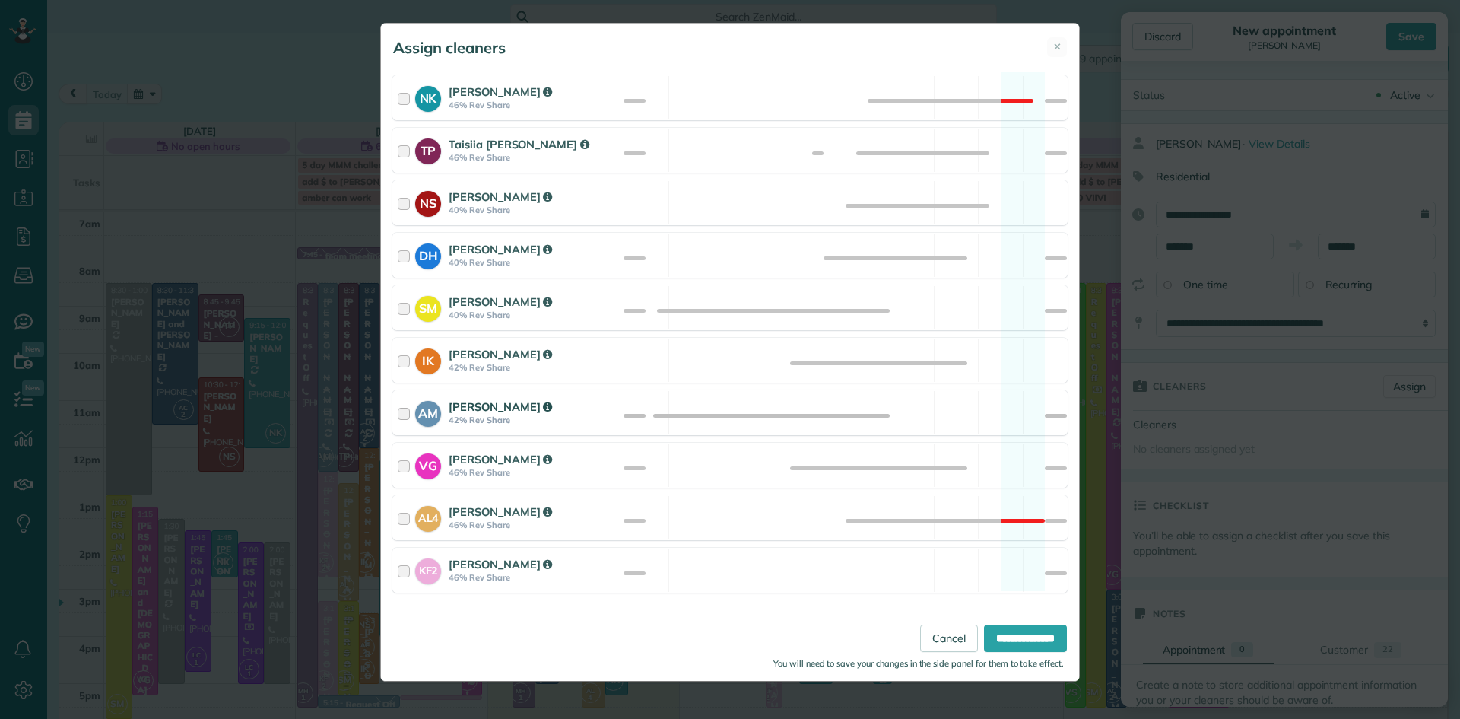
click at [490, 408] on strong "[PERSON_NAME]" at bounding box center [500, 406] width 103 height 14
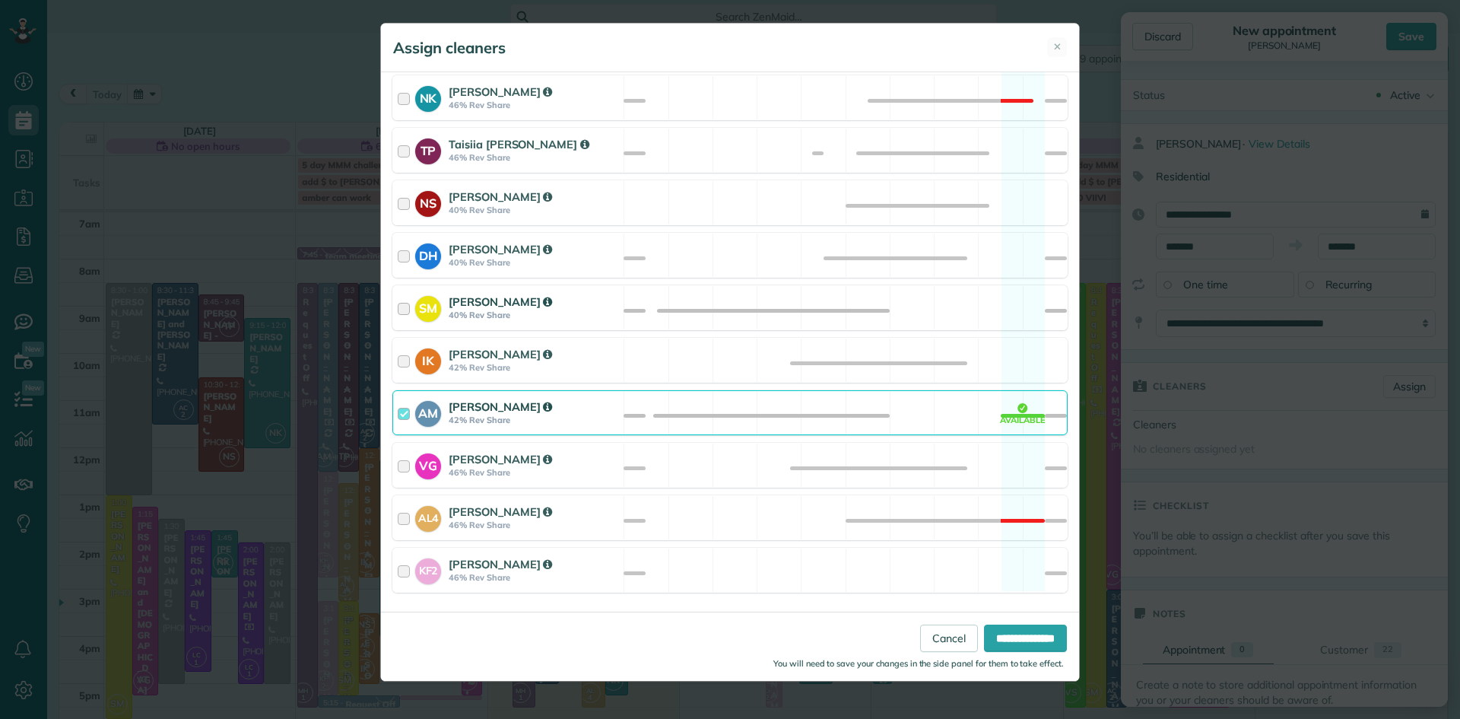
click at [494, 310] on strong "40% Rev Share" at bounding box center [534, 315] width 170 height 11
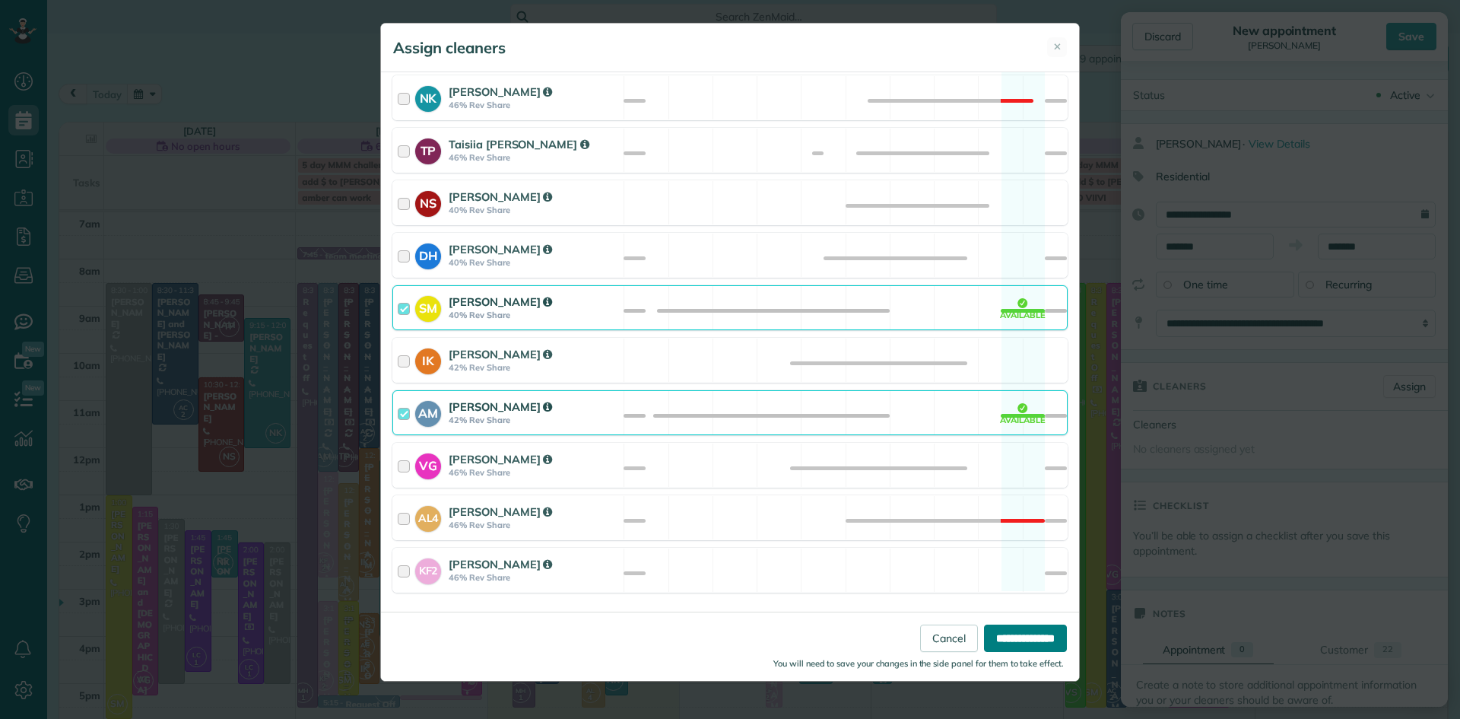
click at [996, 635] on input "**********" at bounding box center [1025, 637] width 83 height 27
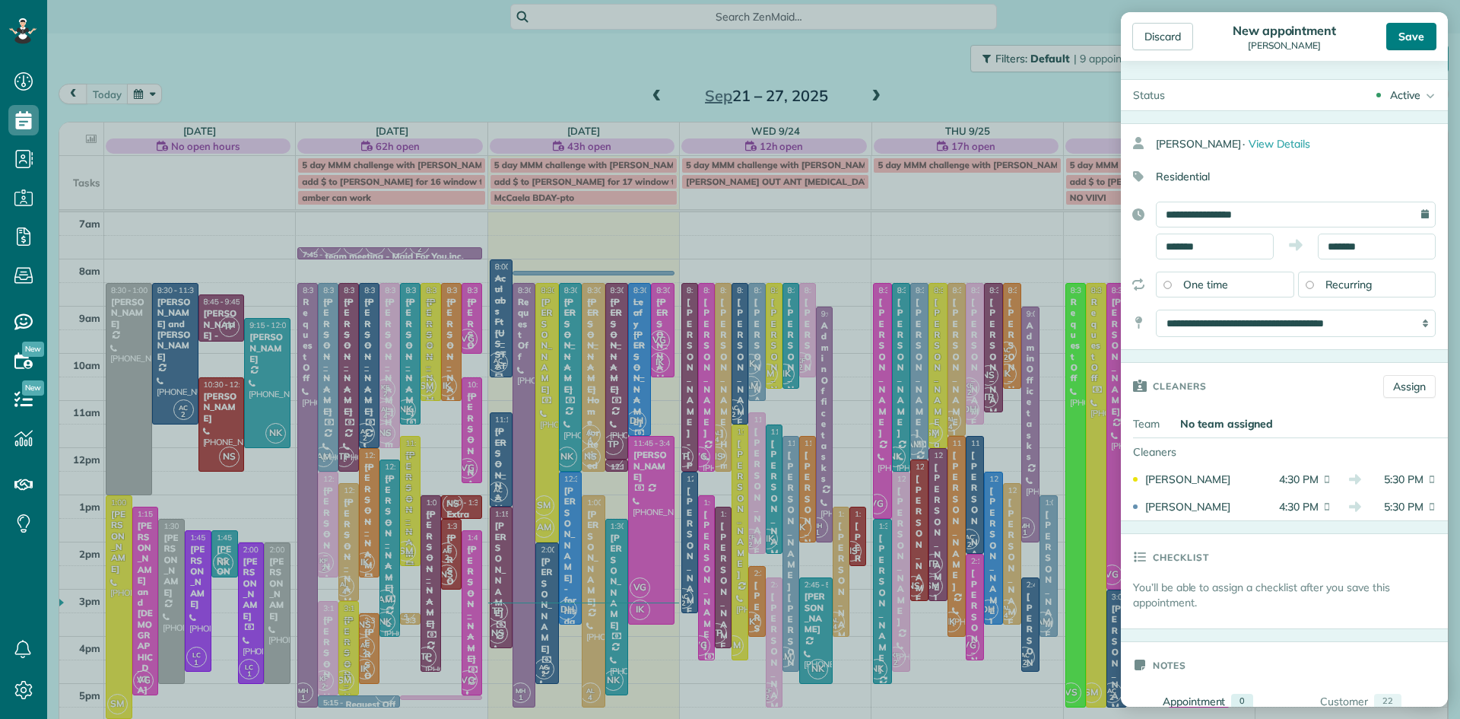
click at [1408, 27] on div "Save" at bounding box center [1412, 36] width 50 height 27
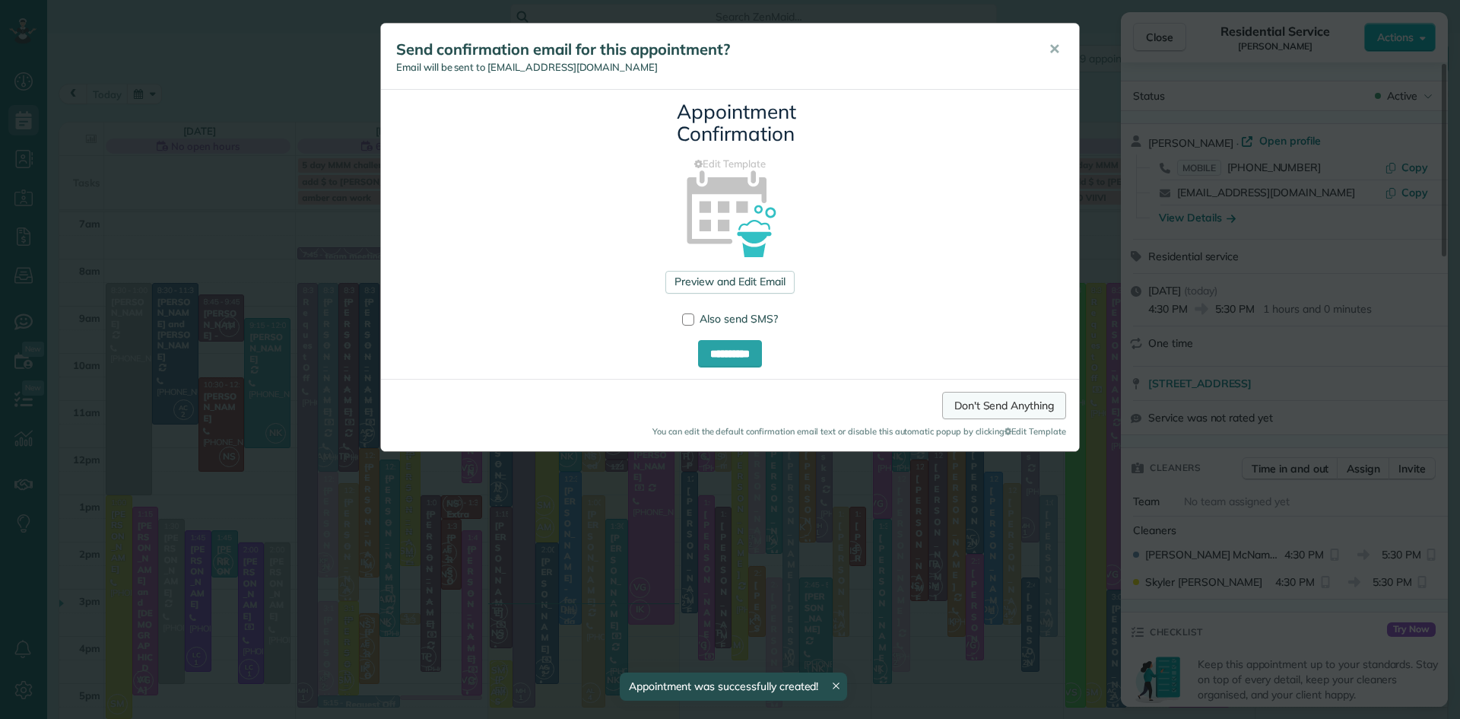
click at [1009, 406] on link "Don't Send Anything" at bounding box center [1004, 405] width 124 height 27
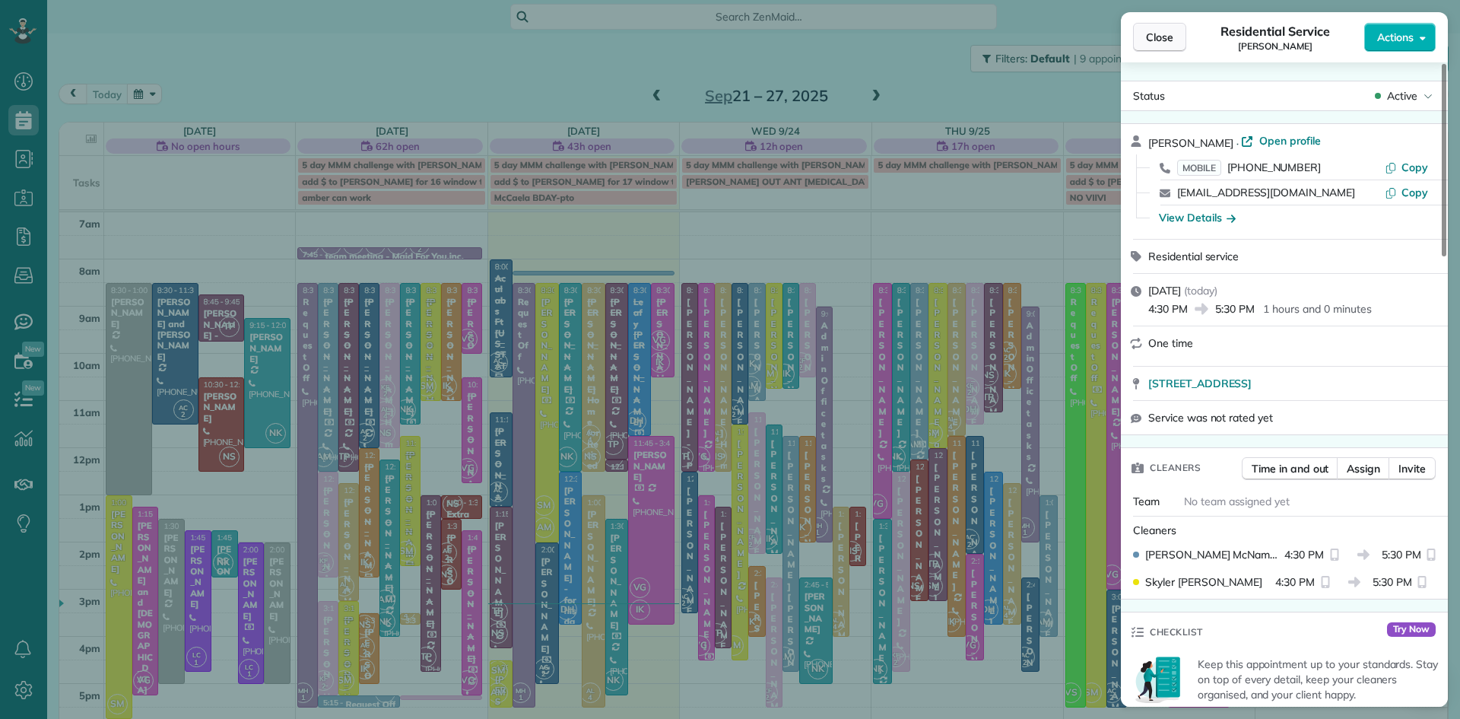
click at [1151, 33] on span "Close" at bounding box center [1159, 37] width 27 height 15
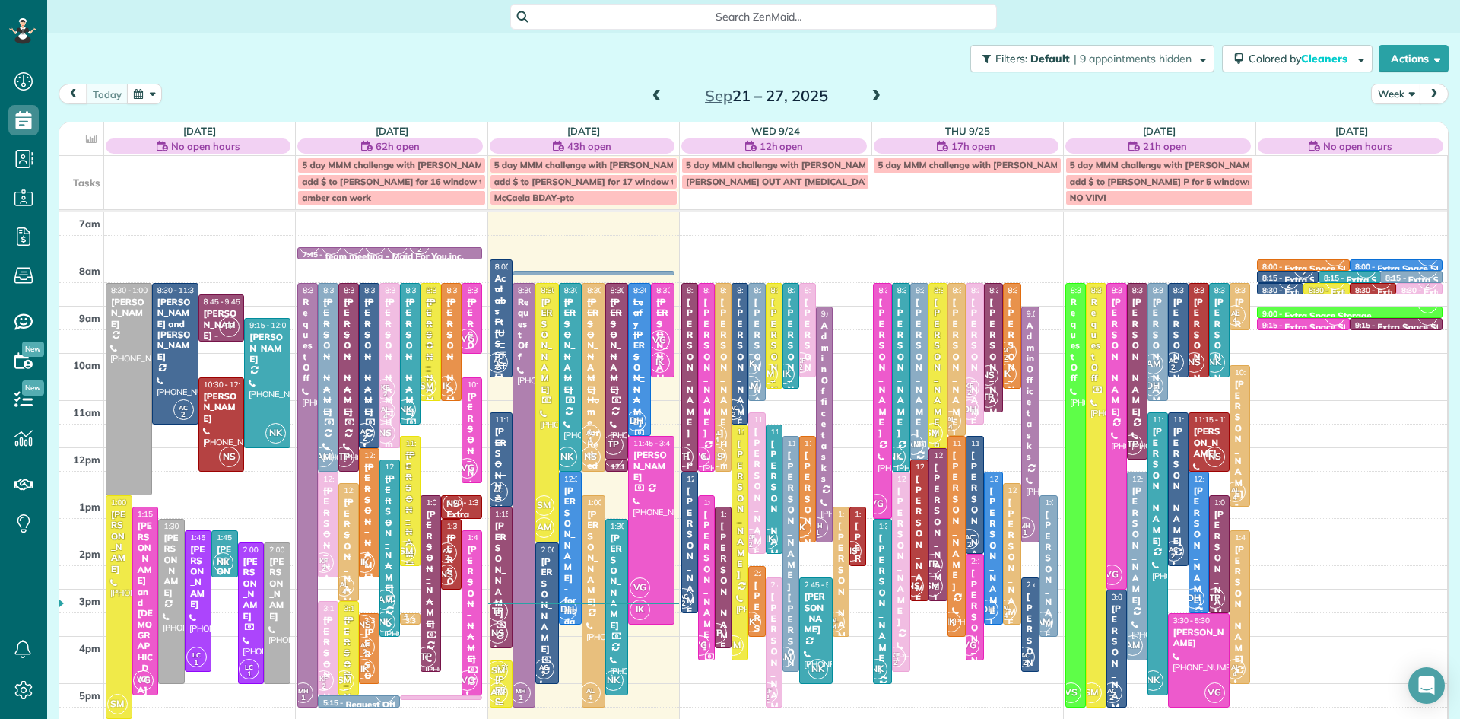
click at [499, 683] on span "AM" at bounding box center [498, 692] width 21 height 21
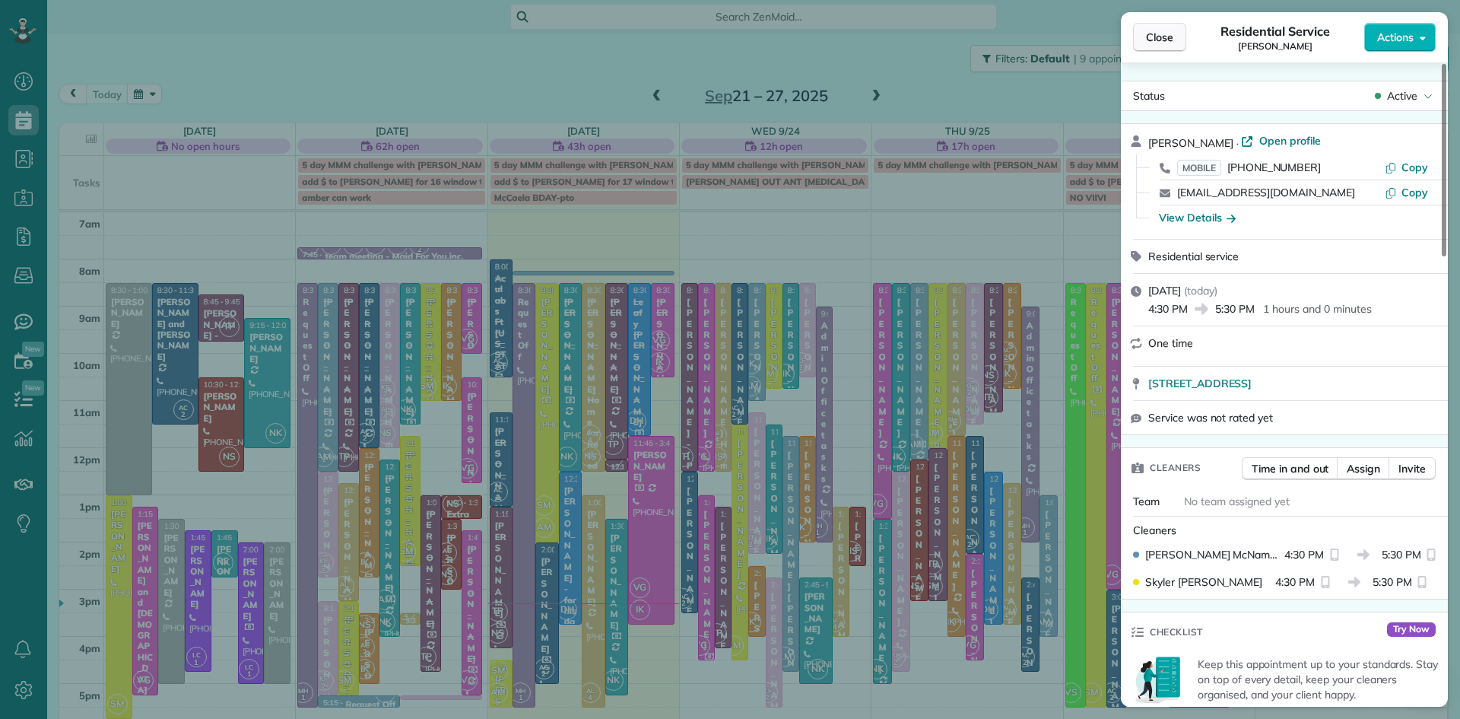
click at [1167, 37] on span "Close" at bounding box center [1159, 37] width 27 height 15
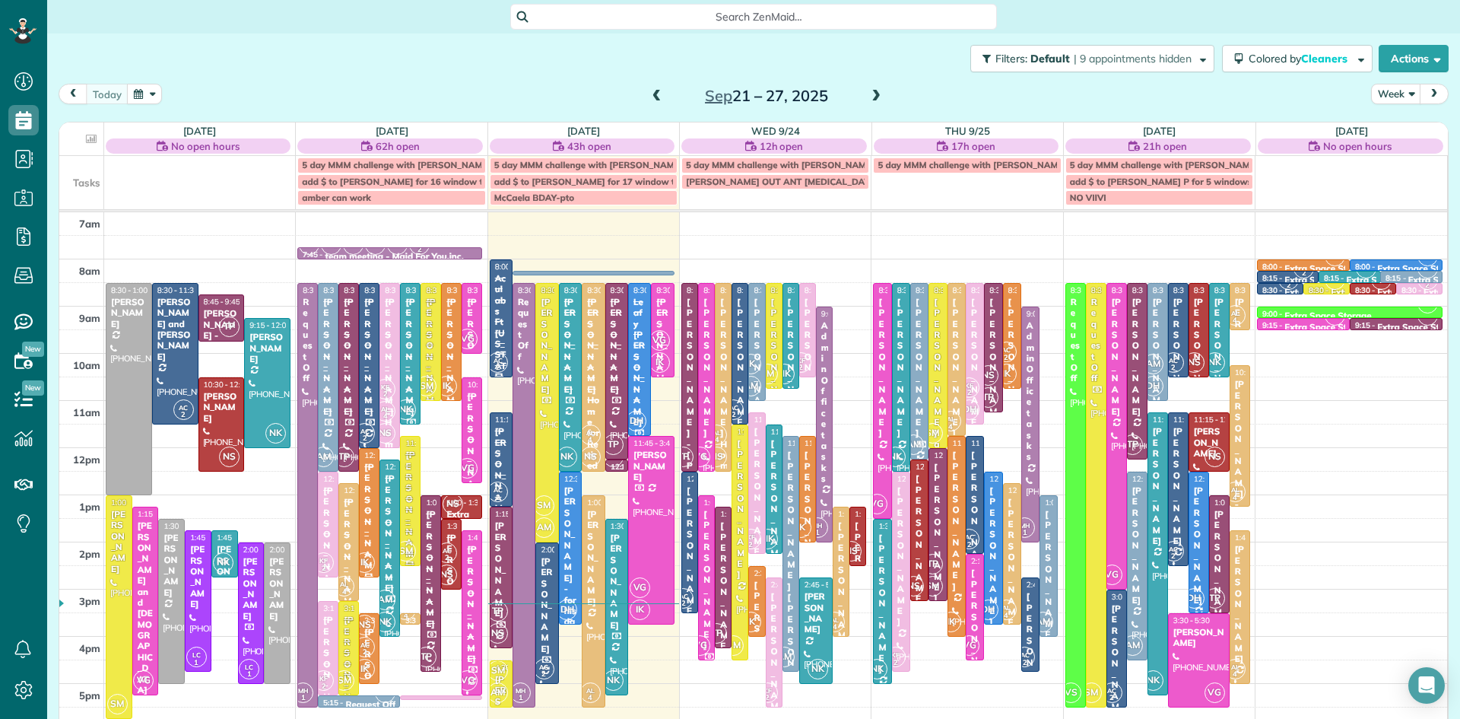
click at [569, 568] on div "[PERSON_NAME] - for his dad [PERSON_NAME]" at bounding box center [571, 611] width 14 height 252
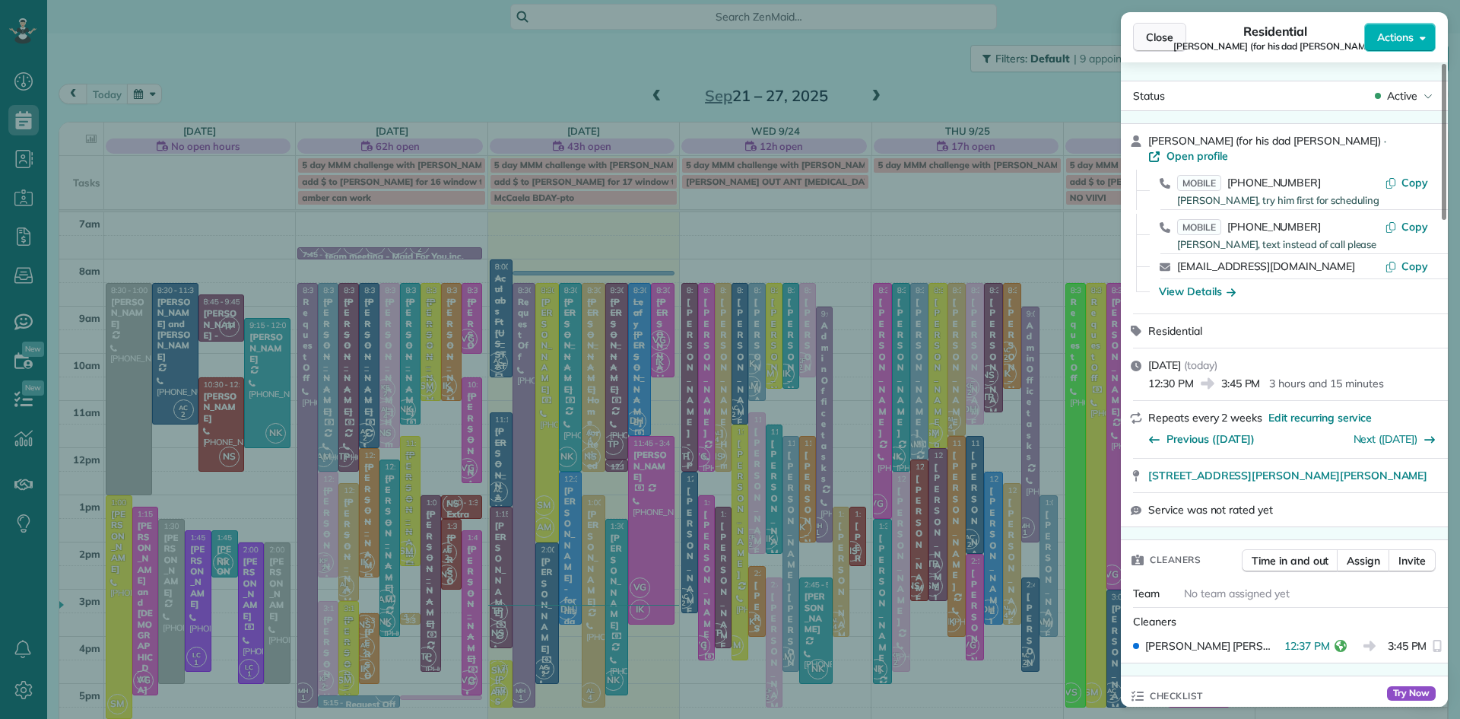
click at [1171, 44] on span "Close" at bounding box center [1159, 37] width 27 height 15
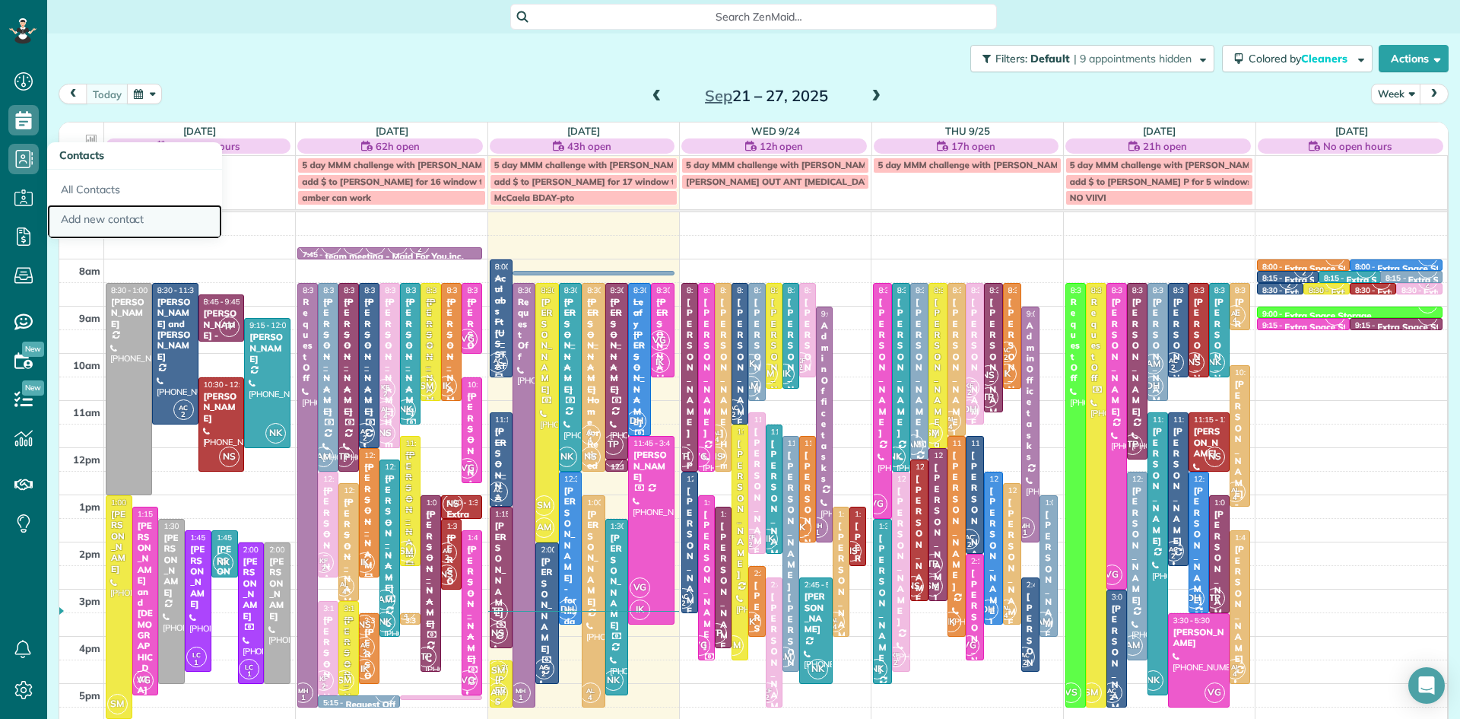
click at [94, 222] on link "Add new contact" at bounding box center [134, 222] width 175 height 35
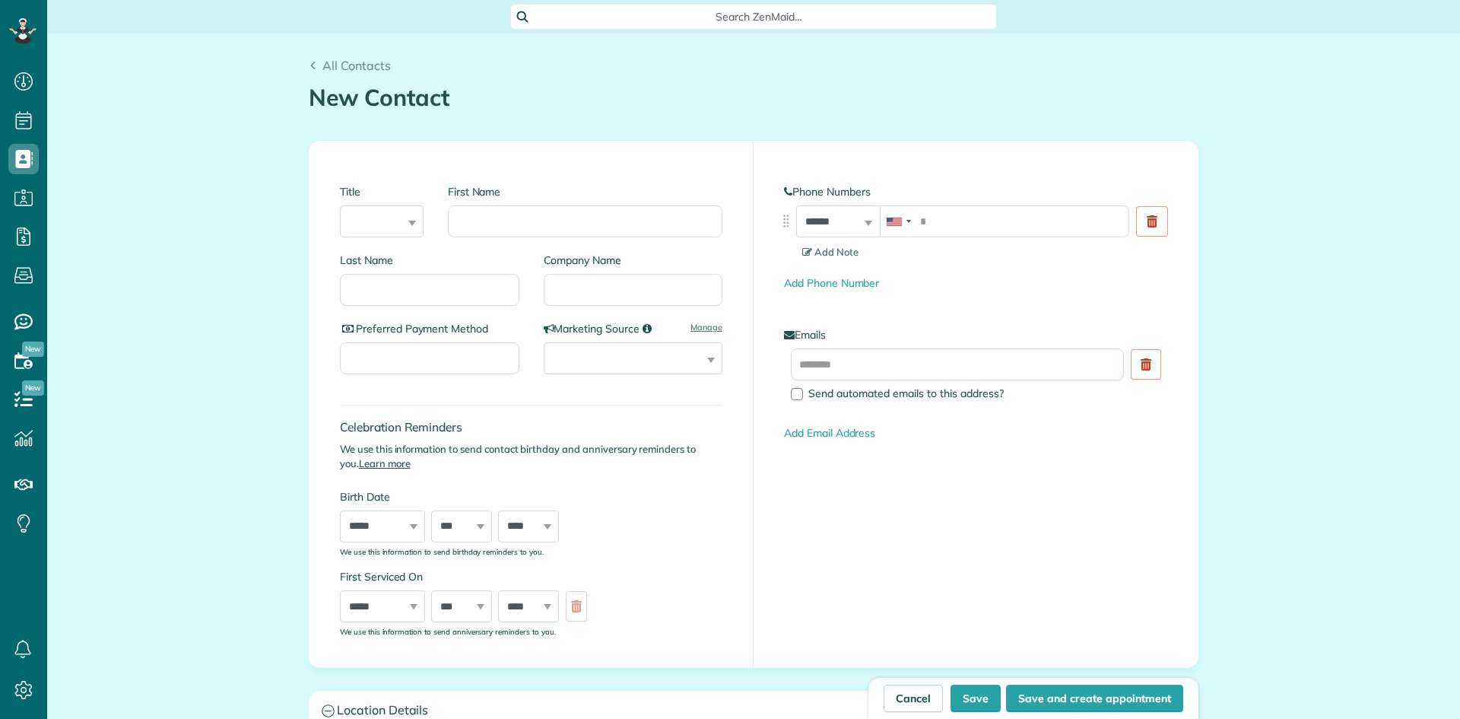
scroll to position [7, 7]
type input "******"
click at [411, 292] on input "Last Name" at bounding box center [429, 290] width 179 height 32
type input "****"
click at [1025, 223] on input "tel" at bounding box center [1004, 221] width 249 height 32
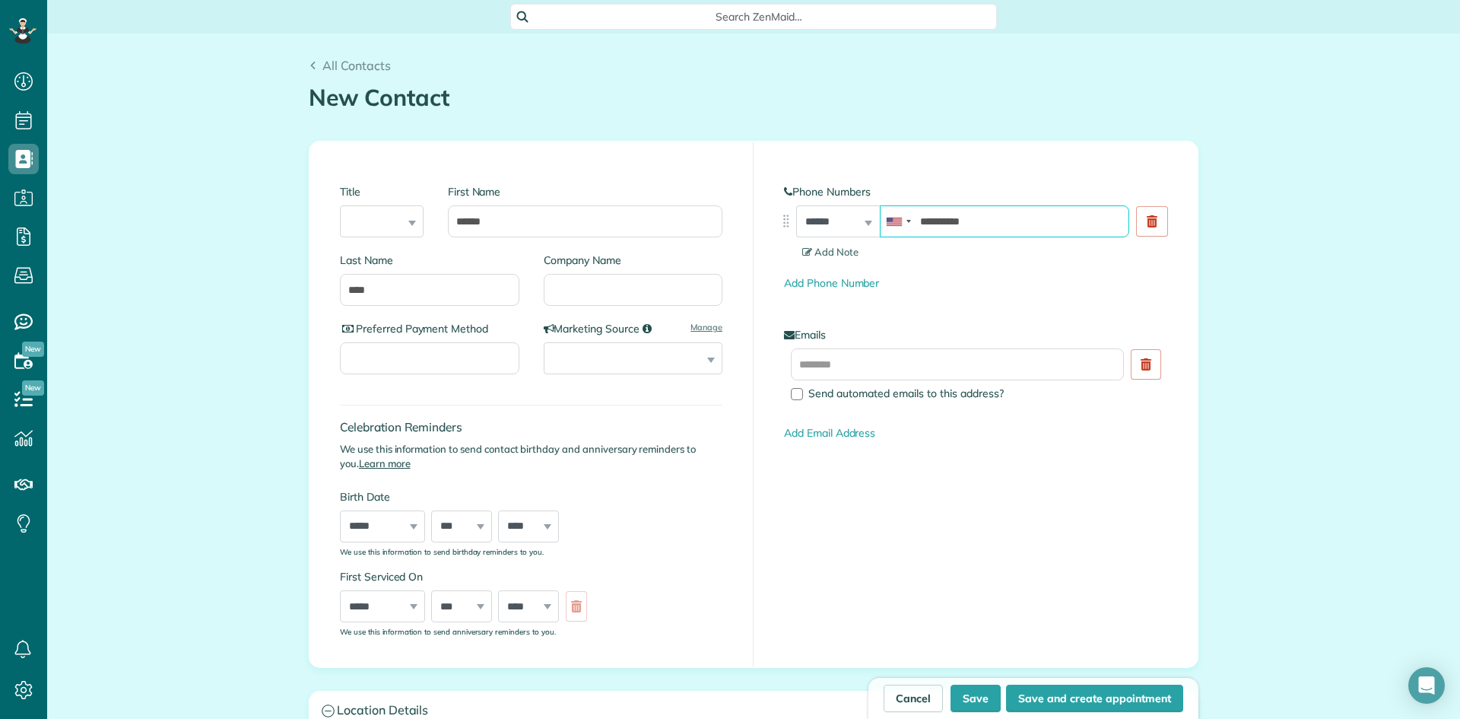
type input "**********"
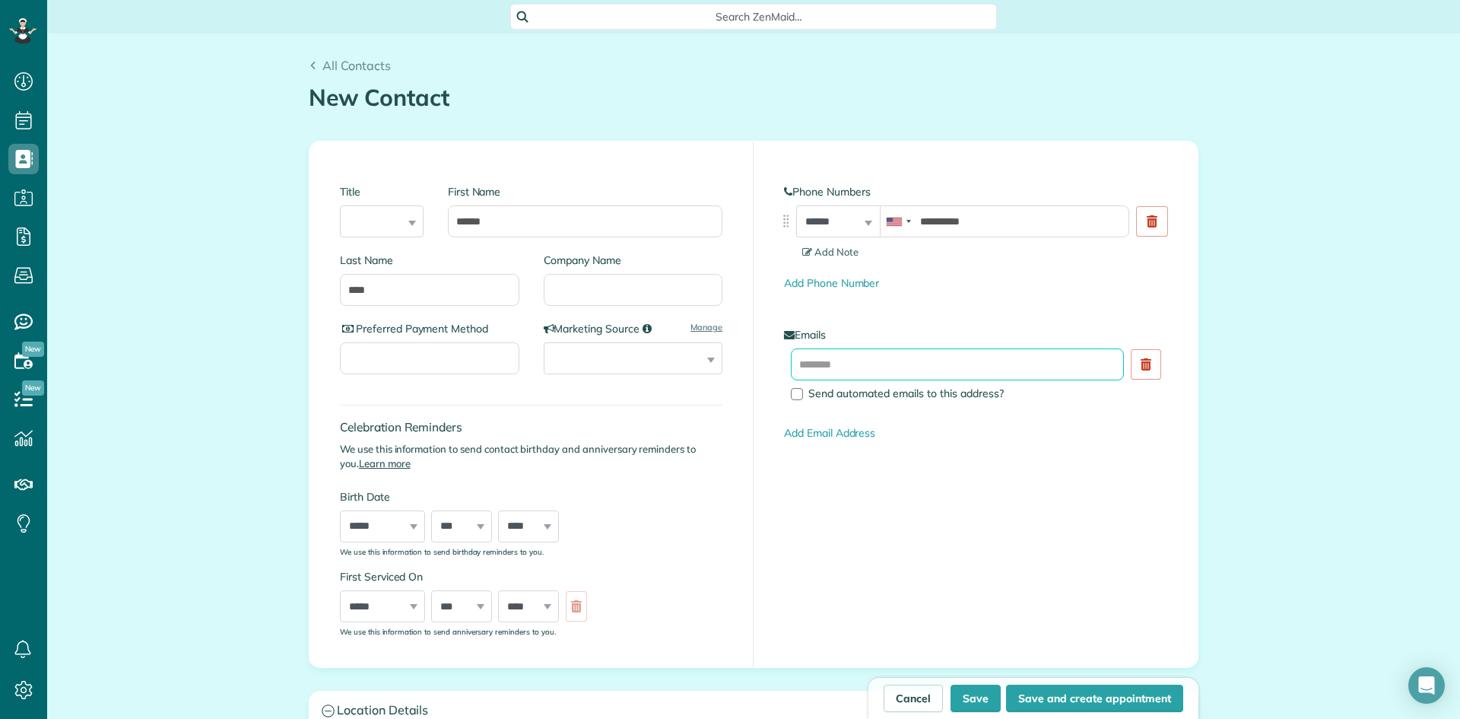
click at [933, 373] on input "text" at bounding box center [957, 364] width 333 height 32
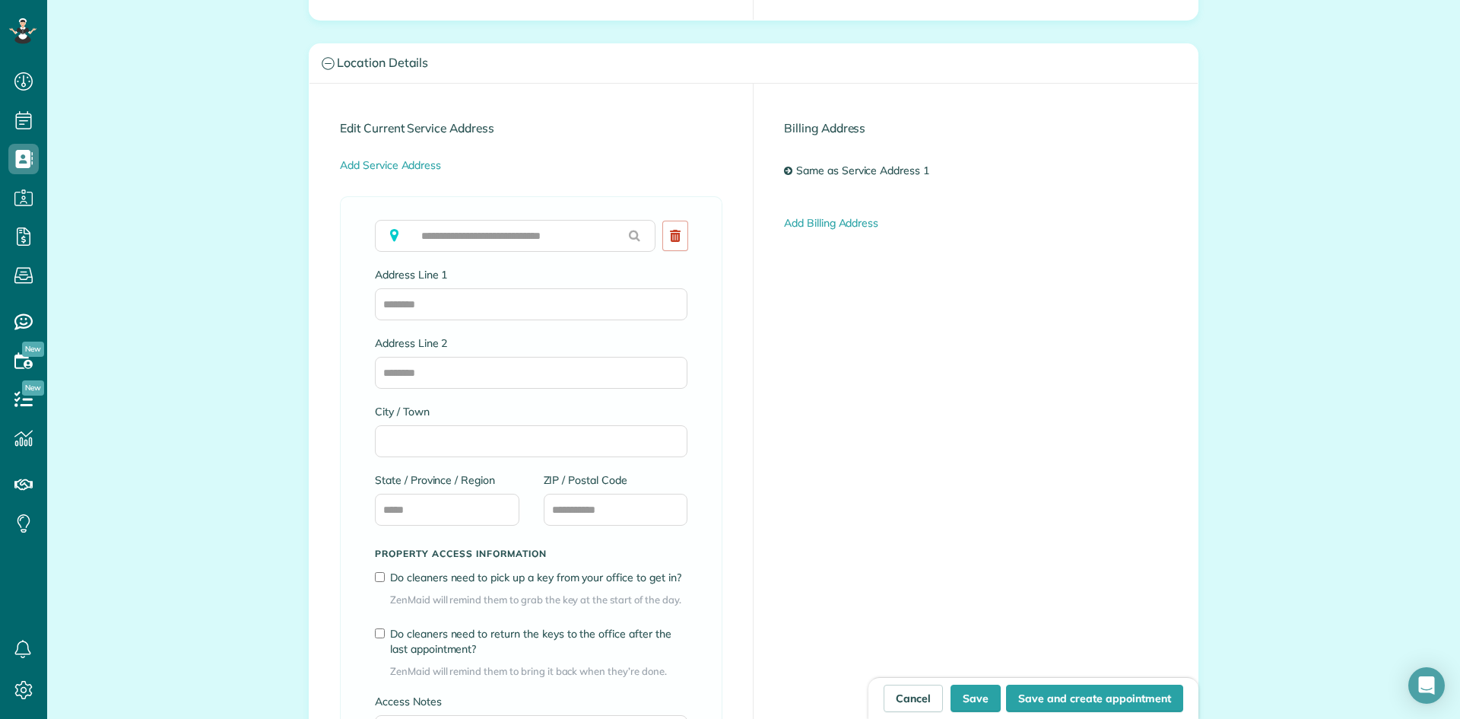
scroll to position [659, 0]
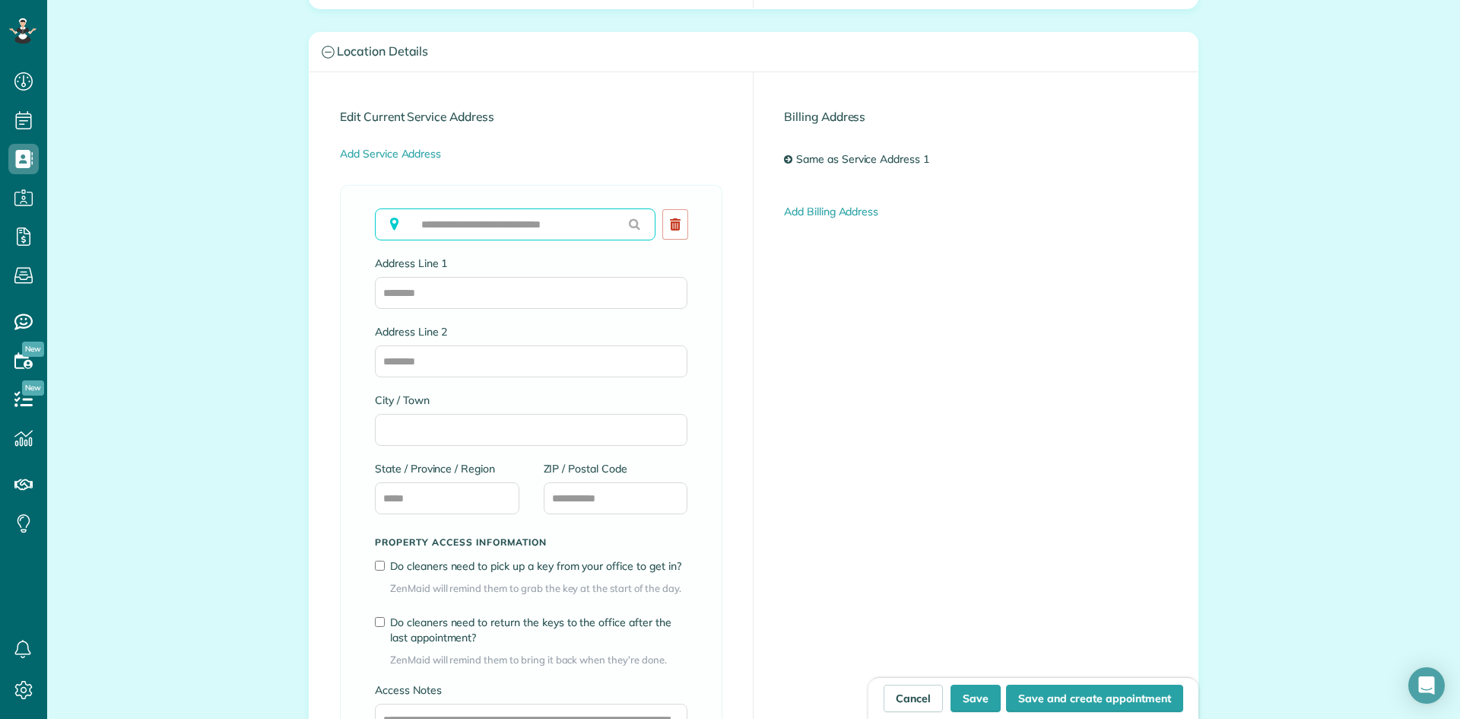
click at [474, 227] on input "text" at bounding box center [515, 224] width 281 height 32
click at [929, 698] on link "Cancel" at bounding box center [913, 698] width 59 height 27
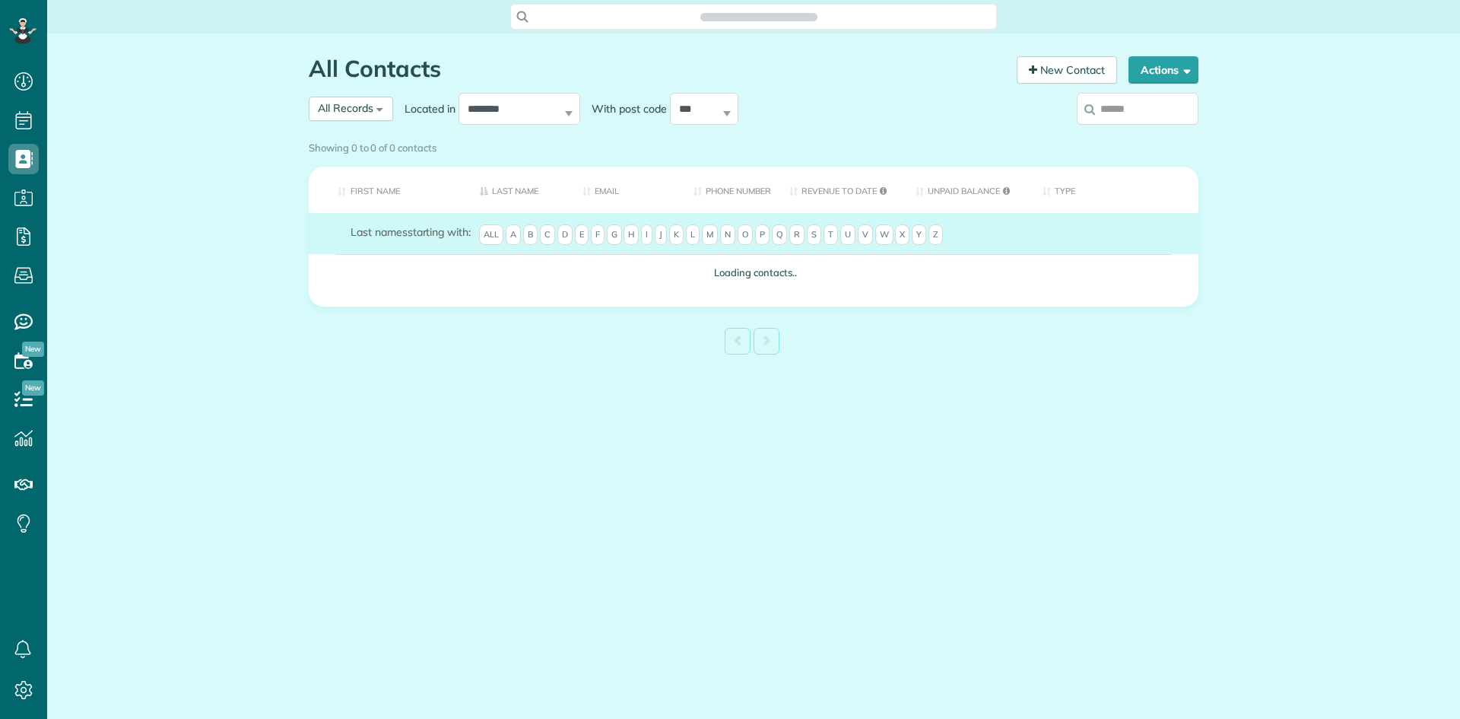
scroll to position [7, 7]
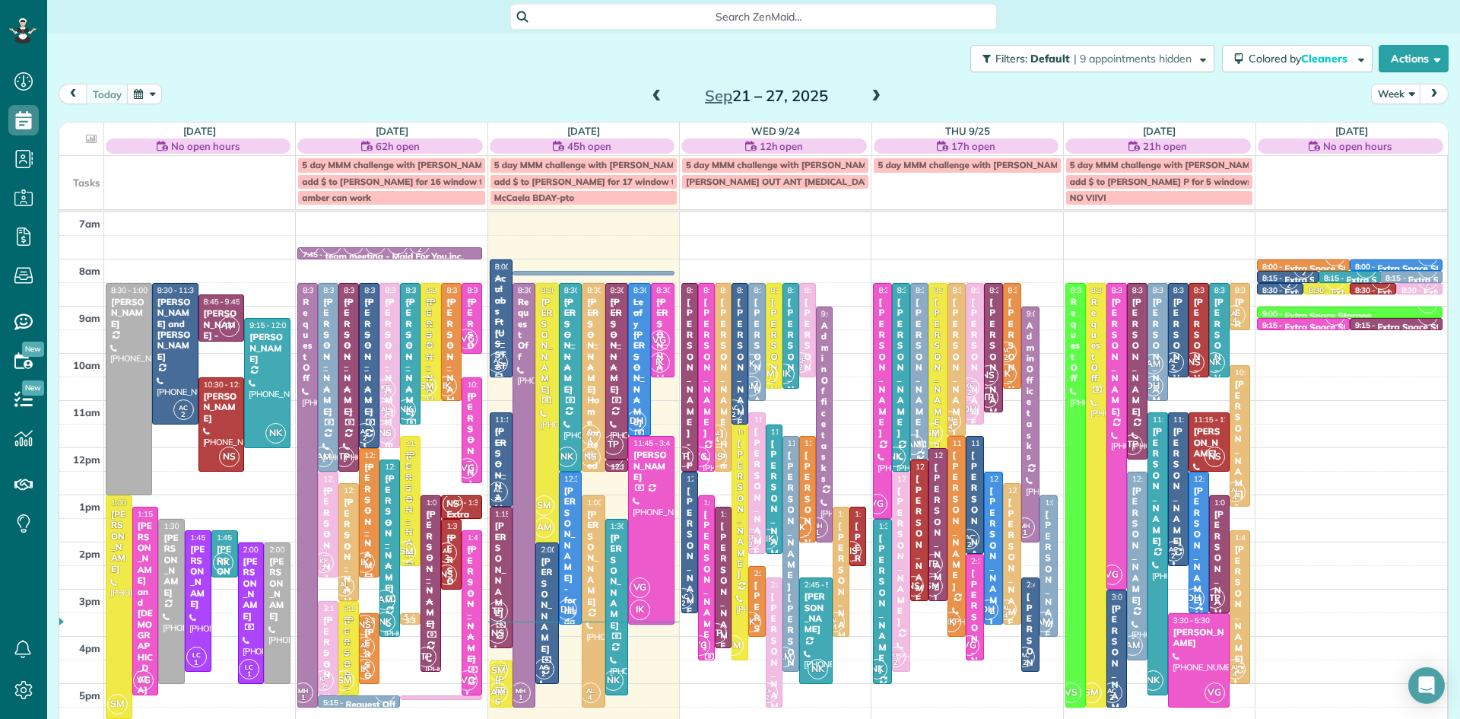
scroll to position [7, 7]
click at [501, 685] on span "AM" at bounding box center [498, 692] width 21 height 21
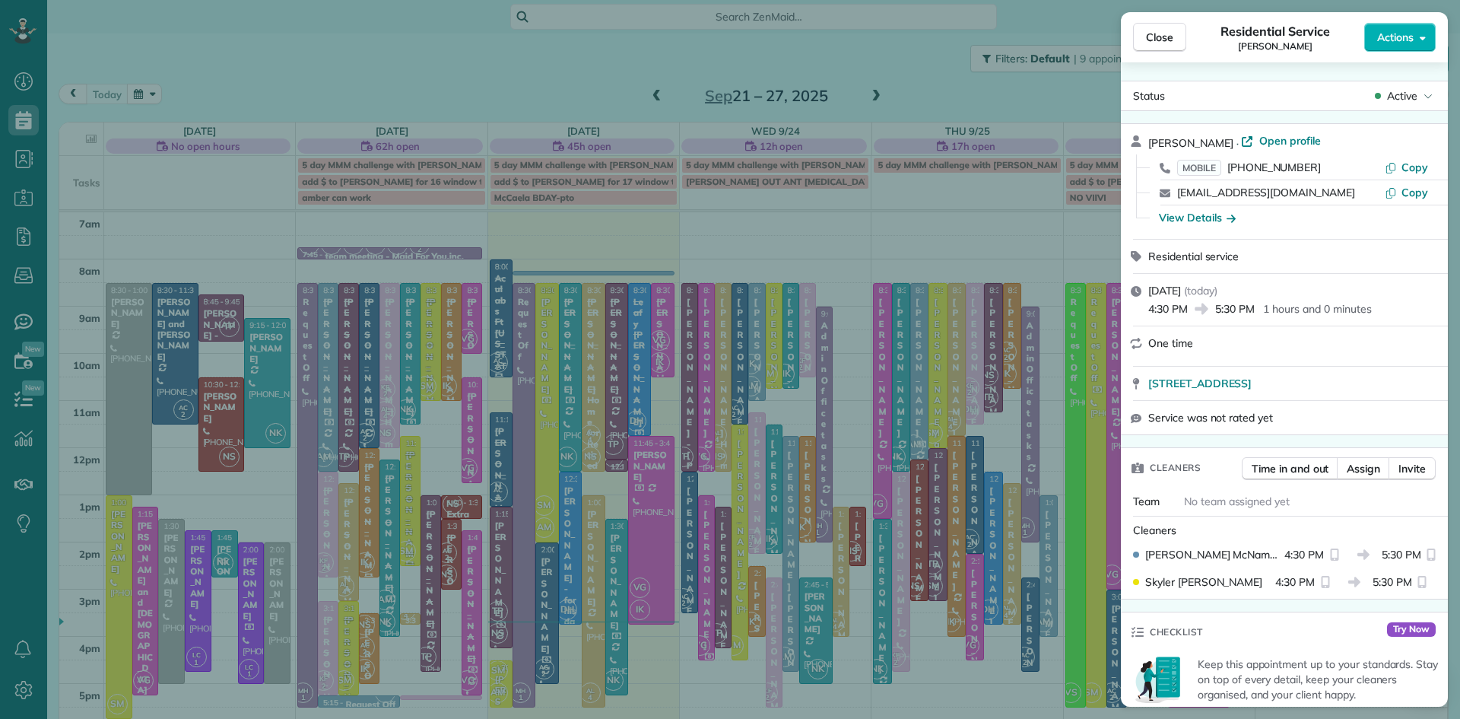
click at [1168, 34] on span "Close" at bounding box center [1159, 37] width 27 height 15
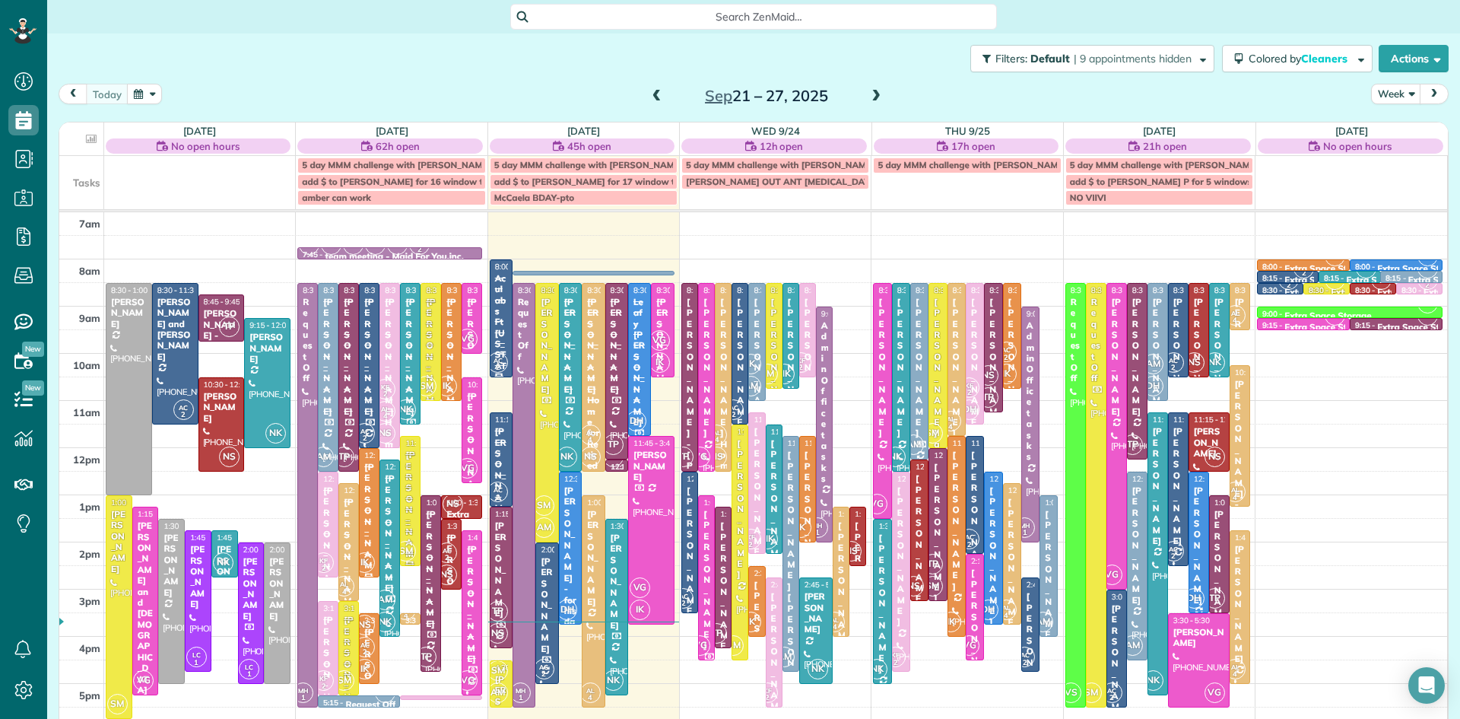
click at [572, 665] on div "7am 8am 9am 10am 11am 12pm 1pm 2pm 3pm 4pm 5pm 6pm 7pm 8pm 8:30 - 1:00 [PERSON_…" at bounding box center [753, 541] width 1388 height 659
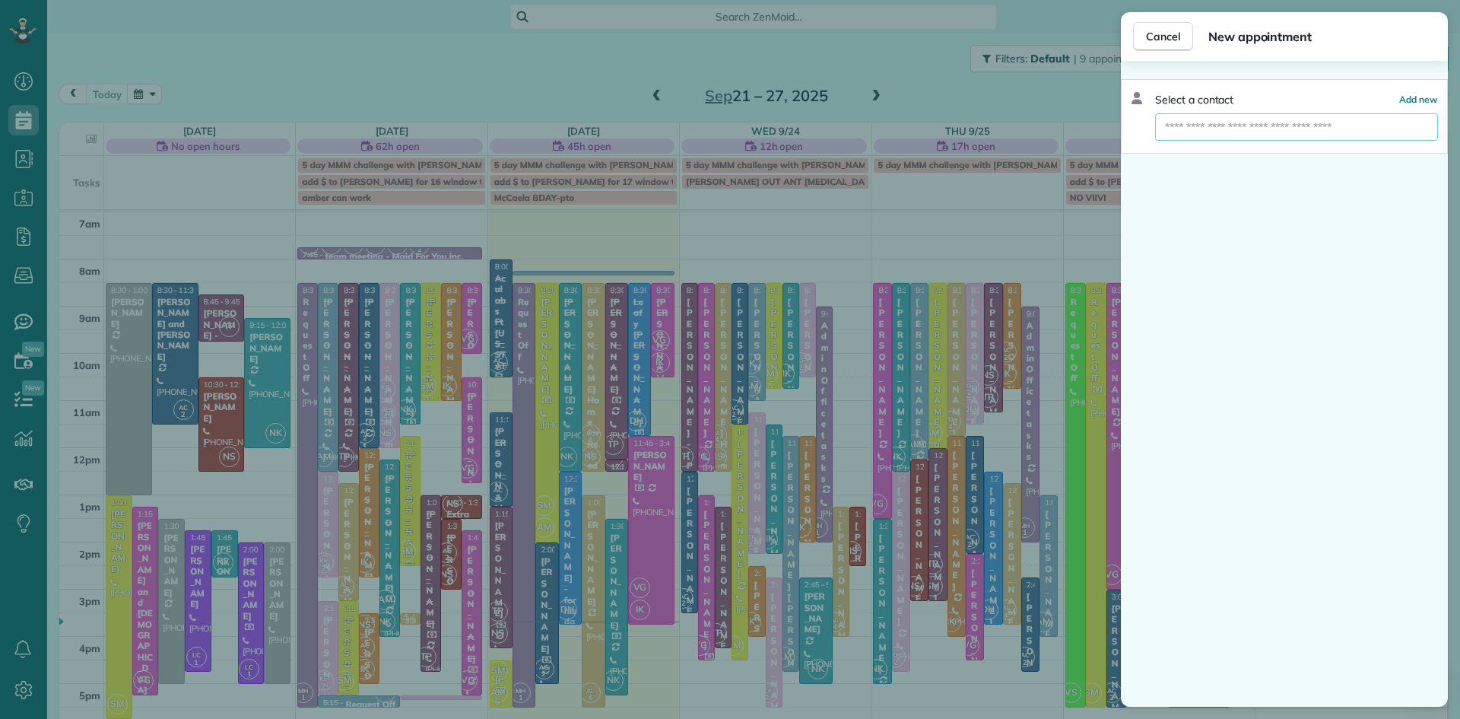
click at [1315, 122] on input "text" at bounding box center [1296, 126] width 283 height 27
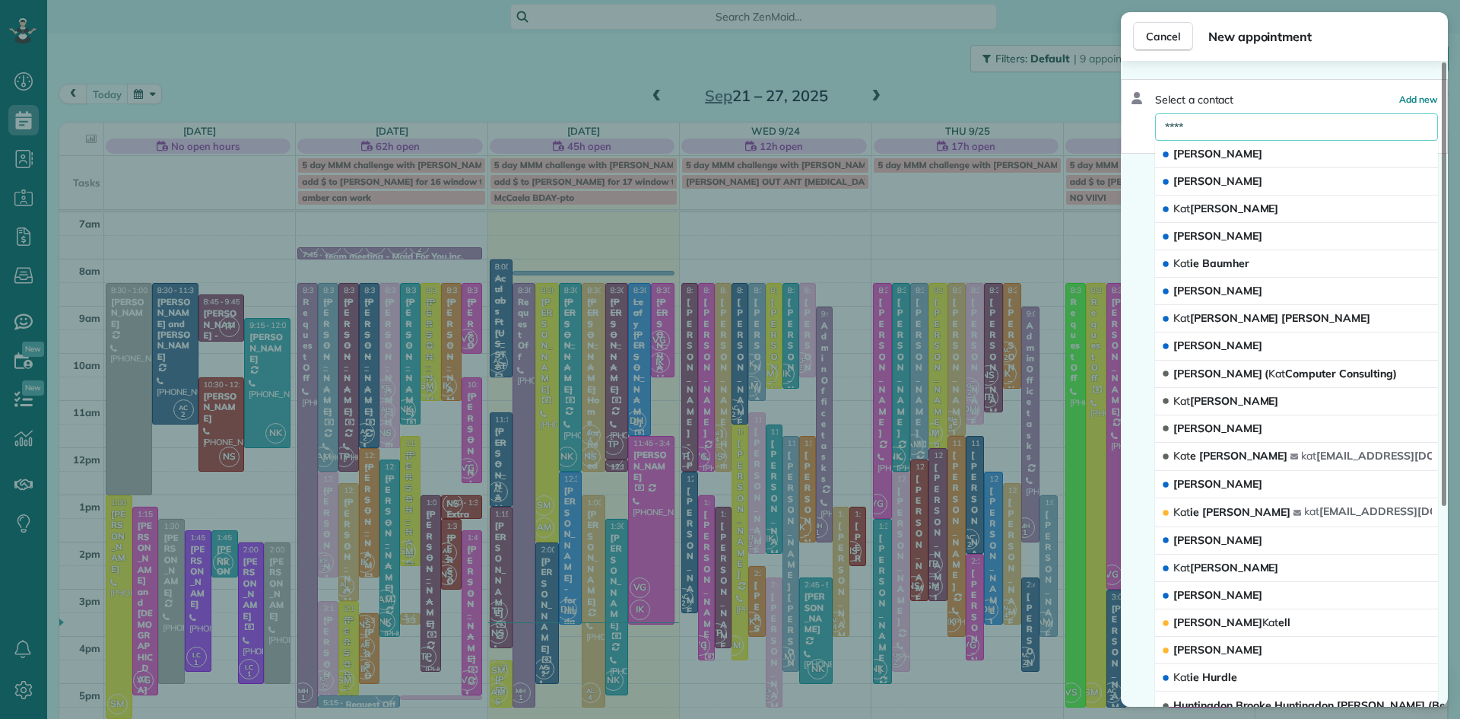
type input "*****"
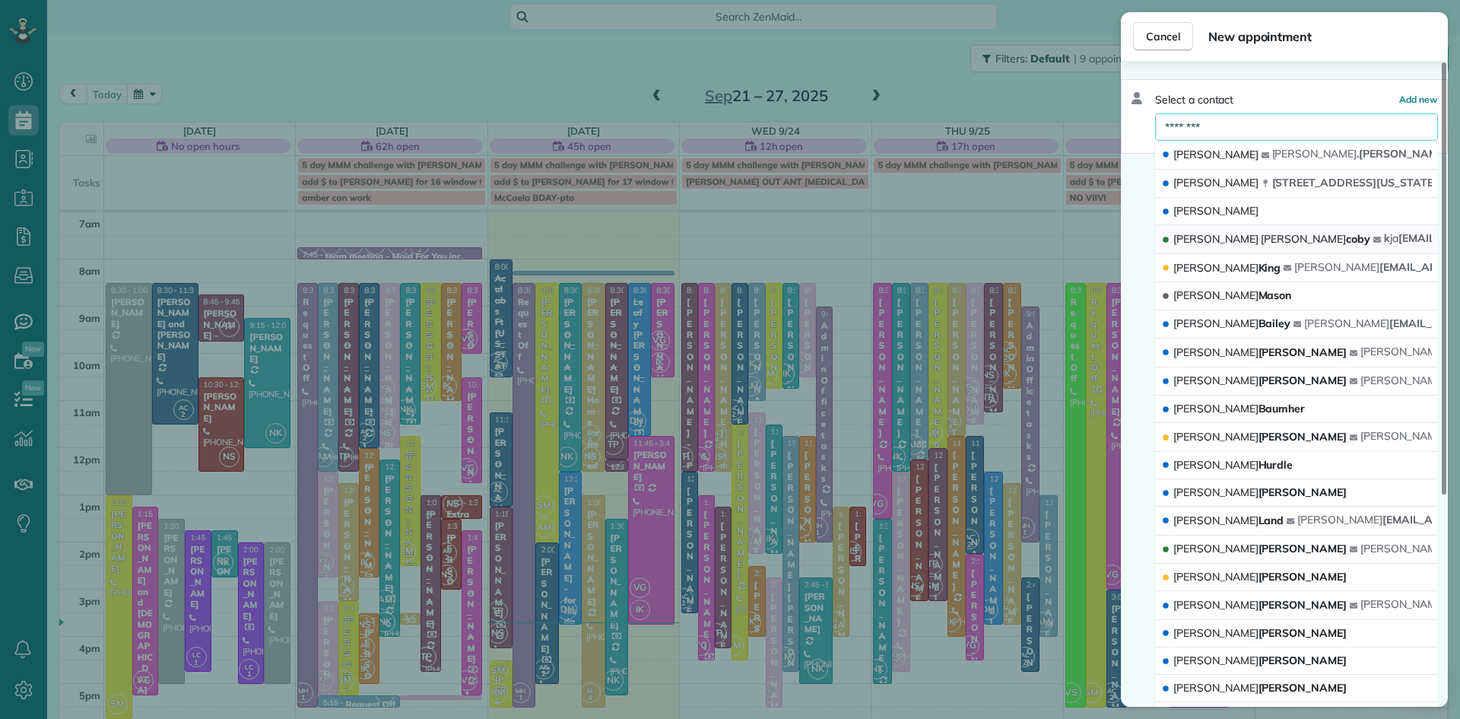
type input "********"
click at [1216, 240] on span "[PERSON_NAME] [PERSON_NAME]" at bounding box center [1272, 239] width 197 height 14
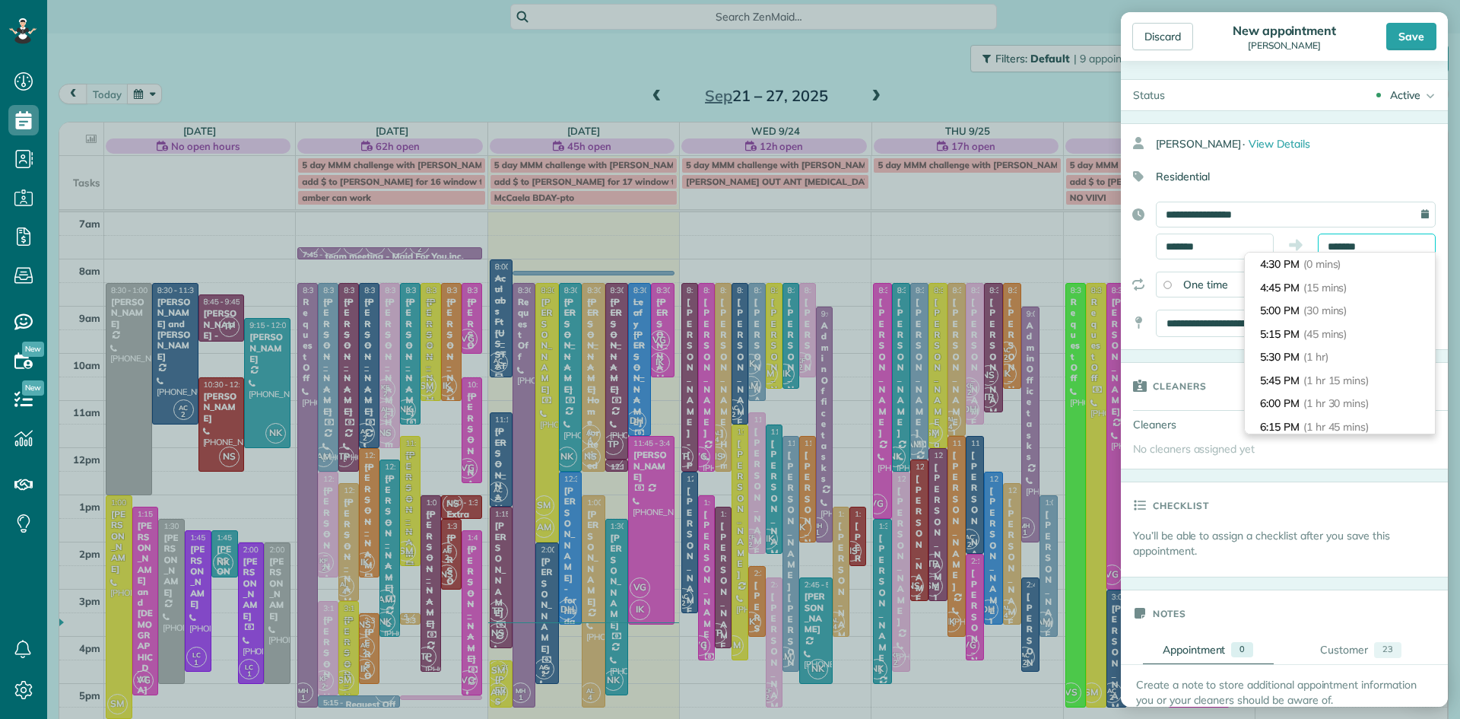
click at [1380, 252] on body "Dashboard Scheduling Calendar View List View Dispatch View - Weekly scheduling …" at bounding box center [730, 359] width 1460 height 719
type input "*******"
click at [1301, 361] on li "5:30 PM (1 hr)" at bounding box center [1340, 357] width 190 height 24
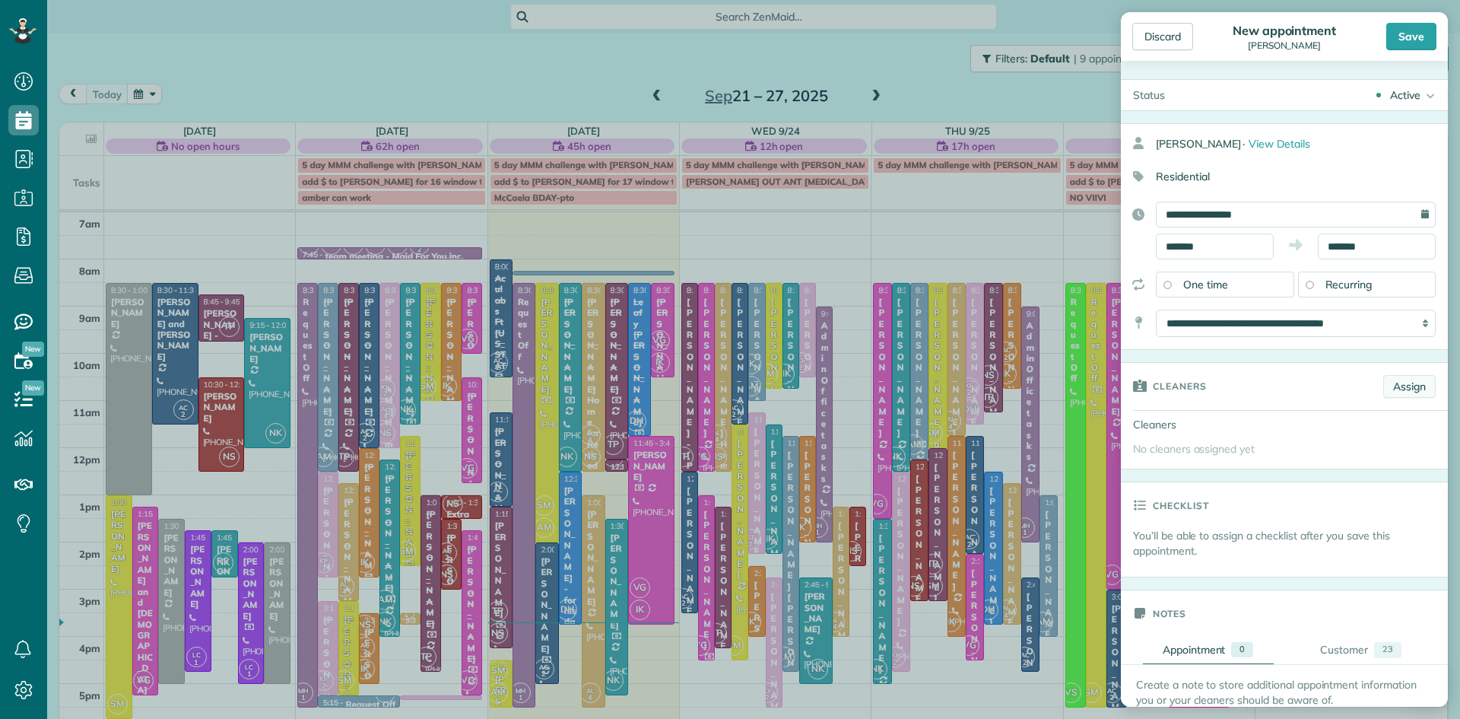
click at [1402, 385] on link "Assign" at bounding box center [1409, 386] width 52 height 23
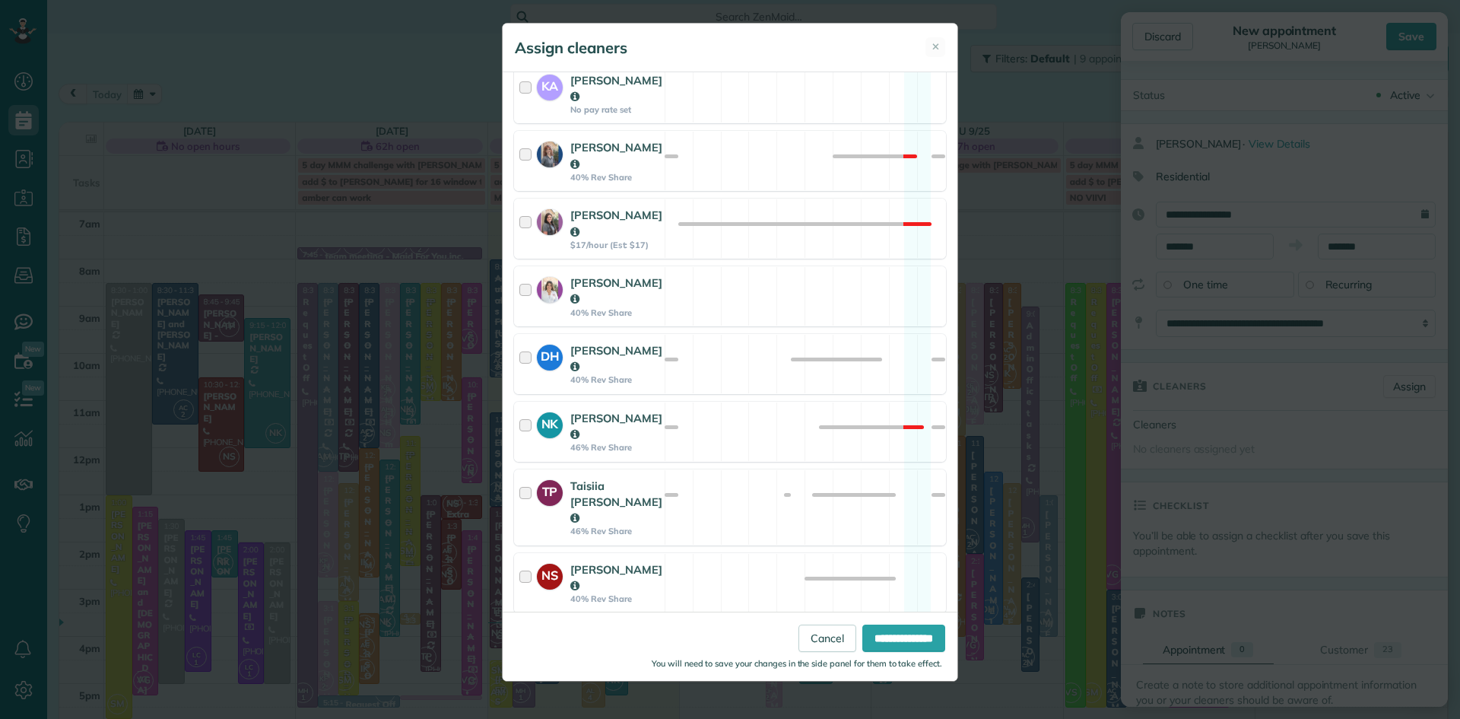
scroll to position [635, 0]
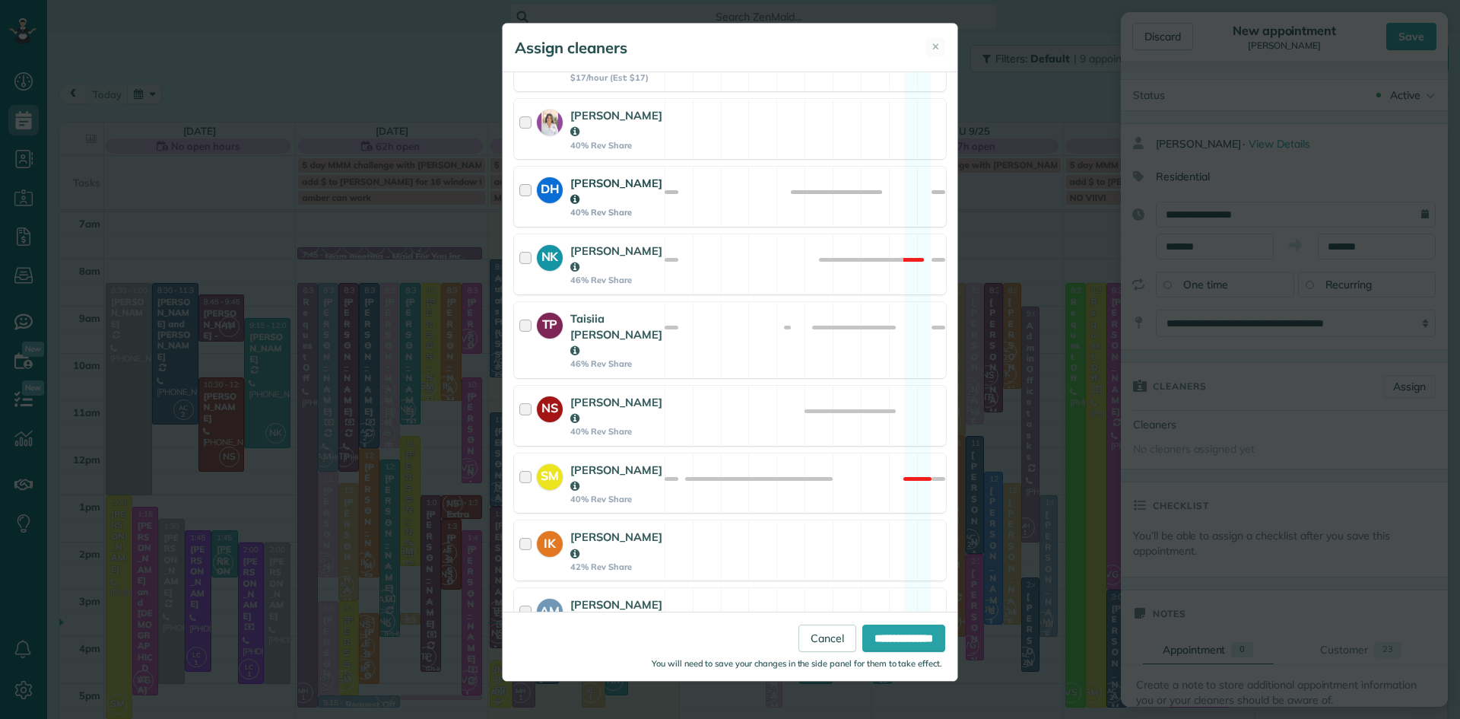
click at [600, 176] on strong "[PERSON_NAME]" at bounding box center [616, 191] width 92 height 30
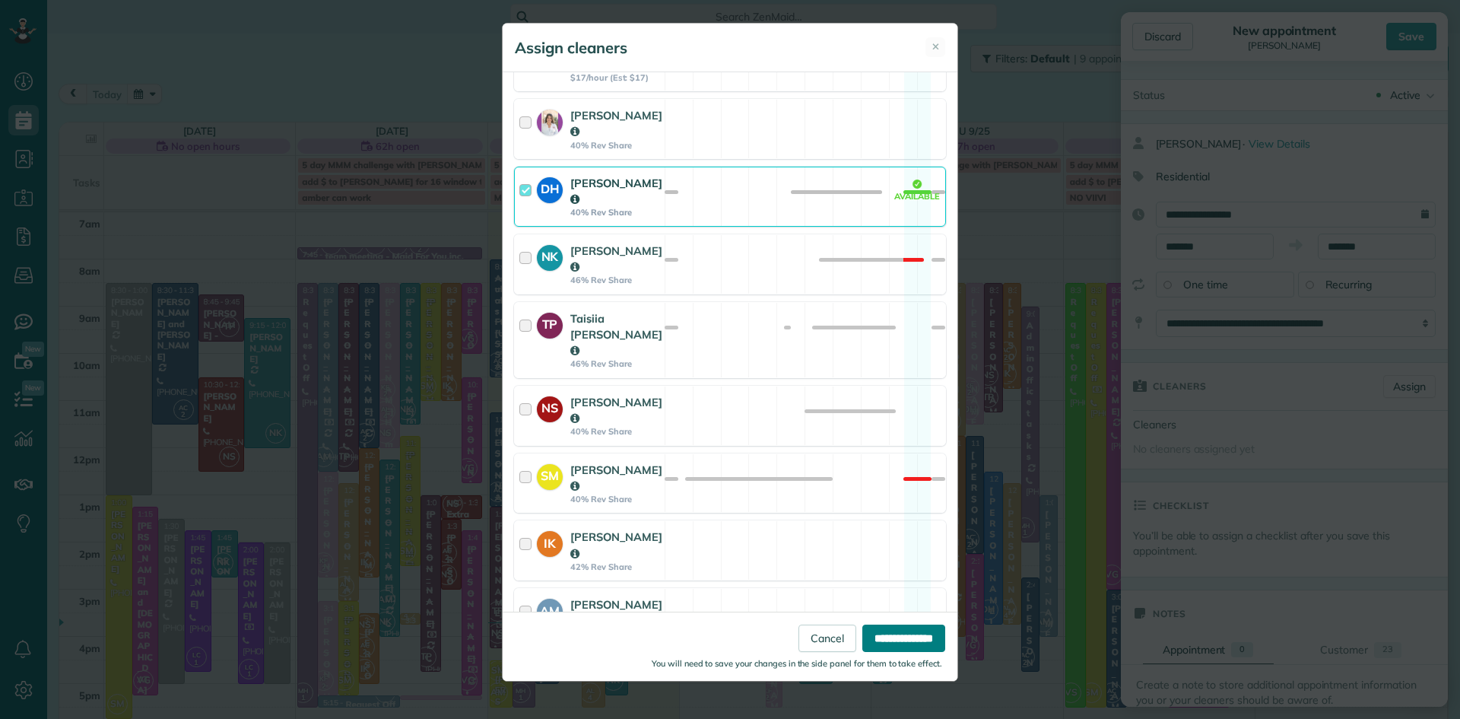
click at [891, 640] on input "**********" at bounding box center [903, 637] width 83 height 27
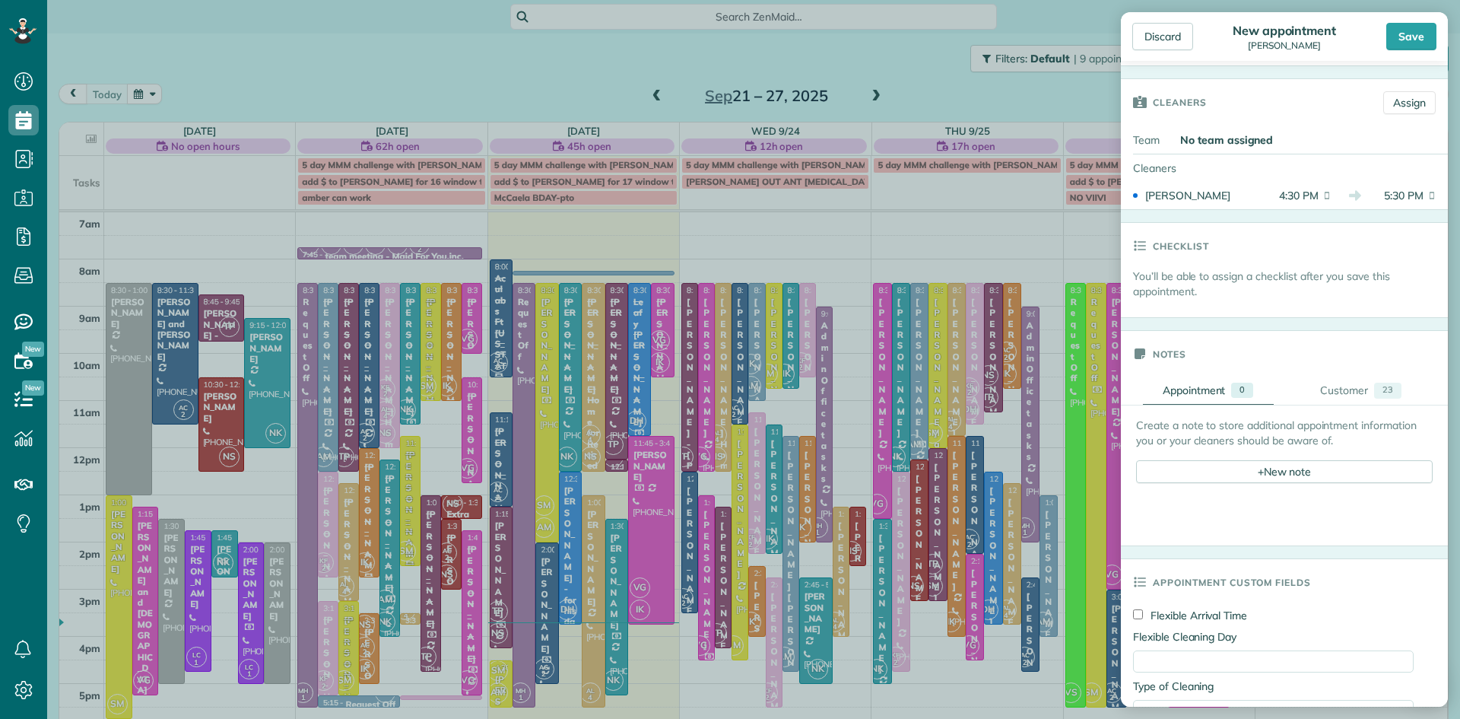
scroll to position [583, 0]
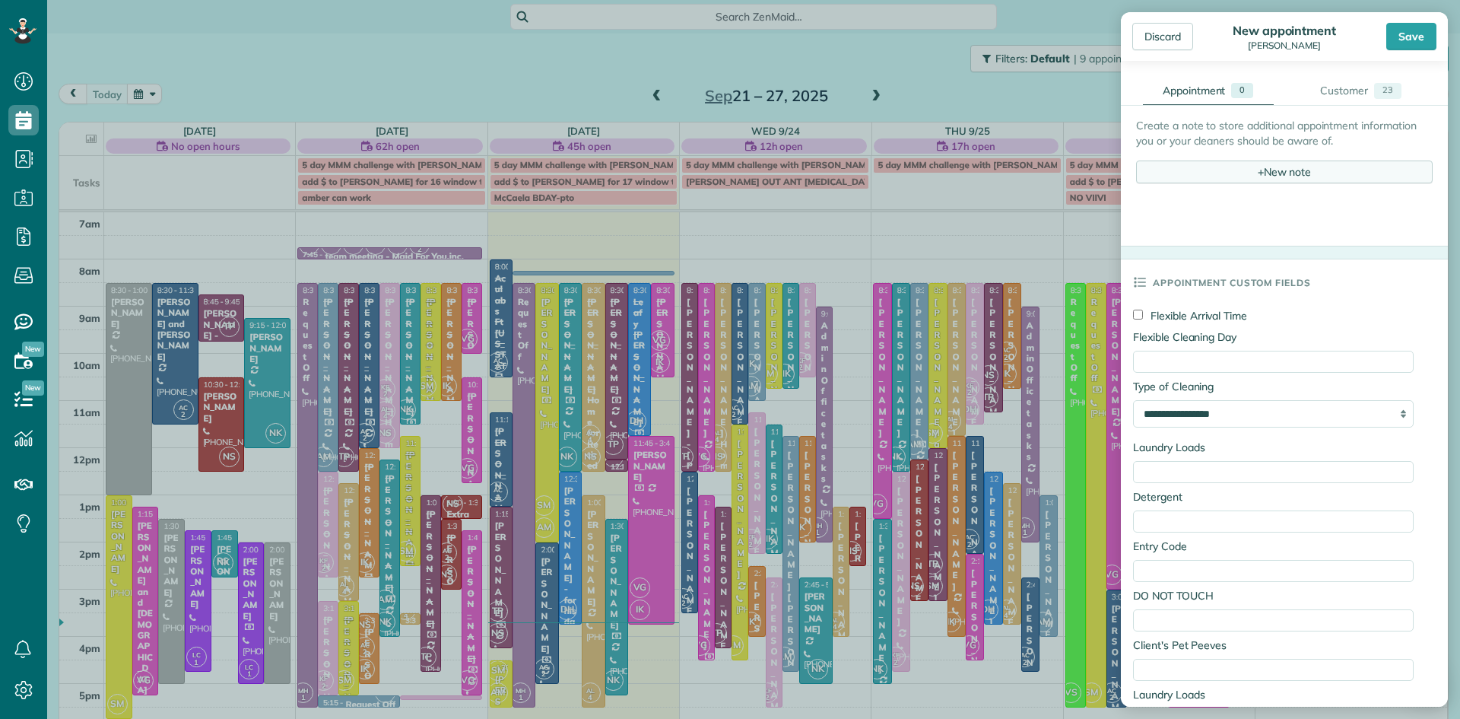
click at [1238, 168] on div "+ New note" at bounding box center [1284, 171] width 297 height 23
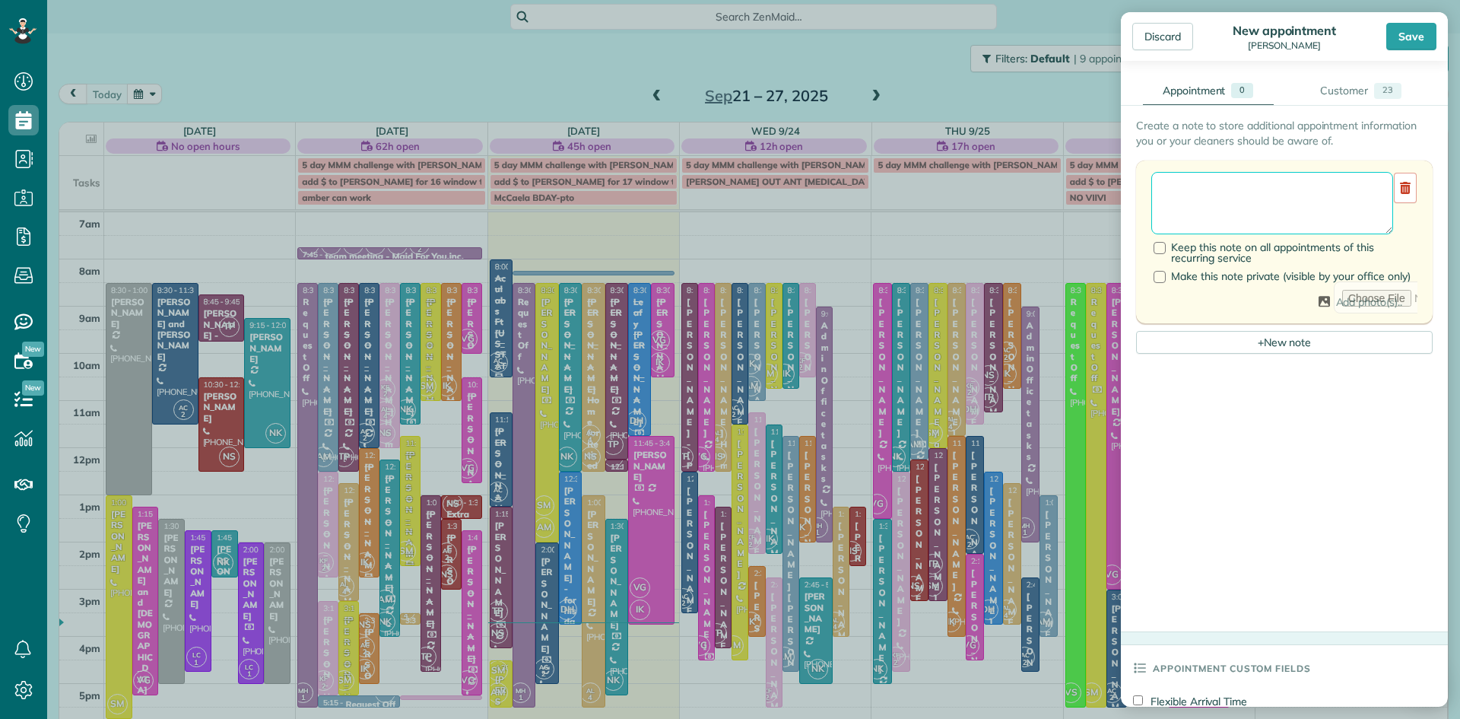
click at [1215, 198] on textarea at bounding box center [1273, 203] width 242 height 62
type textarea "**********"
click at [1419, 37] on div "Save" at bounding box center [1412, 36] width 50 height 27
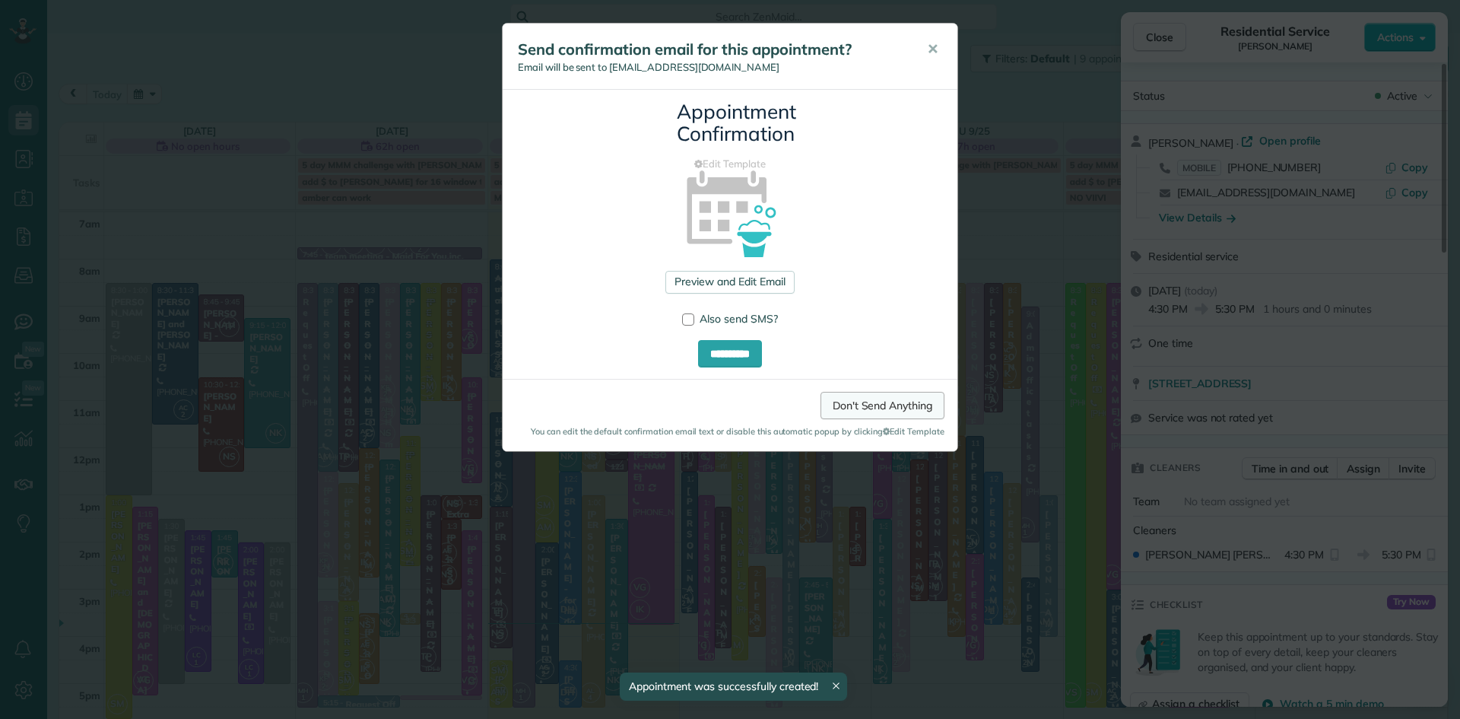
click at [892, 399] on link "Don't Send Anything" at bounding box center [883, 405] width 124 height 27
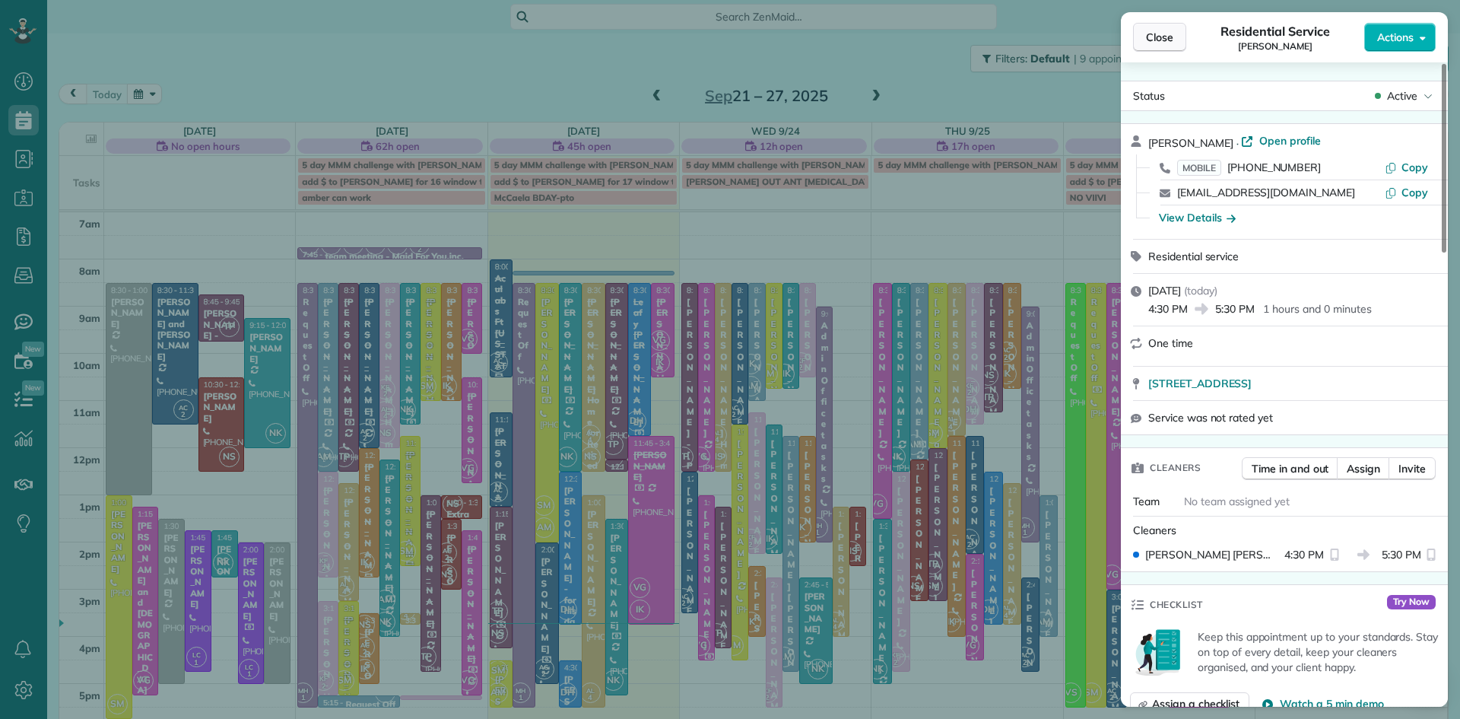
click at [1161, 34] on span "Close" at bounding box center [1159, 37] width 27 height 15
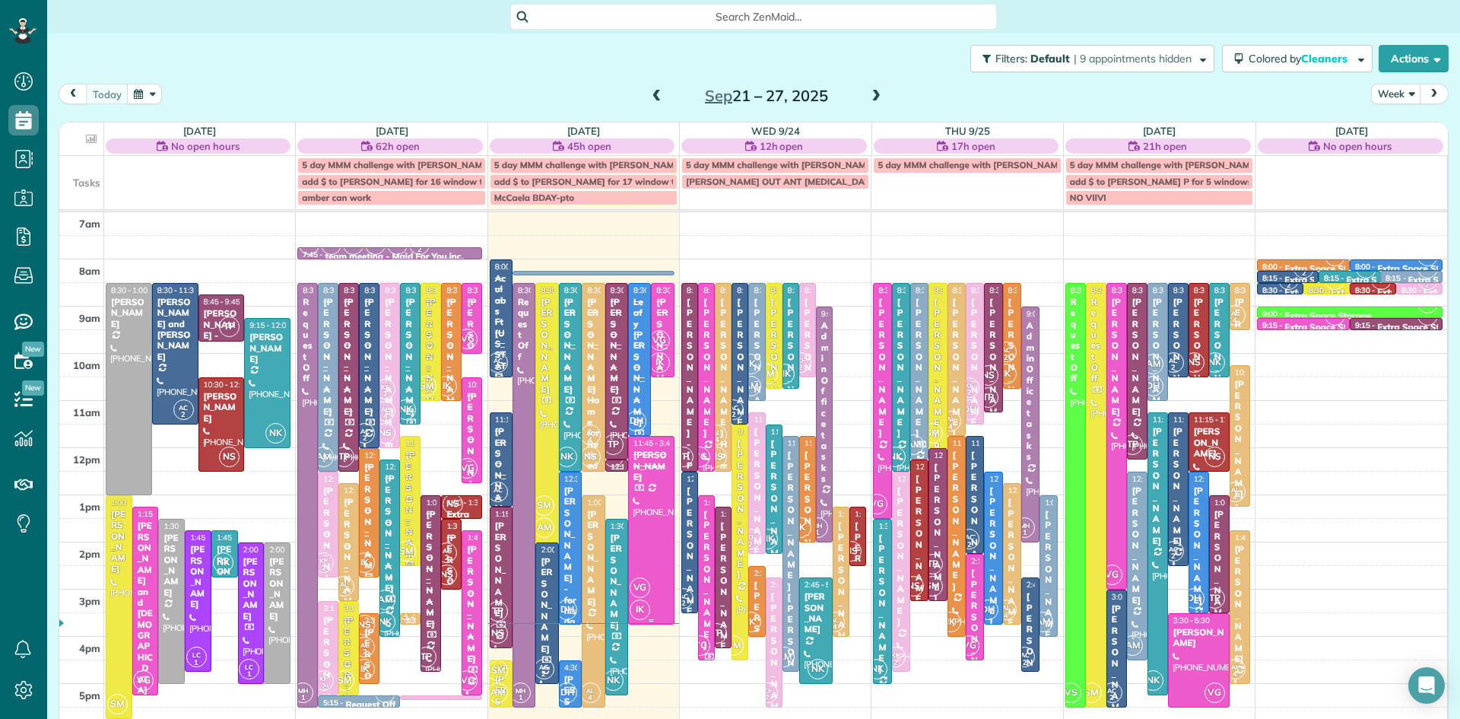
click at [654, 578] on div "VG IK" at bounding box center [650, 599] width 42 height 44
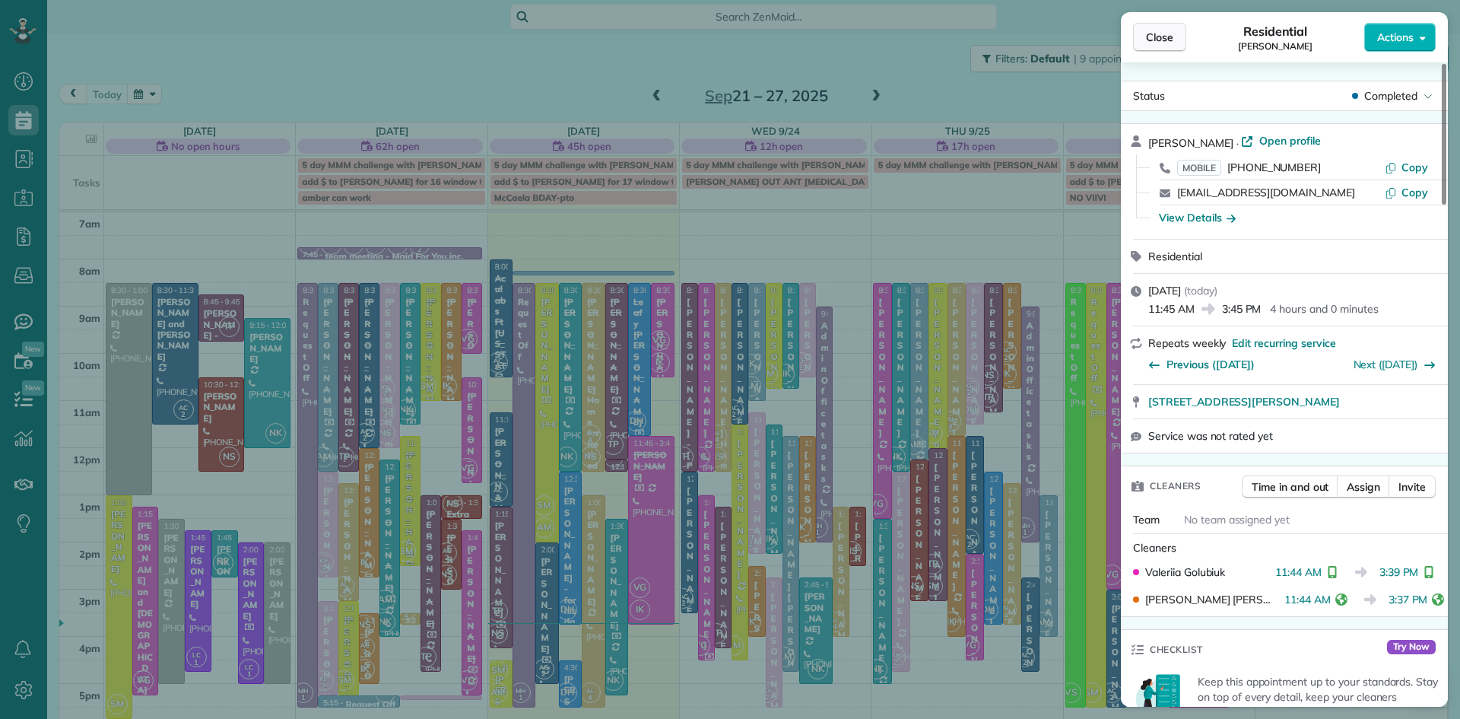
click at [1151, 39] on span "Close" at bounding box center [1159, 37] width 27 height 15
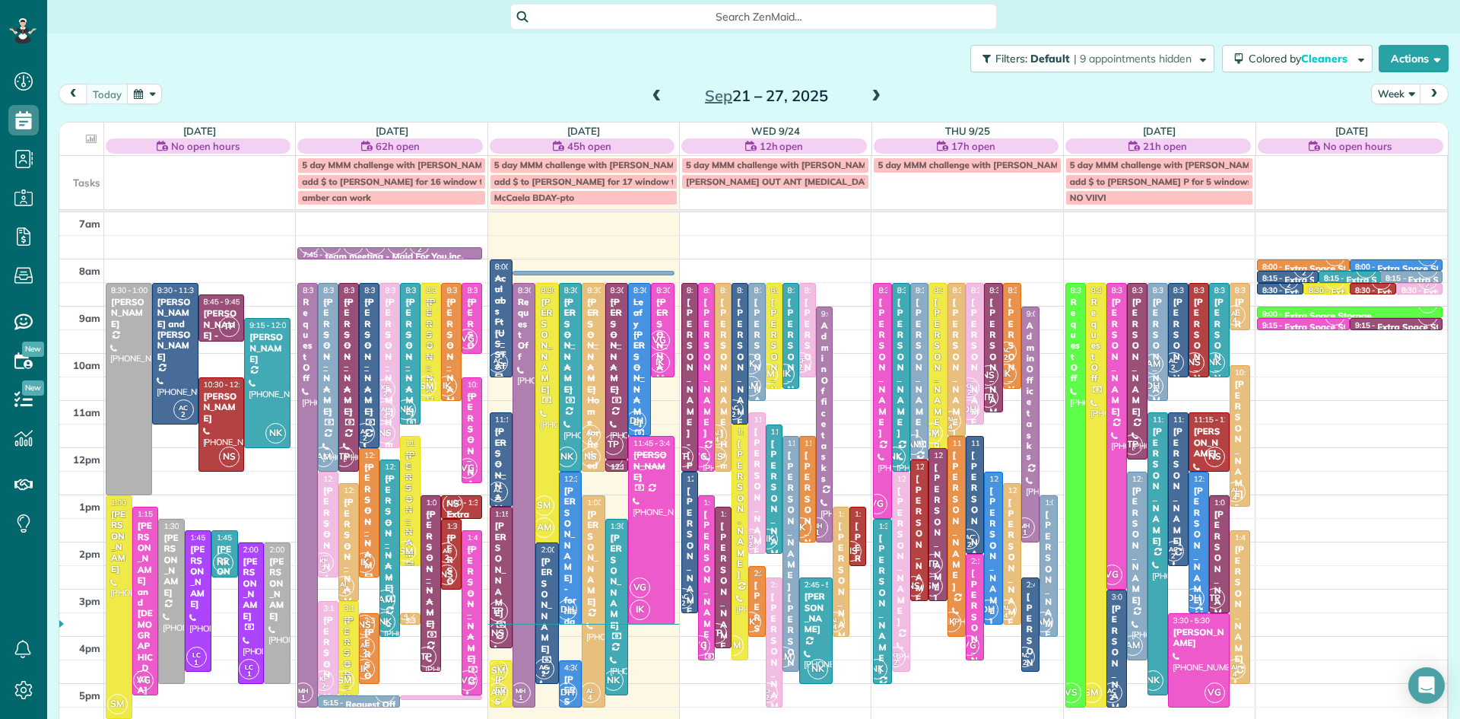
click at [659, 92] on span at bounding box center [657, 97] width 17 height 14
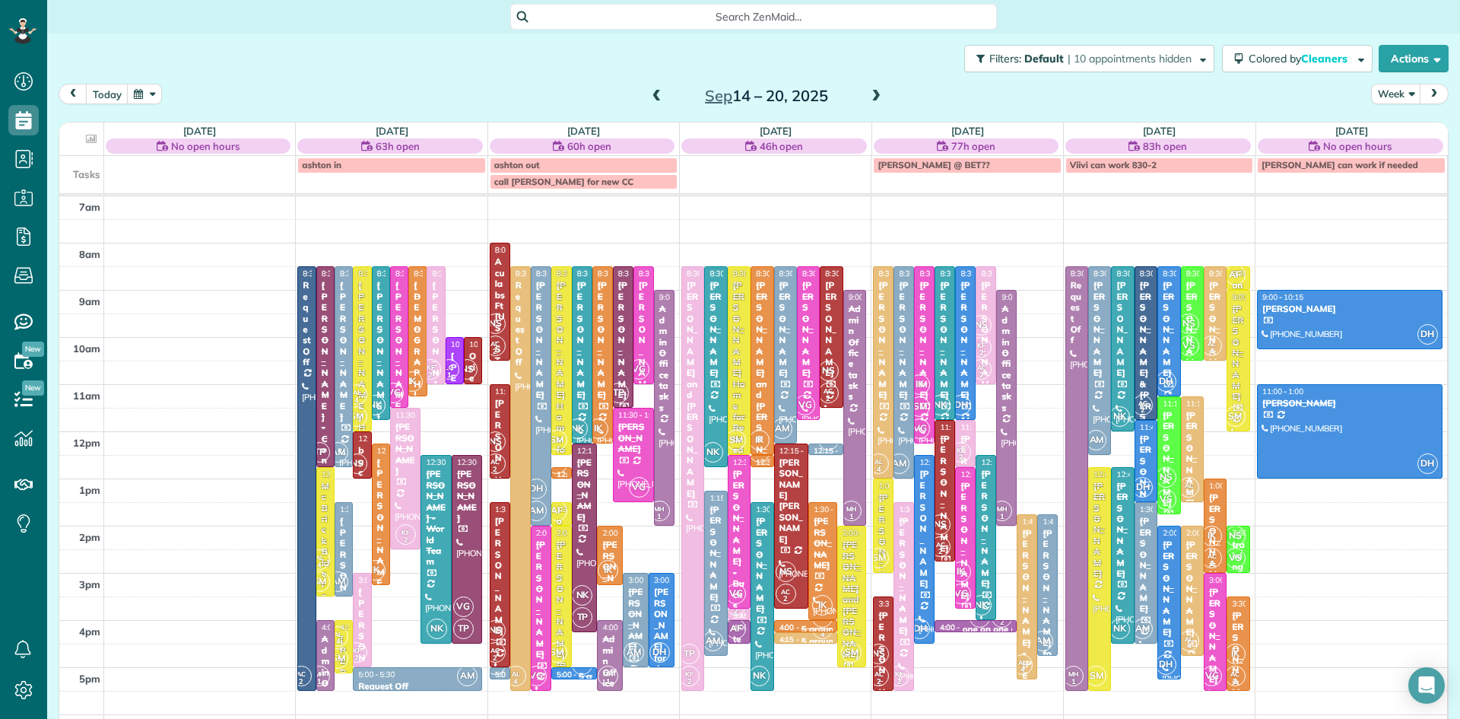
click at [657, 93] on span at bounding box center [657, 97] width 17 height 14
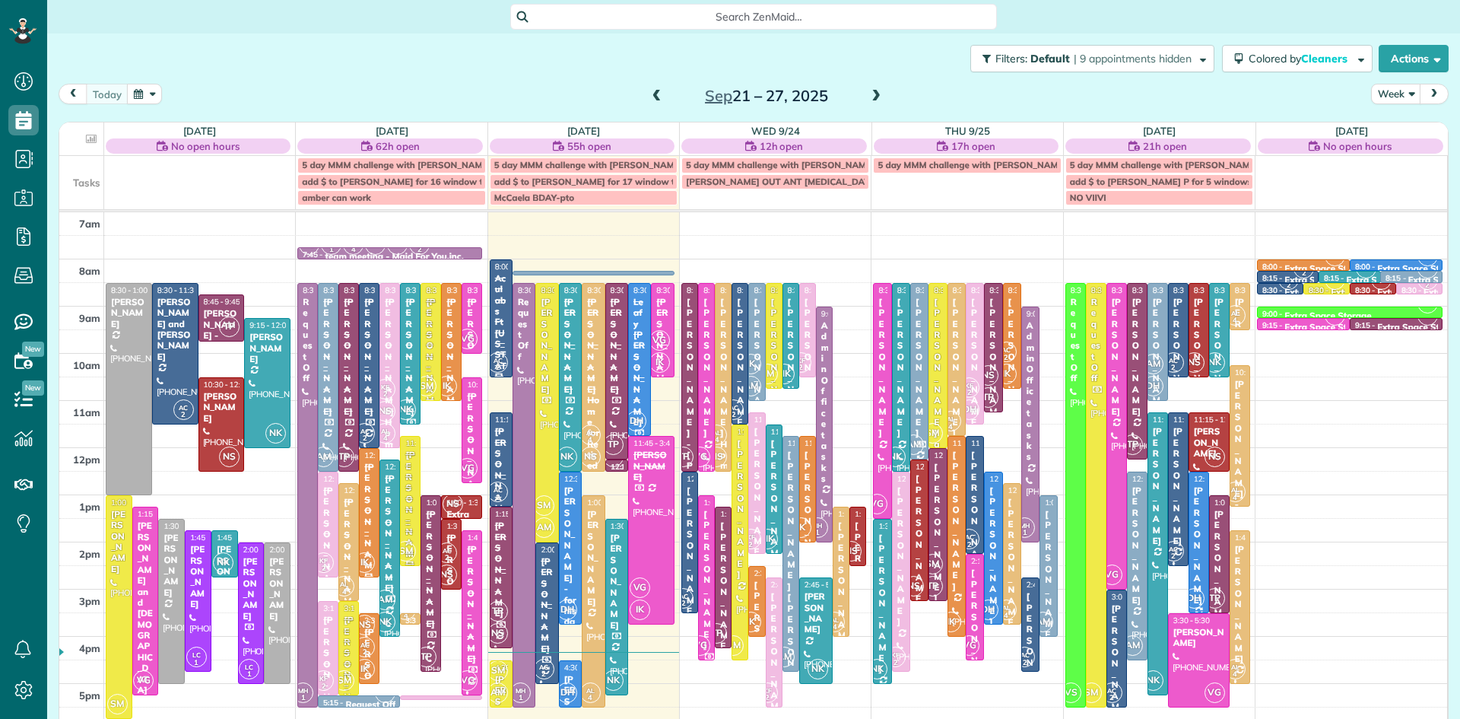
scroll to position [7, 7]
click at [556, 617] on div at bounding box center [546, 613] width 21 height 140
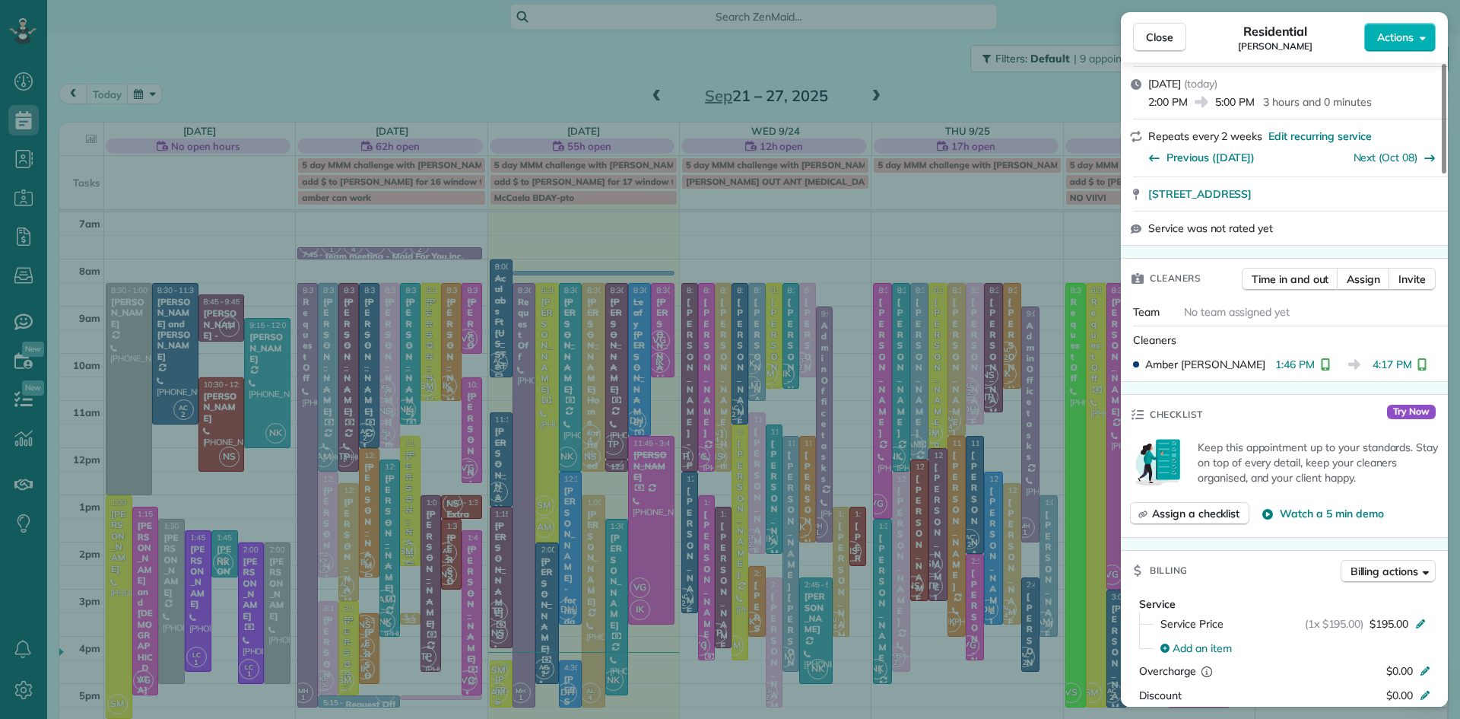
scroll to position [481, 0]
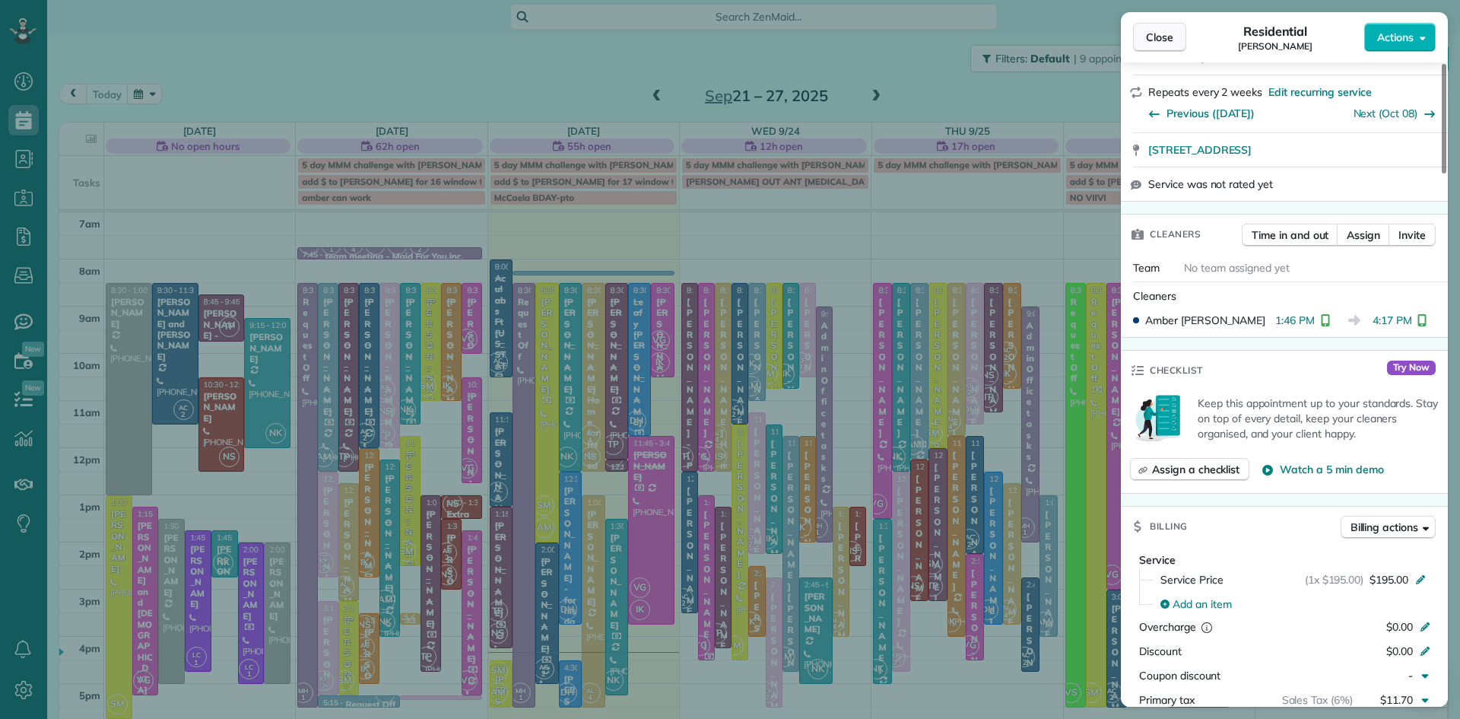
click at [1159, 41] on span "Close" at bounding box center [1159, 37] width 27 height 15
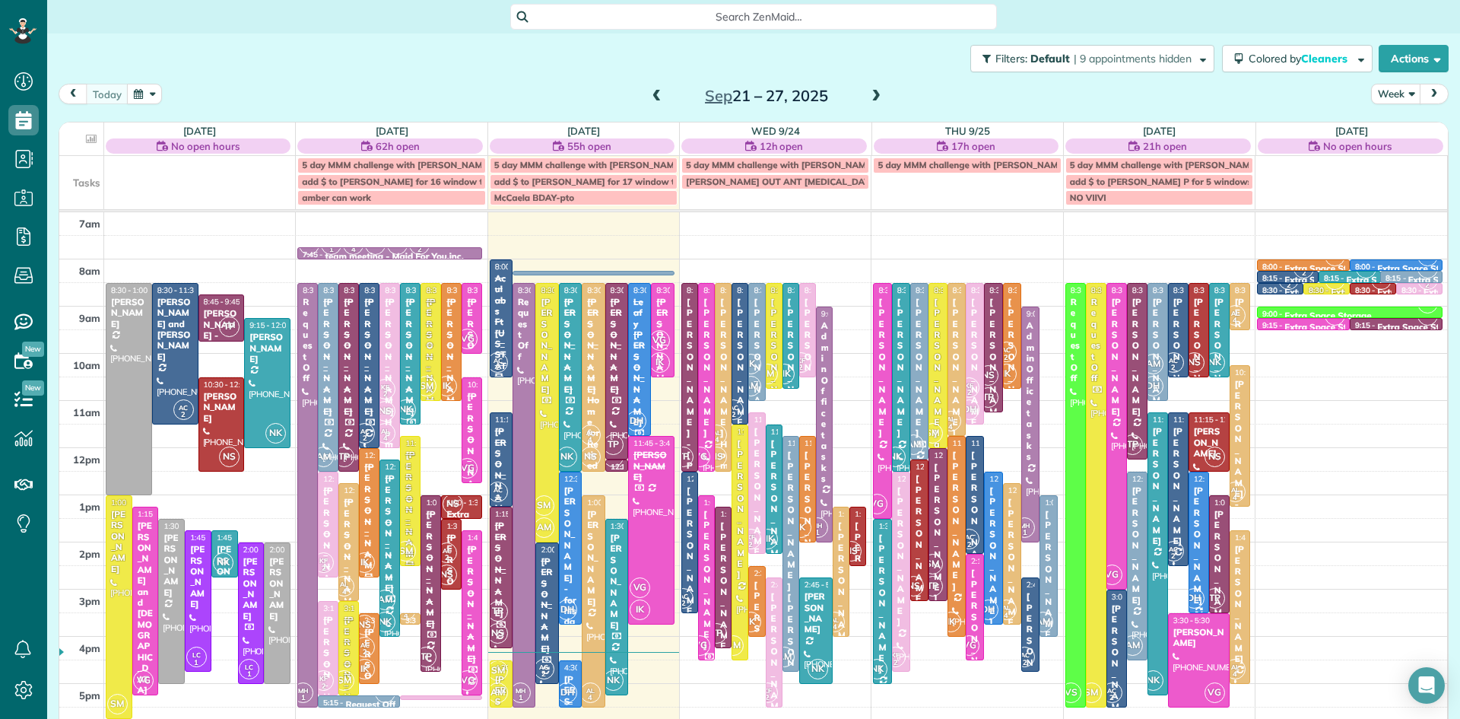
click at [570, 686] on span "DH" at bounding box center [567, 692] width 21 height 21
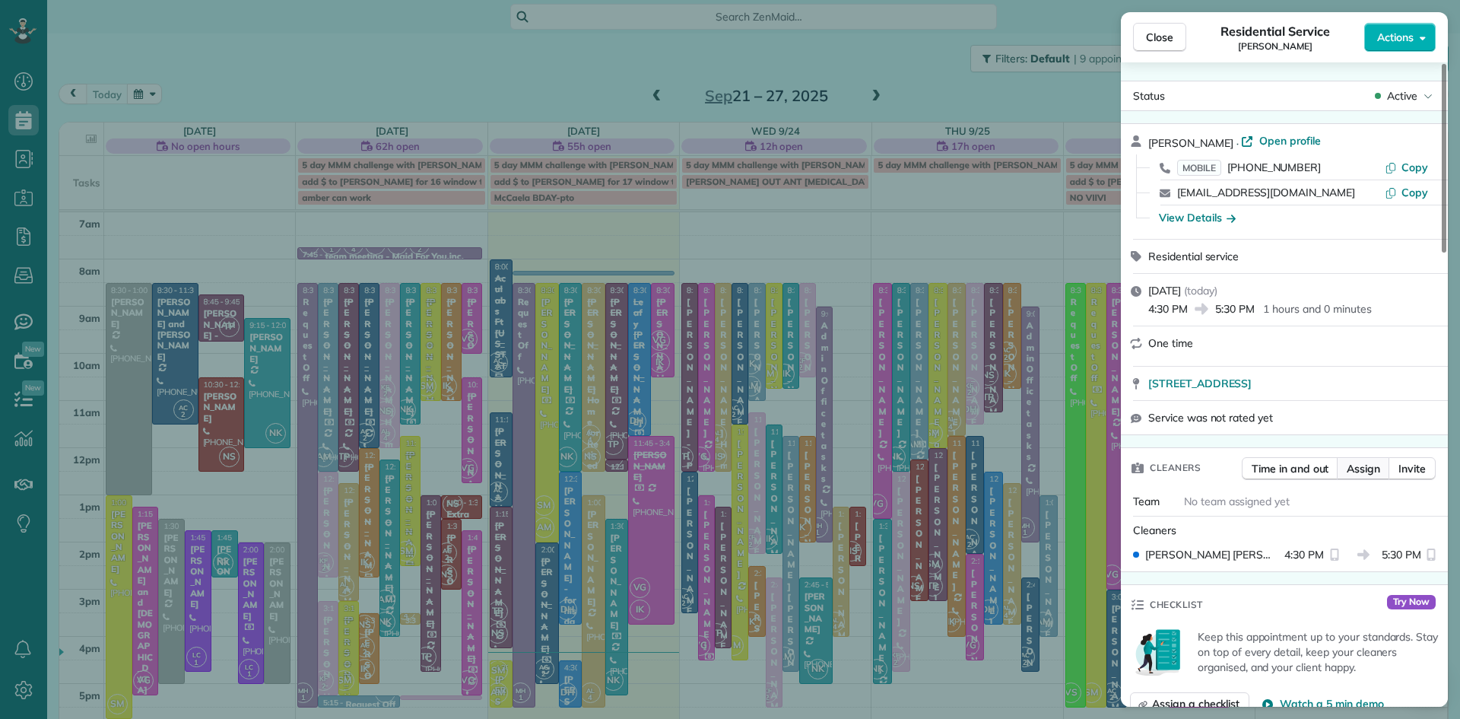
click at [1380, 469] on span "Assign" at bounding box center [1363, 468] width 33 height 15
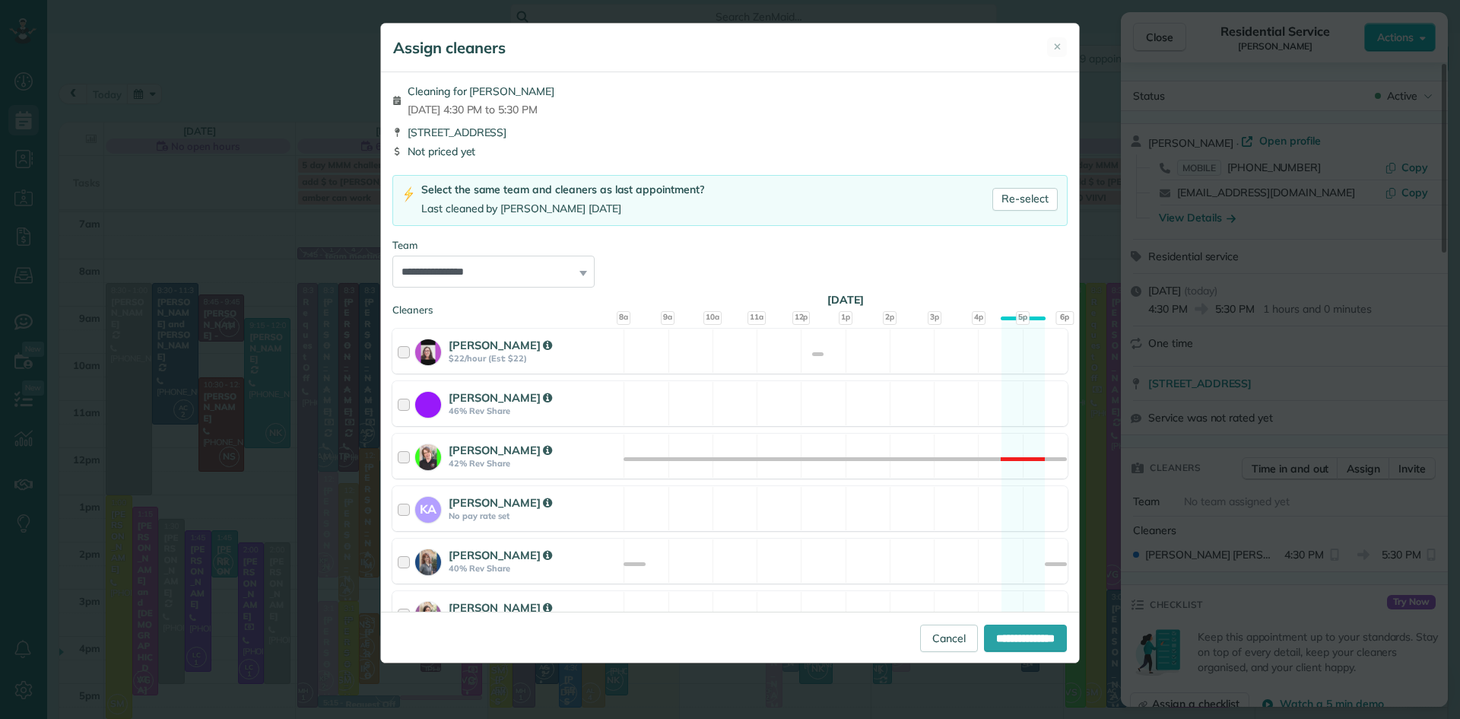
scroll to position [624, 0]
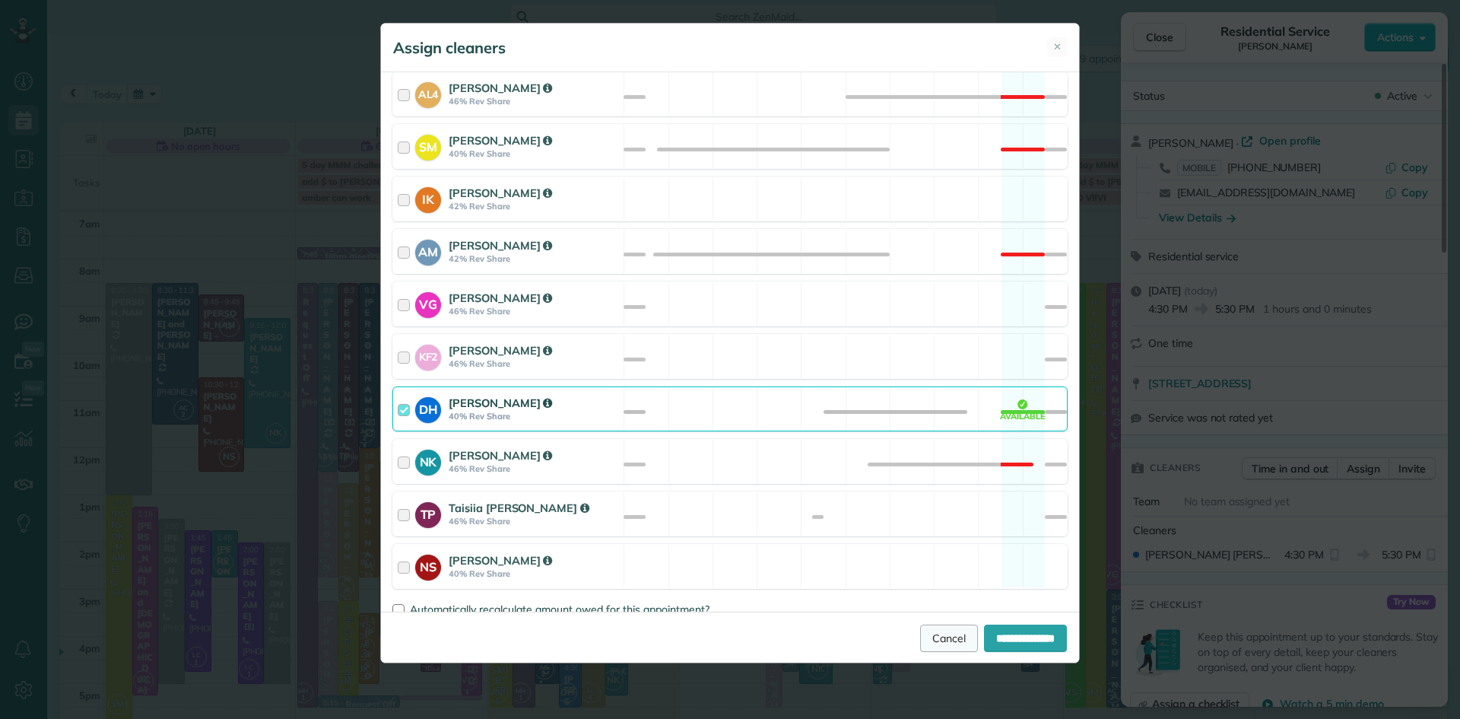
click at [920, 640] on link "Cancel" at bounding box center [949, 637] width 58 height 27
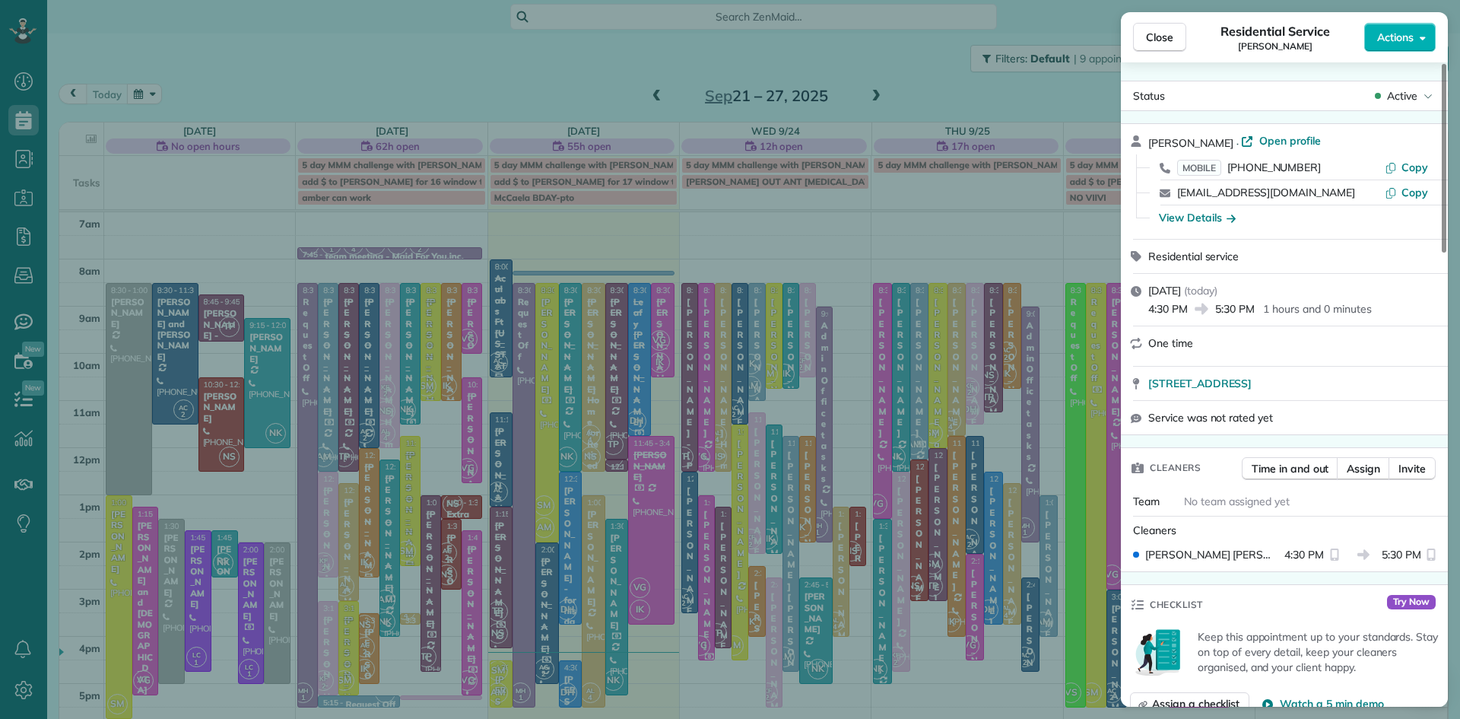
drag, startPoint x: 1150, startPoint y: 29, endPoint x: 529, endPoint y: 618, distance: 856.5
click at [1150, 30] on span "Close" at bounding box center [1159, 37] width 27 height 15
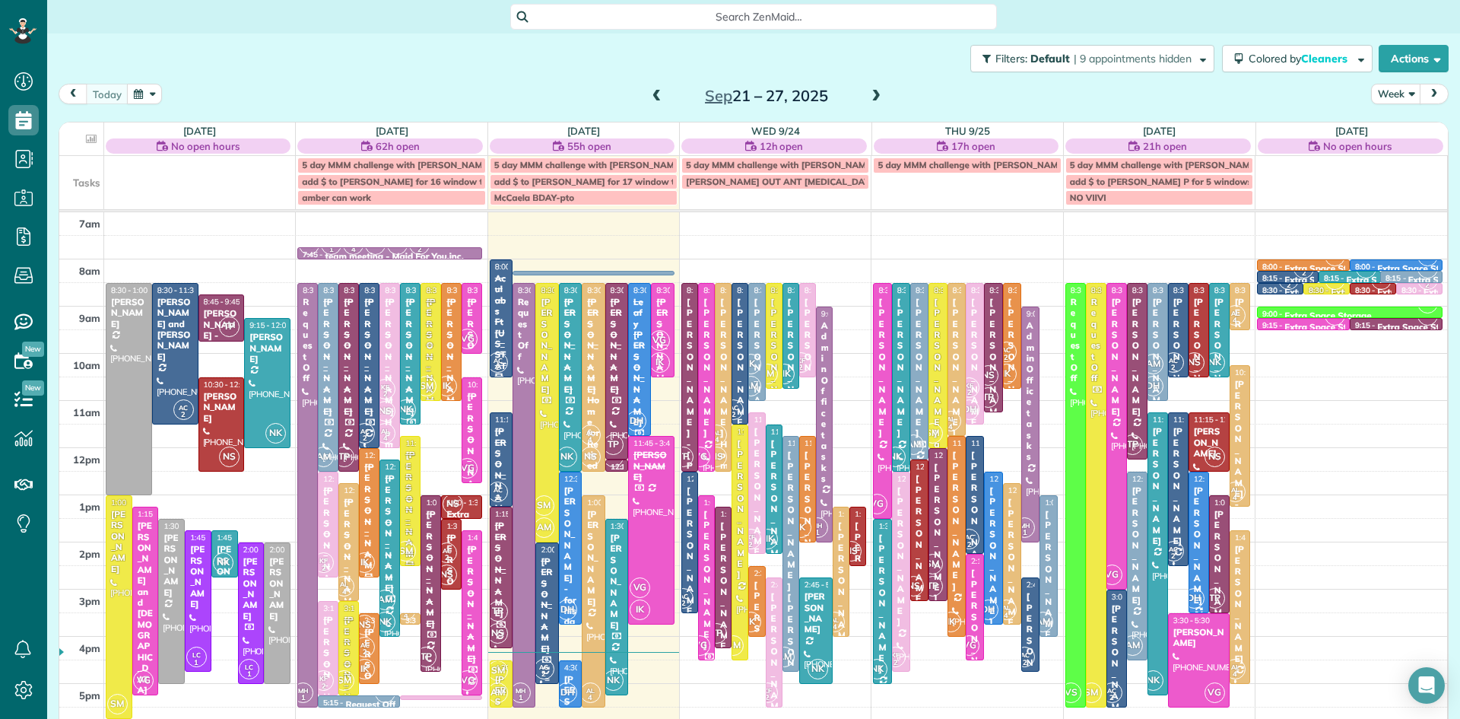
click at [549, 643] on div at bounding box center [546, 613] width 21 height 140
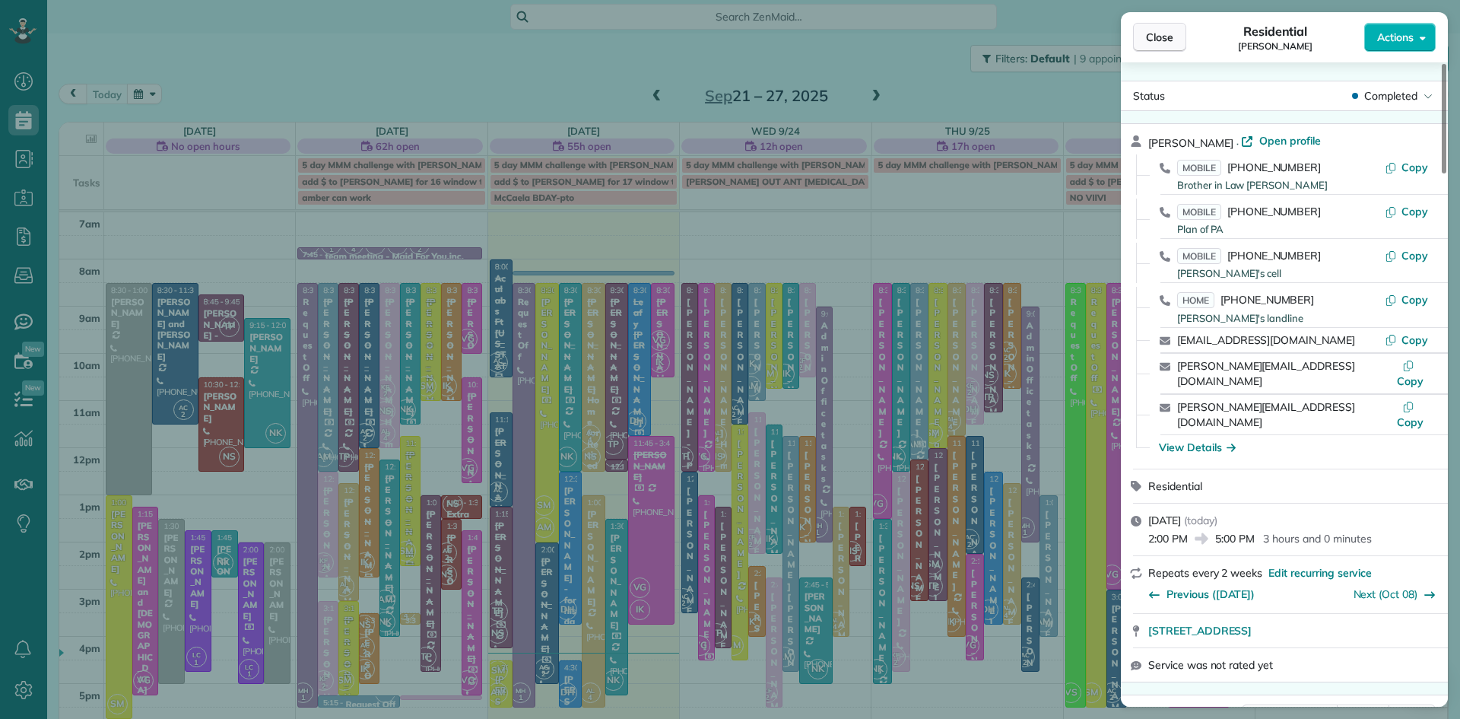
click at [1165, 38] on span "Close" at bounding box center [1159, 37] width 27 height 15
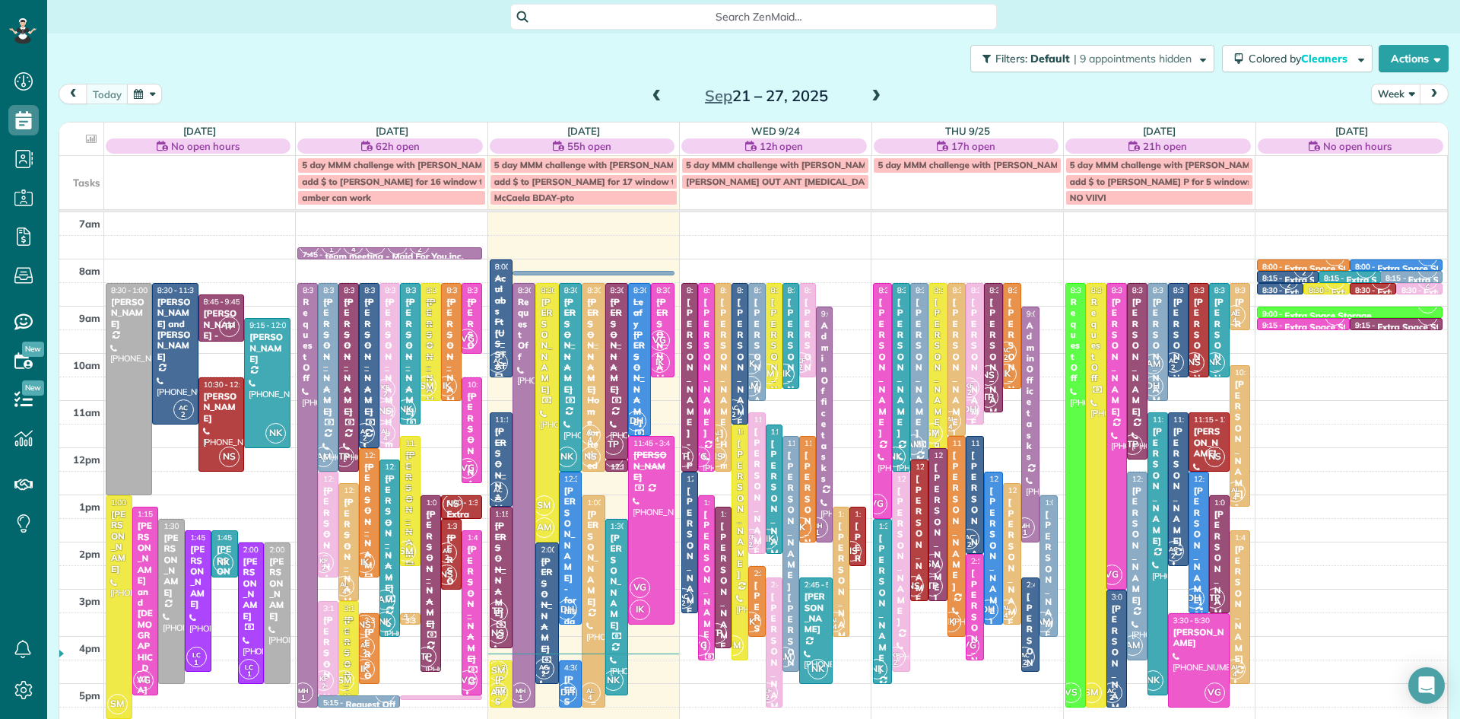
click at [597, 572] on div at bounding box center [593, 601] width 21 height 211
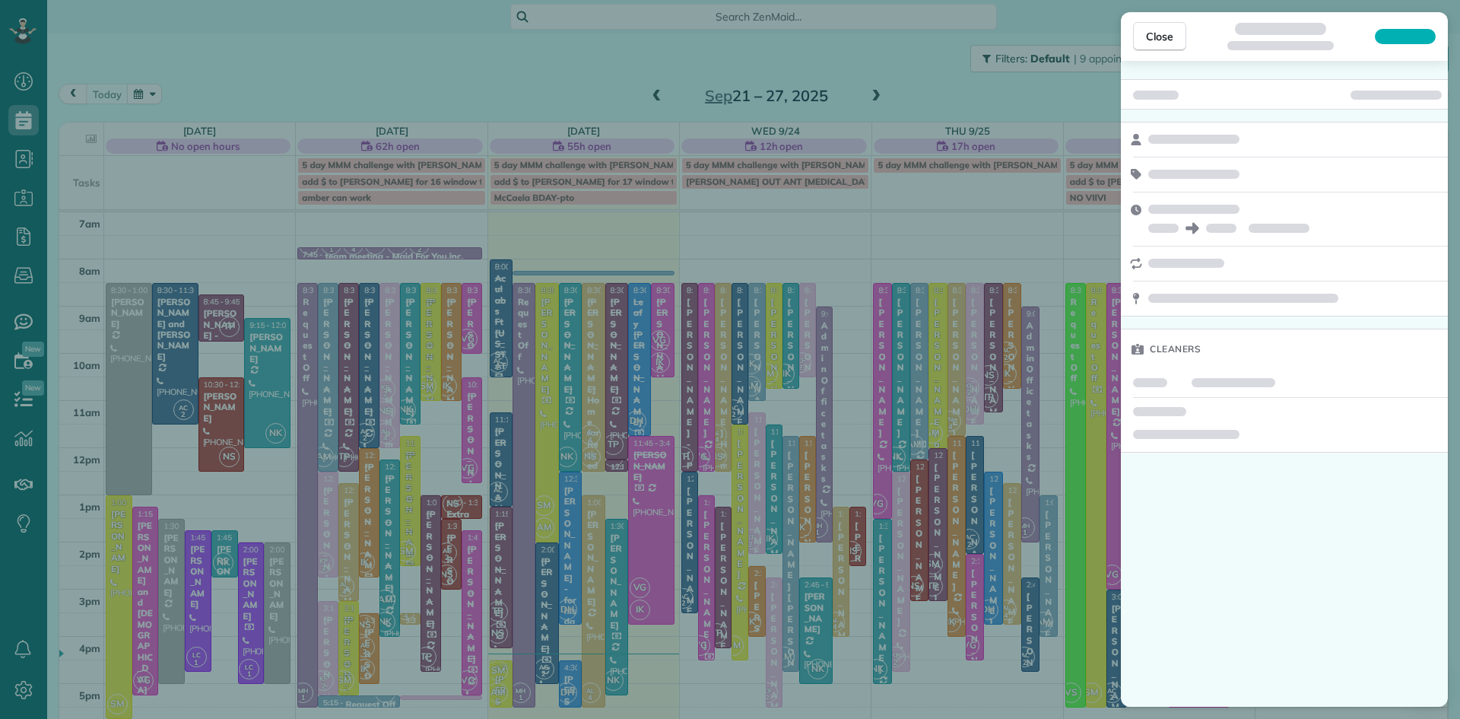
click at [589, 567] on div "Close Cleaners" at bounding box center [730, 359] width 1460 height 719
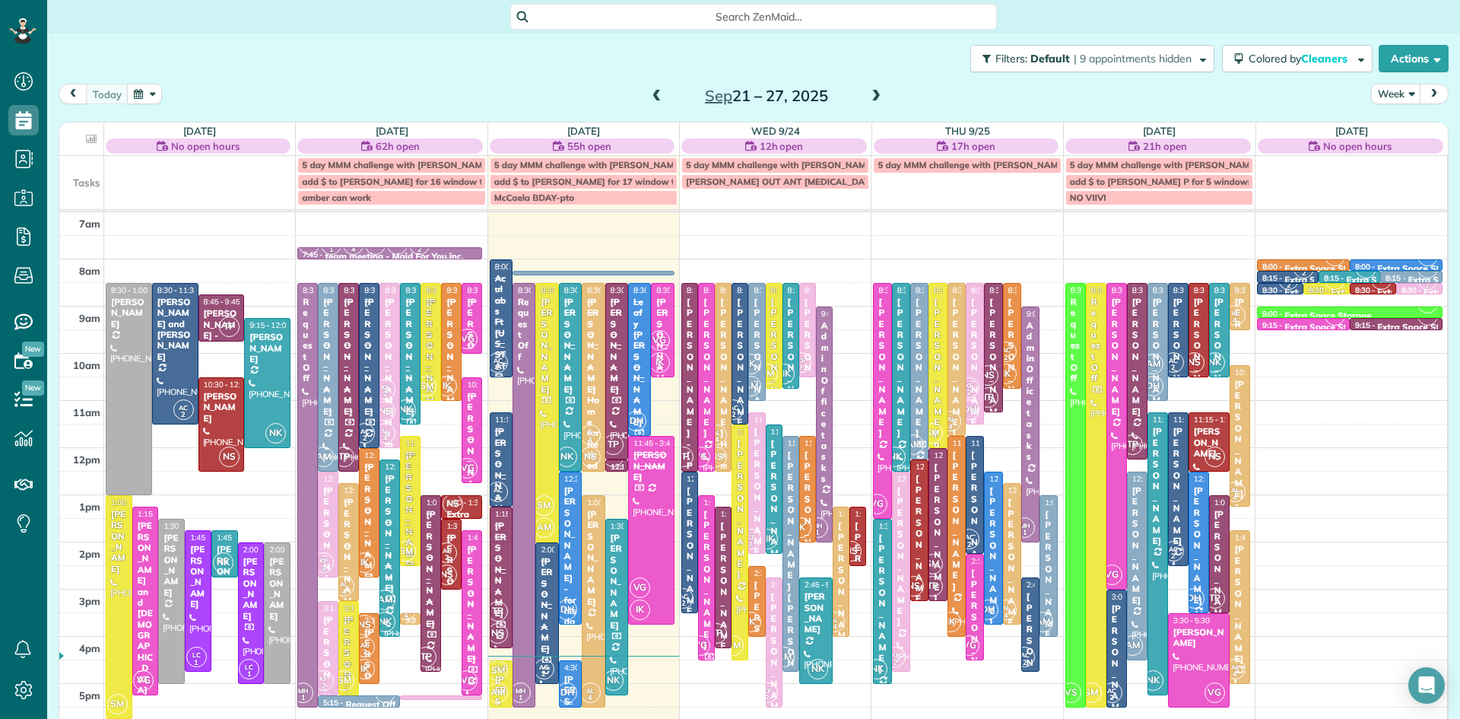
click at [567, 691] on span "DH" at bounding box center [567, 692] width 21 height 21
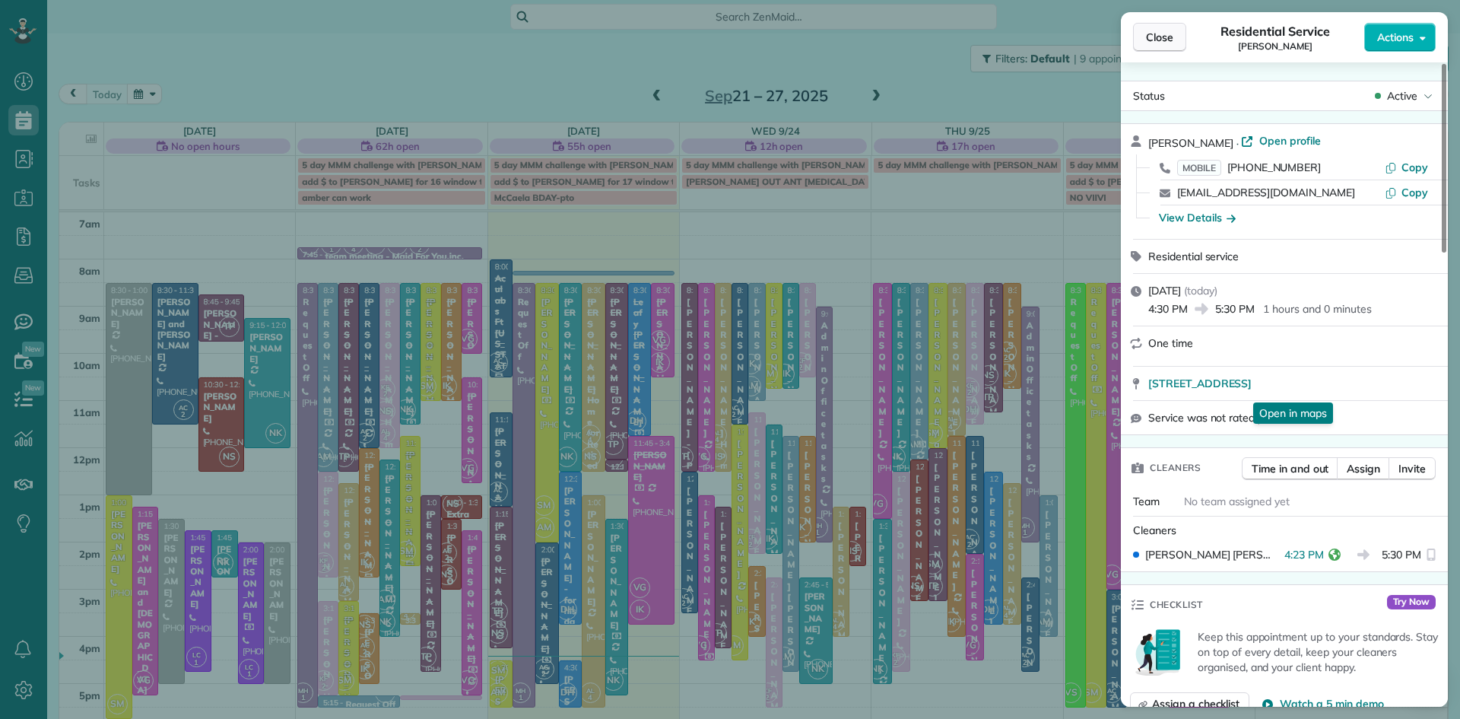
click at [1167, 32] on span "Close" at bounding box center [1159, 37] width 27 height 15
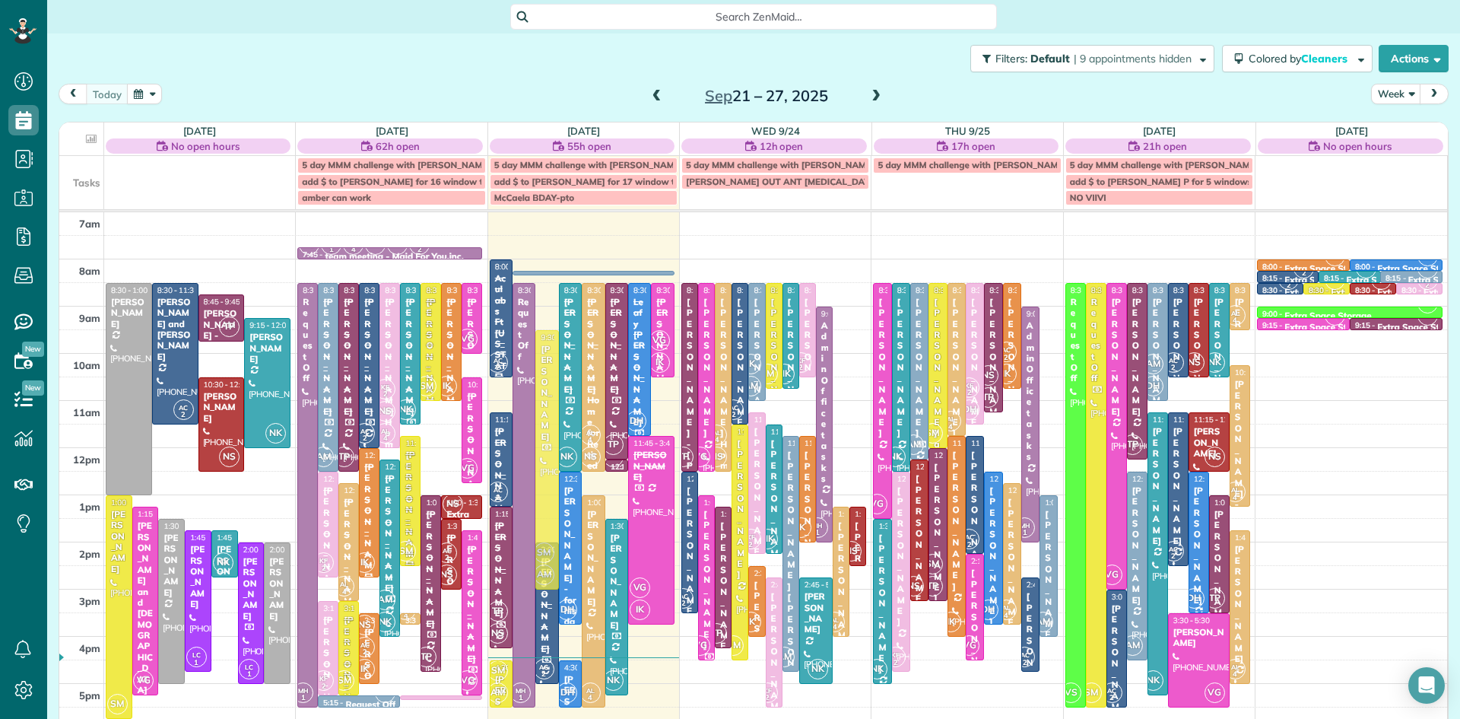
drag, startPoint x: 546, startPoint y: 509, endPoint x: 540, endPoint y: 554, distance: 46.0
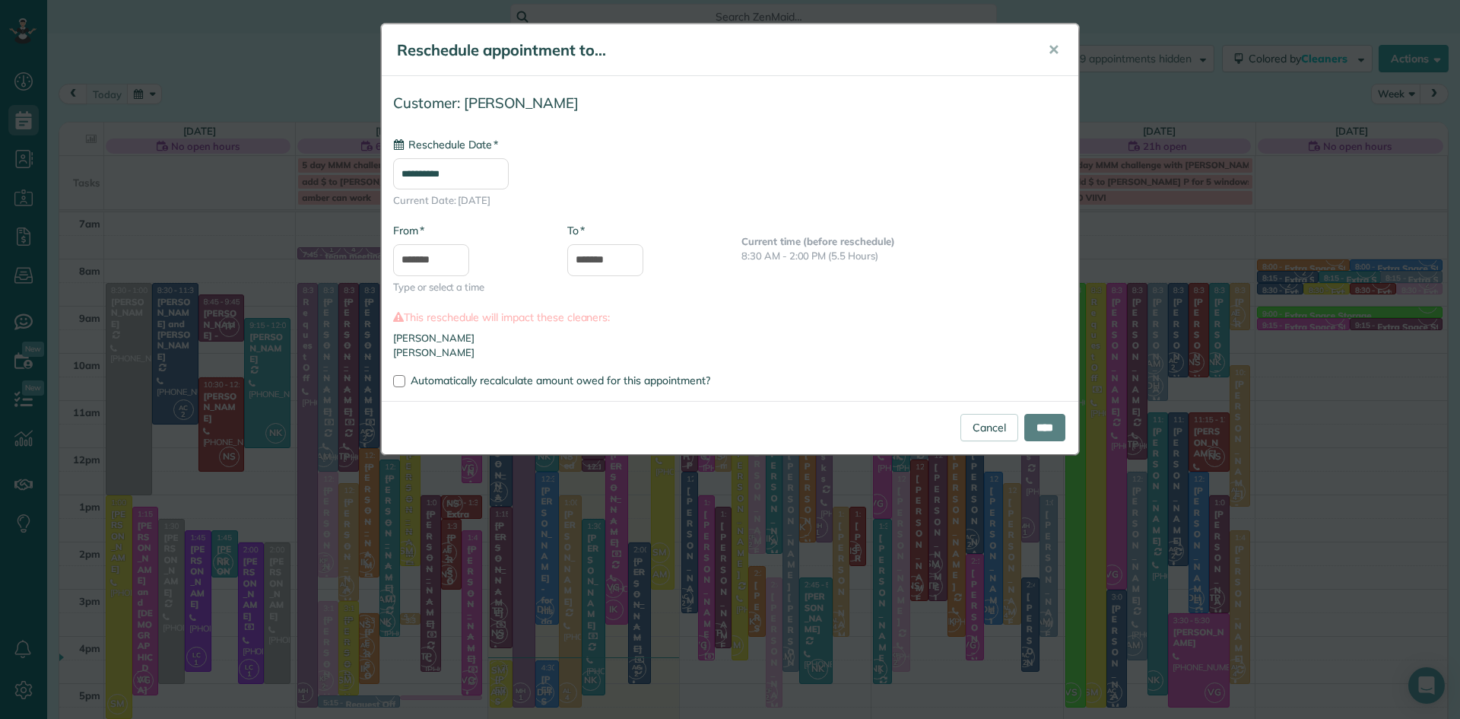
type input "**********"
click at [462, 255] on input "*******" at bounding box center [431, 260] width 76 height 32
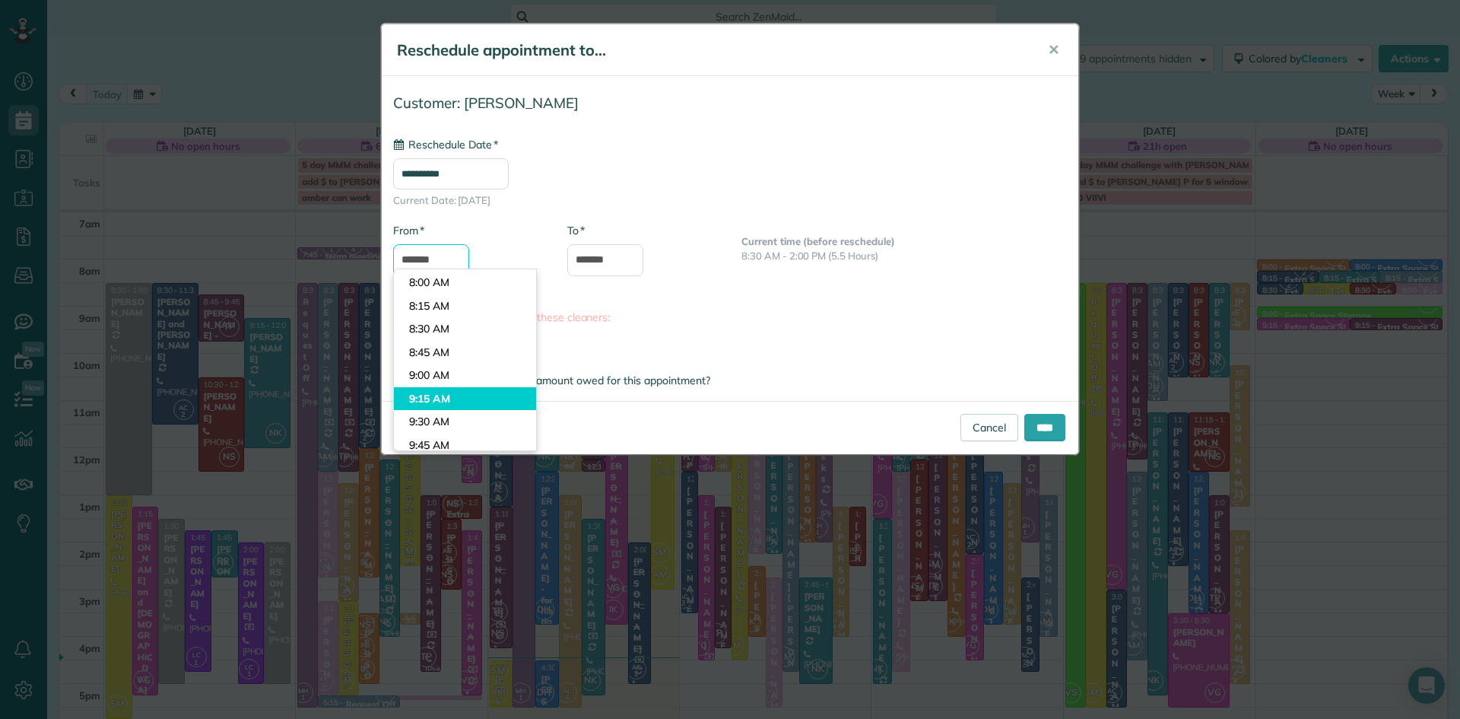
scroll to position [715, 0]
type input "*******"
click at [431, 333] on body "Dashboard Scheduling Calendar View List View Dispatch View - Weekly scheduling …" at bounding box center [730, 359] width 1460 height 719
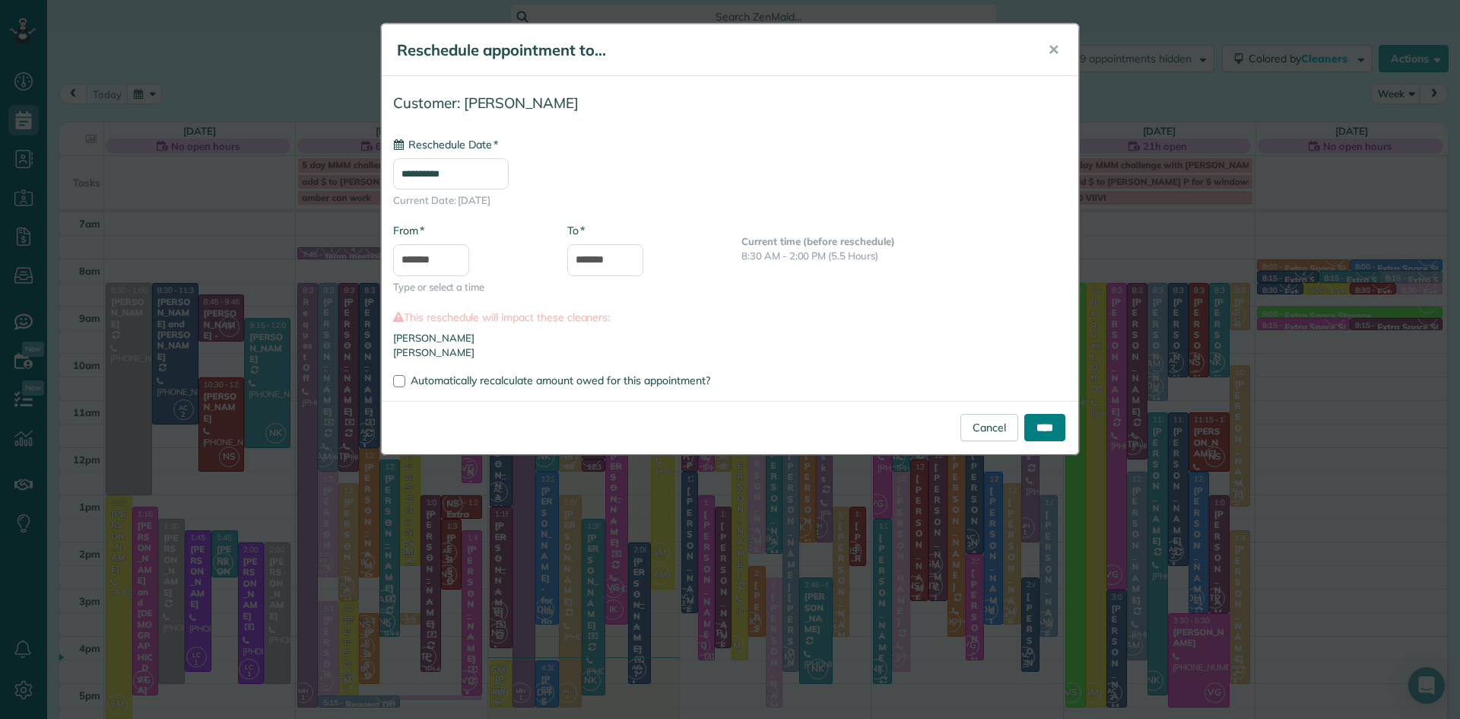
click at [1042, 419] on input "****" at bounding box center [1044, 427] width 41 height 27
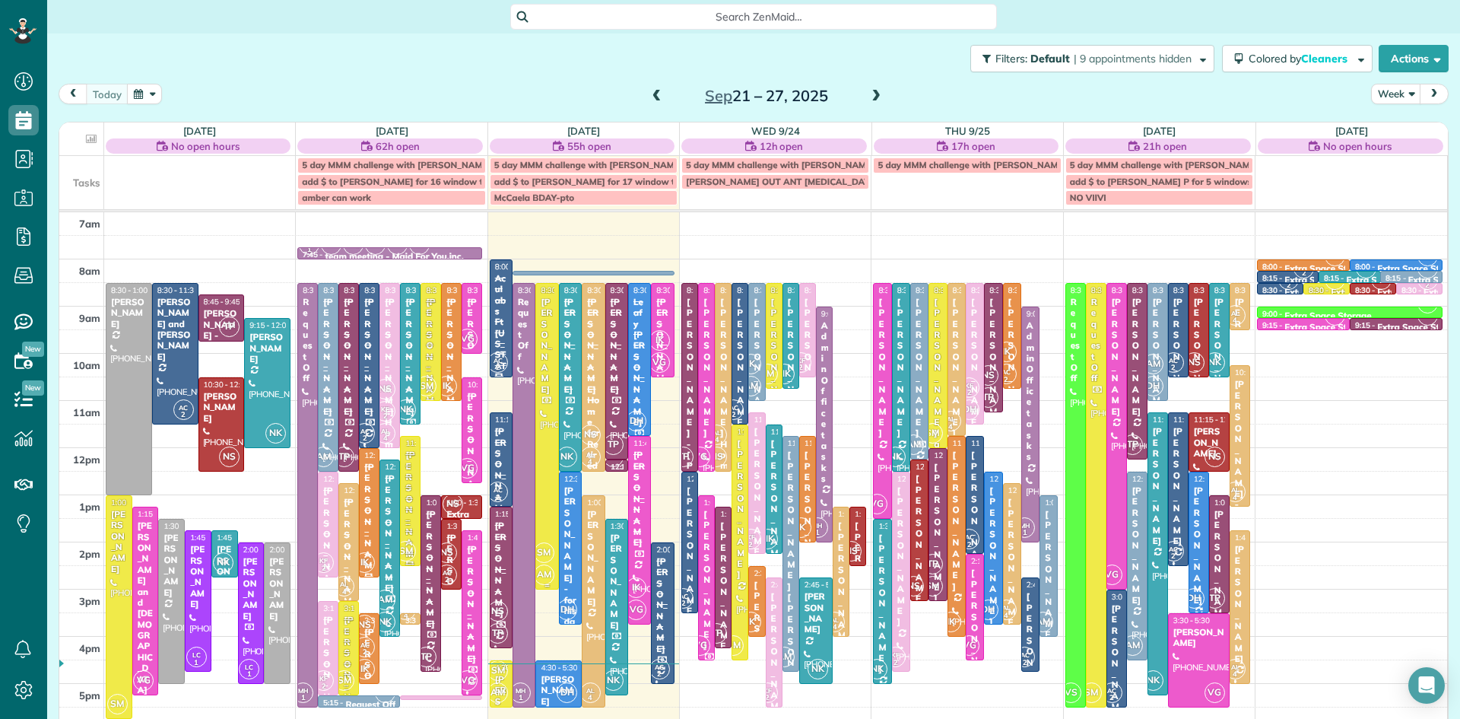
click at [551, 408] on div at bounding box center [546, 436] width 21 height 305
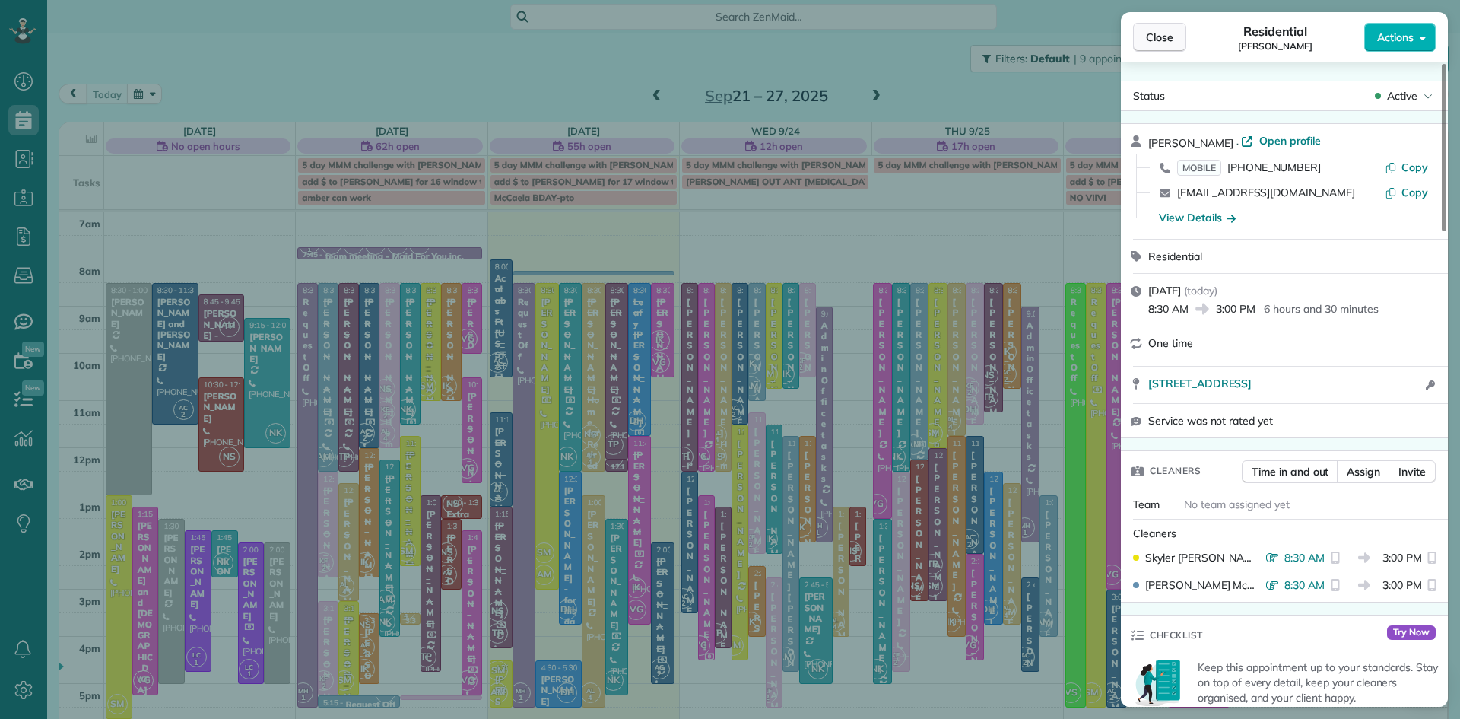
click at [1148, 36] on span "Close" at bounding box center [1159, 37] width 27 height 15
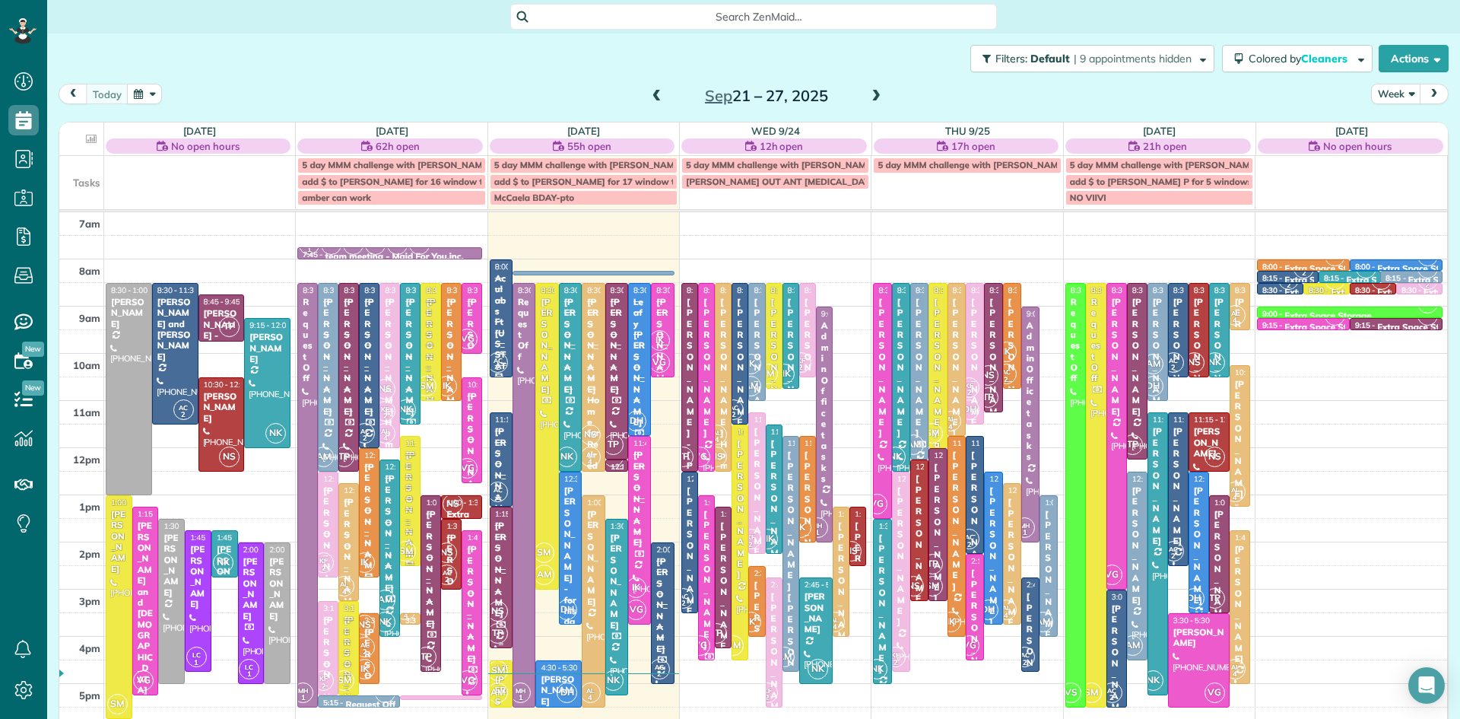
click at [505, 615] on span "NS" at bounding box center [498, 611] width 21 height 21
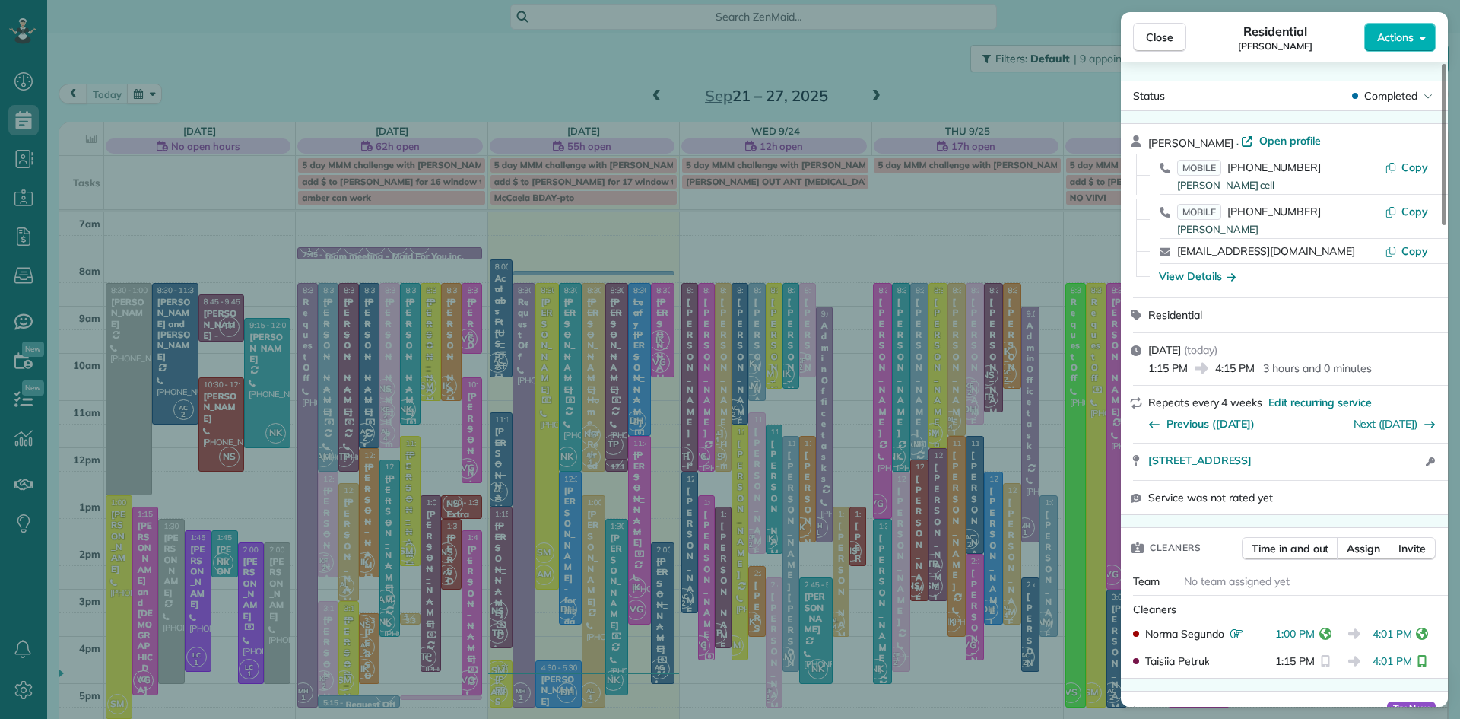
scroll to position [199, 0]
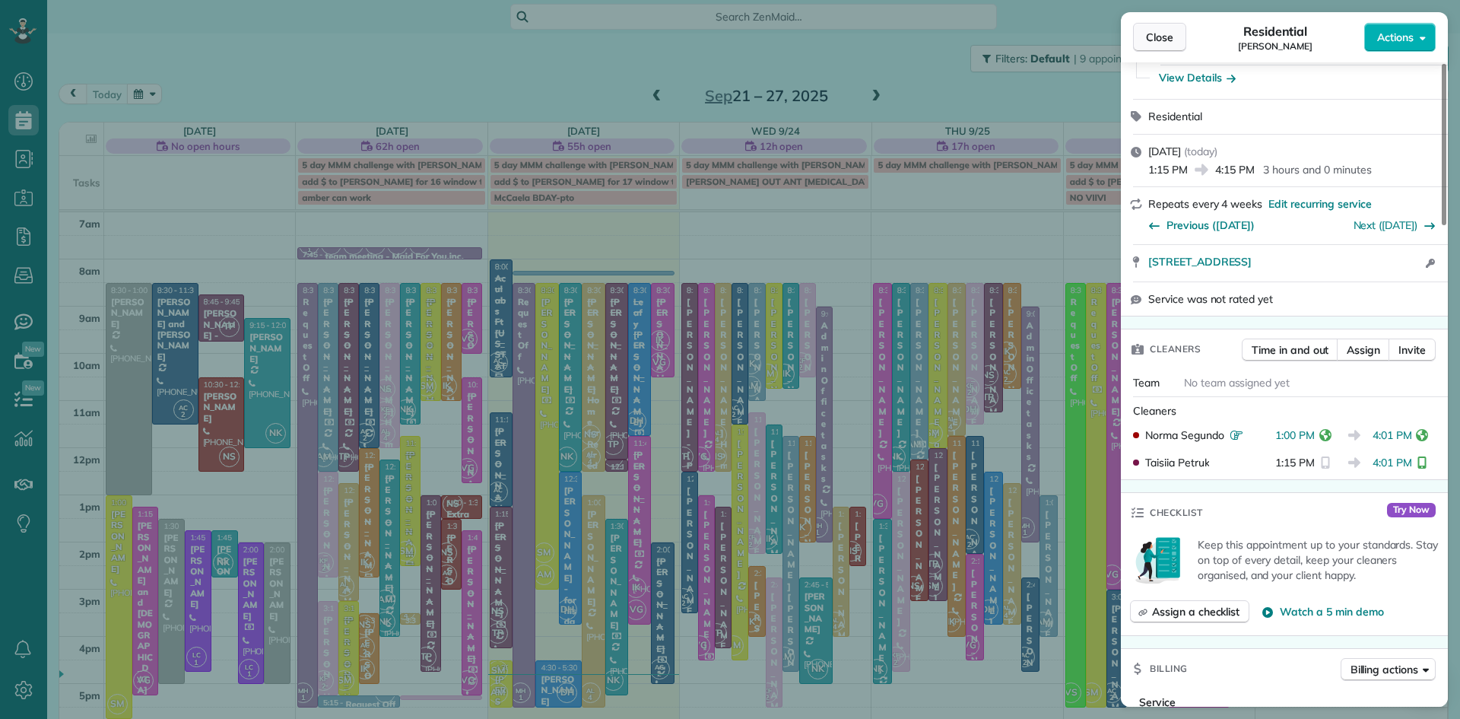
click at [1159, 39] on span "Close" at bounding box center [1159, 37] width 27 height 15
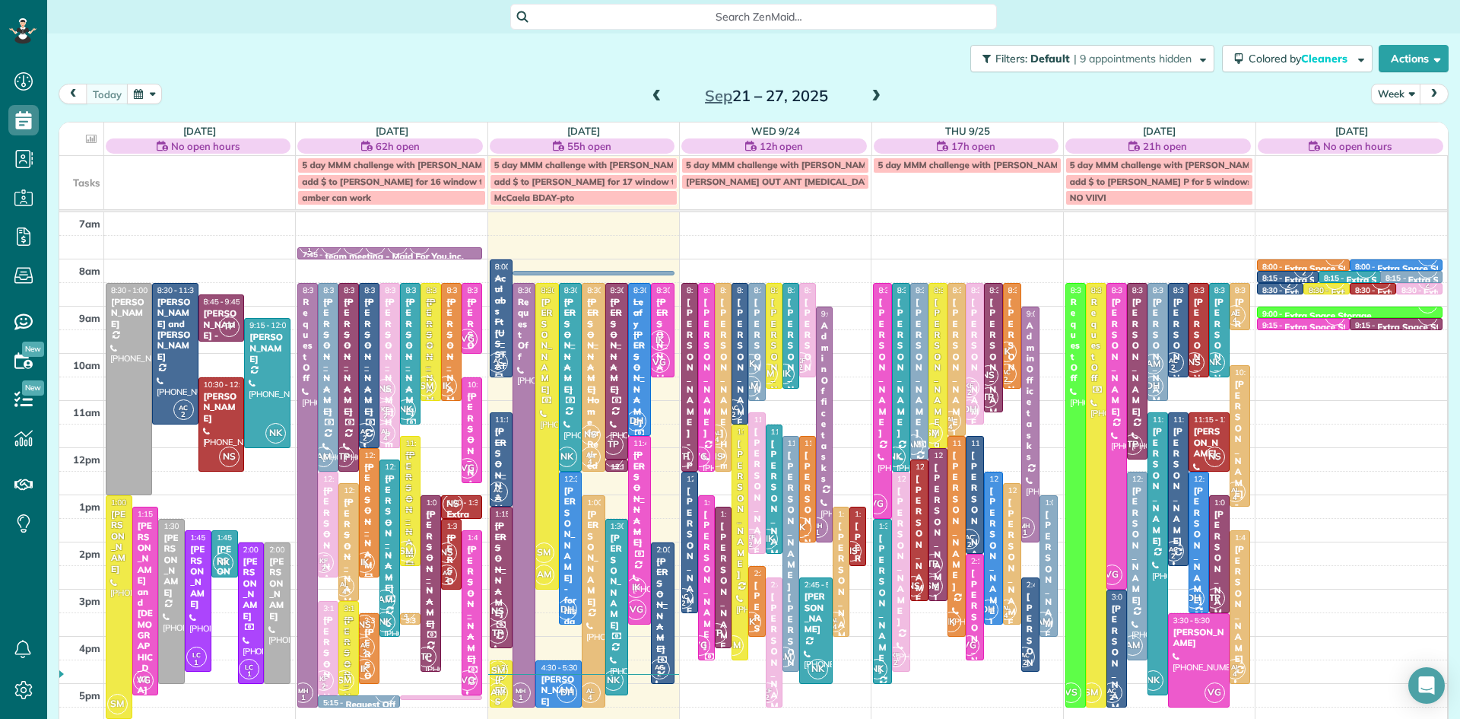
click at [615, 465] on span "TP" at bounding box center [613, 456] width 21 height 21
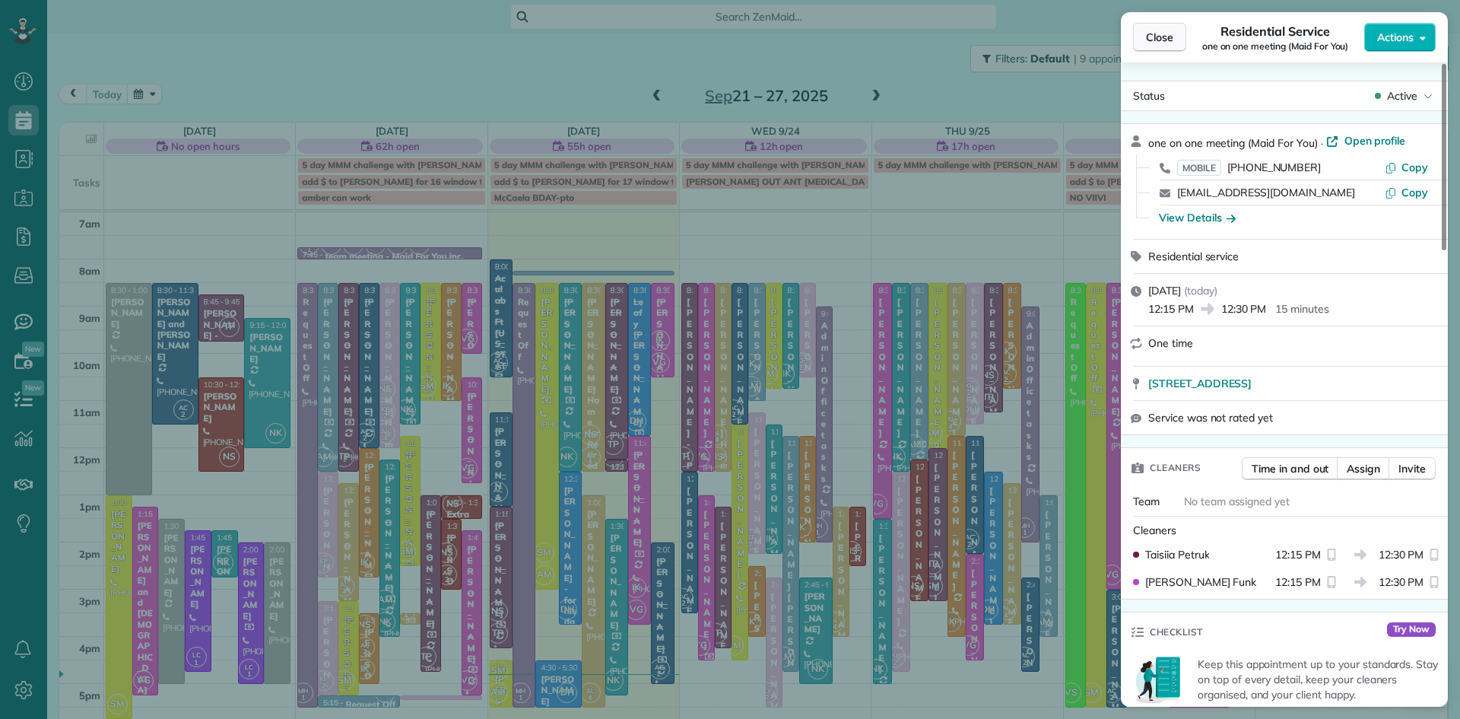
click at [1148, 42] on span "Close" at bounding box center [1159, 37] width 27 height 15
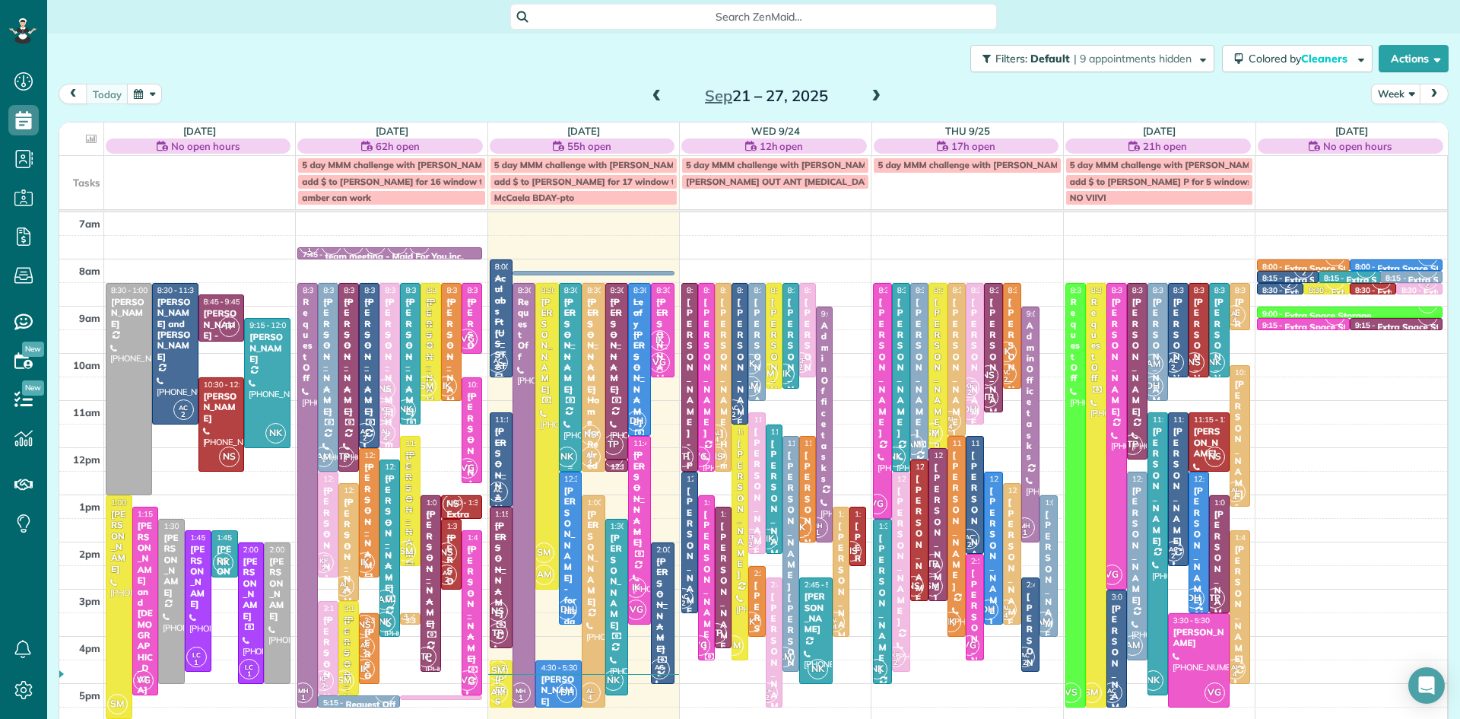
click at [570, 430] on div at bounding box center [570, 377] width 21 height 187
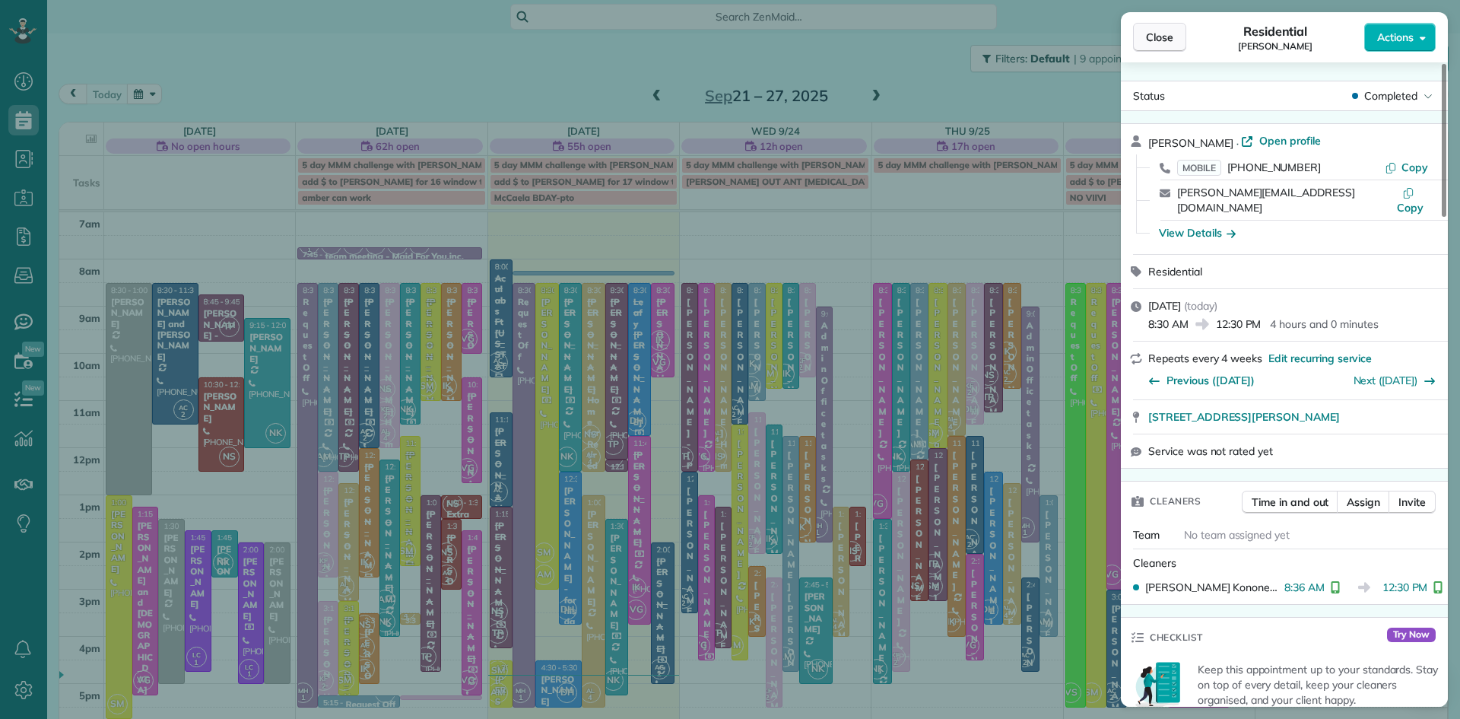
click at [1152, 30] on span "Close" at bounding box center [1159, 37] width 27 height 15
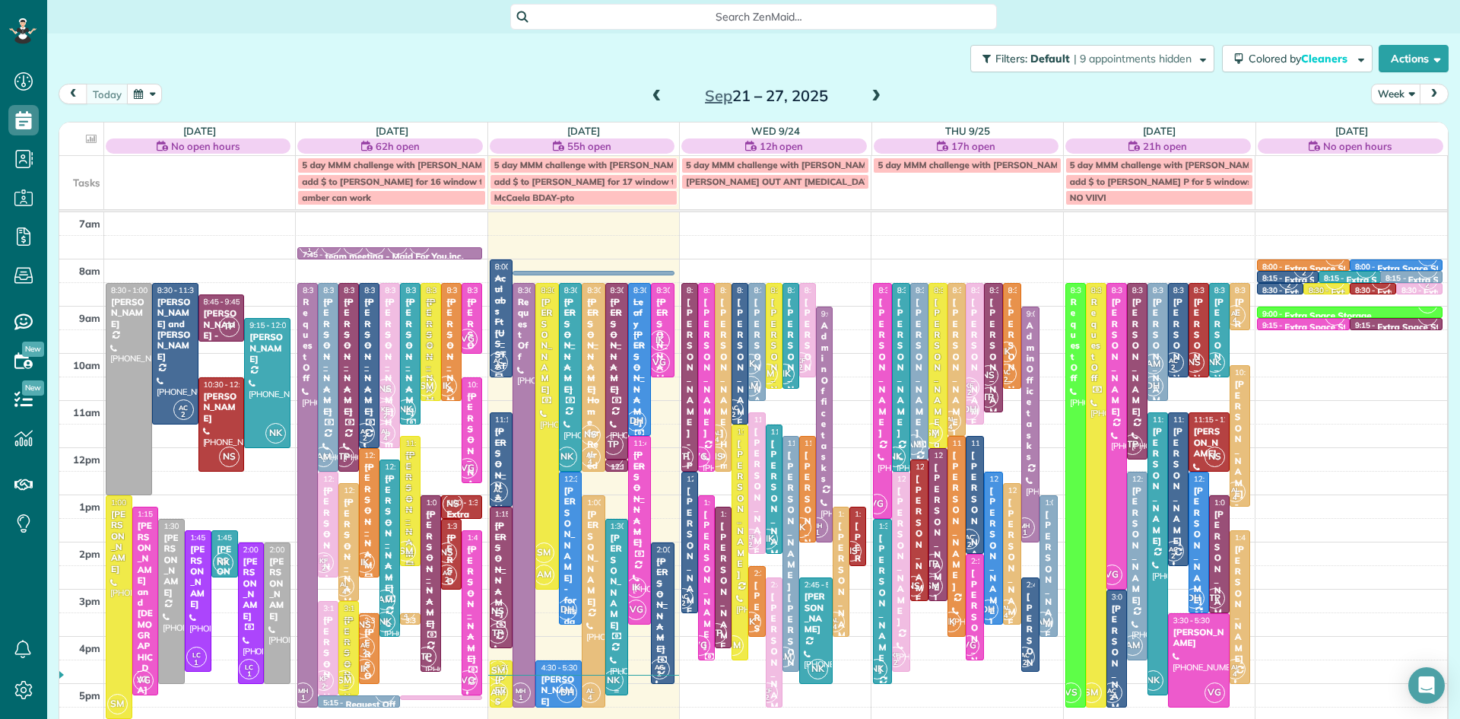
click at [615, 638] on div at bounding box center [616, 607] width 21 height 176
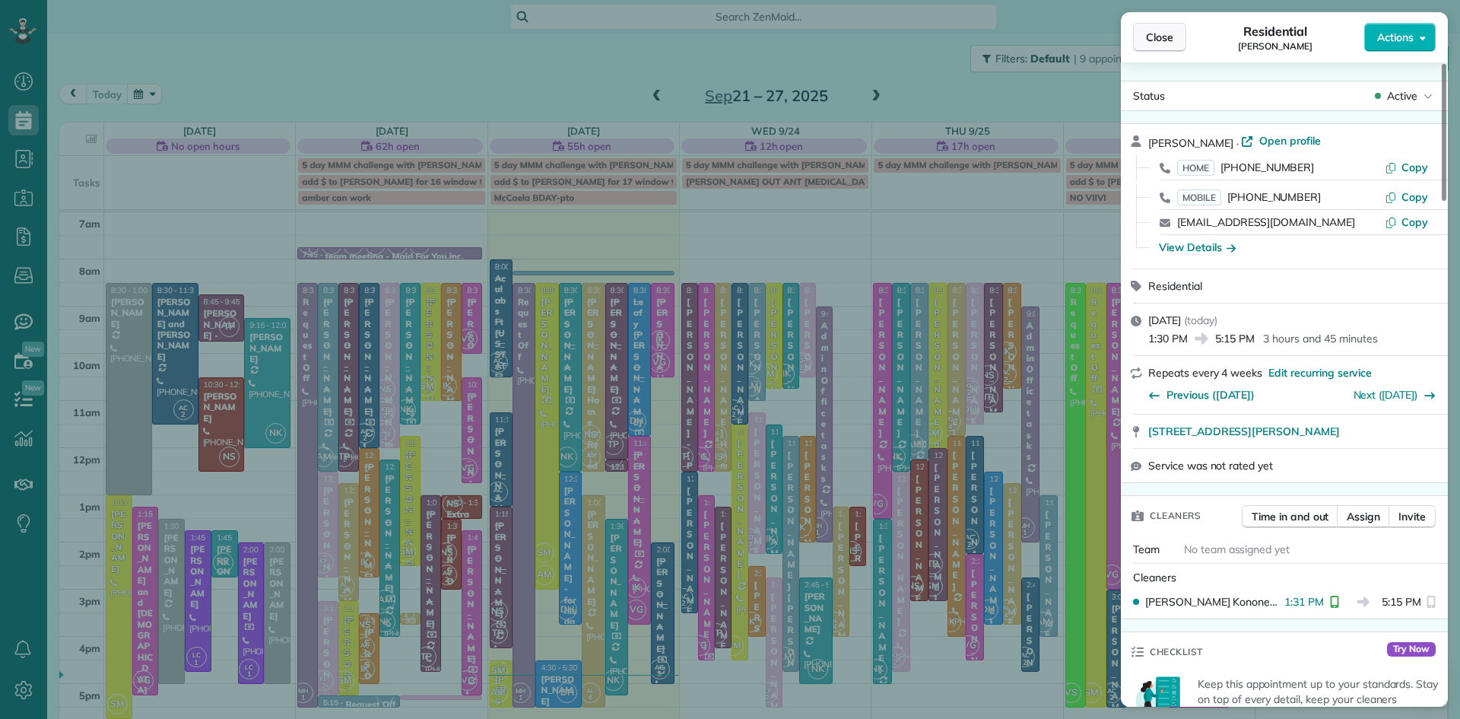
click at [1154, 39] on span "Close" at bounding box center [1159, 37] width 27 height 15
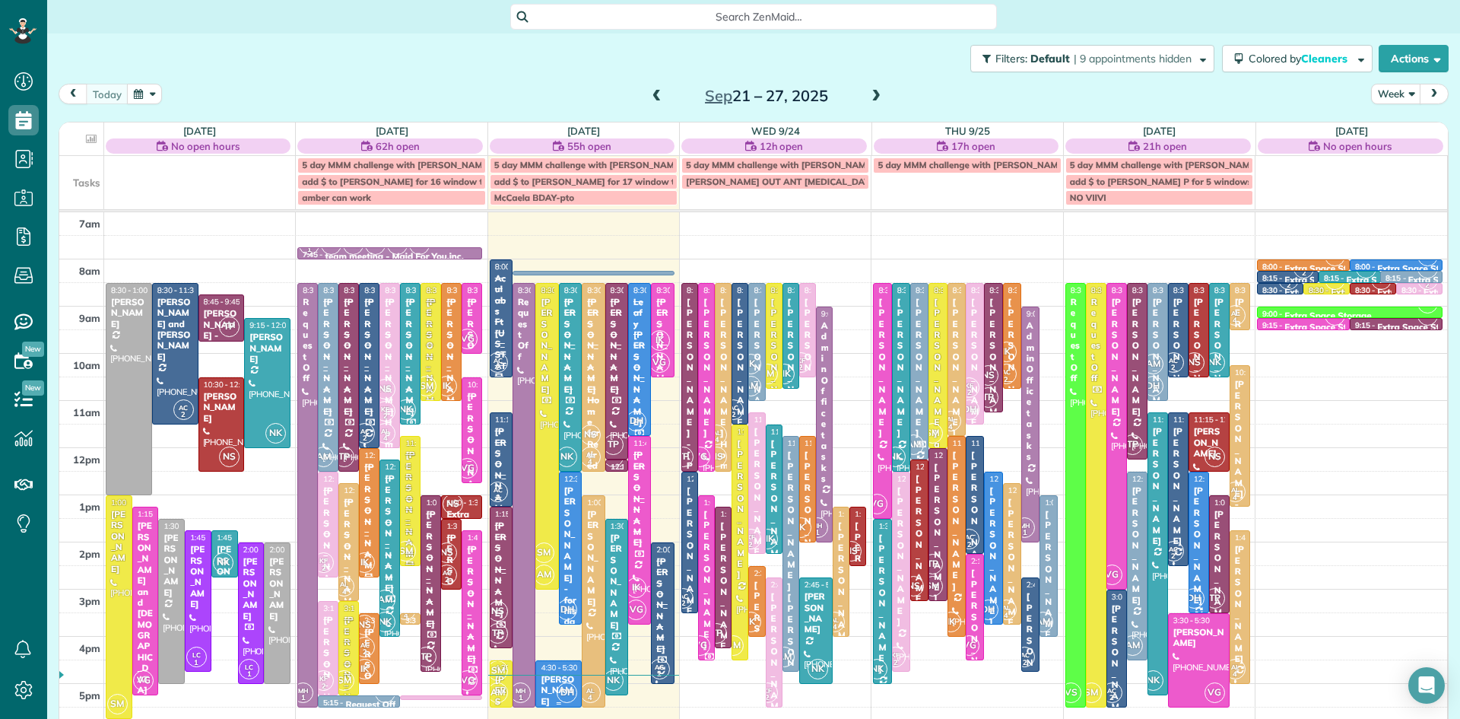
click at [548, 692] on div "[PERSON_NAME]" at bounding box center [558, 690] width 37 height 33
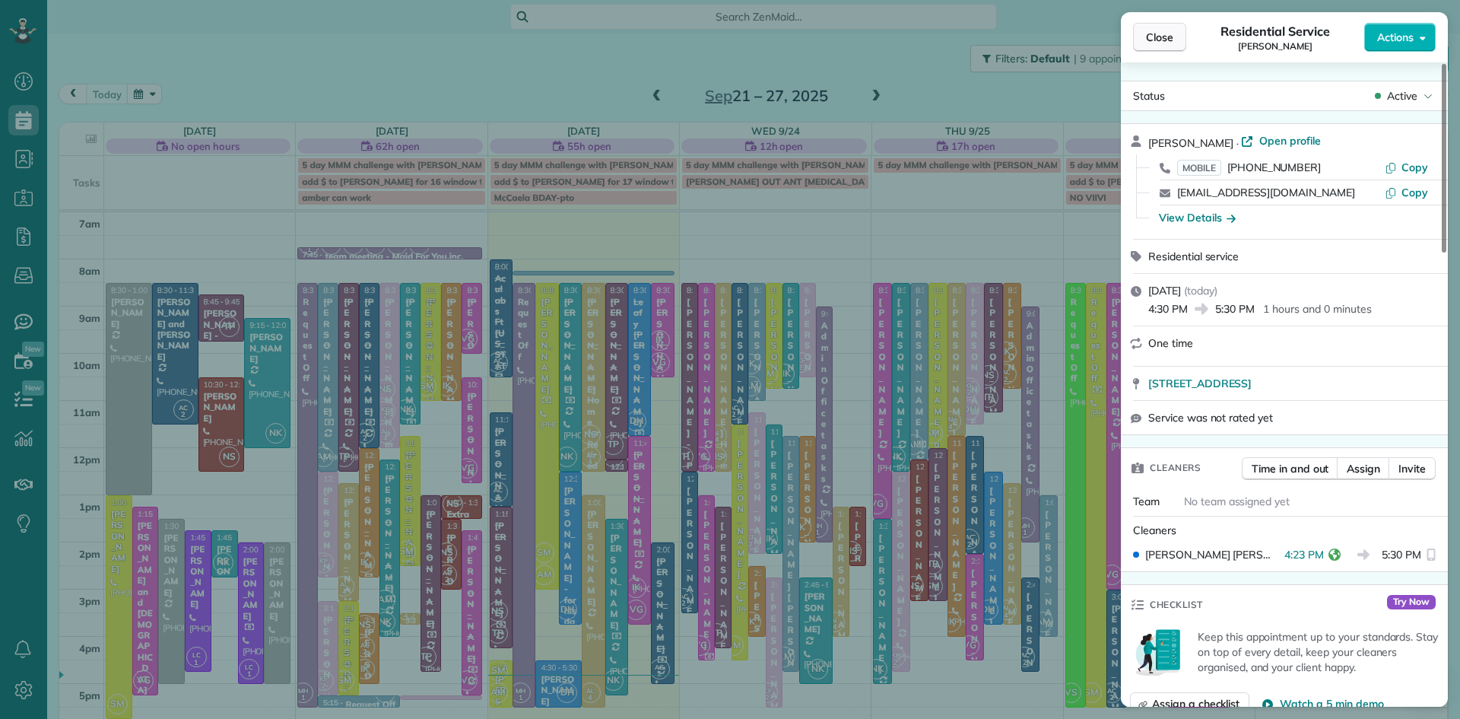
click at [1157, 43] on span "Close" at bounding box center [1159, 37] width 27 height 15
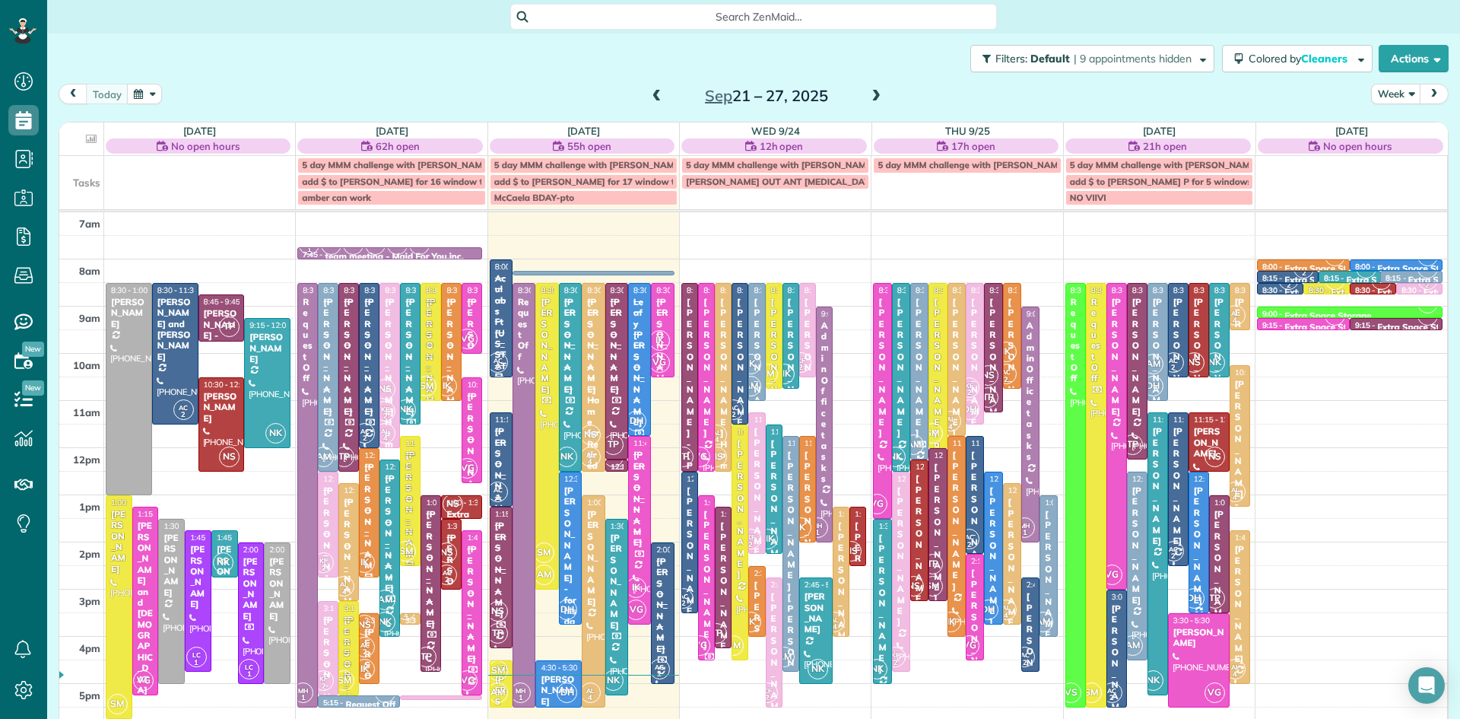
click at [871, 90] on span at bounding box center [876, 97] width 17 height 14
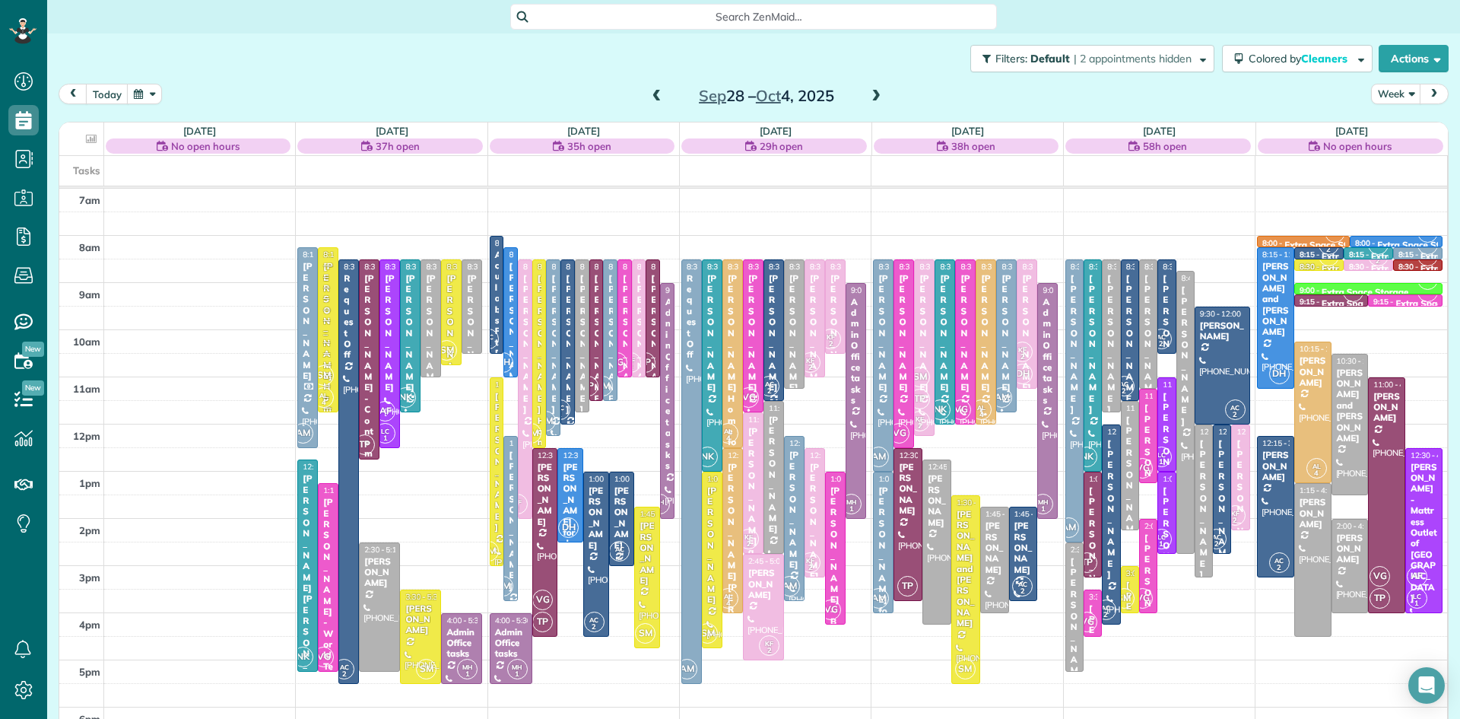
click at [657, 93] on span at bounding box center [657, 97] width 17 height 14
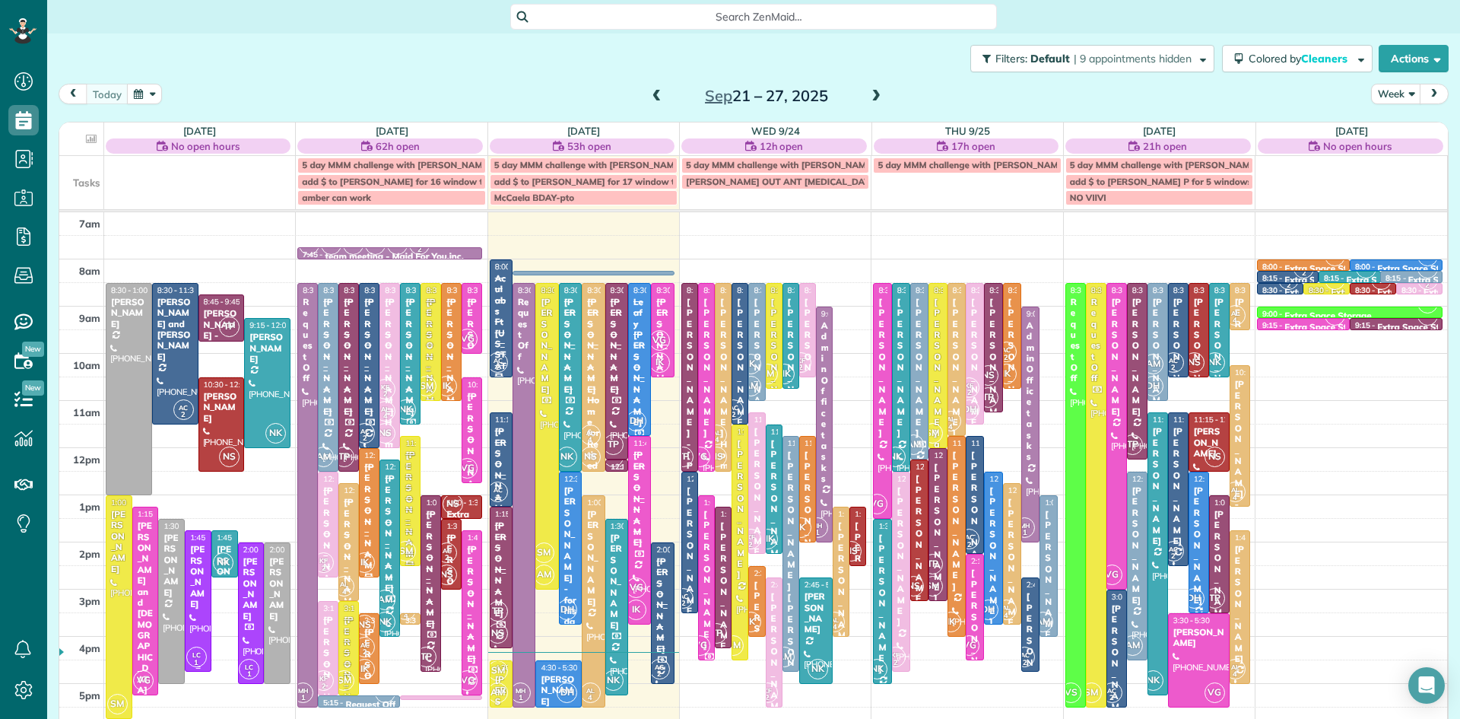
click at [199, 605] on div at bounding box center [198, 601] width 25 height 140
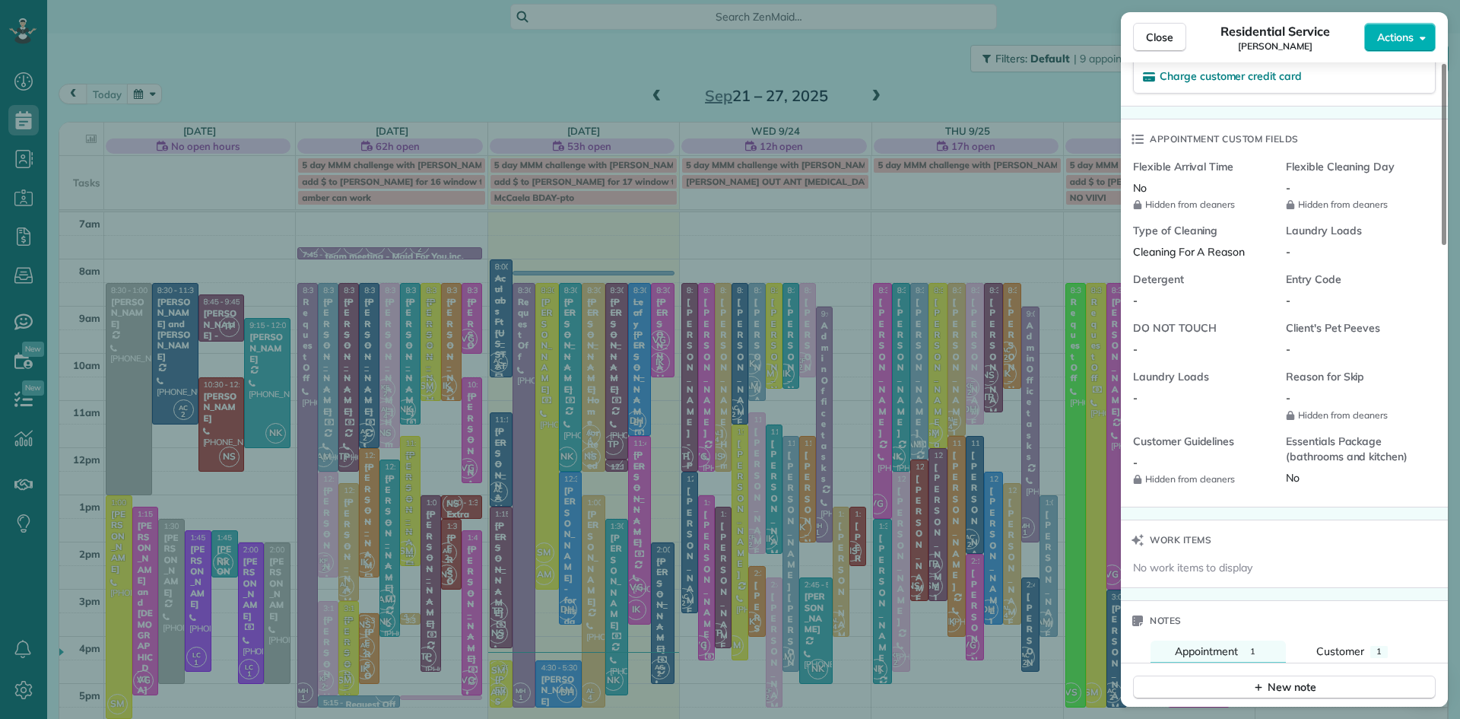
scroll to position [1635, 0]
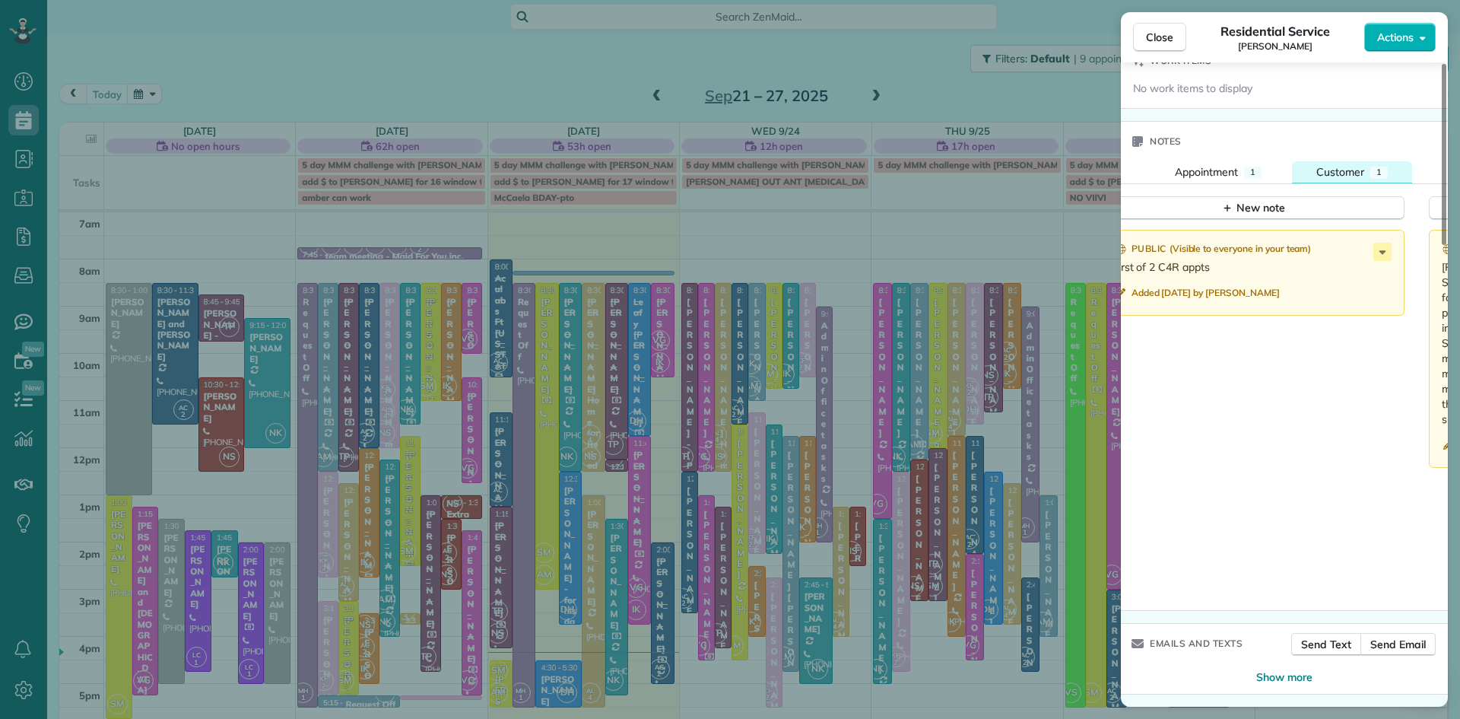
click at [1344, 168] on span "Customer" at bounding box center [1341, 172] width 48 height 14
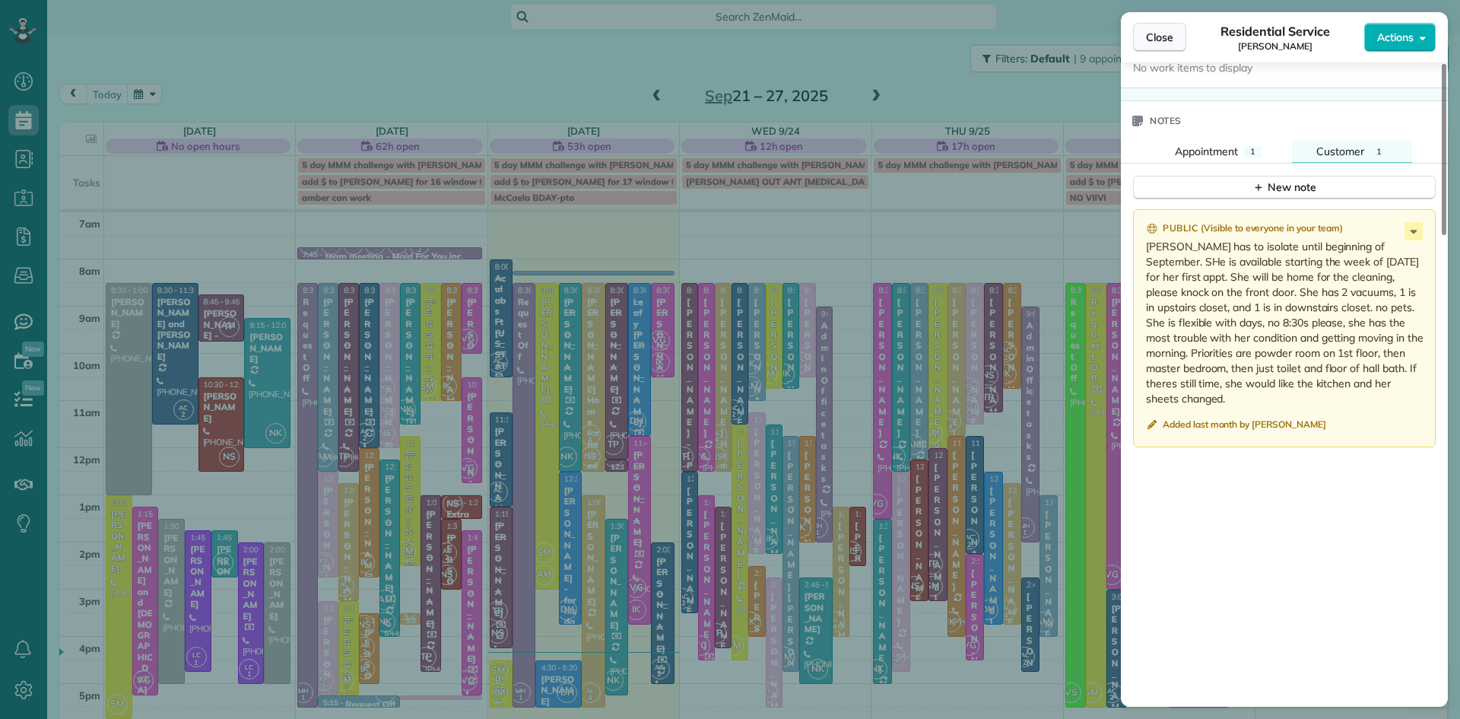
click at [1167, 40] on span "Close" at bounding box center [1159, 37] width 27 height 15
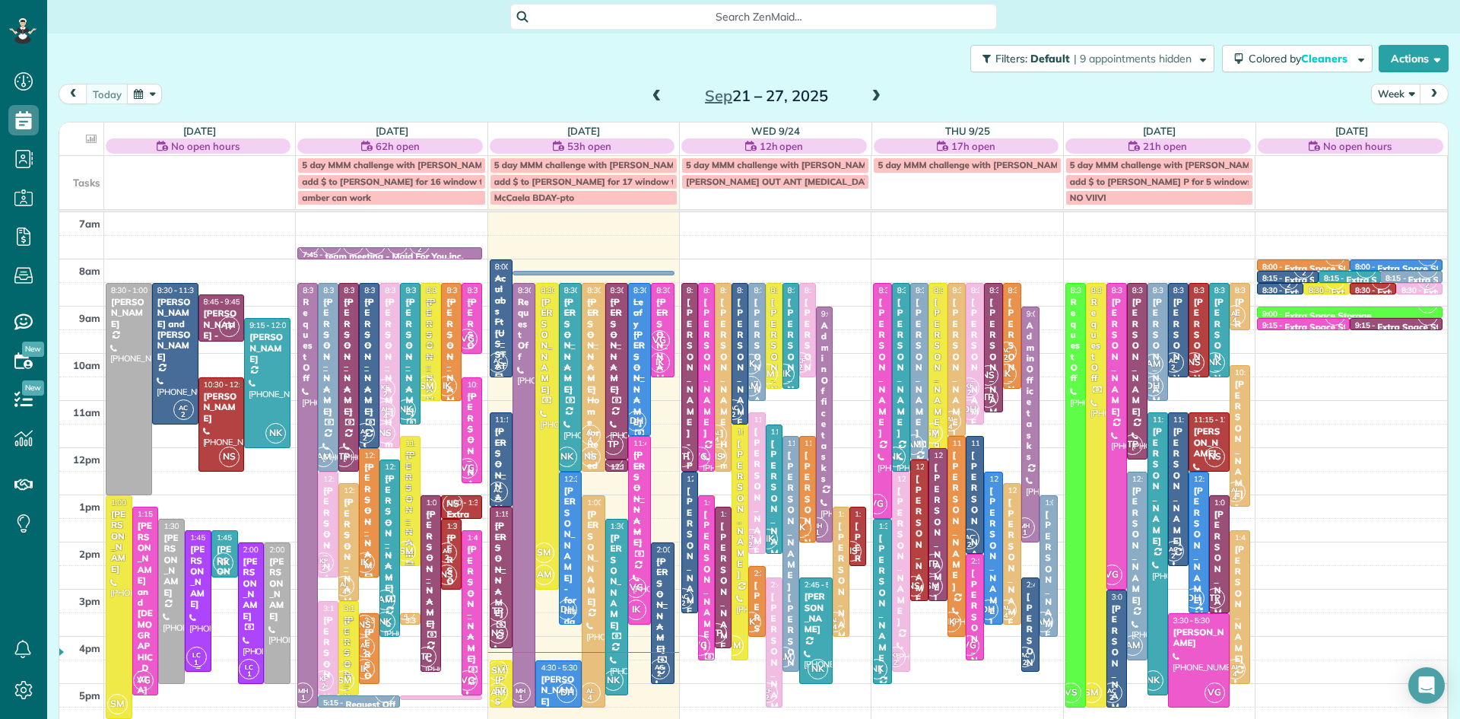
click at [202, 636] on div at bounding box center [198, 601] width 25 height 140
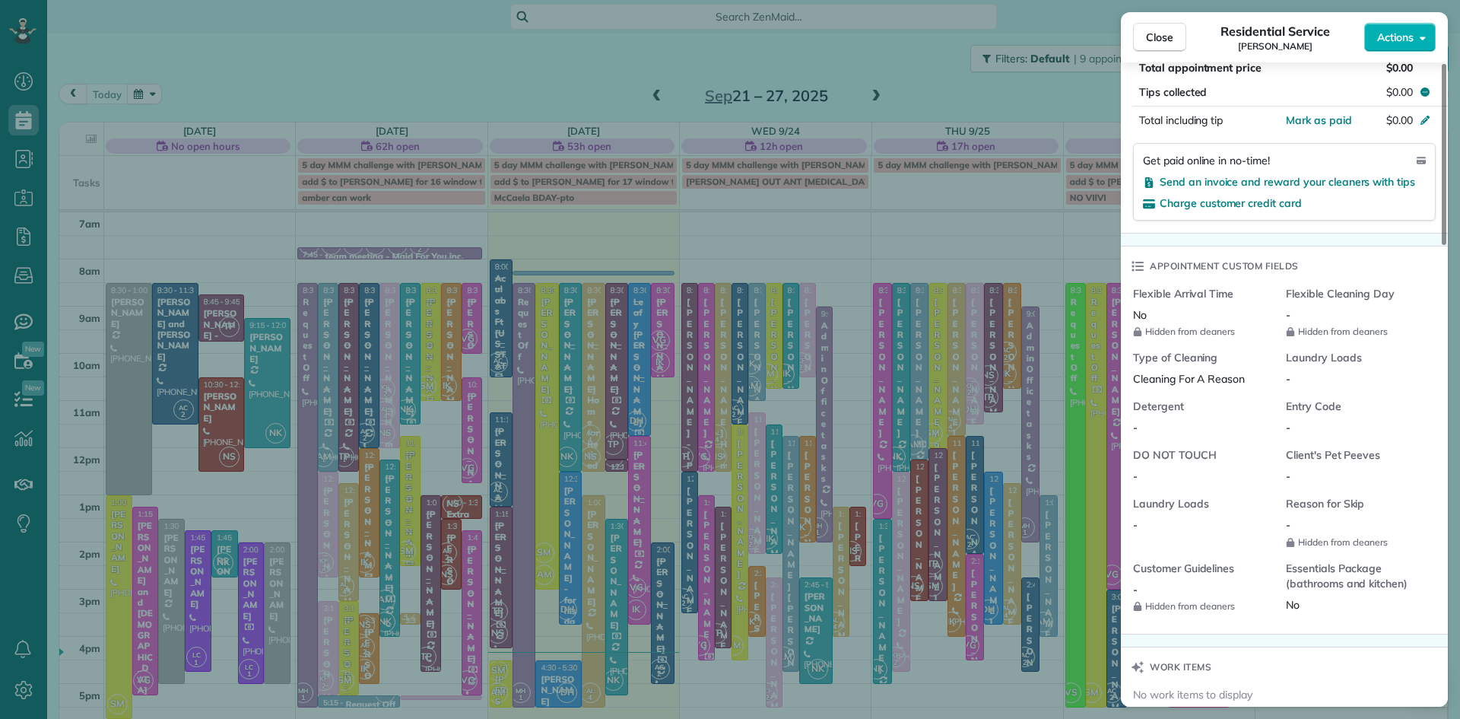
scroll to position [1635, 0]
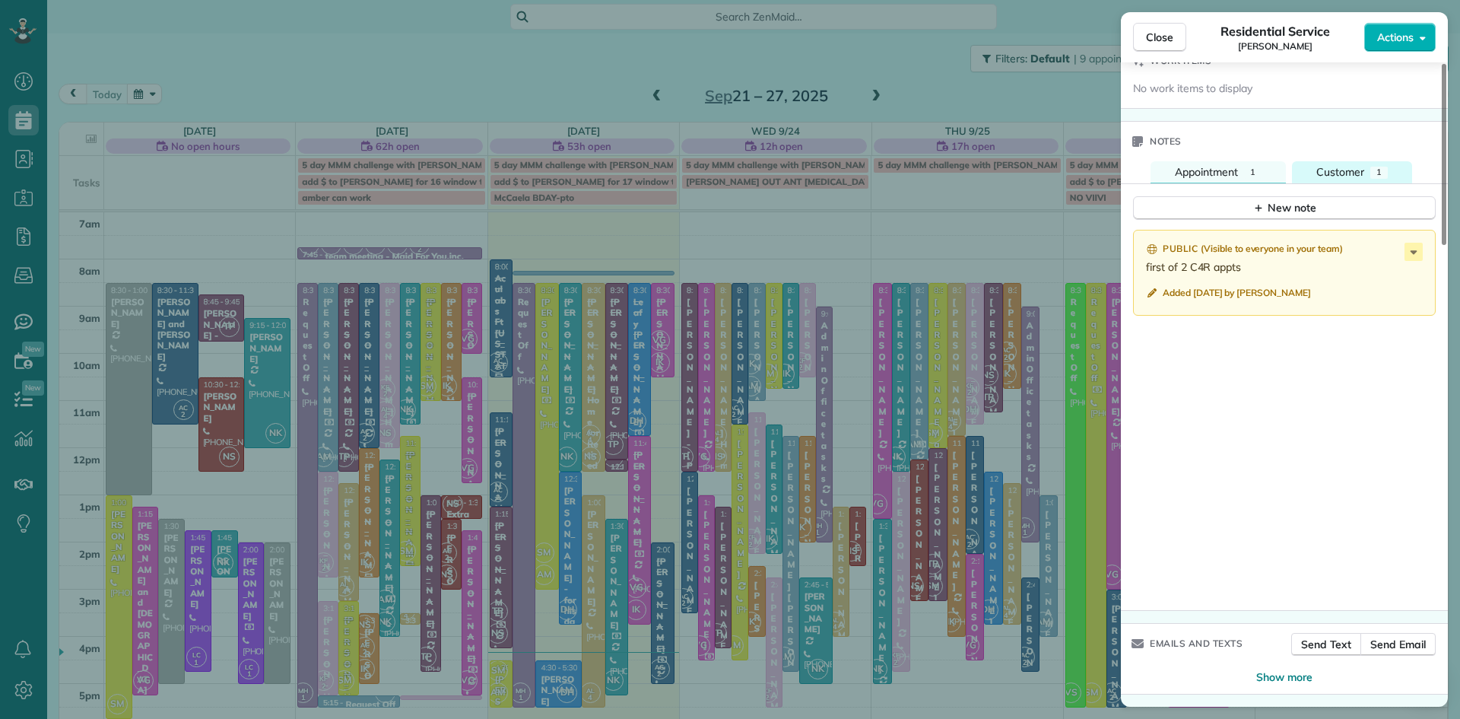
click at [1345, 171] on span "Customer" at bounding box center [1341, 172] width 48 height 14
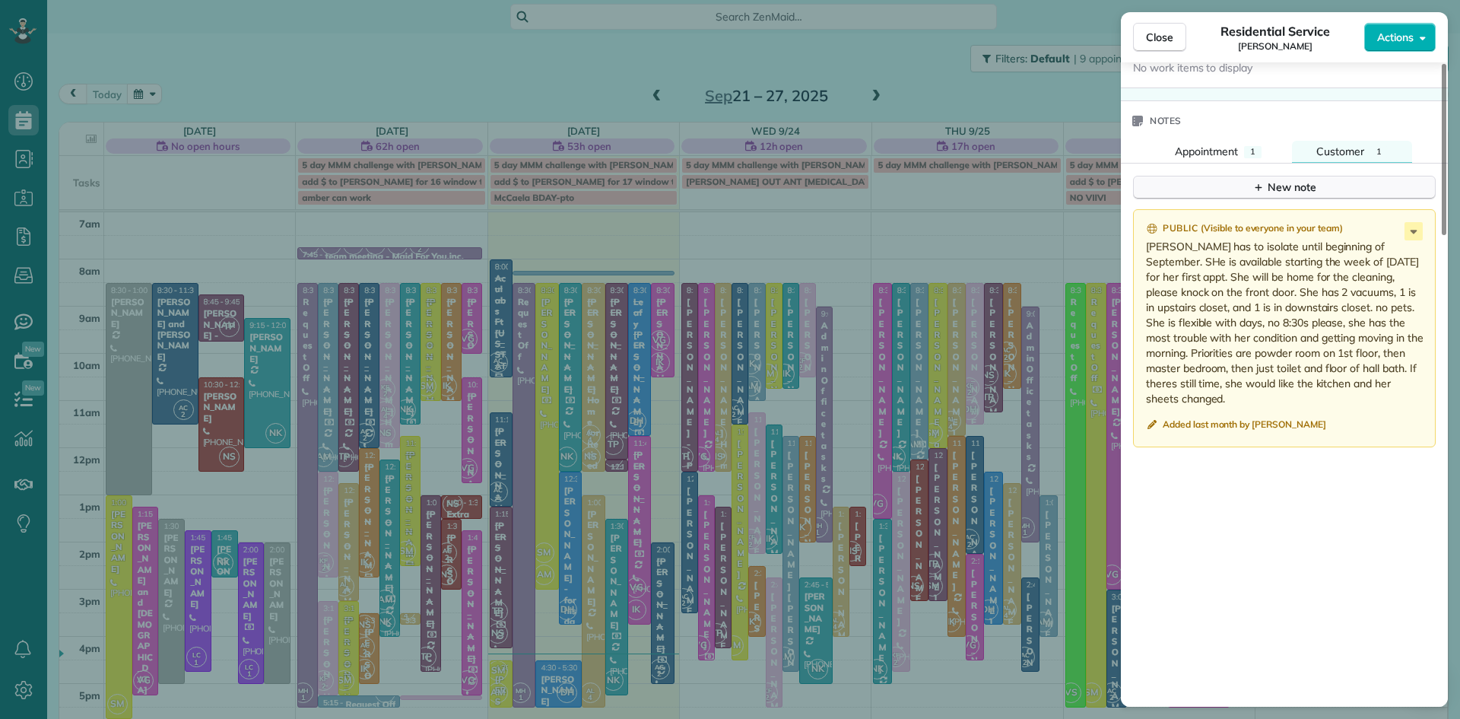
click at [1322, 197] on button "New note" at bounding box center [1284, 188] width 303 height 24
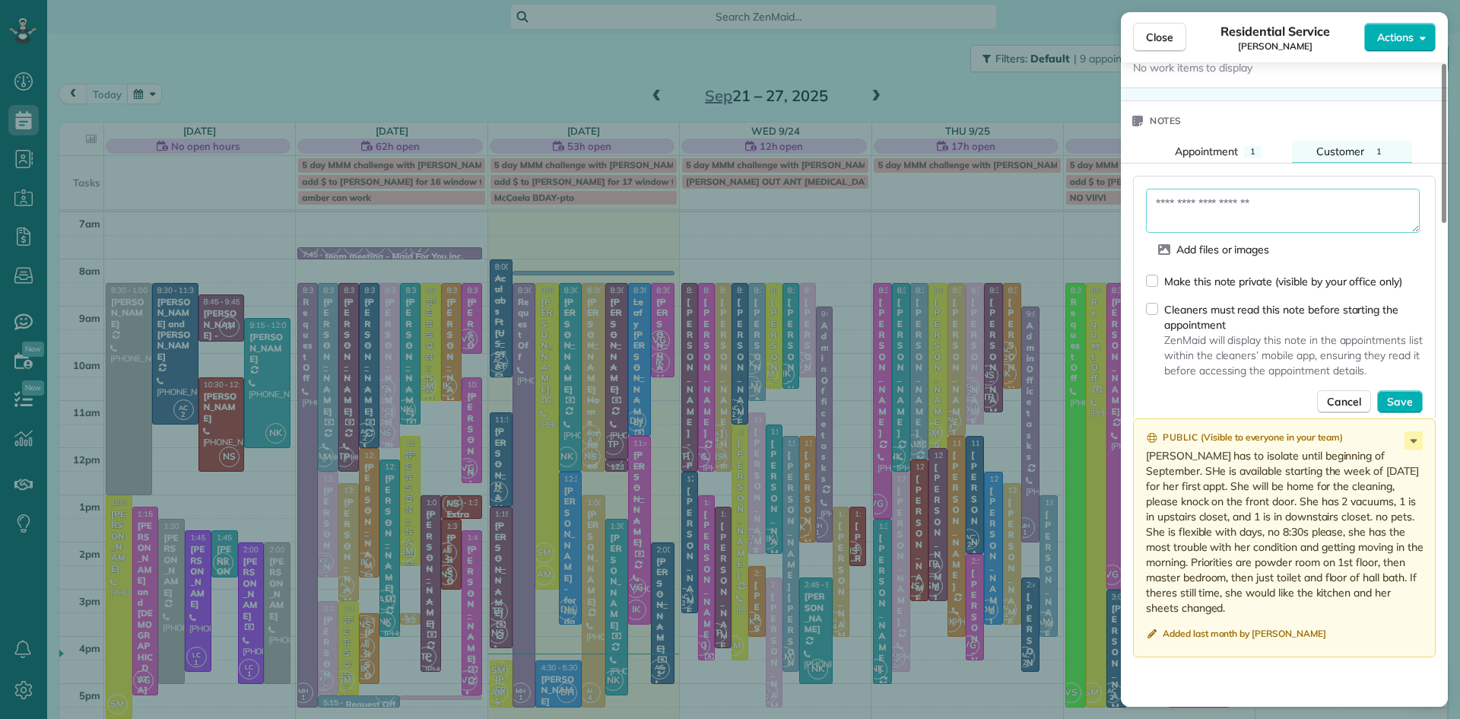
click at [1279, 229] on textarea at bounding box center [1283, 211] width 274 height 44
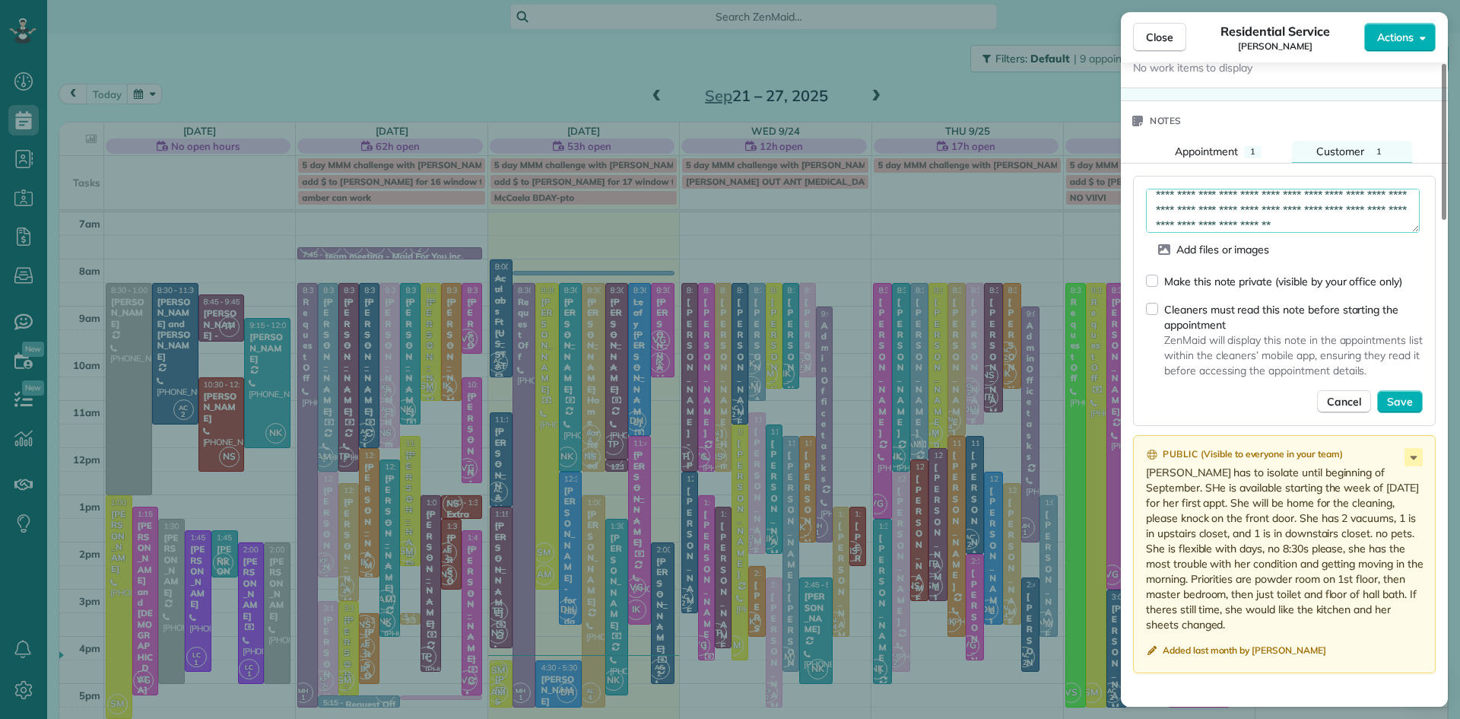
scroll to position [24, 0]
type textarea "**********"
click at [1406, 409] on span "Save" at bounding box center [1400, 401] width 26 height 15
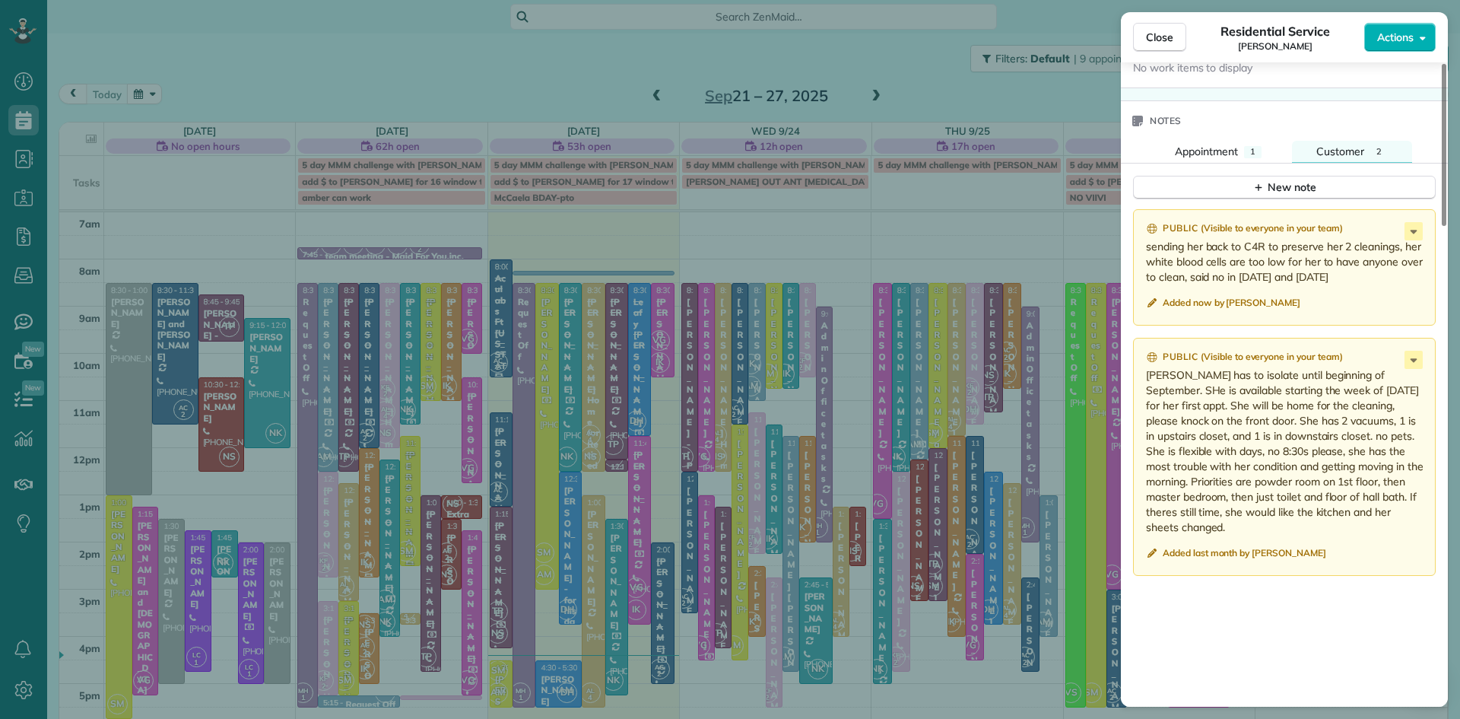
drag, startPoint x: 1358, startPoint y: 295, endPoint x: 1143, endPoint y: 265, distance: 216.6
click at [1143, 265] on div "Public ( Visible to everyone in your team ) sending her back to C4R to preserve…" at bounding box center [1284, 267] width 303 height 116
click at [1169, 28] on button "Close" at bounding box center [1159, 37] width 53 height 29
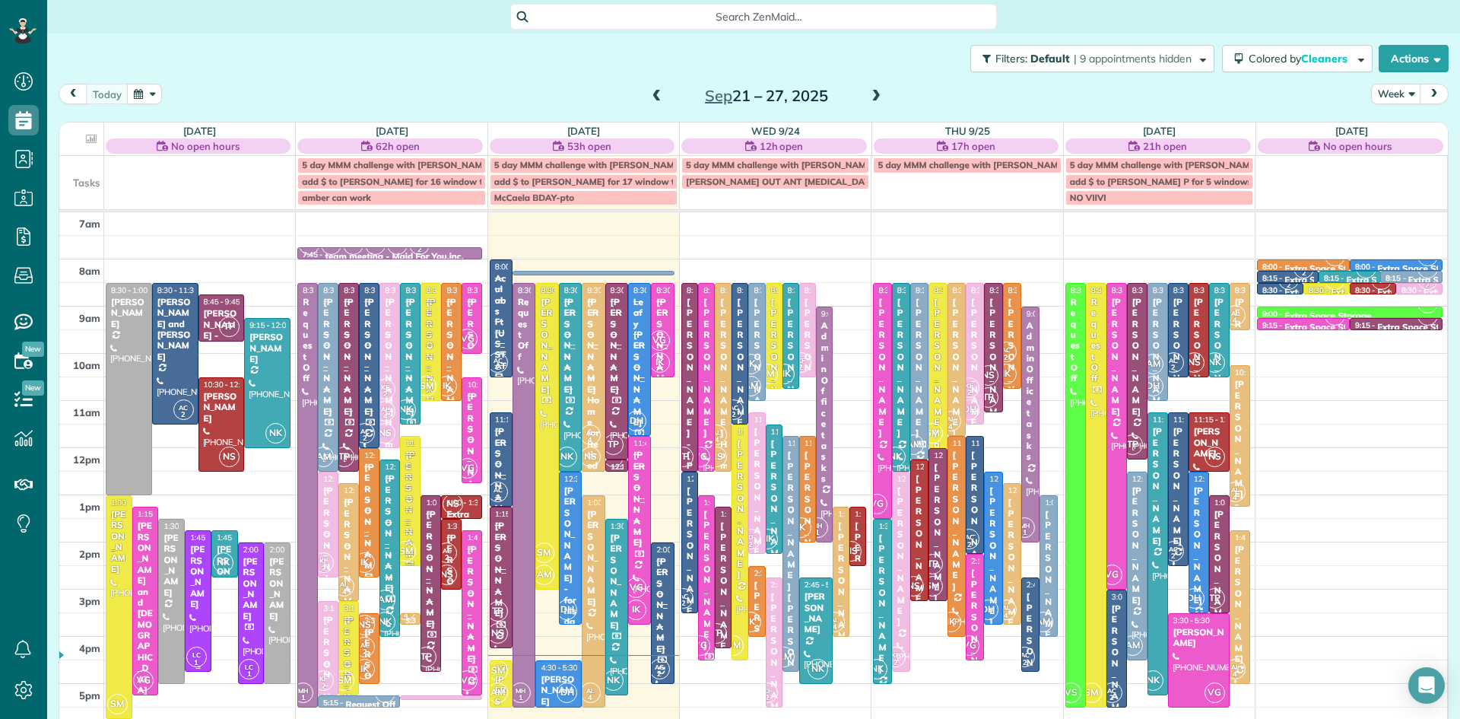
click at [193, 637] on div at bounding box center [198, 601] width 25 height 140
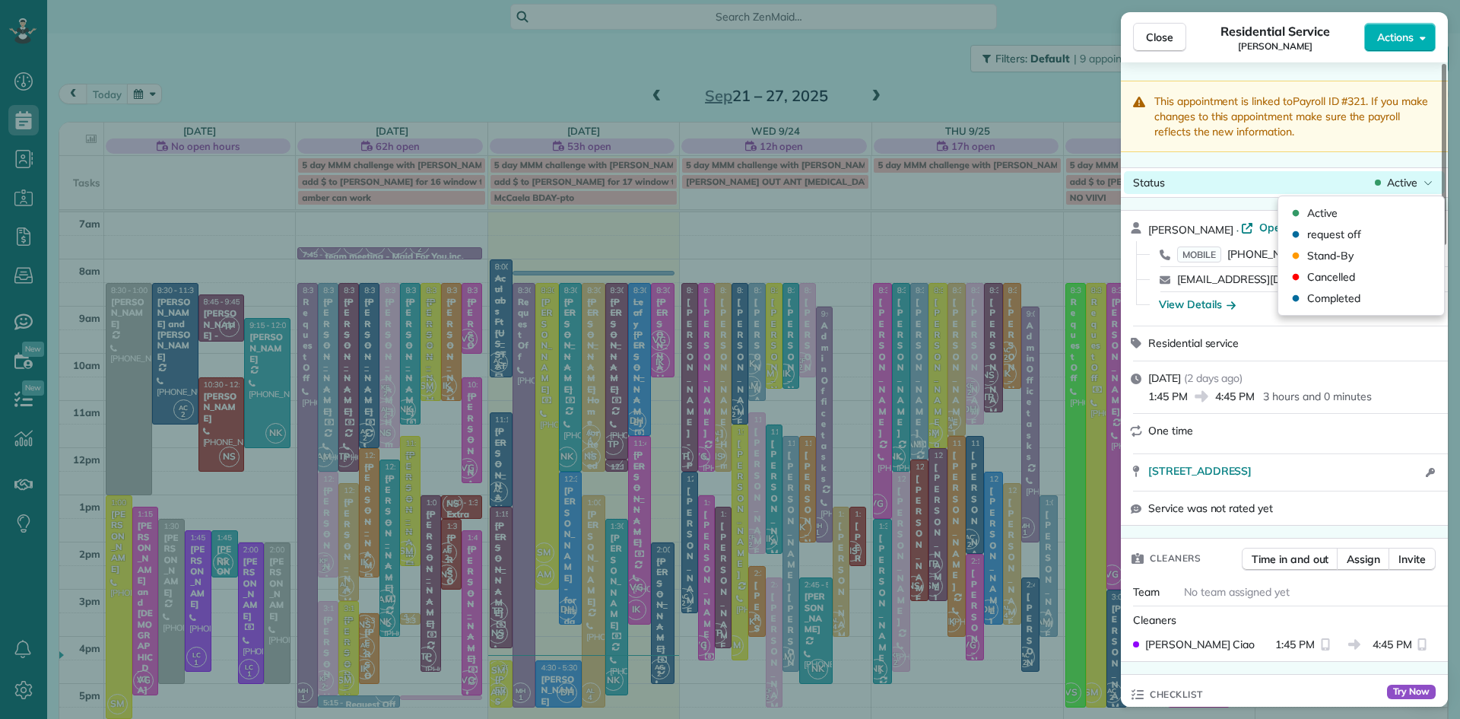
click at [1404, 176] on div "Status Active" at bounding box center [1284, 182] width 321 height 23
click at [1319, 275] on span "Cancelled" at bounding box center [1331, 276] width 48 height 15
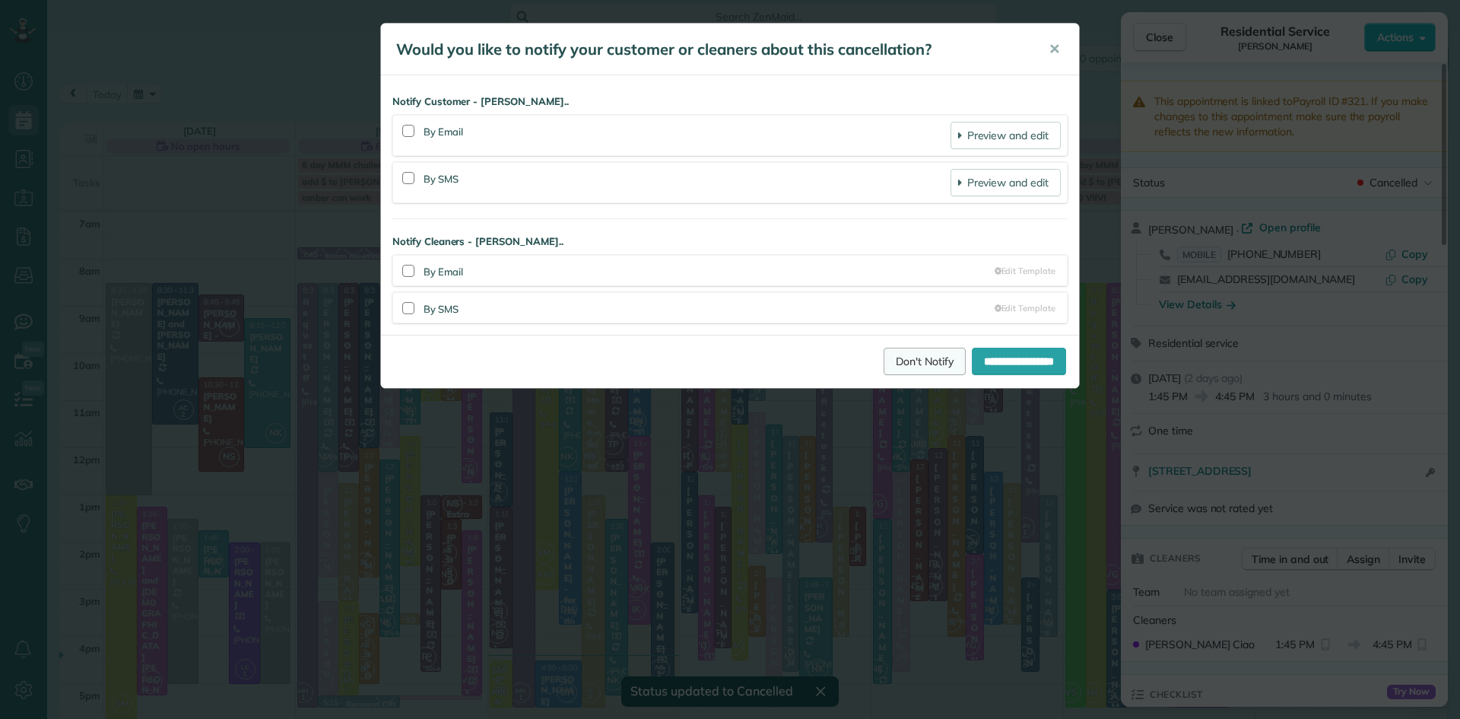
click at [904, 354] on link "Don't Notify" at bounding box center [925, 361] width 82 height 27
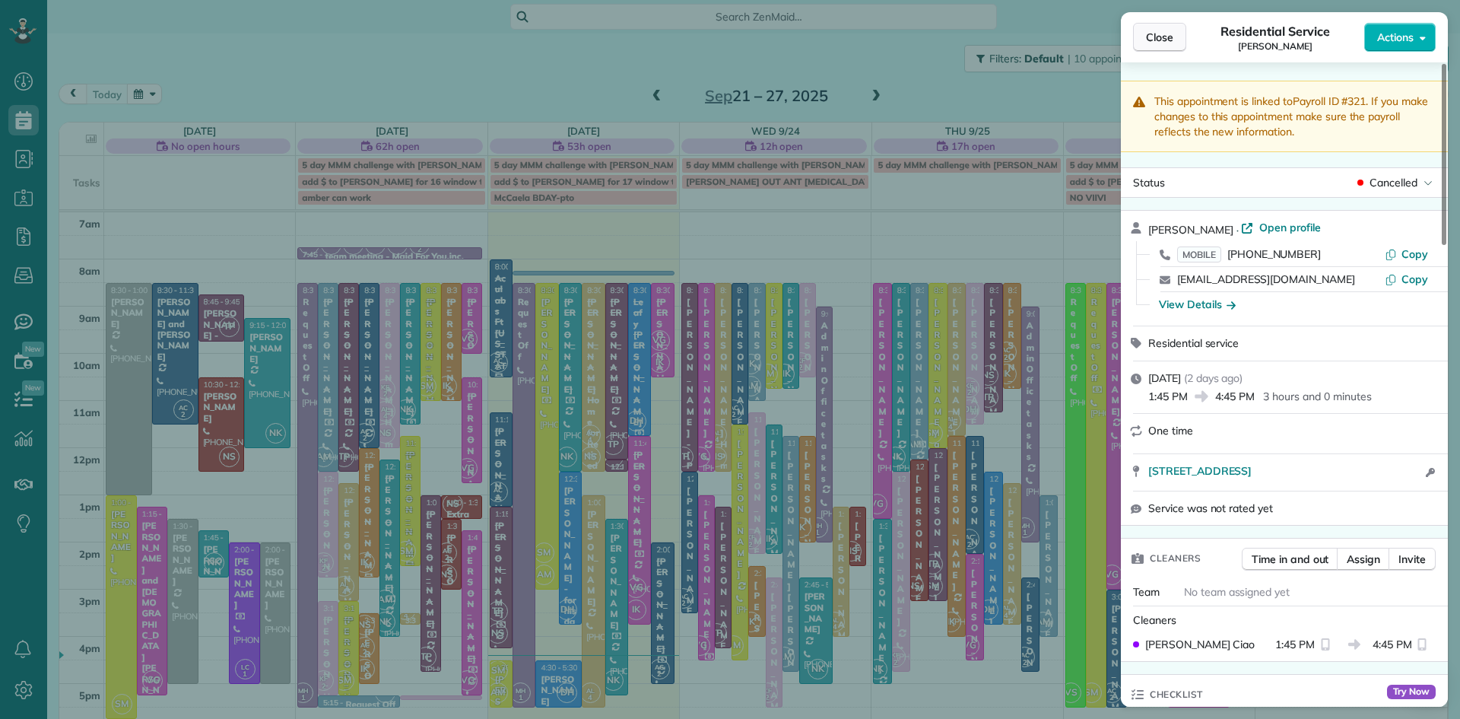
click at [1163, 42] on span "Close" at bounding box center [1159, 37] width 27 height 15
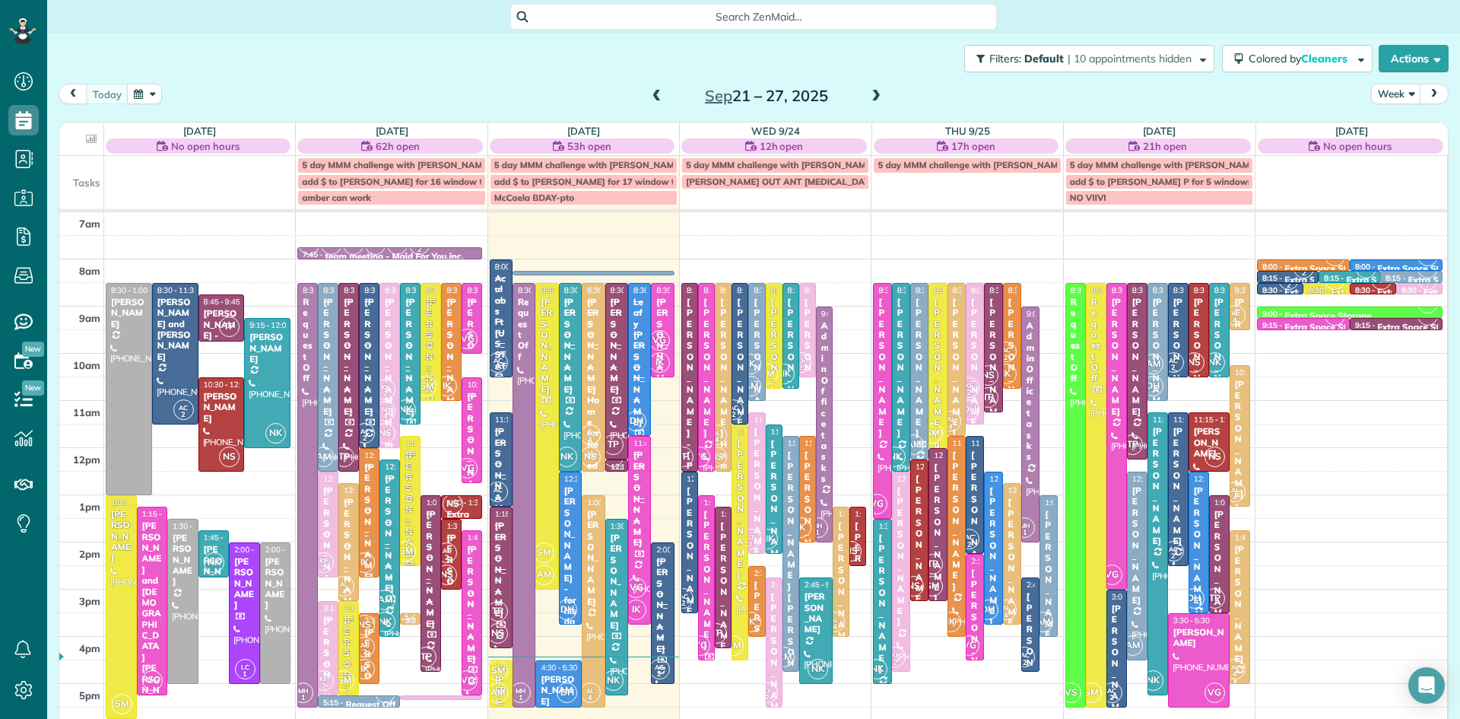
click at [500, 684] on span "AM" at bounding box center [498, 692] width 21 height 21
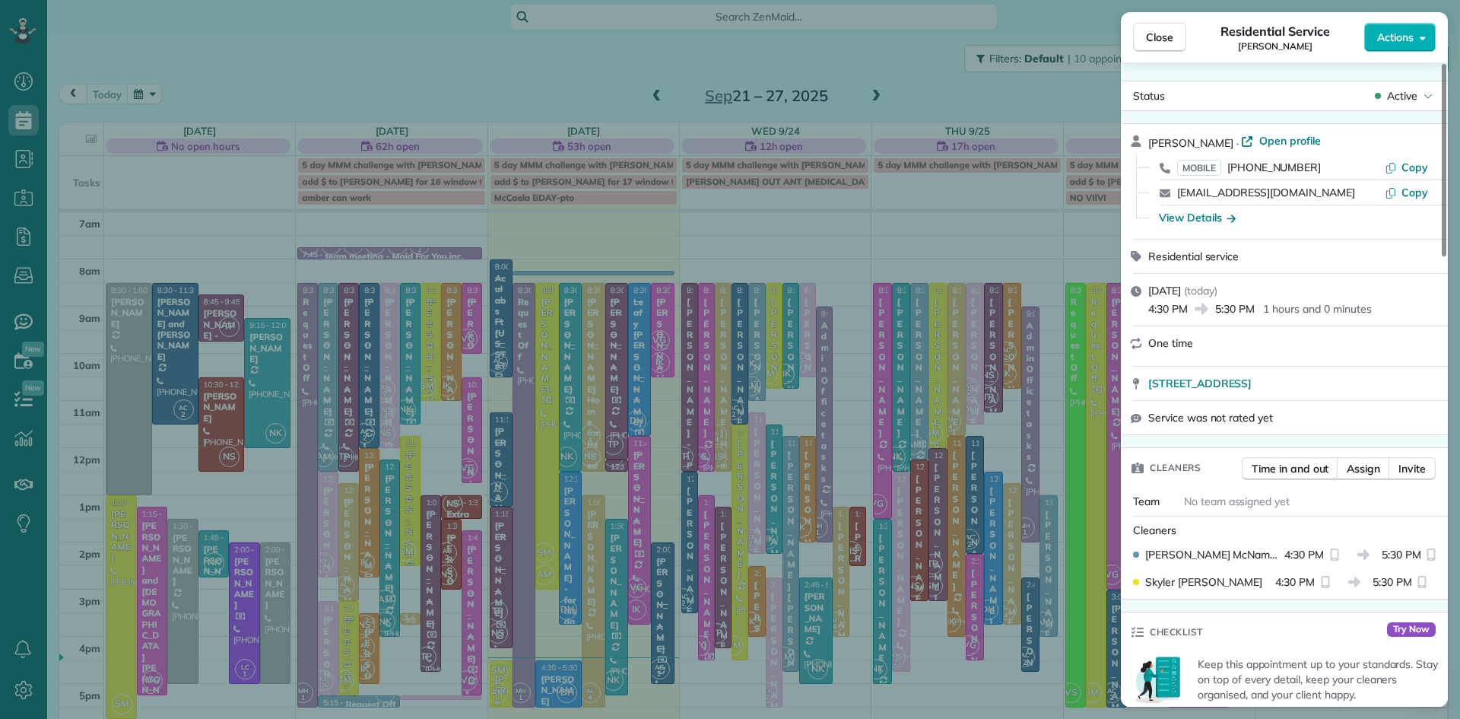
click at [542, 578] on div "Close Residential Service [PERSON_NAME] Actions Status Active [PERSON_NAME] · O…" at bounding box center [730, 359] width 1460 height 719
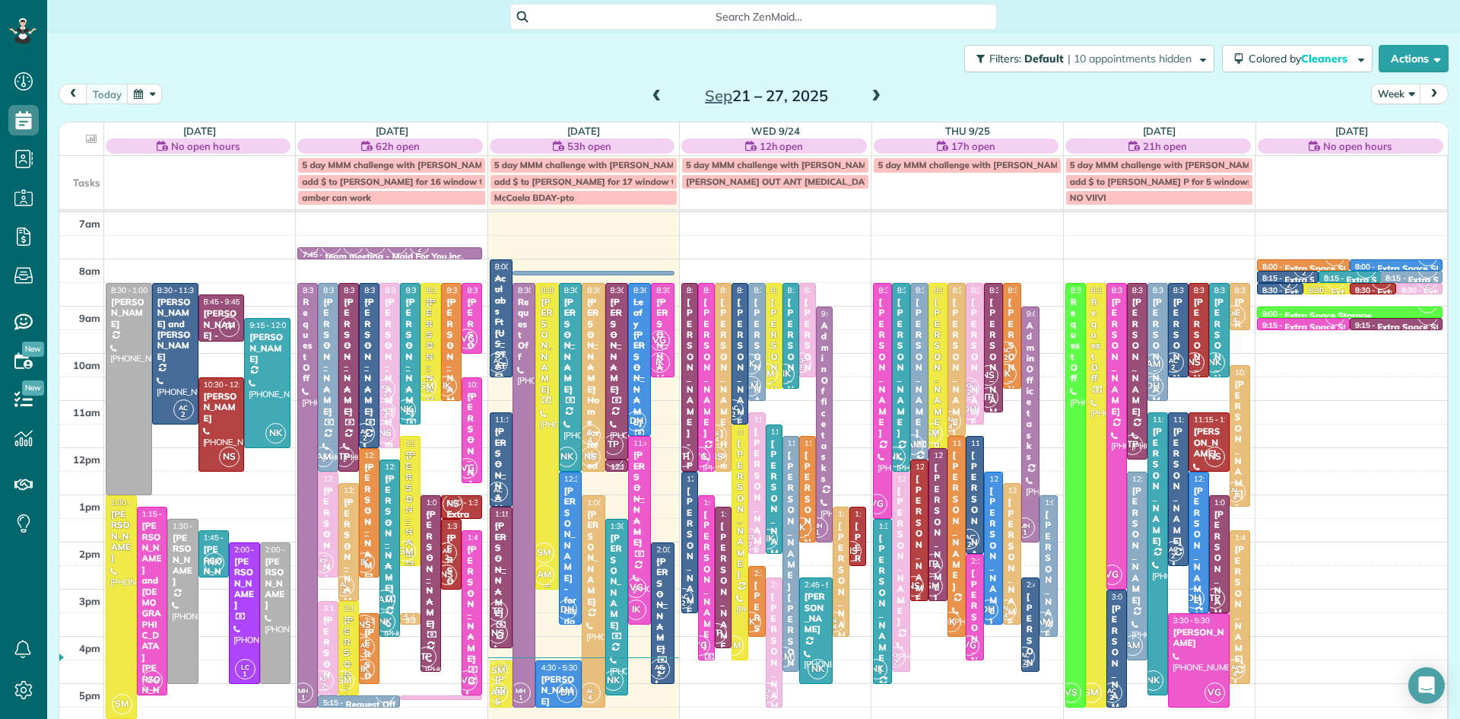
click at [548, 559] on span "SM" at bounding box center [544, 552] width 21 height 21
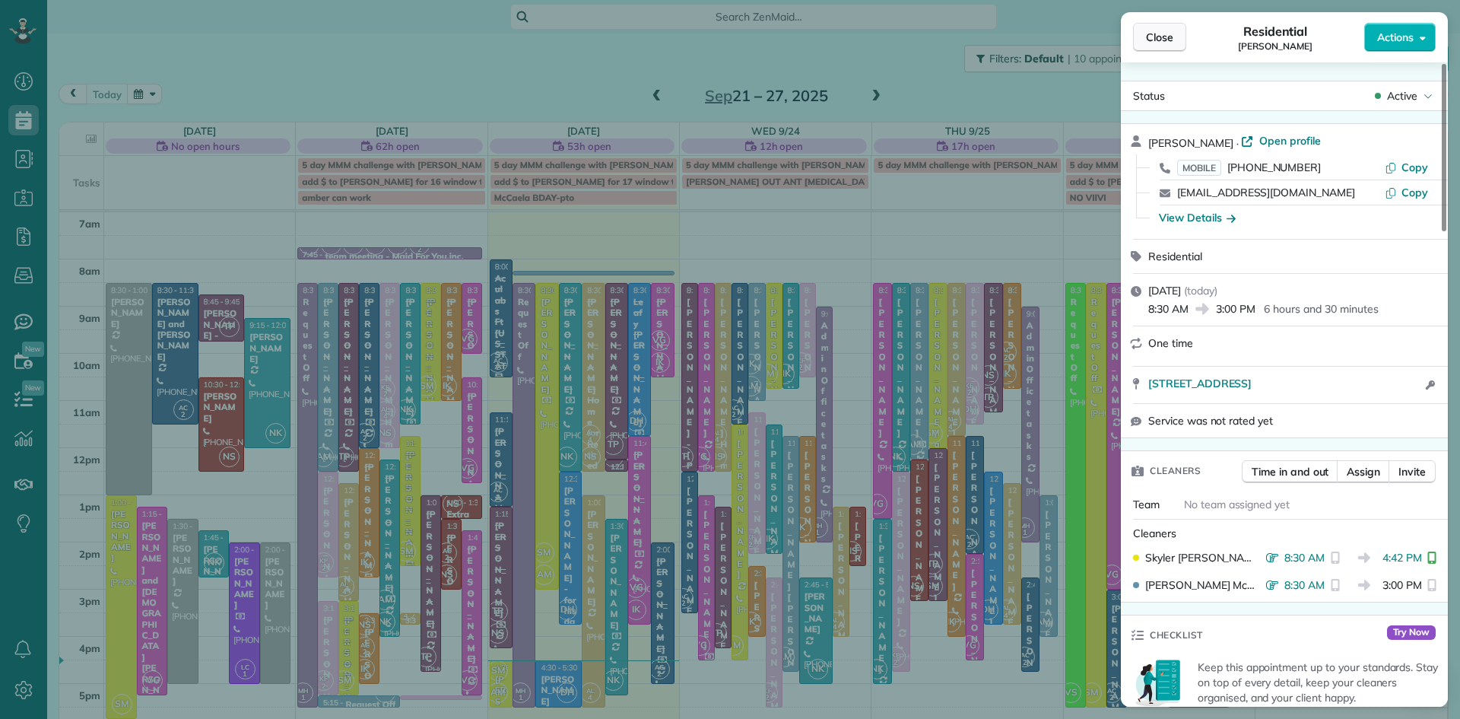
click at [1180, 41] on button "Close" at bounding box center [1159, 37] width 53 height 29
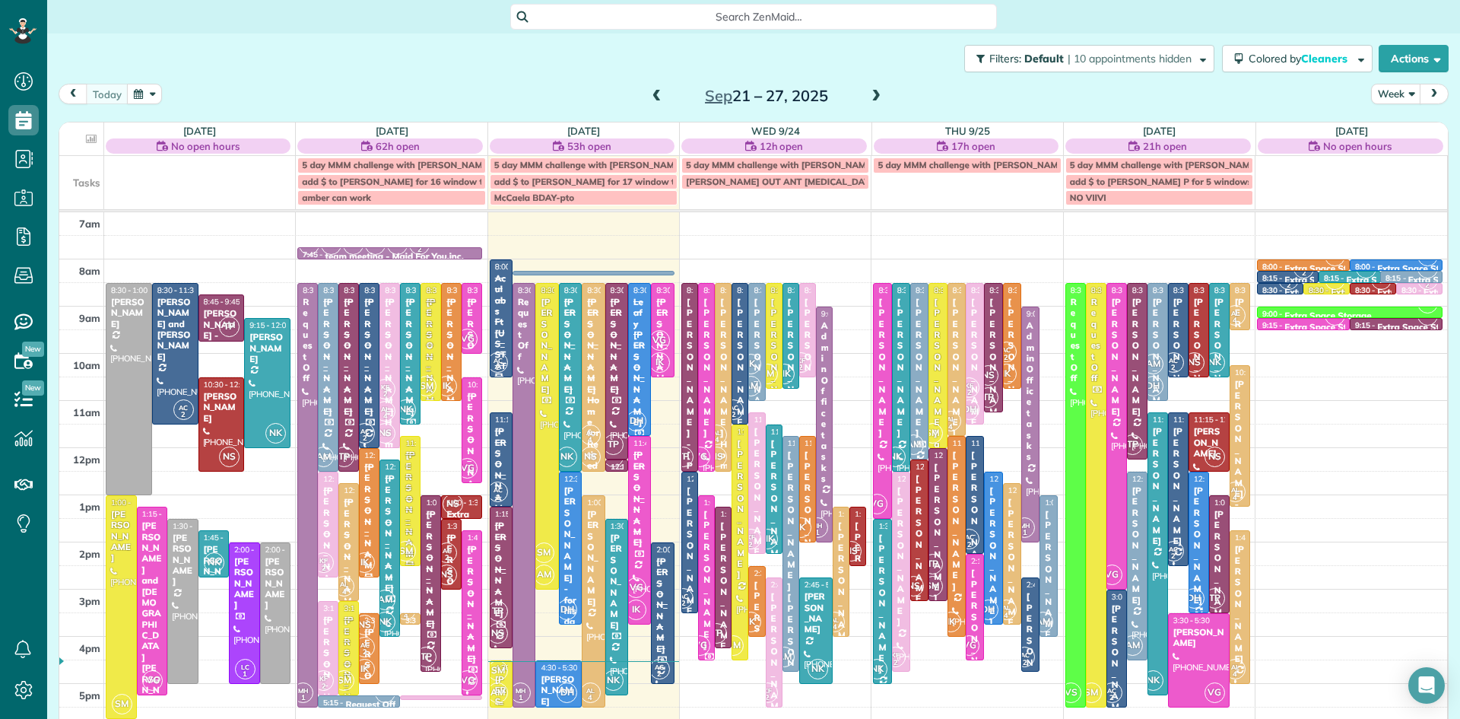
click at [500, 678] on span "SM" at bounding box center [498, 670] width 21 height 21
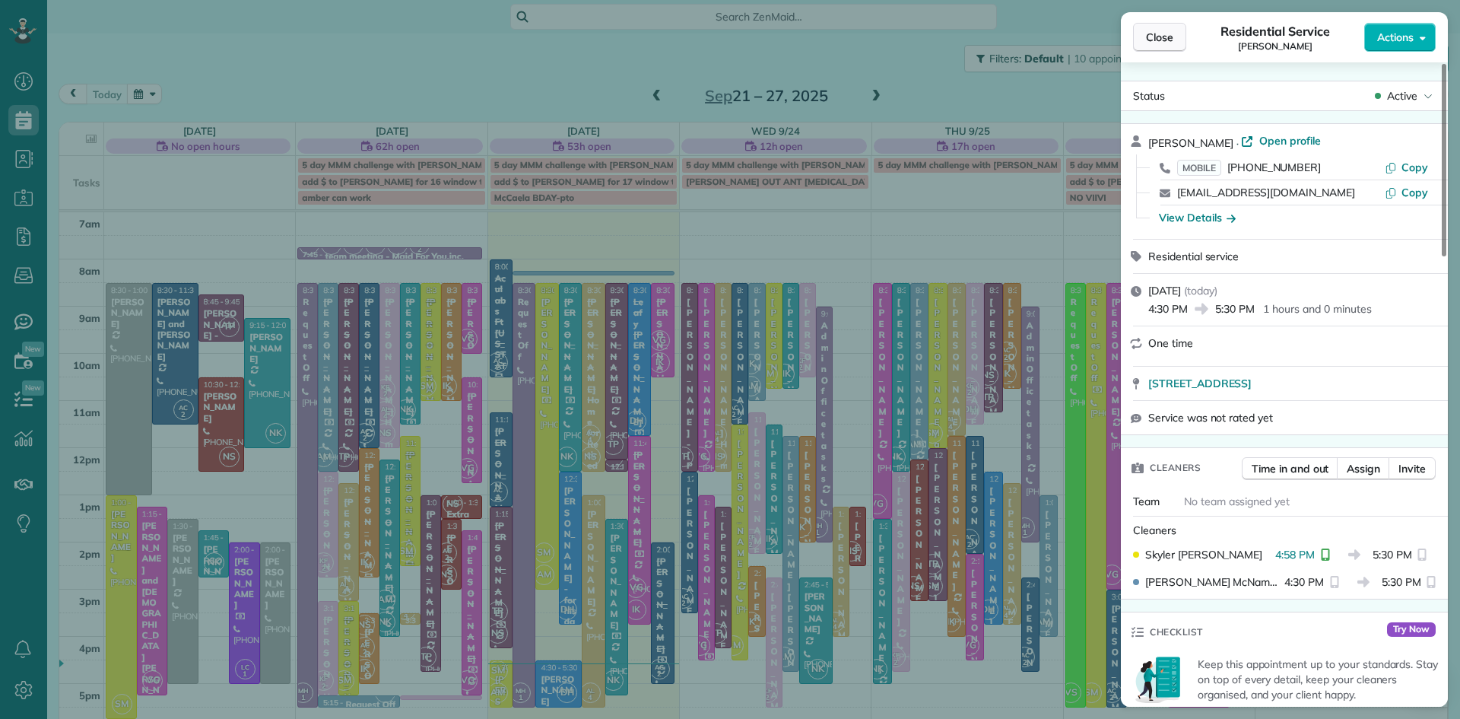
click at [1149, 40] on span "Close" at bounding box center [1159, 37] width 27 height 15
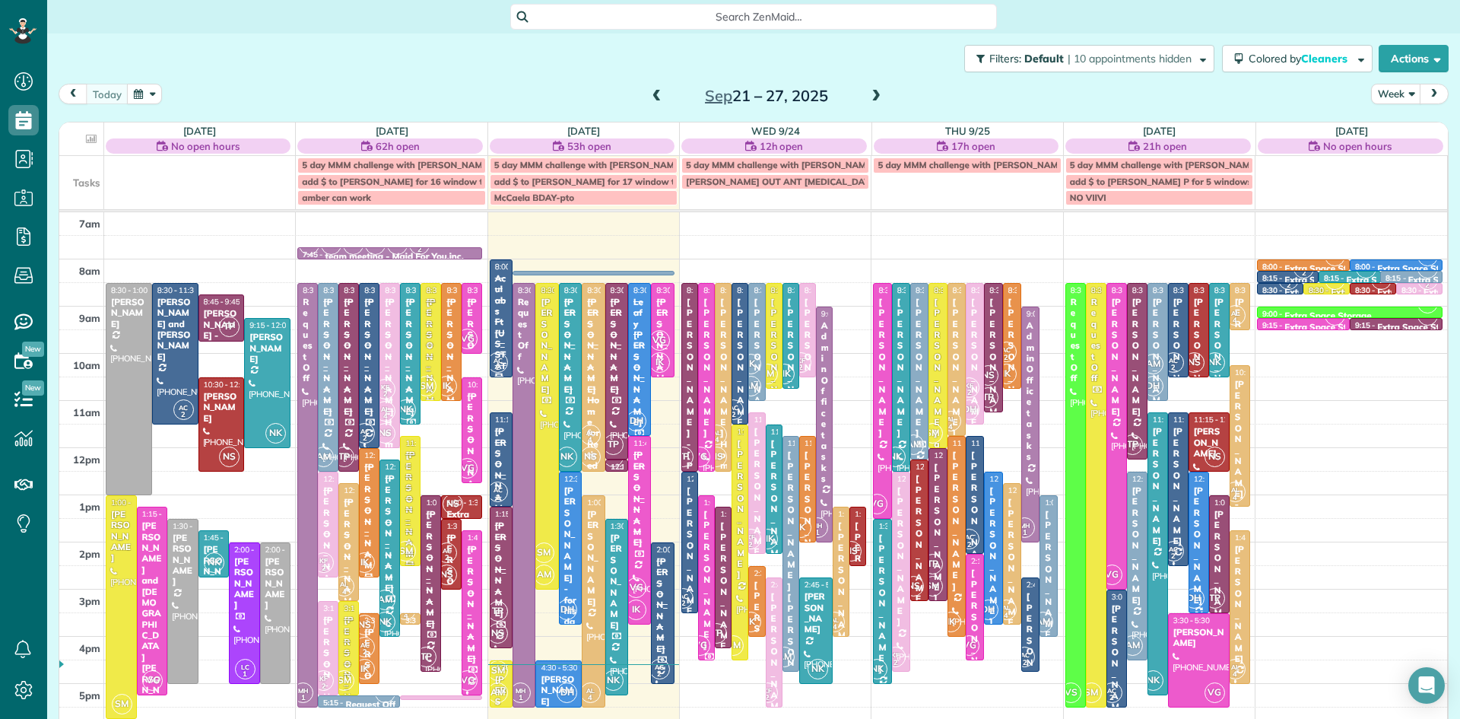
click at [877, 94] on span at bounding box center [876, 97] width 17 height 14
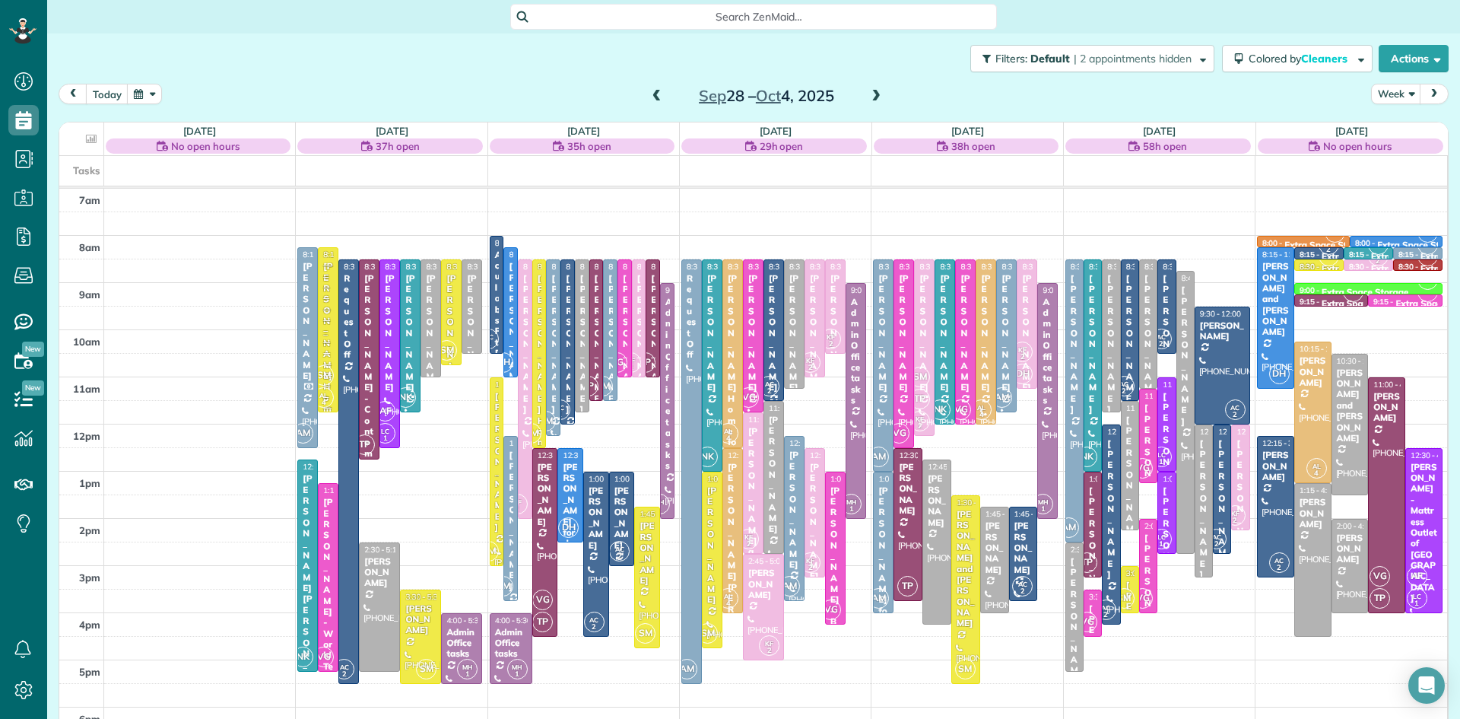
click at [869, 87] on span at bounding box center [876, 96] width 17 height 23
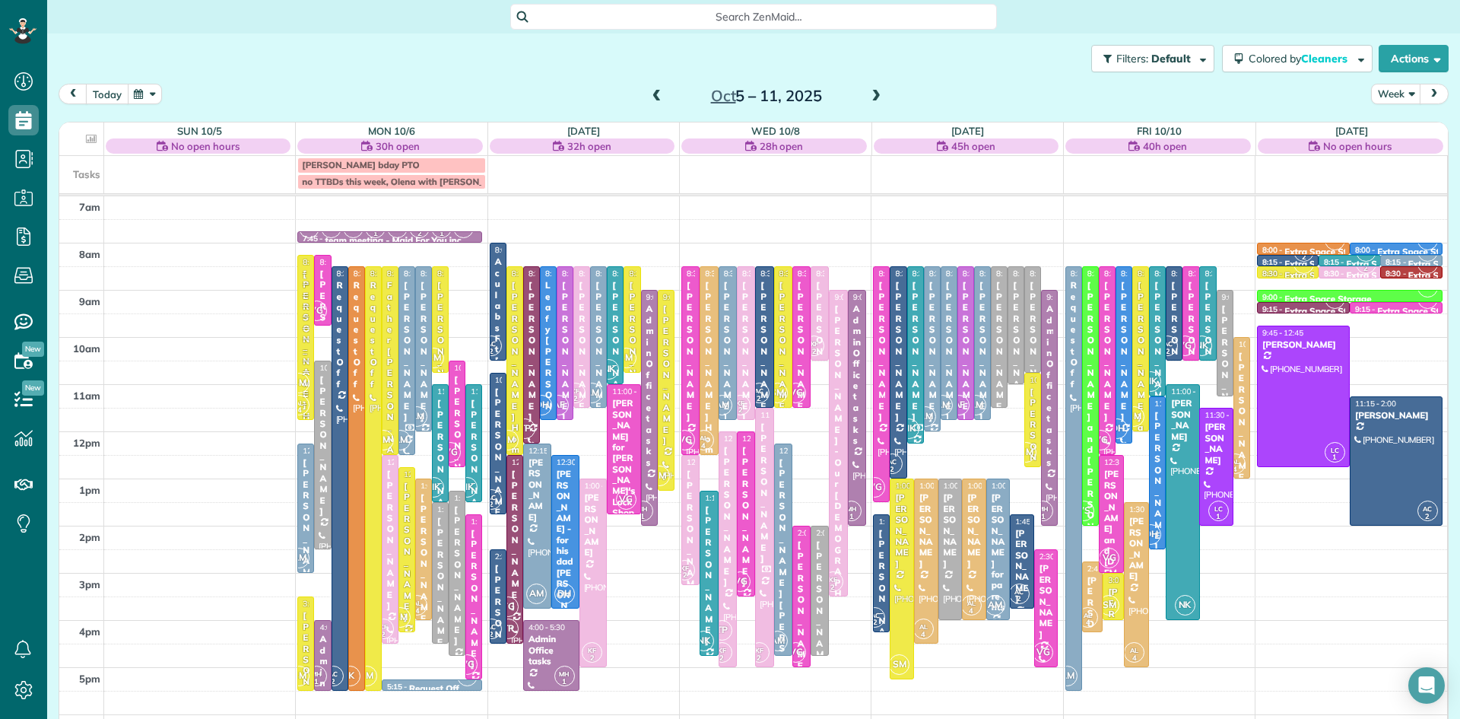
click at [106, 91] on button "today" at bounding box center [107, 94] width 43 height 21
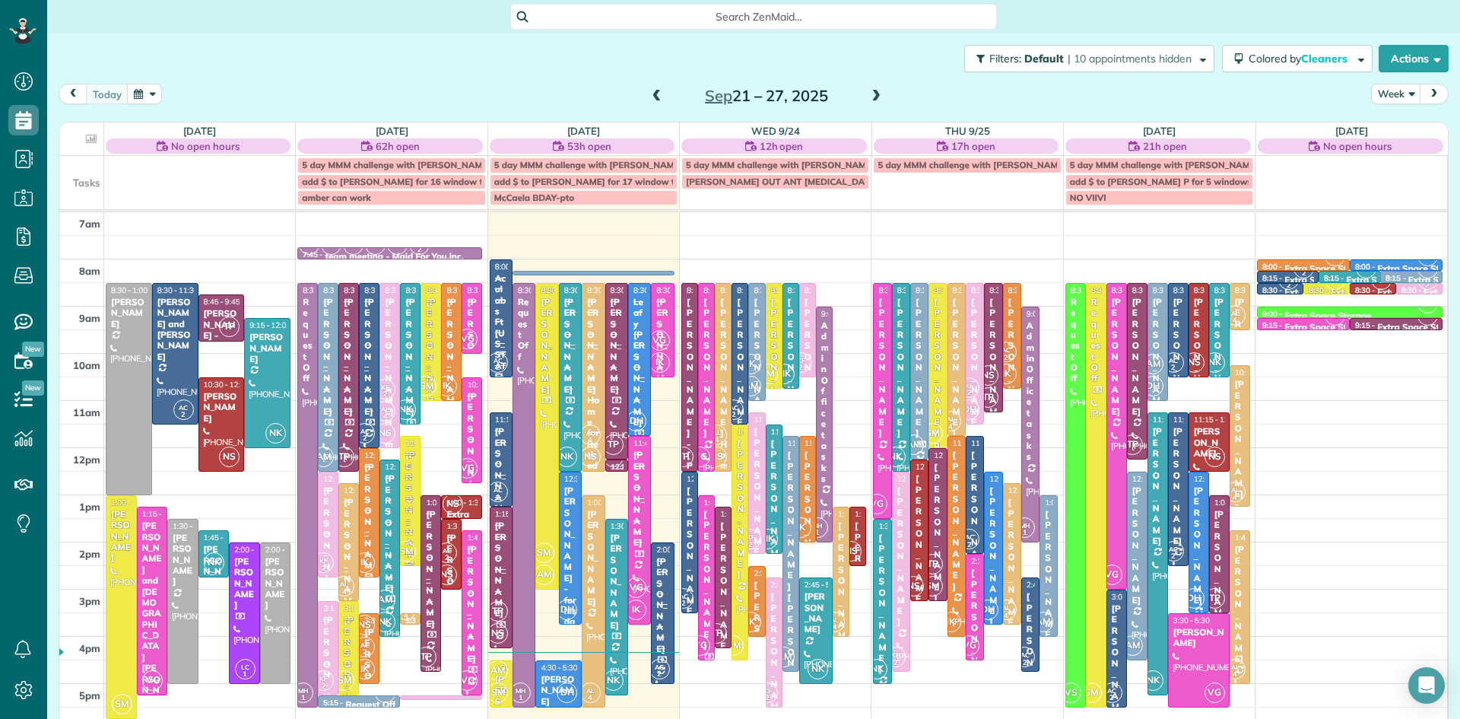
click at [875, 91] on span at bounding box center [876, 97] width 17 height 14
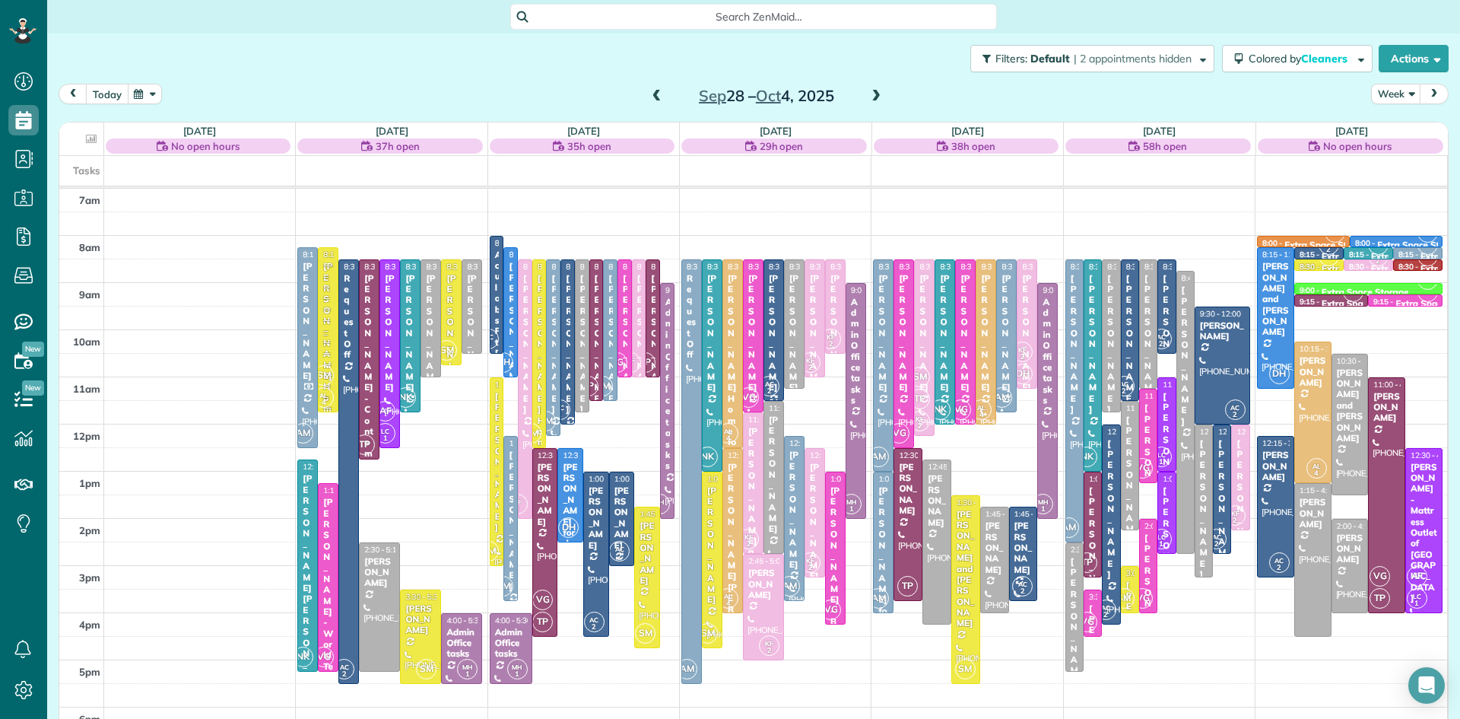
click at [103, 91] on button "today" at bounding box center [107, 94] width 43 height 21
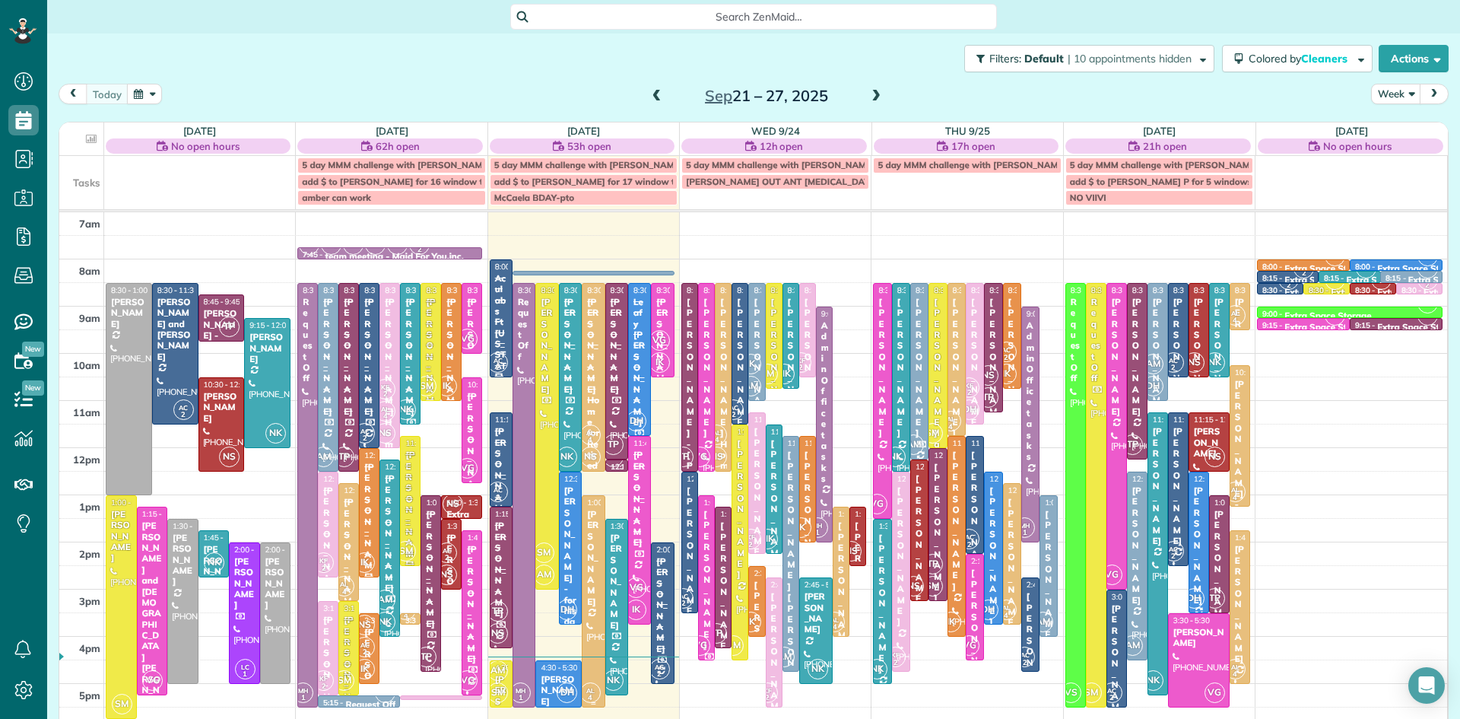
click at [596, 640] on div at bounding box center [593, 601] width 21 height 211
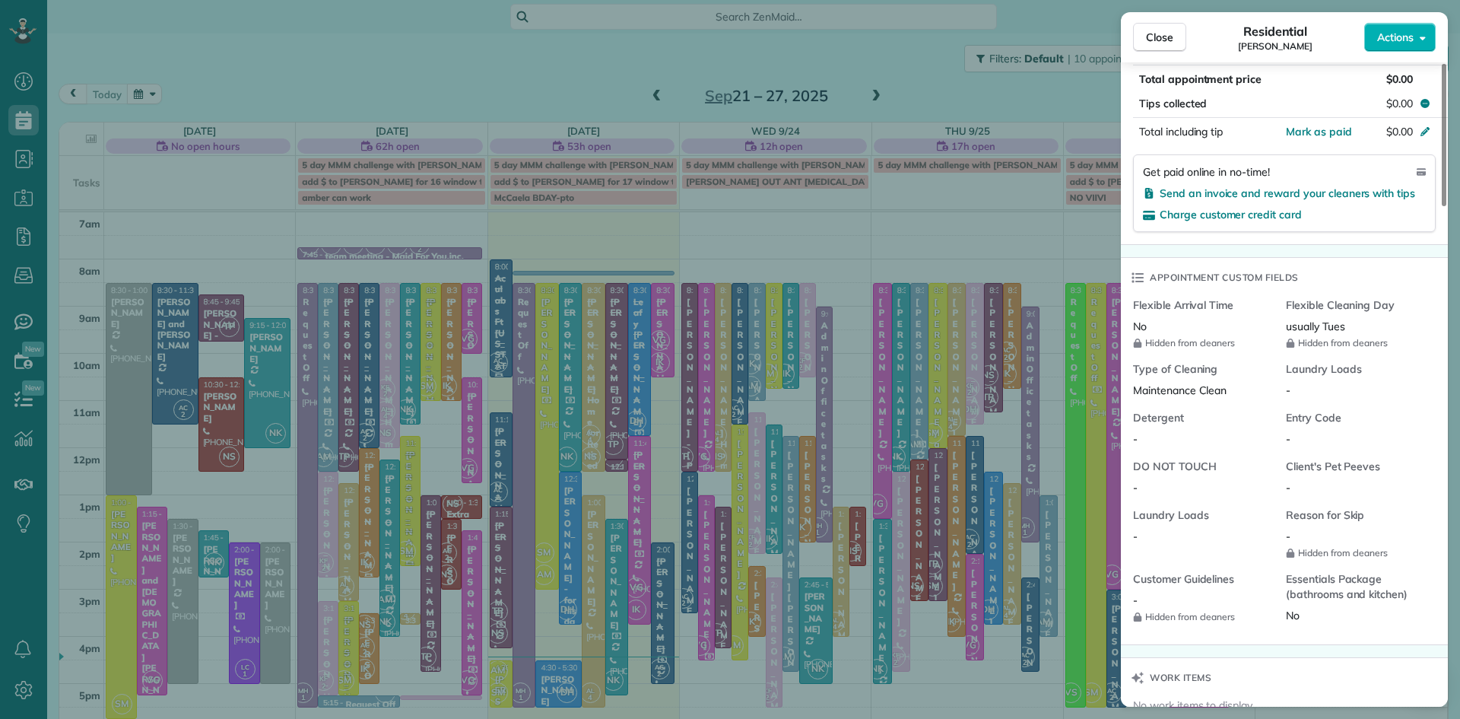
scroll to position [1511, 0]
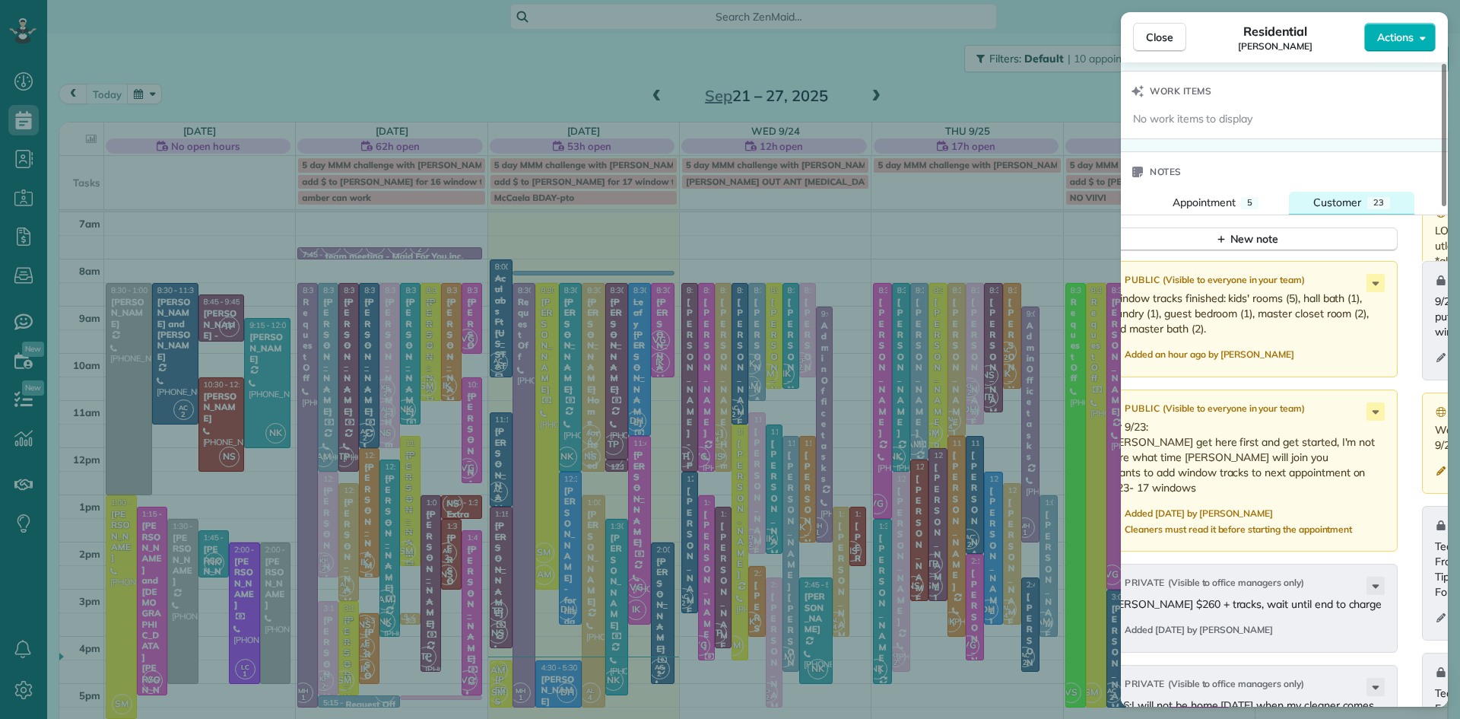
click at [1352, 209] on span "Customer" at bounding box center [1338, 202] width 48 height 14
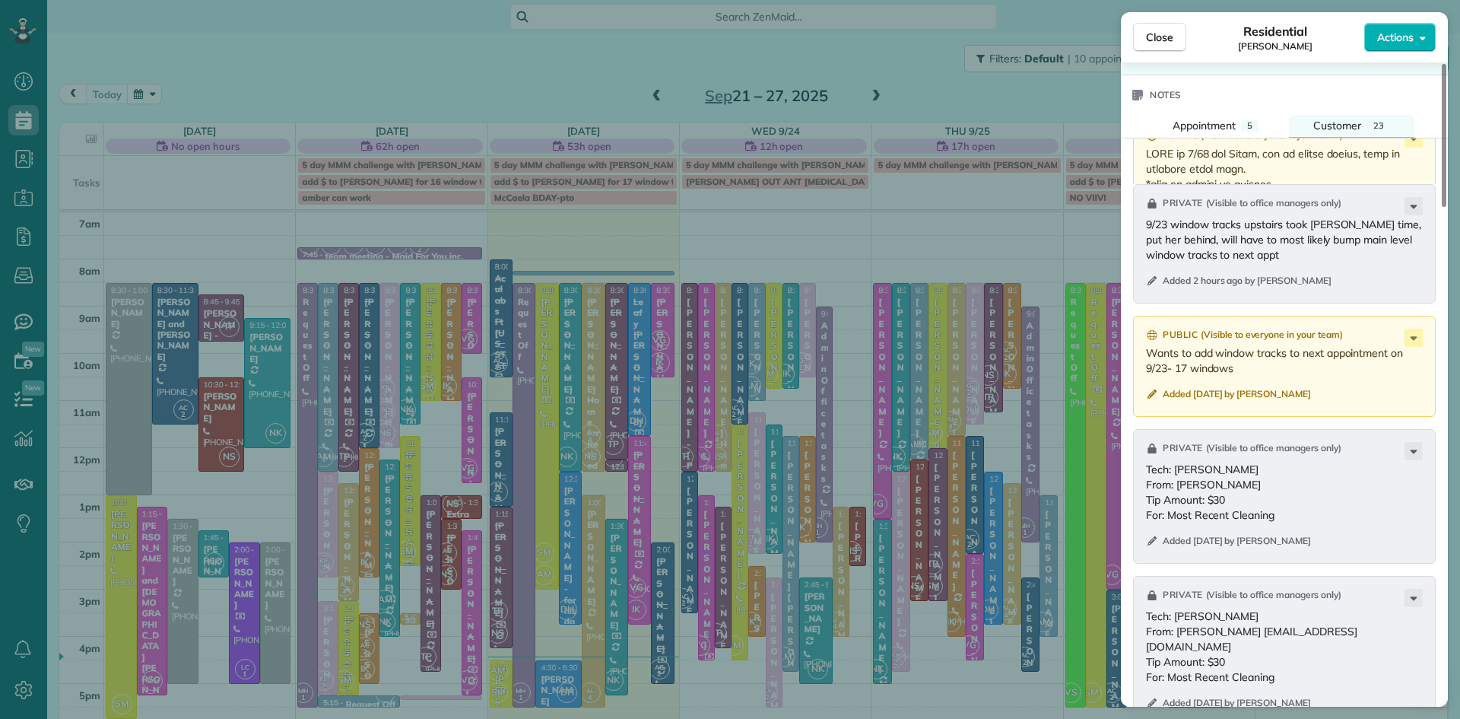
scroll to position [1752, 0]
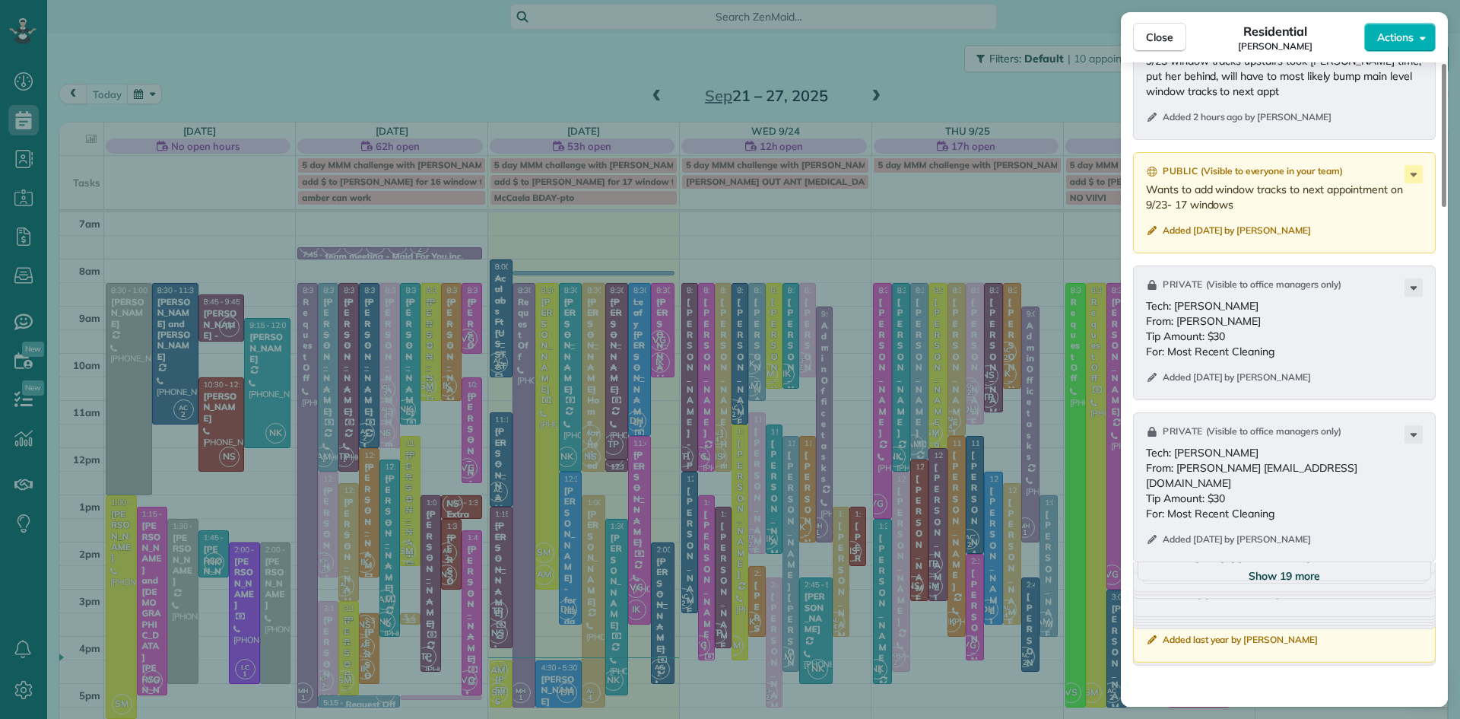
click at [1301, 583] on span "Show 19 more" at bounding box center [1284, 575] width 71 height 15
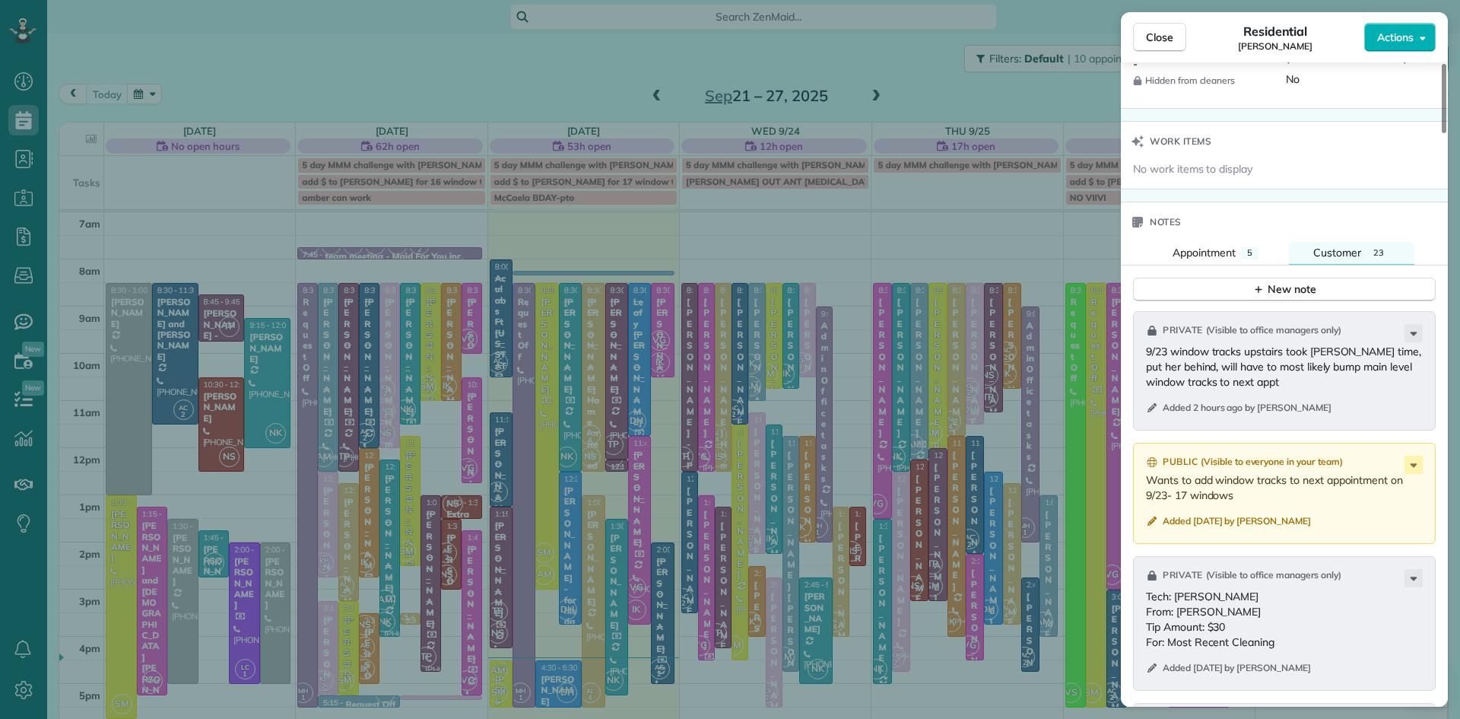
scroll to position [1460, 0]
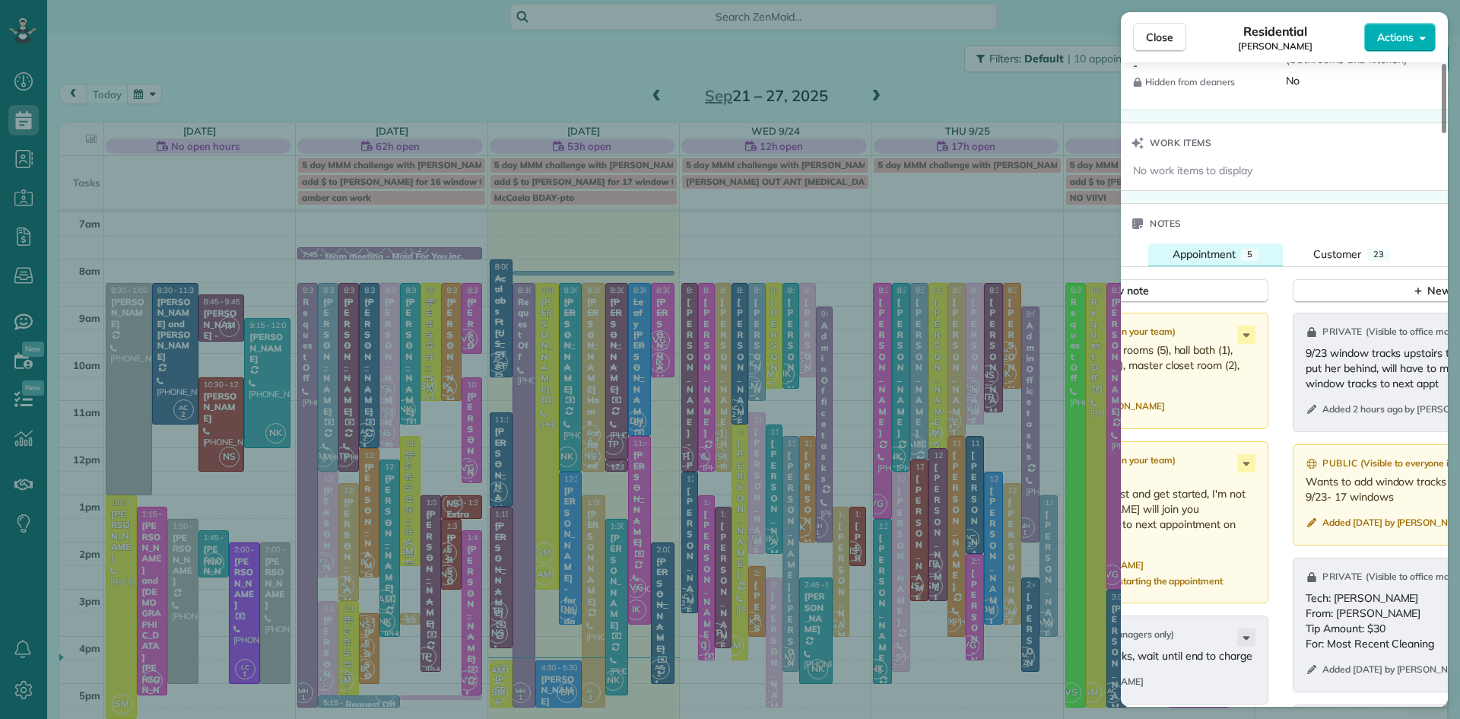
click at [1216, 261] on span "Appointment" at bounding box center [1204, 254] width 63 height 14
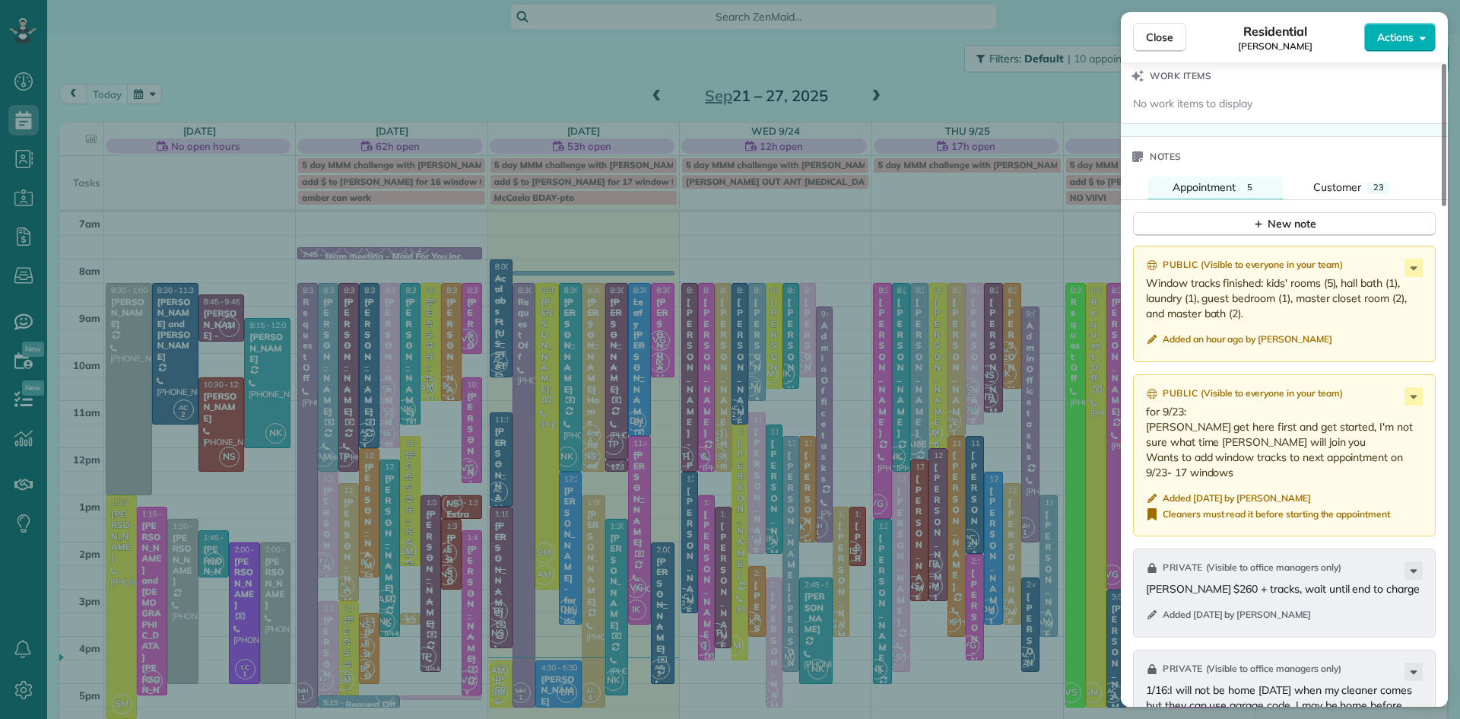
scroll to position [1540, 0]
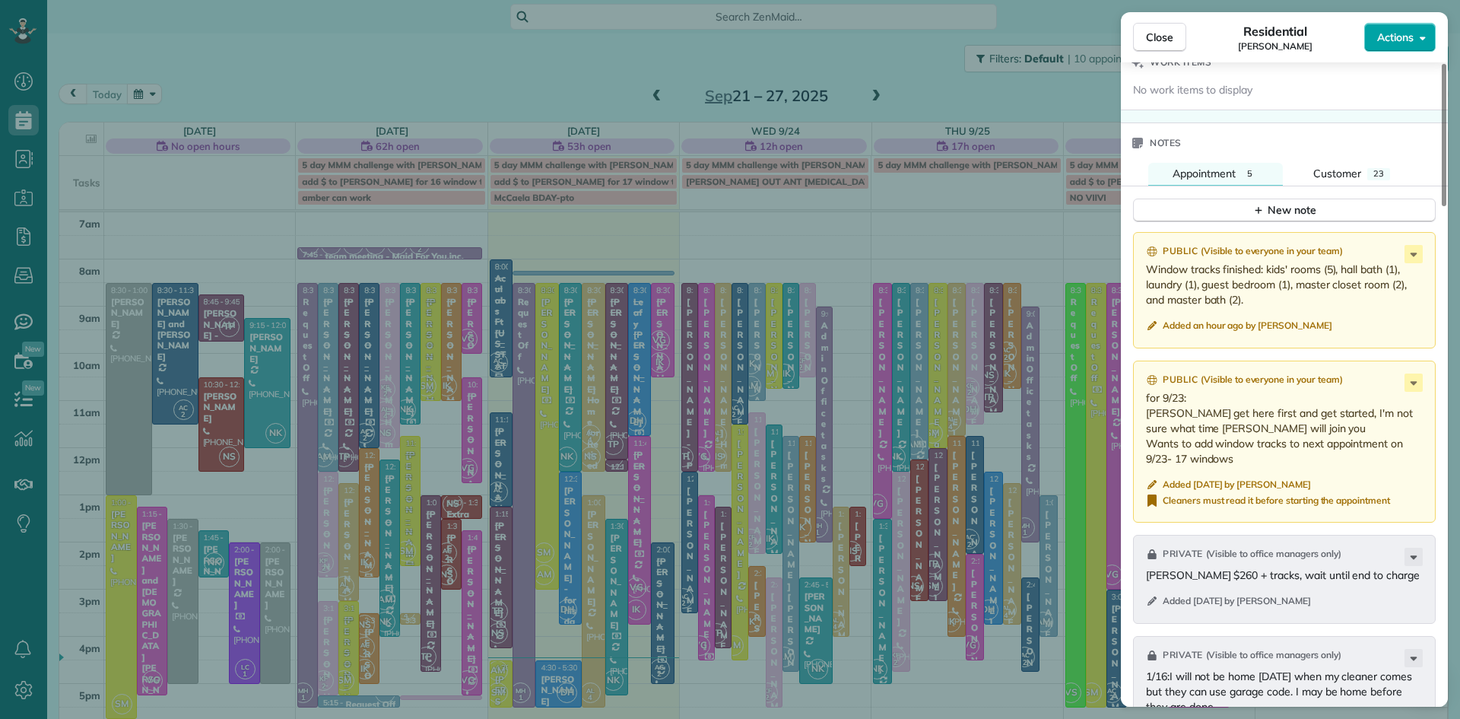
click at [1400, 38] on span "Actions" at bounding box center [1395, 37] width 37 height 15
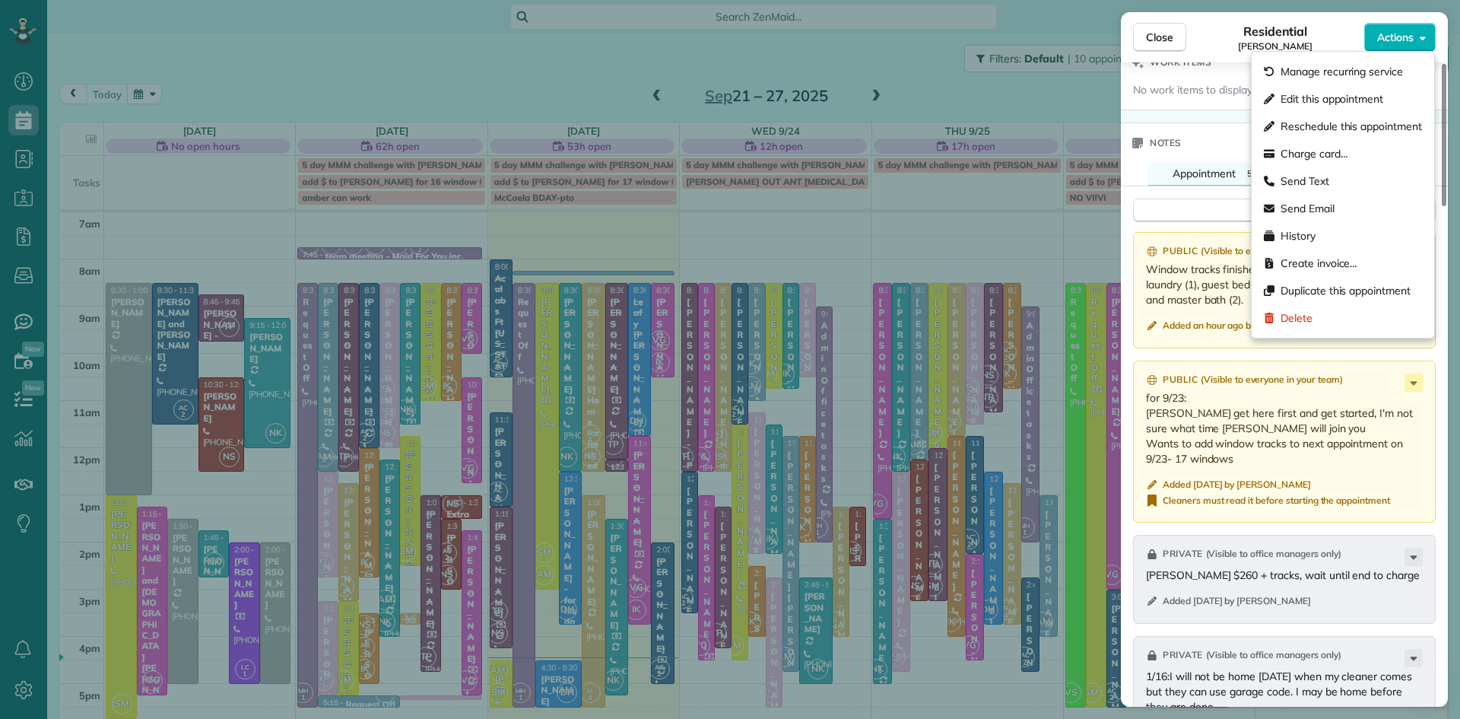
drag, startPoint x: 1163, startPoint y: 34, endPoint x: 1231, endPoint y: 320, distance: 293.9
click at [1163, 33] on span "Close" at bounding box center [1159, 37] width 27 height 15
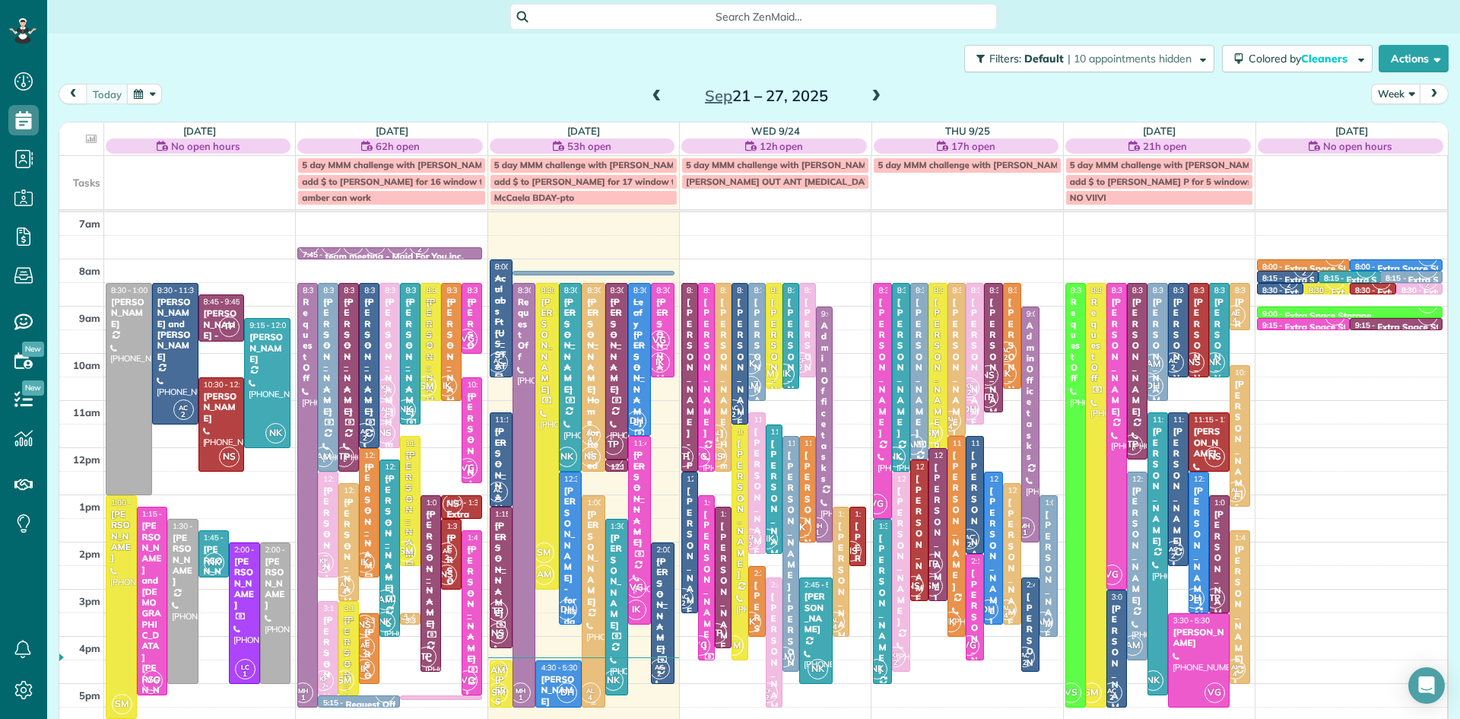
click at [592, 635] on div at bounding box center [593, 601] width 21 height 211
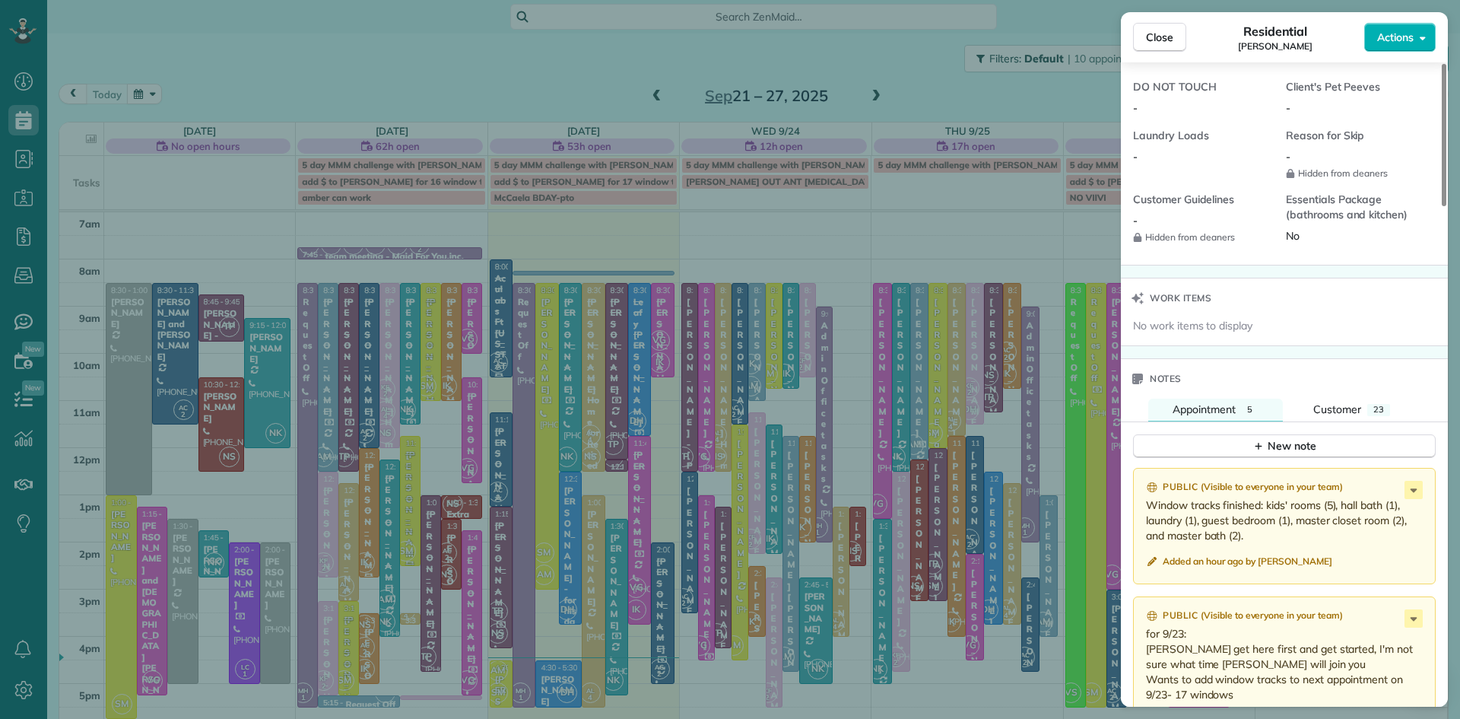
scroll to position [410, 0]
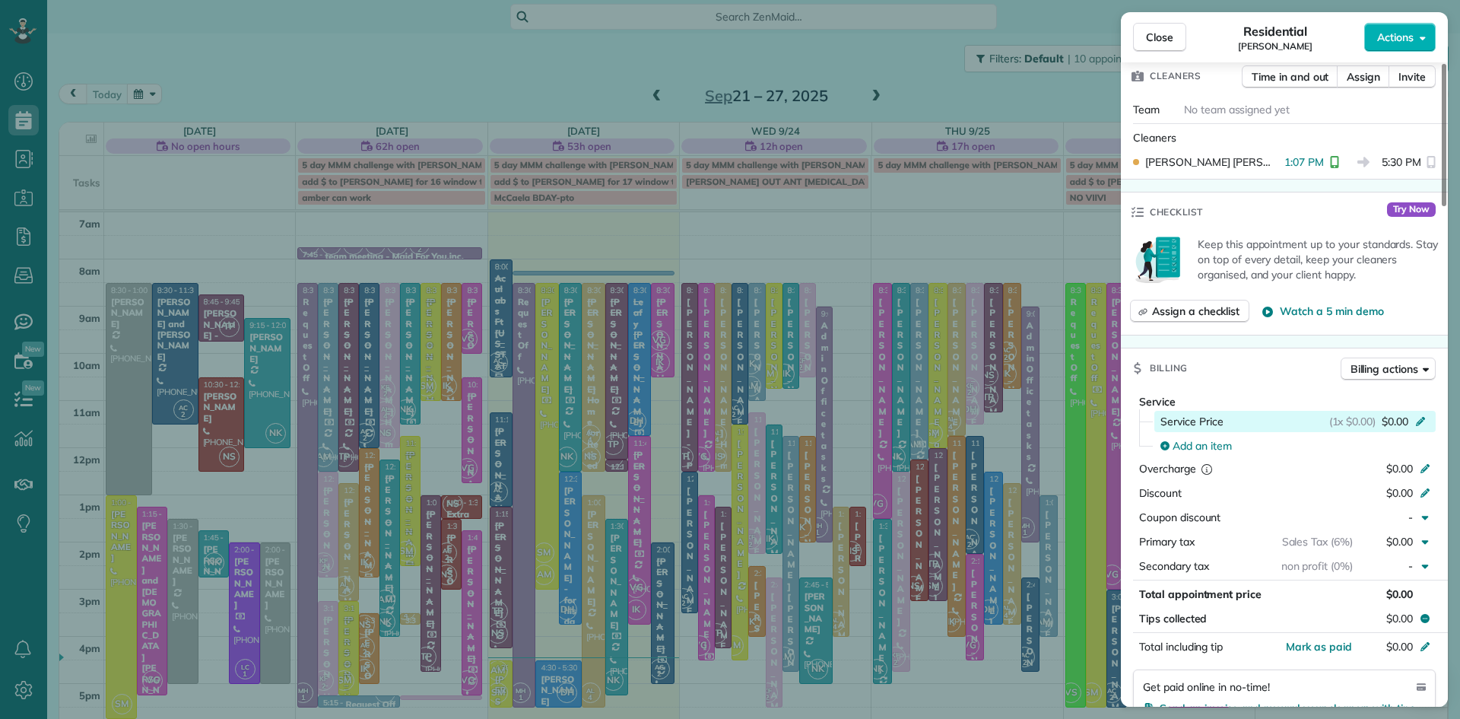
click at [1387, 427] on span "$0.00" at bounding box center [1395, 421] width 27 height 15
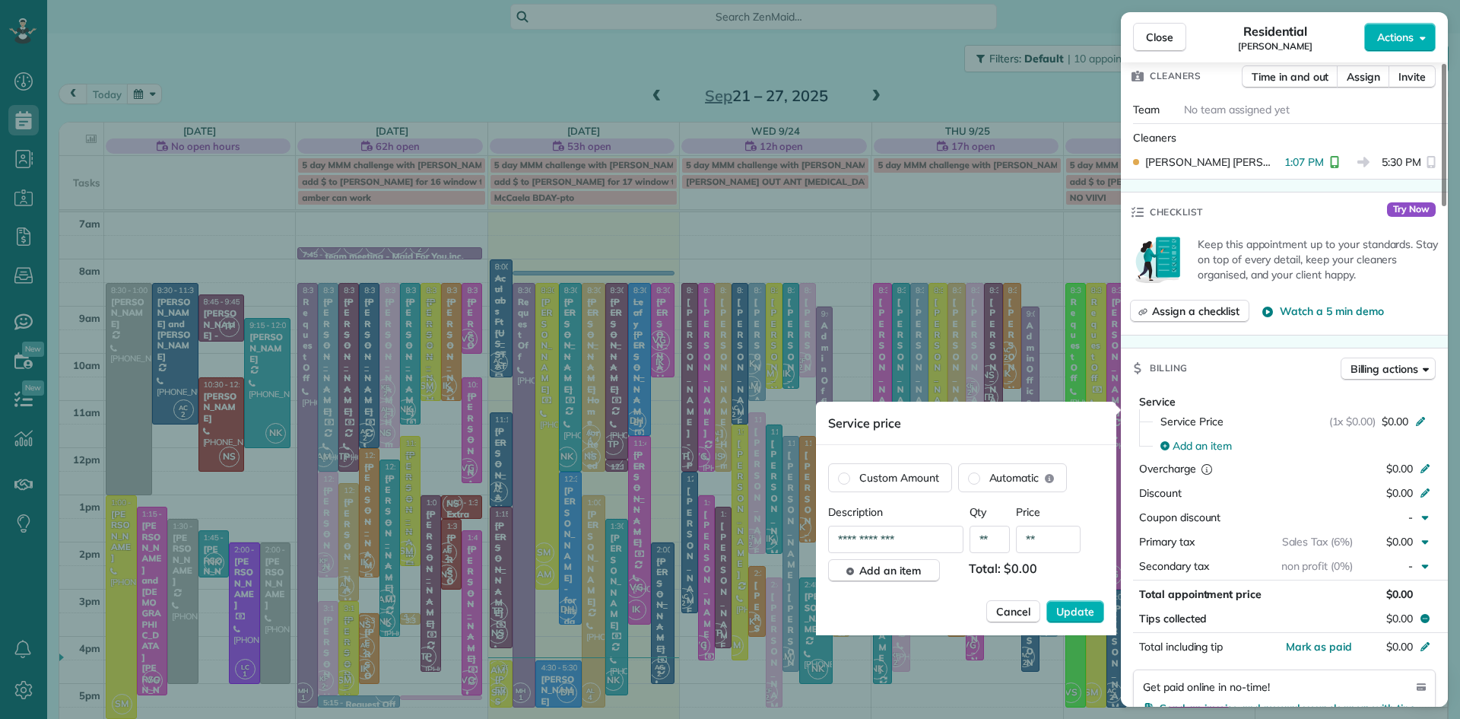
click at [1047, 535] on input "**" at bounding box center [1048, 539] width 65 height 27
type input "****"
click at [1090, 609] on span "Update" at bounding box center [1075, 611] width 38 height 15
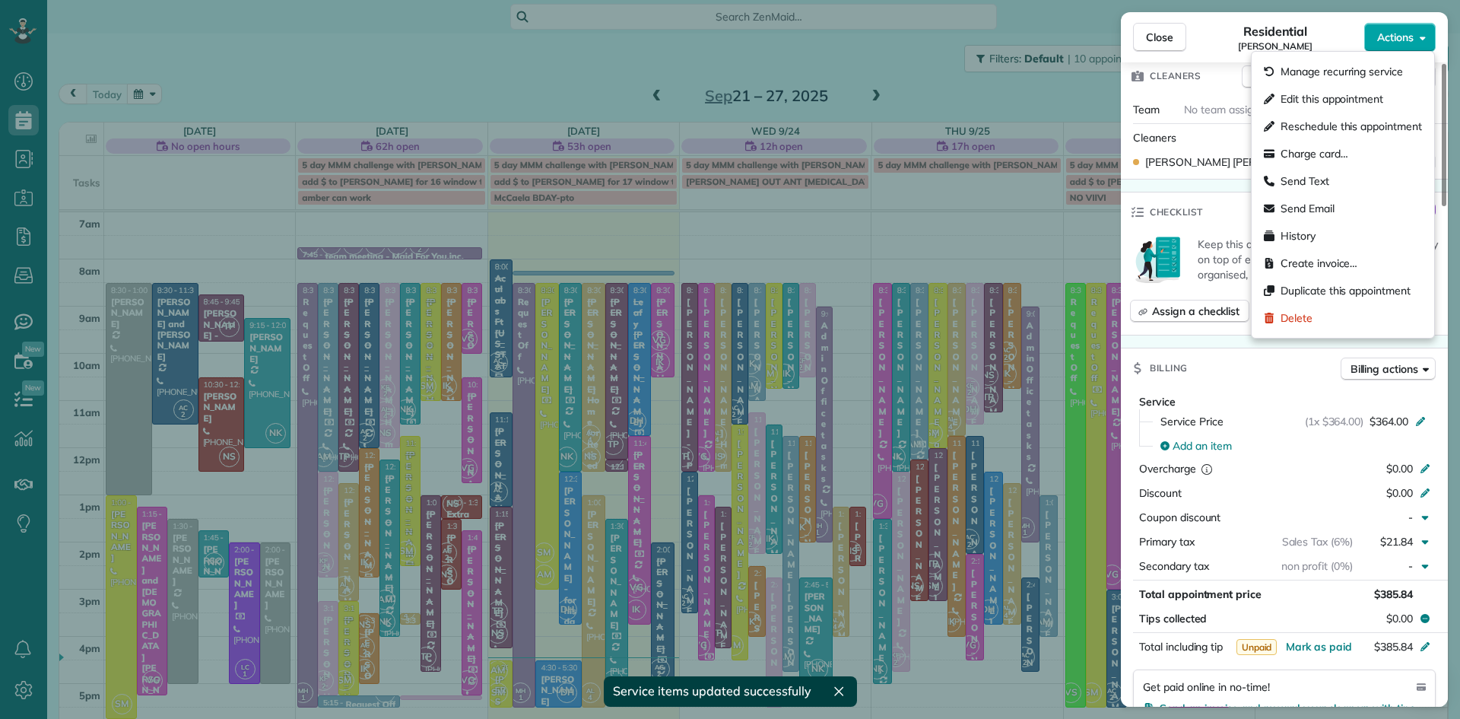
click at [1408, 33] on span "Actions" at bounding box center [1395, 37] width 37 height 15
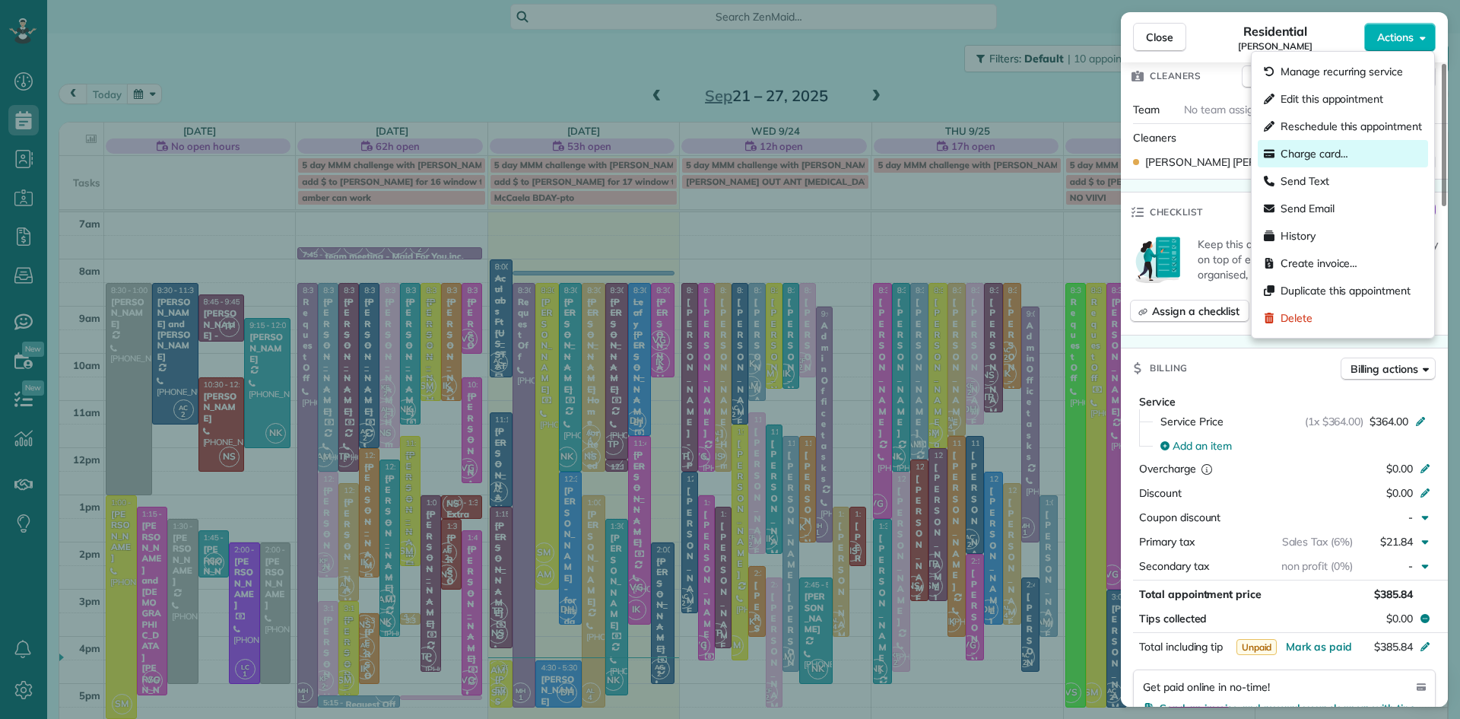
click at [1313, 149] on span "Charge card…" at bounding box center [1315, 153] width 68 height 15
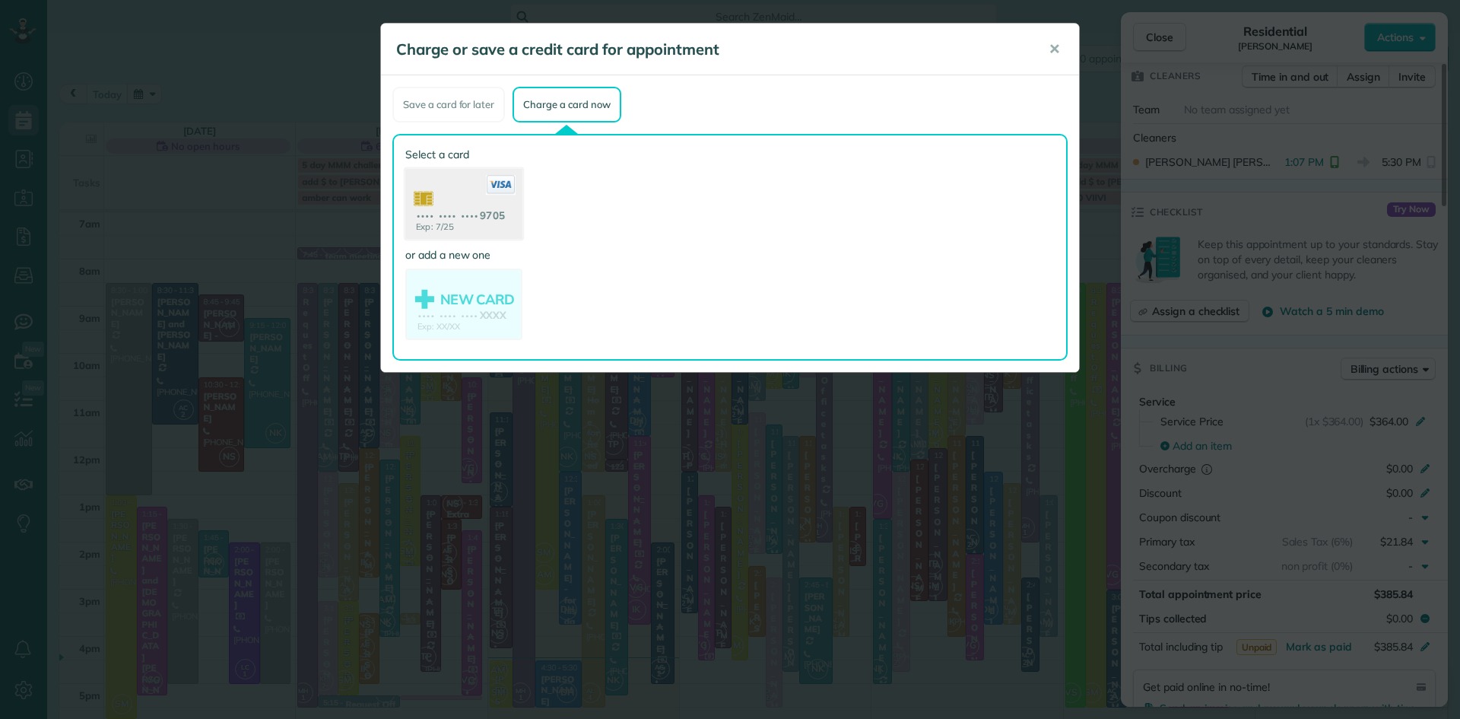
click at [456, 211] on use at bounding box center [463, 206] width 117 height 74
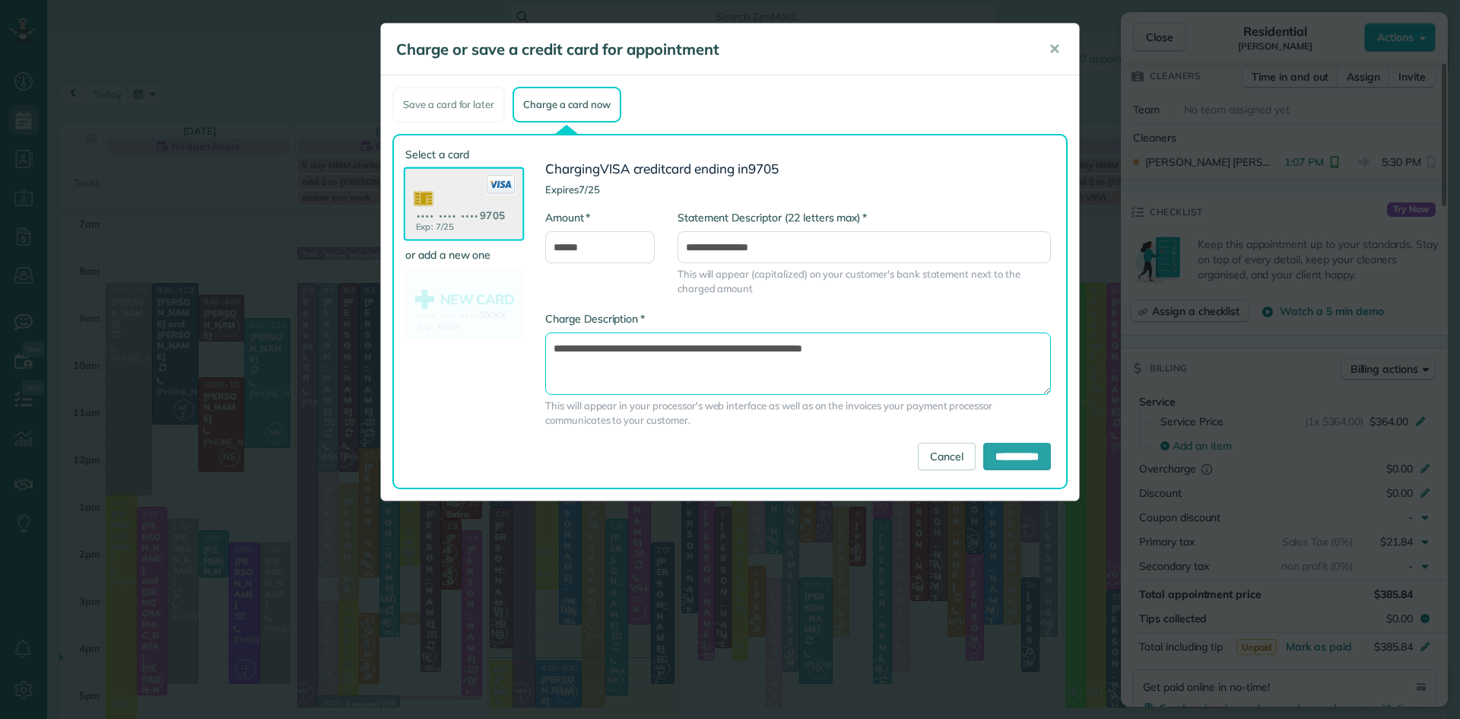
click at [932, 357] on textarea "**********" at bounding box center [798, 363] width 506 height 62
type textarea "**********"
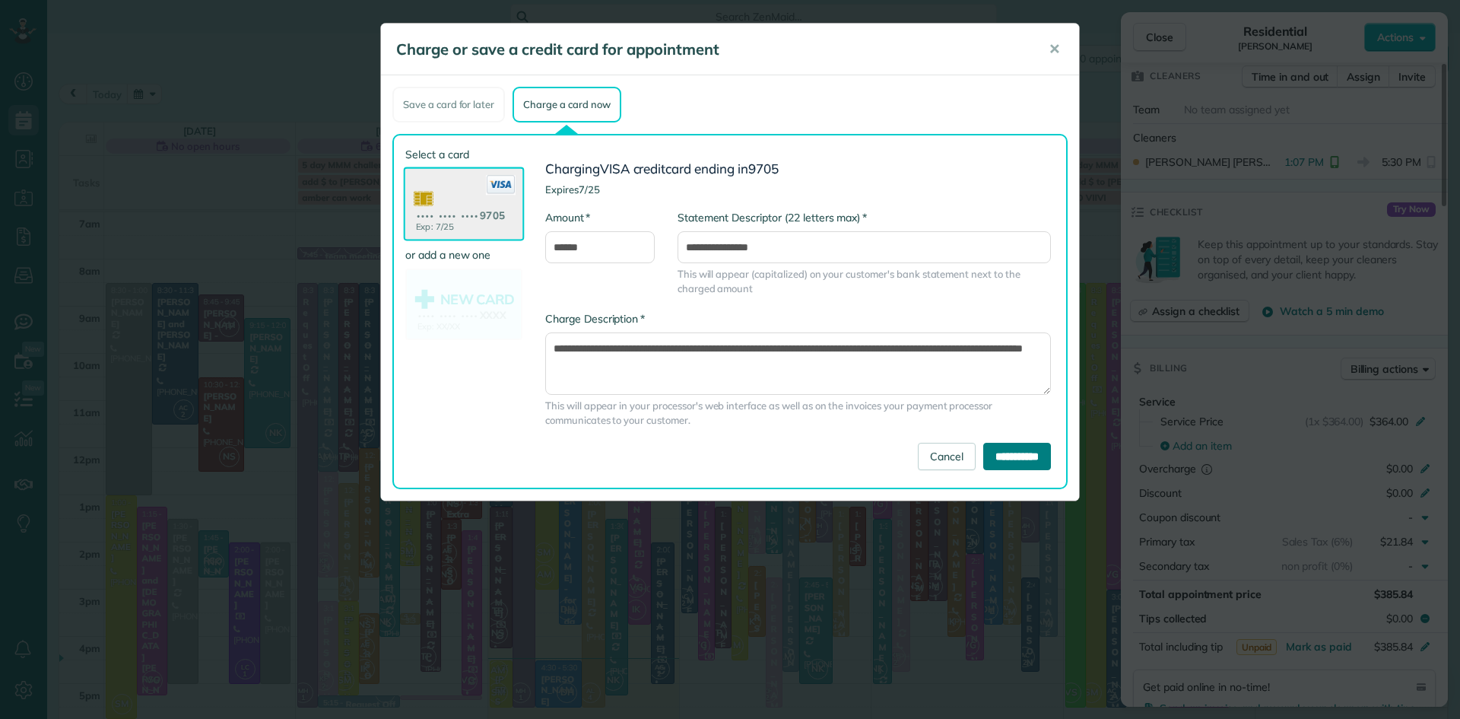
click at [1020, 462] on input "**********" at bounding box center [1017, 456] width 68 height 27
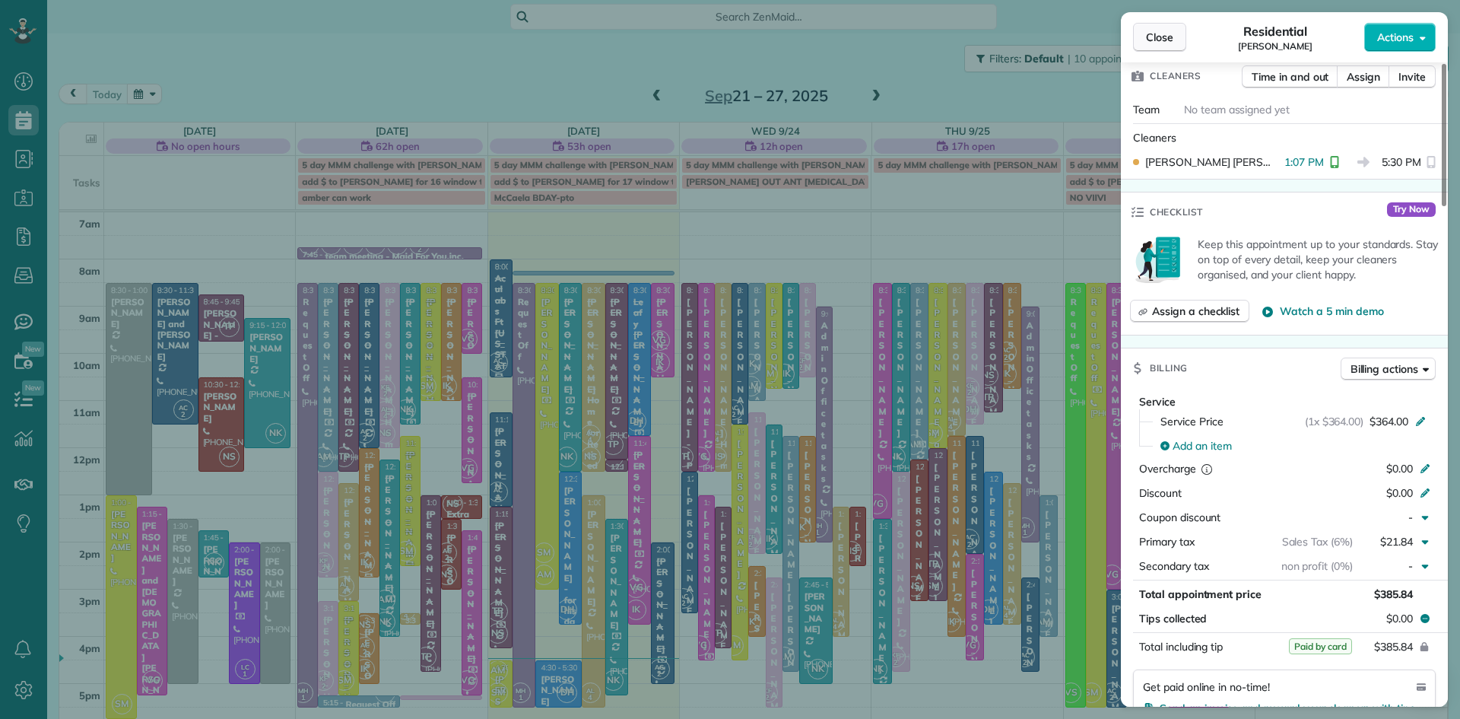
click at [1153, 46] on button "Close" at bounding box center [1159, 37] width 53 height 29
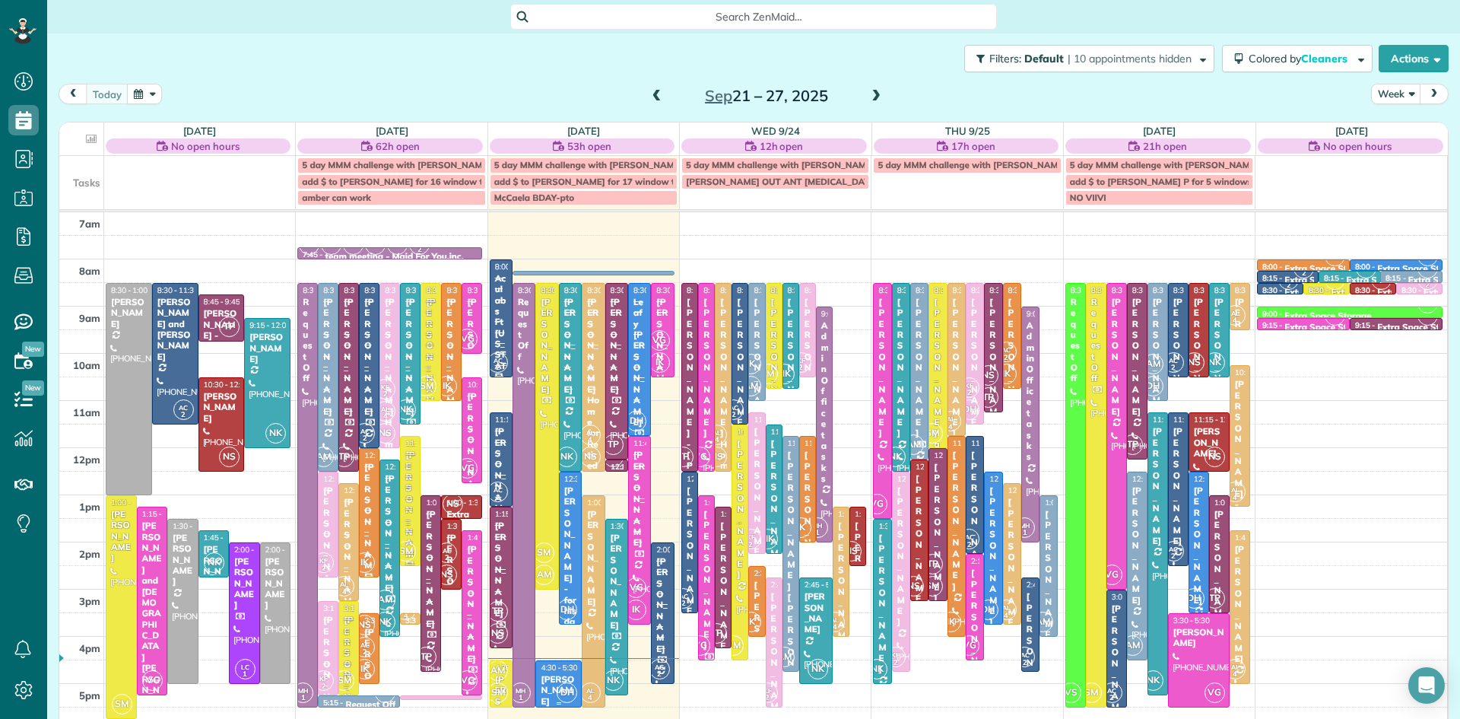
click at [549, 672] on span "4:30 - 5:30" at bounding box center [559, 667] width 37 height 10
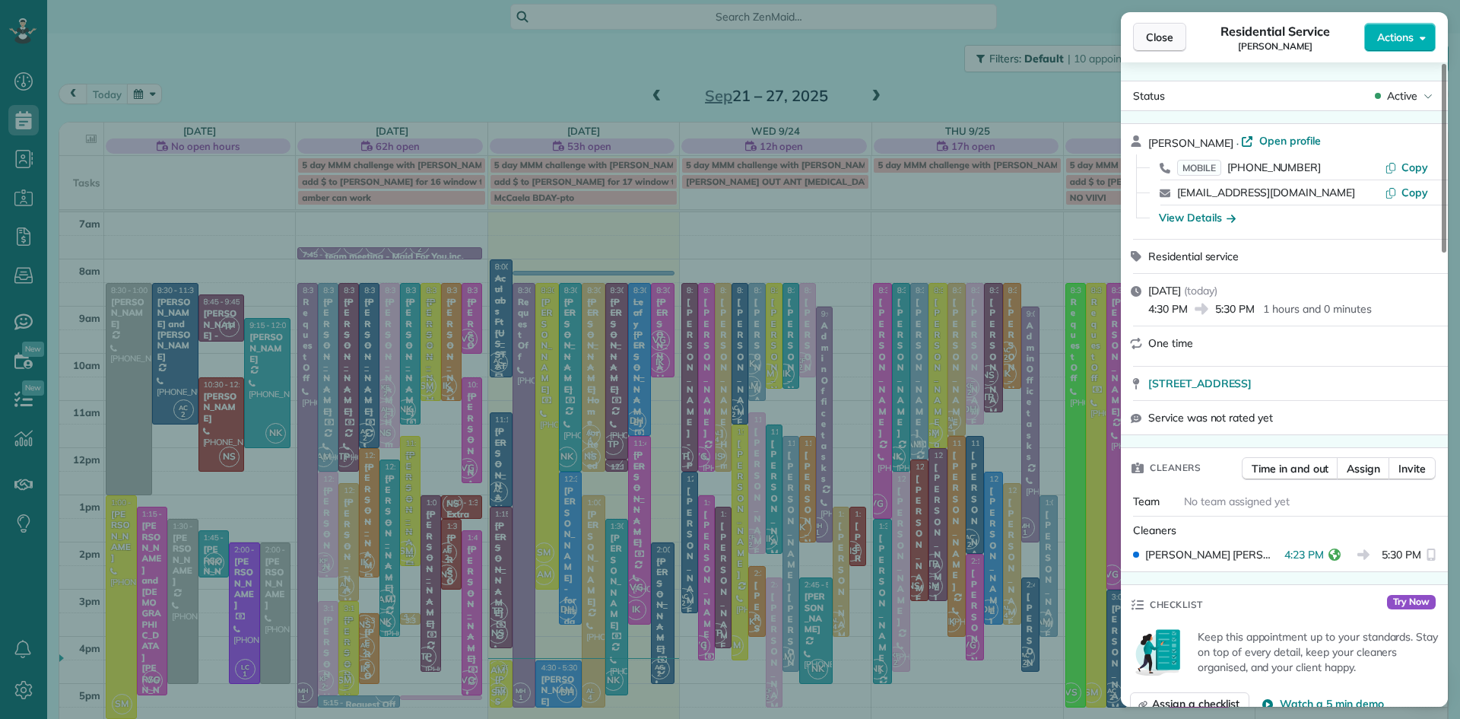
click at [1153, 37] on span "Close" at bounding box center [1159, 37] width 27 height 15
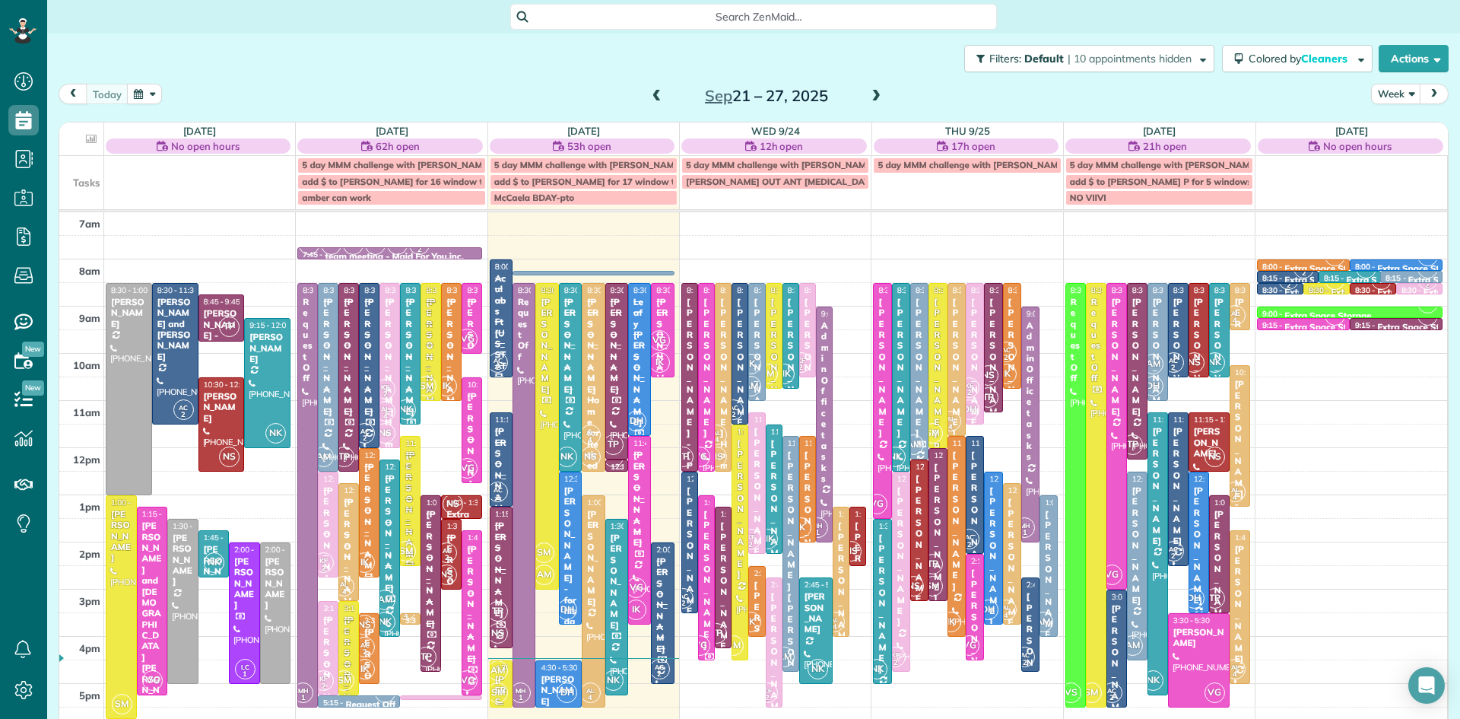
click at [501, 683] on span "SM" at bounding box center [498, 692] width 21 height 21
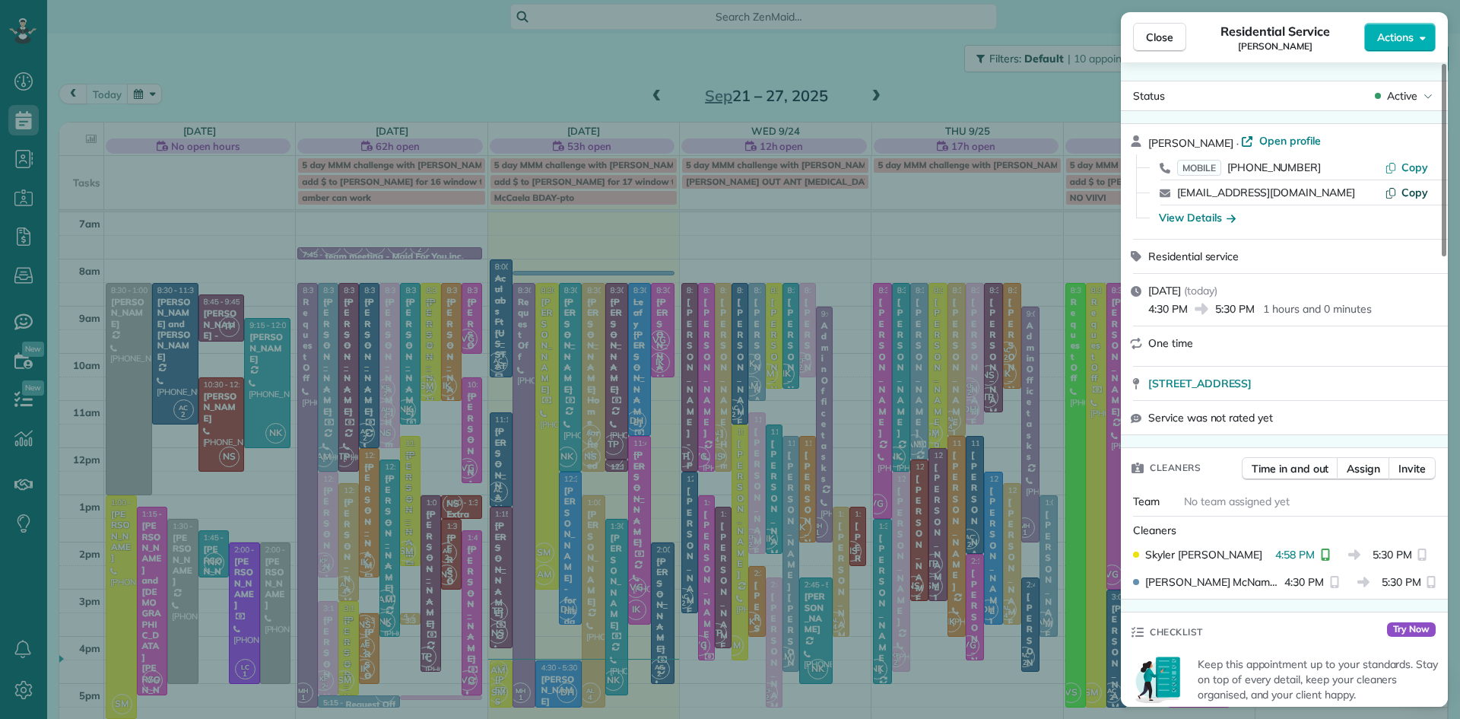
click at [1418, 194] on span "Copy" at bounding box center [1415, 193] width 27 height 14
click at [1139, 26] on button "Close" at bounding box center [1159, 37] width 53 height 29
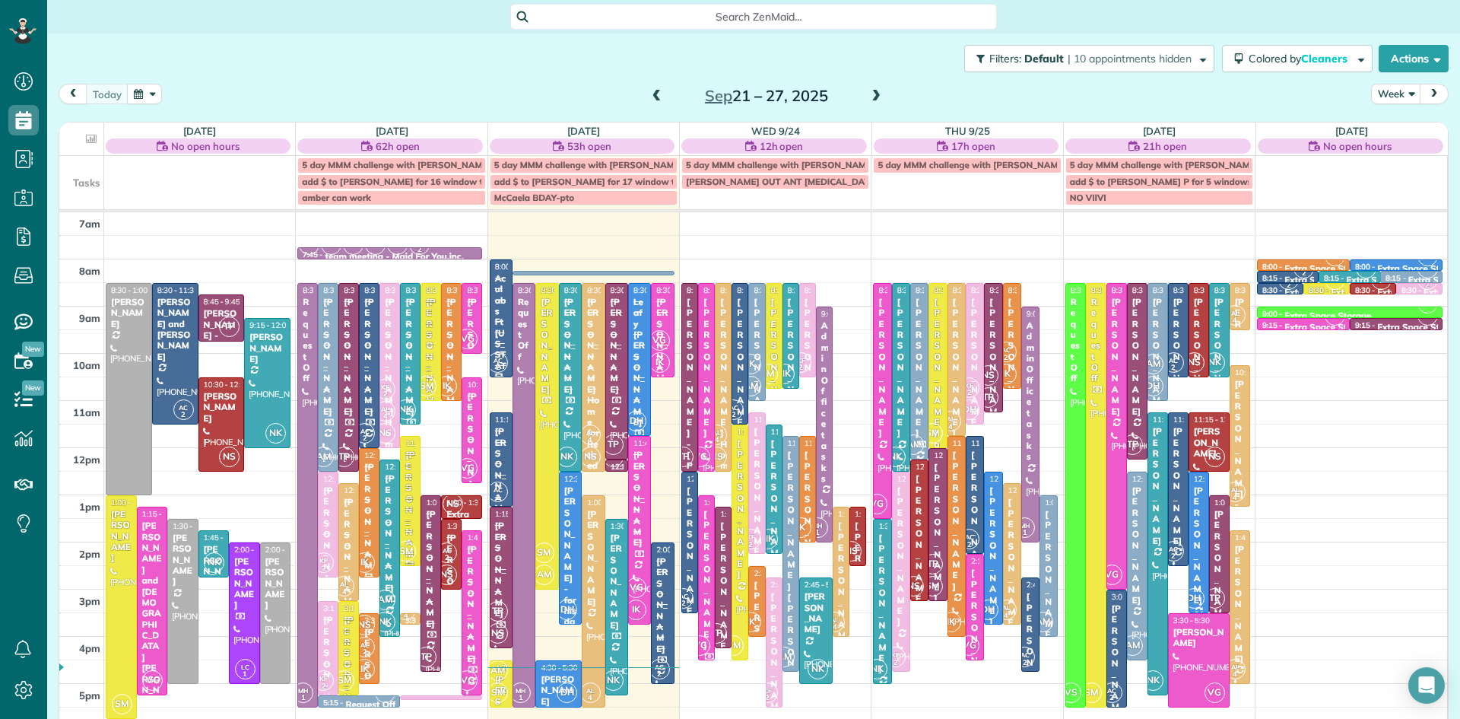
click at [871, 90] on span at bounding box center [876, 97] width 17 height 14
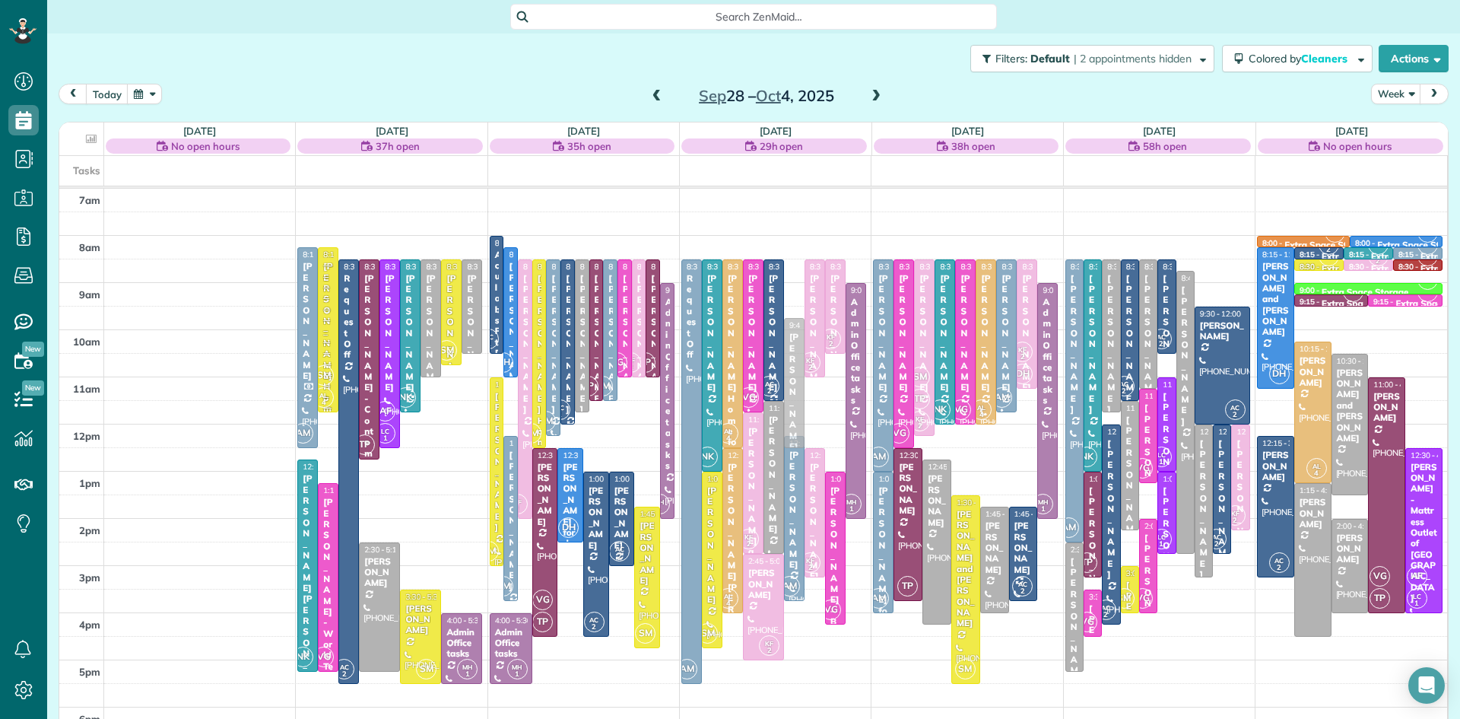
drag, startPoint x: 793, startPoint y: 310, endPoint x: 783, endPoint y: 375, distance: 65.3
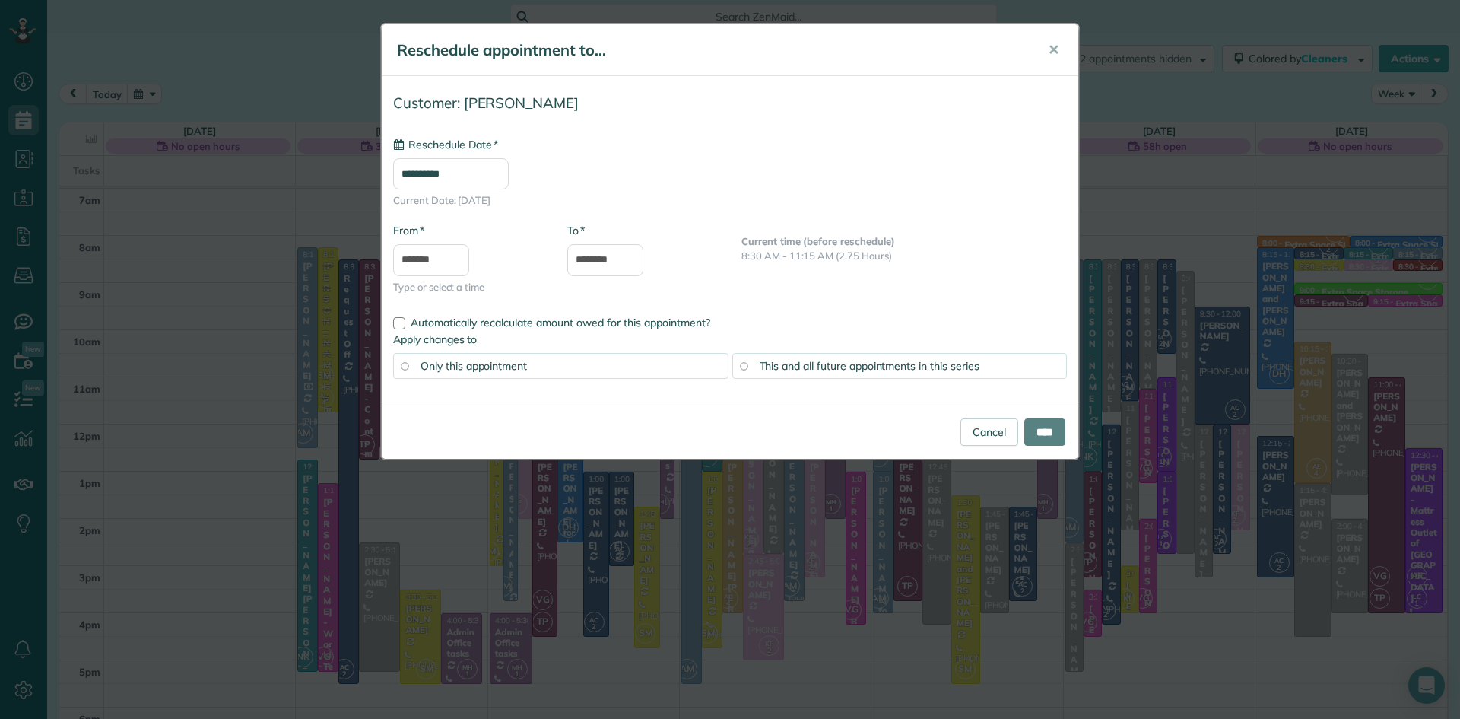
type input "**********"
click at [467, 174] on input "**********" at bounding box center [451, 173] width 116 height 31
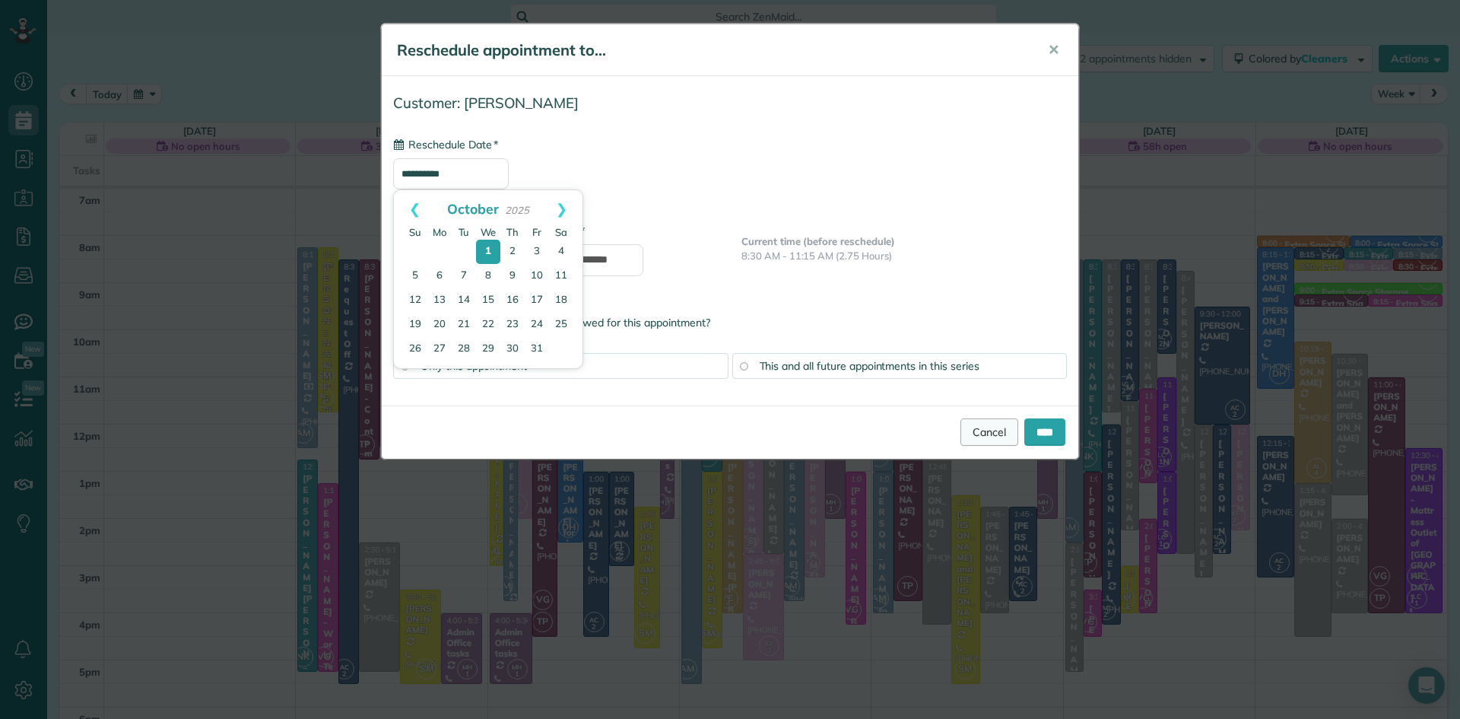
click at [972, 434] on link "Cancel" at bounding box center [990, 431] width 58 height 27
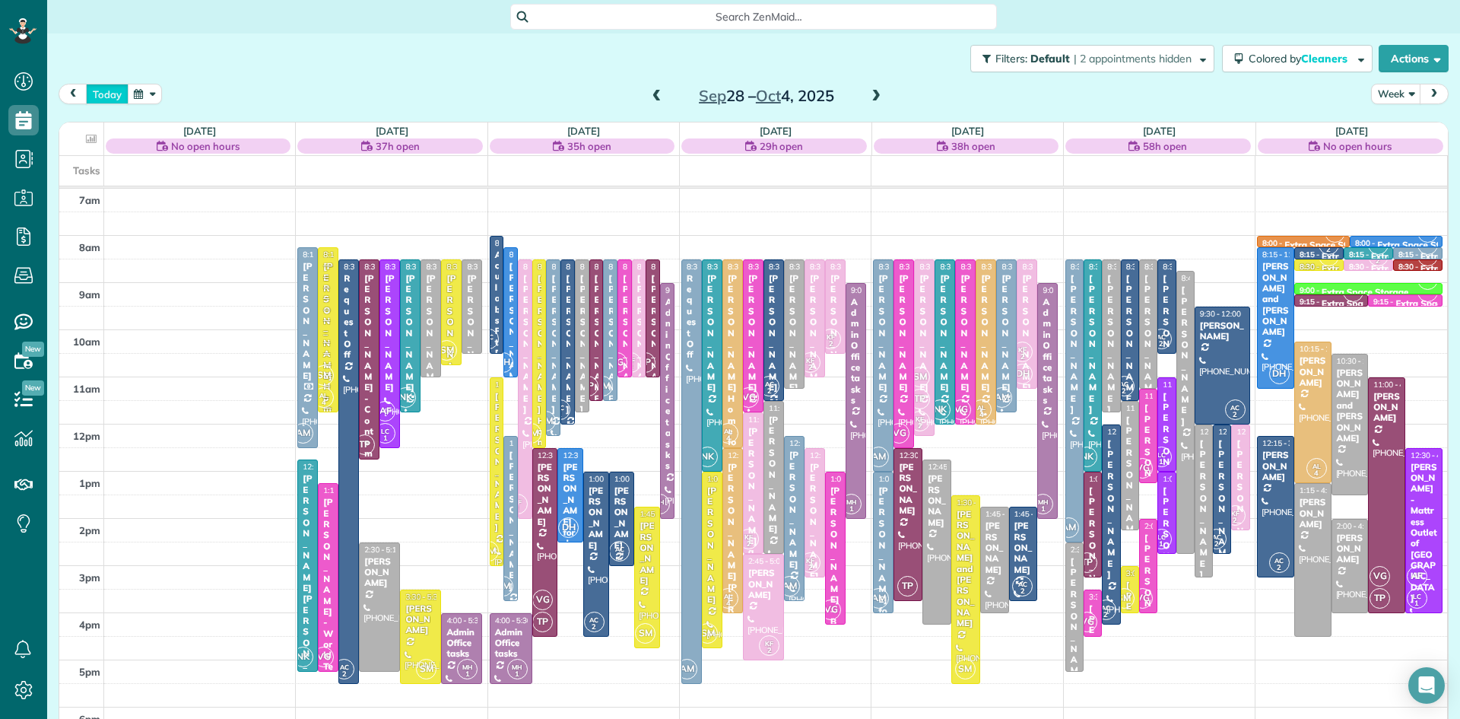
click at [106, 91] on button "today" at bounding box center [107, 94] width 43 height 21
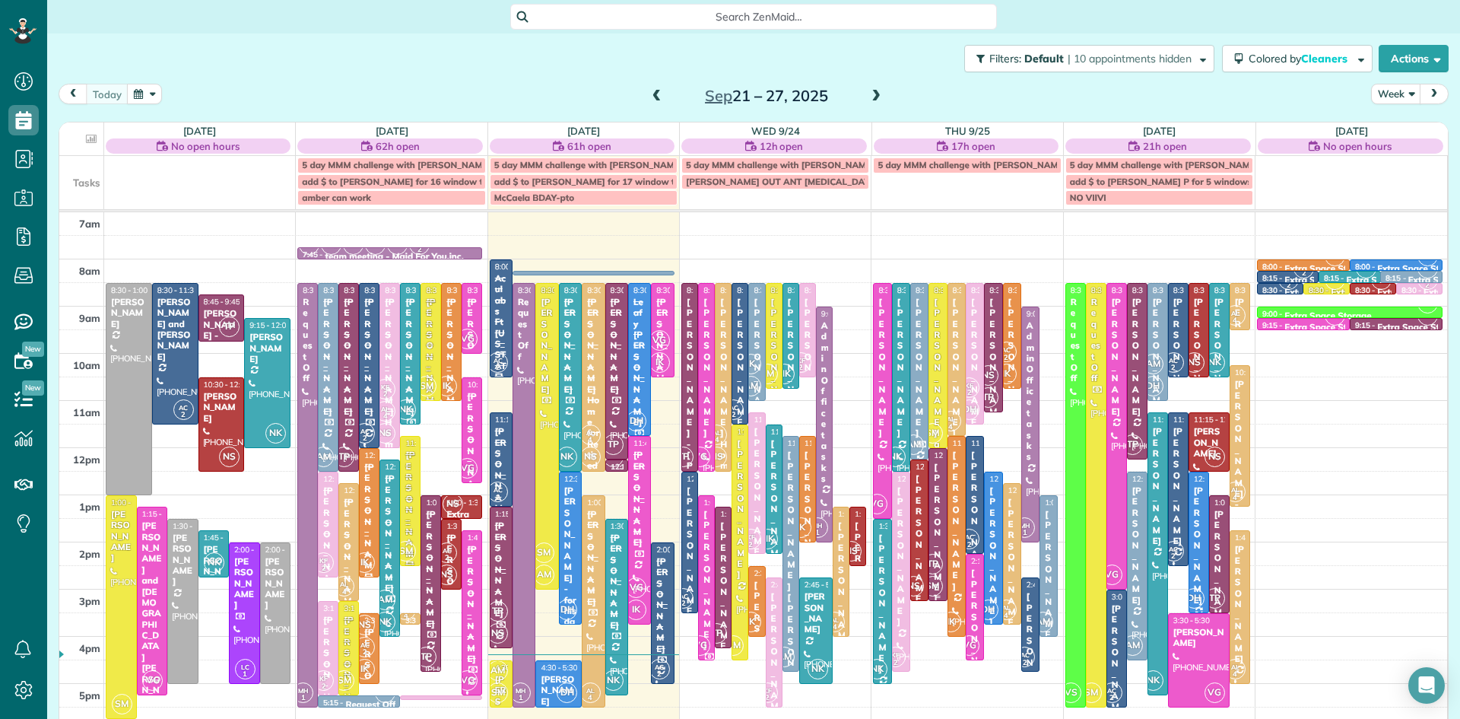
click at [940, 545] on div "[PERSON_NAME]" at bounding box center [937, 533] width 9 height 142
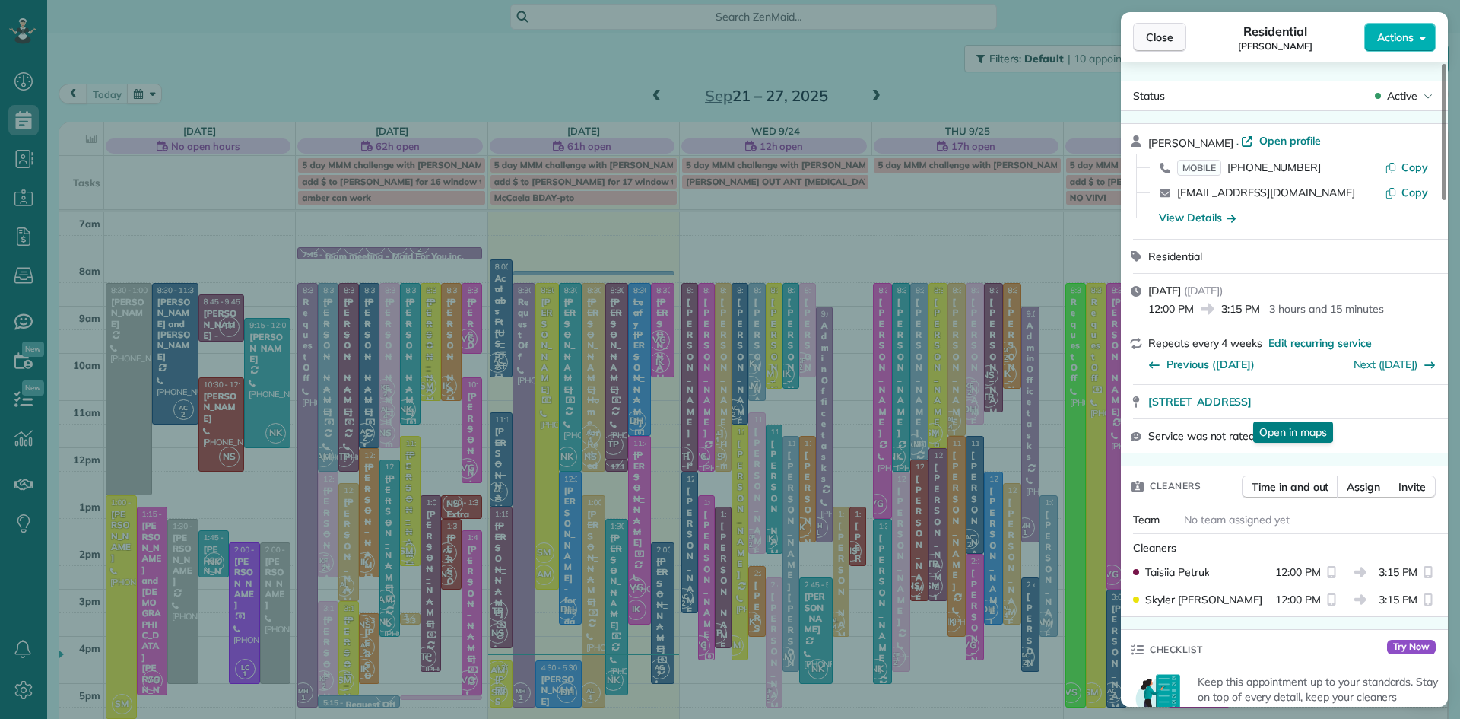
click at [1157, 30] on span "Close" at bounding box center [1159, 37] width 27 height 15
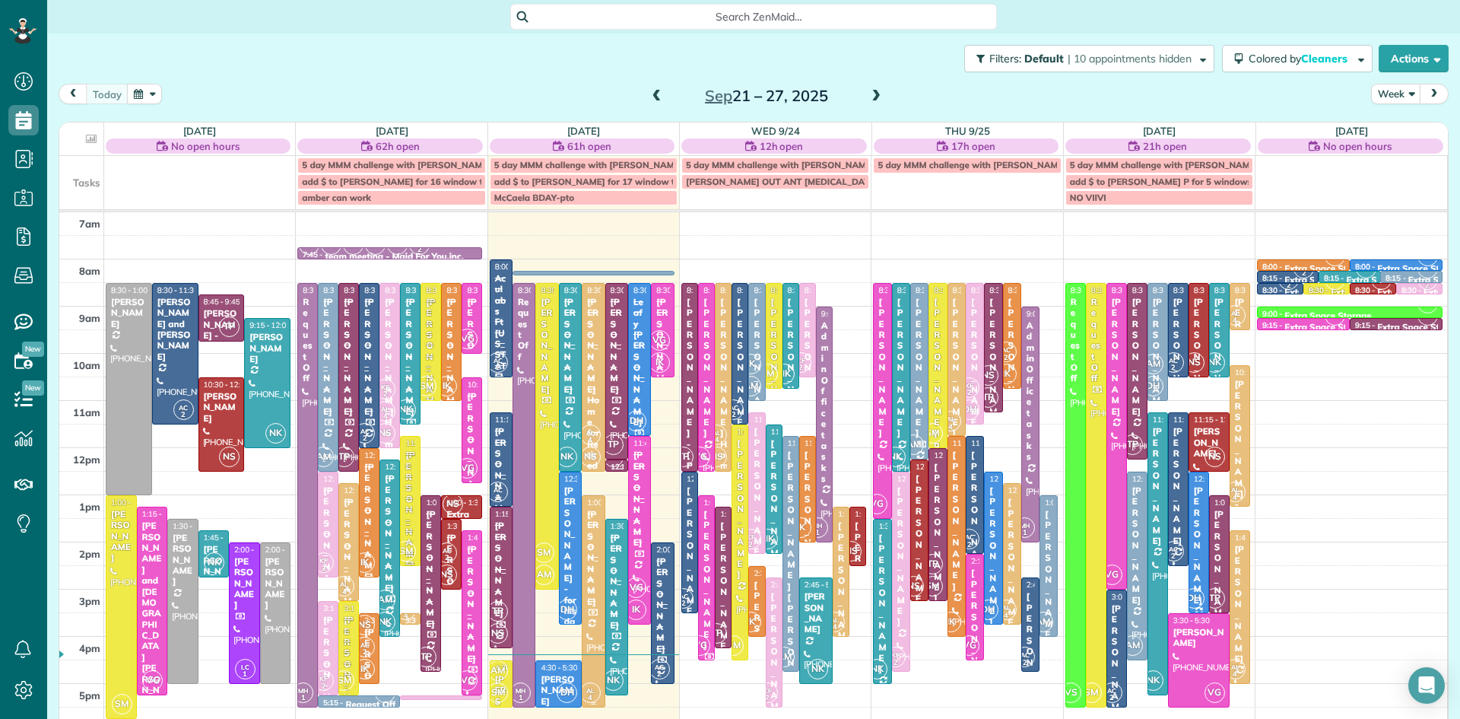
click at [594, 616] on div at bounding box center [593, 601] width 21 height 211
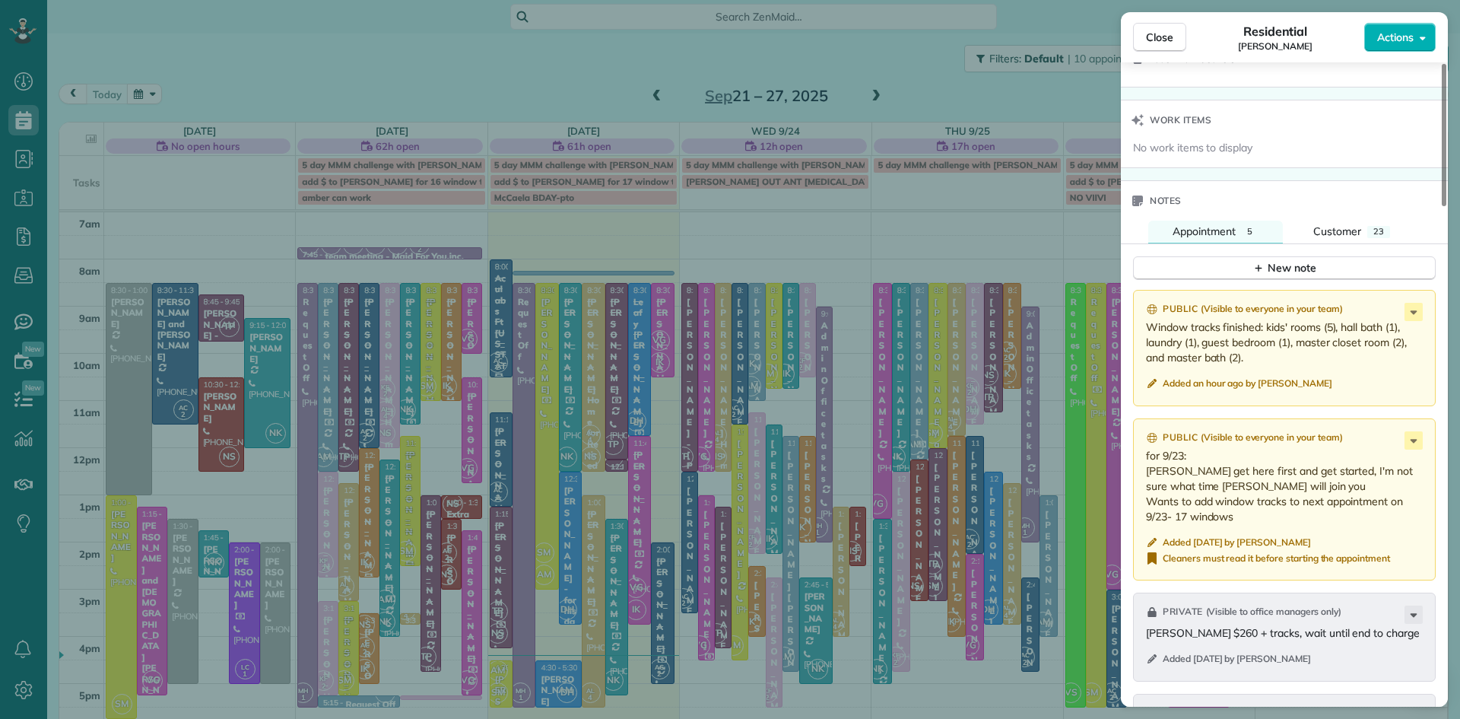
scroll to position [1488, 0]
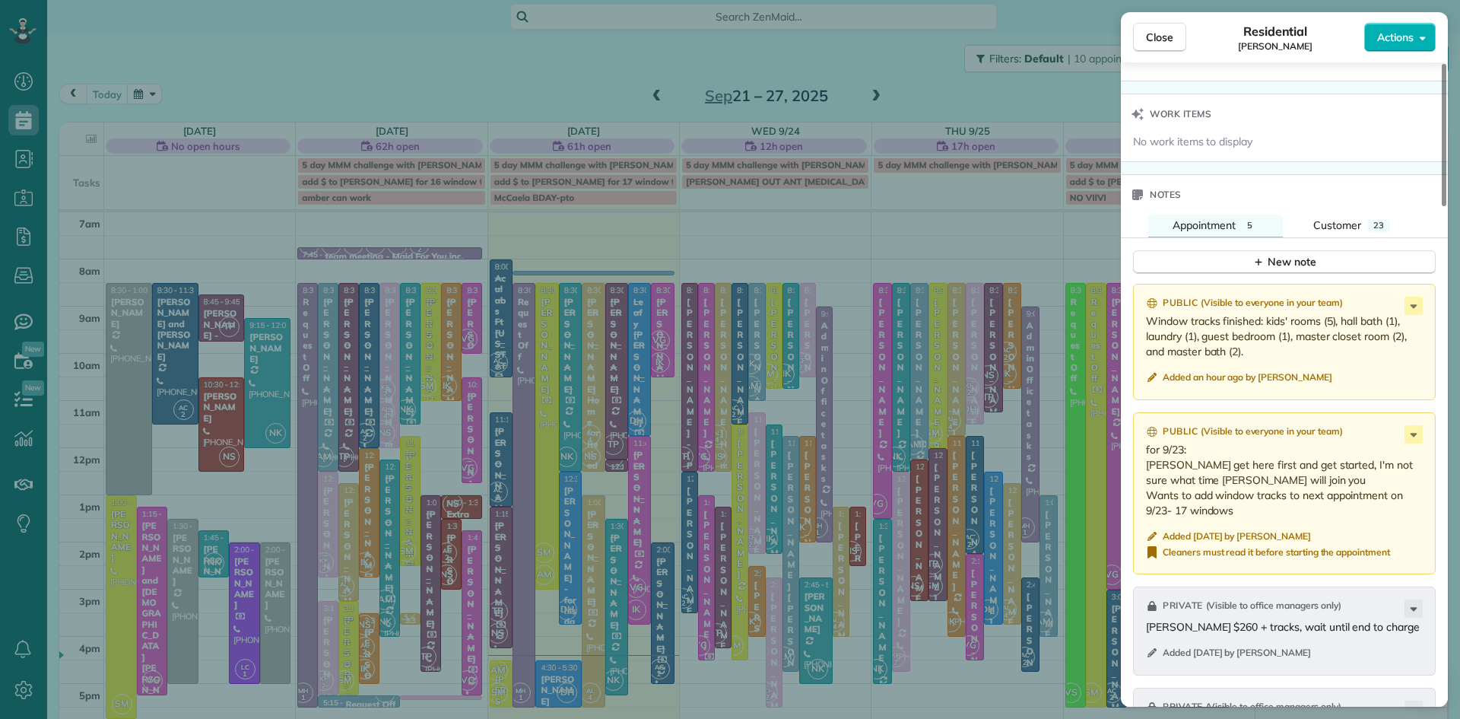
drag, startPoint x: 1243, startPoint y: 367, endPoint x: 1268, endPoint y: 334, distance: 41.2
click at [1268, 334] on p "Window tracks finished: kids' rooms (5), hall bath (1), laundry (1), guest bedr…" at bounding box center [1286, 336] width 280 height 46
click at [1261, 359] on p "Window tracks finished: kids' rooms (5), hall bath (1), laundry (1), guest bedr…" at bounding box center [1286, 336] width 280 height 46
drag, startPoint x: 1266, startPoint y: 339, endPoint x: 1286, endPoint y: 370, distance: 36.3
click at [1286, 359] on p "Window tracks finished: kids' rooms (5), hall bath (1), laundry (1), guest bedr…" at bounding box center [1286, 336] width 280 height 46
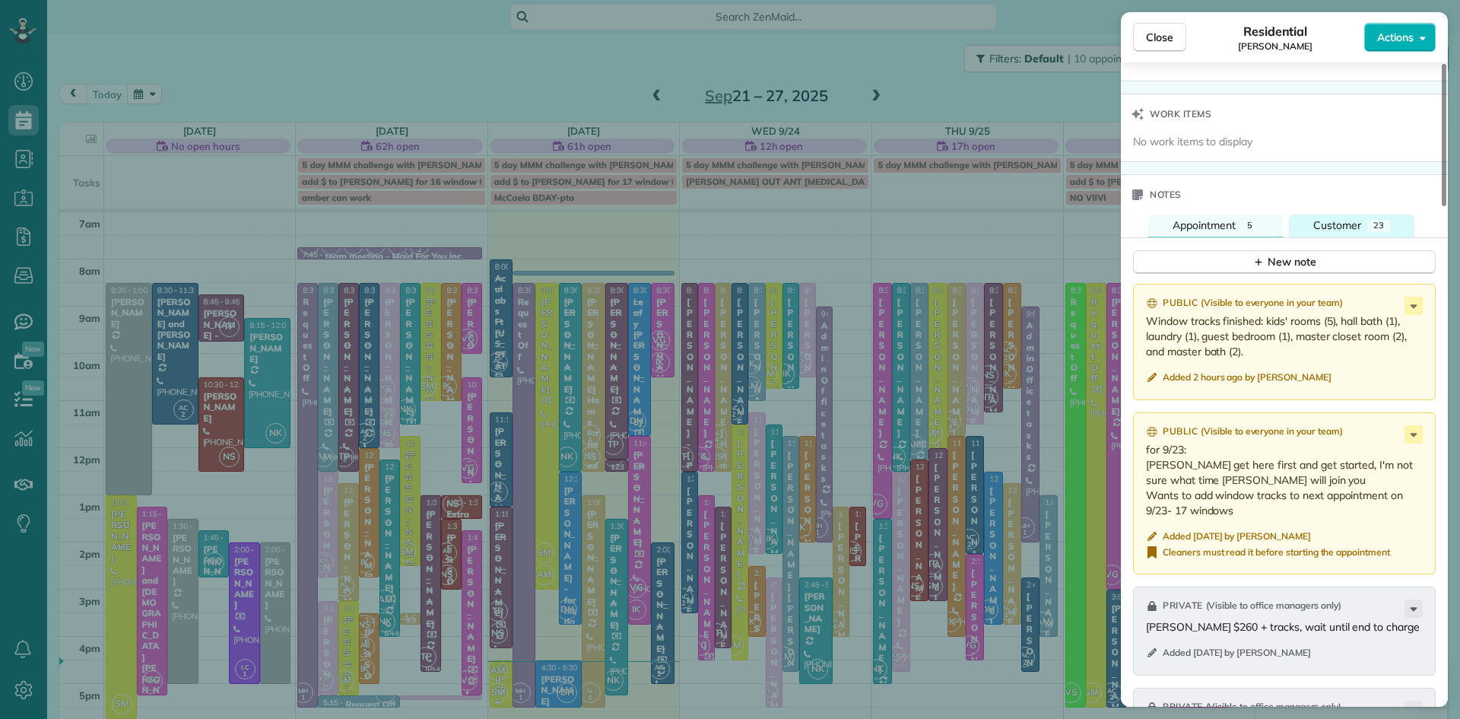
click at [1355, 232] on span "Customer" at bounding box center [1338, 225] width 48 height 14
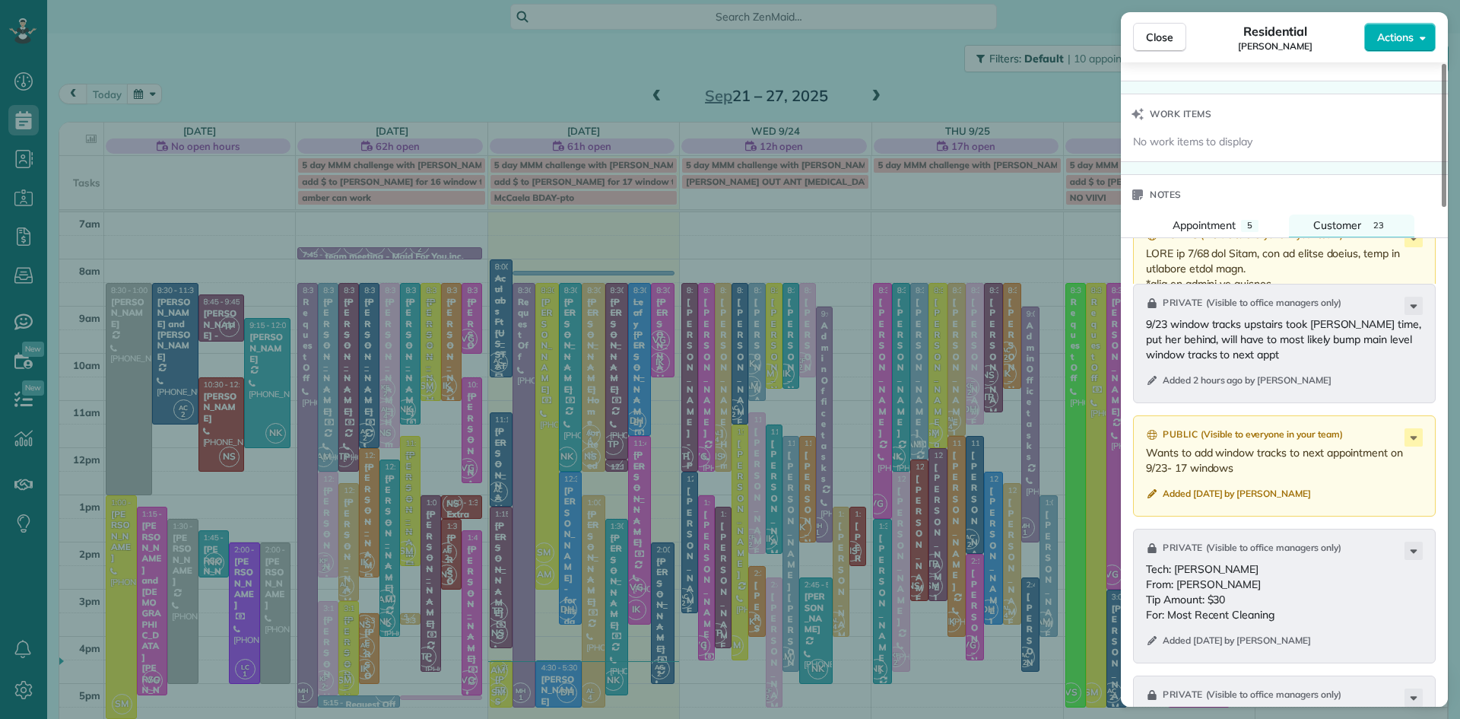
scroll to position [1496, 0]
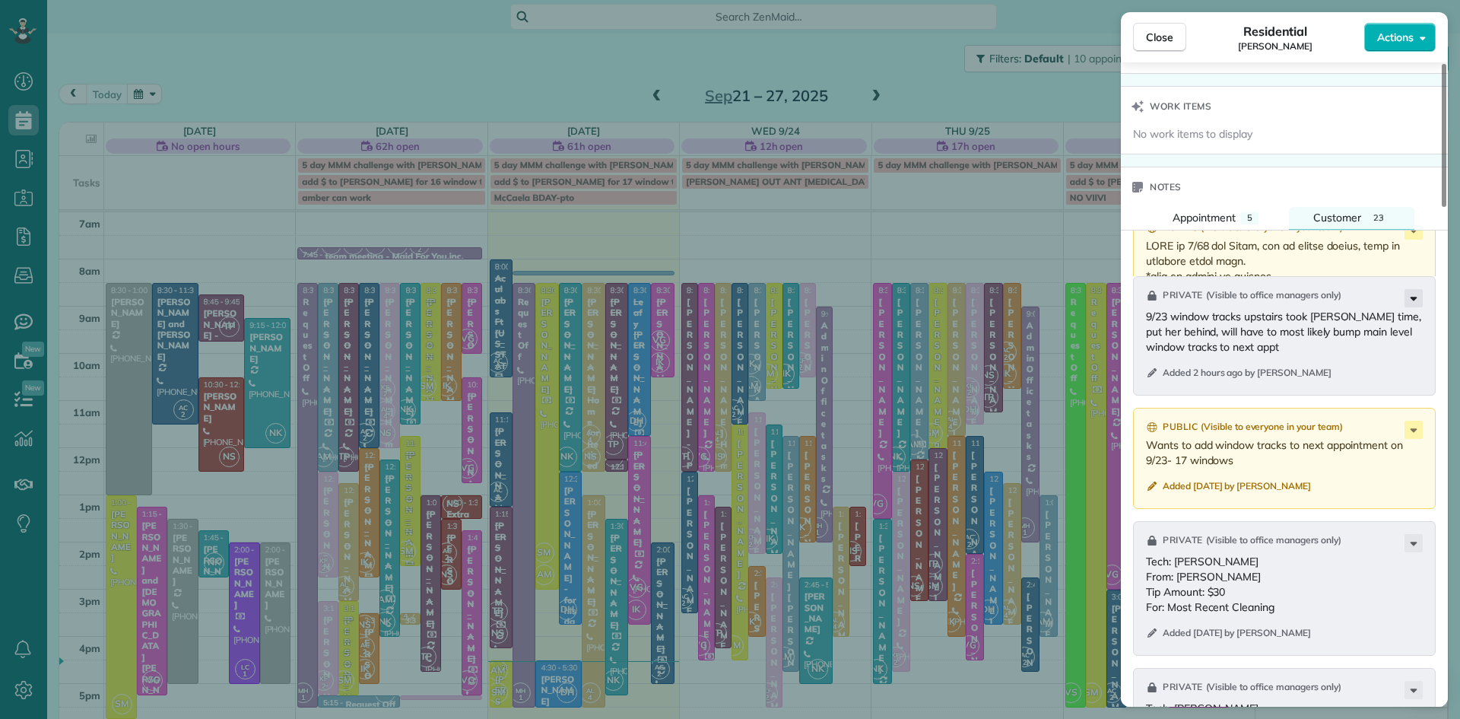
click at [1413, 300] on icon at bounding box center [1414, 299] width 7 height 4
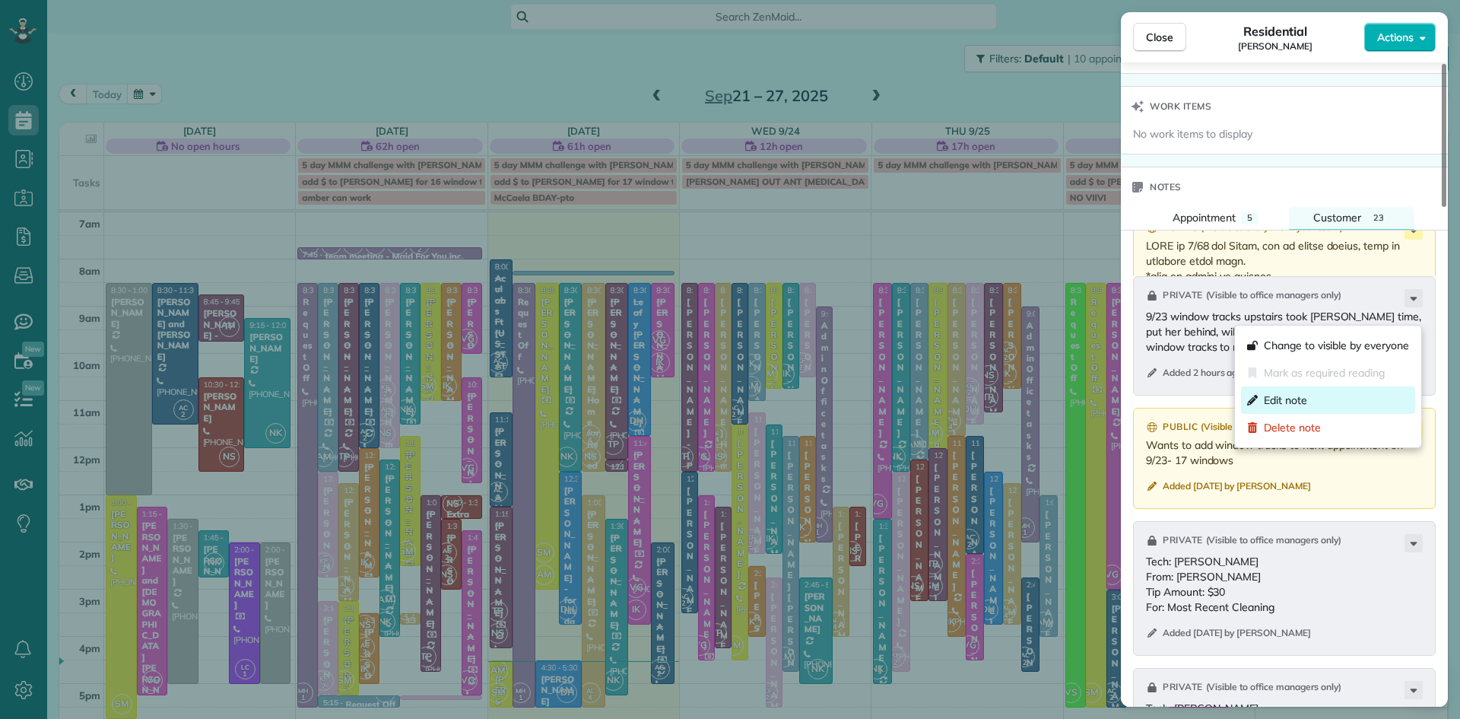
click at [1310, 397] on div "Edit note" at bounding box center [1328, 399] width 174 height 27
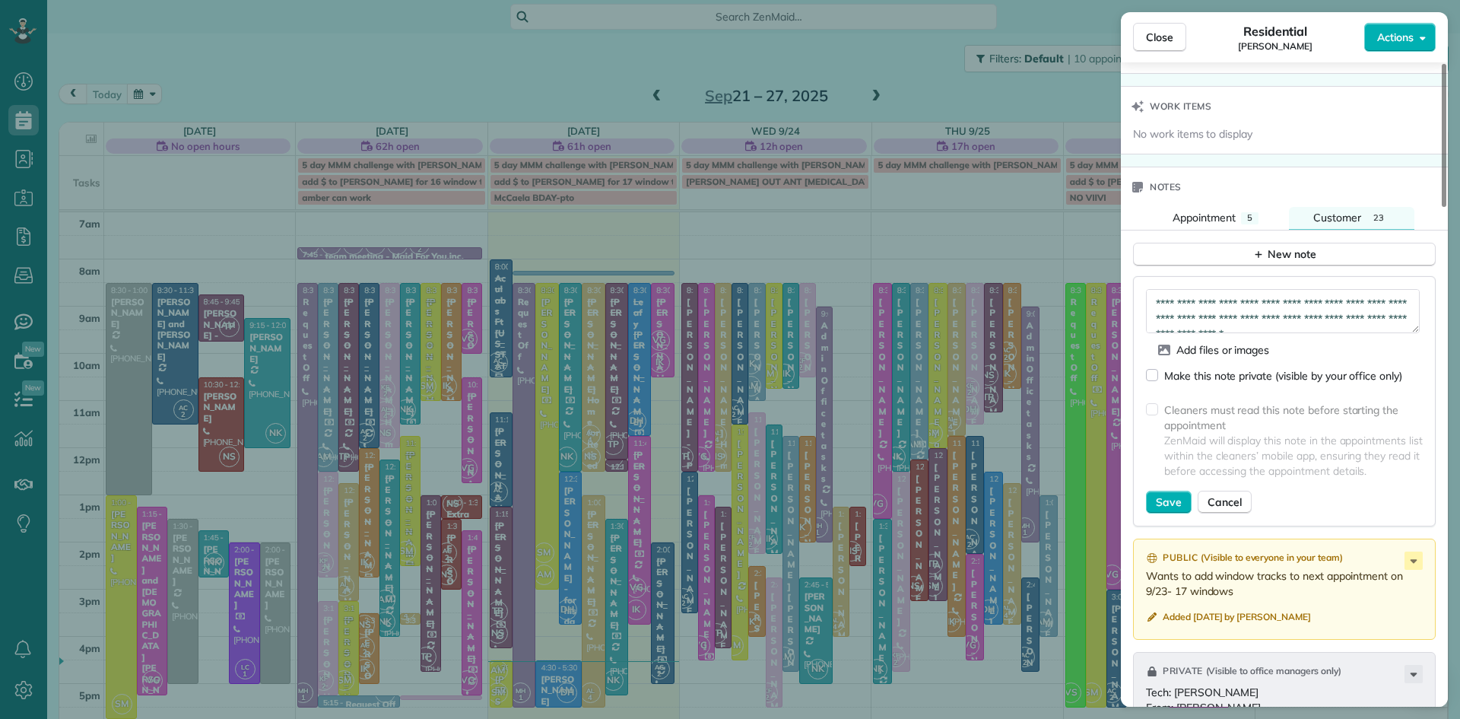
scroll to position [15, 0]
click at [1349, 333] on textarea "**********" at bounding box center [1283, 311] width 274 height 44
paste textarea "**********"
type textarea "**********"
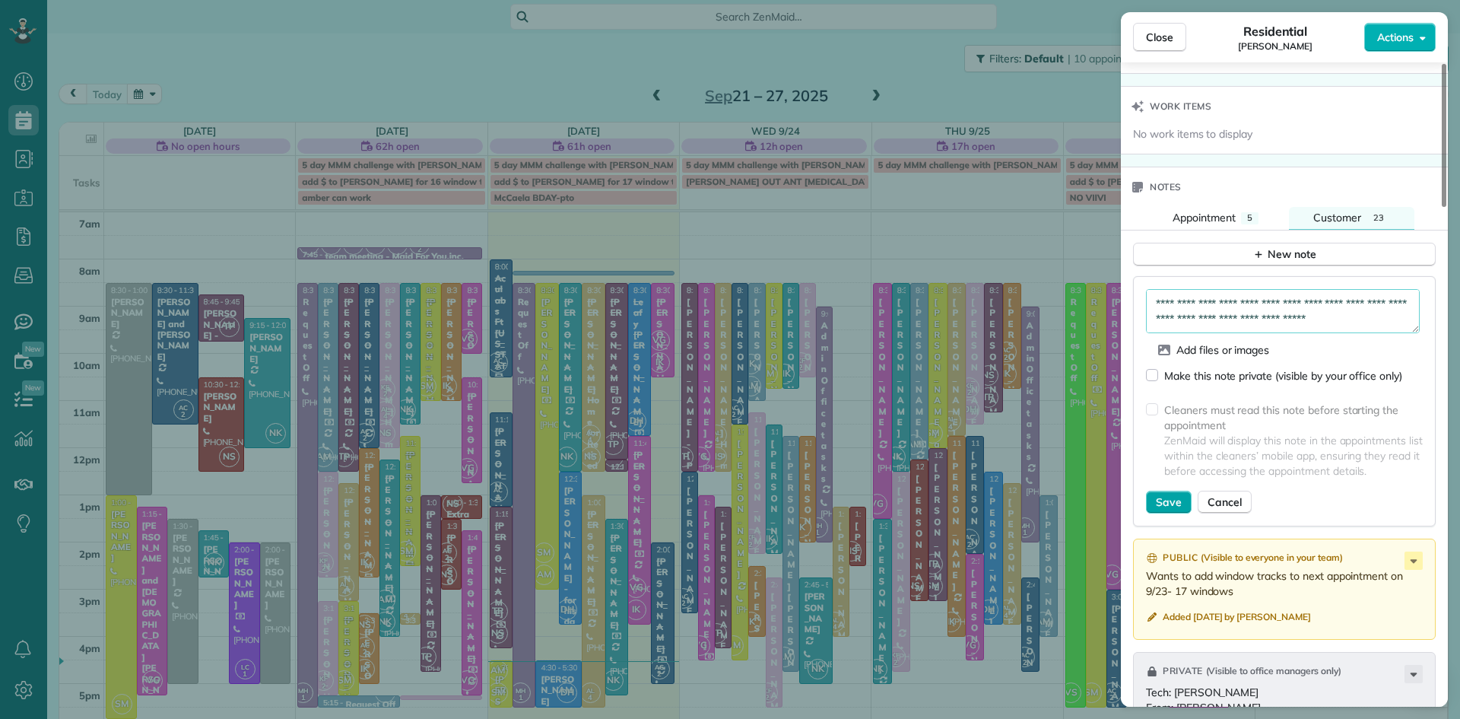
click at [1172, 510] on span "Save" at bounding box center [1169, 501] width 26 height 15
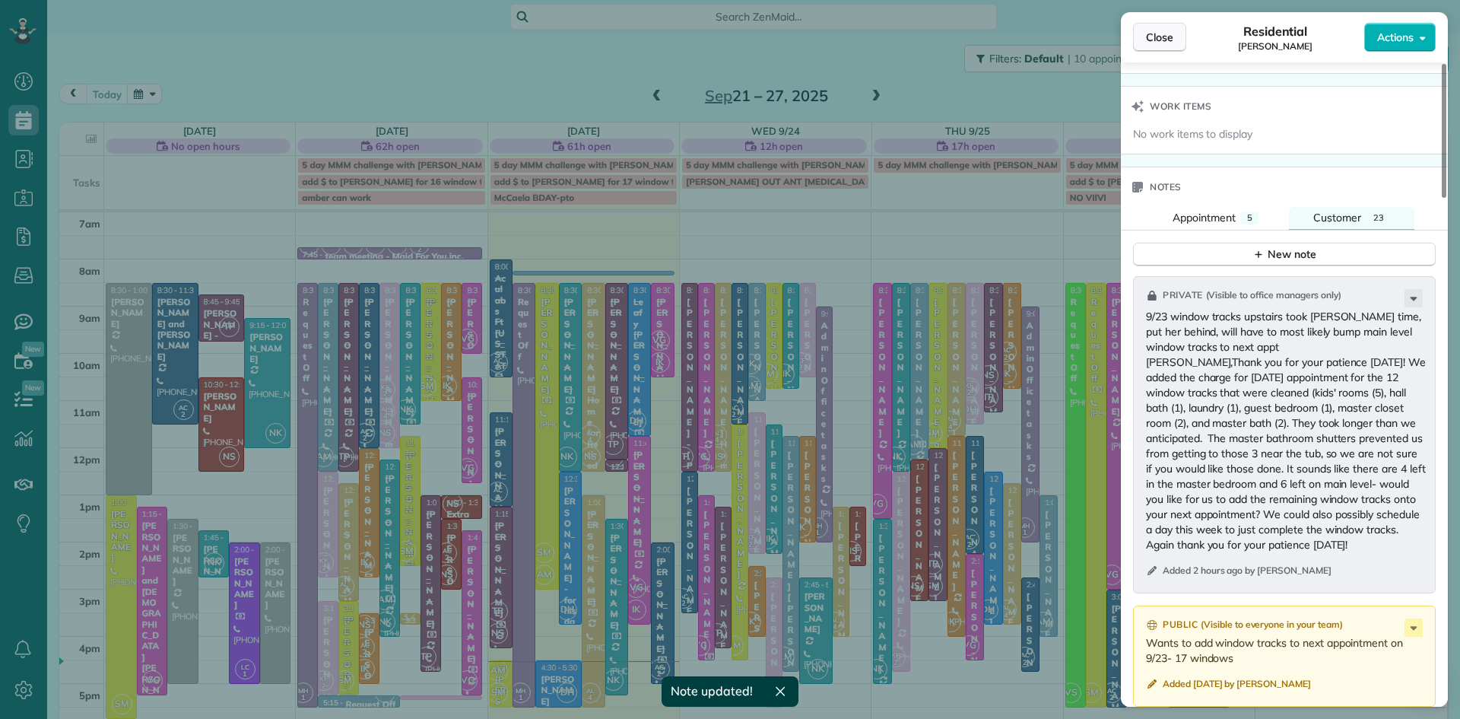
click at [1171, 39] on span "Close" at bounding box center [1159, 37] width 27 height 15
